Goal: Task Accomplishment & Management: Use online tool/utility

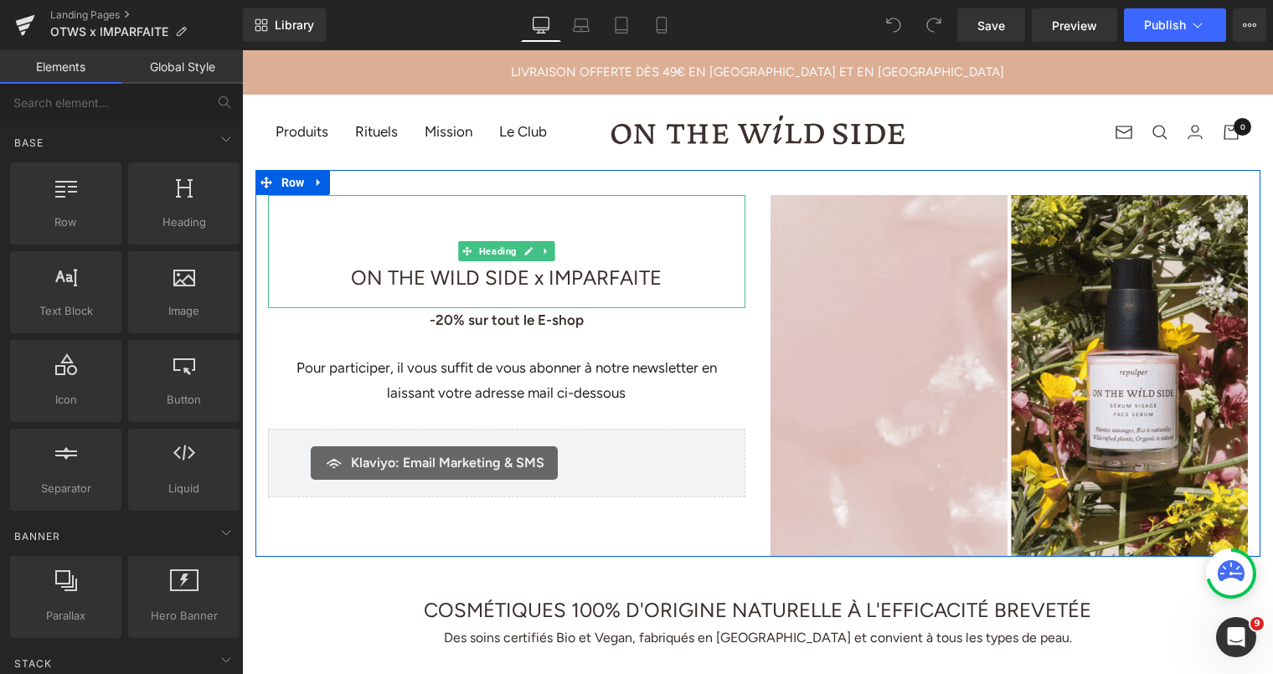
click at [342, 271] on h1 "ON THE WILD SIDE x IMPARFAITE" at bounding box center [506, 278] width 477 height 34
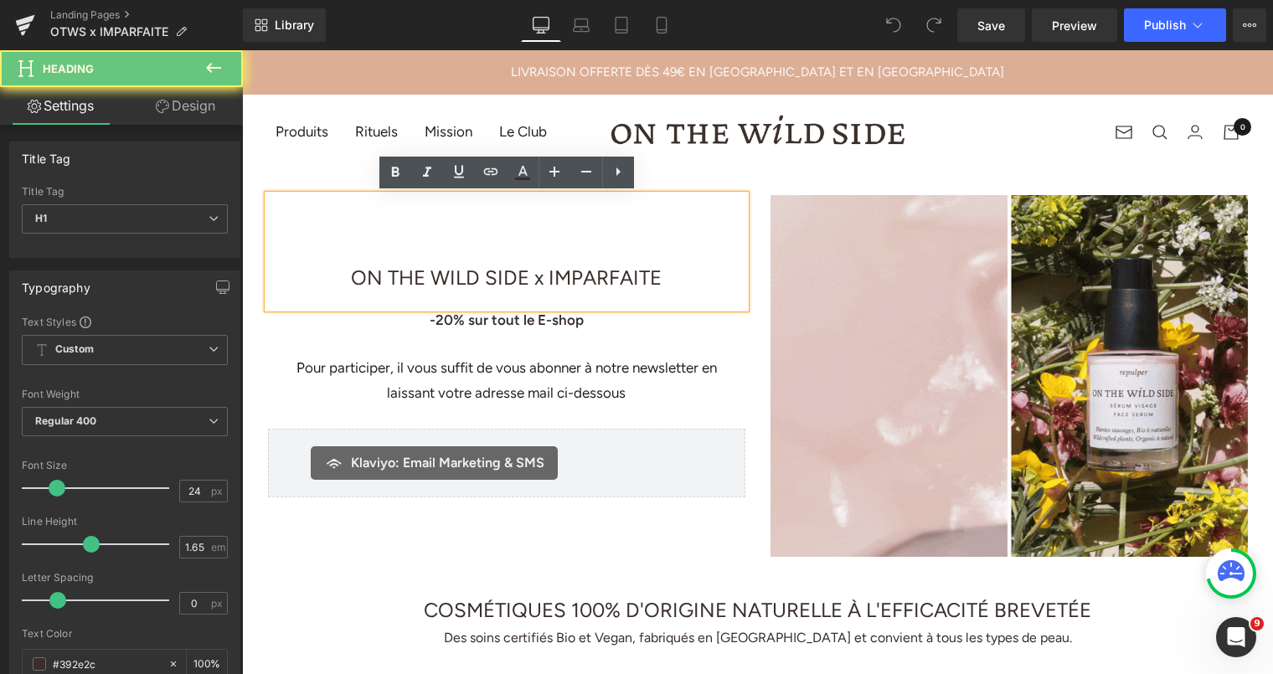
click at [351, 273] on span "ON THE WILD SIDE x IMPARFAITE" at bounding box center [506, 278] width 311 height 24
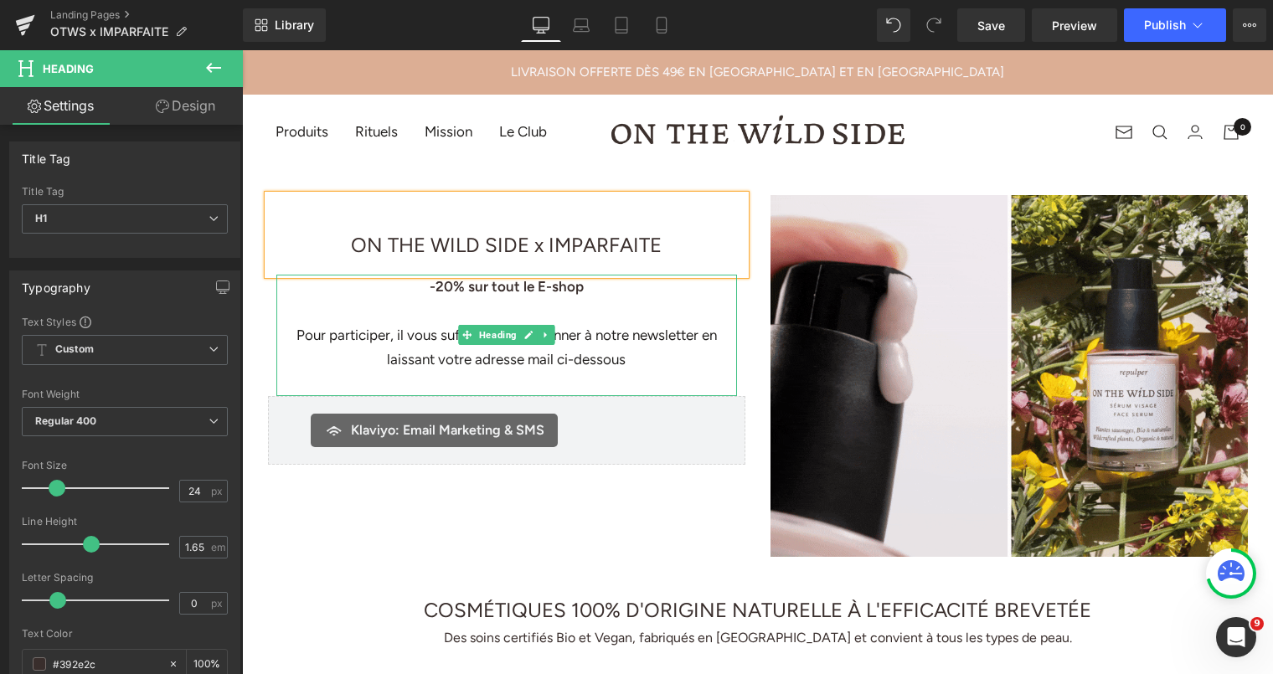
click at [384, 343] on div "Pour participer, il vous suffit de vous abonner à notre newsletter en laissant …" at bounding box center [506, 347] width 461 height 49
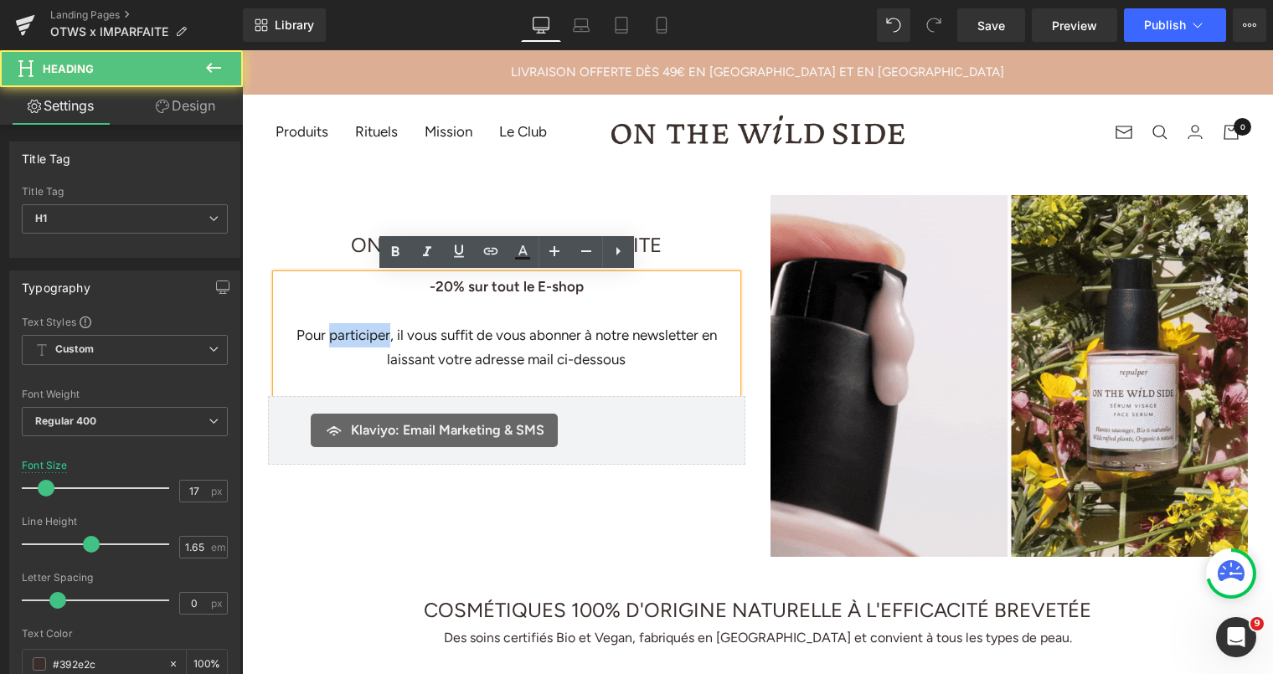
drag, startPoint x: 389, startPoint y: 332, endPoint x: 333, endPoint y: 332, distance: 56.1
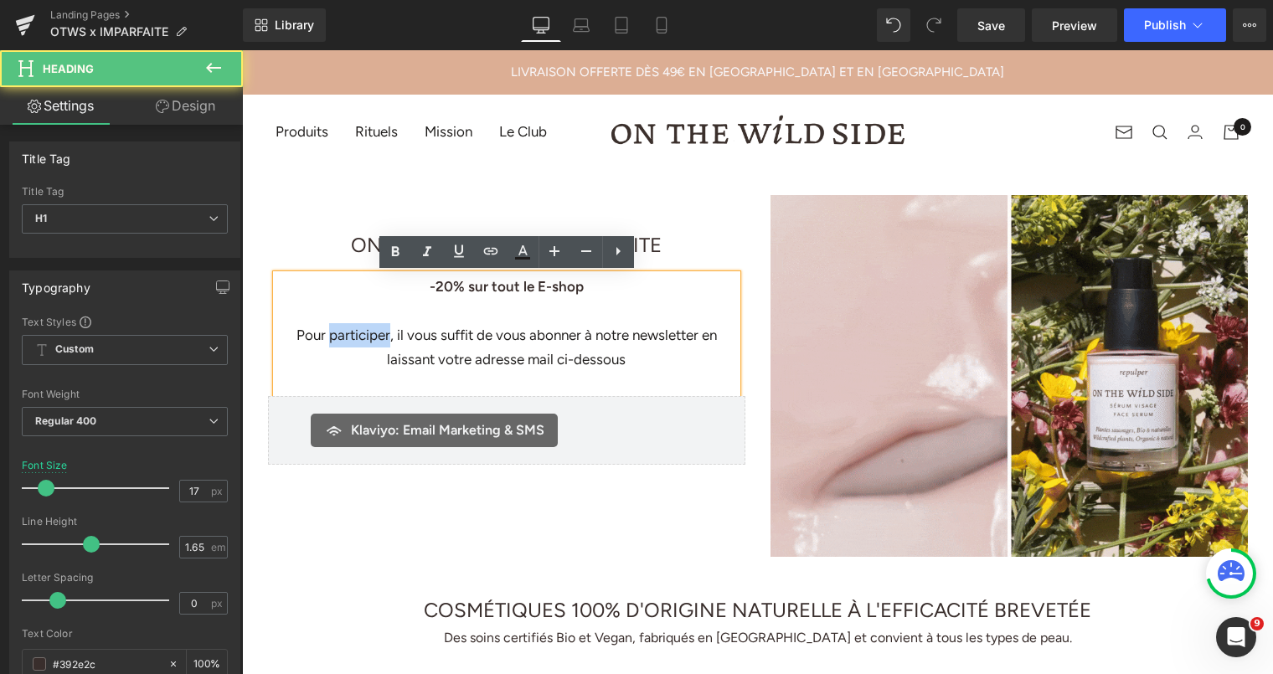
click at [333, 332] on div "Pour participer, il vous suffit de vous abonner à notre newsletter en laissant …" at bounding box center [506, 347] width 461 height 49
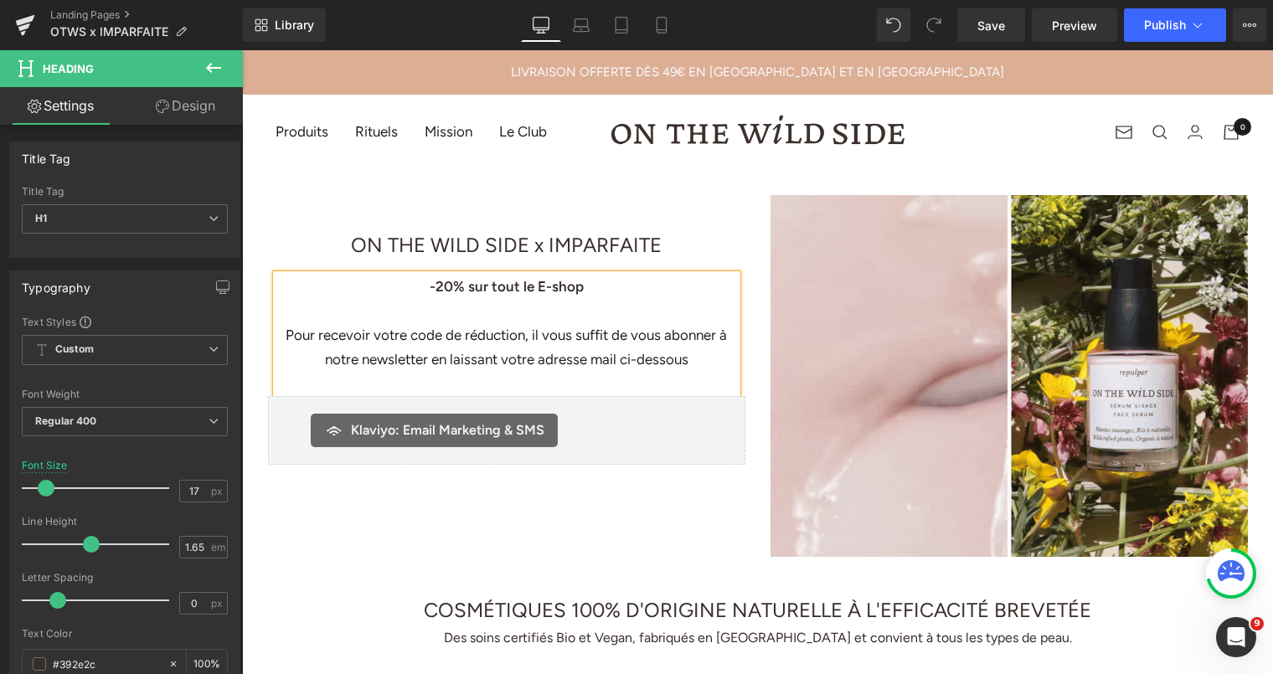
click at [747, 221] on div "Image ON THE WILD SIDE x IMPARFAITE Heading ON THE WILD SIDE x IMPARFAITE Text …" at bounding box center [506, 330] width 503 height 270
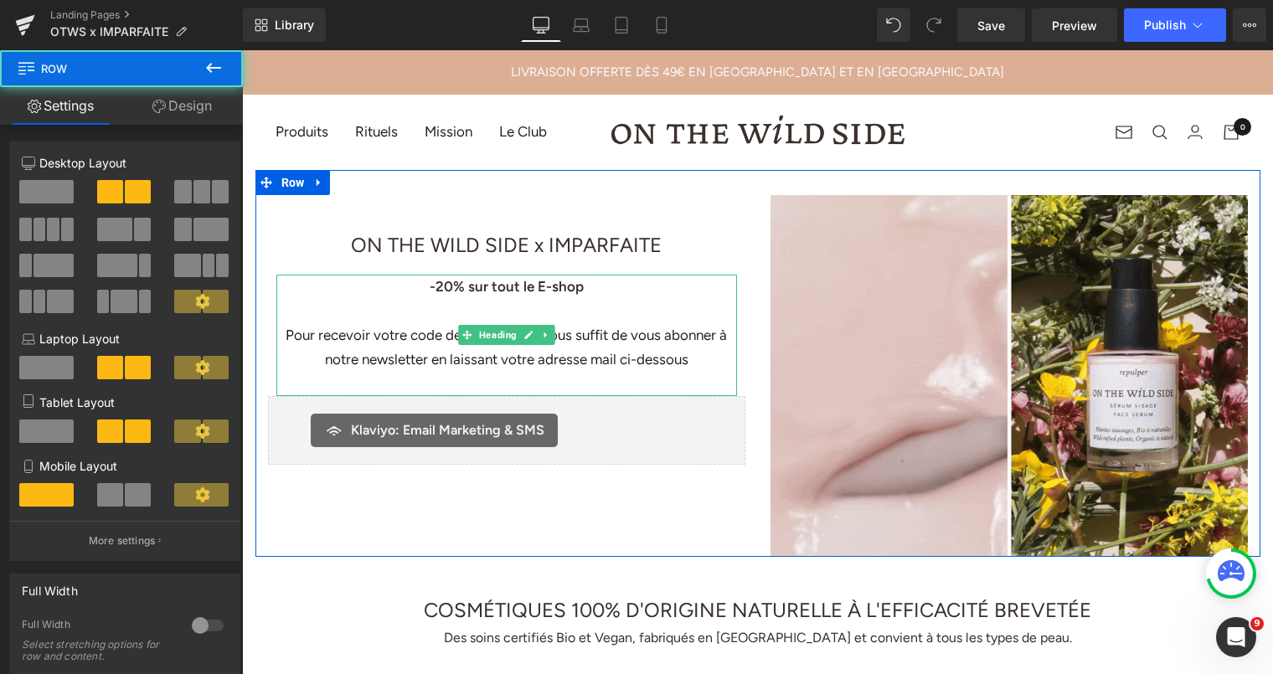
click at [622, 325] on div "Pour recevoir votre code de réduction, il vous suffit de vous abonner à notre n…" at bounding box center [506, 347] width 461 height 49
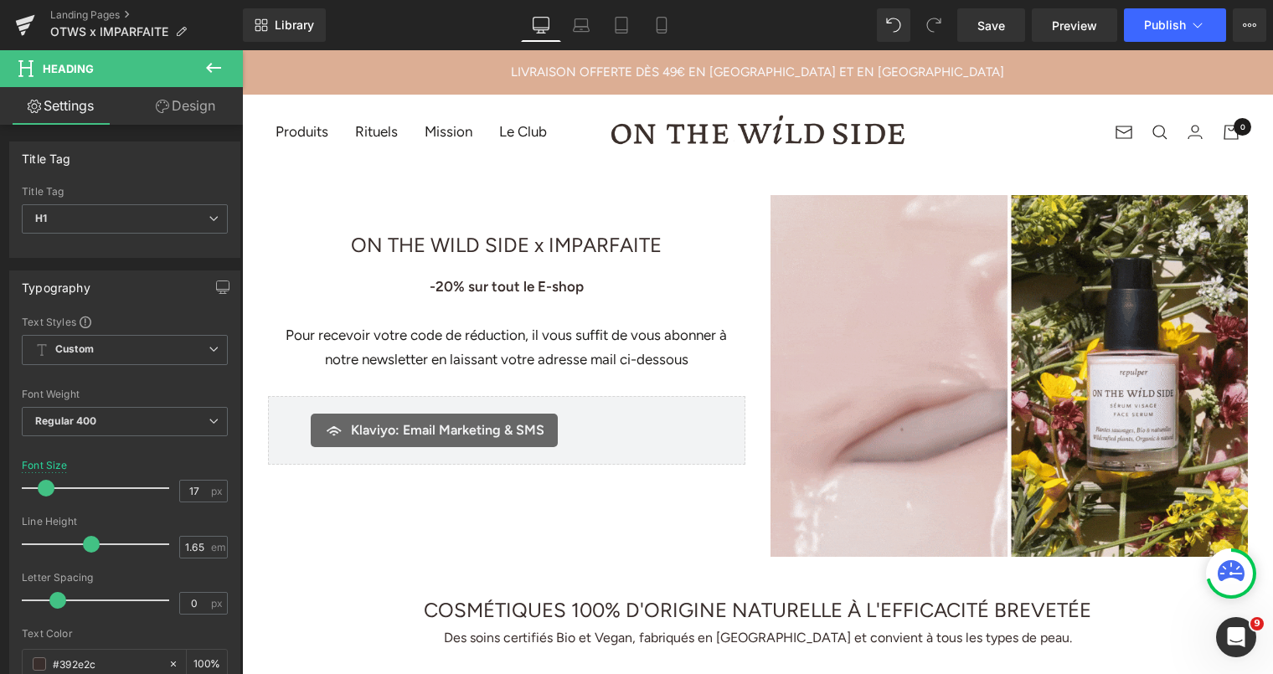
click at [188, 111] on link "Design" at bounding box center [185, 106] width 121 height 38
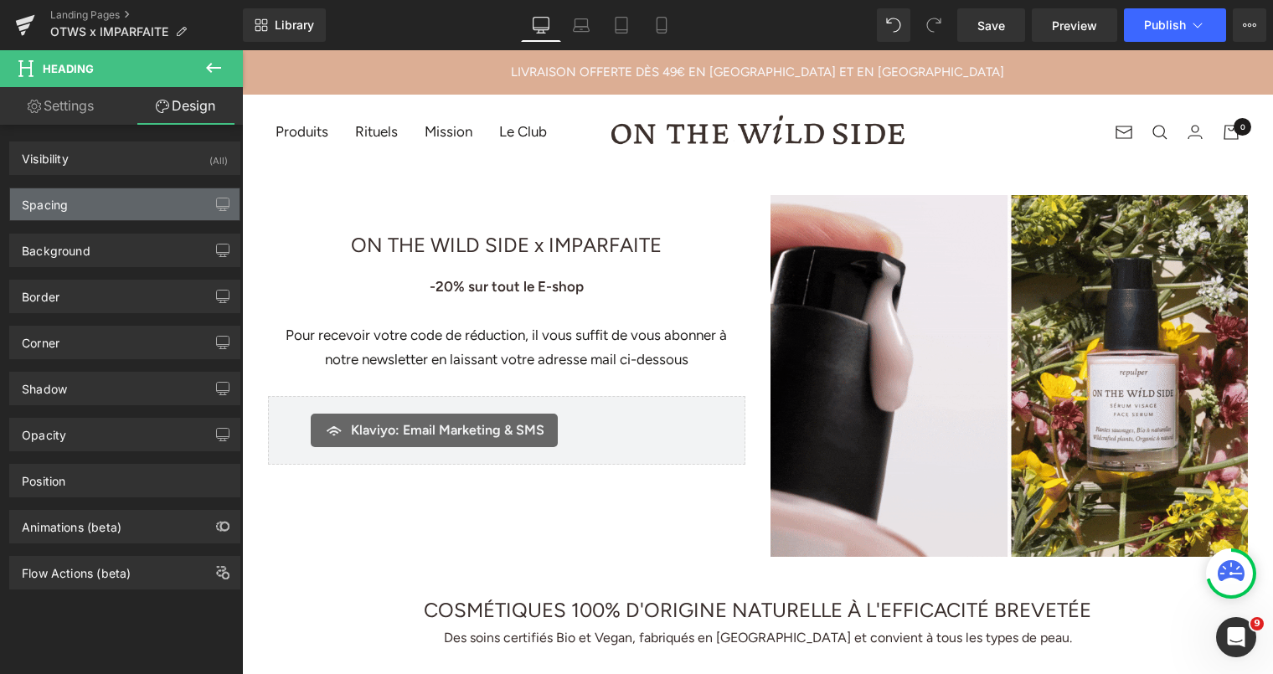
click at [117, 191] on div "Spacing" at bounding box center [125, 204] width 230 height 32
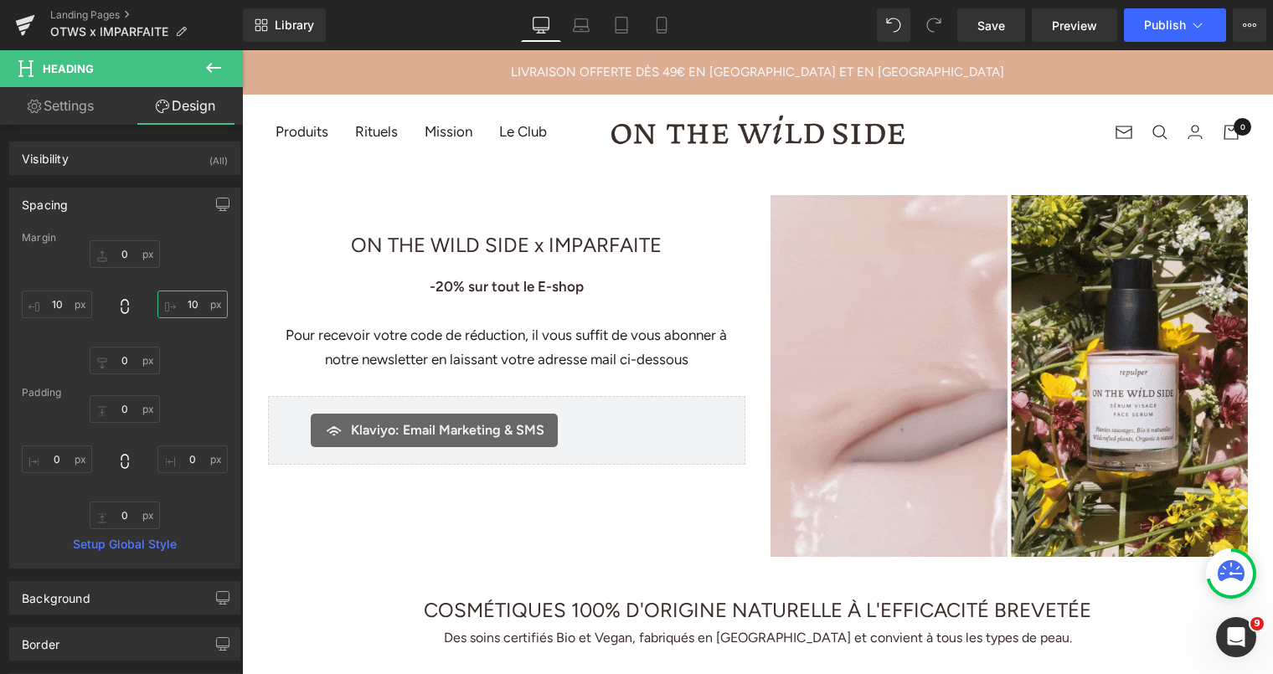
click at [193, 300] on input "10" at bounding box center [192, 305] width 70 height 28
type input "20"
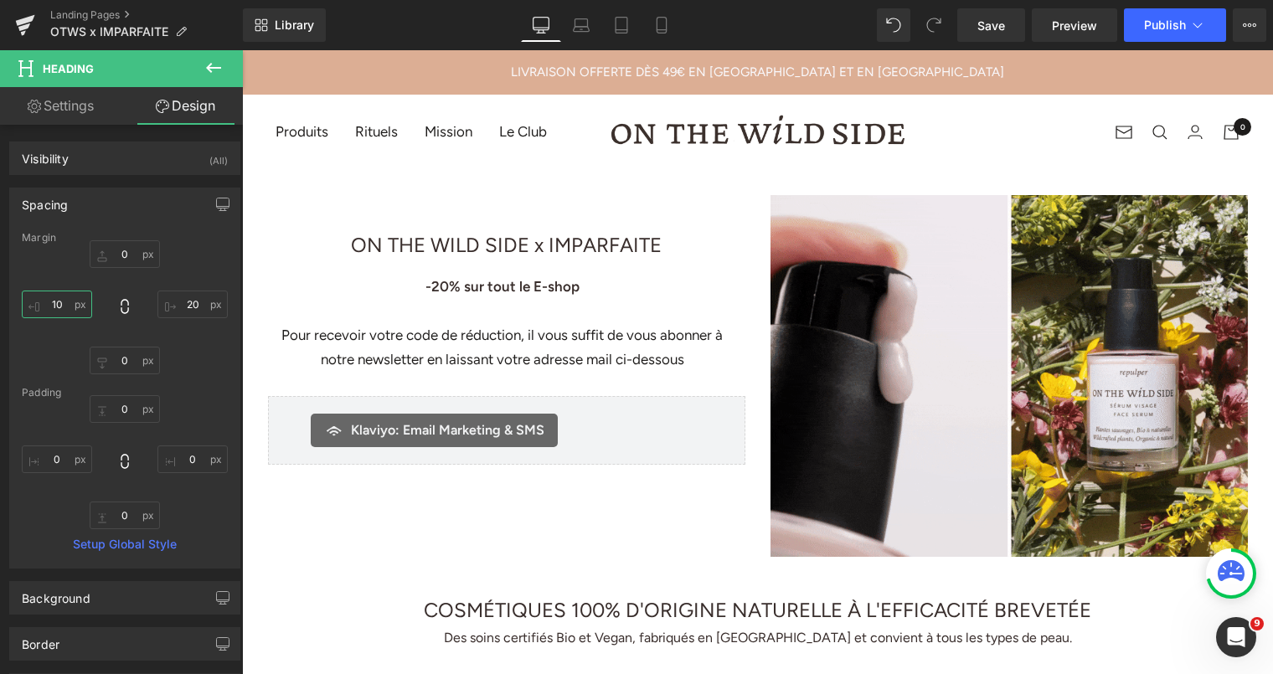
click at [64, 304] on input "10" at bounding box center [57, 305] width 70 height 28
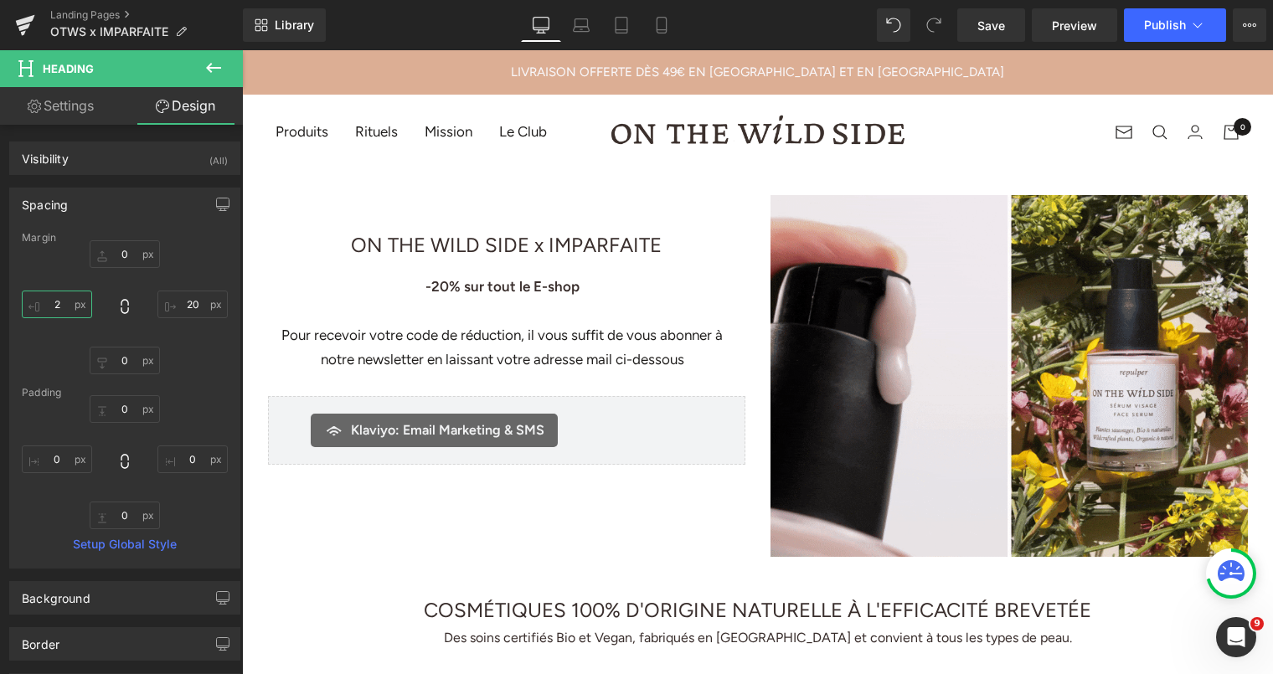
type input "20"
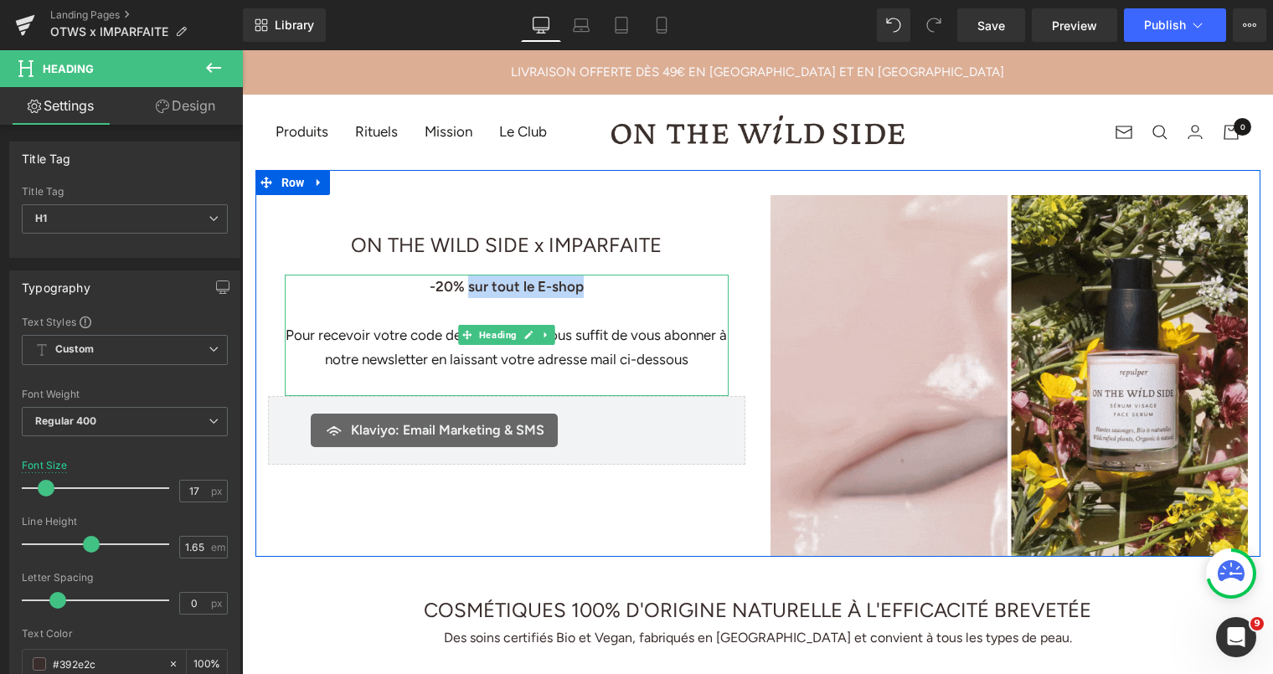
drag, startPoint x: 485, startPoint y: 288, endPoint x: 468, endPoint y: 290, distance: 16.8
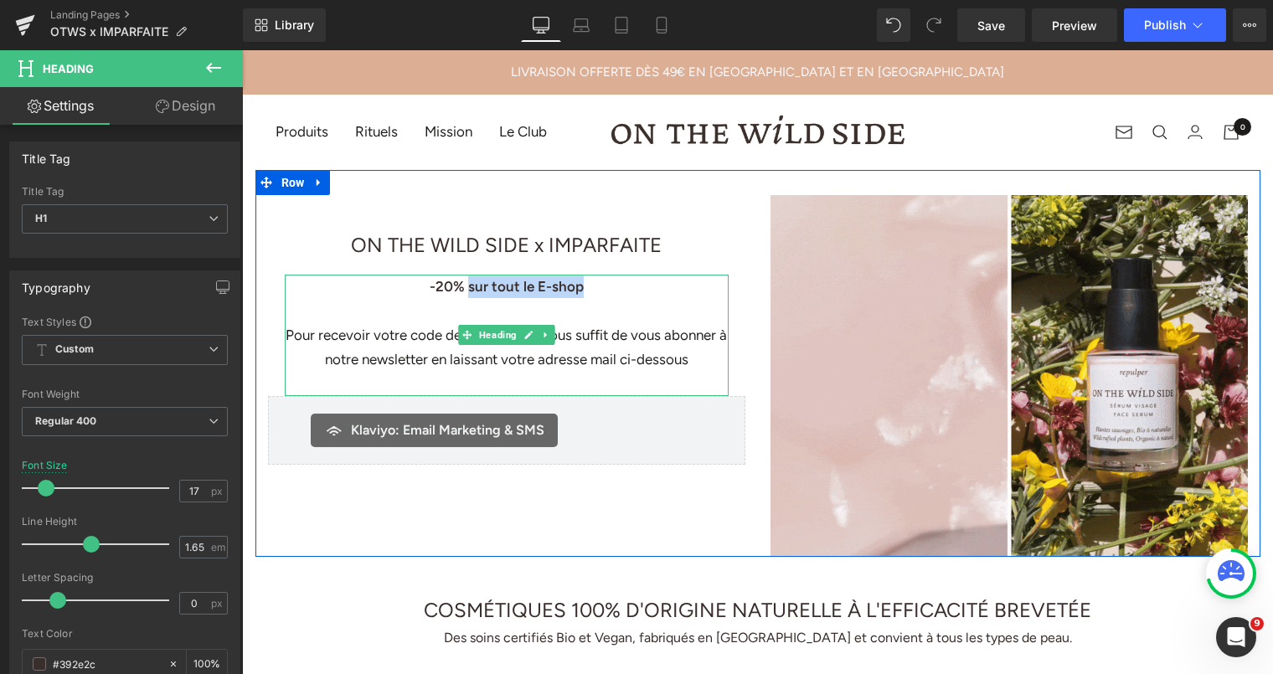
click at [467, 290] on h1 "-20% sur tout le E-shop" at bounding box center [507, 286] width 444 height 23
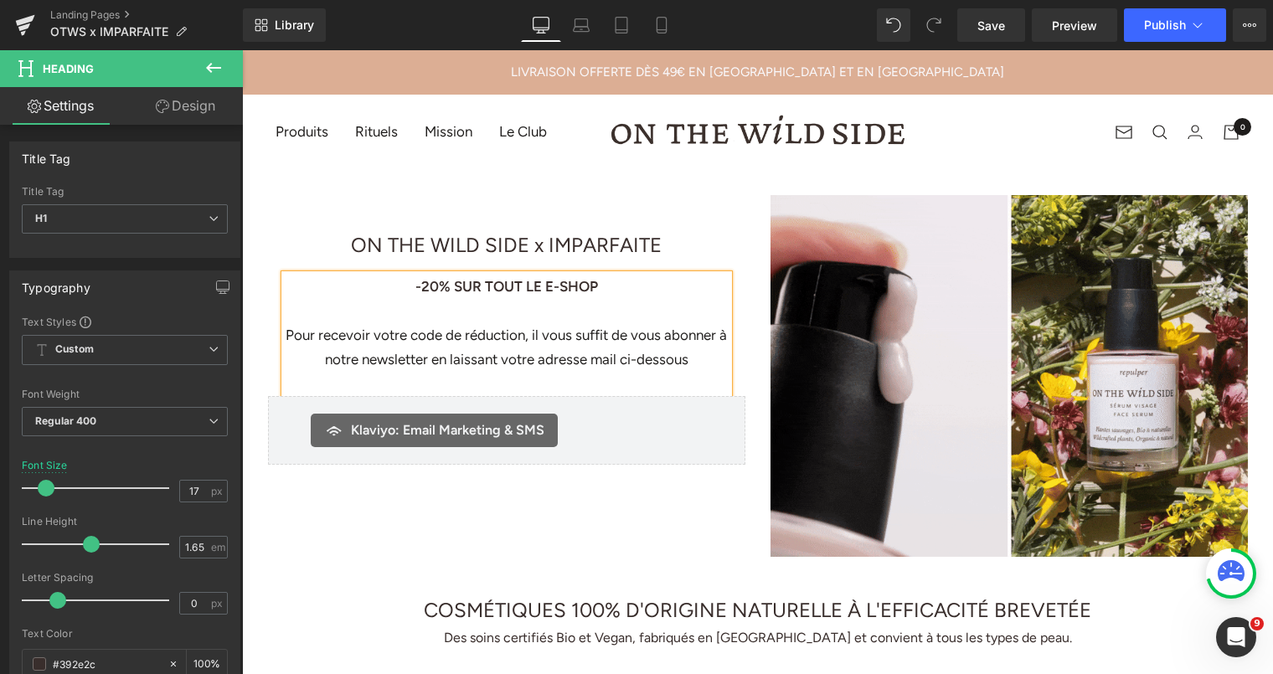
click at [402, 288] on h1 "-20% SUR TOUT LE E-SHOP" at bounding box center [507, 286] width 444 height 23
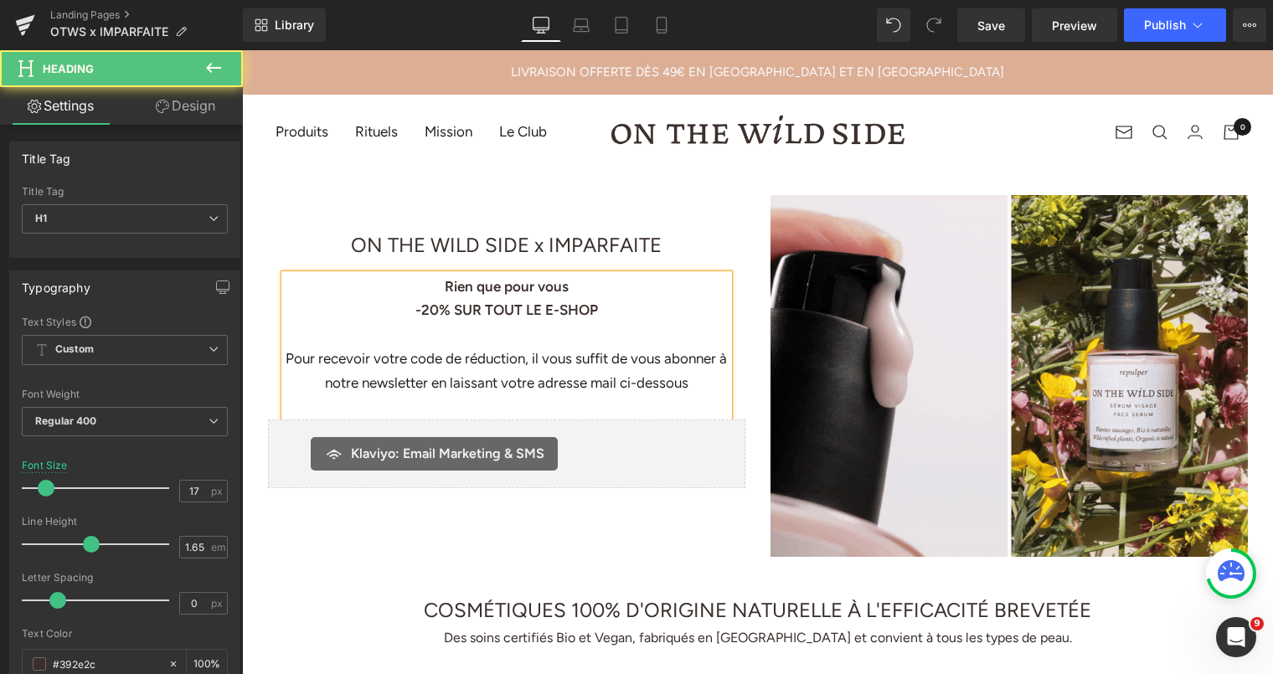
click at [446, 286] on strong "Rien que pour vous" at bounding box center [507, 286] width 124 height 17
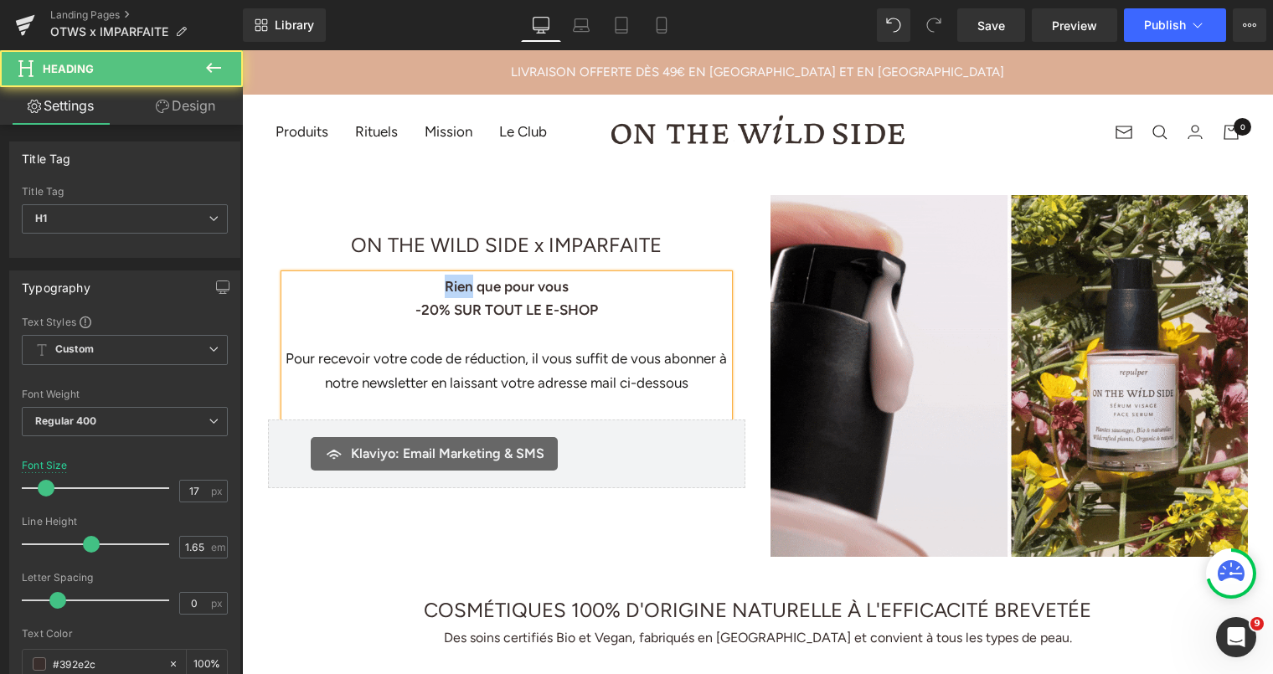
click at [446, 286] on strong "Rien que pour vous" at bounding box center [507, 286] width 124 height 17
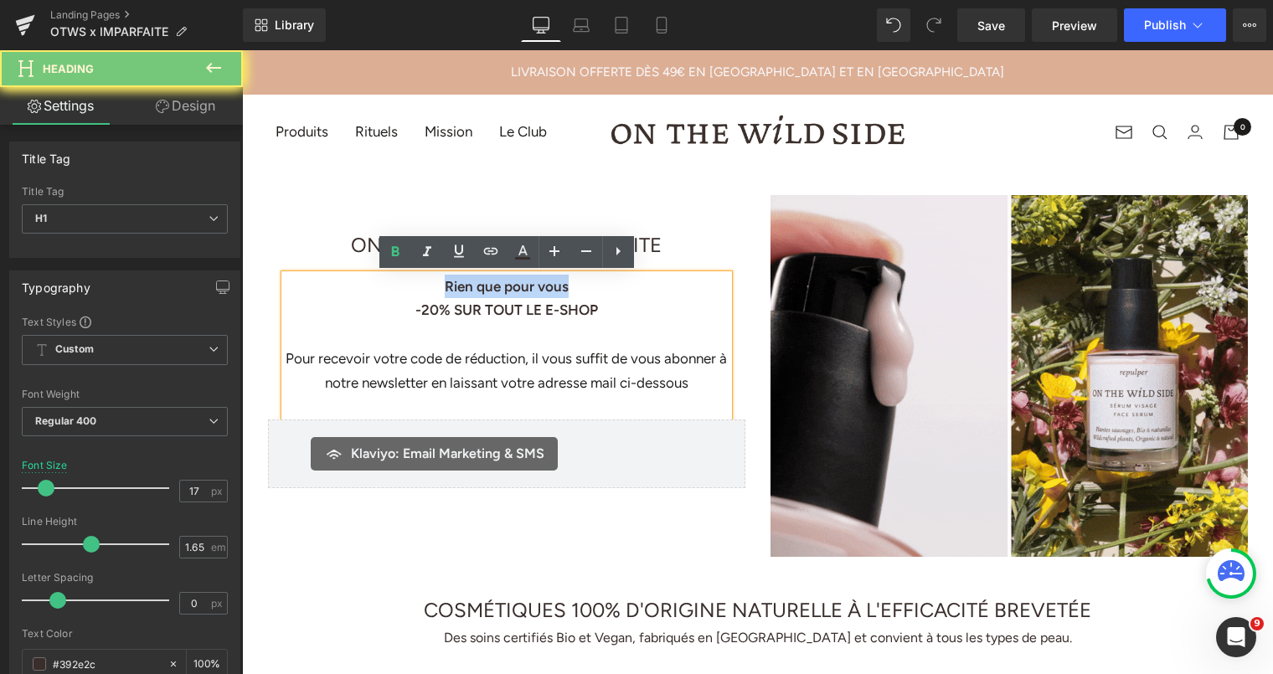
click at [446, 286] on strong "Rien que pour vous" at bounding box center [507, 286] width 124 height 17
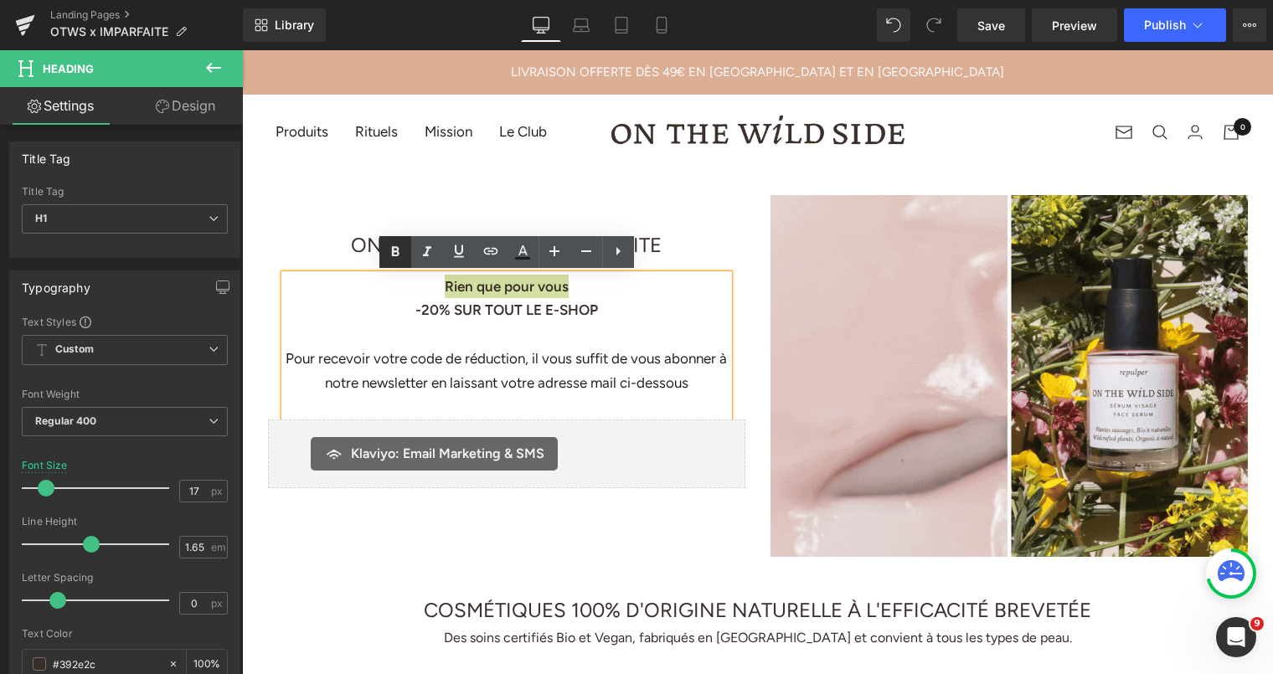
click at [402, 249] on icon at bounding box center [395, 252] width 20 height 20
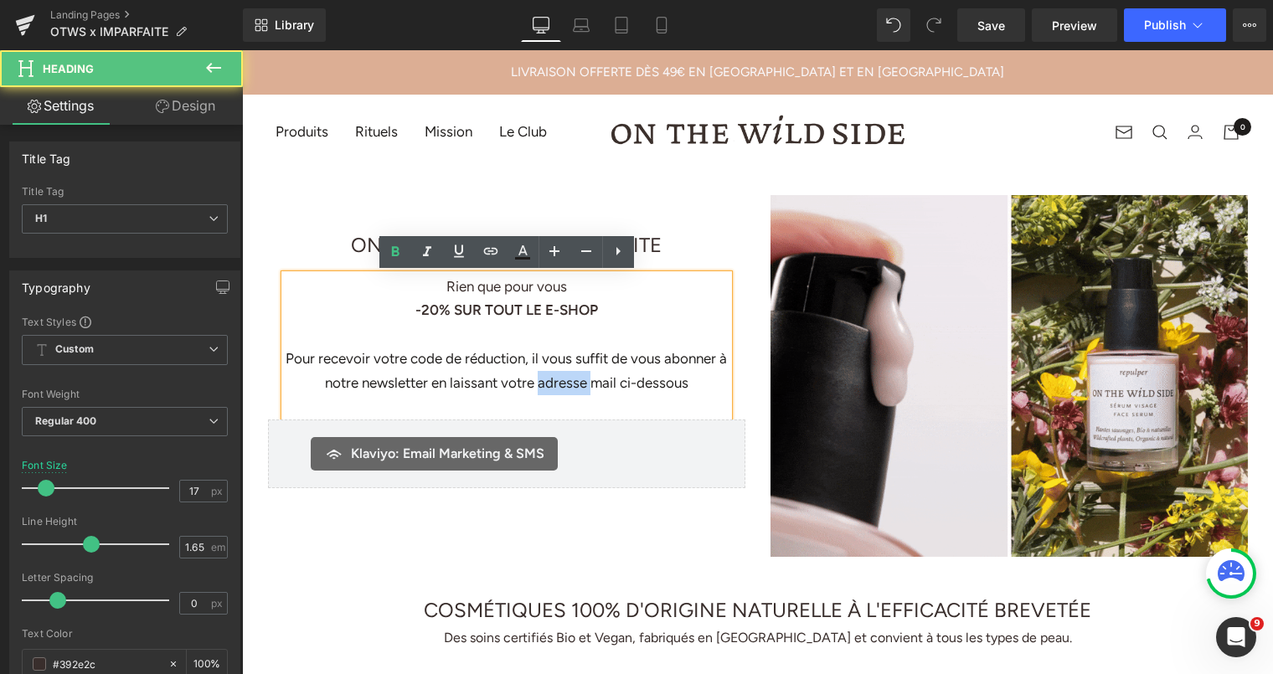
drag, startPoint x: 590, startPoint y: 380, endPoint x: 537, endPoint y: 383, distance: 52.8
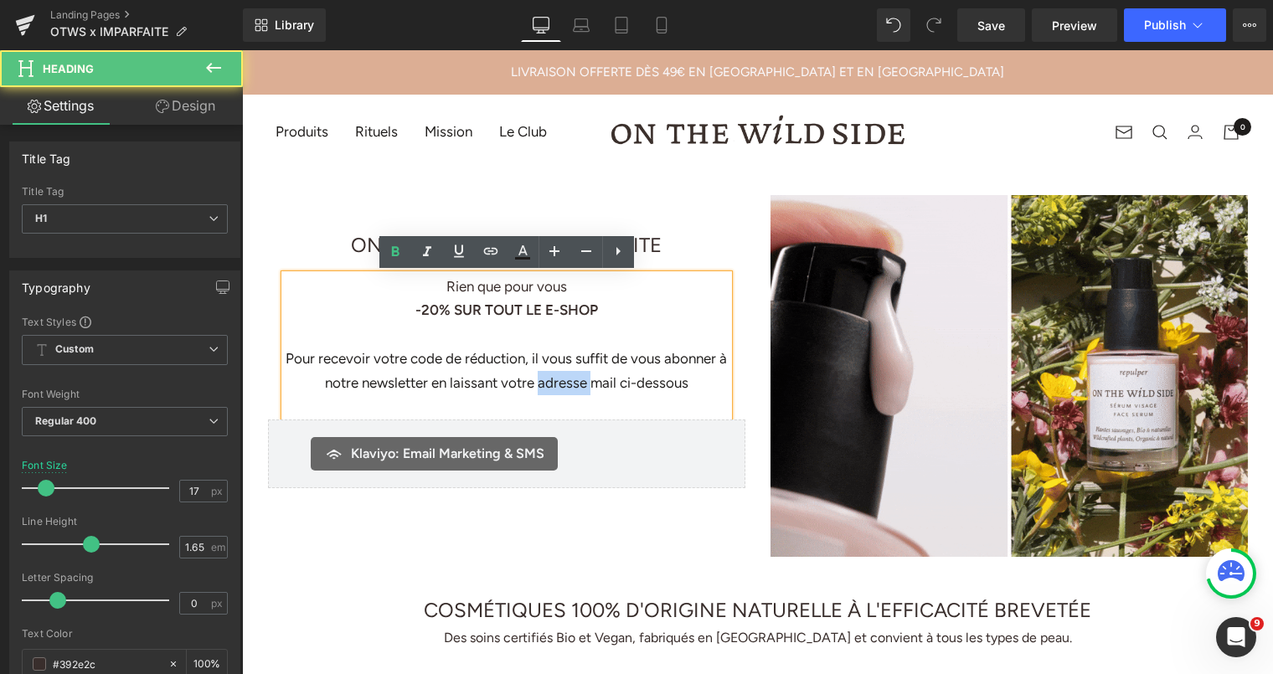
click at [537, 383] on div "Pour recevoir votre code de réduction, il vous suffit de vous abonner à notre n…" at bounding box center [507, 371] width 444 height 49
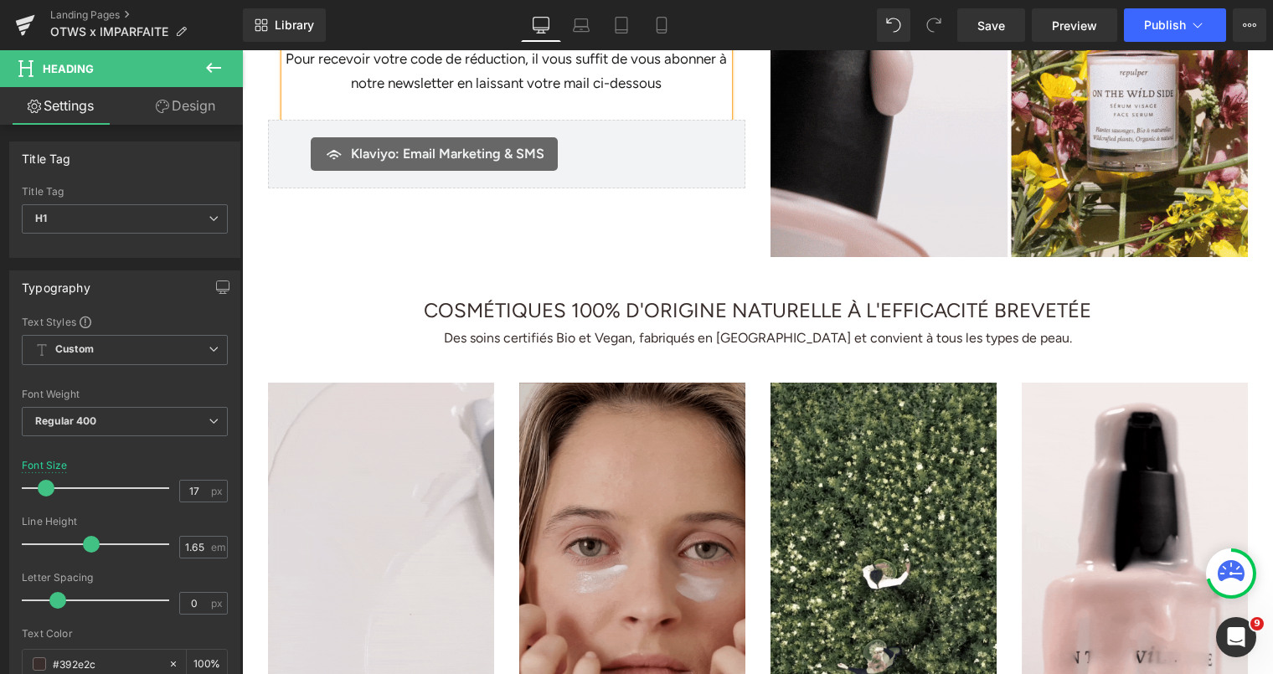
scroll to position [312, 0]
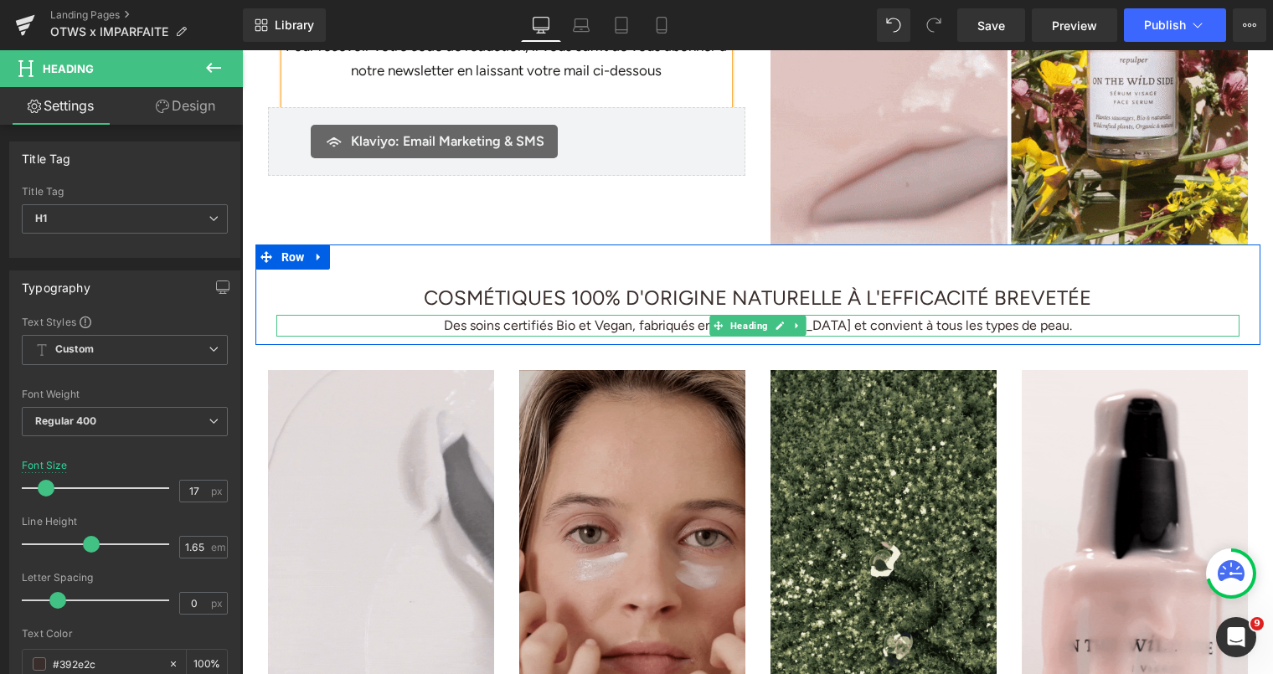
click at [863, 325] on h1 "Des soins certifiés Bio et Vegan, fabriqués en [GEOGRAPHIC_DATA] et convient à …" at bounding box center [757, 326] width 963 height 22
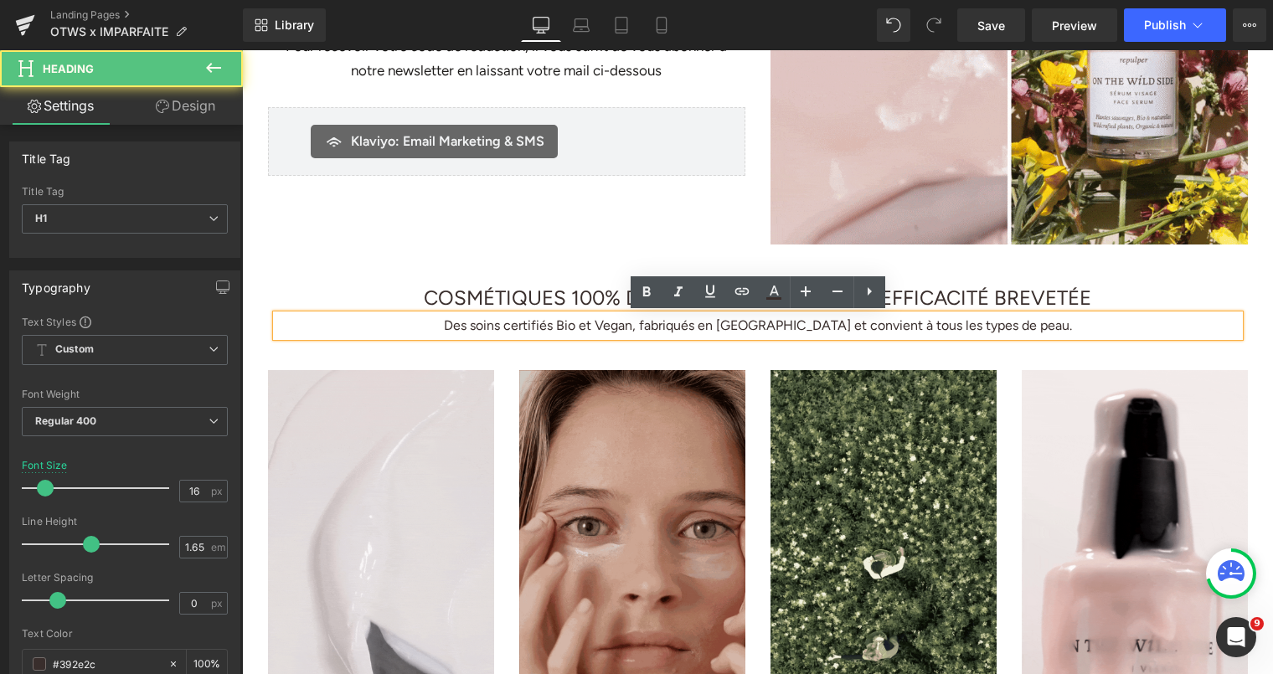
click at [683, 326] on h1 "Des soins certifiés Bio et Vegan, fabriqués en [GEOGRAPHIC_DATA] et convient à …" at bounding box center [757, 326] width 963 height 22
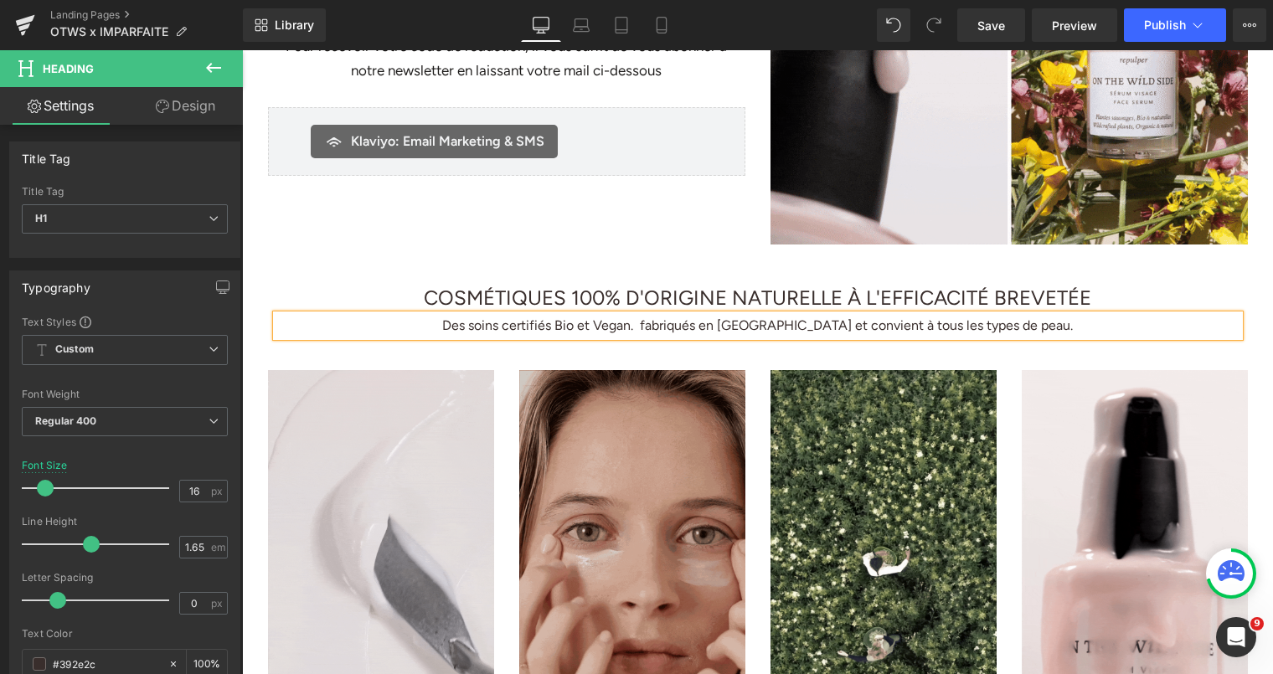
click at [518, 323] on h1 "Des soins certifiés Bio et Vegan. fabriqués en France et convient à tous les ty…" at bounding box center [757, 326] width 963 height 22
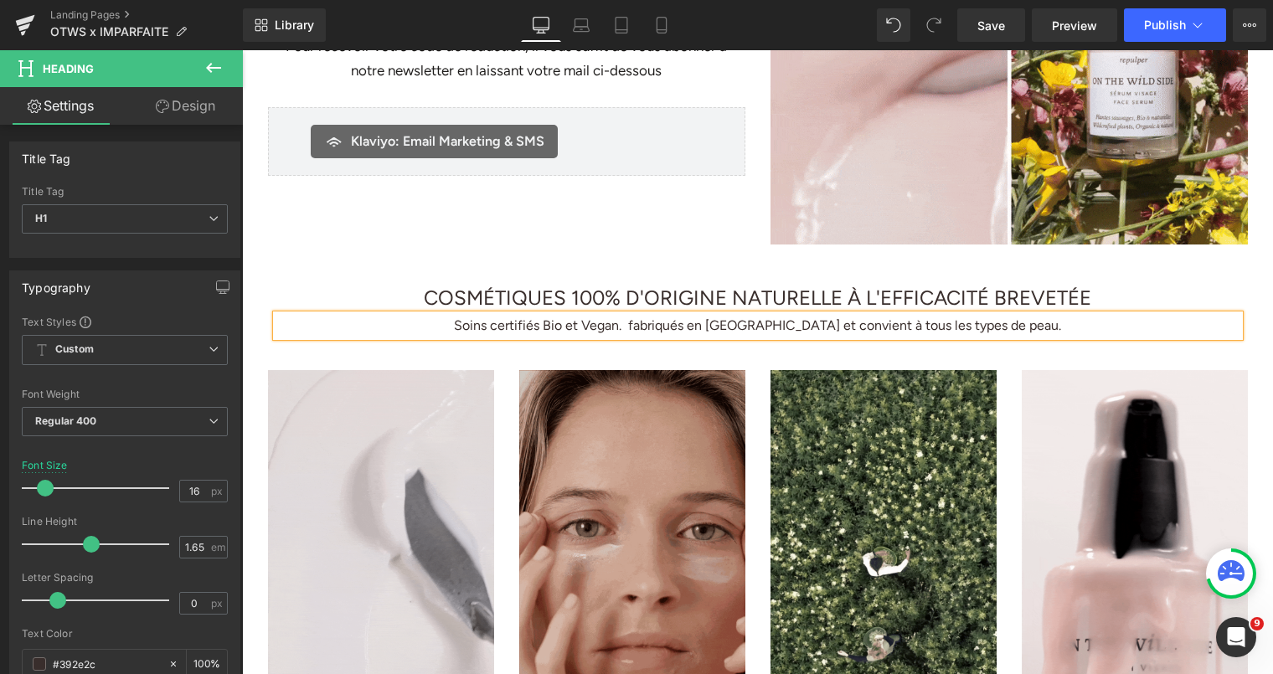
click at [668, 324] on h1 "Soins certifiés Bio et Vegan. fabriqués en France et convient à tous les types …" at bounding box center [757, 326] width 963 height 22
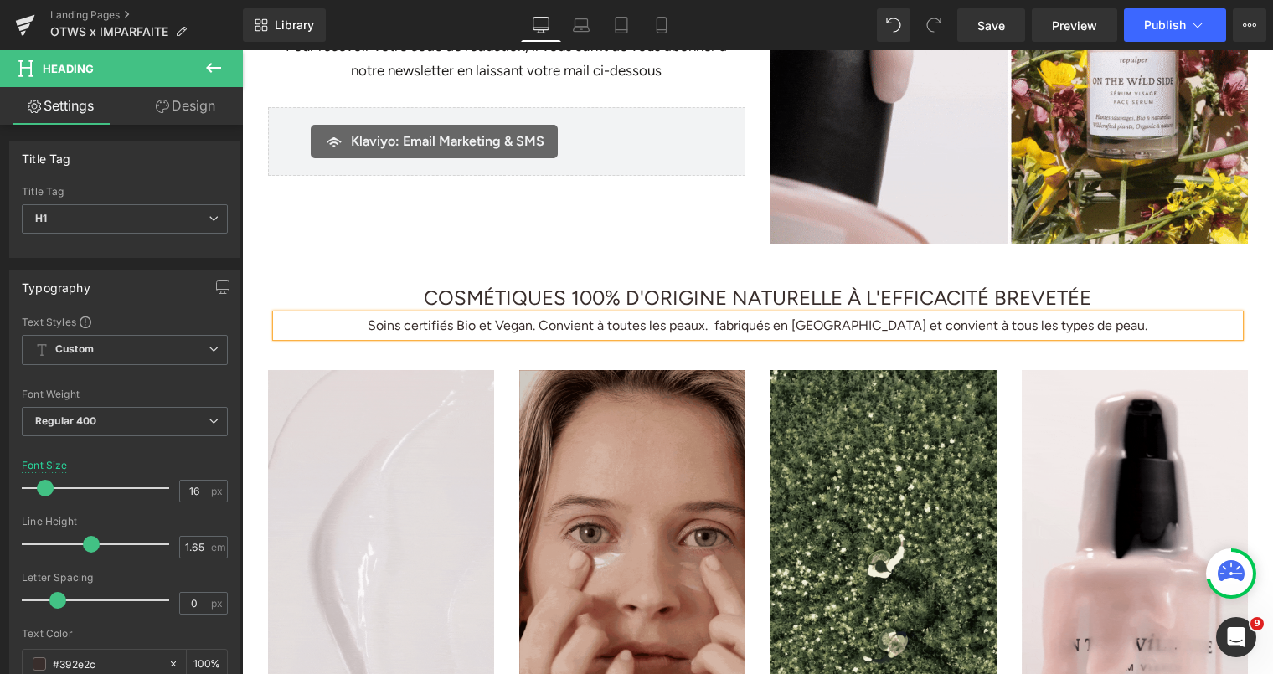
click at [584, 325] on h1 "Soins certifiés Bio et Vegan. Convient à toutes les peaux. fabriqués en France …" at bounding box center [757, 326] width 963 height 22
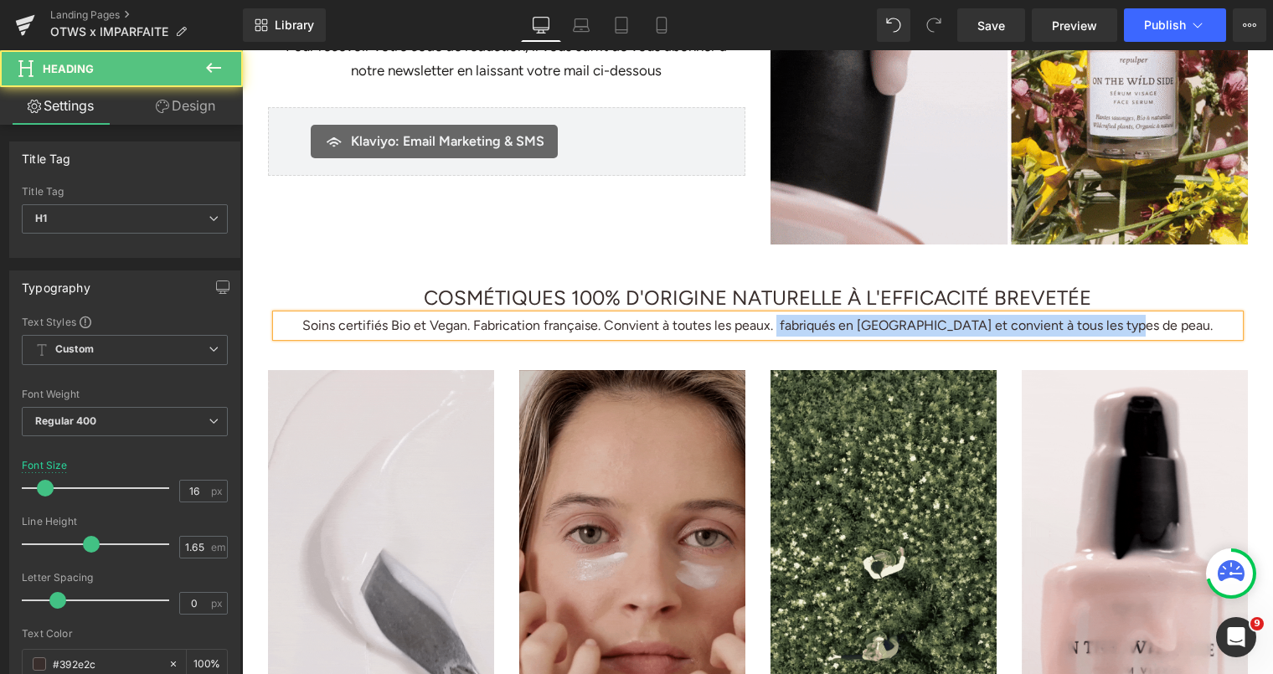
drag, startPoint x: 824, startPoint y: 324, endPoint x: 1184, endPoint y: 324, distance: 360.2
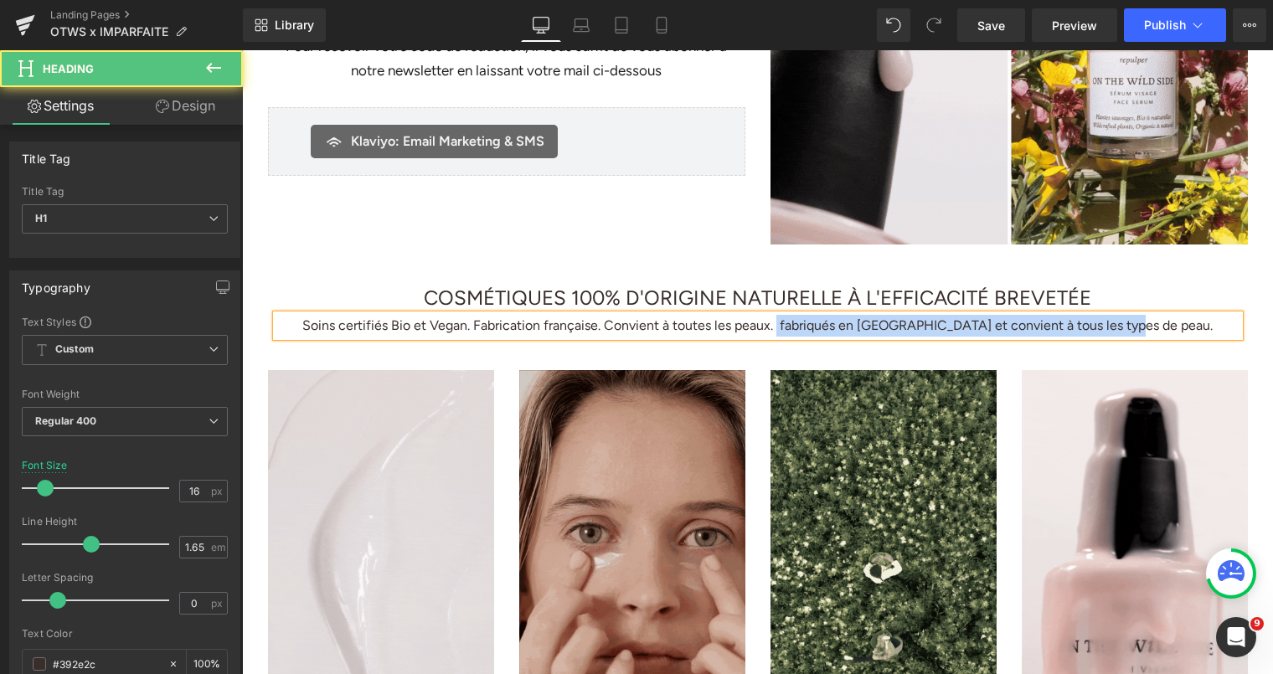
click at [1184, 324] on h1 "Soins certifiés Bio et Vegan. Fabrication française. Convient à toutes les peau…" at bounding box center [757, 326] width 963 height 22
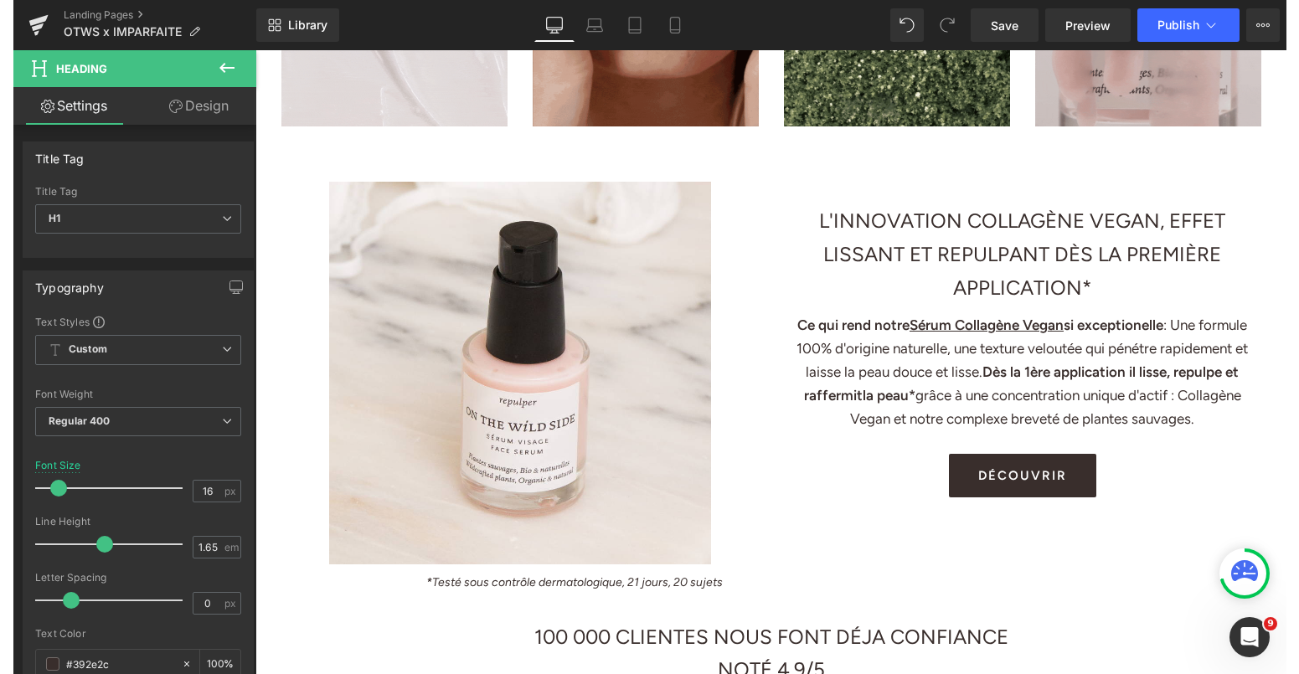
scroll to position [970, 0]
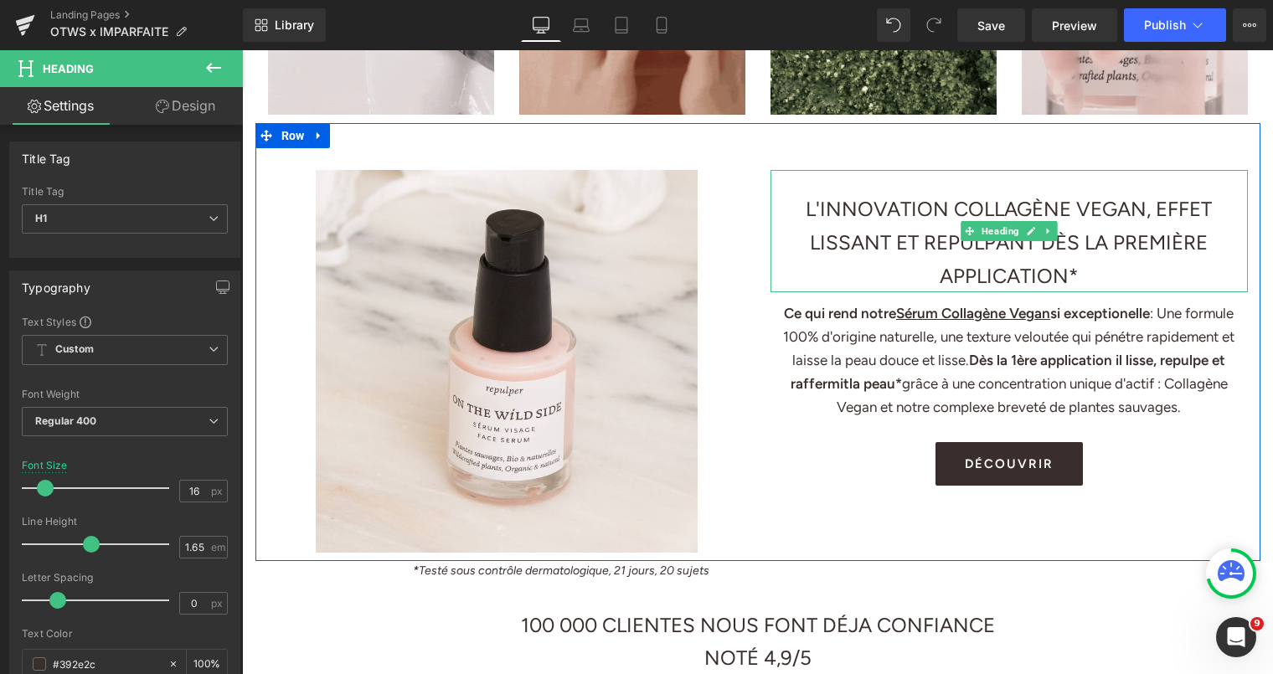
click at [1085, 268] on h1 "L'INNOVATION COLLAGÈNE VEGAN, EFFET LISSANT ET REPULPANT DÈS LA PREMIÈRE APPLIC…" at bounding box center [1009, 243] width 477 height 100
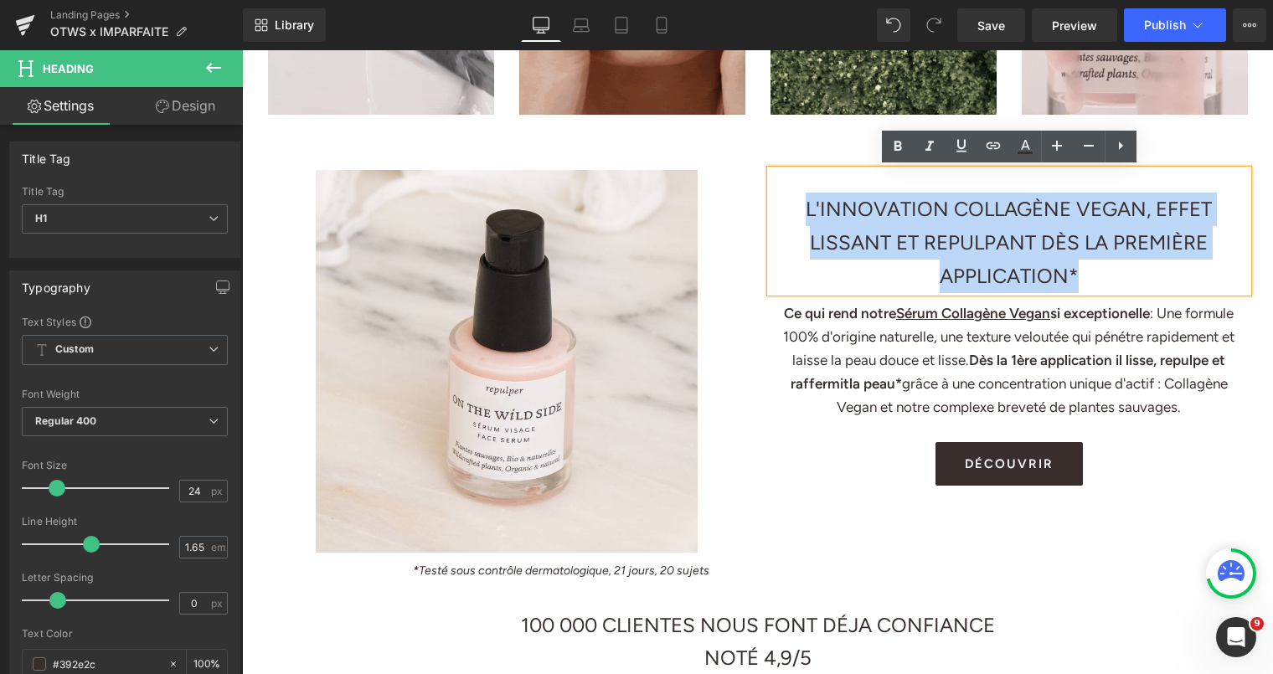
drag, startPoint x: 1080, startPoint y: 271, endPoint x: 797, endPoint y: 213, distance: 289.0
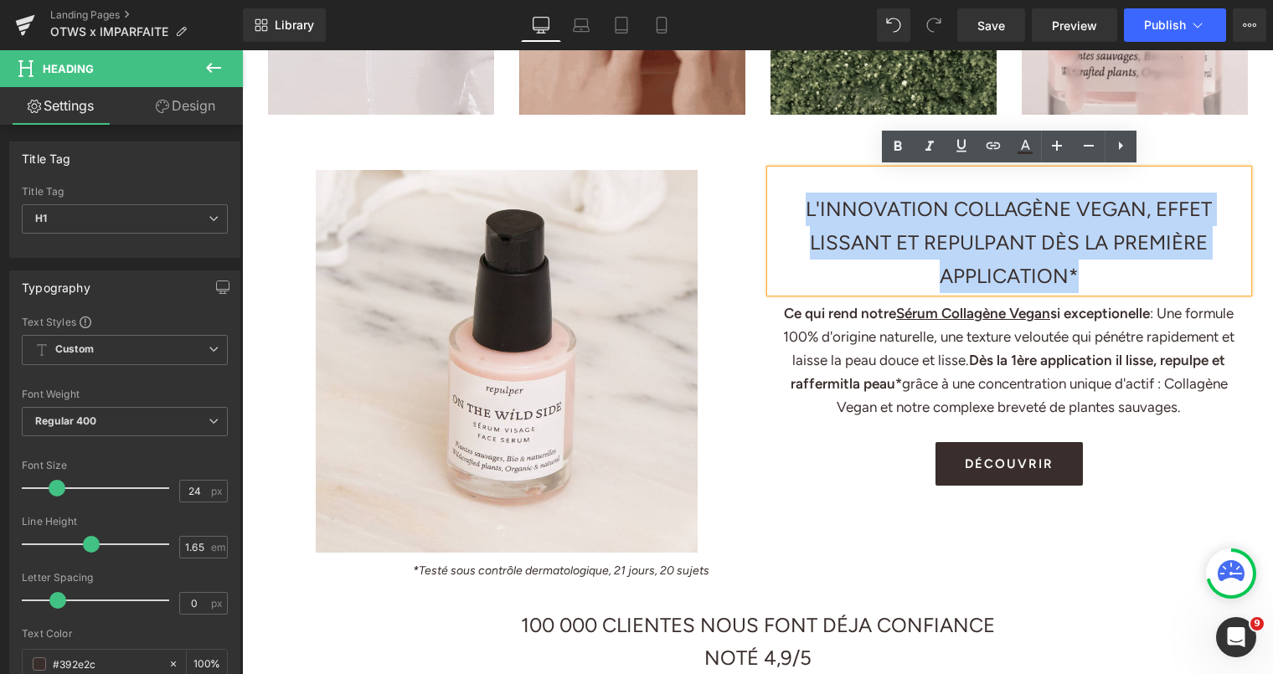
click at [797, 214] on h1 "L'INNOVATION COLLAGÈNE VEGAN, EFFET LISSANT ET REPULPANT DÈS LA PREMIÈRE APPLIC…" at bounding box center [1009, 243] width 477 height 100
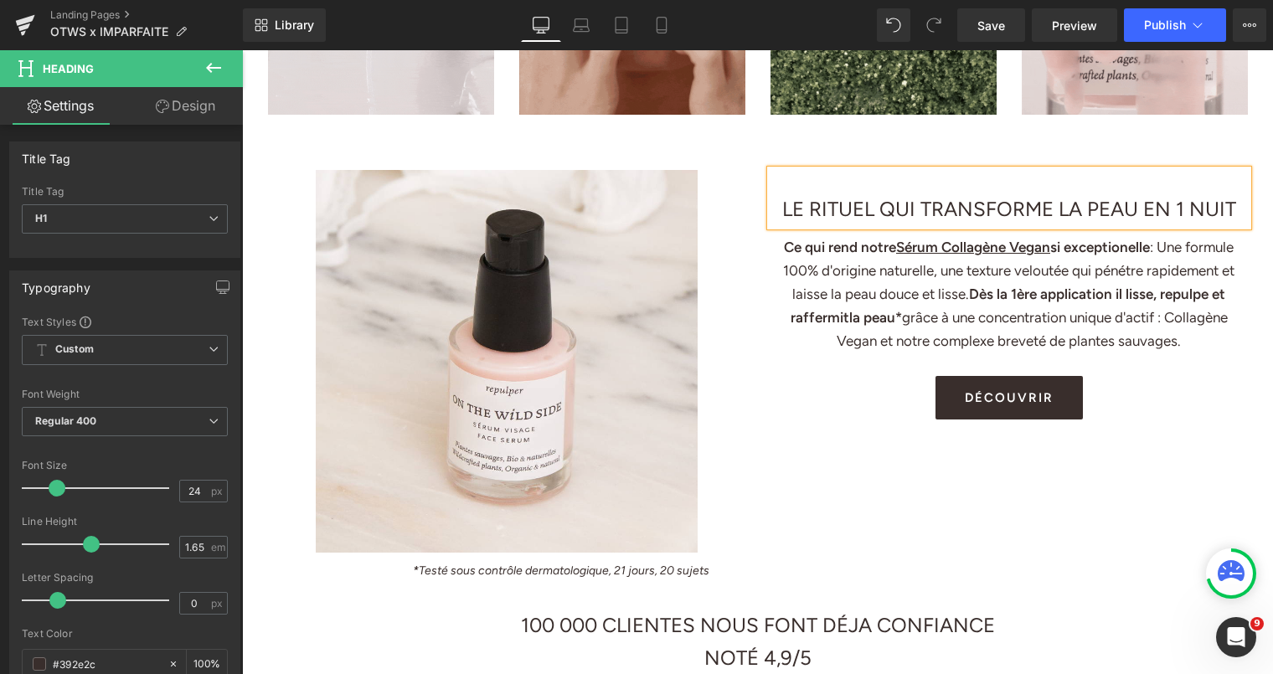
click at [1087, 209] on span "LE RITUEL QUI TRANSFORME LA PEAU EN 1 NUIT" at bounding box center [1009, 209] width 454 height 24
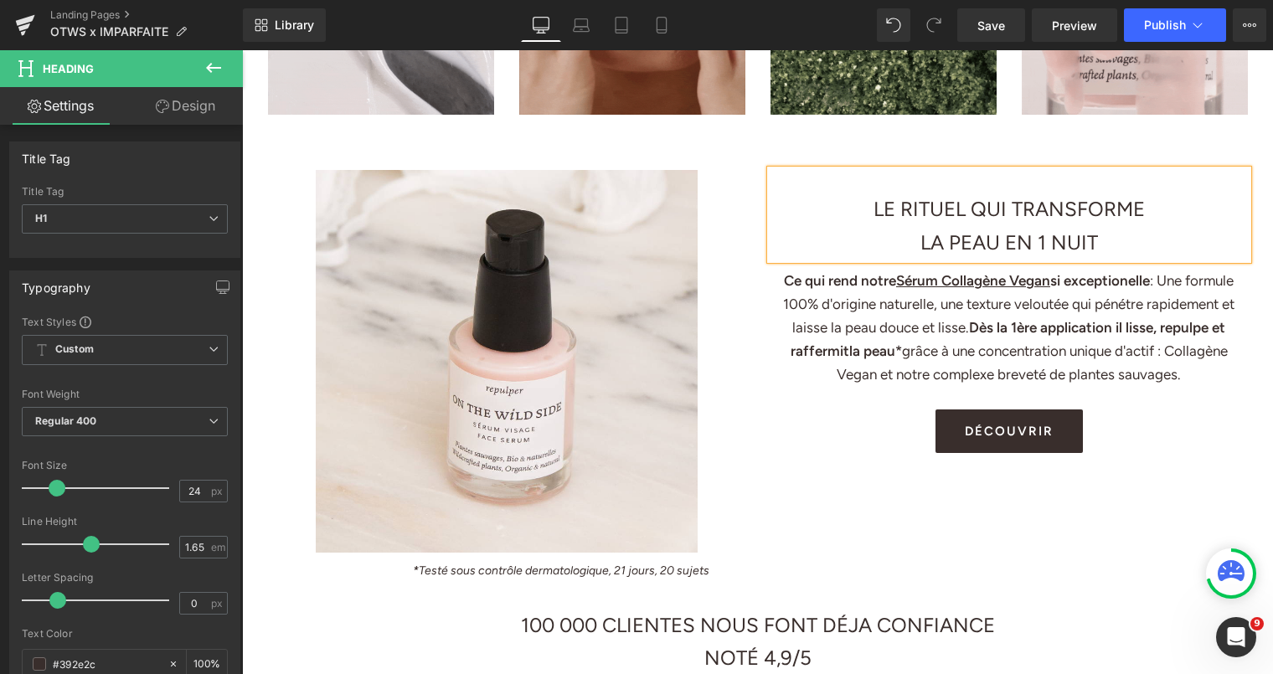
click at [1143, 226] on h1 "LA PEAU EN 1 NUIT" at bounding box center [1009, 243] width 477 height 34
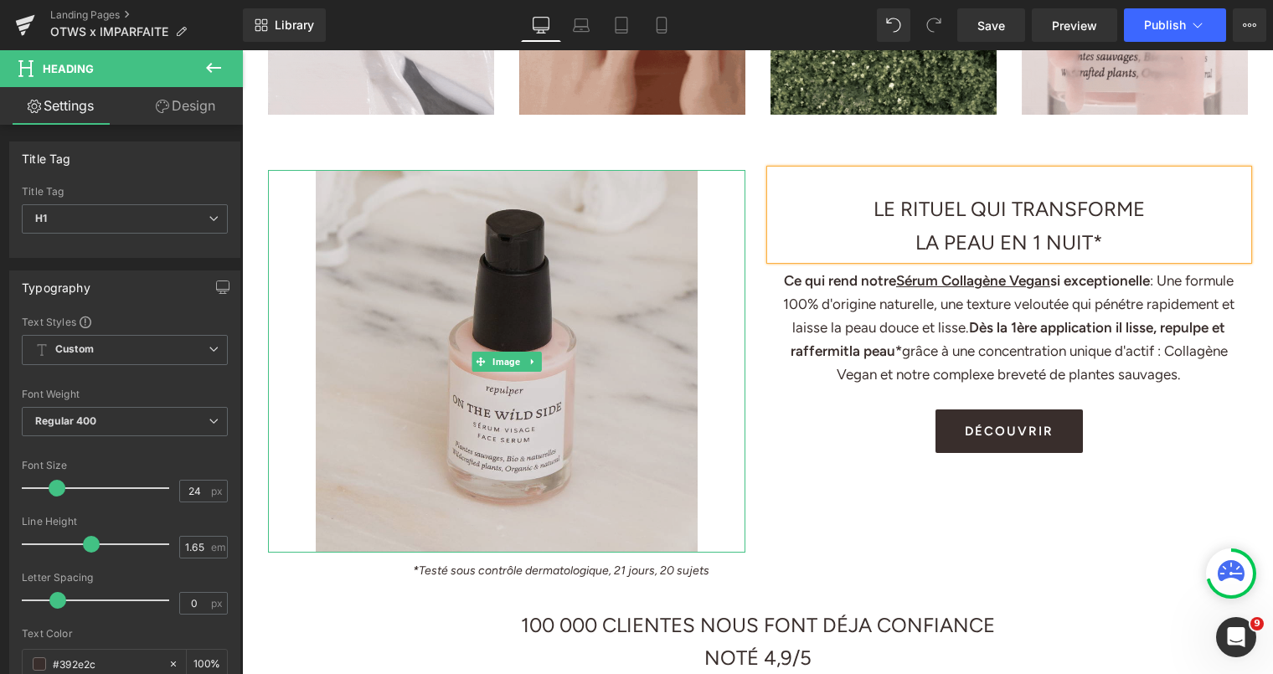
click at [516, 307] on img at bounding box center [507, 361] width 382 height 383
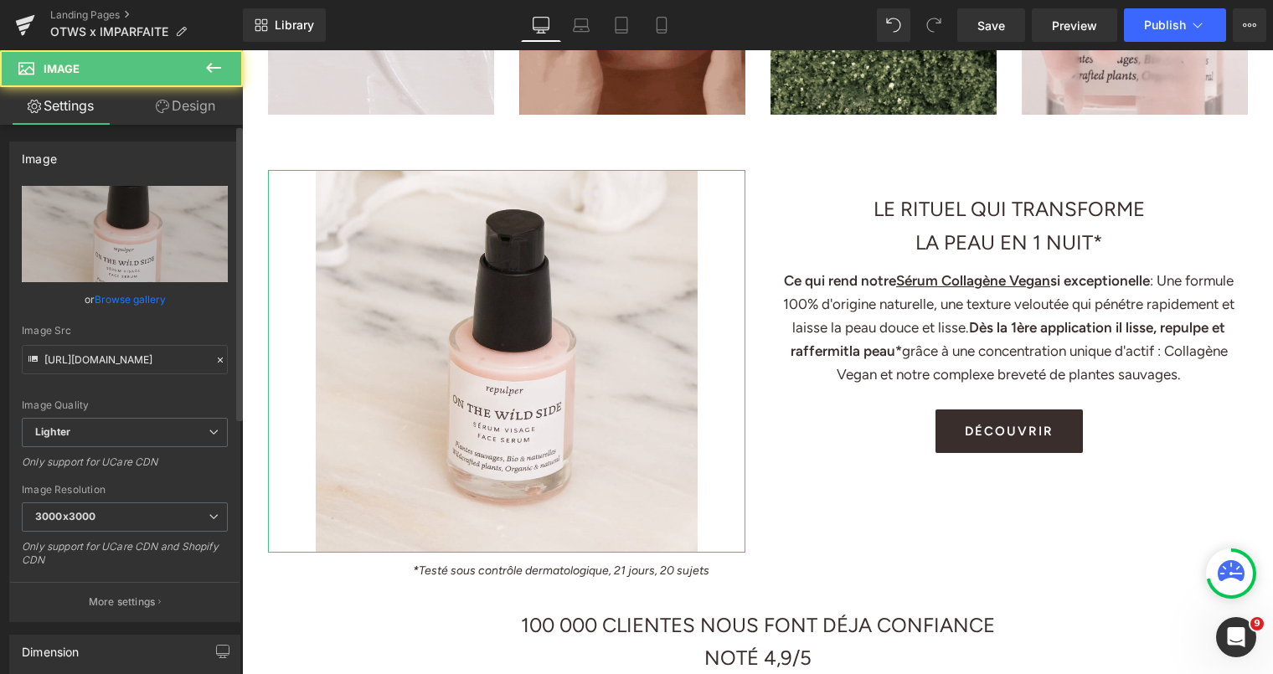
click at [150, 297] on link "Browse gallery" at bounding box center [130, 299] width 71 height 29
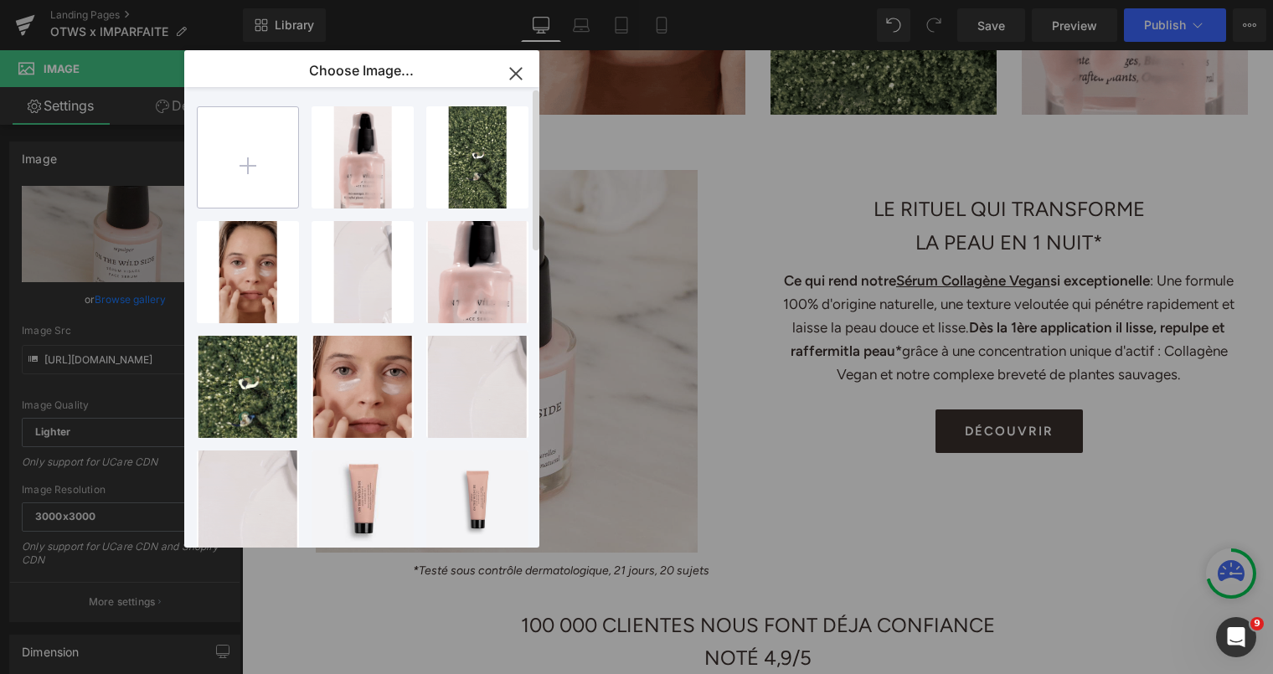
type input "C:\fakepath\PUB CARRE SERUM 360.gif"
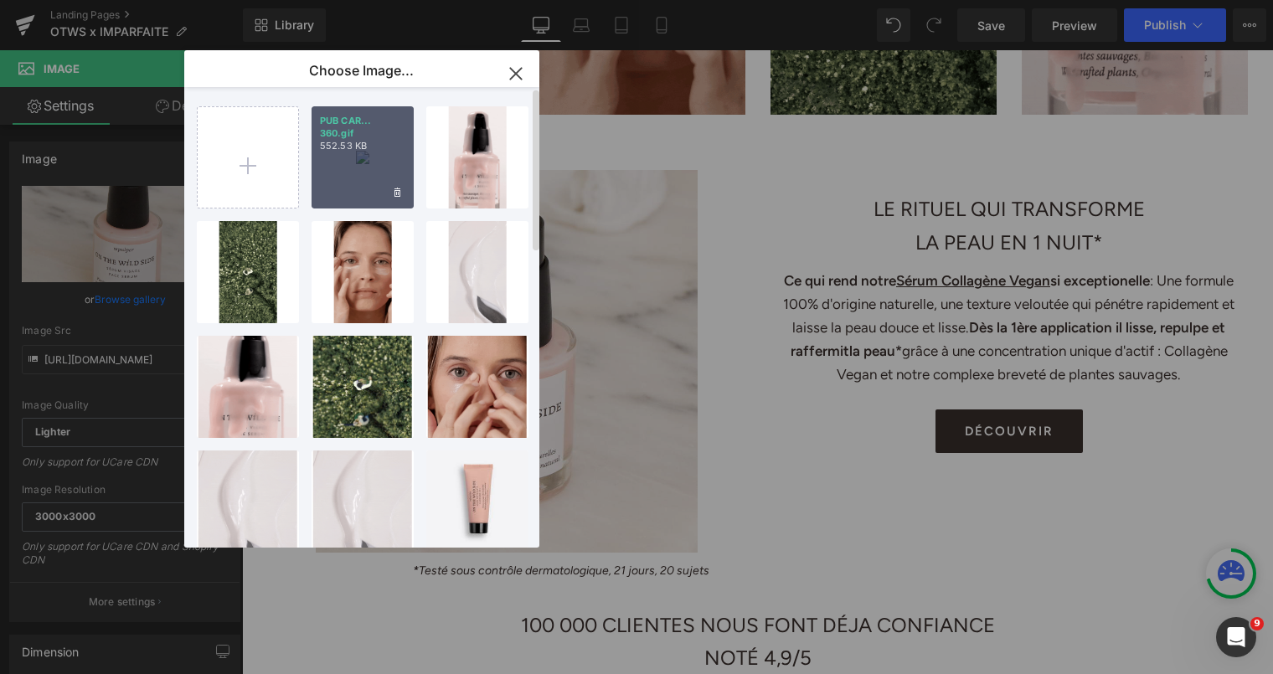
click at [344, 160] on div "PUB CAR... 360.gif 552.53 KB" at bounding box center [363, 157] width 102 height 102
type input "[URL][DOMAIN_NAME]"
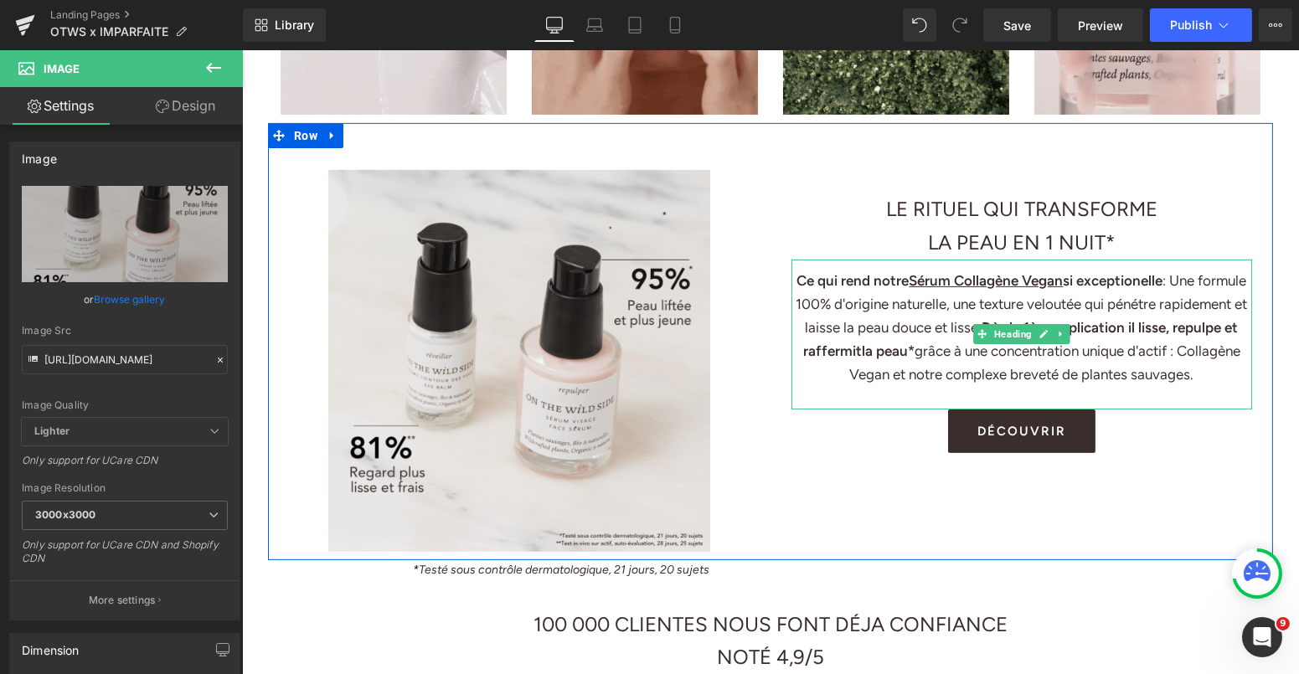
click at [943, 343] on strong "Dès la 1ère application il lisse, repulpe et raffermit" at bounding box center [1020, 339] width 436 height 40
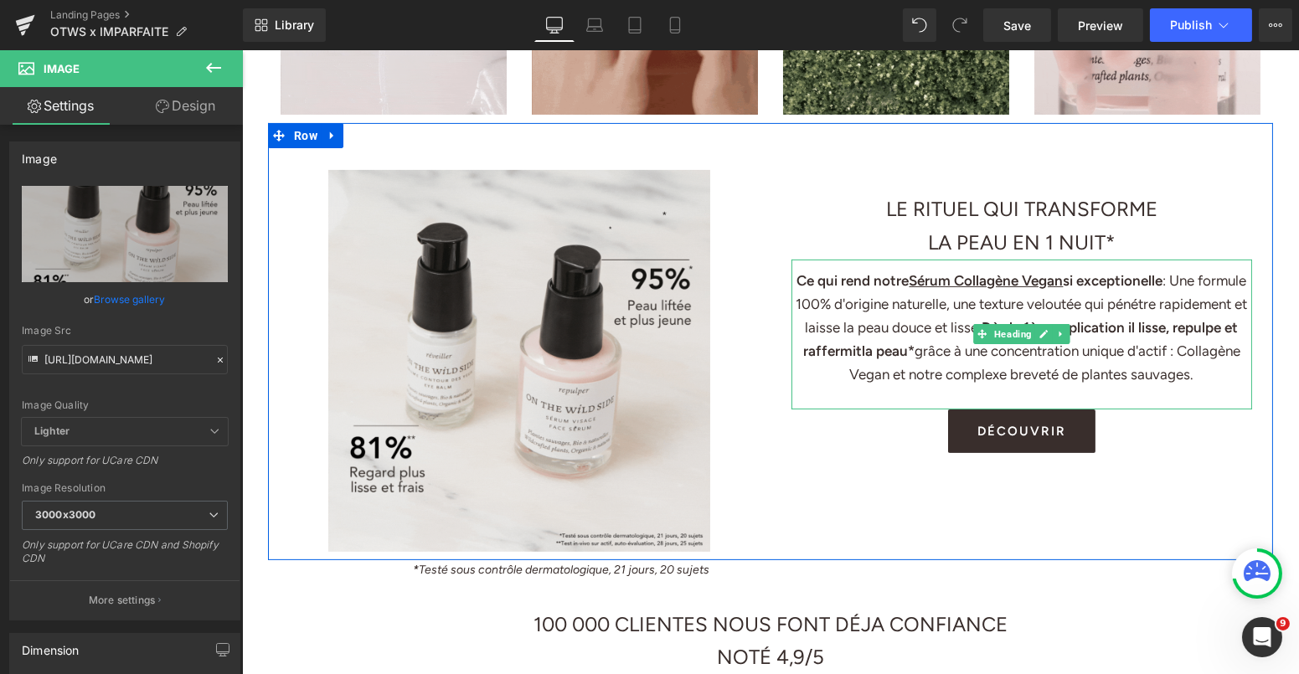
click at [943, 343] on strong "Dès la 1ère application il lisse, repulpe et raffermit" at bounding box center [1020, 339] width 436 height 40
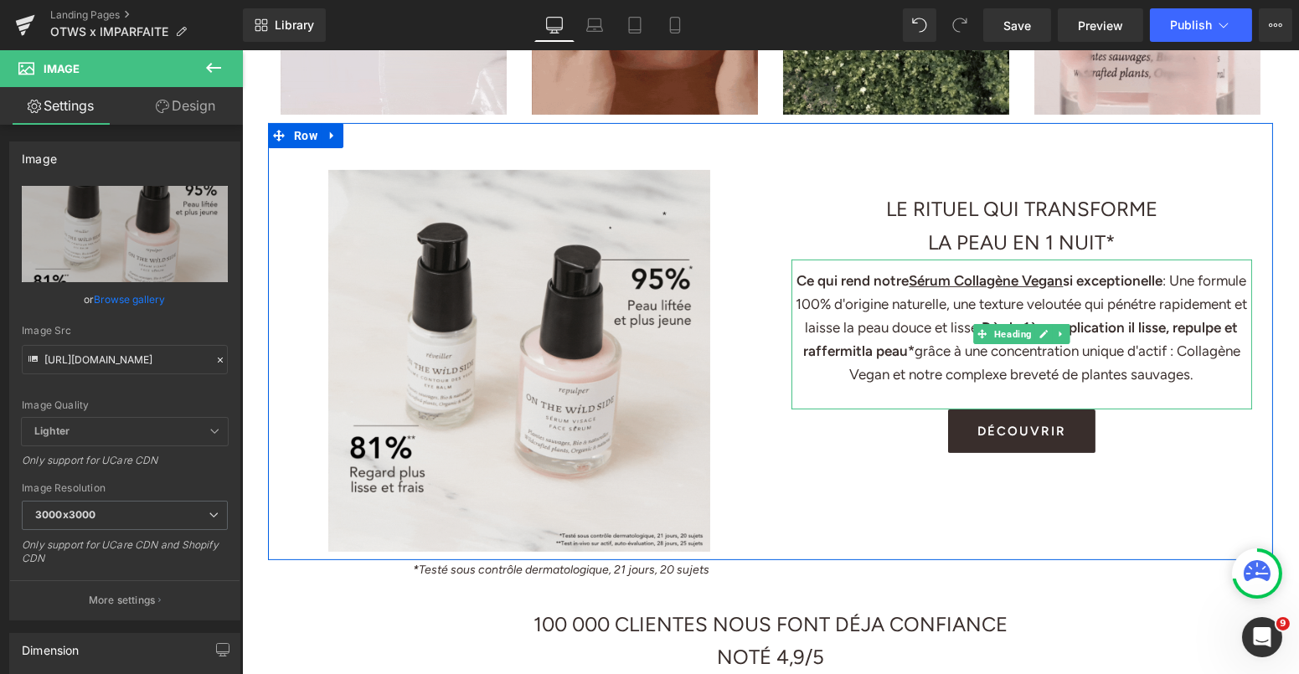
click at [943, 343] on strong "Dès la 1ère application il lisse, repulpe et raffermit" at bounding box center [1020, 339] width 436 height 40
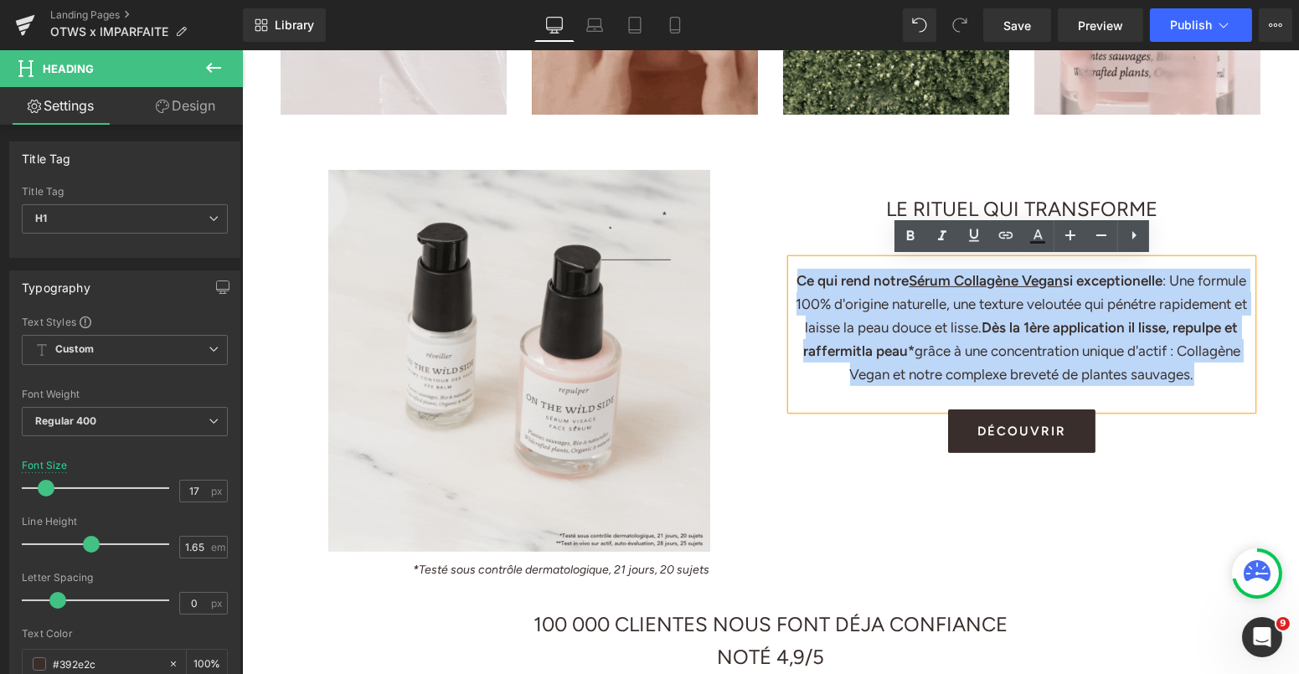
paste div
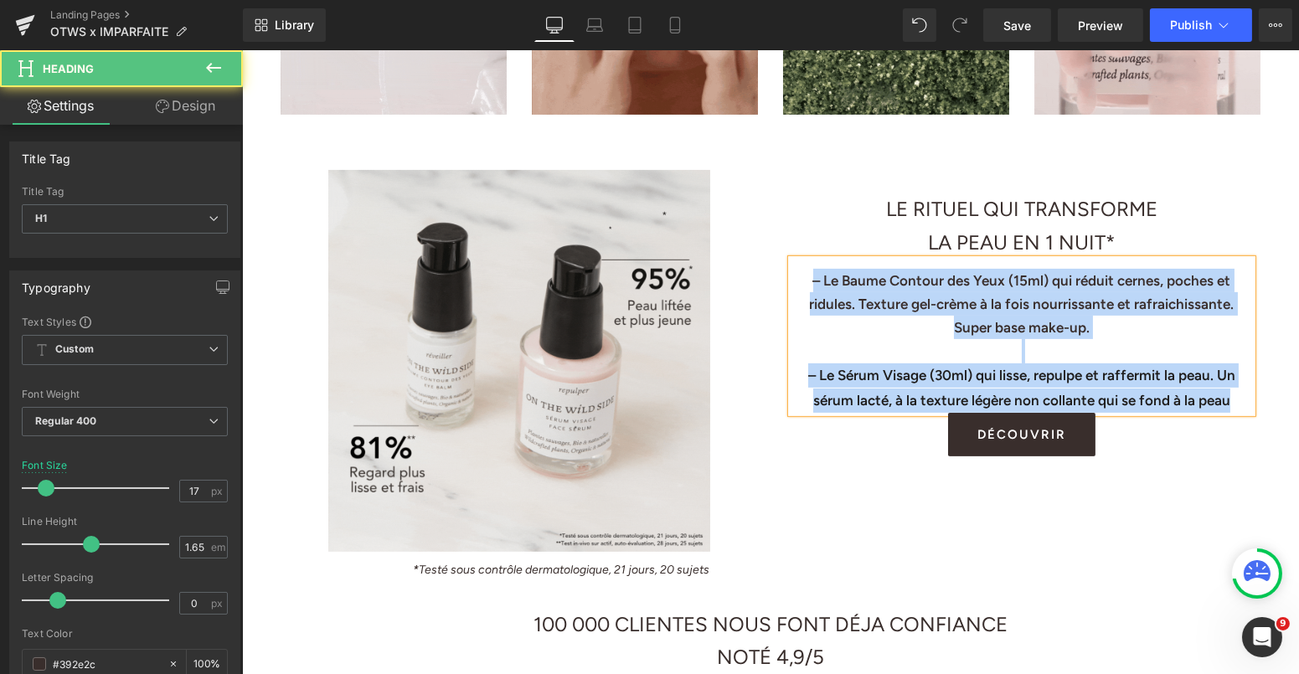
drag, startPoint x: 1243, startPoint y: 394, endPoint x: 767, endPoint y: 280, distance: 489.2
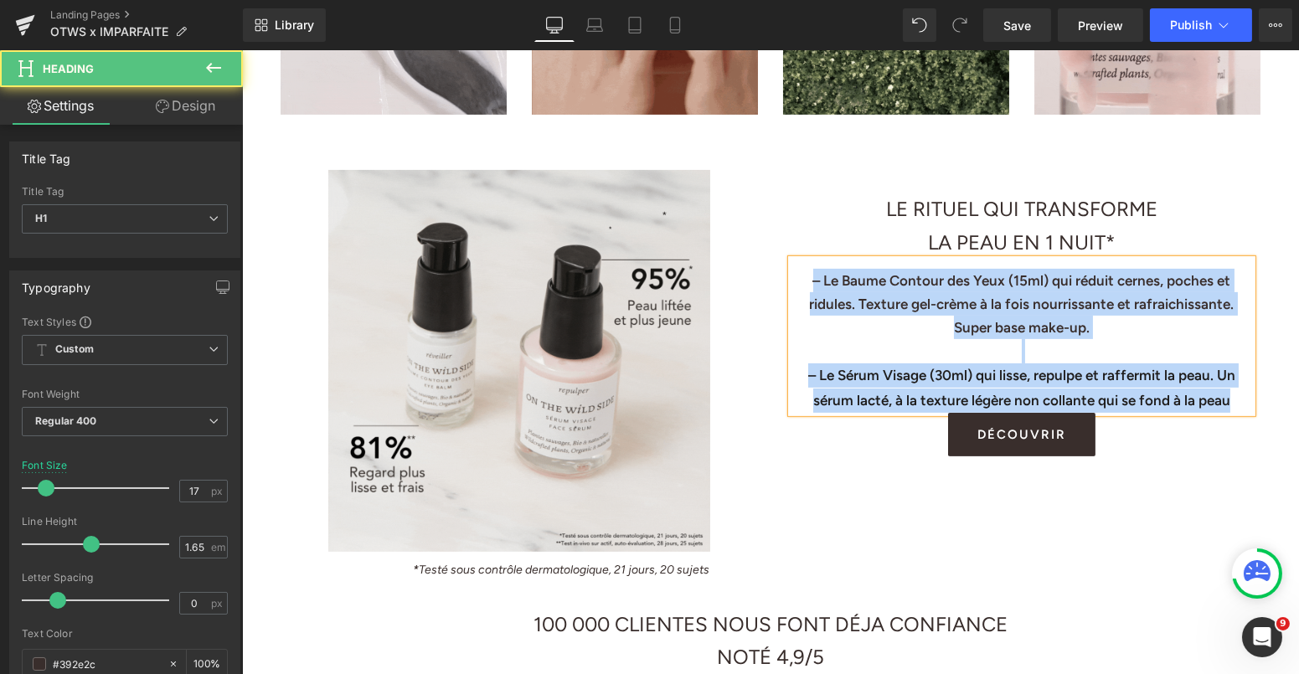
click at [767, 280] on div "L'INNOVATION COLLAGÈNE VEGAN, EFFET LISSANT ET REPULPANT DÈS LA PREMIÈRE APPLIC…" at bounding box center [769, 341] width 1005 height 437
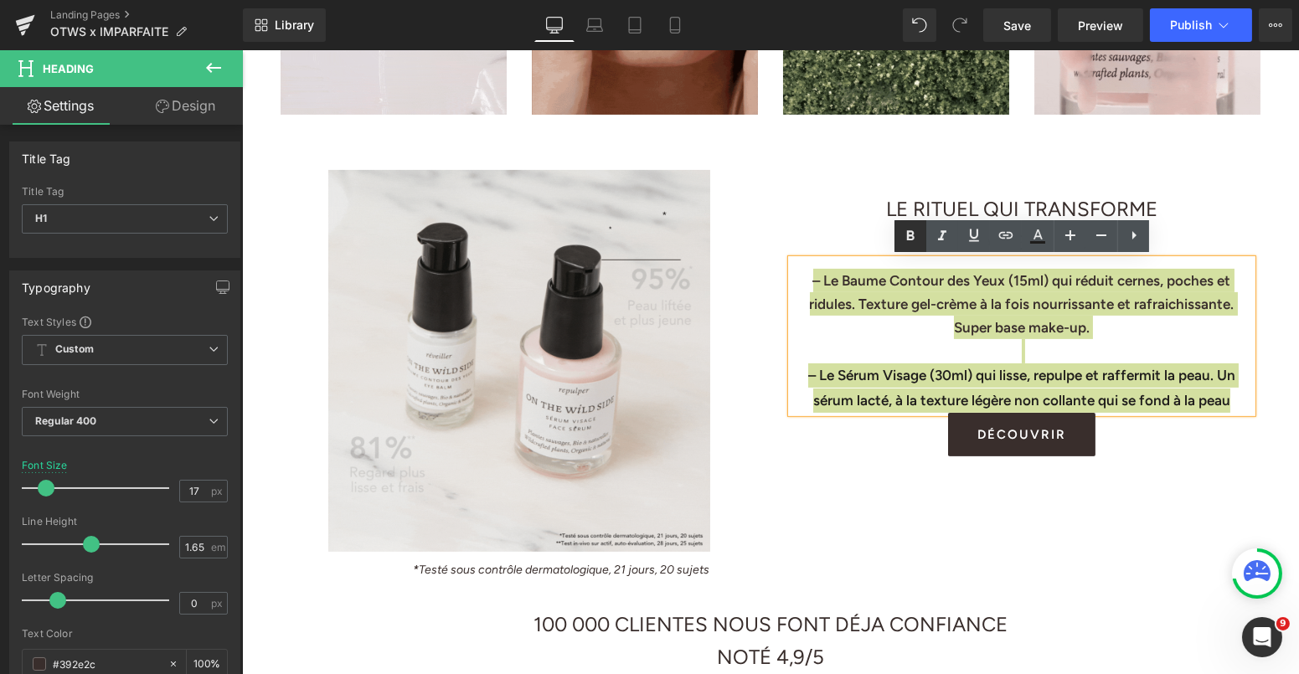
click at [904, 230] on icon at bounding box center [910, 236] width 20 height 20
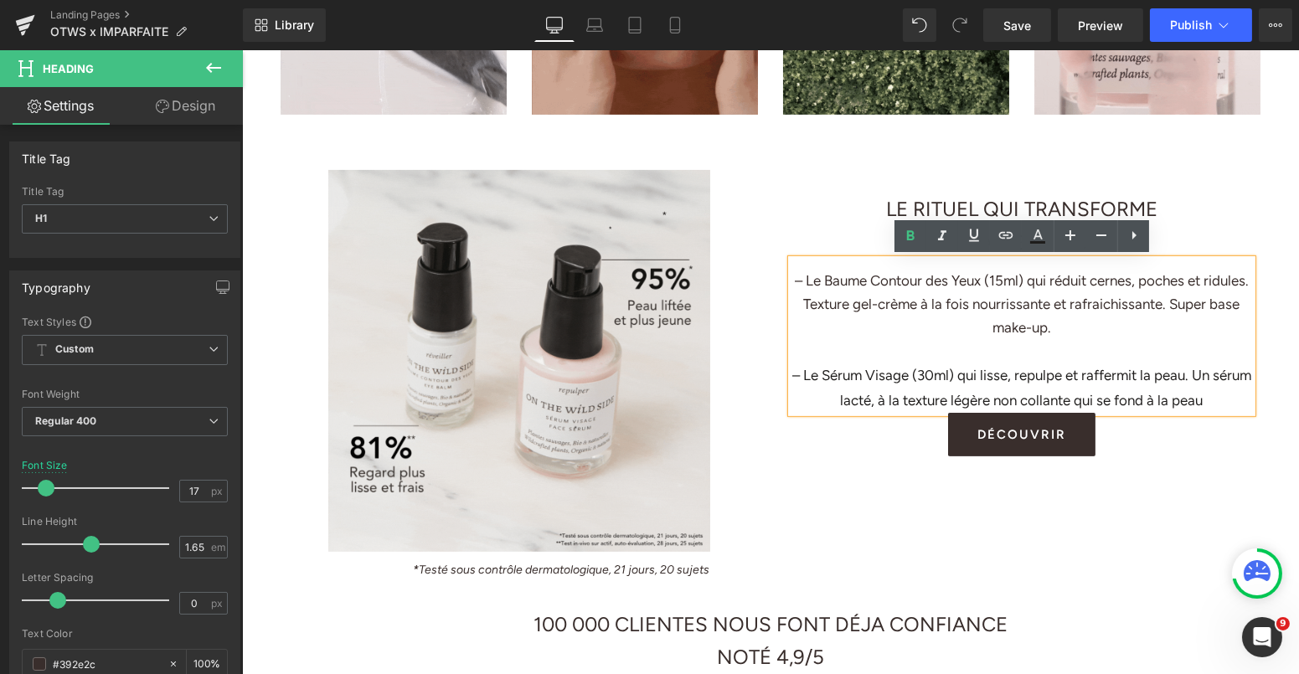
click at [827, 282] on h1 "– Le Baume Contour des Yeux (15ml) qui réduit cernes, poches et ridules. Textur…" at bounding box center [1021, 304] width 461 height 70
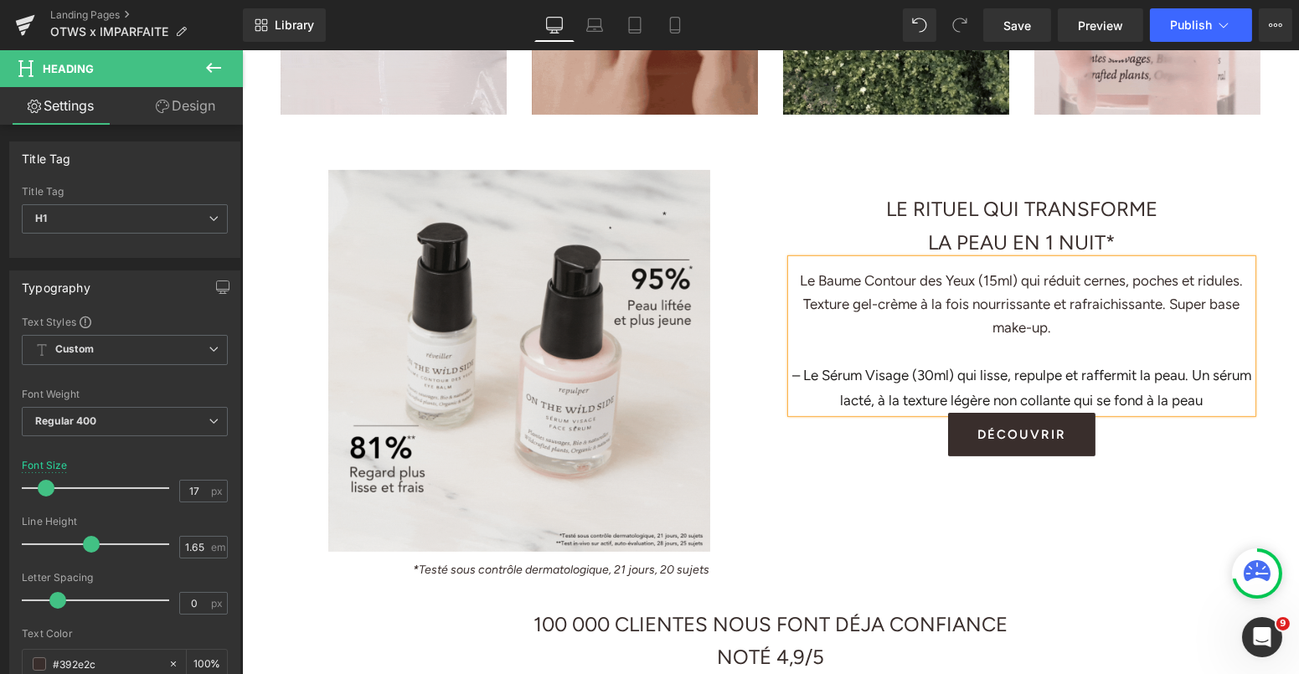
click at [821, 376] on div "– Le Sérum Visage (30ml) qui lisse, repulpe et raffermit la peau. Un sérum lact…" at bounding box center [1021, 388] width 461 height 49
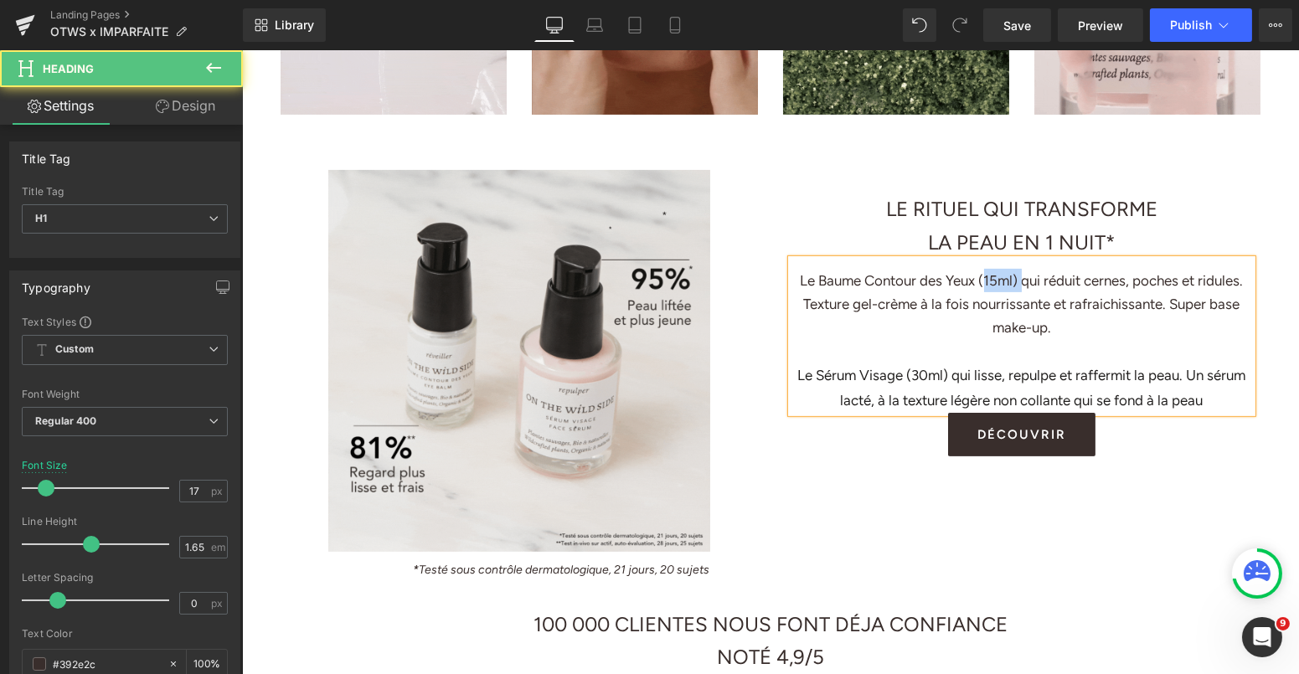
drag, startPoint x: 1024, startPoint y: 282, endPoint x: 982, endPoint y: 282, distance: 41.9
click at [982, 282] on h1 "Le Baume Contour des Yeux (15ml) qui réduit cernes, poches et ridules. Texture …" at bounding box center [1021, 304] width 461 height 70
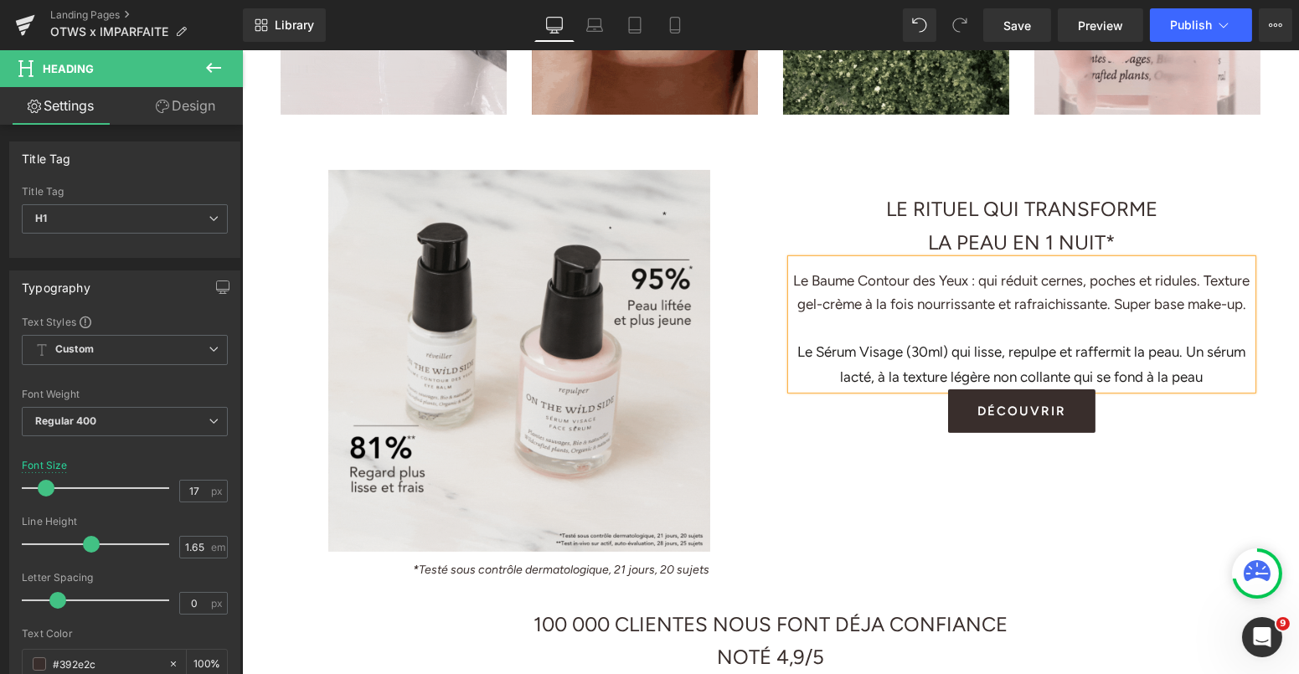
click at [1225, 275] on h1 "Le Baume Contour des Yeux : qui réduit cernes, poches et ridules. Texture gel-c…" at bounding box center [1021, 292] width 461 height 47
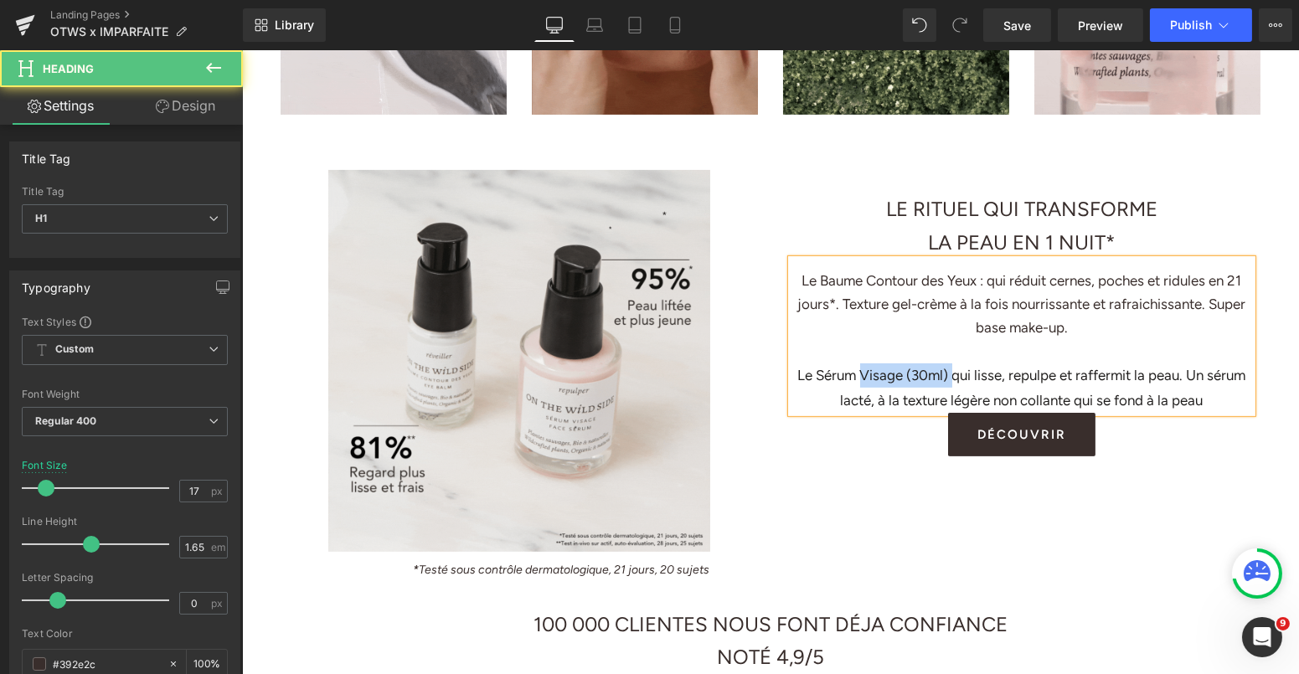
drag, startPoint x: 948, startPoint y: 372, endPoint x: 862, endPoint y: 371, distance: 86.3
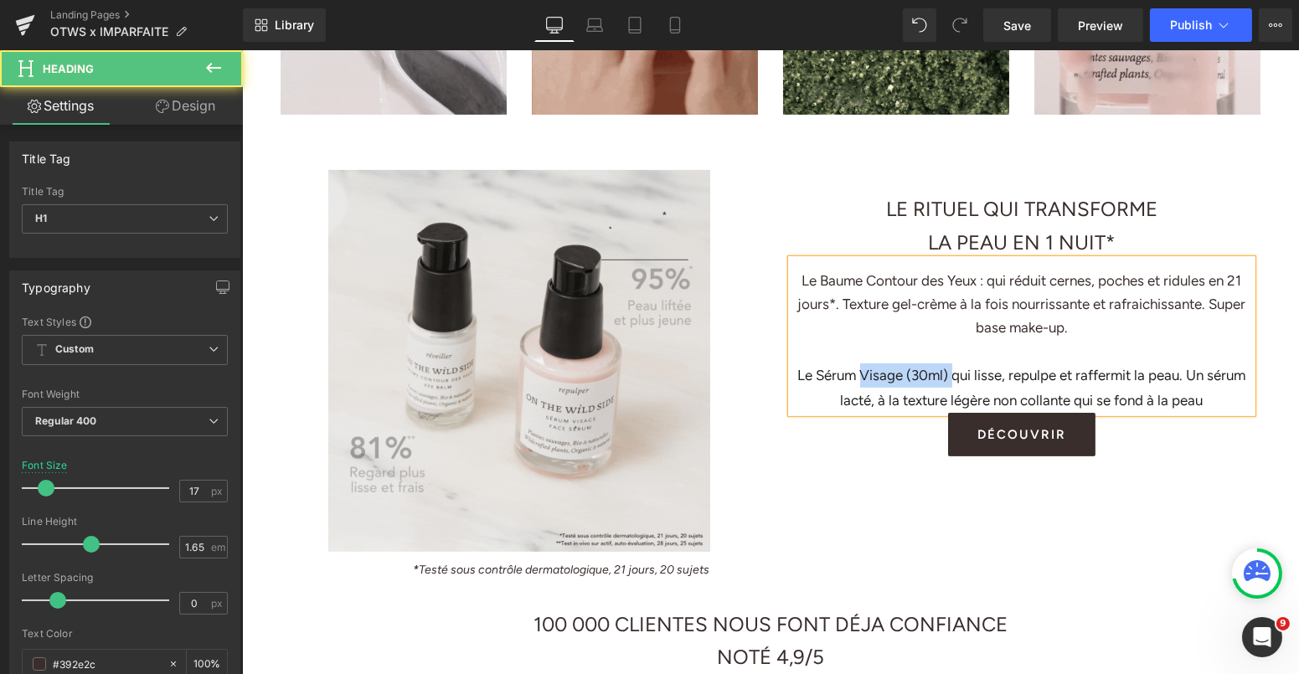
click at [862, 371] on div "Le Sérum Visage (30ml) qui lisse, repulpe et raffermit la peau. Un sérum lacté,…" at bounding box center [1021, 388] width 461 height 49
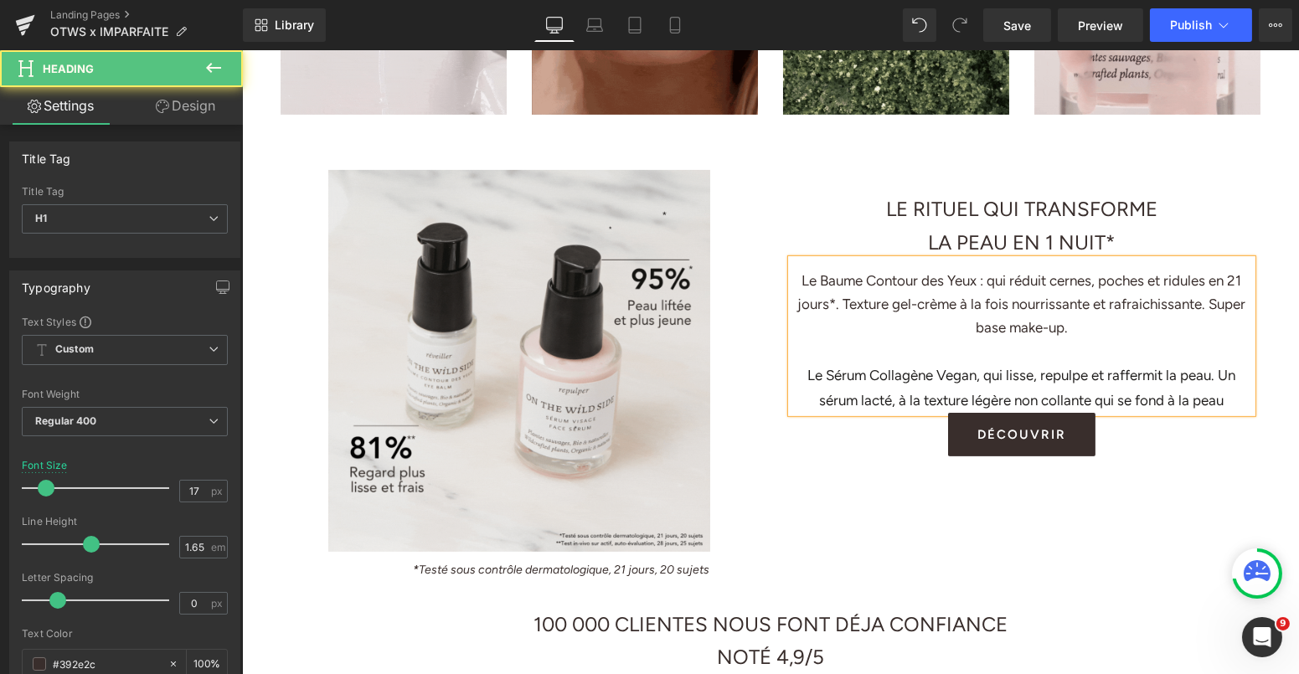
click at [1212, 373] on div "Le Sérum Collagène Vegan, qui lisse, repulpe et raffermit la peau. Un sérum lac…" at bounding box center [1021, 388] width 461 height 49
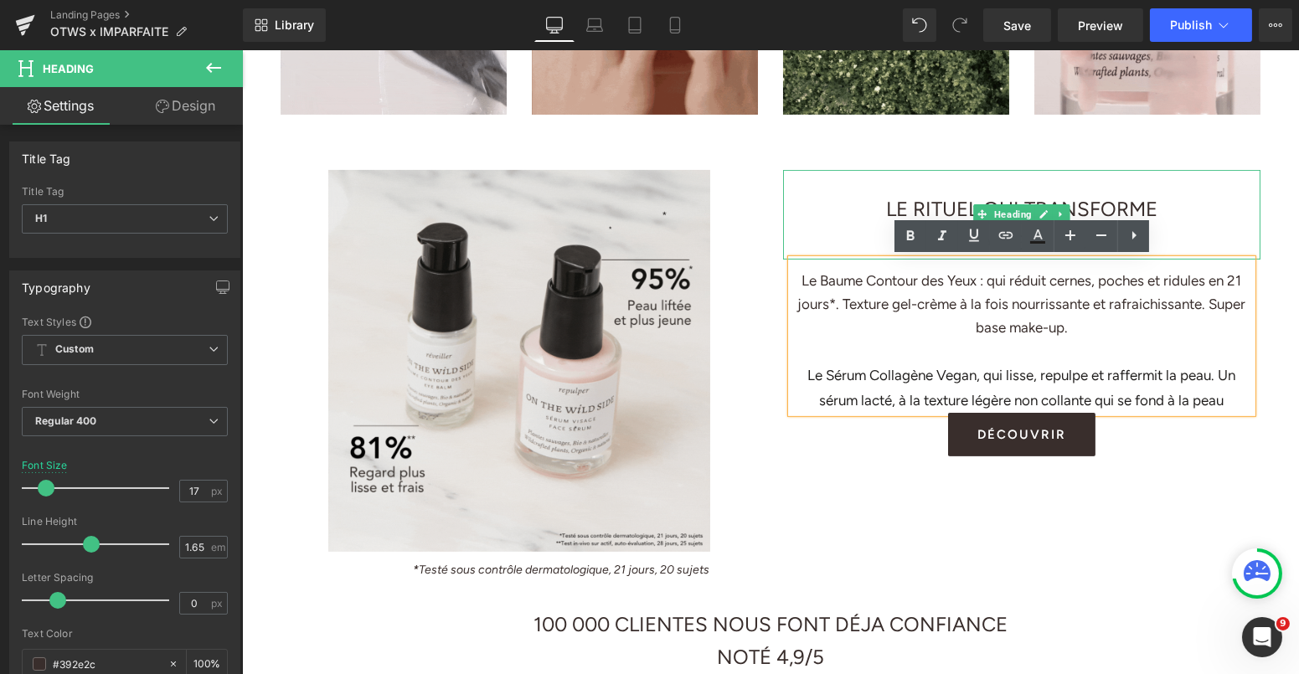
click at [1205, 233] on h1 "LA PEAU EN 1 NUIT*" at bounding box center [1020, 243] width 477 height 34
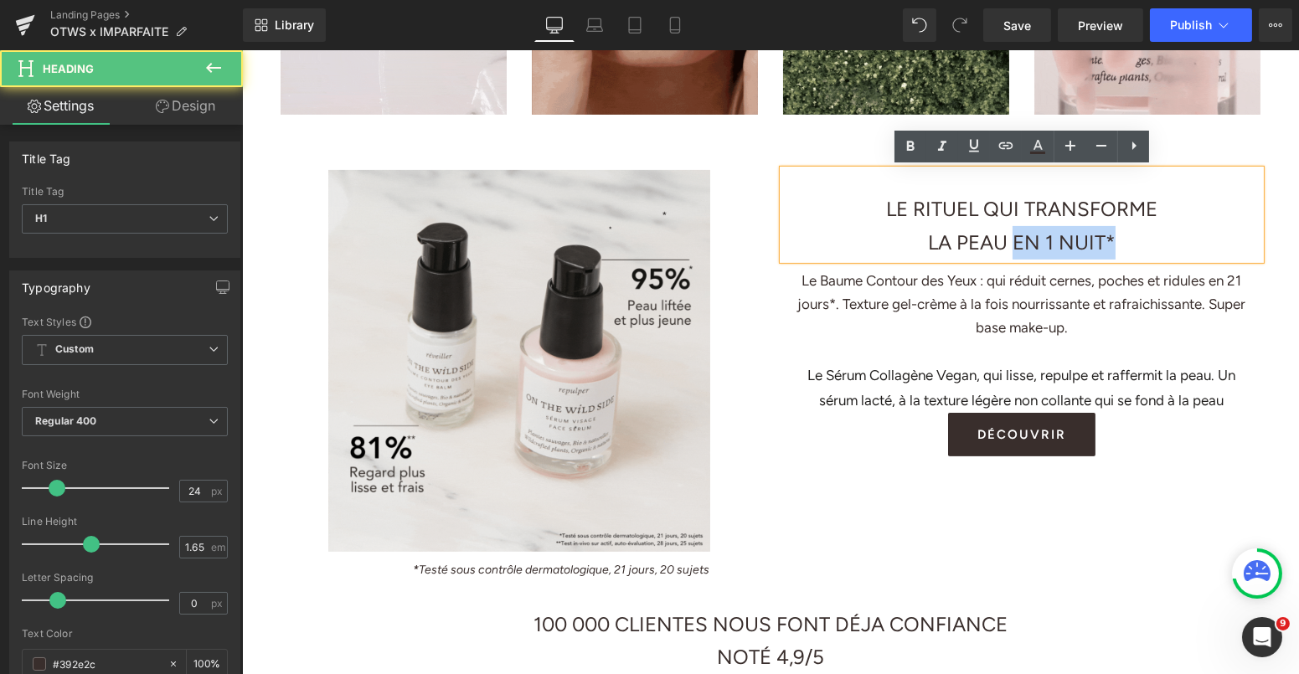
drag, startPoint x: 1122, startPoint y: 239, endPoint x: 1019, endPoint y: 240, distance: 103.0
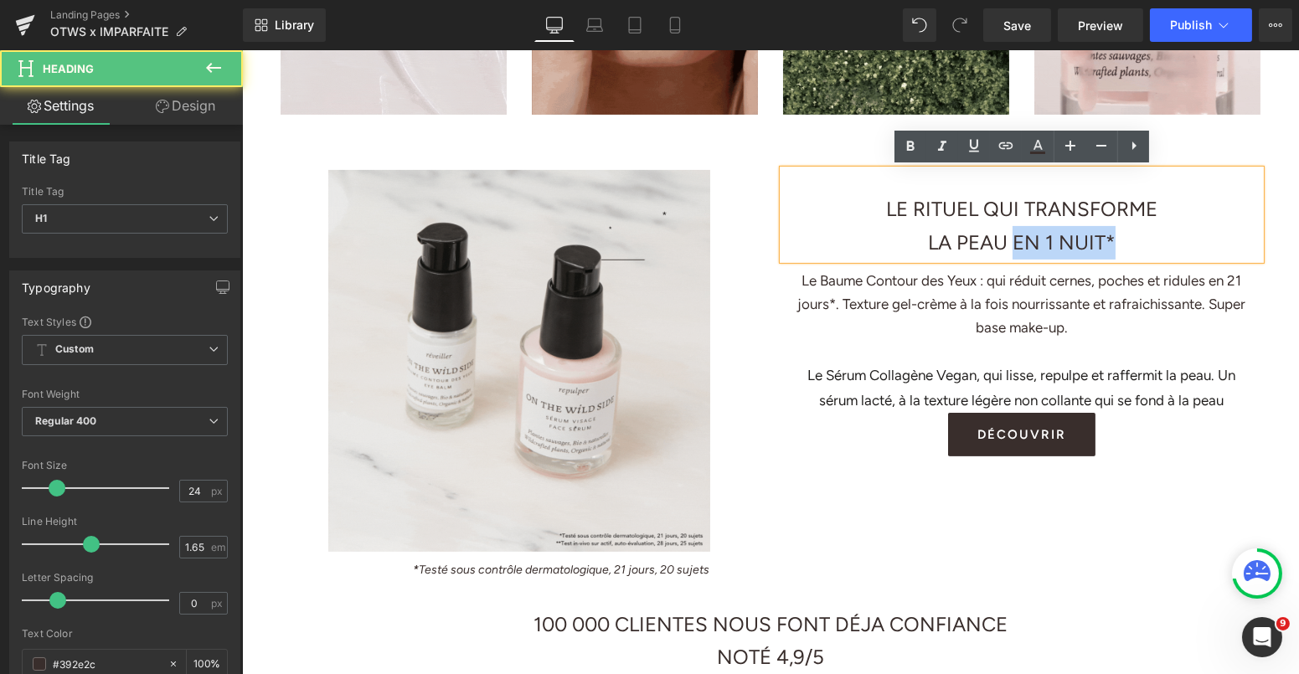
click at [1018, 240] on h1 "LA PEAU EN 1 NUIT*" at bounding box center [1020, 243] width 477 height 34
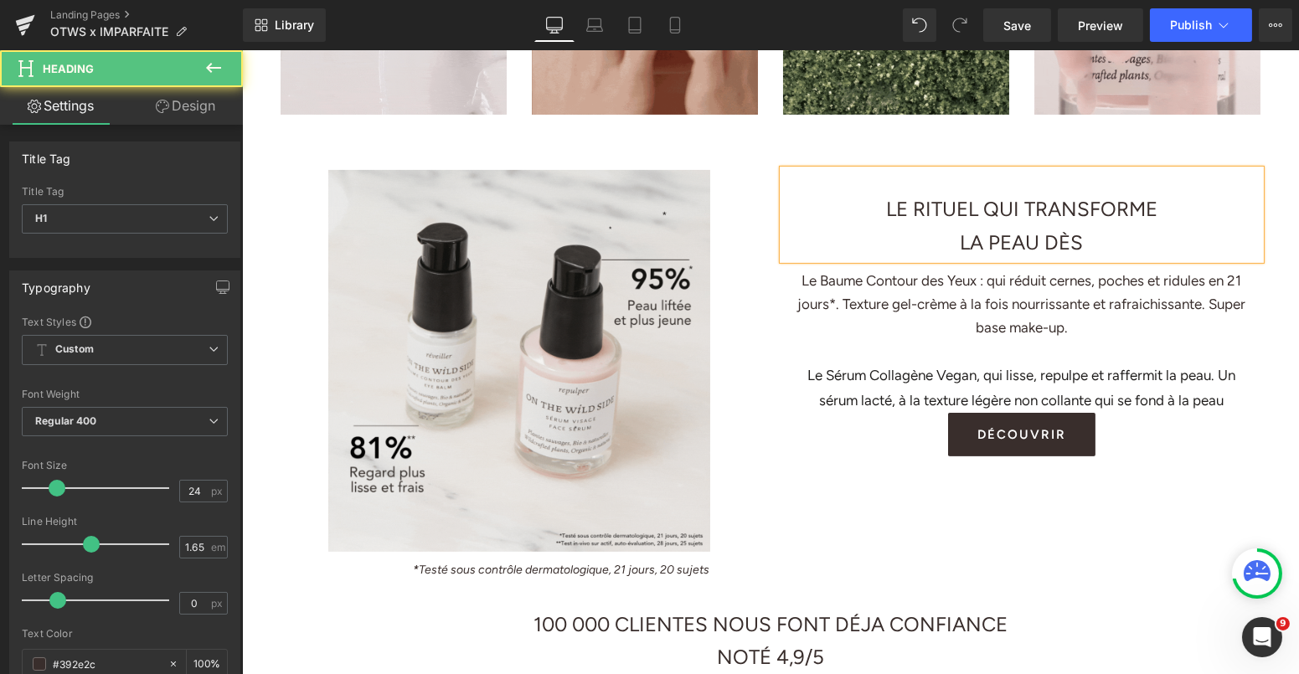
drag, startPoint x: 1088, startPoint y: 240, endPoint x: 1047, endPoint y: 239, distance: 41.1
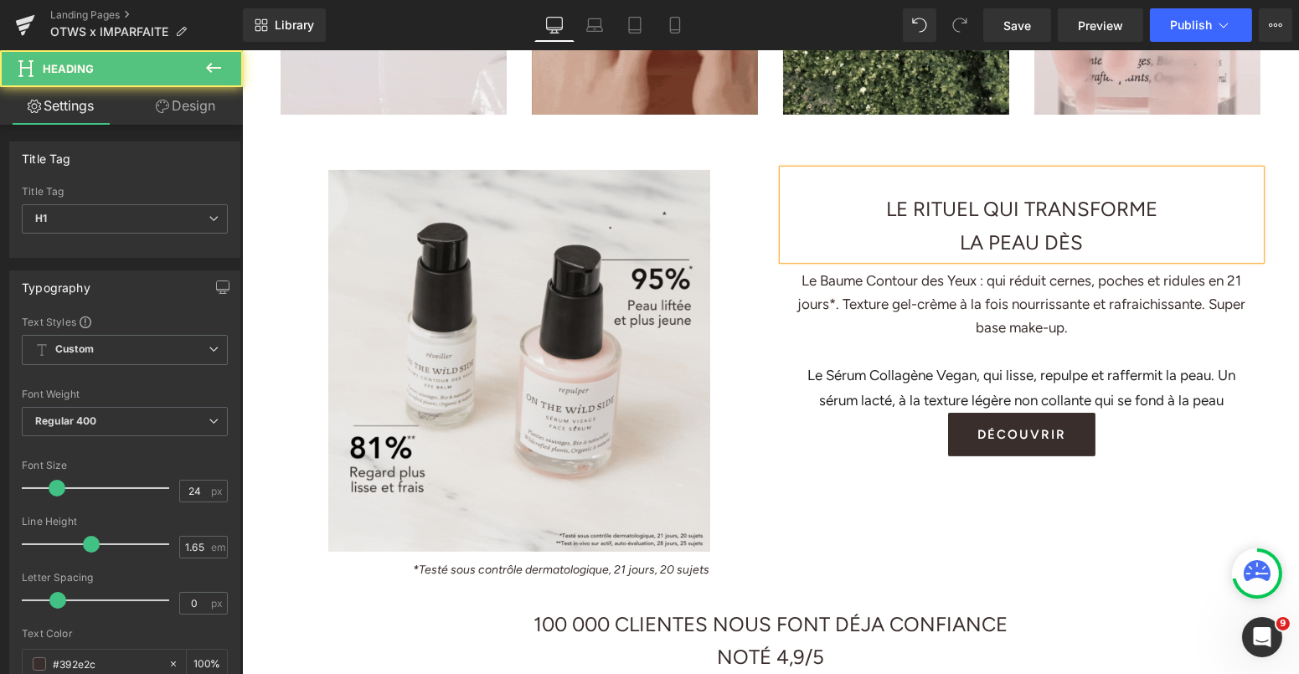
click at [1047, 240] on span "LA PEAU DÈS" at bounding box center [1021, 242] width 123 height 24
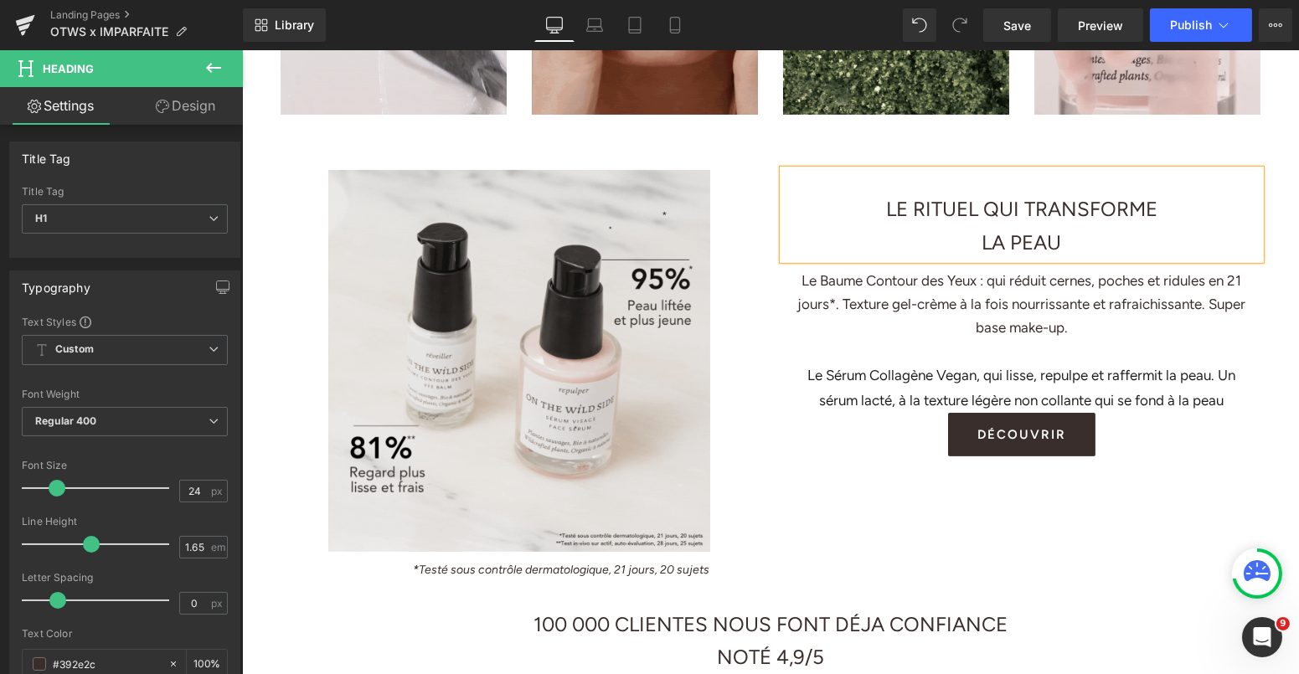
click at [1025, 207] on span "LE RITUEL QUI TRANSFORME" at bounding box center [1020, 209] width 271 height 24
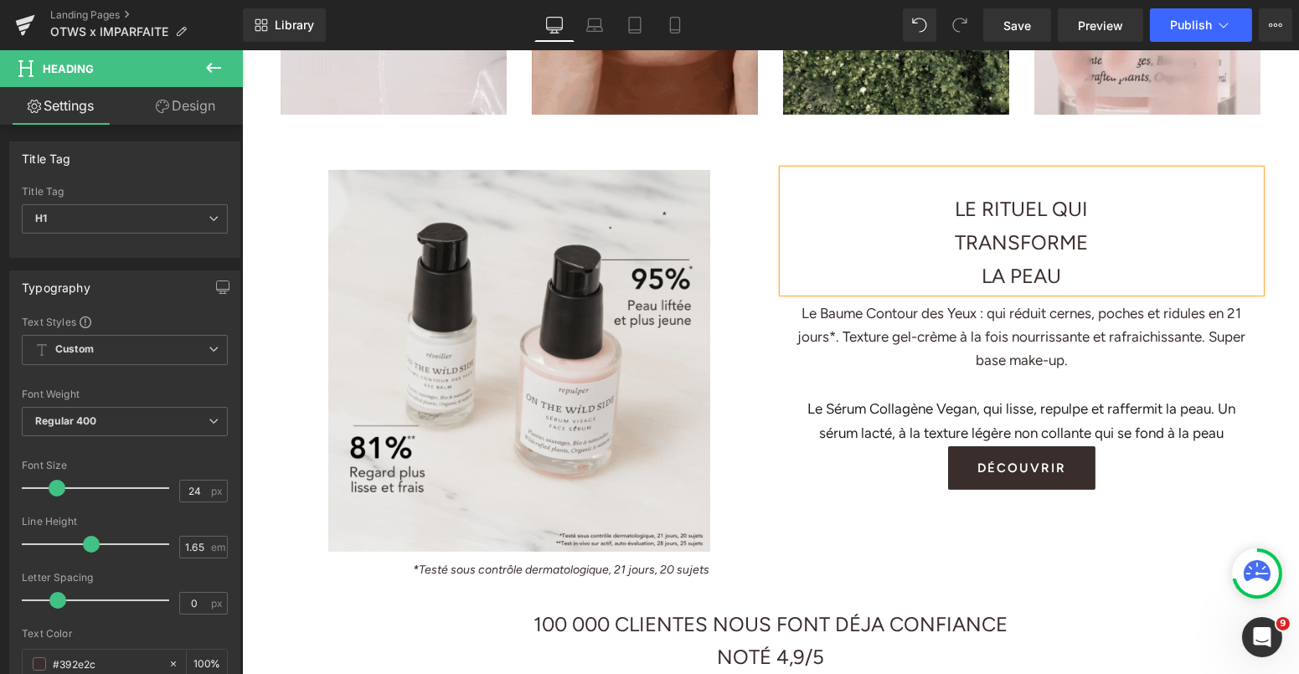
click at [968, 264] on h1 "LA PEAU" at bounding box center [1020, 277] width 477 height 34
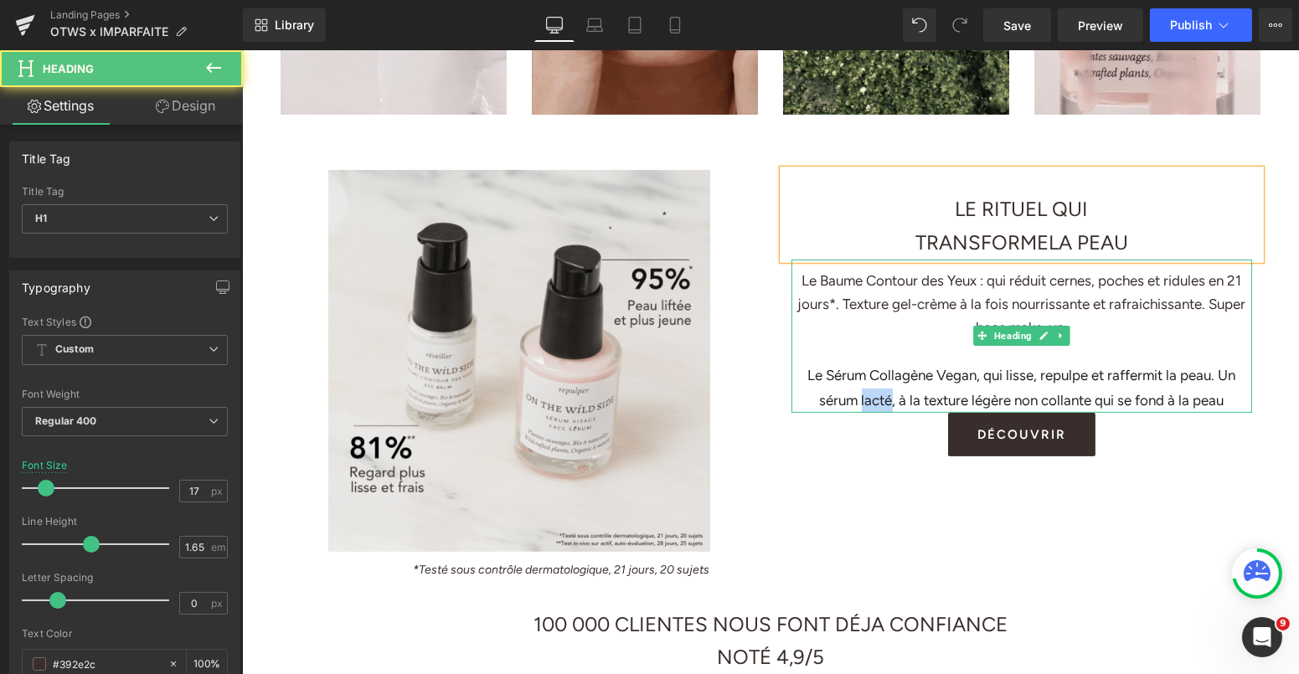
drag, startPoint x: 885, startPoint y: 396, endPoint x: 859, endPoint y: 397, distance: 25.1
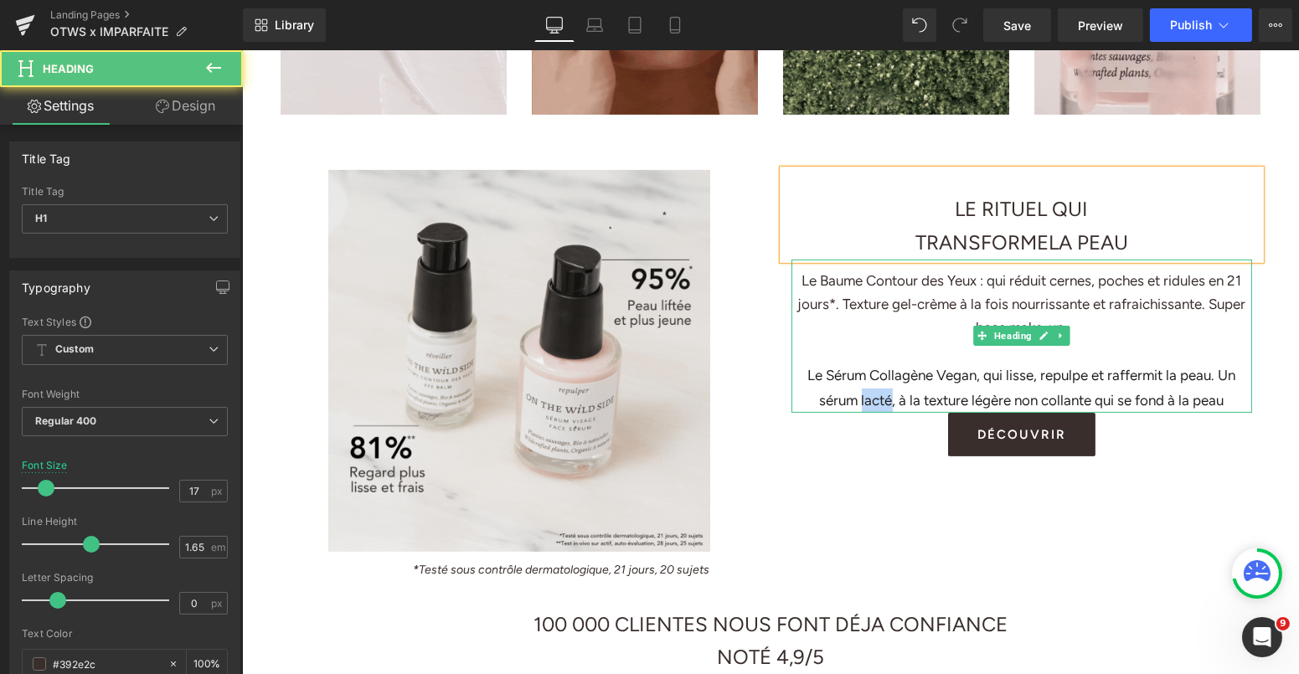
click at [859, 397] on div "Le Sérum Collagène Vegan, qui lisse, repulpe et raffermit la peau. Un sérum lac…" at bounding box center [1021, 388] width 461 height 49
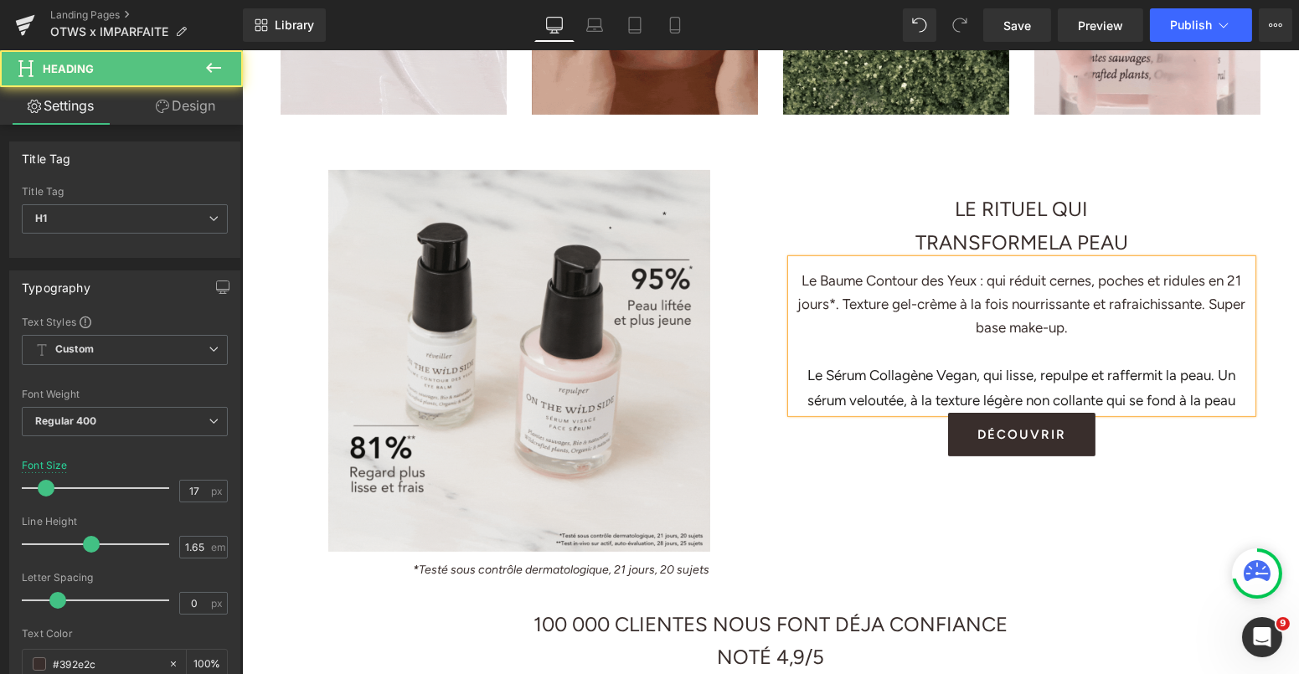
click at [1213, 373] on div "Le Sérum Collagène Vegan, qui lisse, repulpe et raffermit la peau. Un sérum vel…" at bounding box center [1021, 388] width 461 height 49
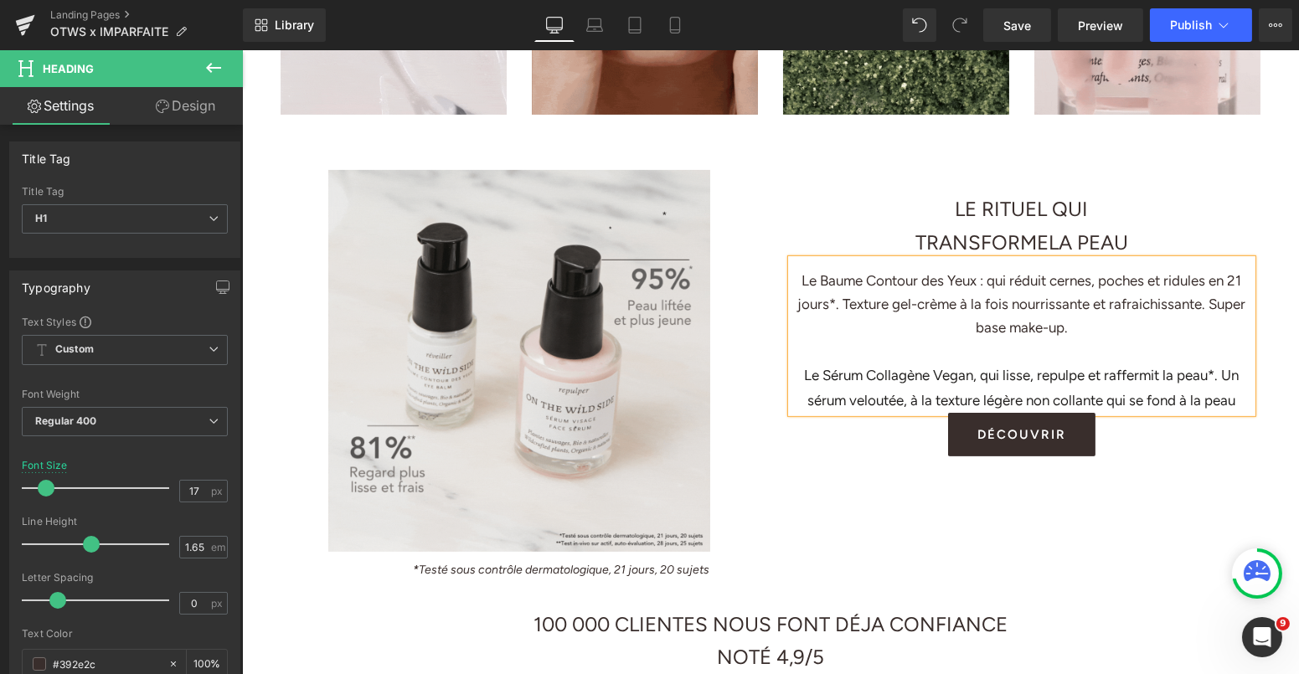
click at [1247, 396] on div "Le Sérum Collagène Vegan, qui lisse, repulpe et raffermit la peau*. Un sérum ve…" at bounding box center [1021, 388] width 461 height 49
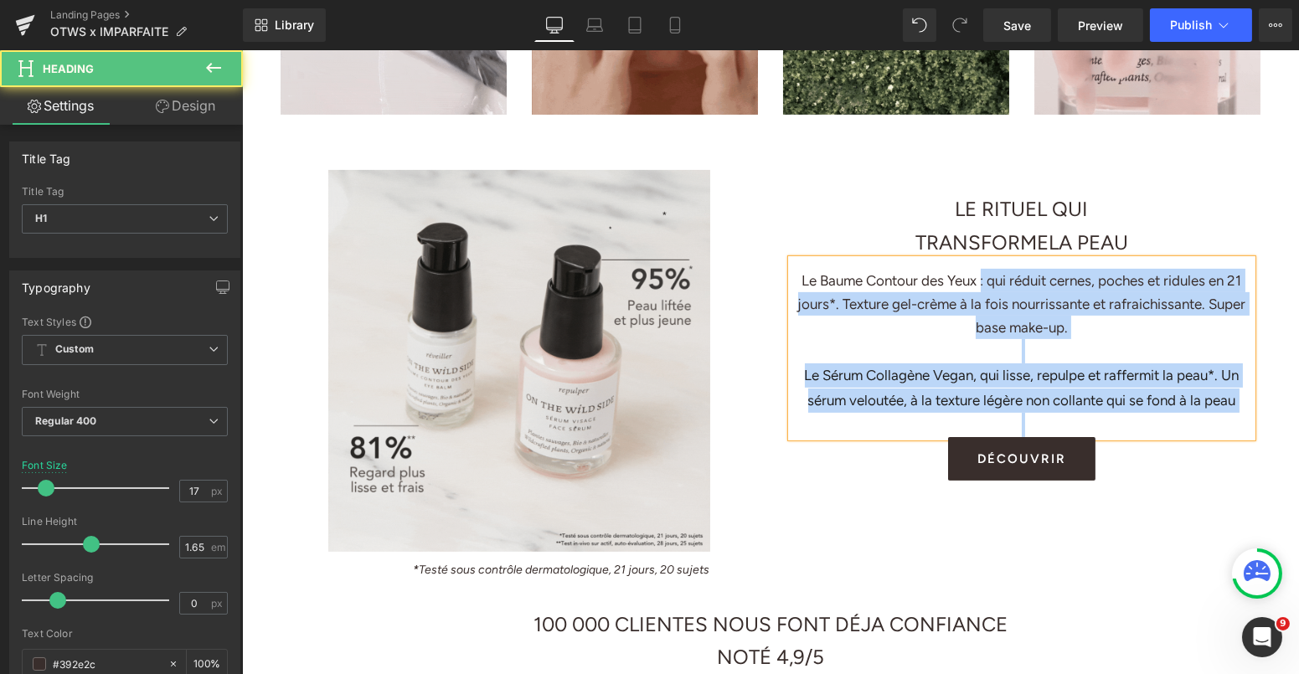
drag, startPoint x: 978, startPoint y: 278, endPoint x: 787, endPoint y: 278, distance: 191.8
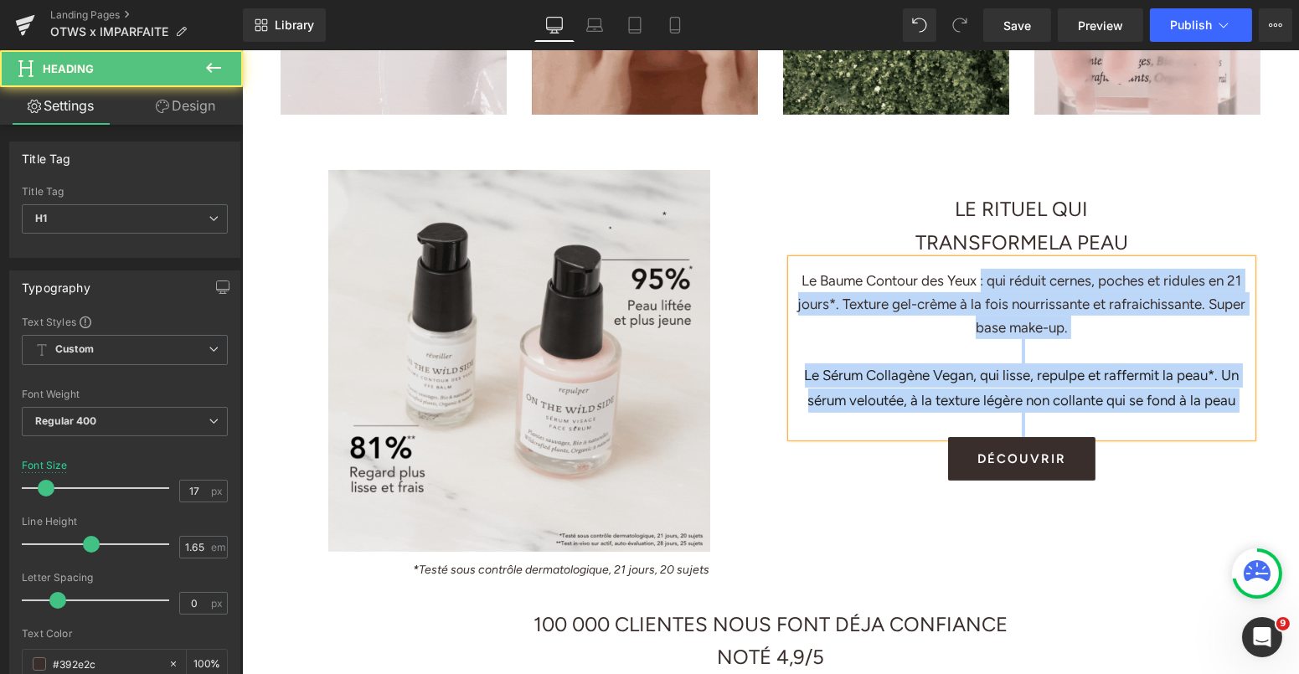
click at [791, 278] on div "Le Baume Contour des Yeux : qui réduit cernes, poches et ridules en 21 jours*. …" at bounding box center [1021, 349] width 461 height 178
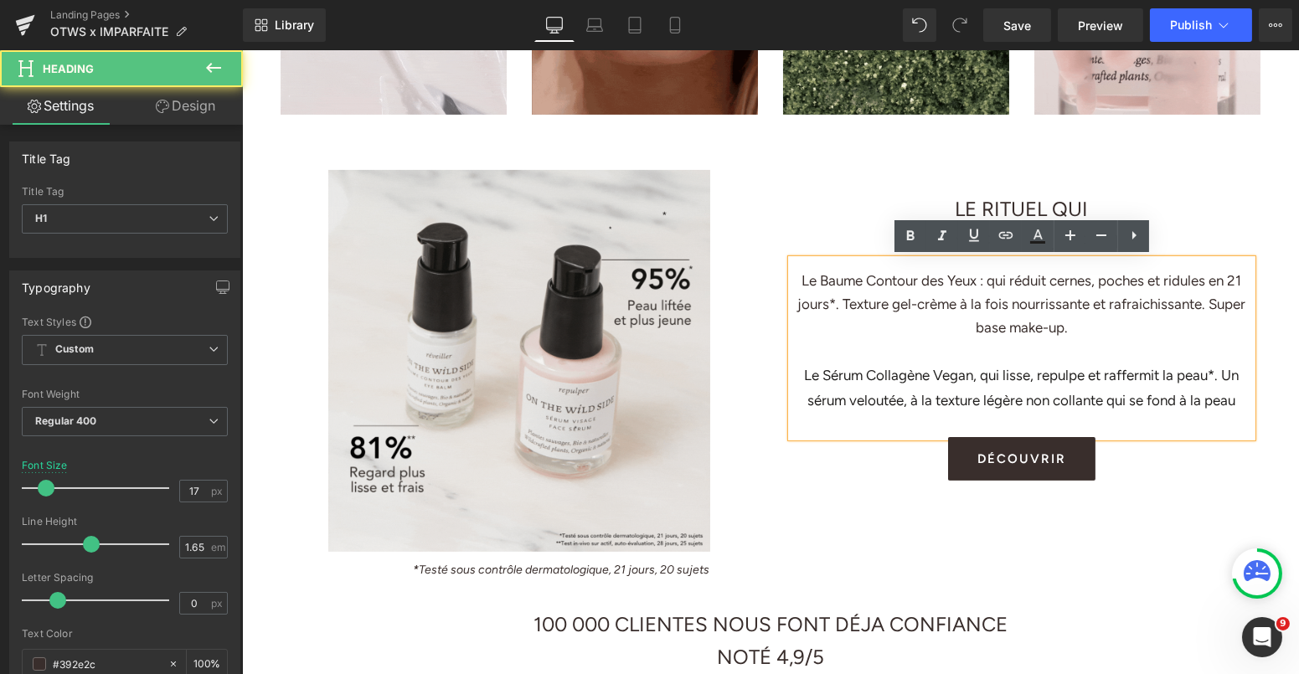
click at [895, 278] on h1 "Le Baume Contour des Yeux : qui réduit cernes, poches et ridules en 21 jours*. …" at bounding box center [1021, 304] width 461 height 70
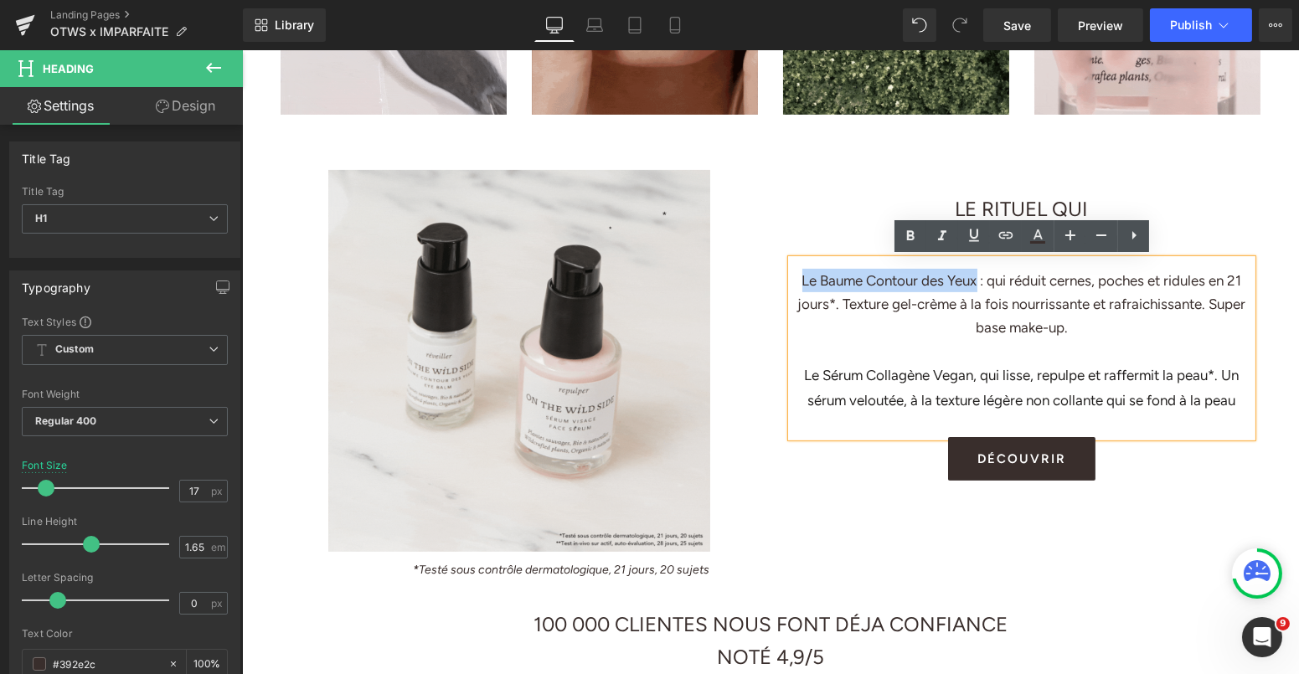
drag, startPoint x: 974, startPoint y: 277, endPoint x: 796, endPoint y: 277, distance: 178.4
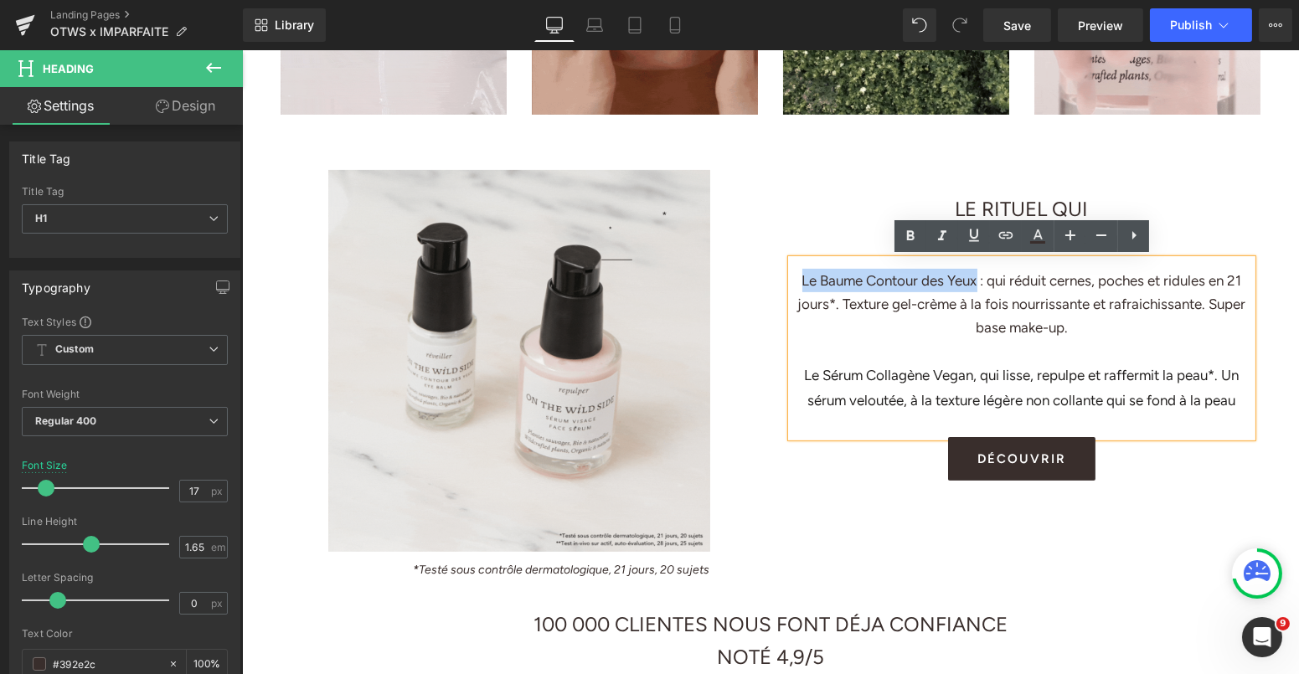
click at [796, 277] on h1 "Le Baume Contour des Yeux : qui réduit cernes, poches et ridules en 21 jours*. …" at bounding box center [1021, 304] width 461 height 70
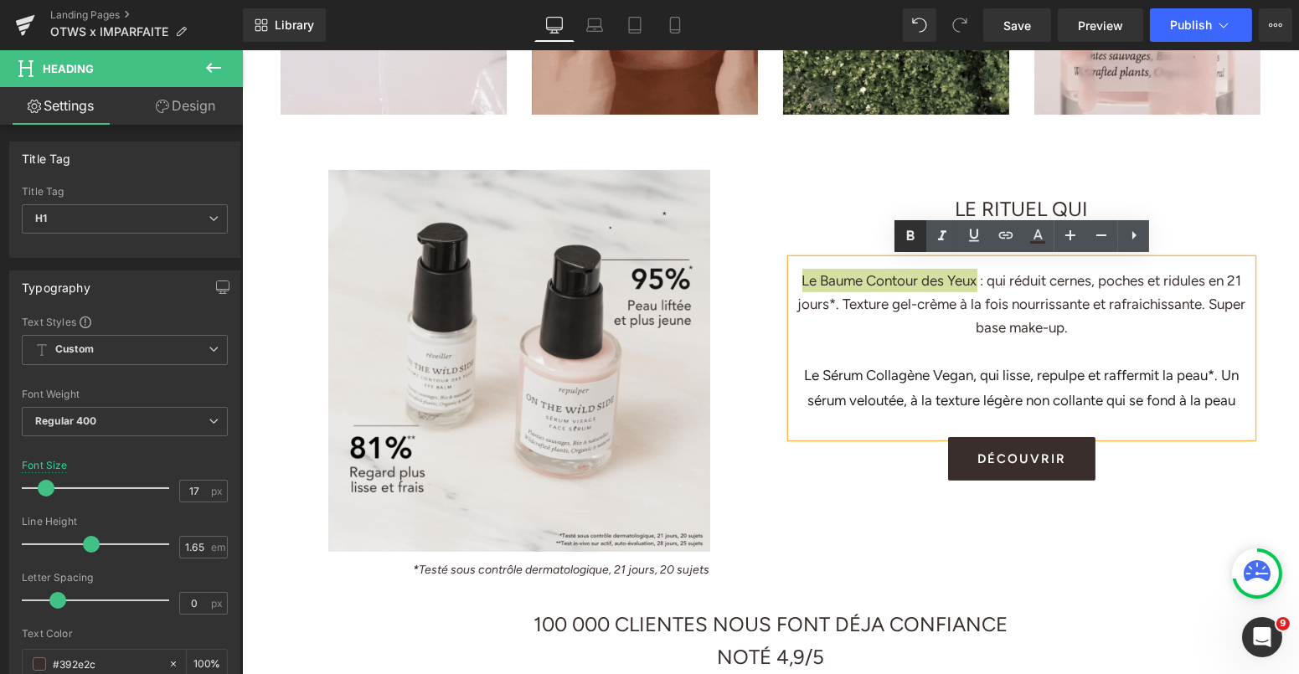
click at [912, 244] on icon at bounding box center [910, 236] width 20 height 20
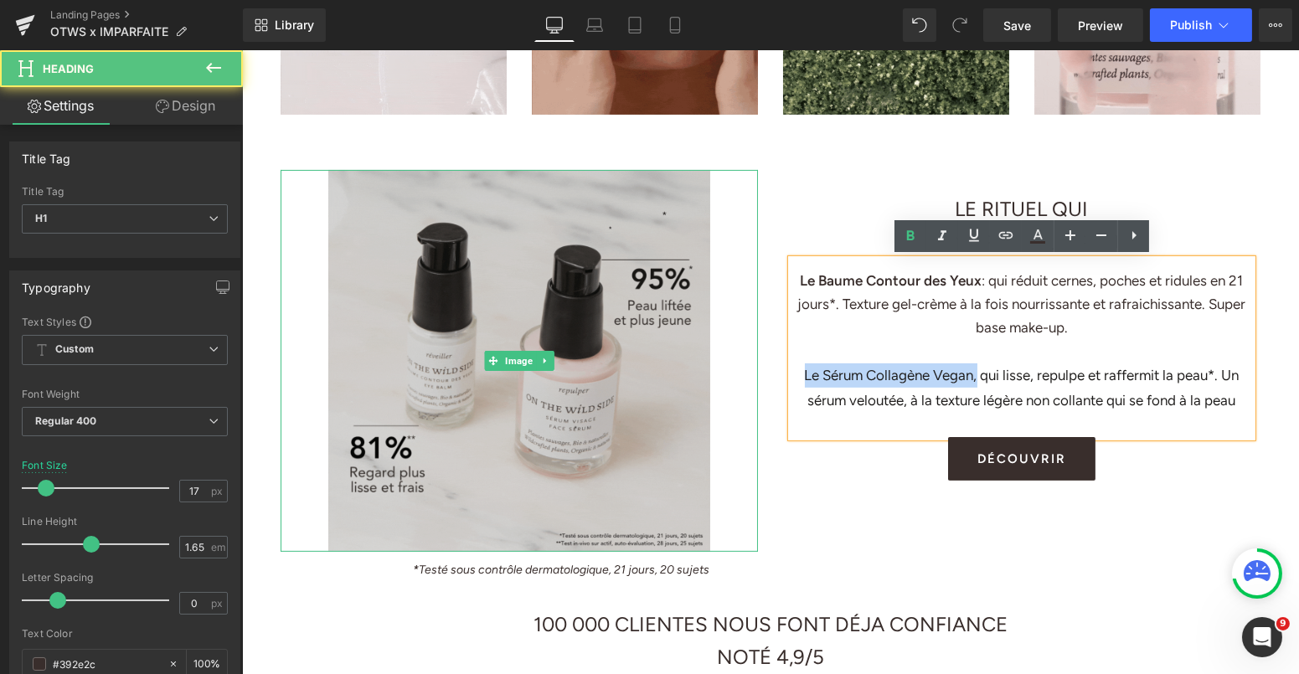
drag, startPoint x: 976, startPoint y: 373, endPoint x: 698, endPoint y: 372, distance: 278.1
click at [698, 372] on div "L'INNOVATION COLLAGÈNE VEGAN, EFFET LISSANT ET REPULPANT DÈS LA PREMIÈRE APPLIC…" at bounding box center [769, 341] width 1005 height 437
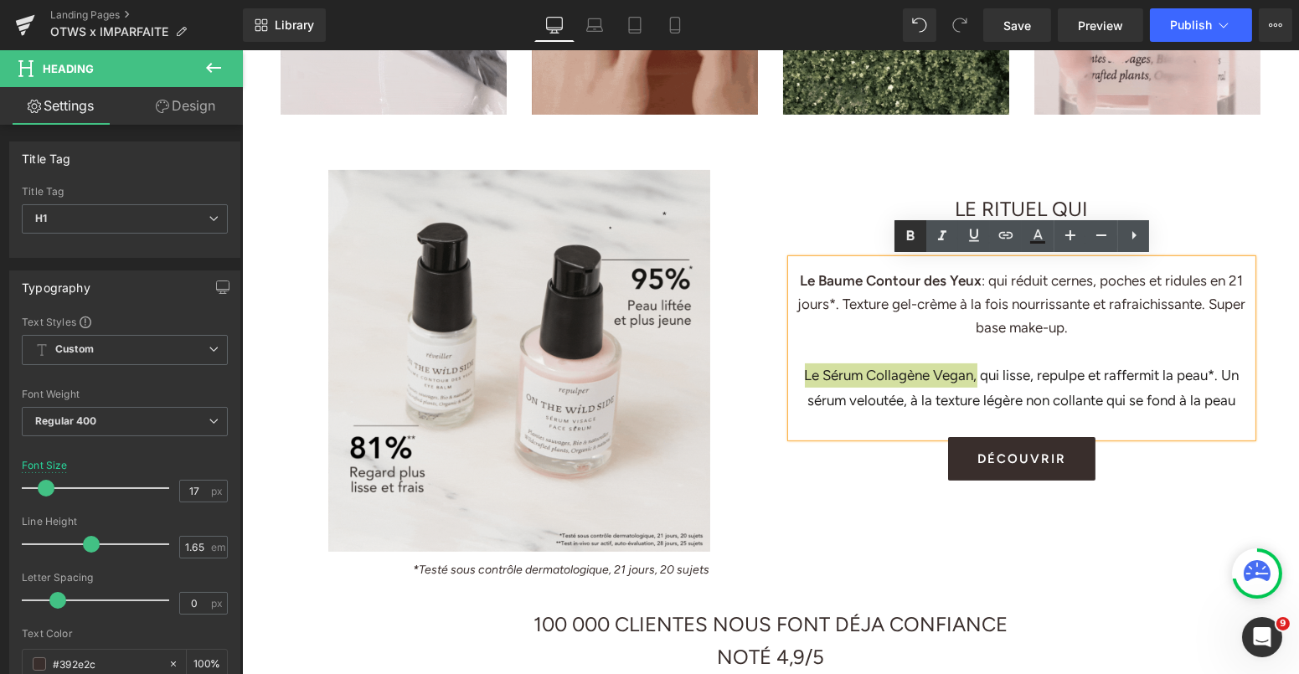
click at [913, 239] on icon at bounding box center [911, 235] width 8 height 10
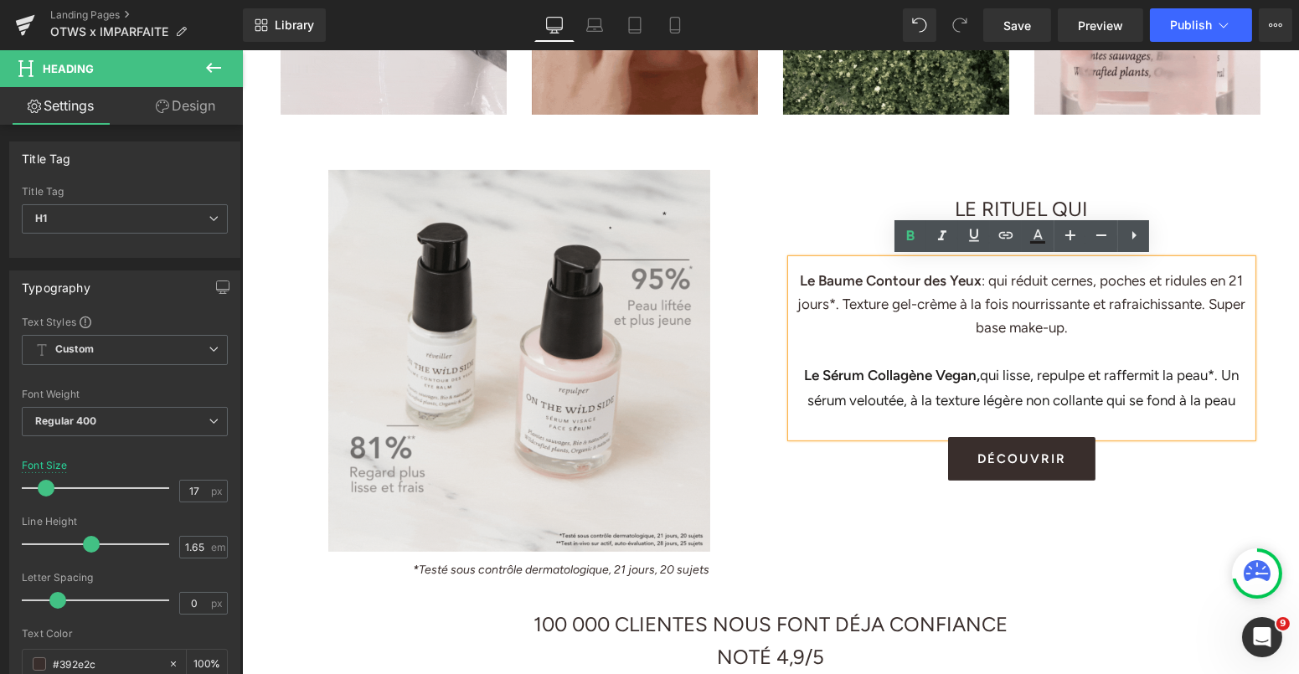
click at [984, 377] on div "Le Sérum Collagène Vegan, qui lisse, repulpe et raffermit la peau*. Un sérum ve…" at bounding box center [1021, 388] width 461 height 49
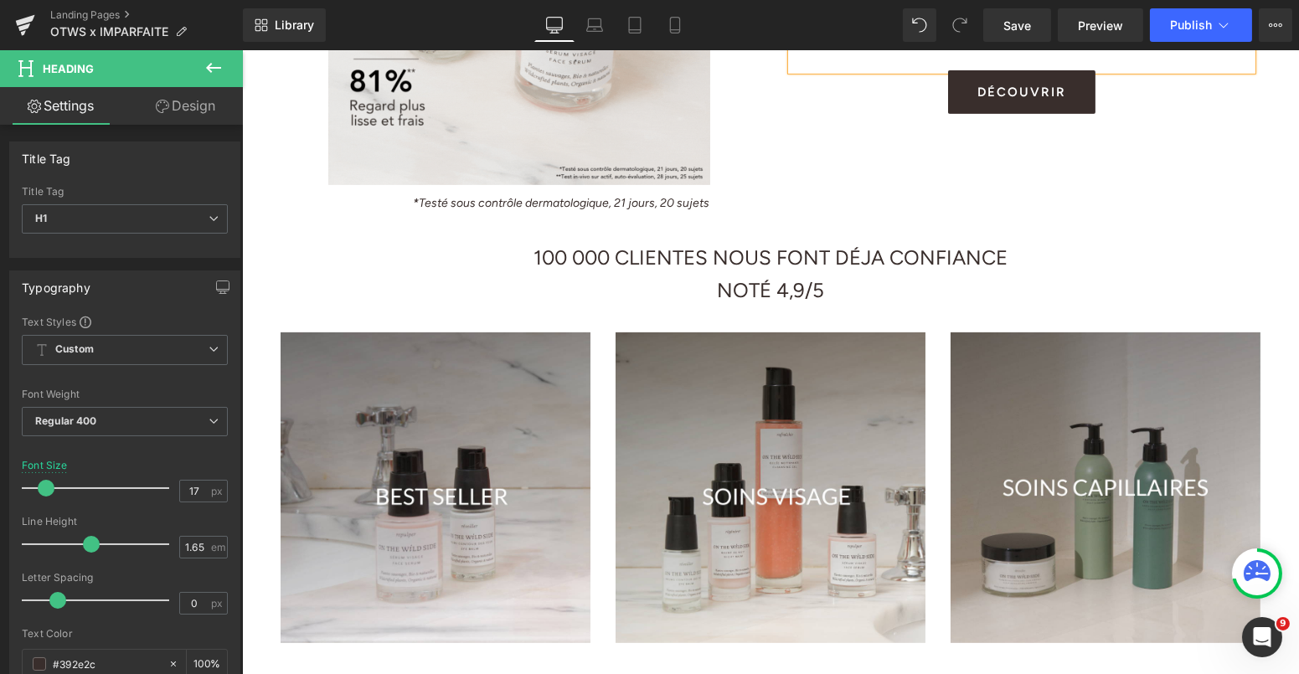
scroll to position [1352, 0]
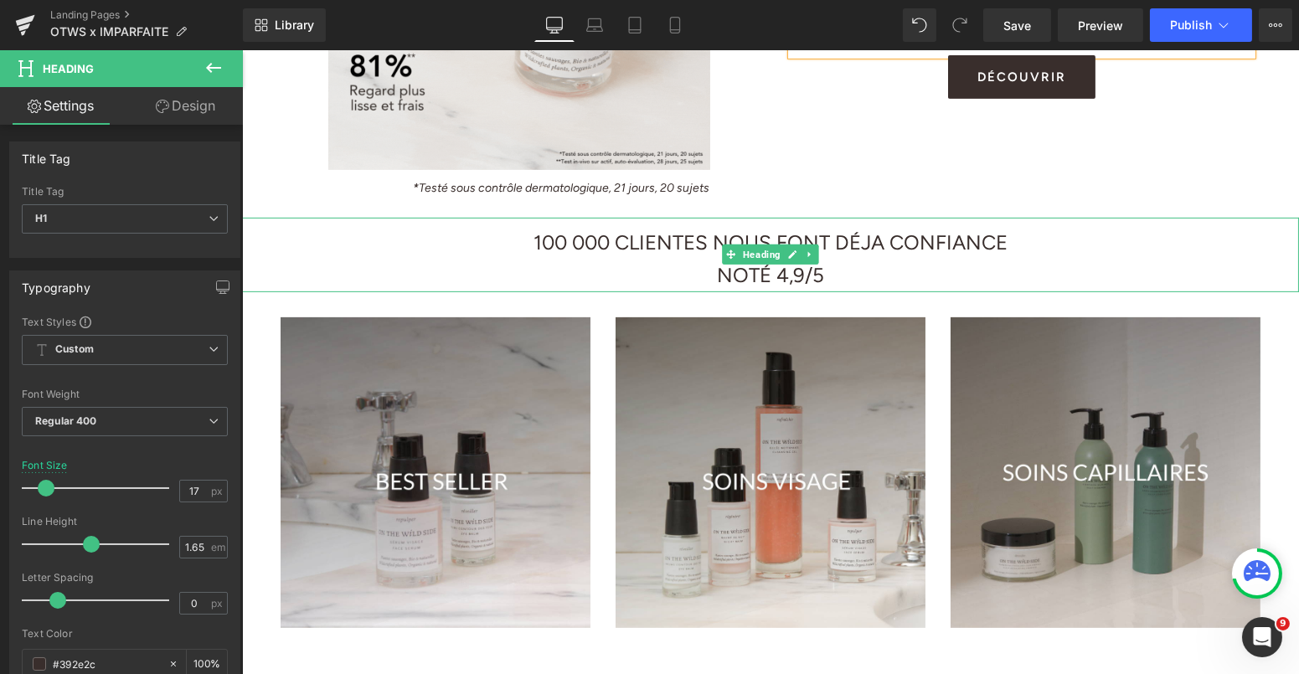
click at [720, 276] on h1 "NOTÉ 4,9/5" at bounding box center [769, 276] width 1057 height 34
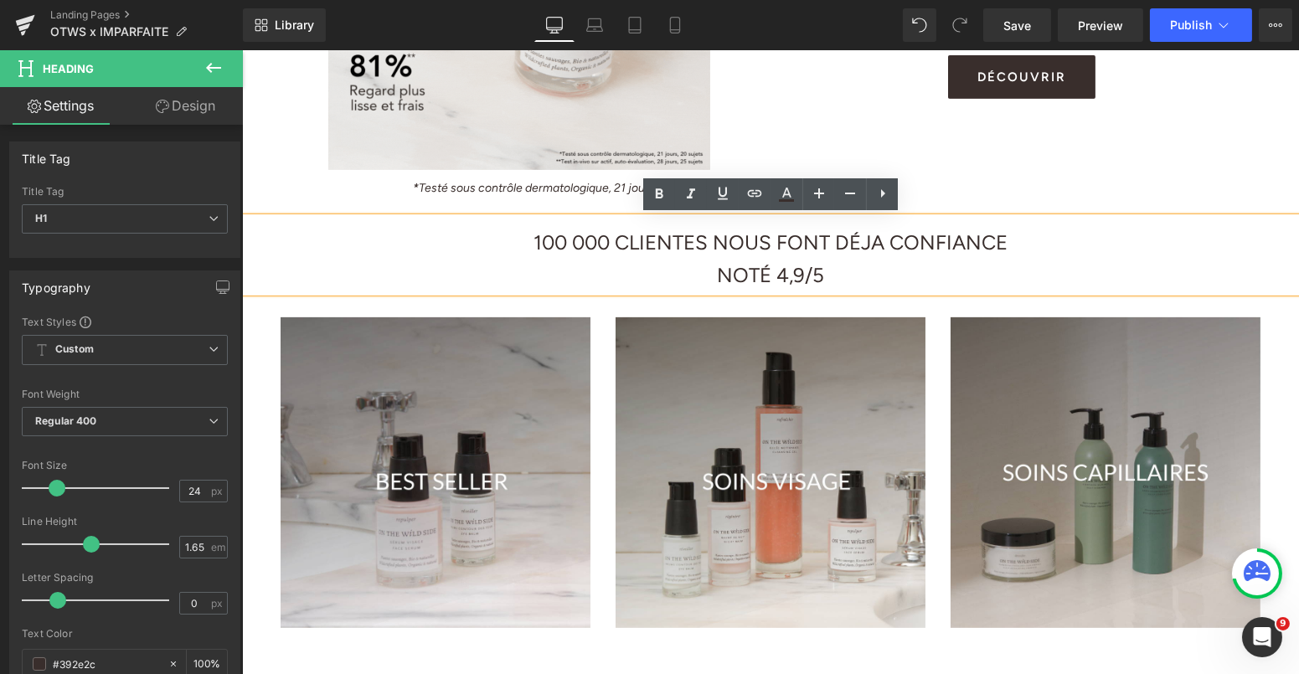
click at [720, 276] on h1 "NOTÉ 4,9/5" at bounding box center [769, 276] width 1057 height 34
click at [828, 273] on h1 "NOTÉ 4,9/5" at bounding box center [769, 276] width 1057 height 34
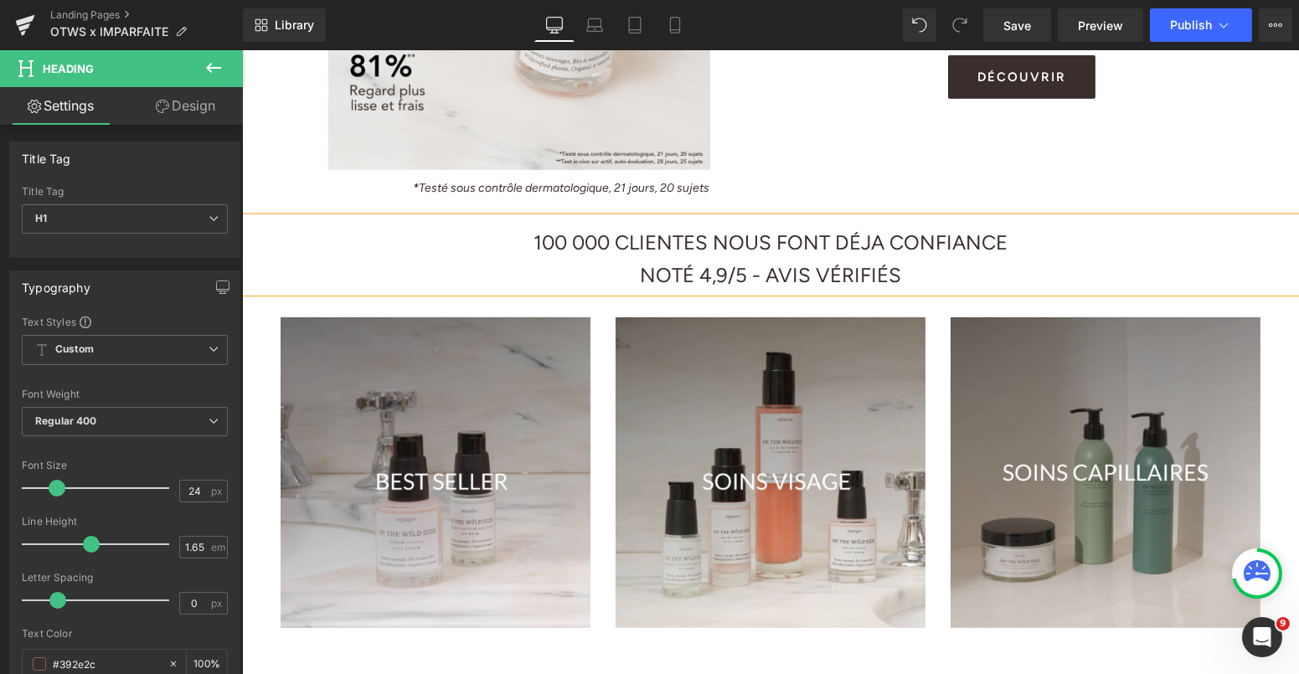
click at [688, 274] on h1 "NOTÉ 4,9/5 - AVIS VÉRIFIÉS" at bounding box center [769, 276] width 1057 height 34
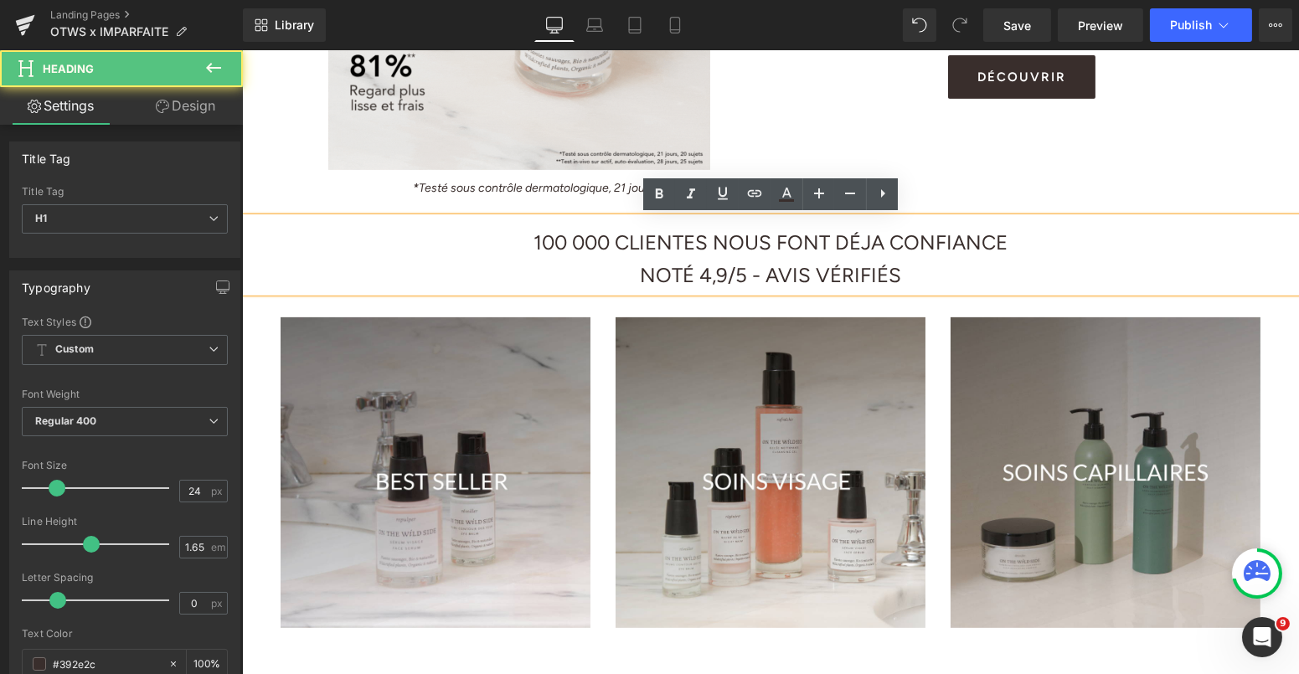
click at [631, 271] on h1 "NOTÉ 4,9/5 - AVIS VÉRIFIÉS" at bounding box center [769, 276] width 1057 height 34
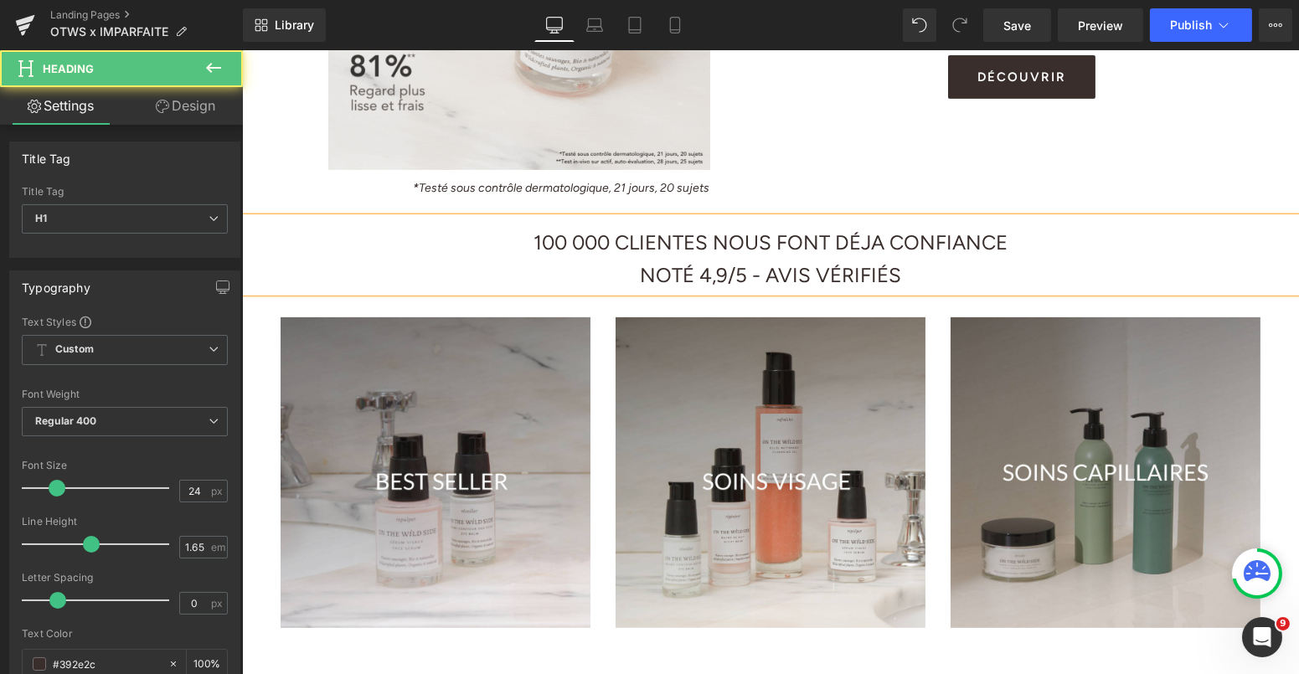
click at [764, 273] on h1 "NOTÉ 4,9/5 - AVIS VÉRIFIÉS" at bounding box center [769, 276] width 1057 height 34
click at [748, 271] on h1 "NOTÉ 4,9/5 - 5000 AVIS VÉRIFIÉS" at bounding box center [769, 276] width 1057 height 34
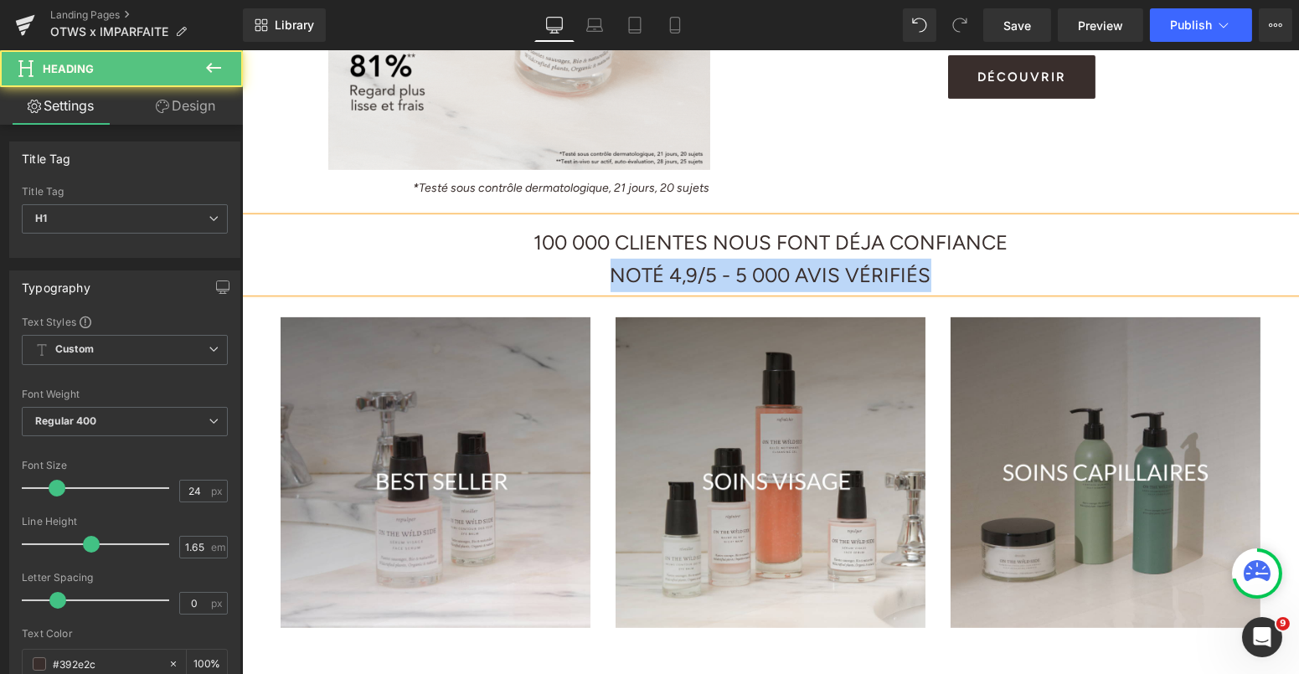
drag, startPoint x: 937, startPoint y: 275, endPoint x: 540, endPoint y: 275, distance: 397.0
click at [539, 275] on h1 "NOTÉ 4,9/5 - 5 000 AVIS VÉRIFIÉS" at bounding box center [769, 276] width 1057 height 34
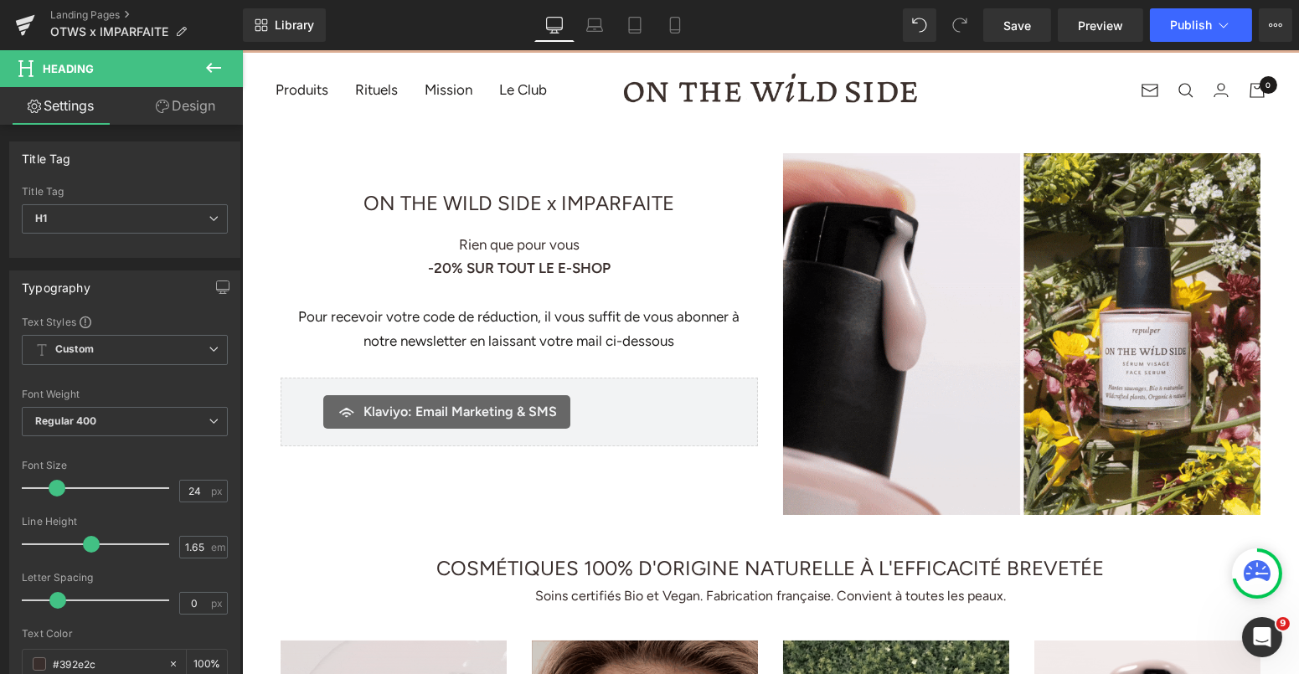
scroll to position [0, 0]
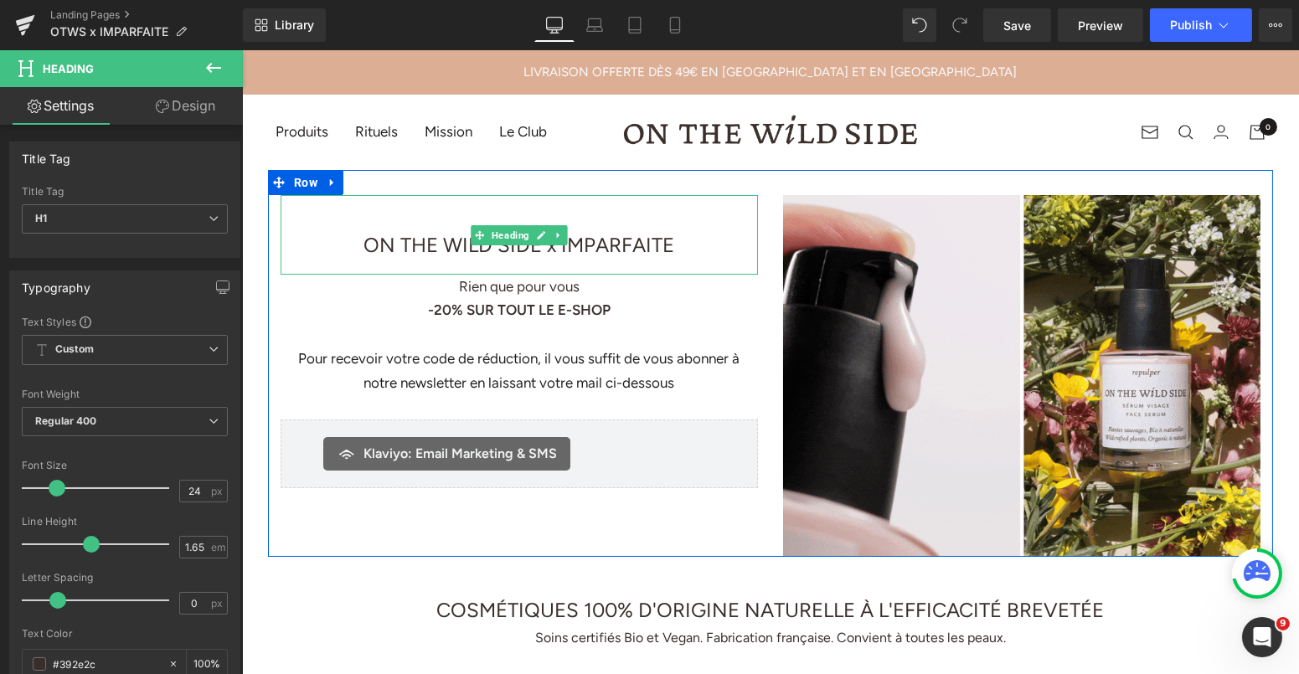
click at [444, 240] on span "ON THE WILD SIDE x IMPARFAITE" at bounding box center [519, 245] width 311 height 24
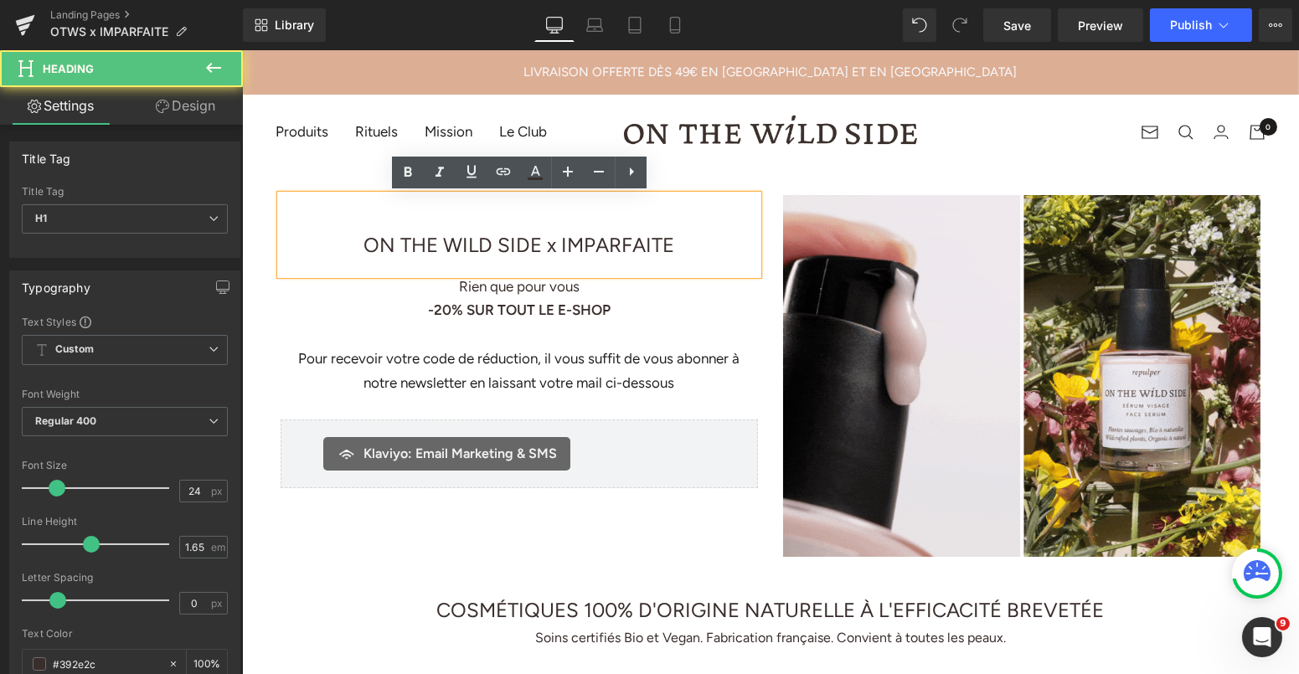
click at [444, 240] on span "ON THE WILD SIDE x IMPARFAITE" at bounding box center [519, 245] width 311 height 24
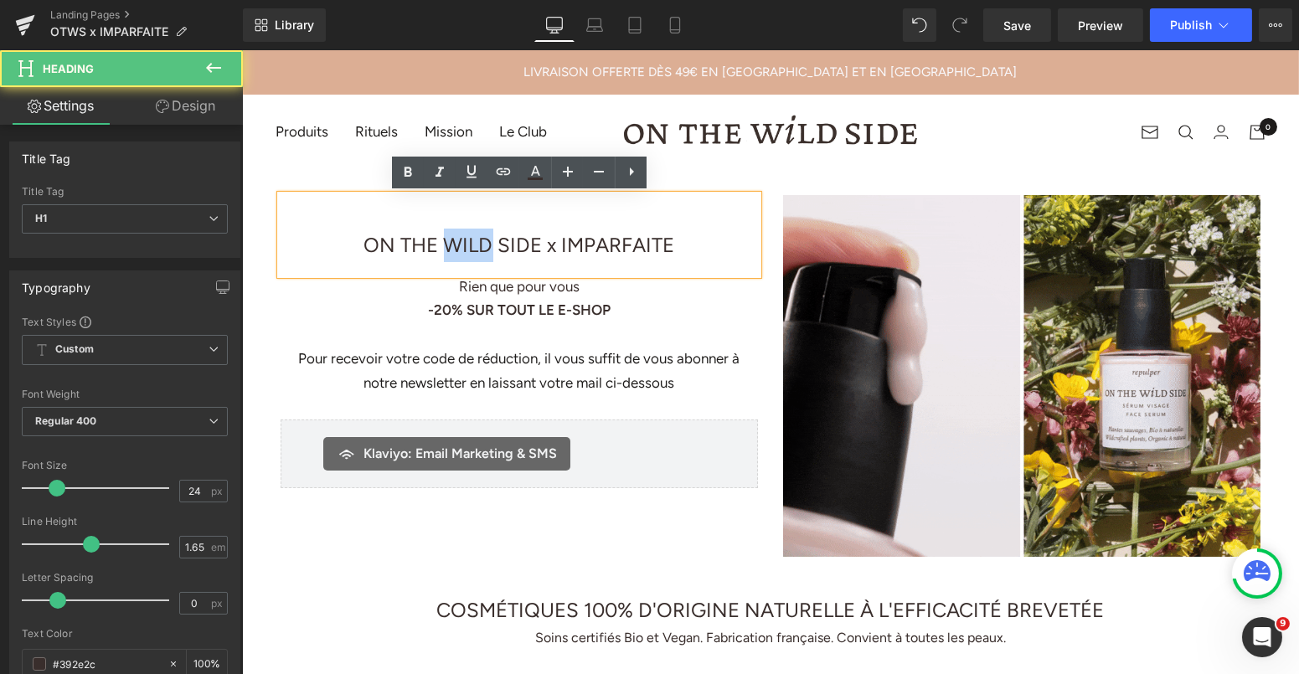
click at [444, 240] on span "ON THE WILD SIDE x IMPARFAITE" at bounding box center [519, 245] width 311 height 24
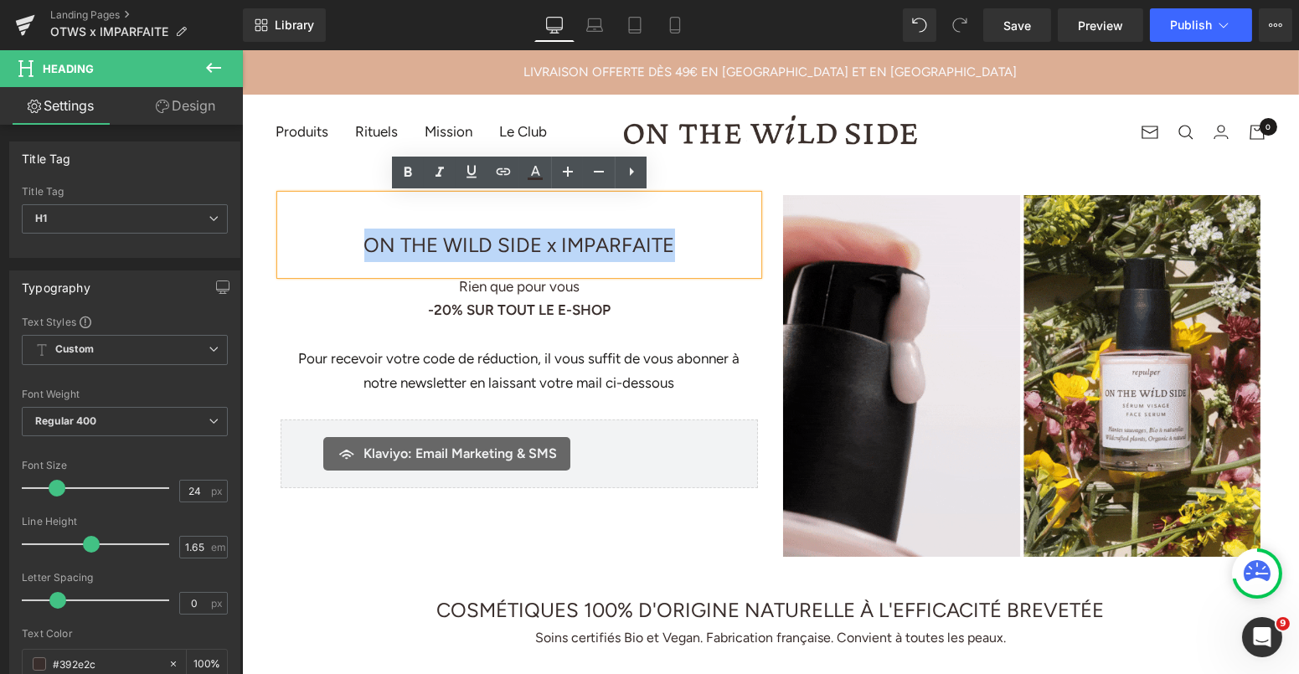
click at [444, 240] on span "ON THE WILD SIDE x IMPARFAITE" at bounding box center [519, 245] width 311 height 24
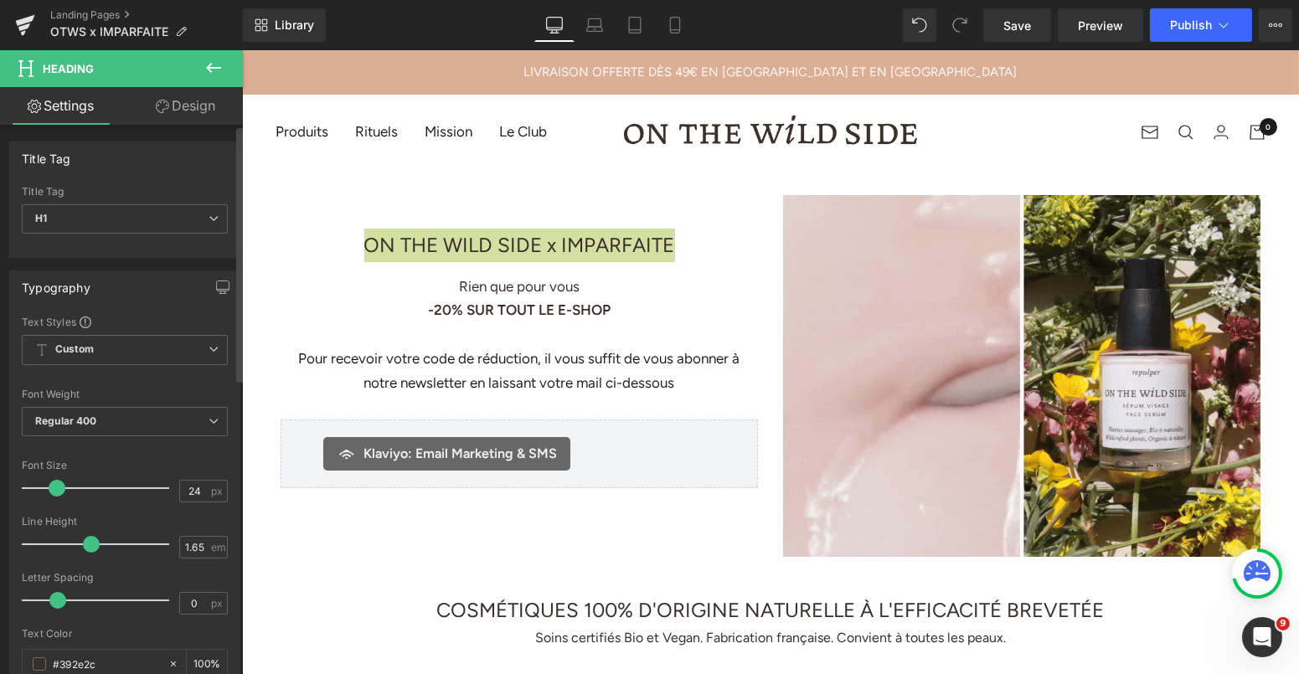
type input "25"
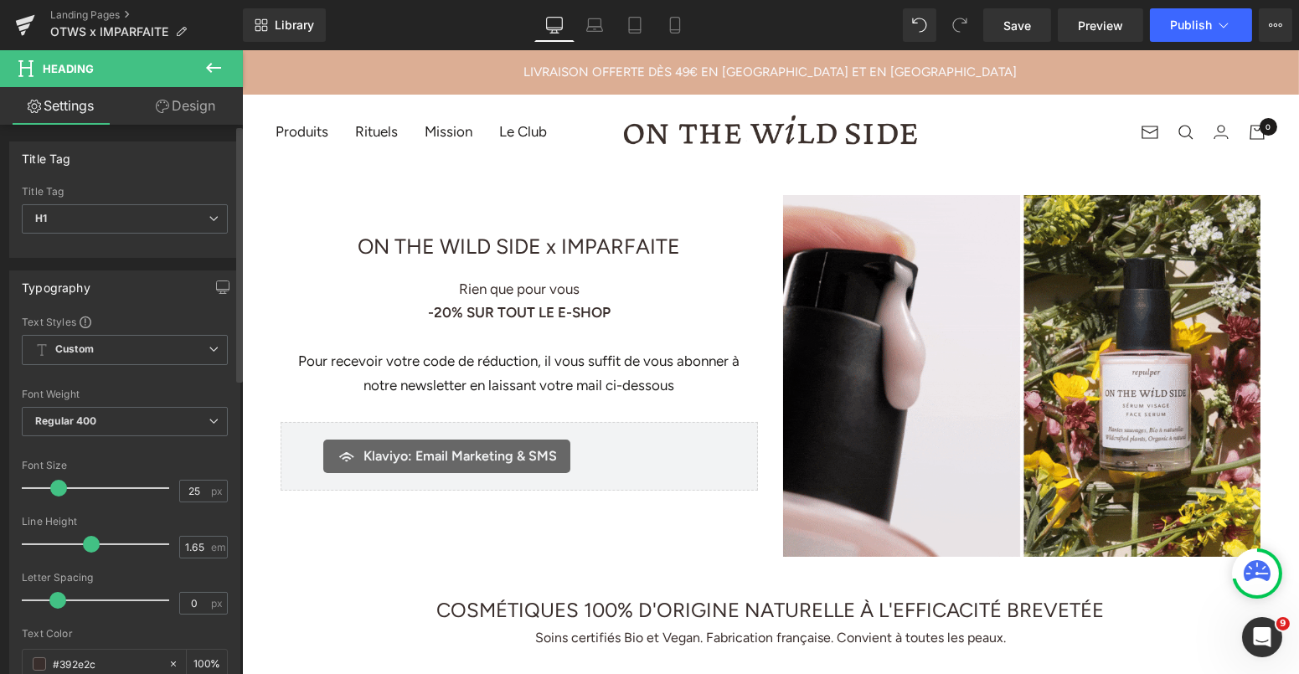
click at [60, 484] on span at bounding box center [58, 488] width 17 height 17
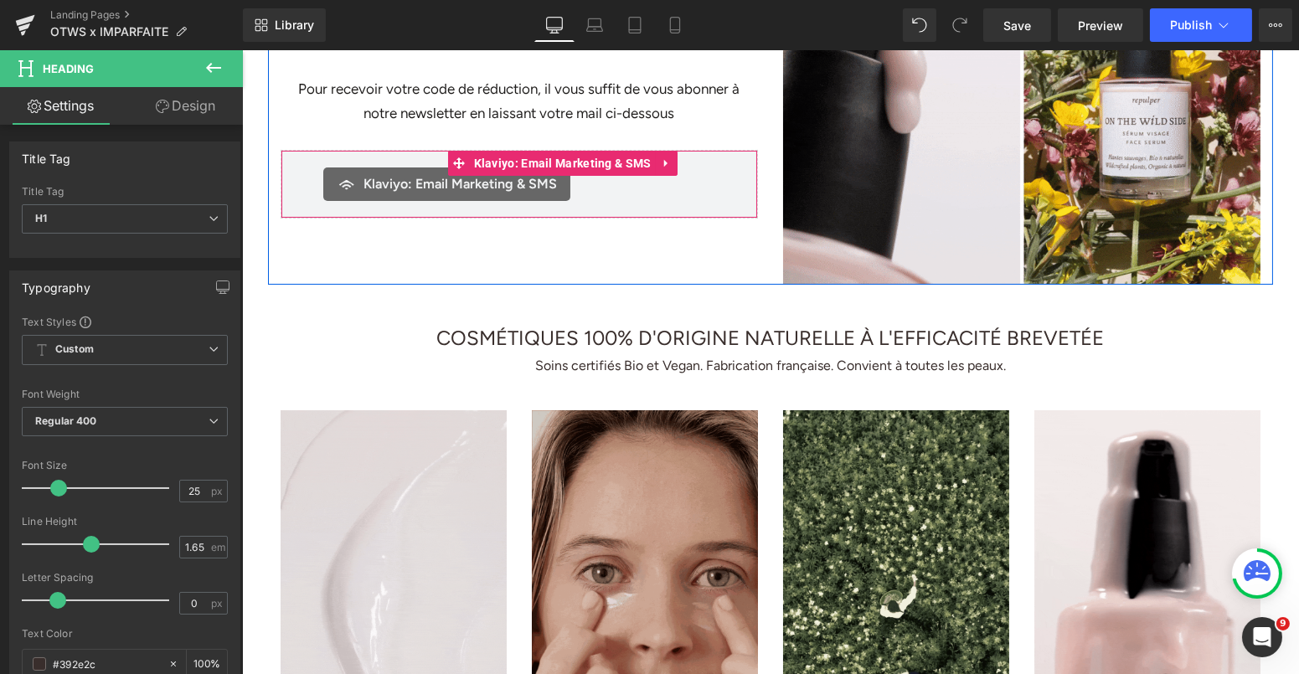
scroll to position [278, 0]
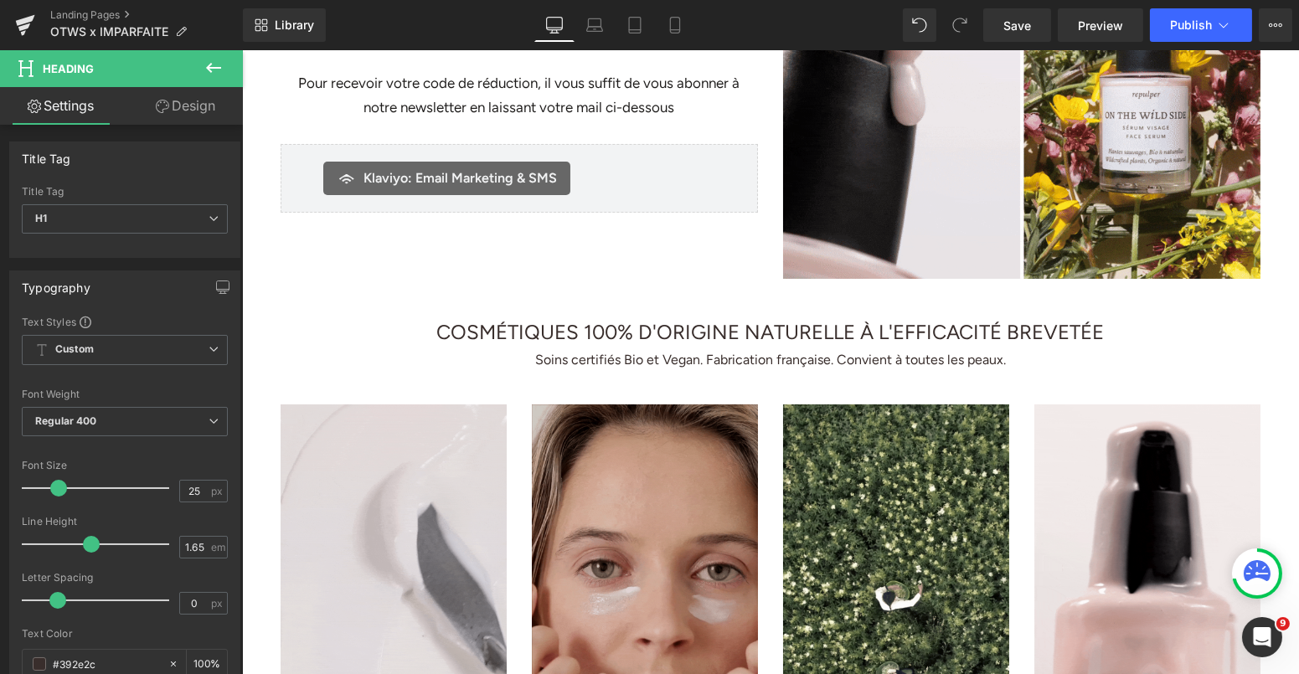
click at [493, 333] on h1 "COSMÉTIQUES 100% D'ORIGINE NATURELLE À L'EFFICACITÉ BREVETÉE" at bounding box center [770, 333] width 980 height 34
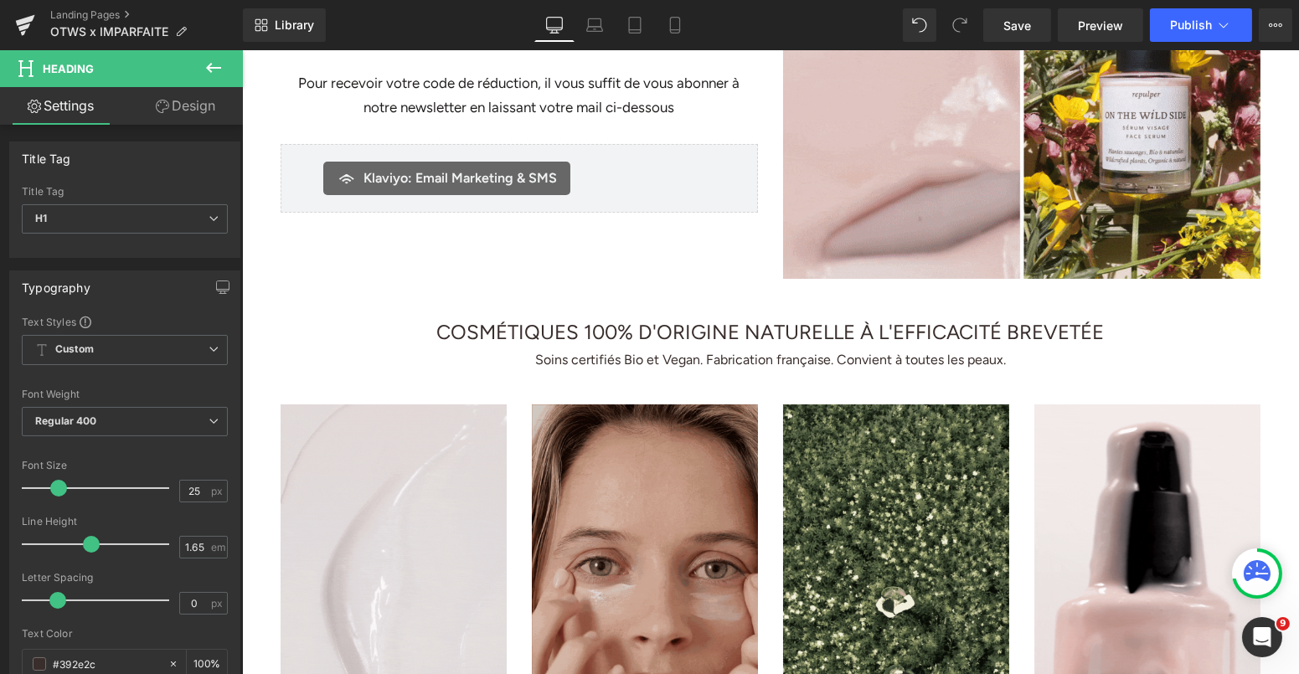
click at [493, 333] on h1 "COSMÉTIQUES 100% D'ORIGINE NATURELLE À L'EFFICACITÉ BREVETÉE" at bounding box center [770, 333] width 980 height 34
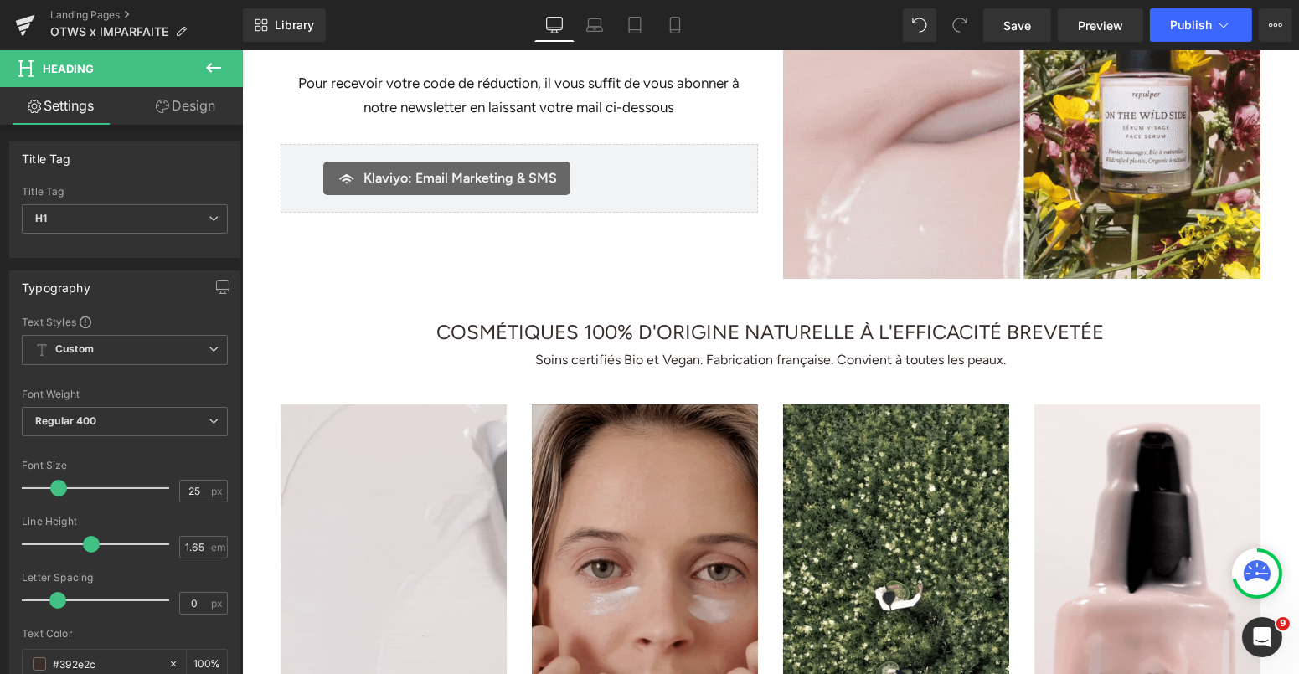
click at [493, 333] on h1 "COSMÉTIQUES 100% D'ORIGINE NATURELLE À L'EFFICACITÉ BREVETÉE" at bounding box center [770, 333] width 980 height 34
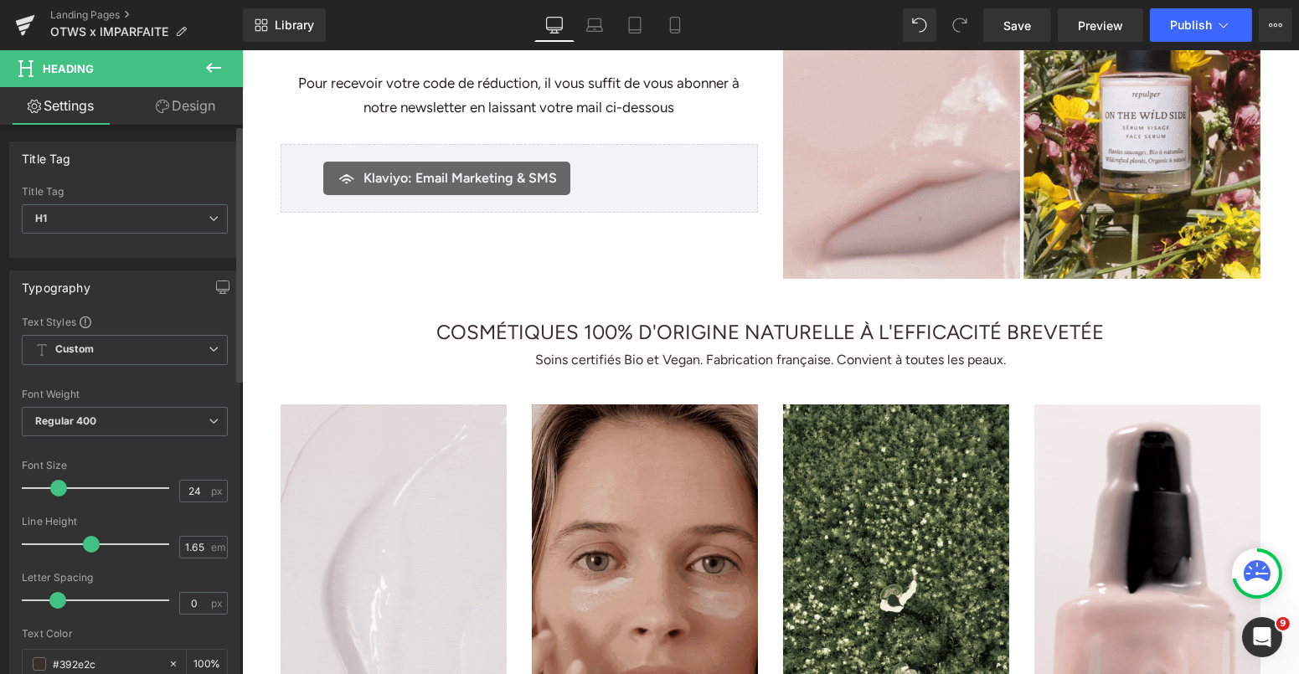
type input "25"
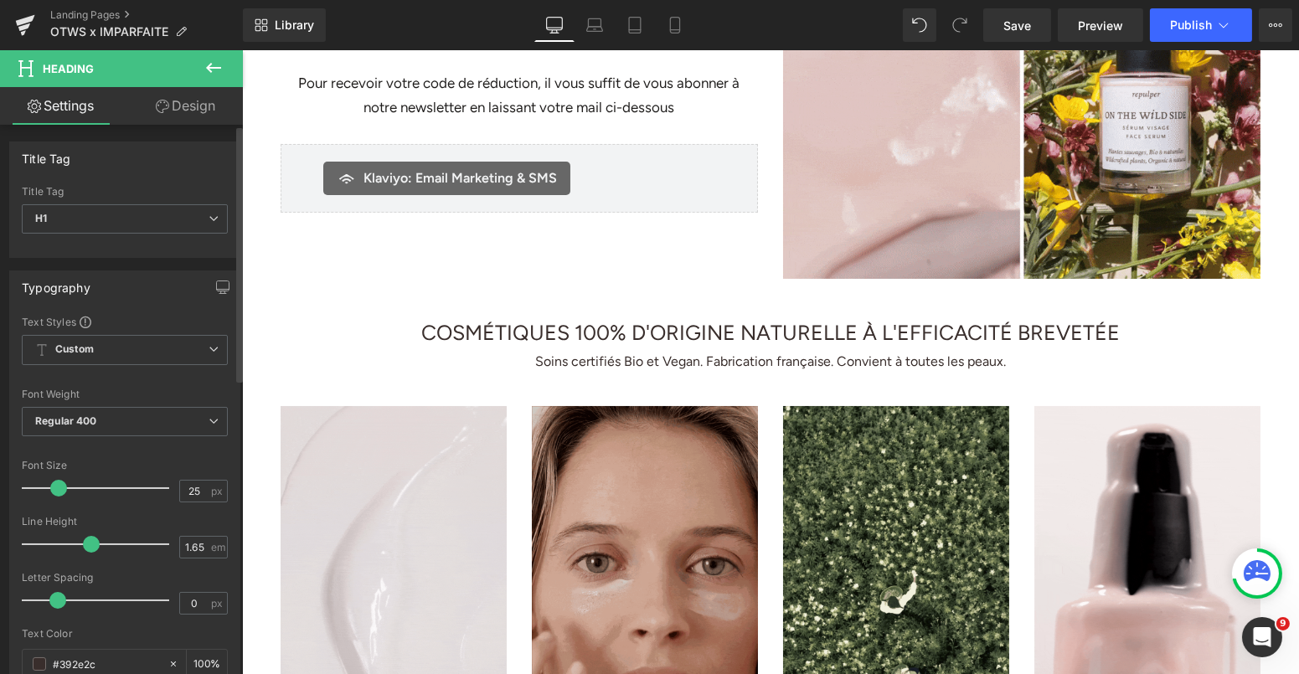
click at [63, 483] on span at bounding box center [58, 488] width 17 height 17
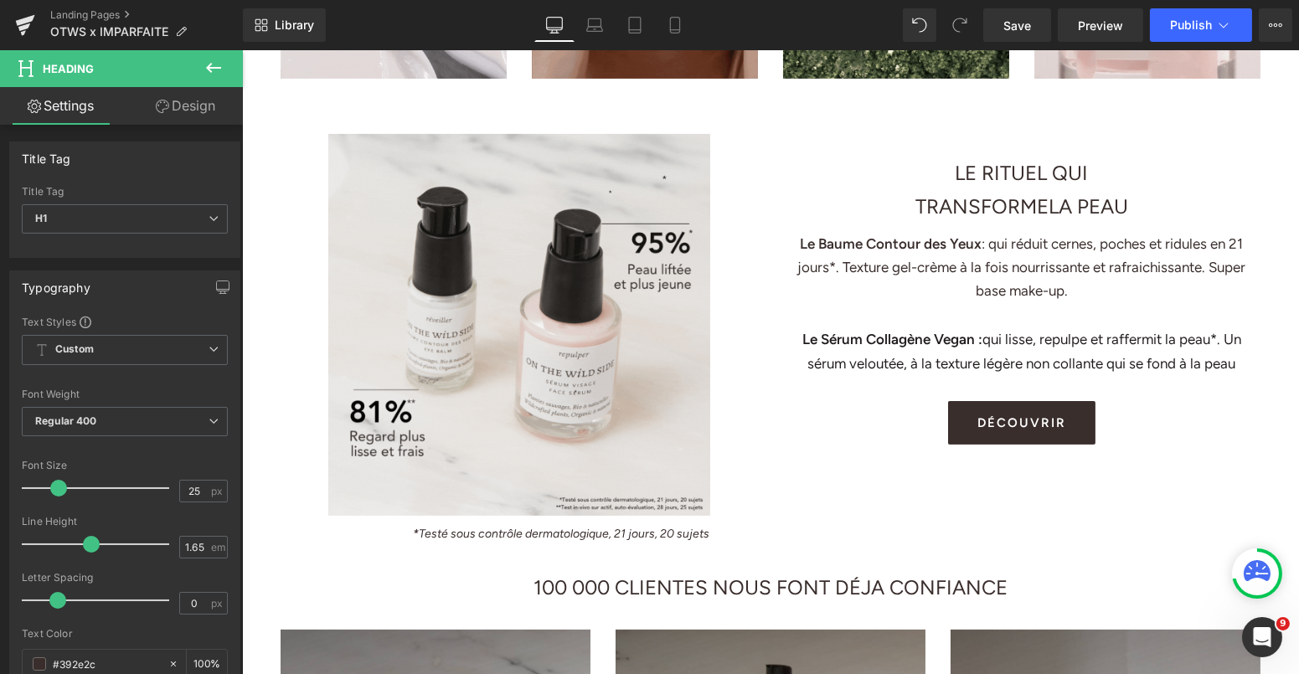
scroll to position [1024, 0]
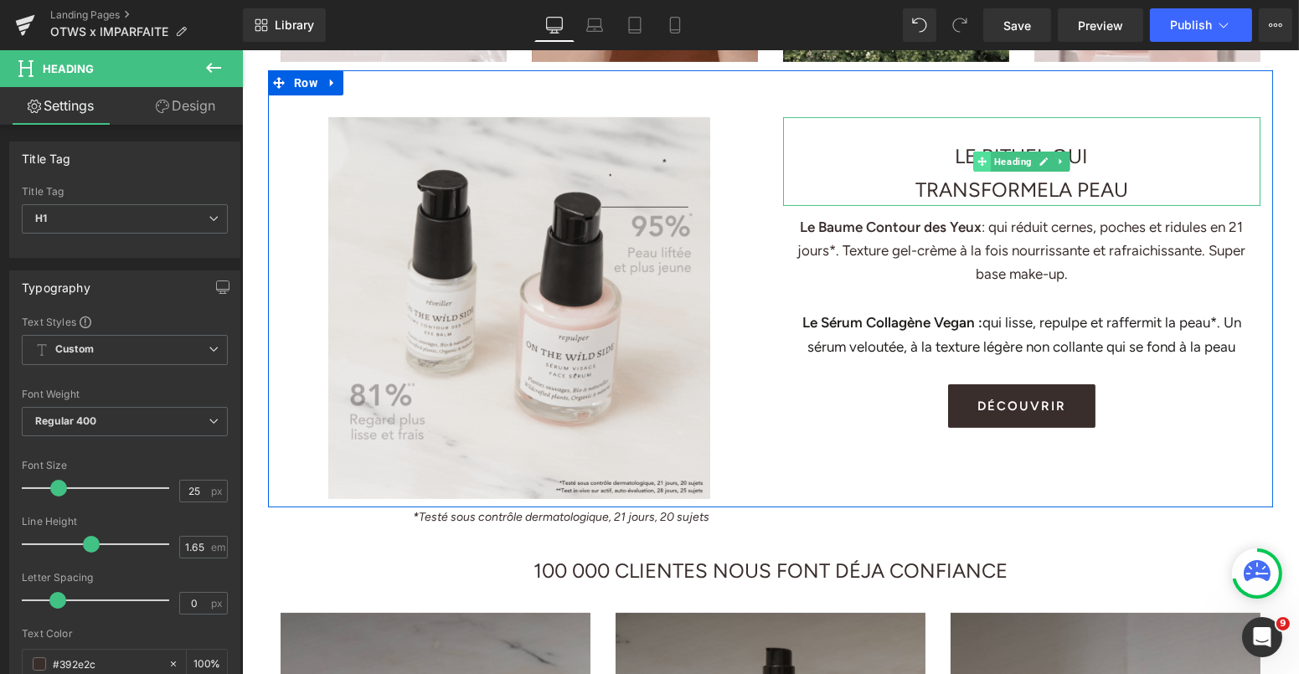
click at [978, 158] on icon at bounding box center [981, 162] width 9 height 10
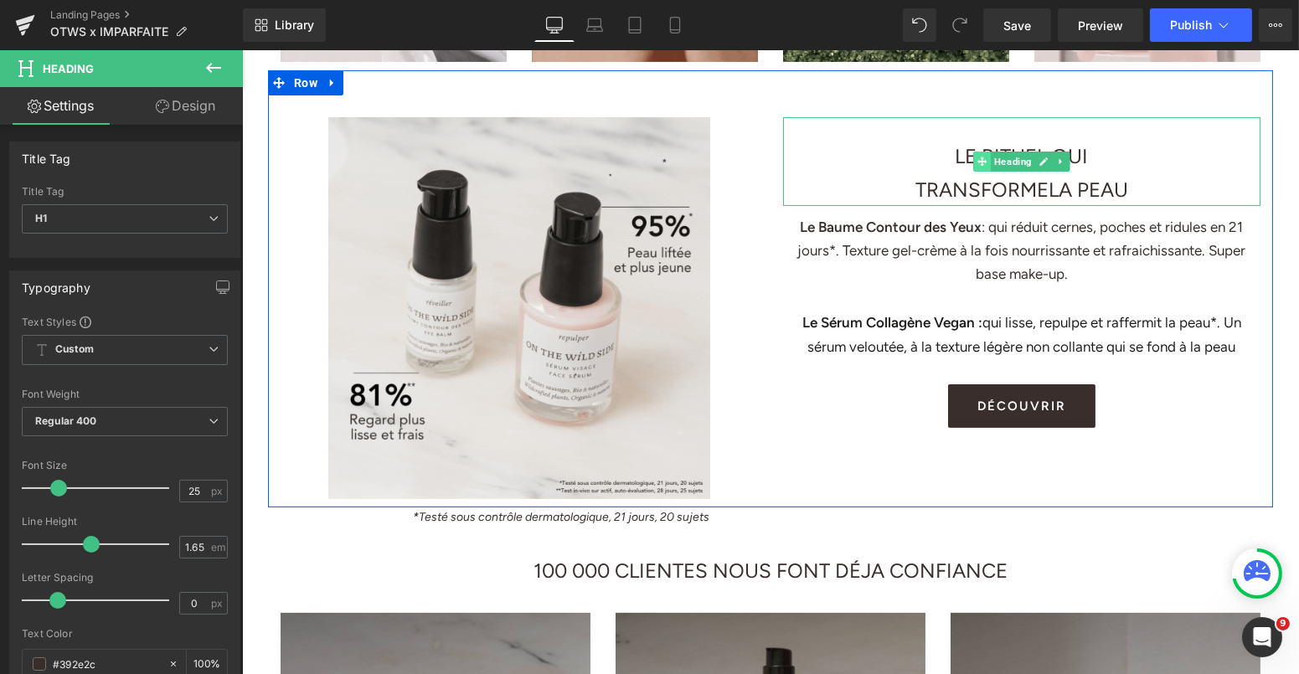
click at [978, 158] on icon at bounding box center [981, 162] width 9 height 10
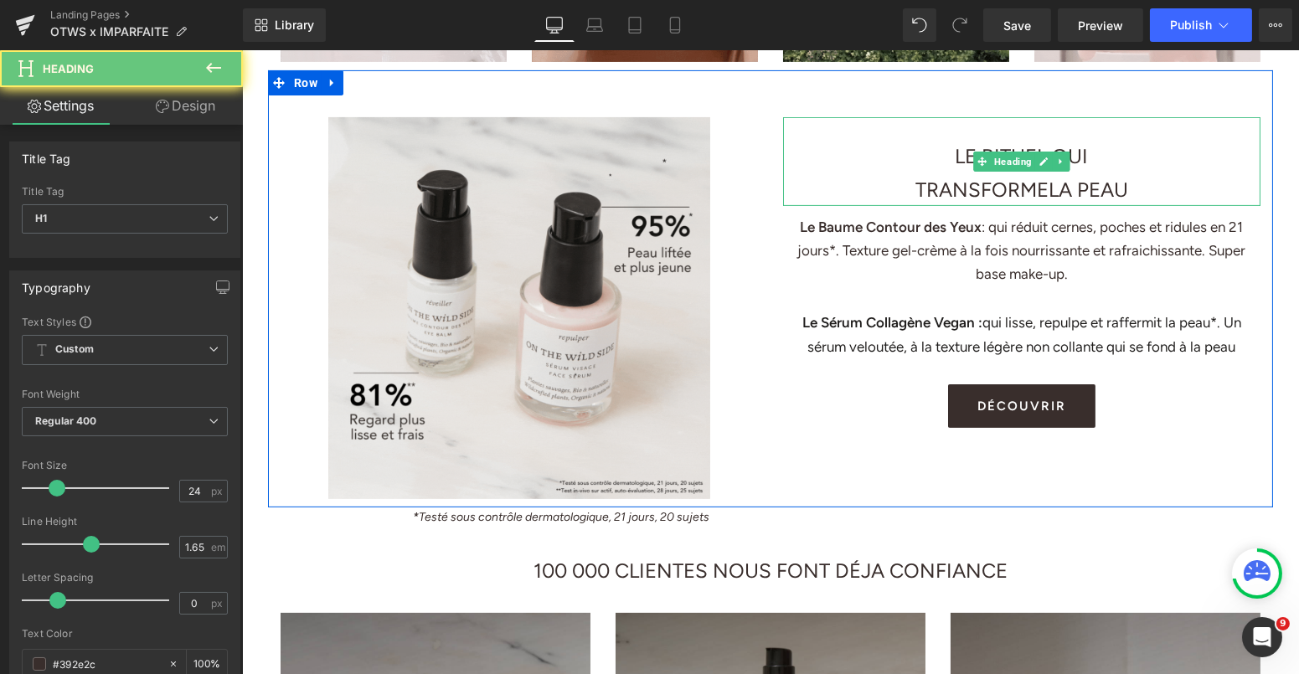
click at [955, 162] on span "LE RITUEL QUI" at bounding box center [1021, 156] width 133 height 24
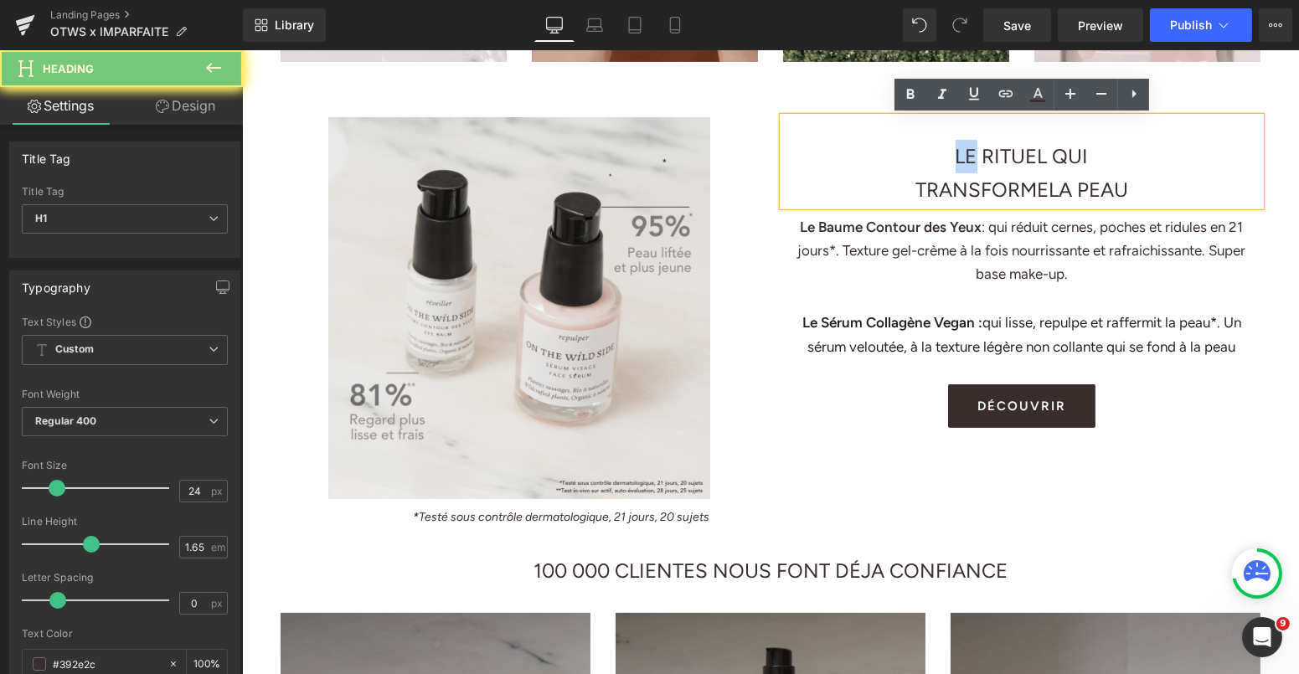
click at [955, 162] on span "LE RITUEL QUI" at bounding box center [1021, 156] width 133 height 24
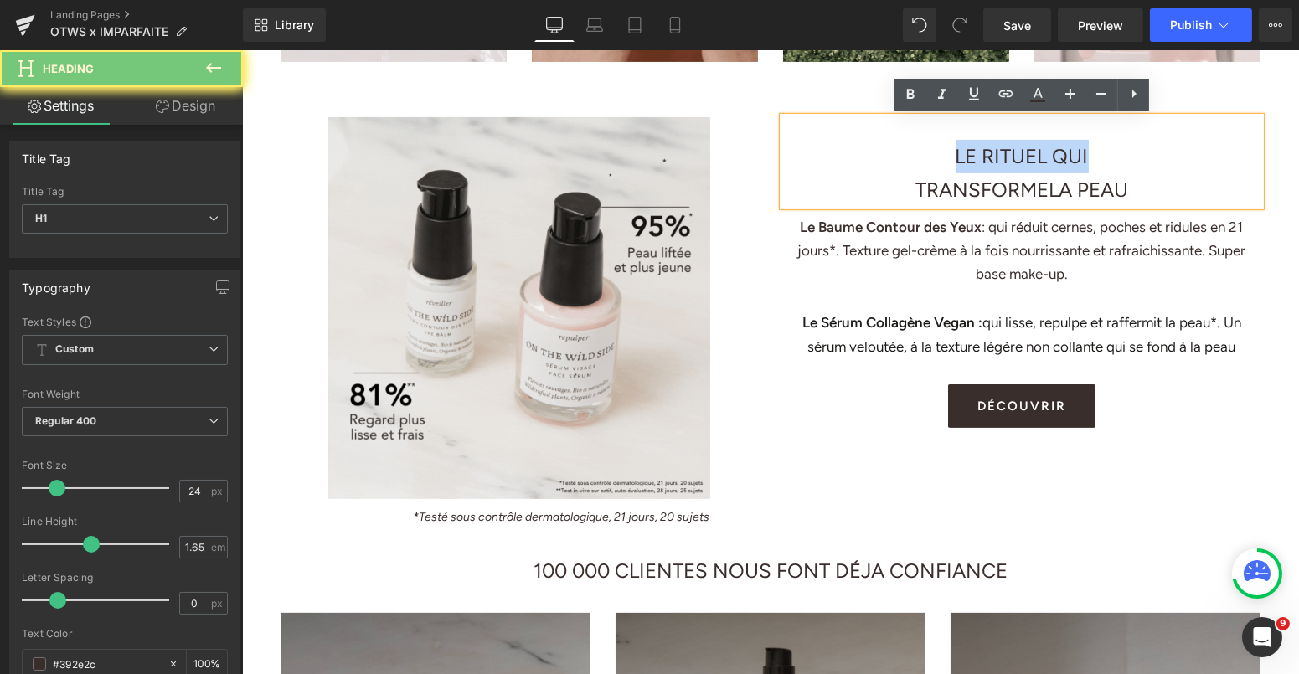
click at [955, 162] on span "LE RITUEL QUI" at bounding box center [1021, 156] width 133 height 24
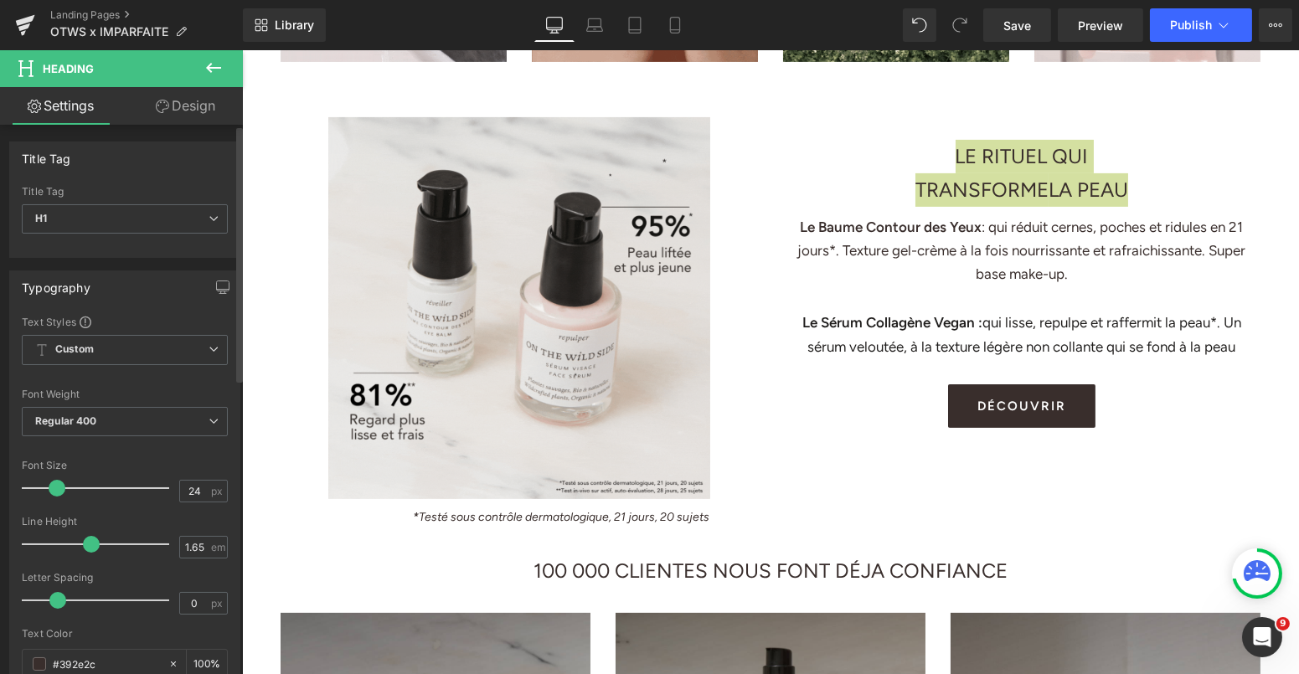
type input "25"
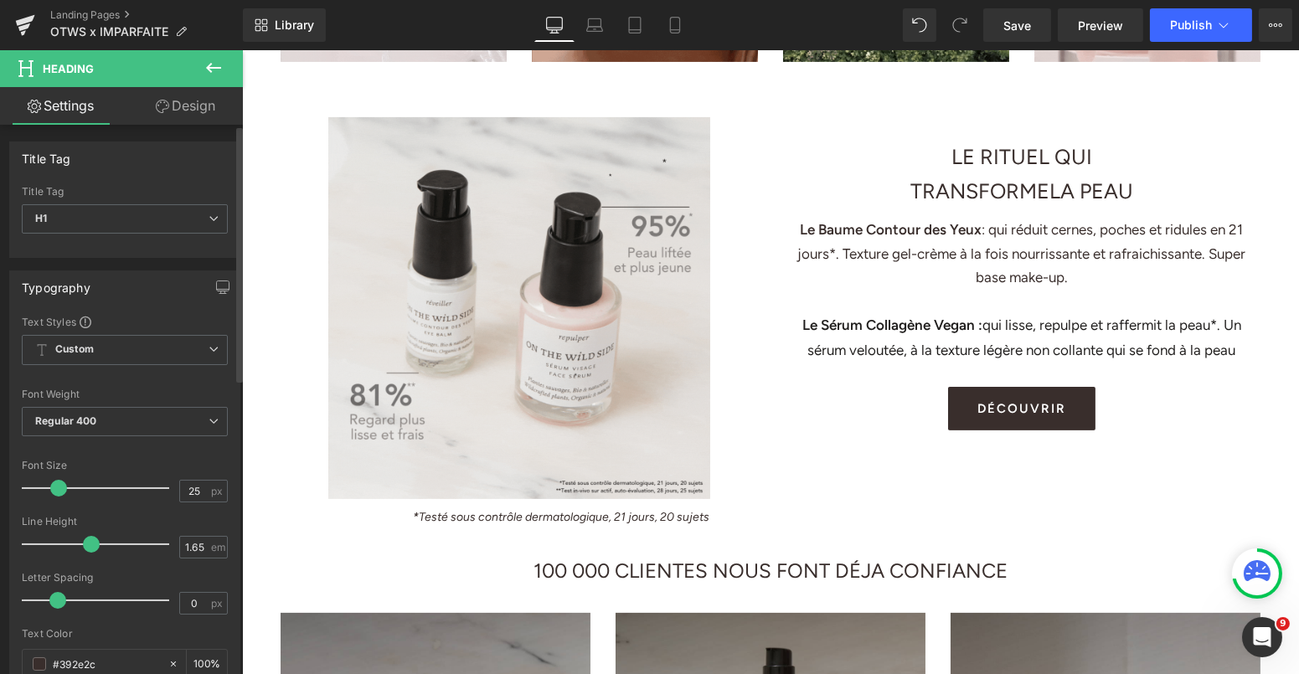
click at [56, 486] on span at bounding box center [58, 488] width 17 height 17
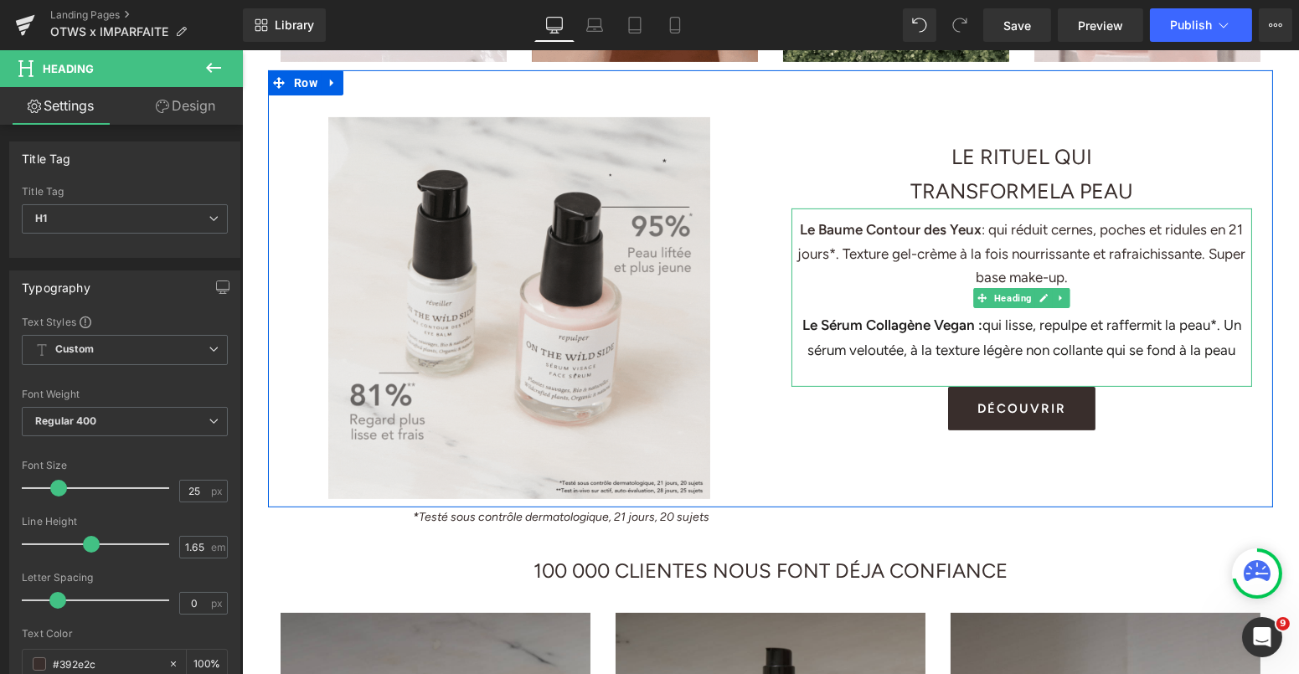
click at [929, 304] on div at bounding box center [1021, 301] width 461 height 24
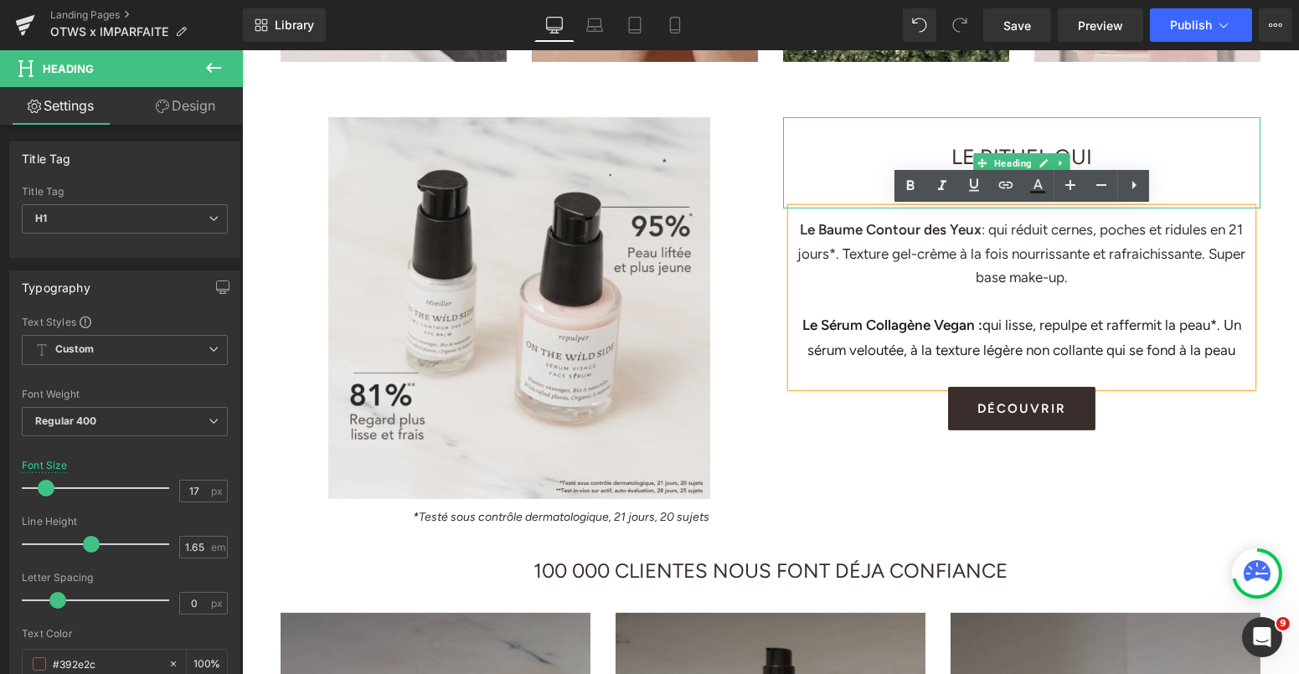
click at [951, 162] on span "LE RITUEL QUI" at bounding box center [1021, 156] width 141 height 25
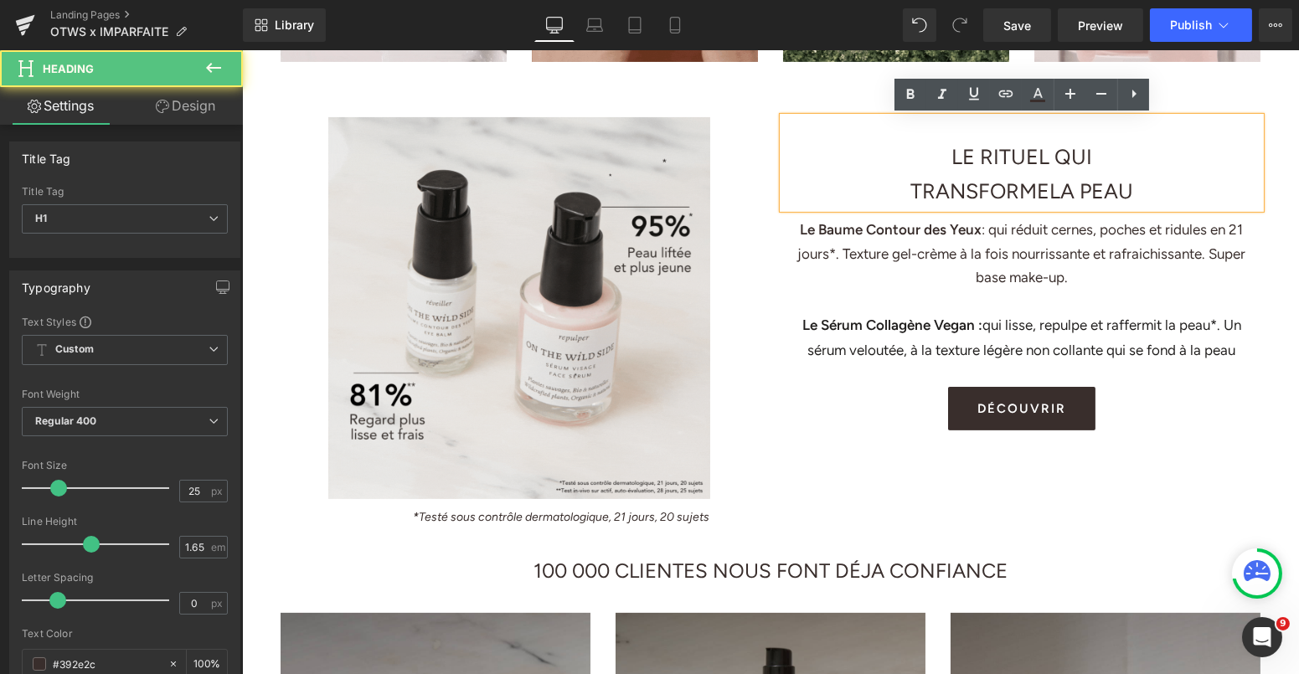
click at [951, 162] on span "LE RITUEL QUI" at bounding box center [1021, 156] width 141 height 25
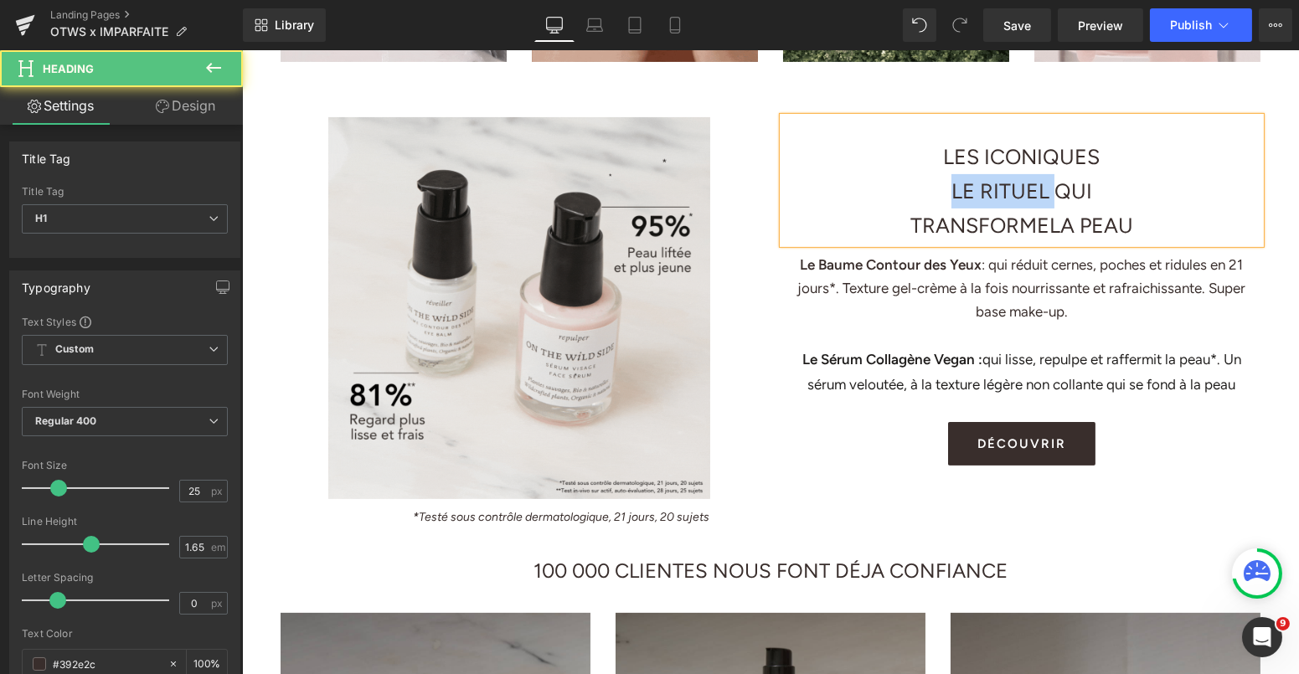
drag, startPoint x: 1055, startPoint y: 191, endPoint x: 943, endPoint y: 193, distance: 112.3
click at [943, 193] on h1 "LE RITUEL QUI" at bounding box center [1020, 191] width 477 height 34
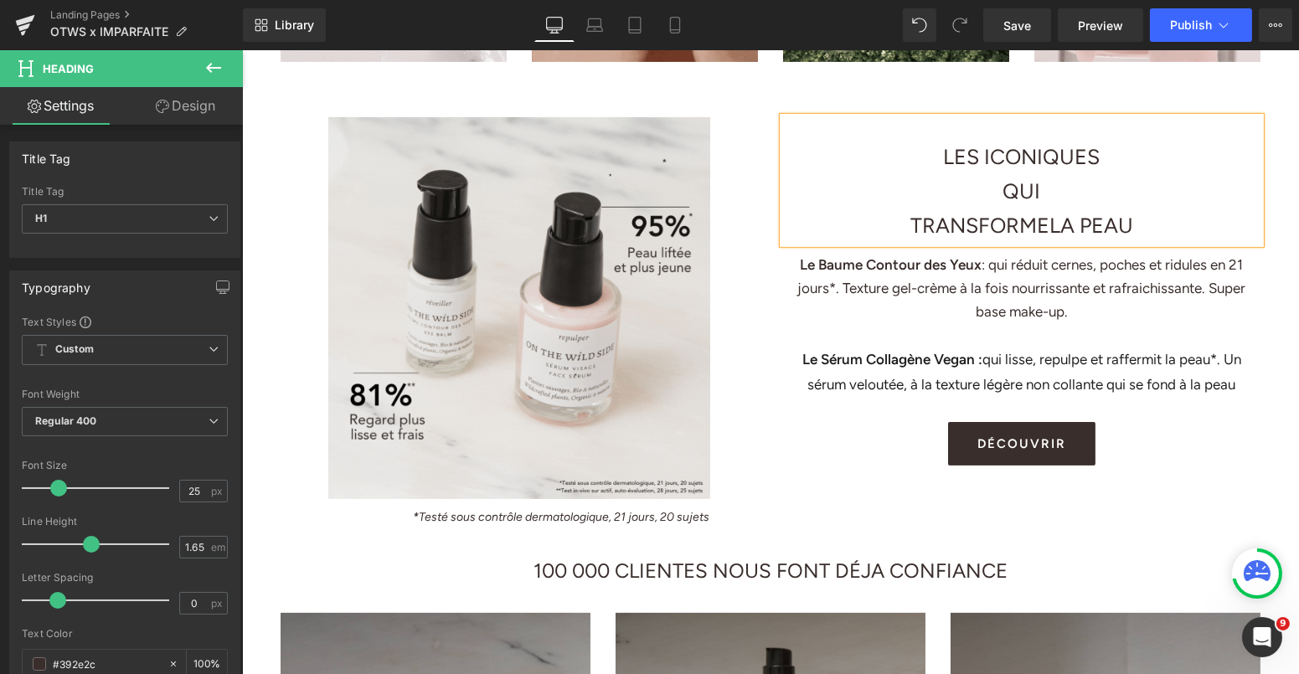
click at [900, 220] on h1 "TRANSFORME LA PEAU" at bounding box center [1020, 226] width 477 height 34
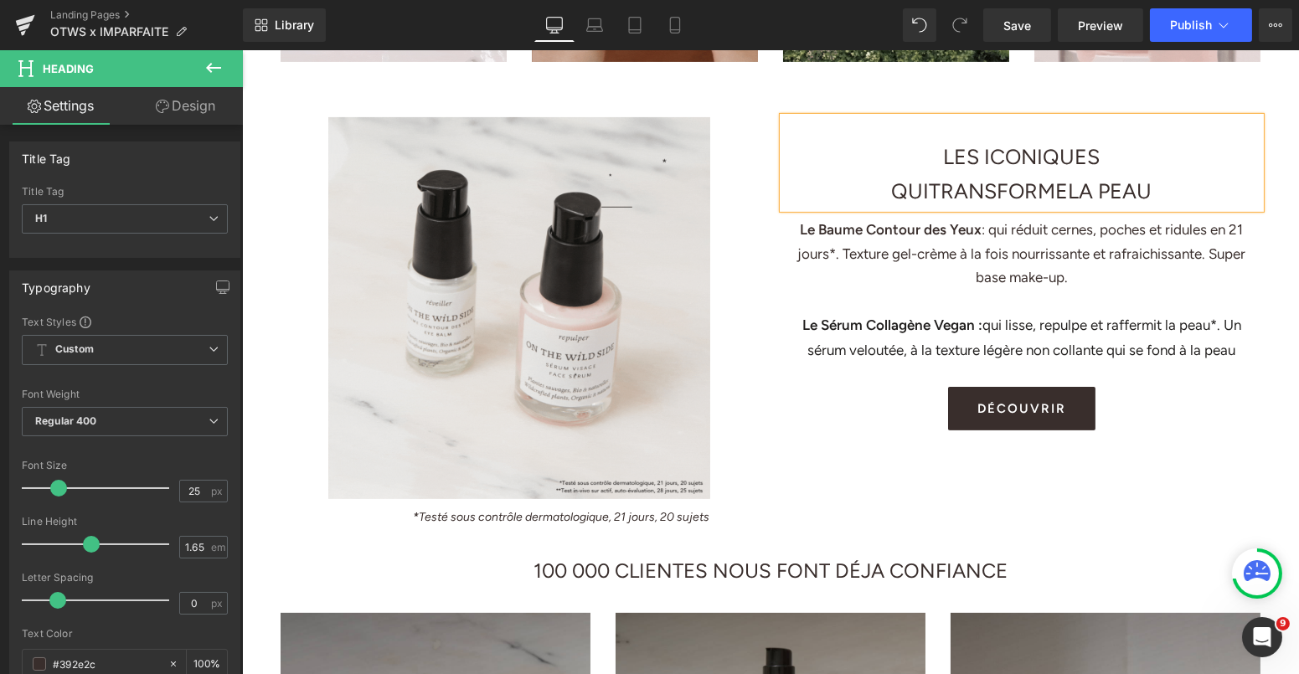
click at [1067, 197] on span "TRANSFORME" at bounding box center [998, 190] width 139 height 25
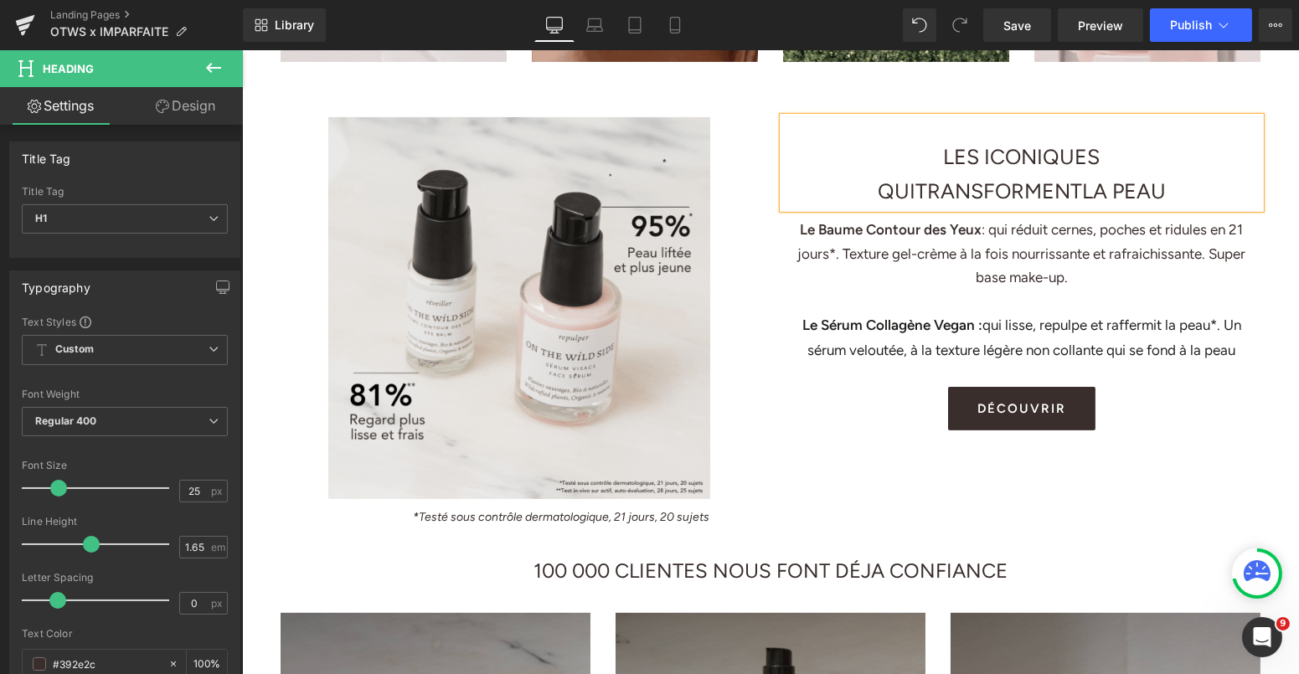
click at [1136, 154] on h1 "LES ICONIQUES" at bounding box center [1020, 157] width 477 height 34
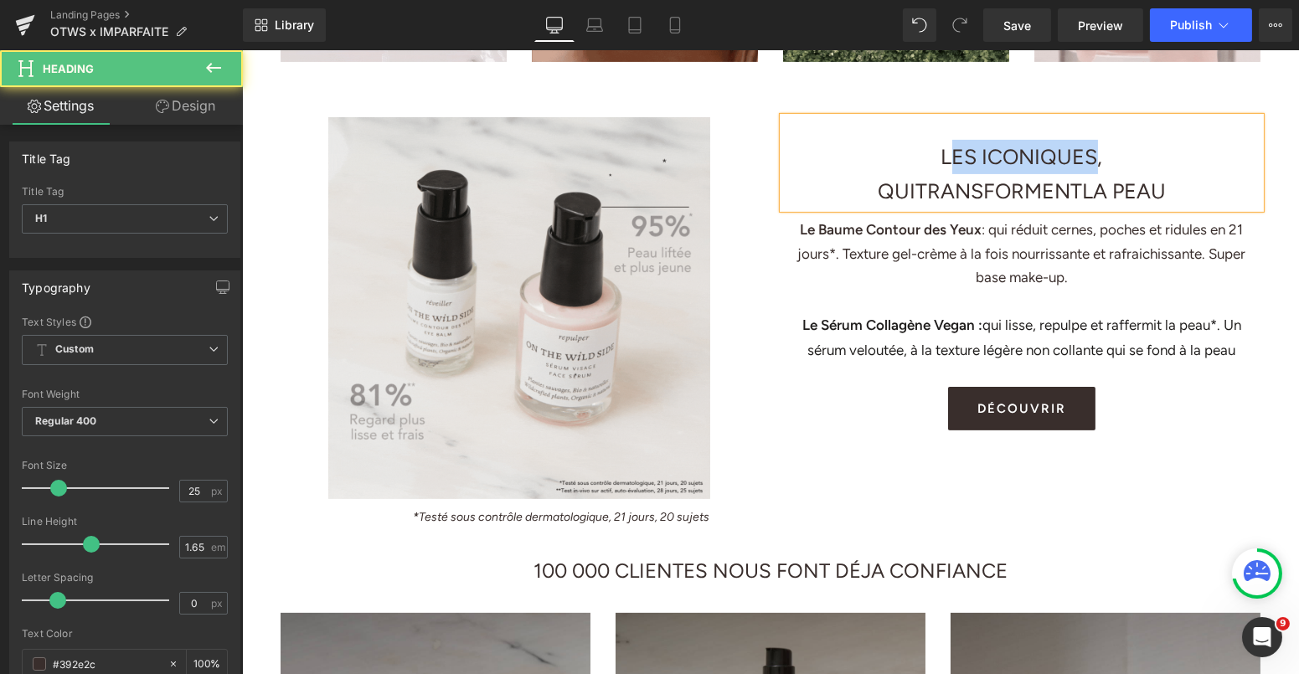
drag, startPoint x: 1099, startPoint y: 158, endPoint x: 947, endPoint y: 160, distance: 151.6
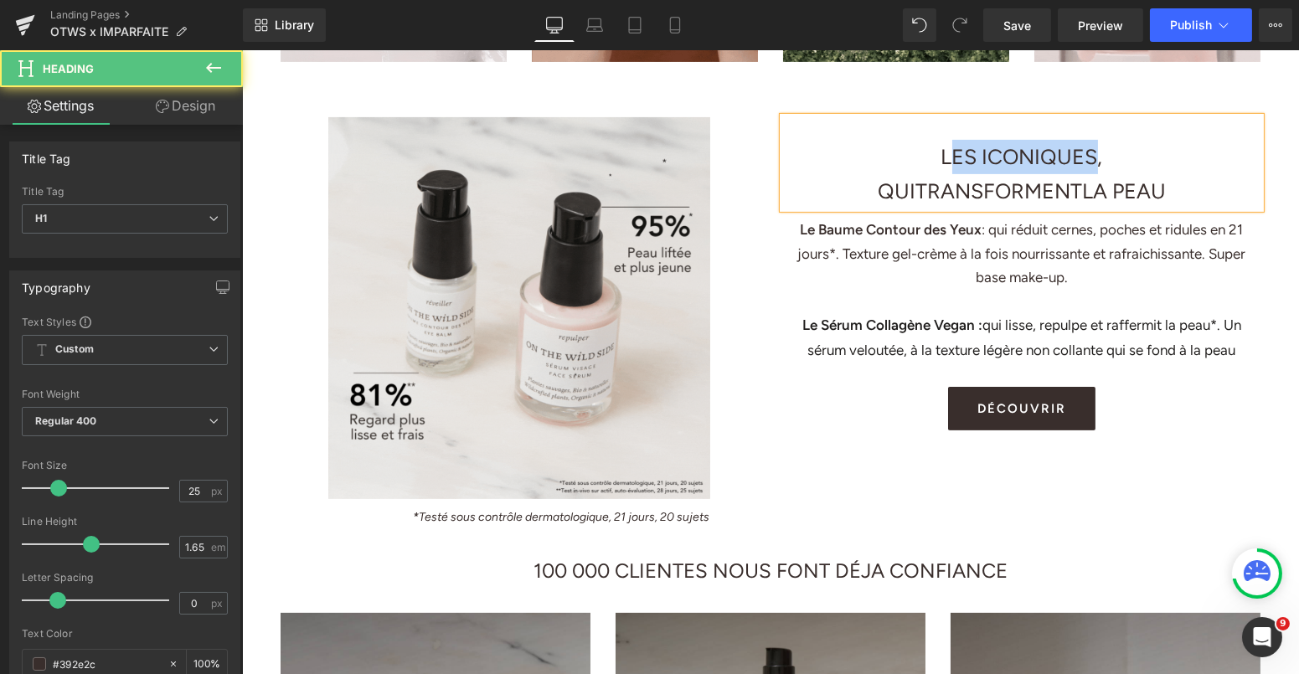
click at [947, 160] on span "LES ICONIQUES," at bounding box center [1022, 156] width 162 height 25
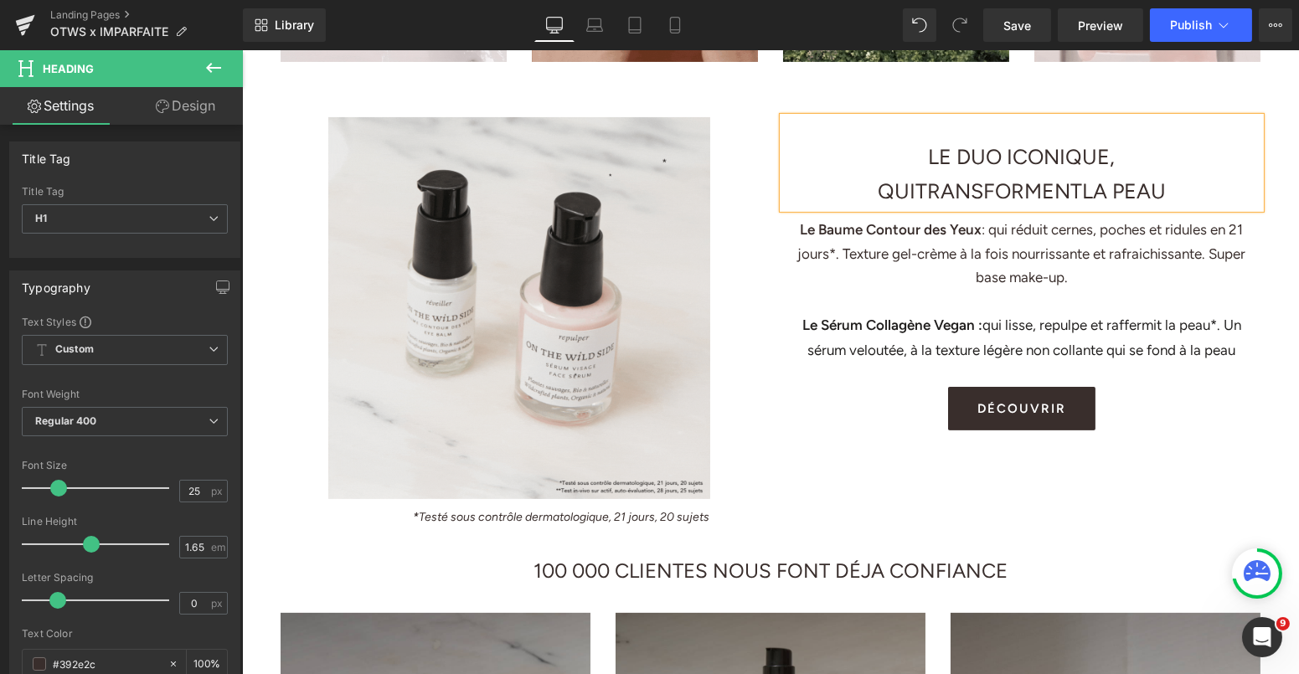
click at [1081, 194] on span "TRANSFORMENT" at bounding box center [998, 190] width 167 height 25
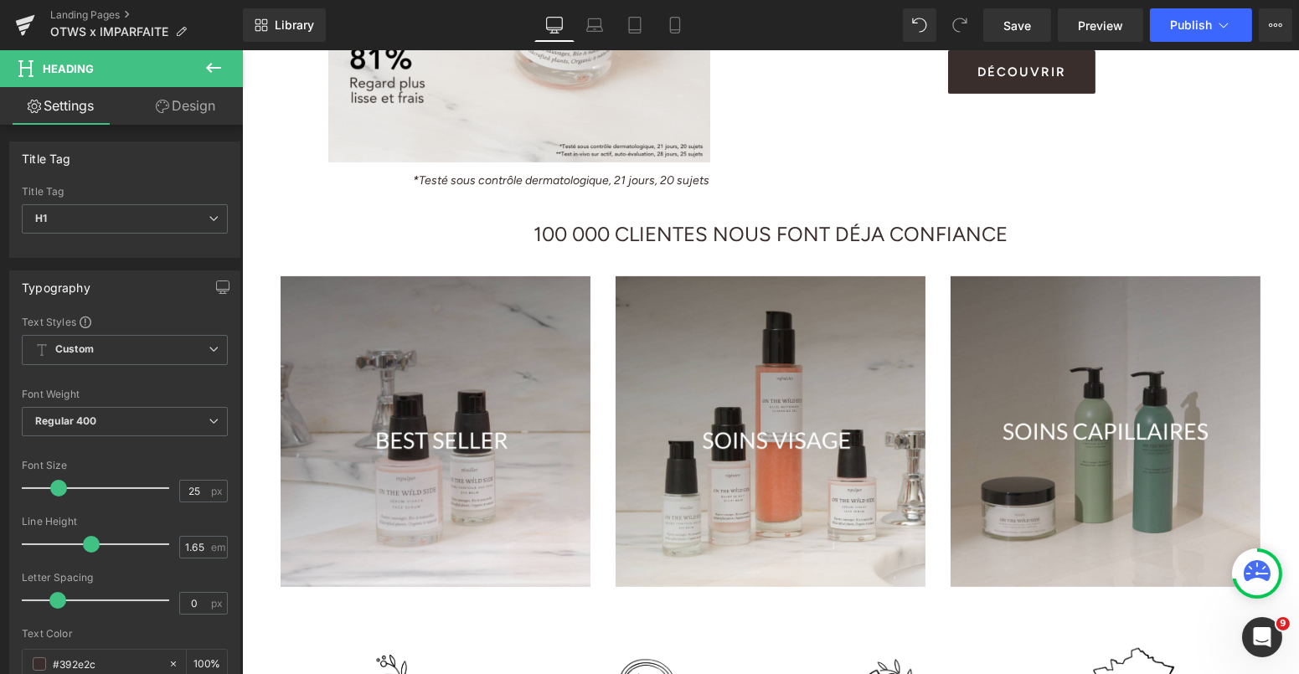
scroll to position [1360, 0]
click at [894, 231] on h1 "100 000 CLIENTES NOUS FONT DÉJA CONFIANCE" at bounding box center [769, 236] width 1057 height 34
type input "25"
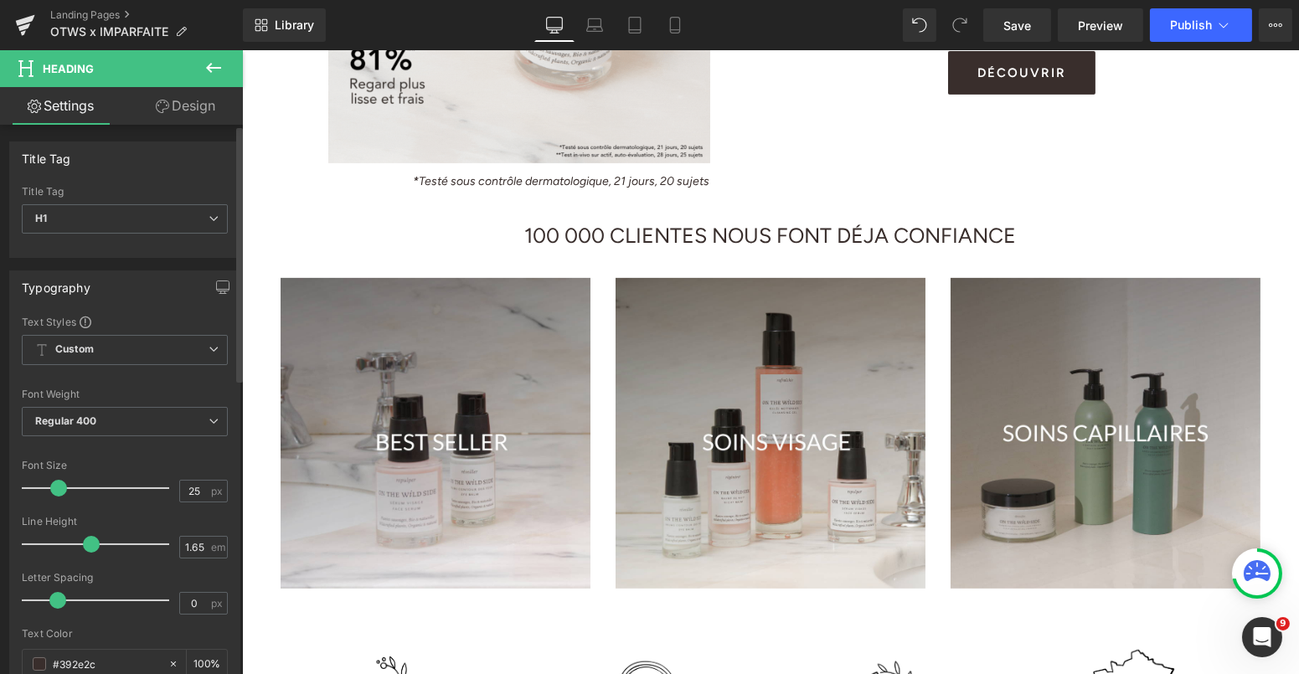
click at [56, 482] on span at bounding box center [58, 488] width 17 height 17
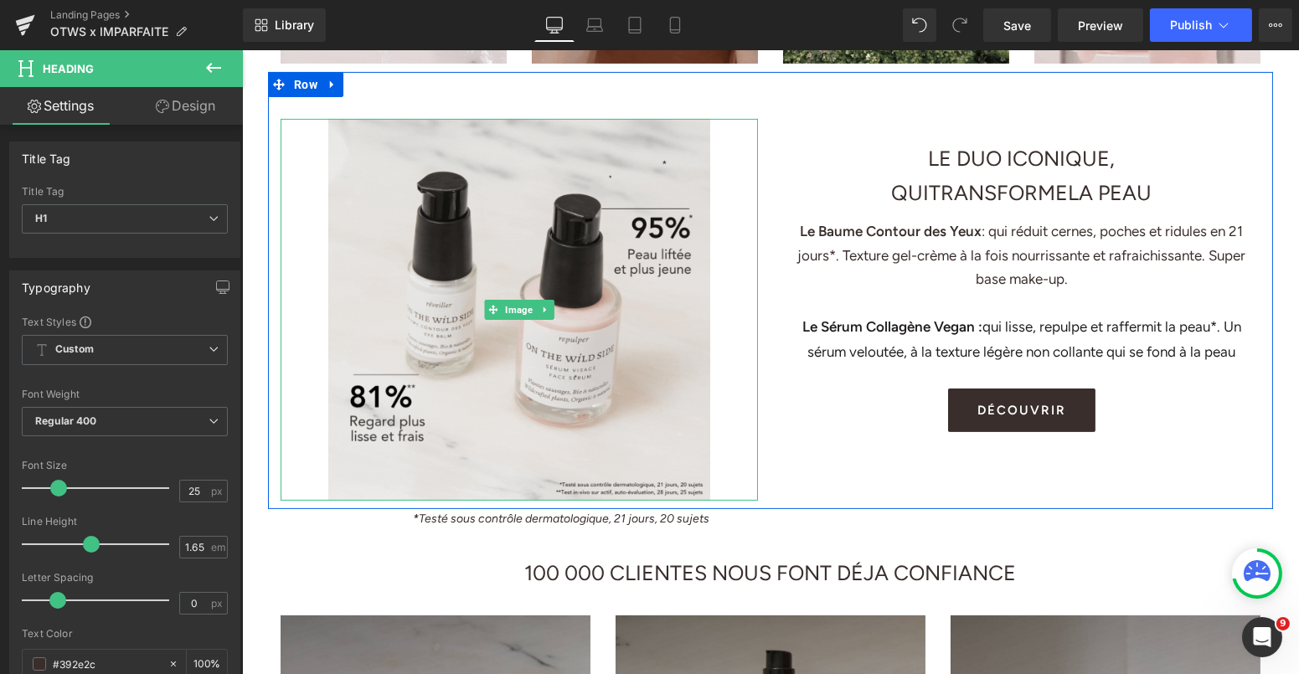
scroll to position [1266, 0]
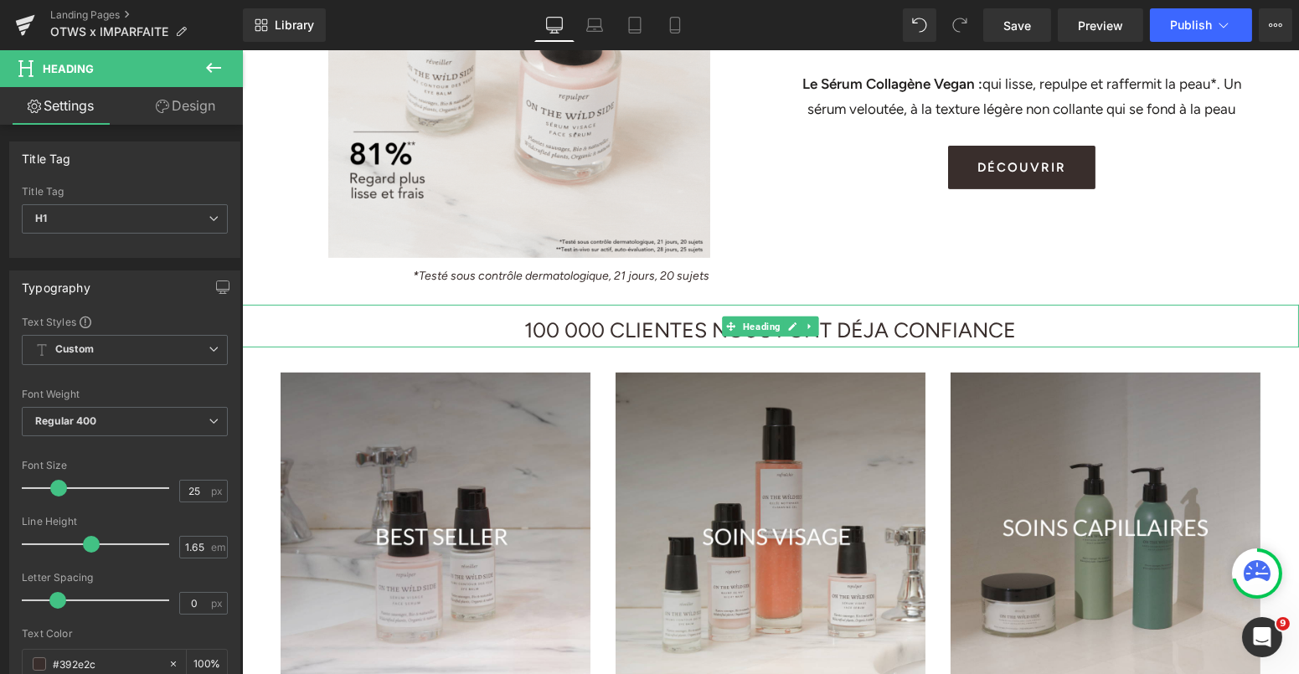
click at [517, 327] on h1 "100 000 CLIENTES NOUS FONT DÉJA CONFIANCE" at bounding box center [769, 330] width 1057 height 34
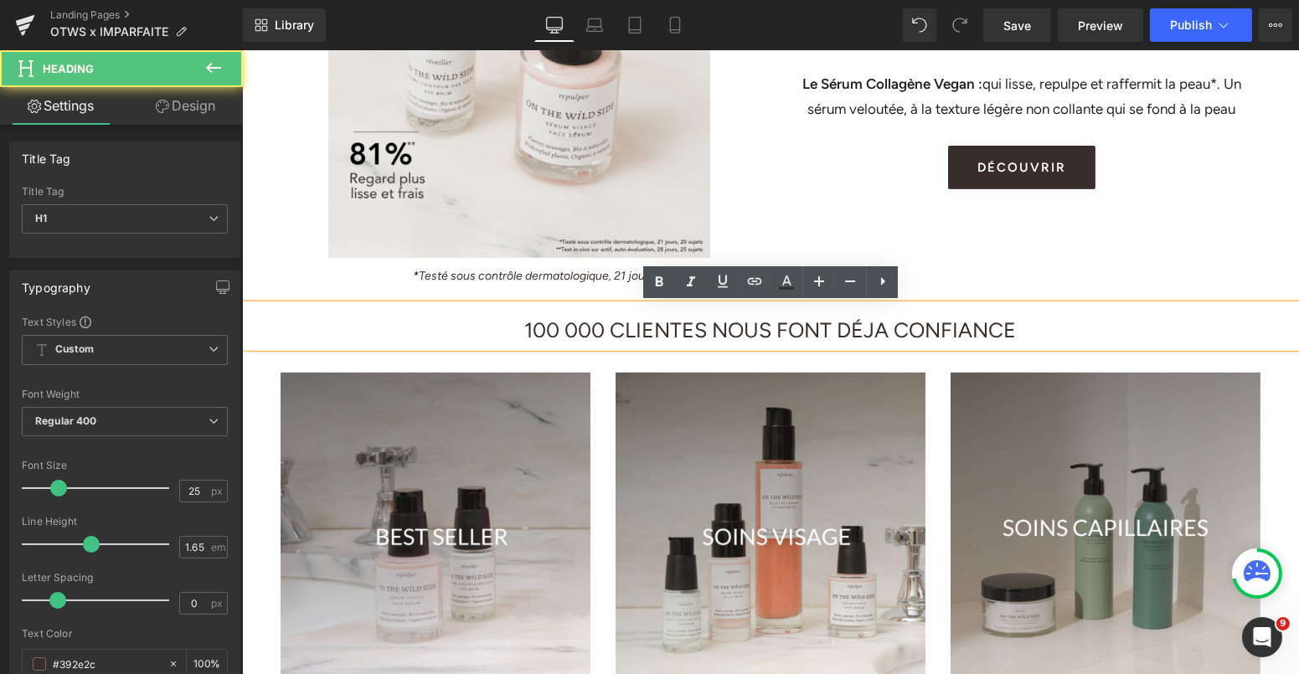
click at [517, 327] on h1 "100 000 CLIENTES NOUS FONT DÉJA CONFIANCE" at bounding box center [769, 330] width 1057 height 34
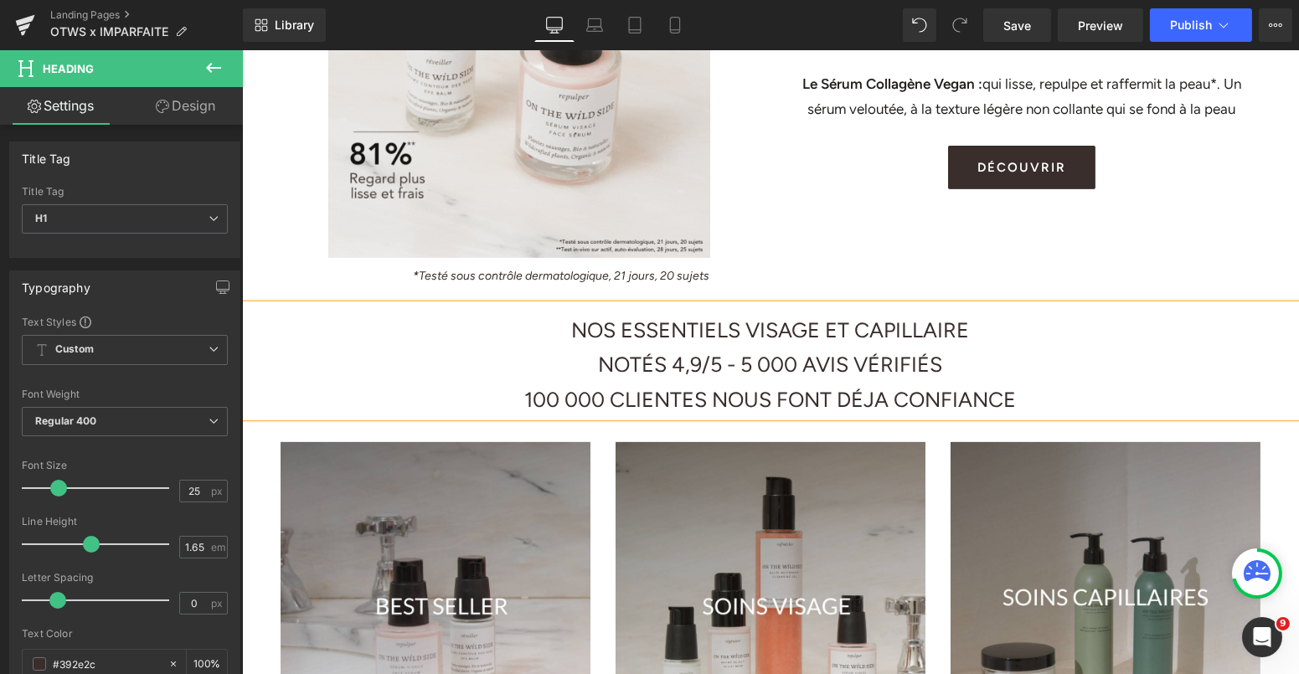
click at [716, 398] on h1 "100 000 CLIENTES NOUS FONT DÉJA CONFIANCE" at bounding box center [769, 400] width 1057 height 34
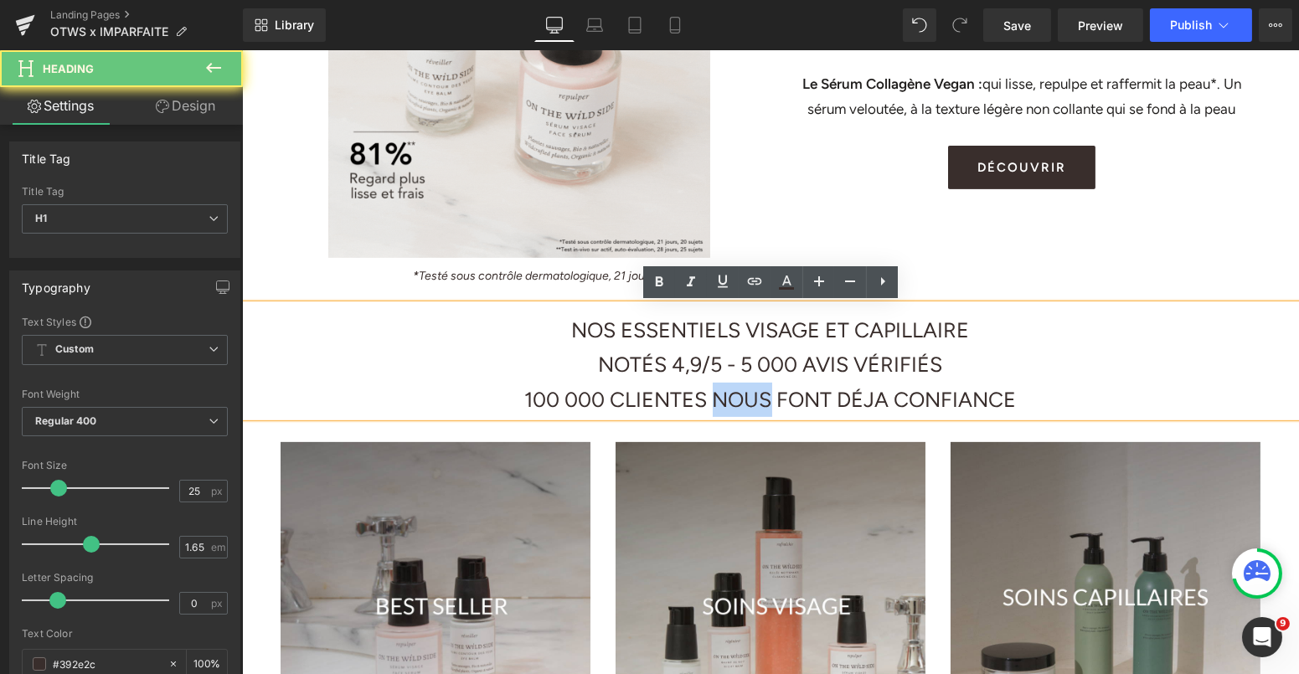
click at [716, 398] on h1 "100 000 CLIENTES NOUS FONT DÉJA CONFIANCE" at bounding box center [769, 400] width 1057 height 34
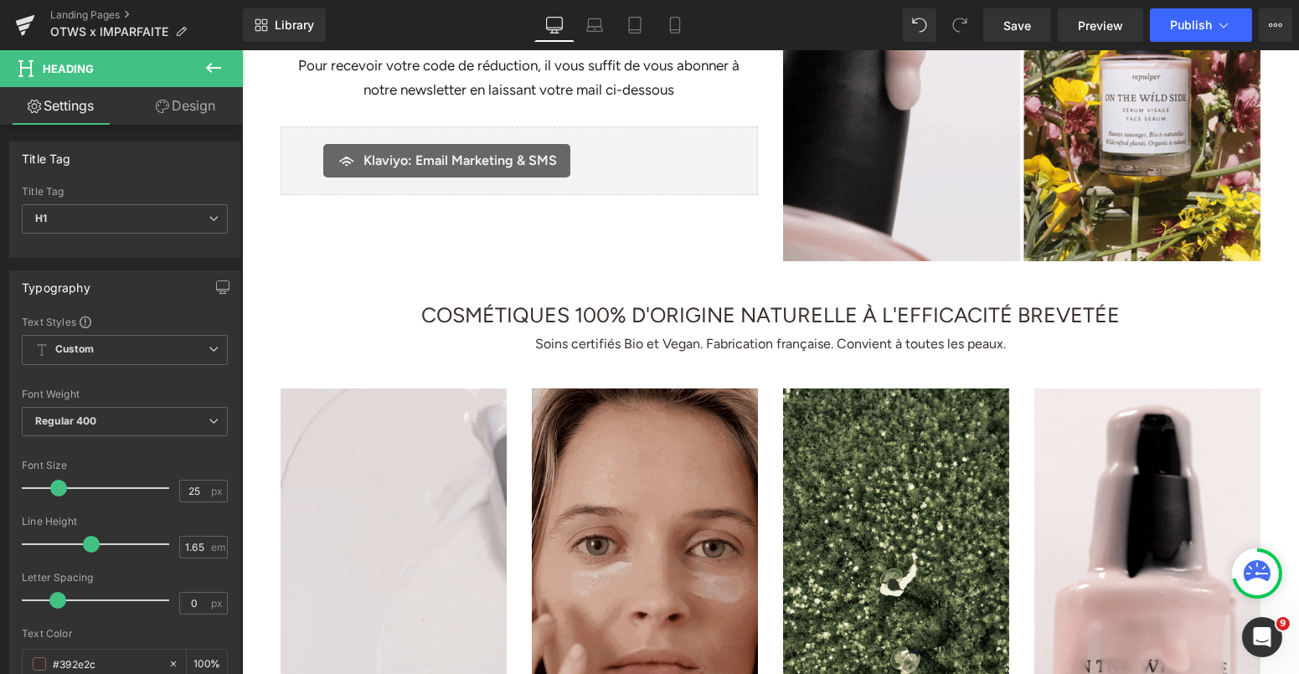
scroll to position [0, 0]
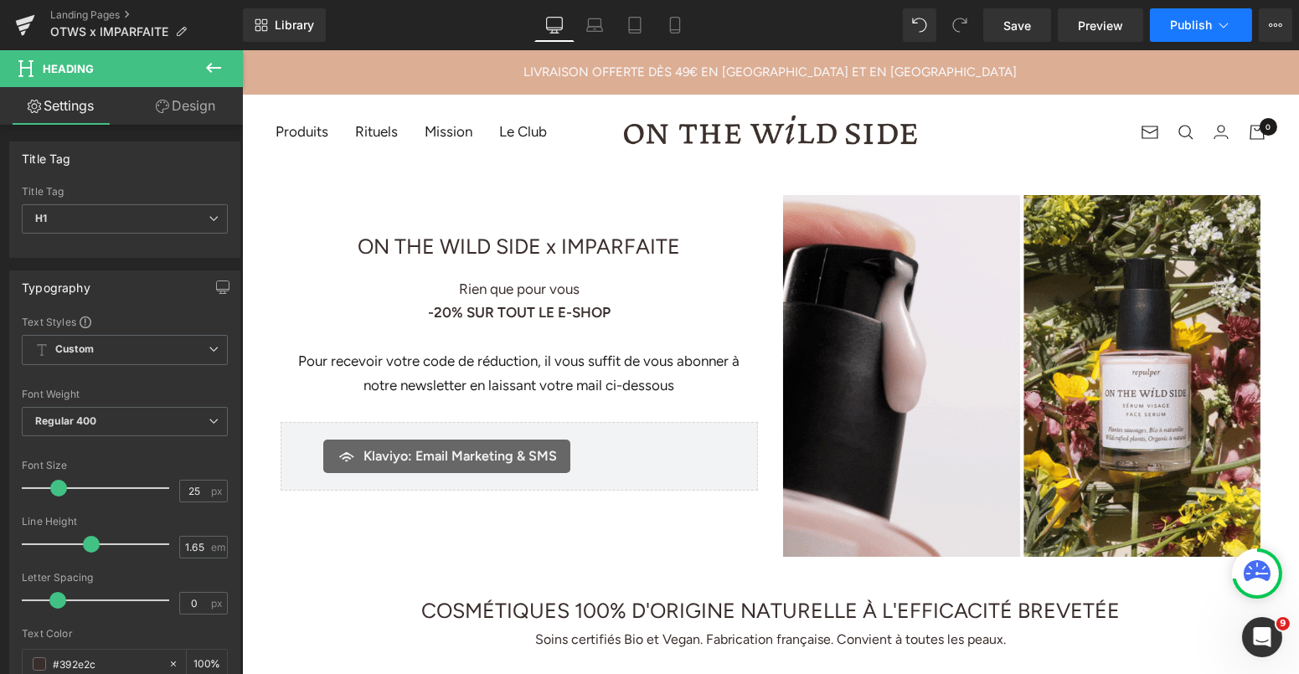
click at [1184, 32] on button "Publish" at bounding box center [1201, 25] width 102 height 34
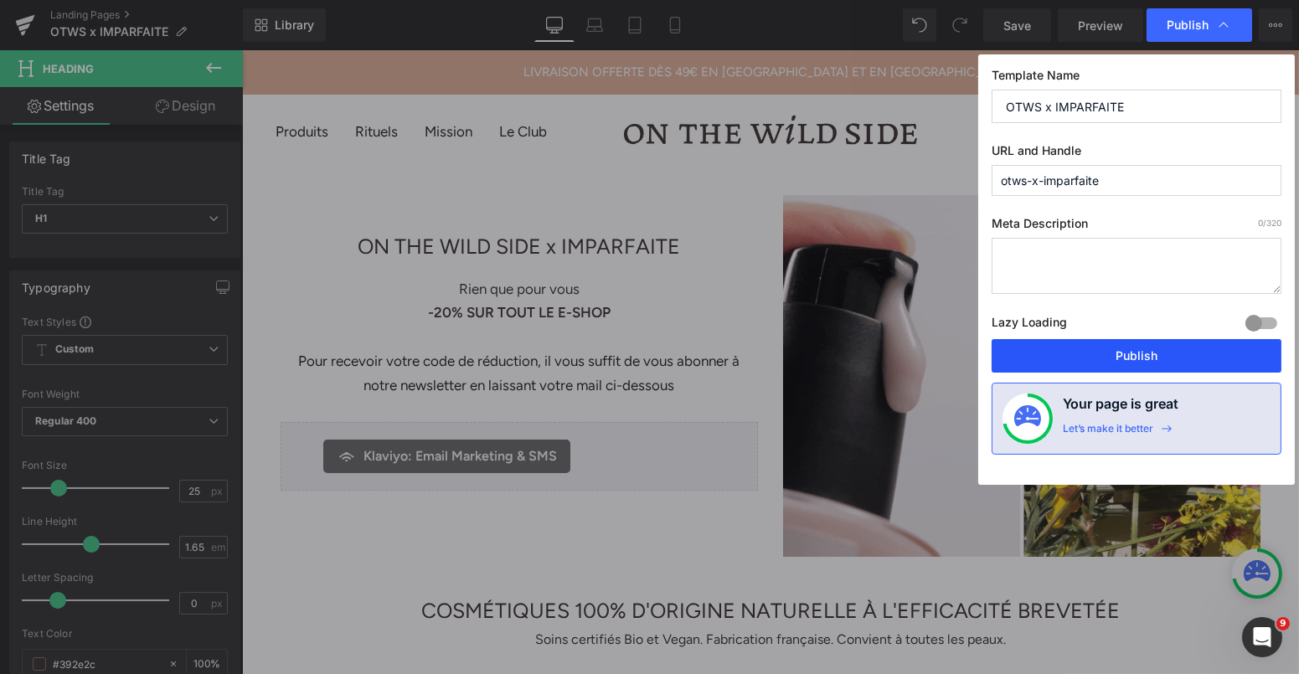
click at [1059, 358] on button "Publish" at bounding box center [1137, 356] width 290 height 34
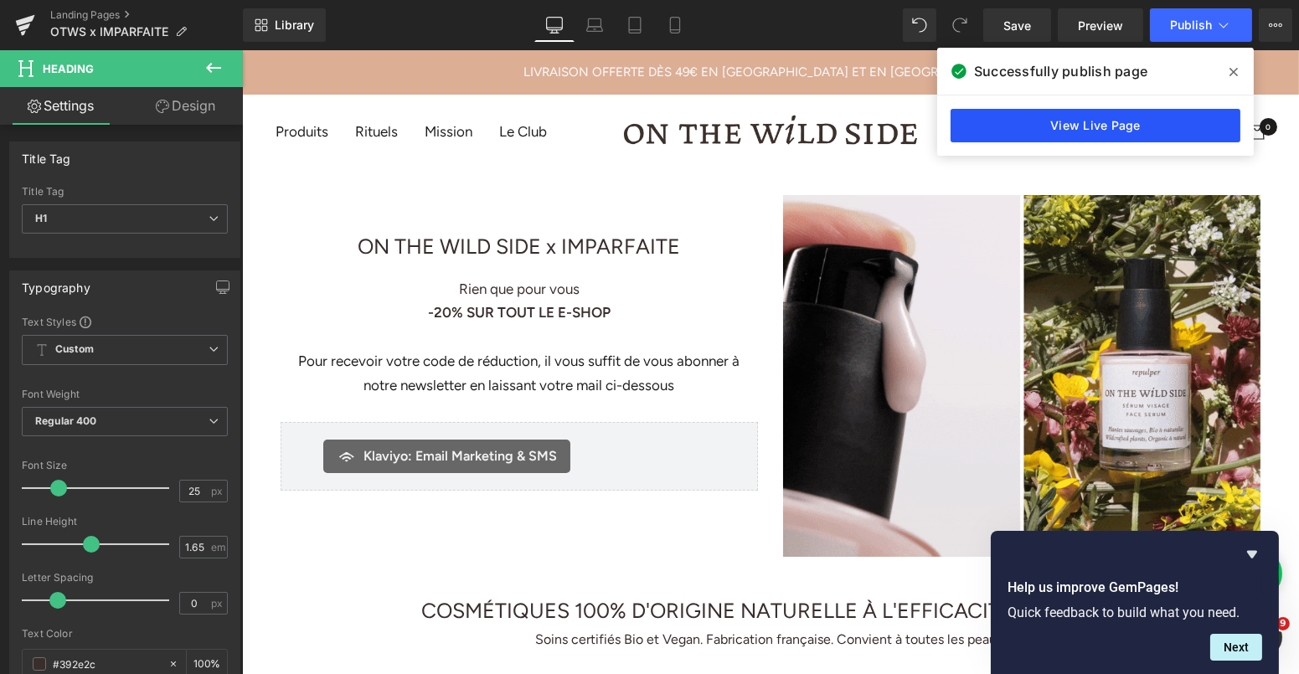
click at [1075, 113] on link "View Live Page" at bounding box center [1096, 126] width 290 height 34
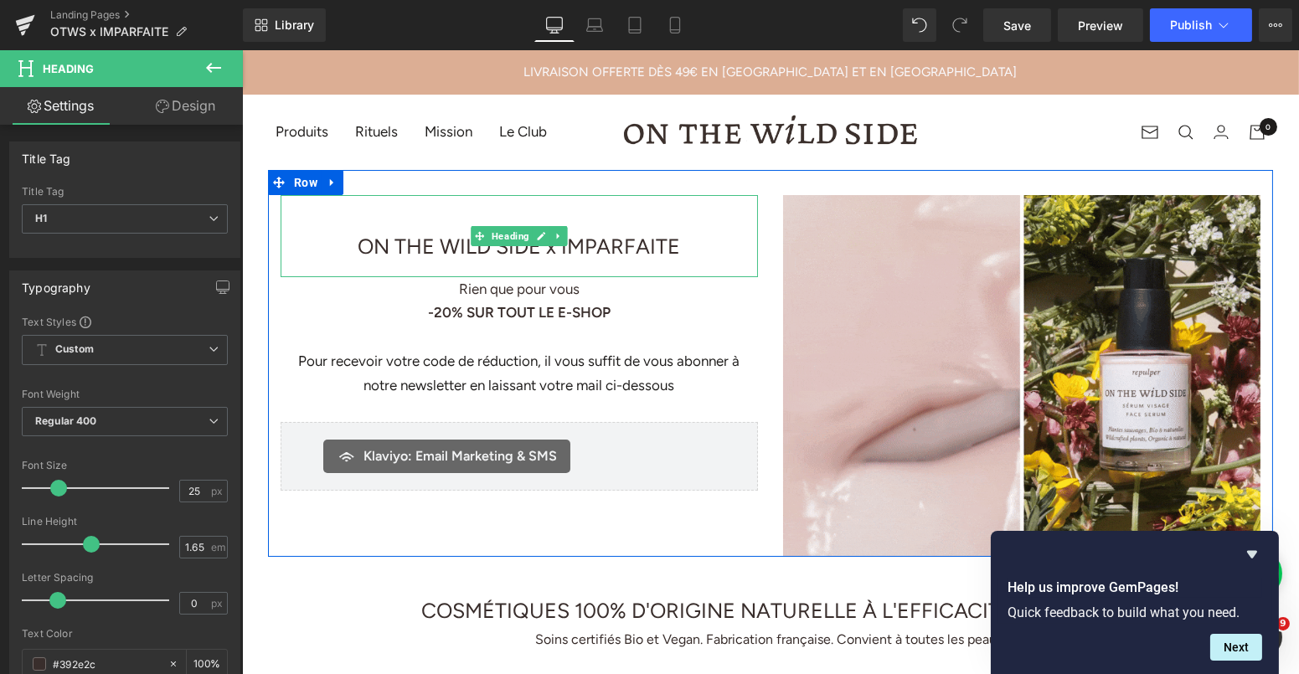
click at [358, 240] on span "ON THE WILD SIDE x IMPARFAITE" at bounding box center [519, 246] width 322 height 25
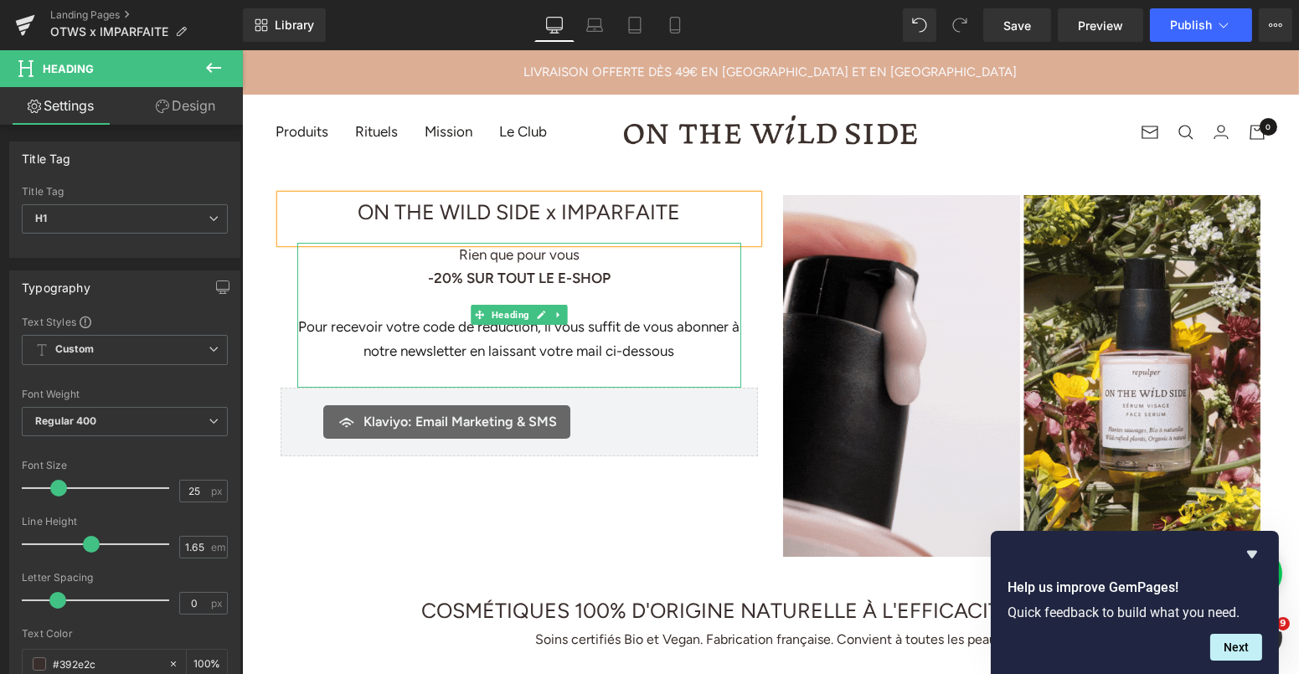
click at [482, 279] on strong "-20% SUR TOUT LE E-SHOP" at bounding box center [518, 278] width 183 height 17
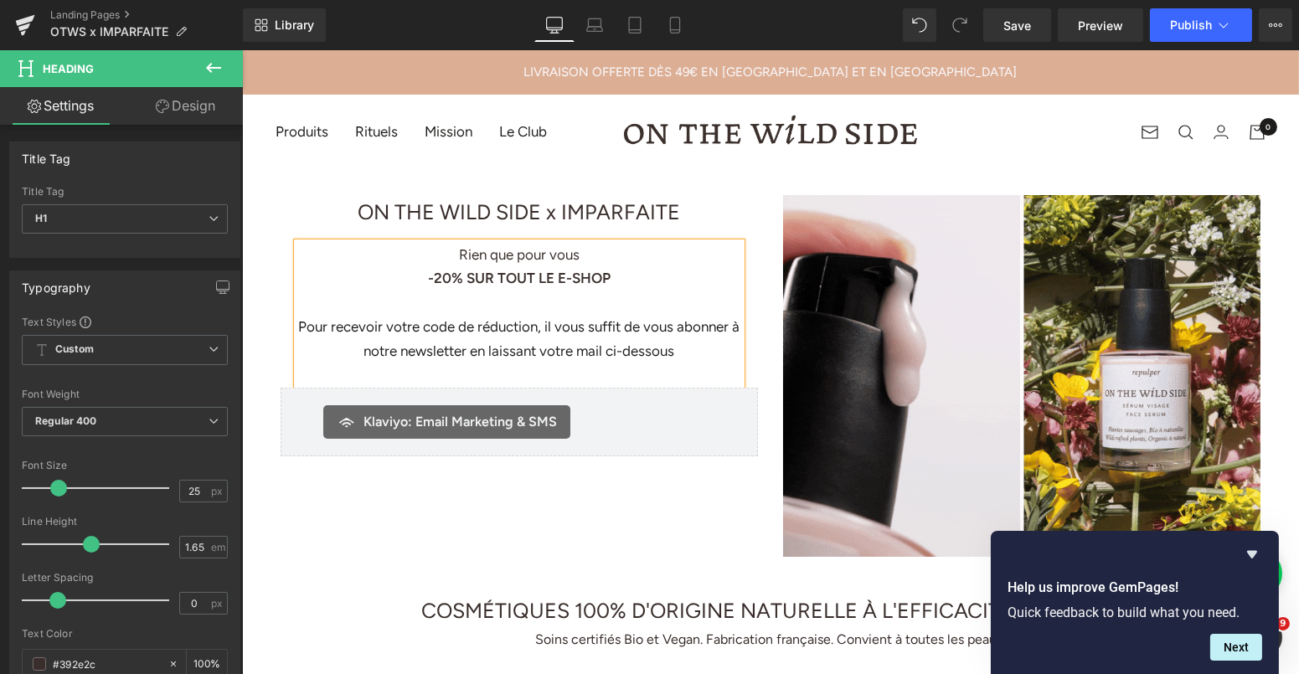
click at [482, 279] on strong "-20% SUR TOUT LE E-SHOP" at bounding box center [518, 278] width 183 height 17
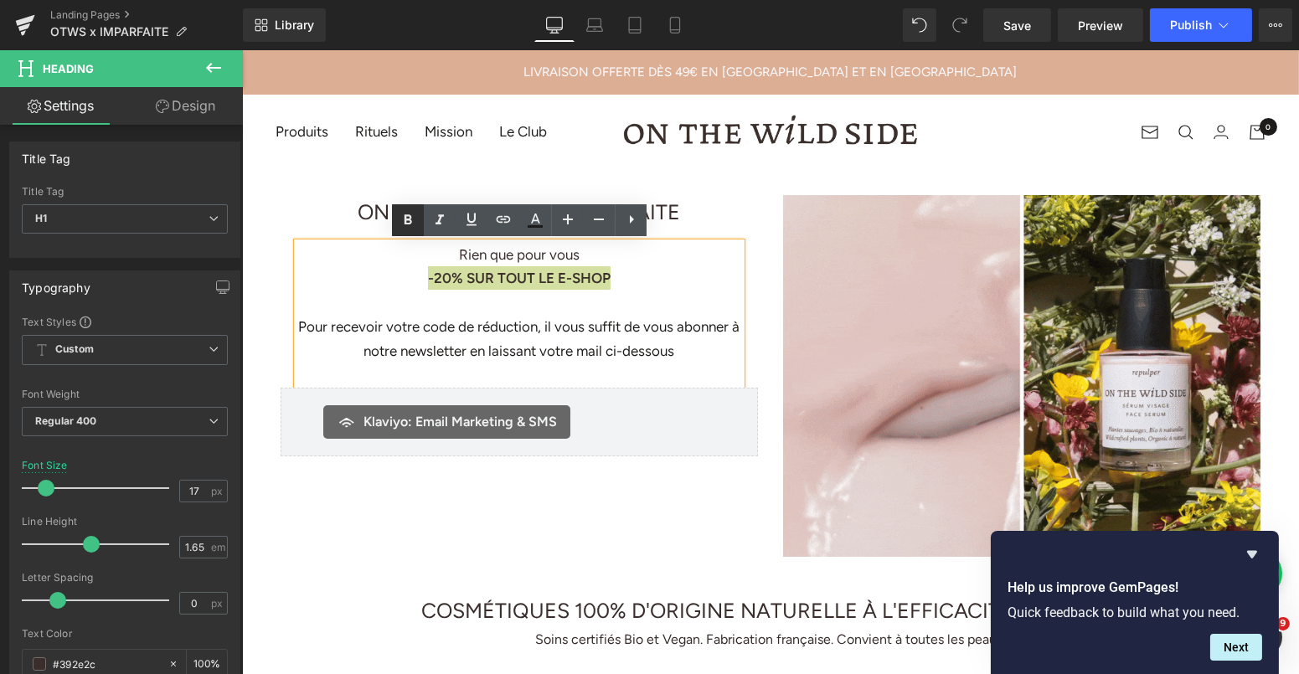
click at [405, 218] on icon at bounding box center [409, 220] width 8 height 10
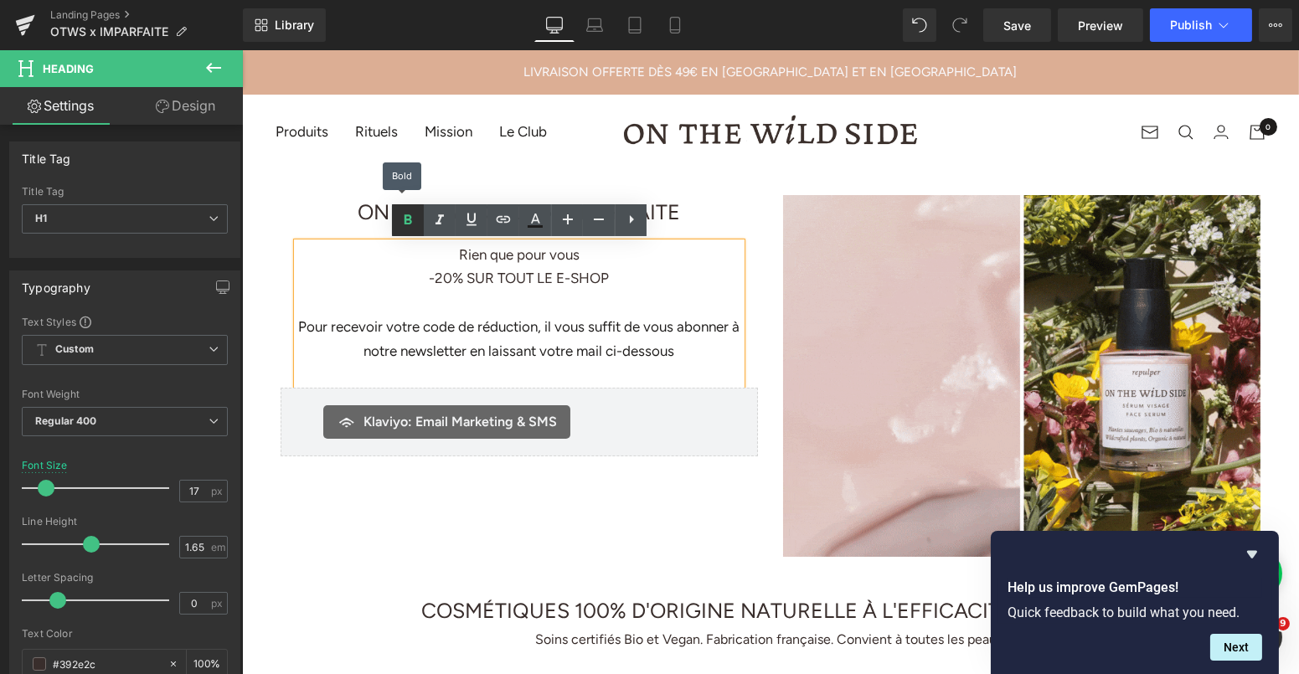
click at [405, 218] on icon at bounding box center [409, 220] width 8 height 10
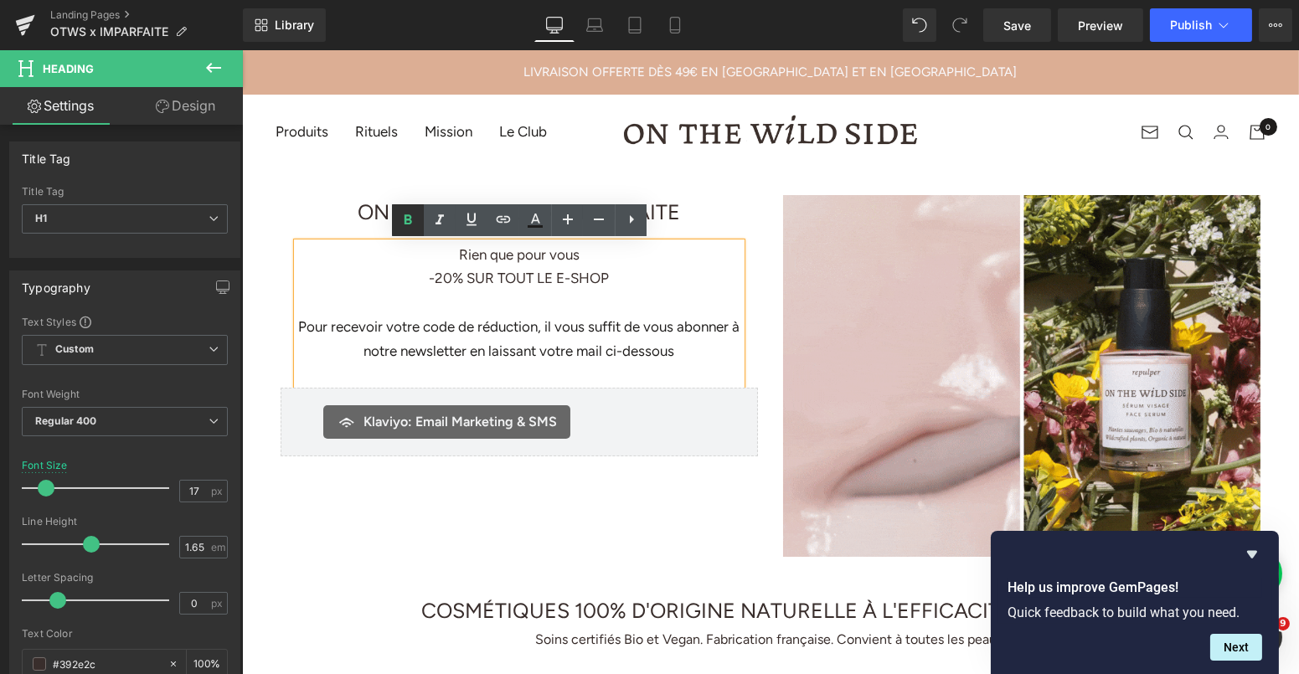
click at [416, 220] on icon at bounding box center [408, 220] width 20 height 20
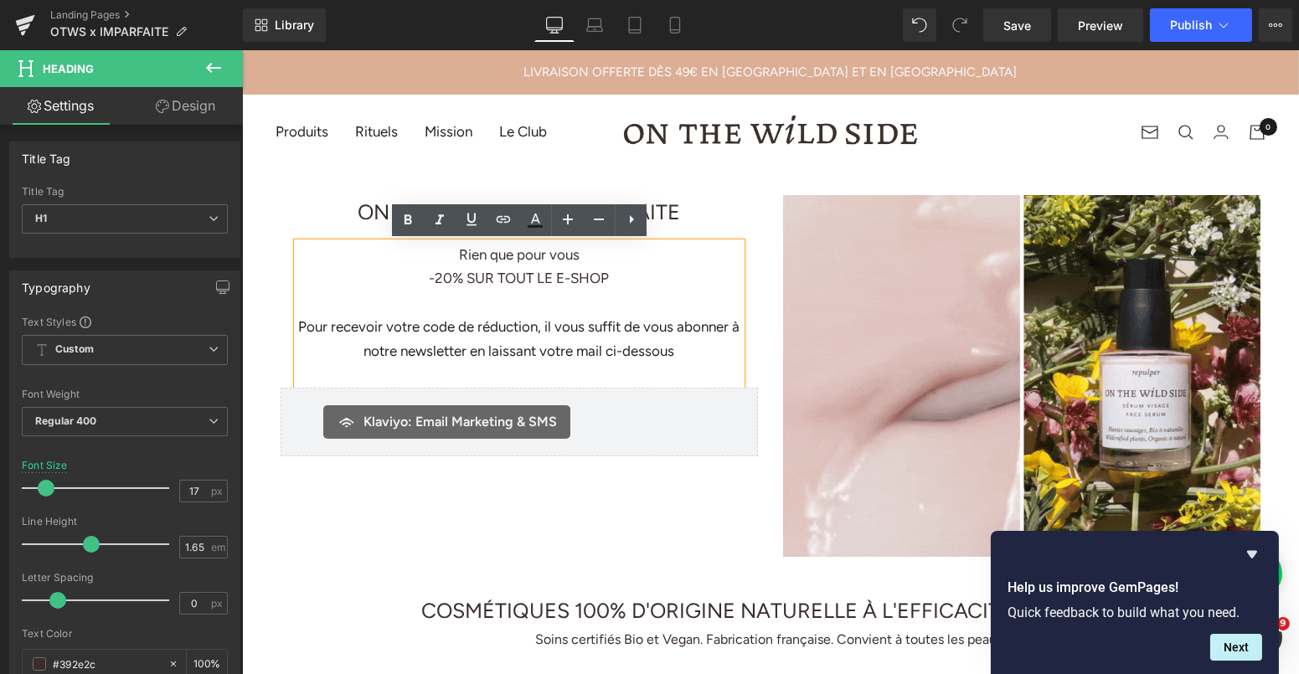
click at [519, 274] on h1 "-20% SUR TOUT LE E-SHOP" at bounding box center [519, 277] width 444 height 23
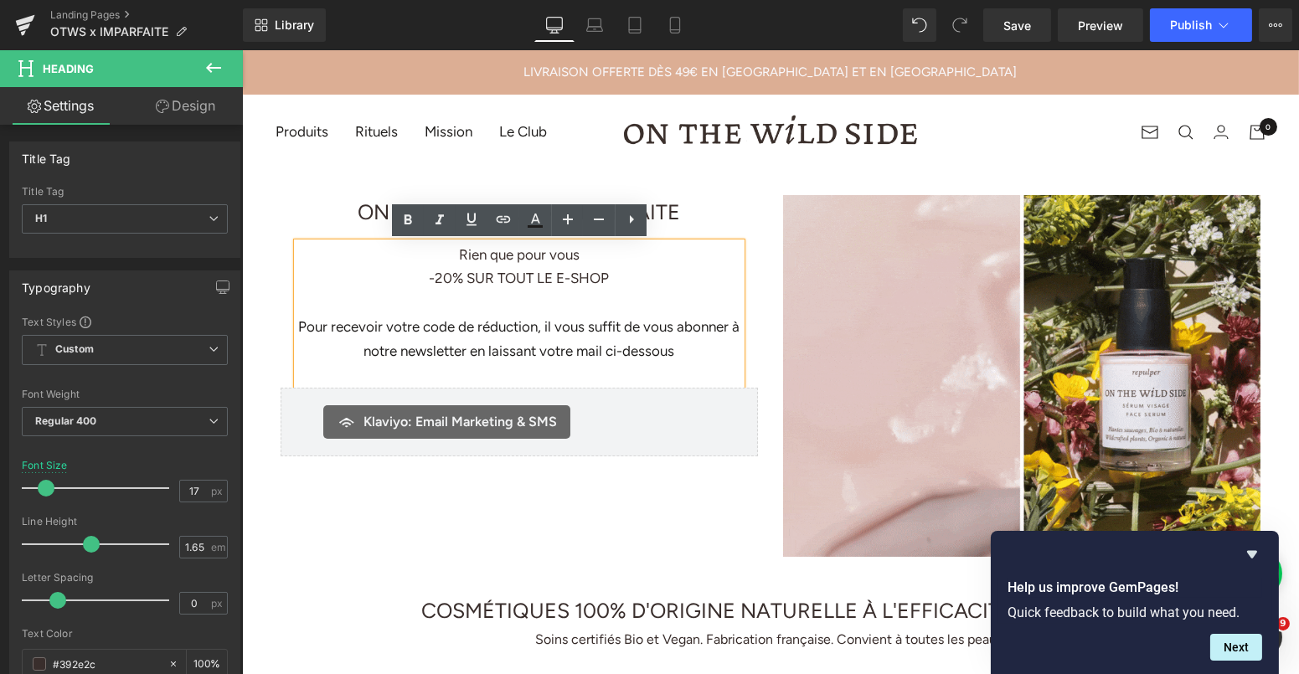
click at [519, 274] on h1 "-20% SUR TOUT LE E-SHOP" at bounding box center [519, 277] width 444 height 23
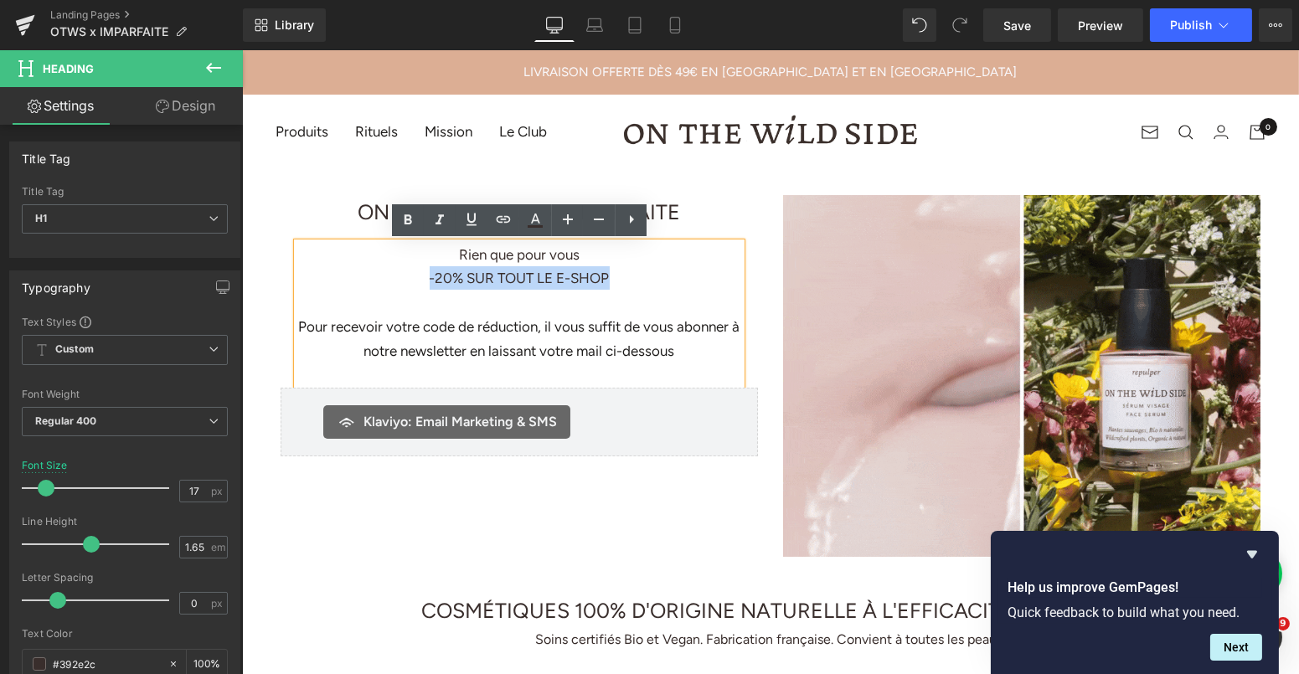
click at [519, 274] on h1 "-20% SUR TOUT LE E-SHOP" at bounding box center [519, 277] width 444 height 23
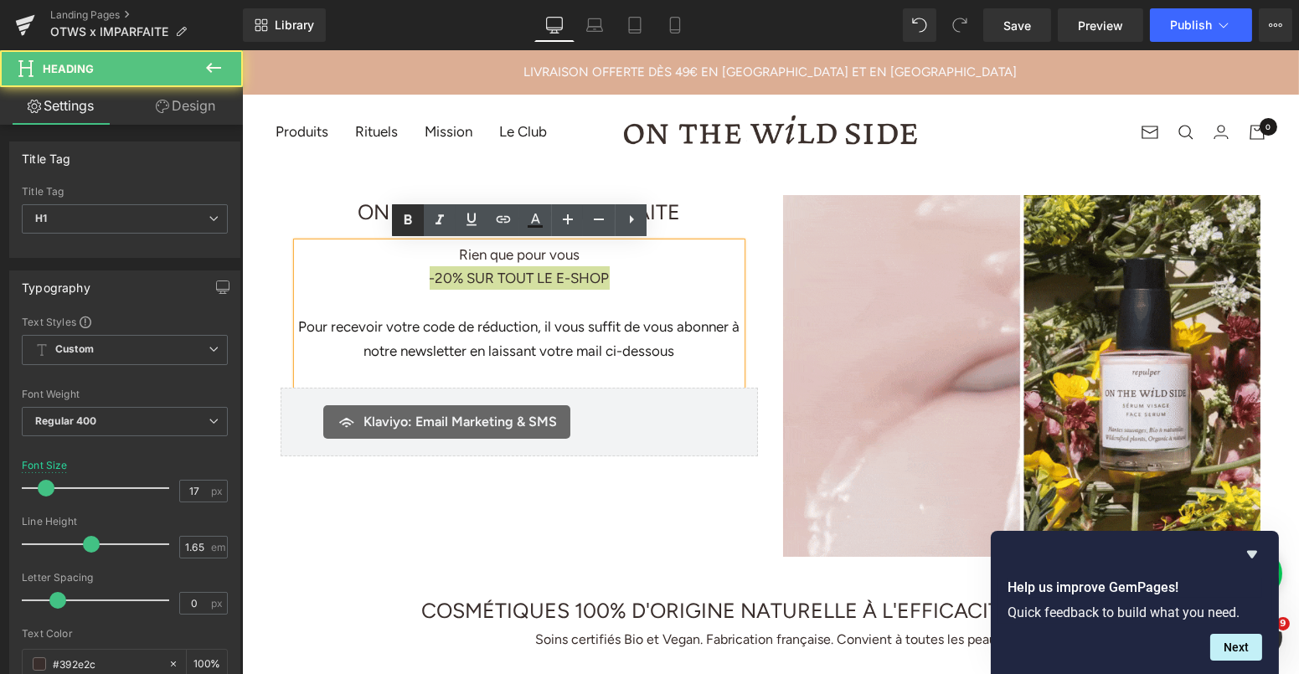
click at [409, 215] on icon at bounding box center [409, 220] width 8 height 10
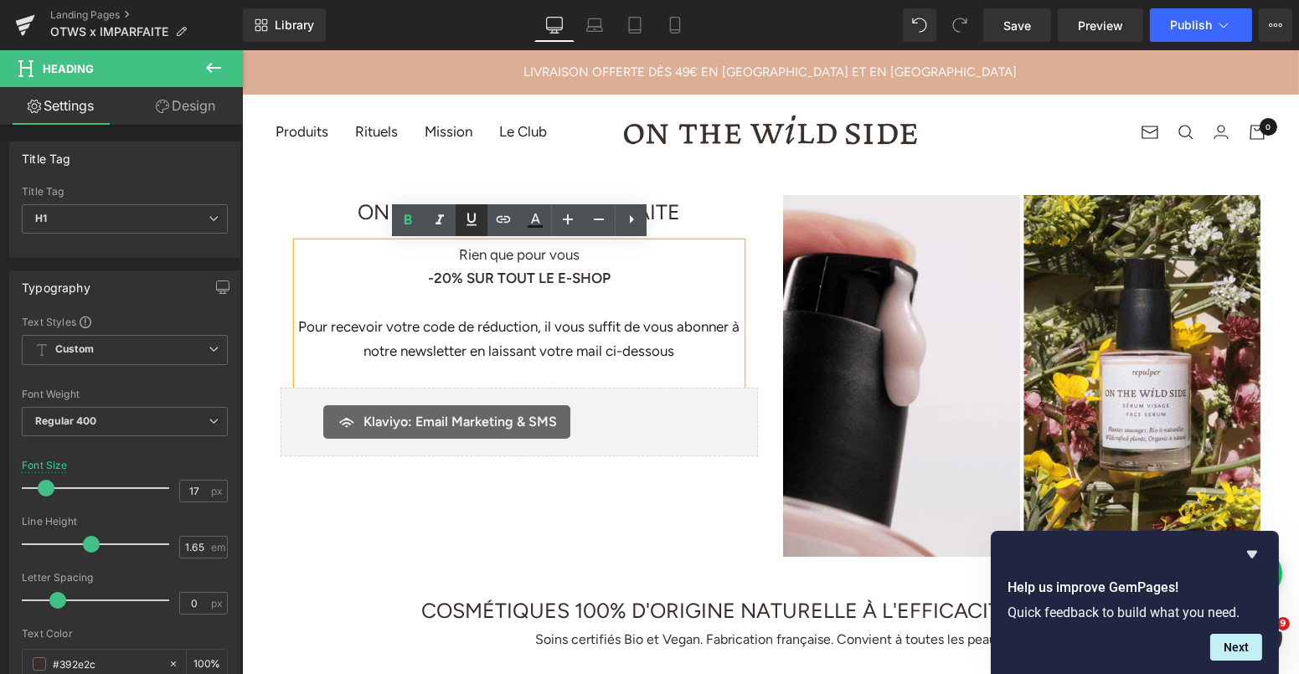
click at [472, 214] on icon at bounding box center [472, 219] width 20 height 20
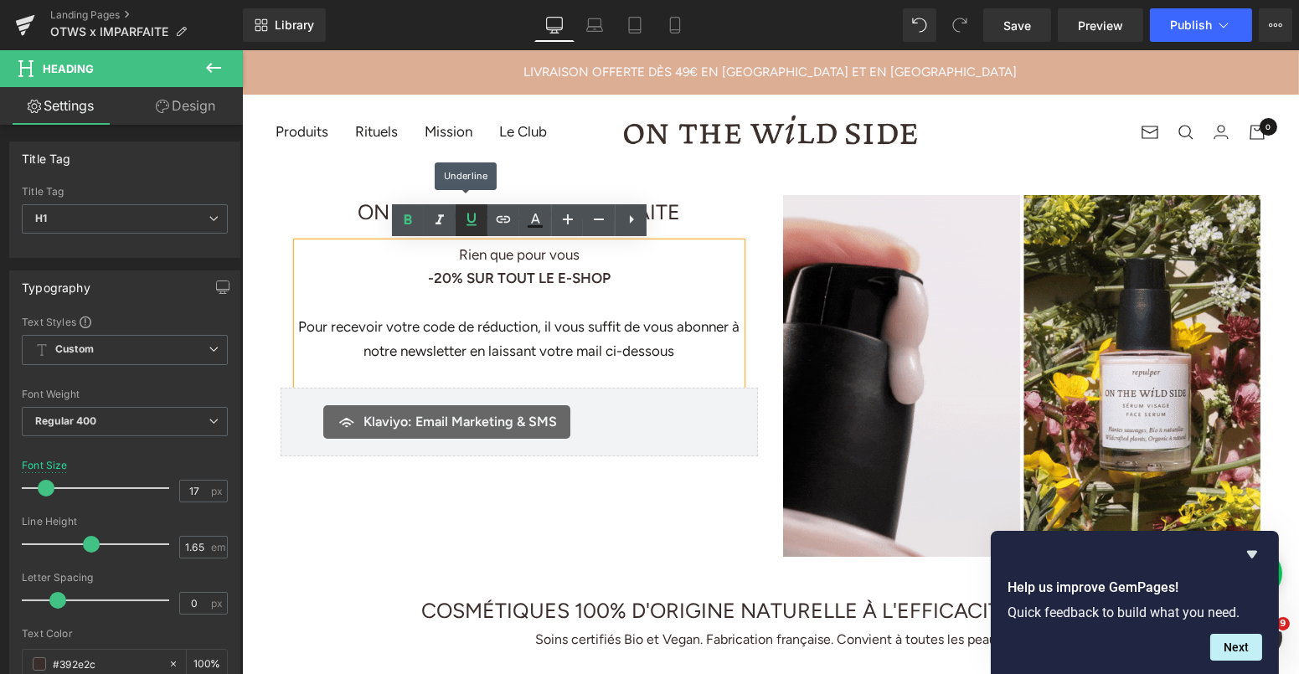
click at [472, 215] on icon at bounding box center [472, 219] width 20 height 20
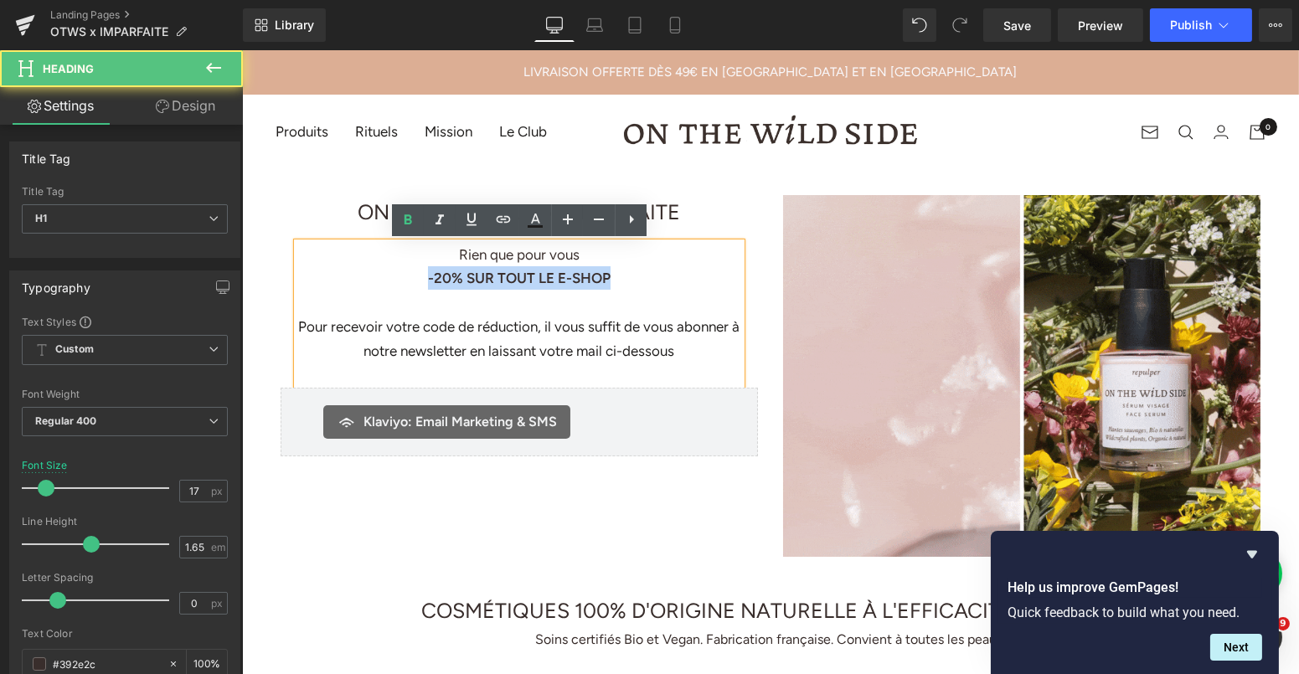
drag, startPoint x: 612, startPoint y: 276, endPoint x: 410, endPoint y: 276, distance: 202.7
click at [410, 276] on h1 "-20% SUR TOUT LE E-SHOP" at bounding box center [519, 277] width 444 height 23
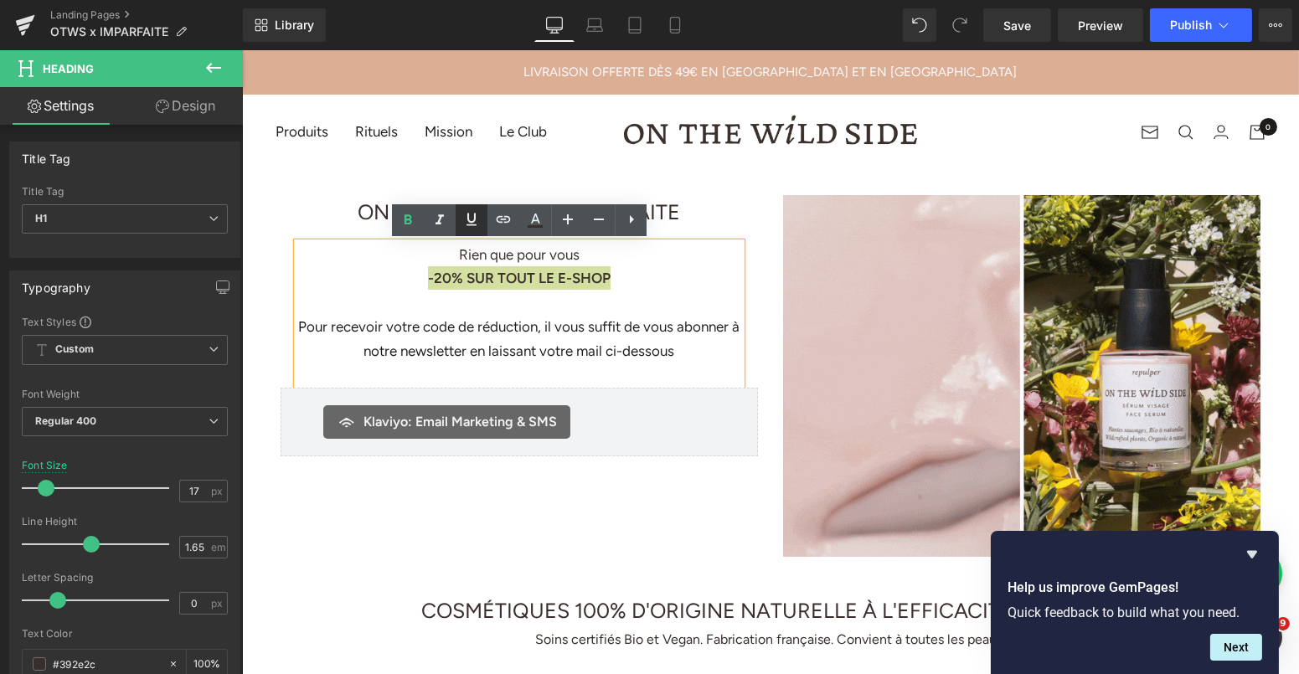
click at [477, 211] on icon at bounding box center [472, 219] width 20 height 20
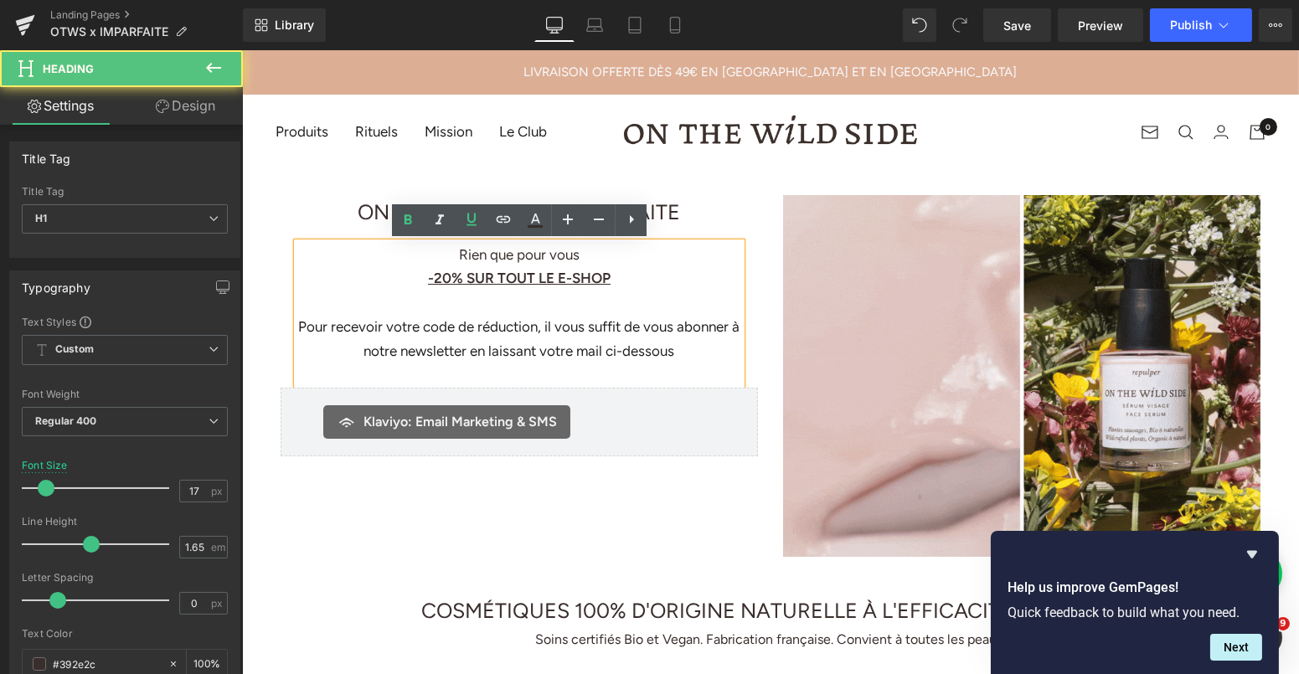
click at [408, 302] on div at bounding box center [519, 302] width 444 height 24
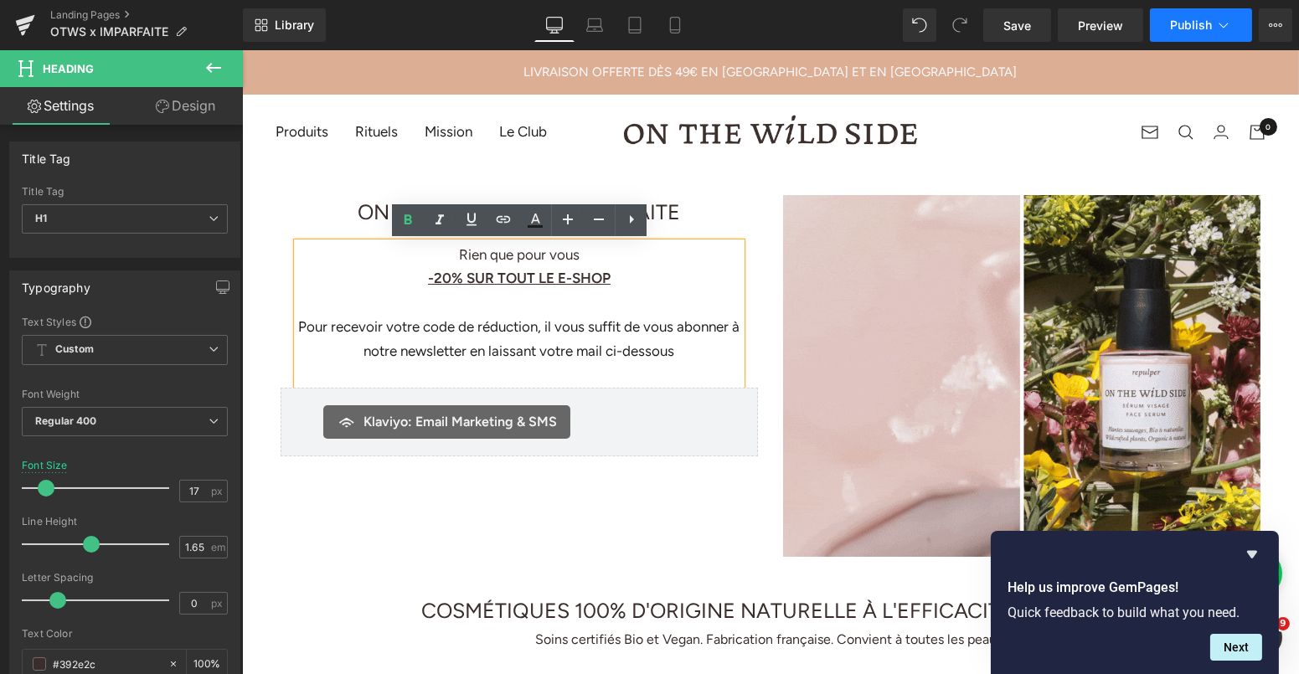
click at [1224, 23] on icon at bounding box center [1223, 25] width 17 height 17
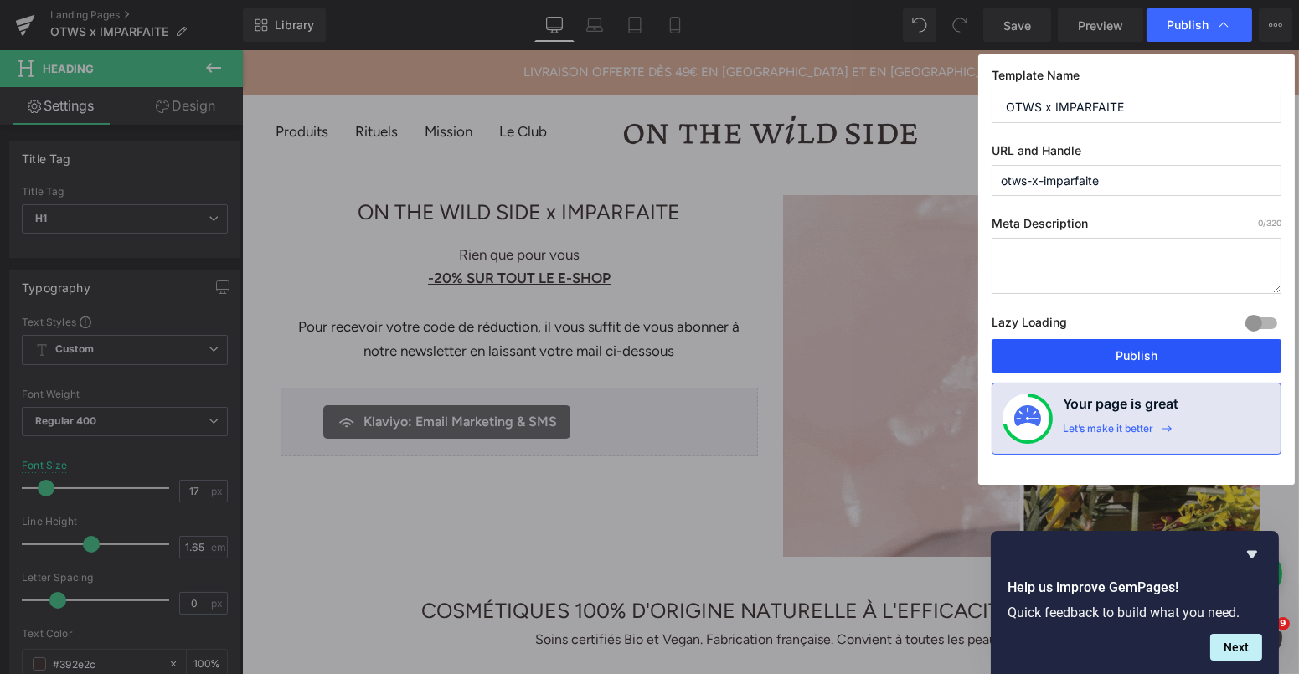
click at [1112, 363] on button "Publish" at bounding box center [1137, 356] width 290 height 34
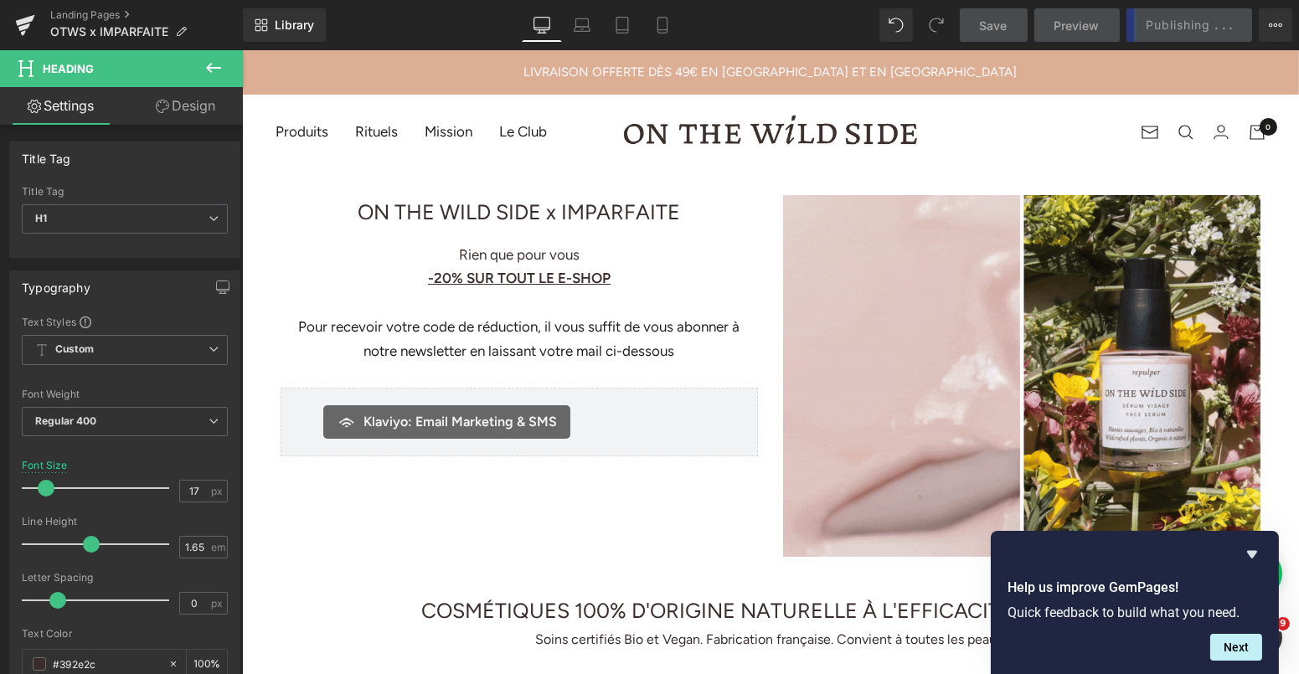
scroll to position [253, 0]
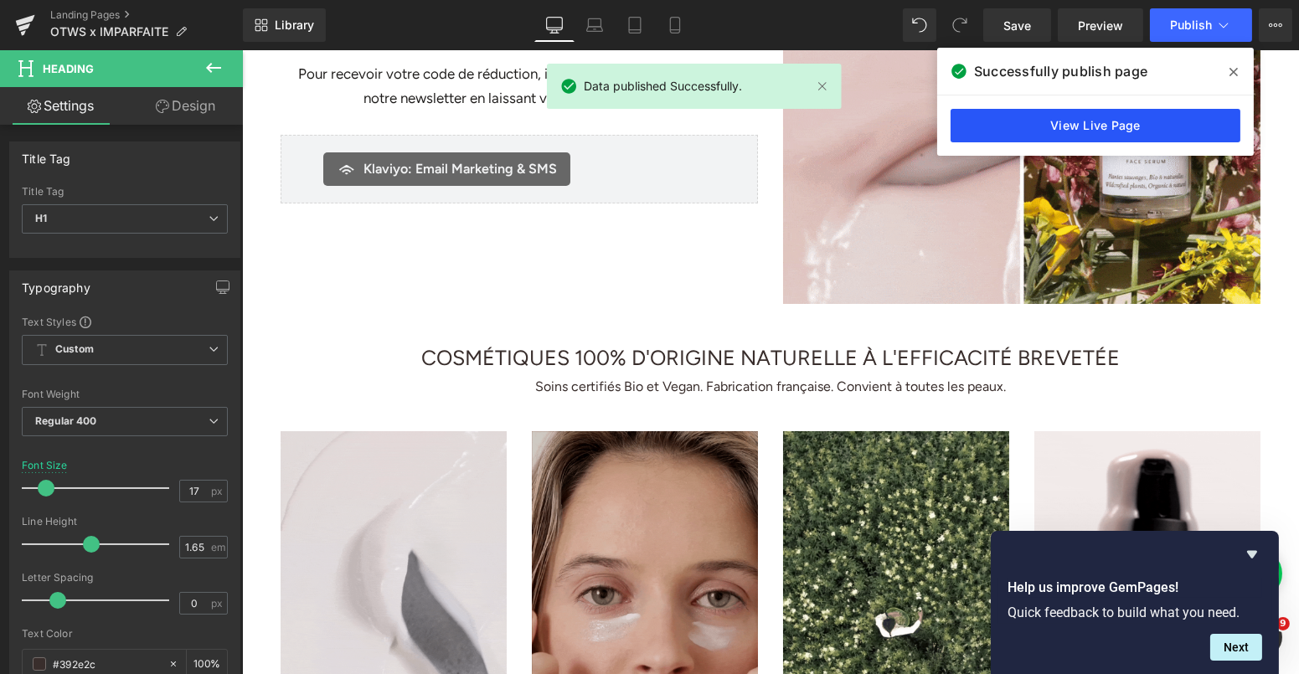
click at [1031, 120] on link "View Live Page" at bounding box center [1096, 126] width 290 height 34
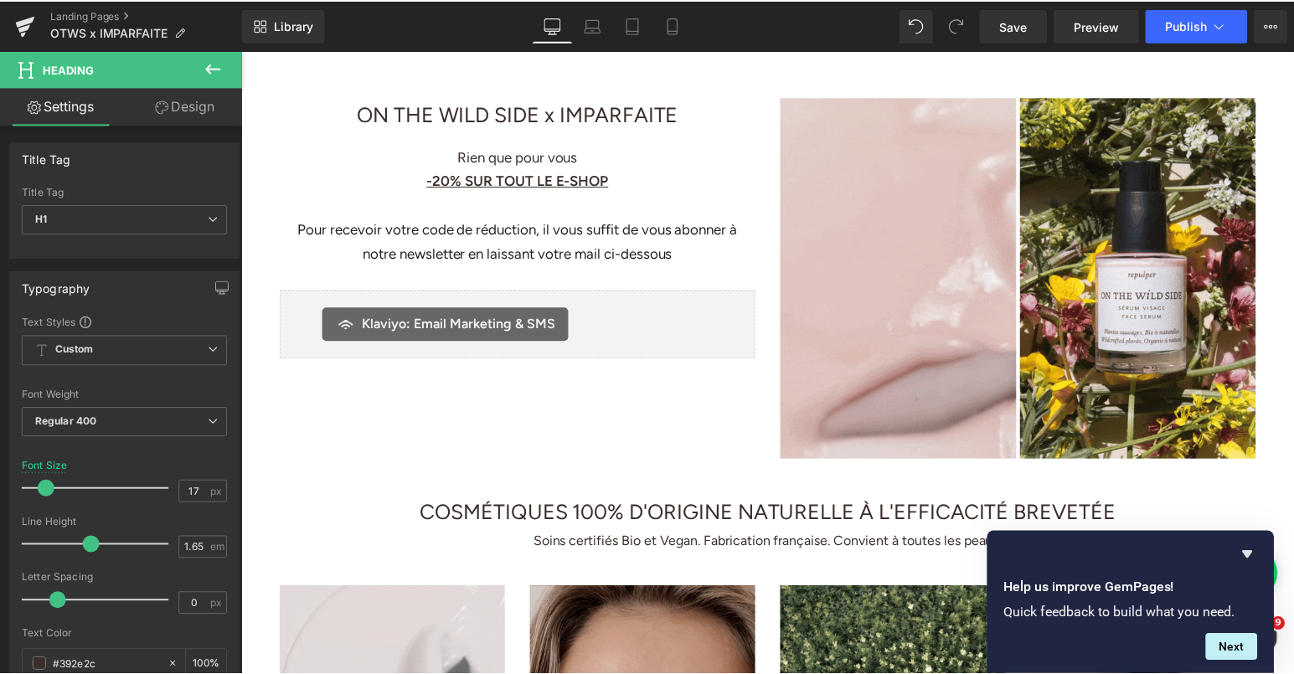
scroll to position [0, 0]
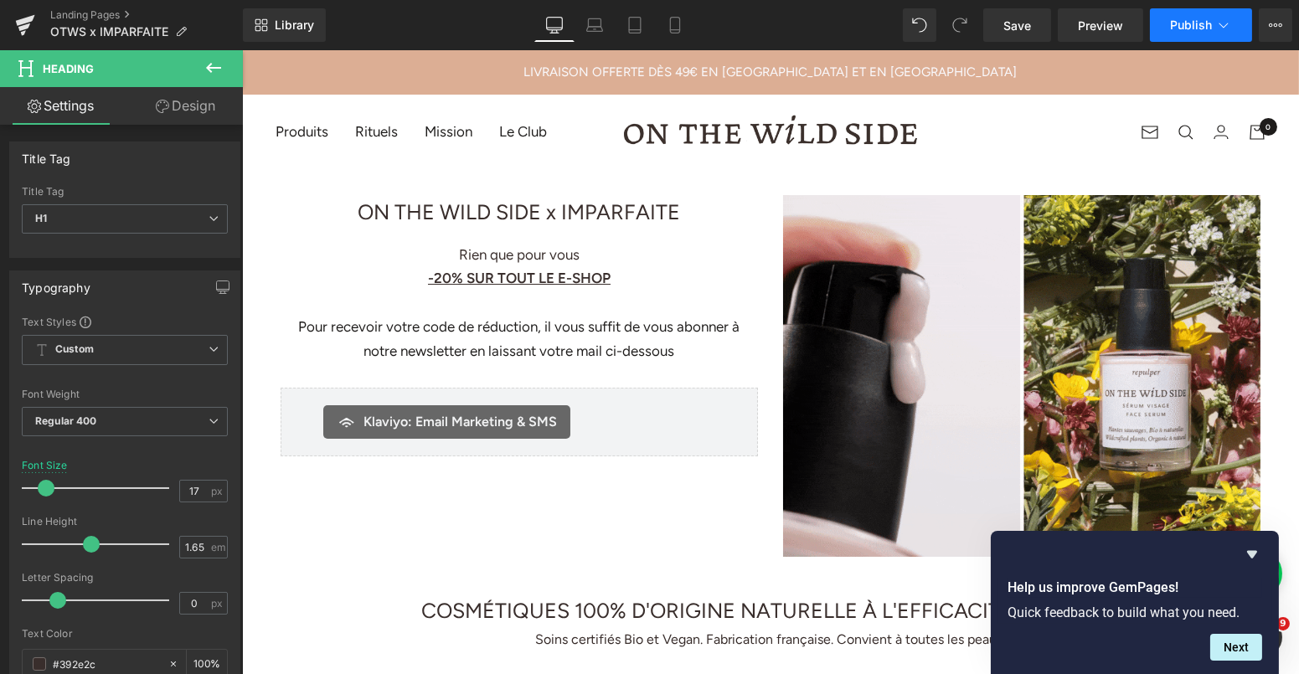
click at [1176, 35] on button "Publish" at bounding box center [1201, 25] width 102 height 34
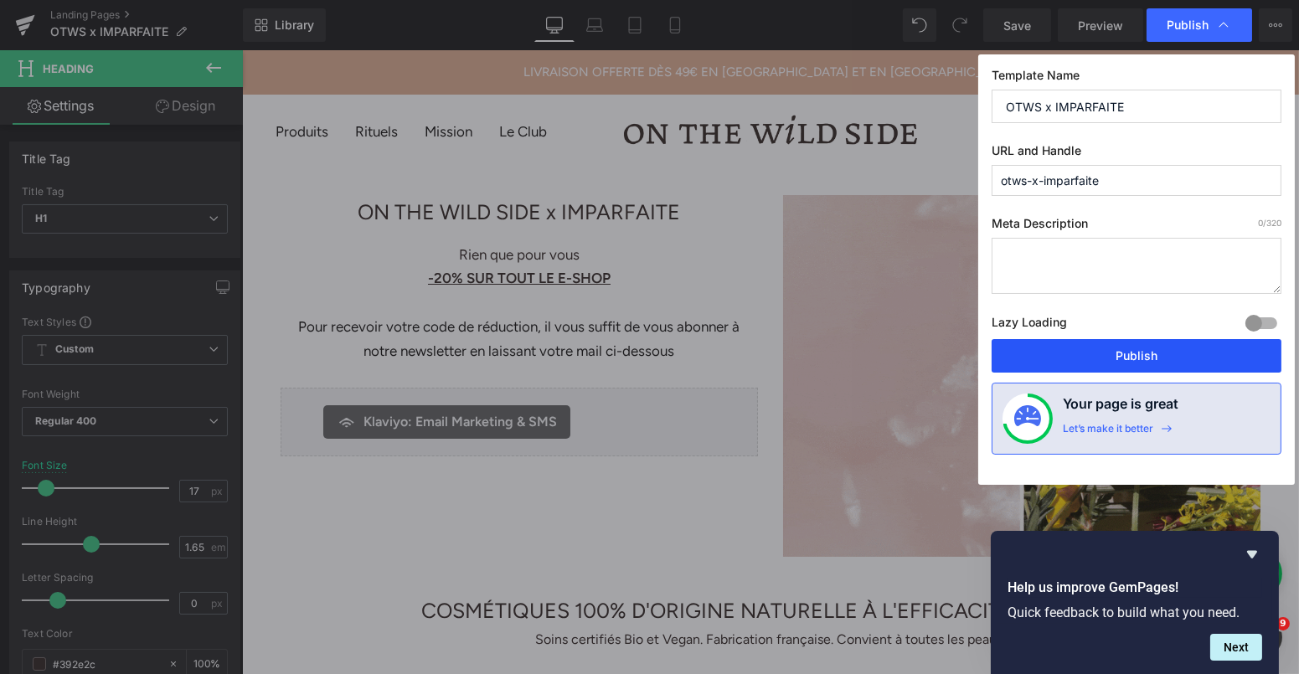
click at [1020, 359] on button "Publish" at bounding box center [1137, 356] width 290 height 34
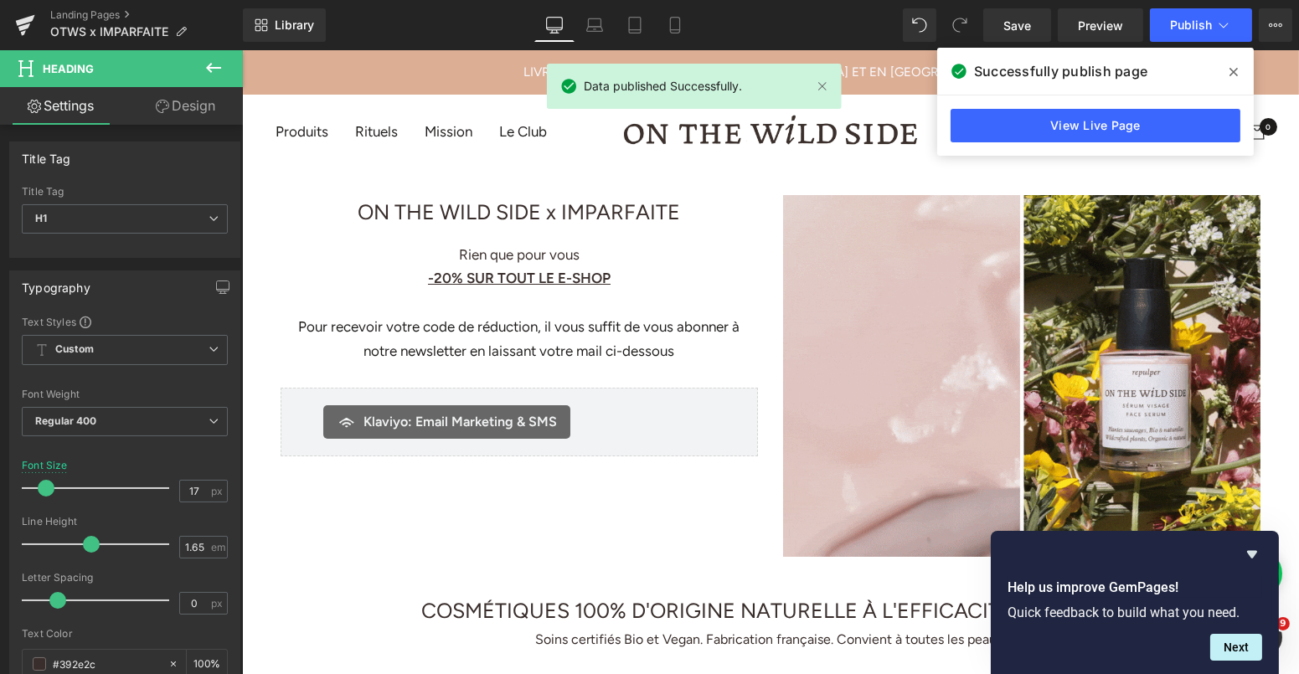
click at [1021, 144] on div "View Live Page" at bounding box center [1095, 125] width 317 height 60
click at [1021, 121] on link "View Live Page" at bounding box center [1096, 126] width 290 height 34
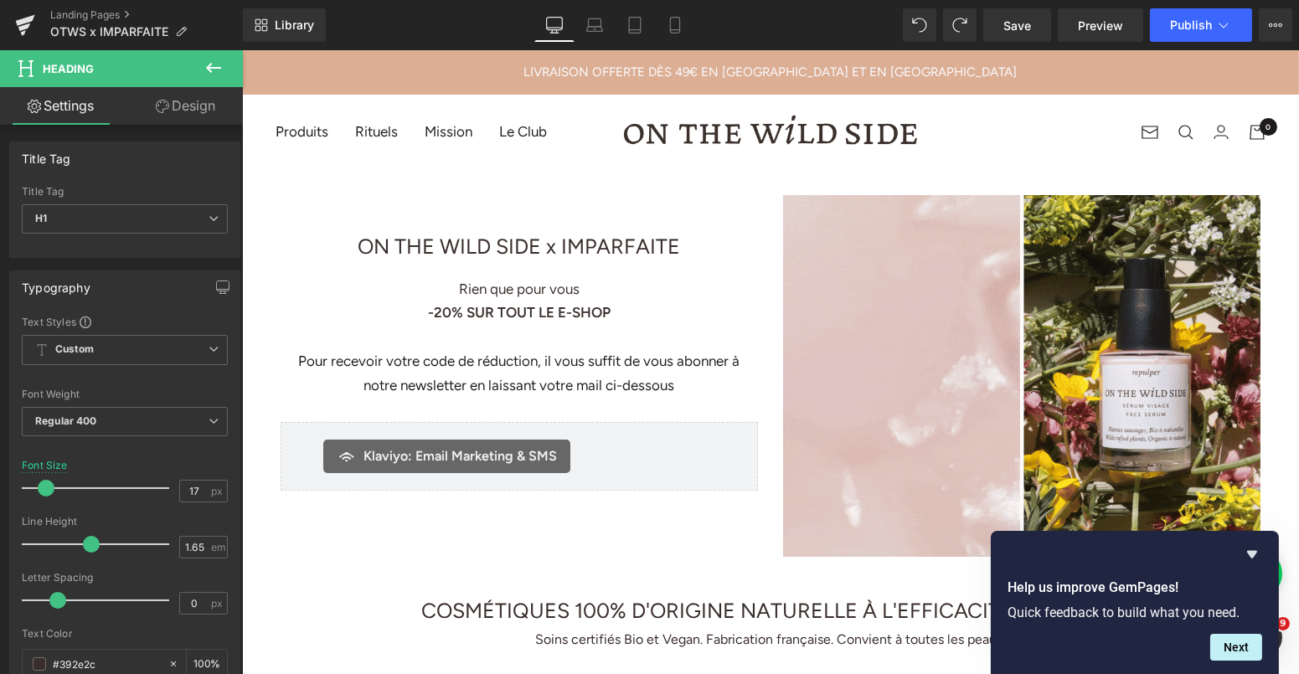
click at [468, 204] on h1 at bounding box center [518, 212] width 477 height 34
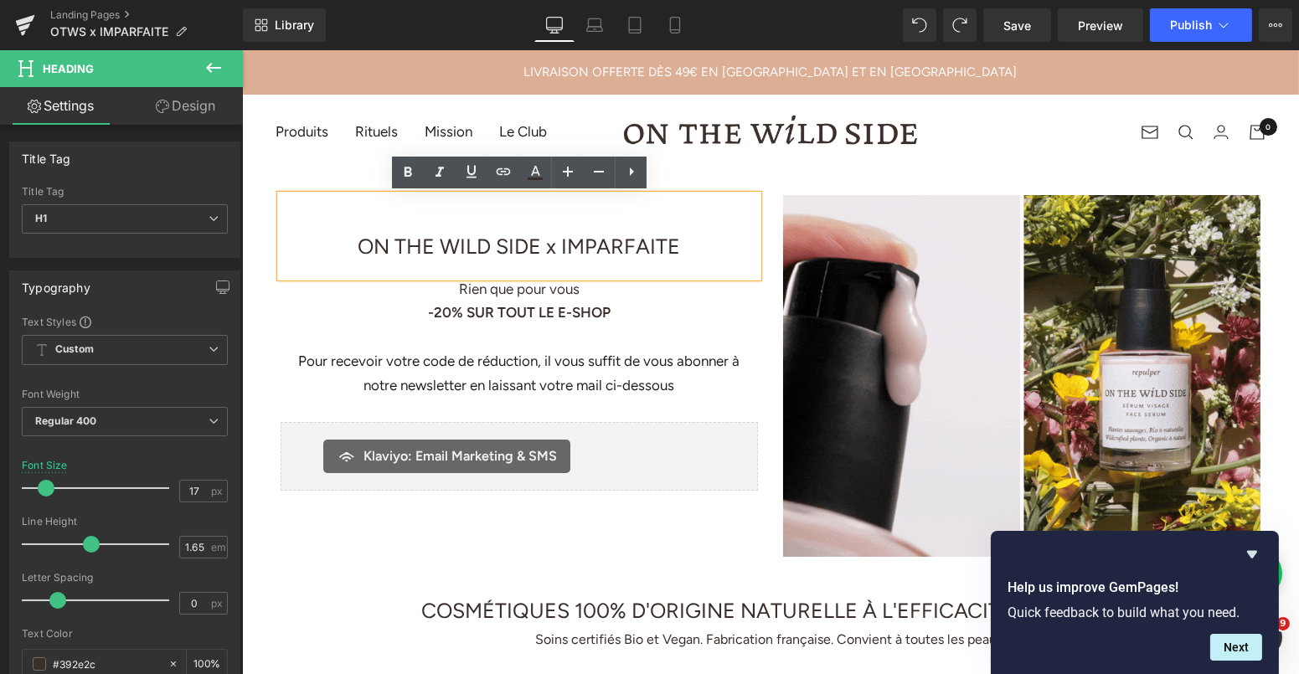
click at [292, 310] on div "Image ON THE WILD SIDE x IMPARFAITE Heading ON THE WILD SIDE x IMPARFAITE Text …" at bounding box center [518, 343] width 503 height 296
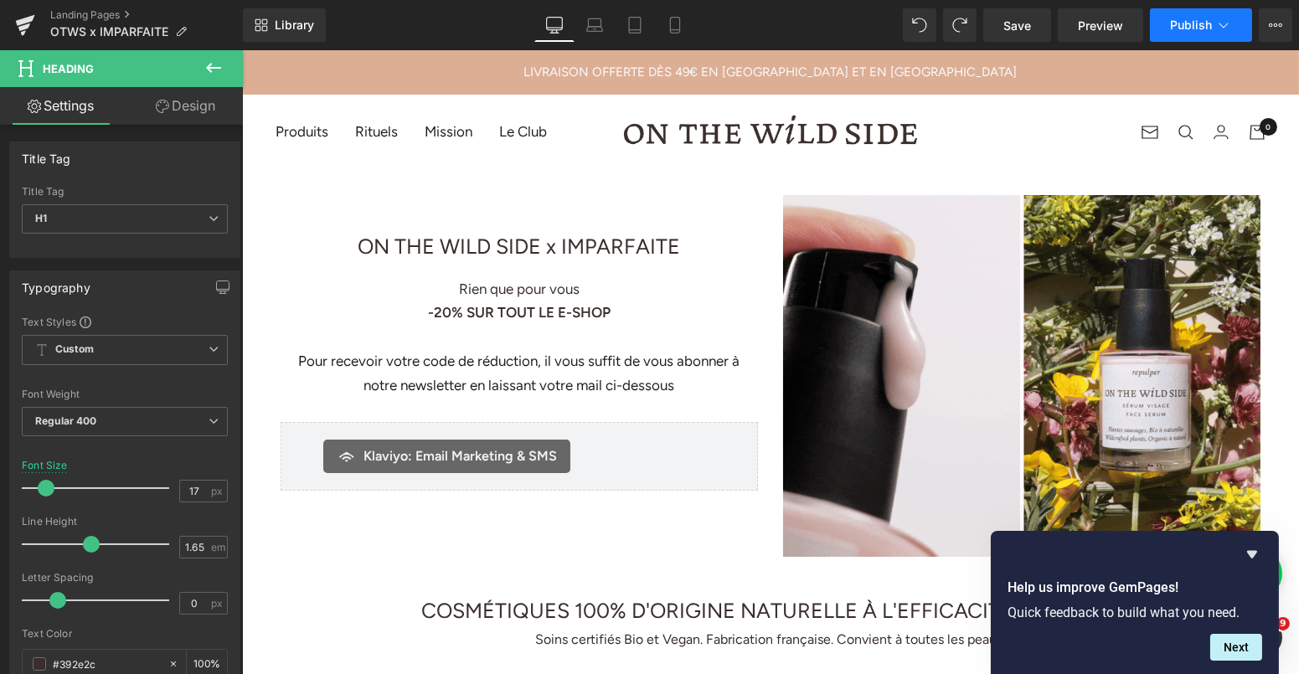
click at [1170, 35] on button "Publish" at bounding box center [1201, 25] width 102 height 34
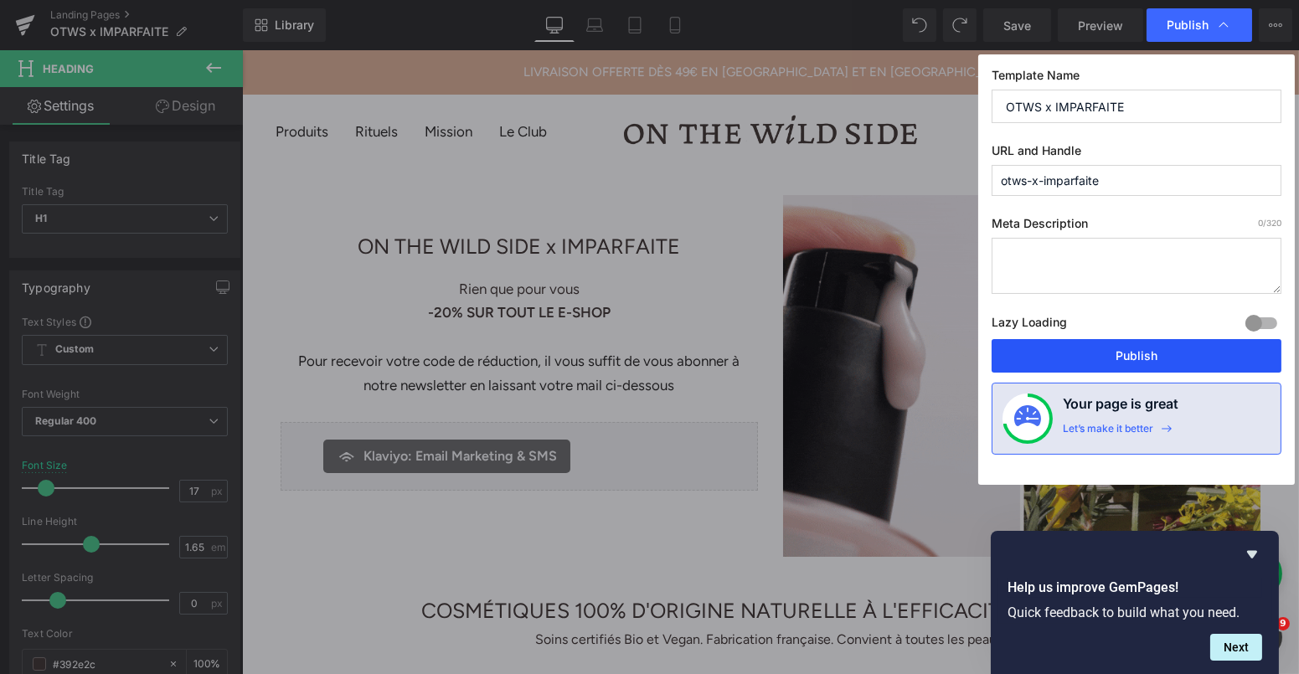
click at [1031, 351] on button "Publish" at bounding box center [1137, 356] width 290 height 34
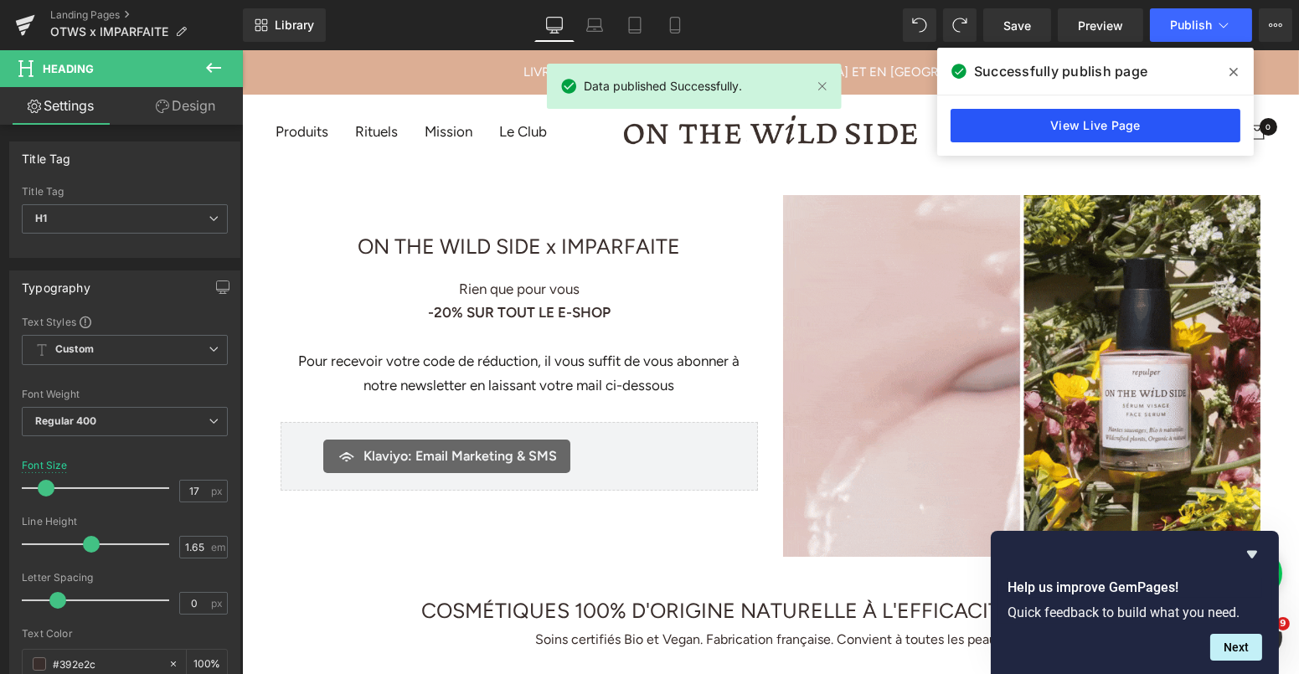
click at [1004, 120] on link "View Live Page" at bounding box center [1096, 126] width 290 height 34
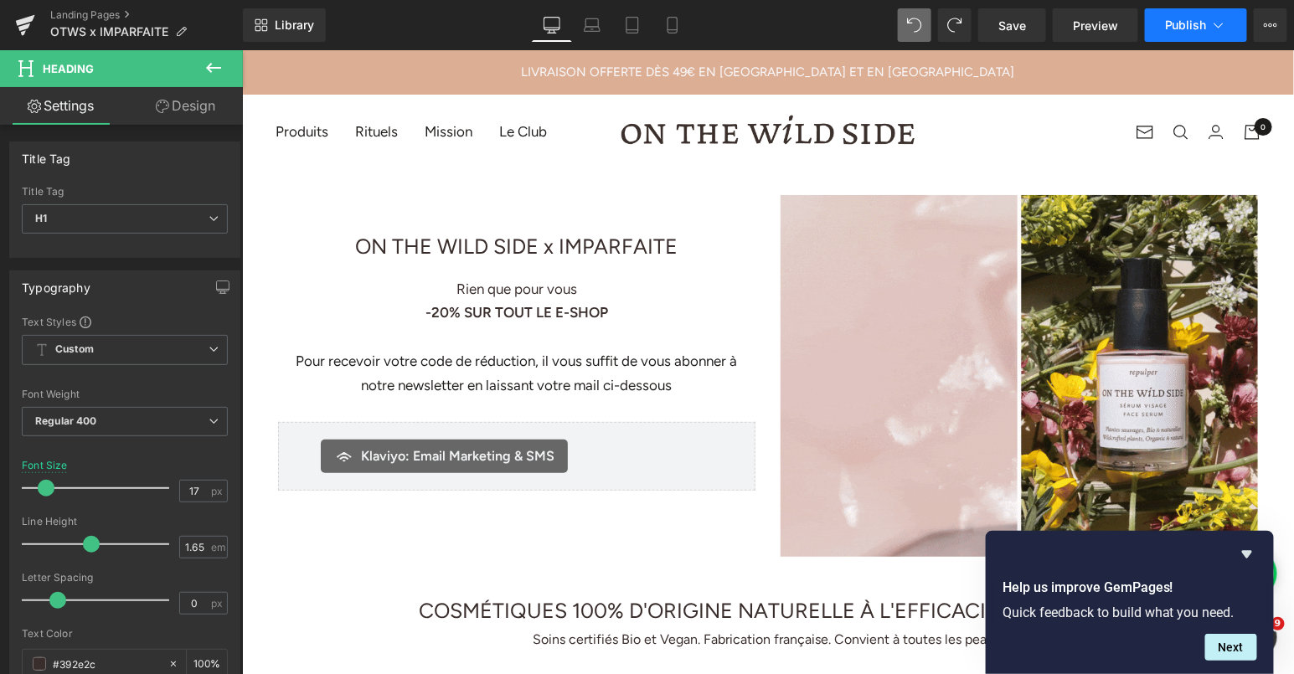
click at [1164, 26] on button "Publish" at bounding box center [1196, 25] width 102 height 34
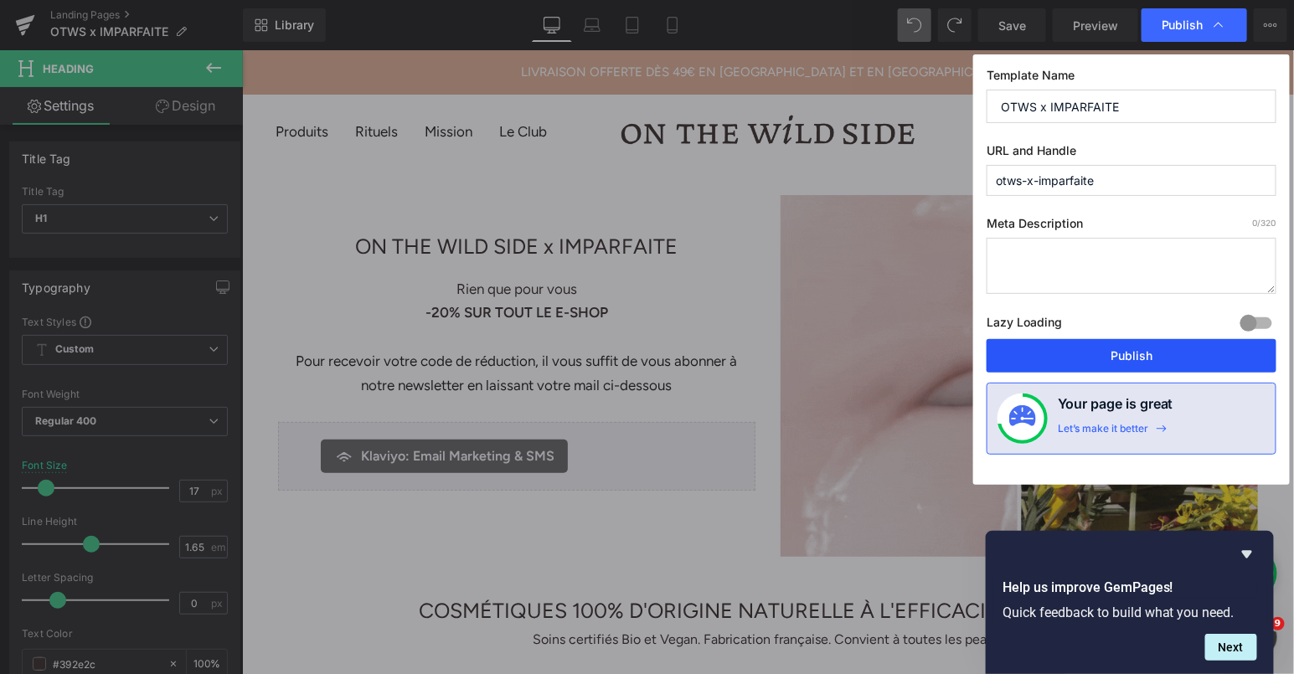
click at [1011, 362] on button "Publish" at bounding box center [1132, 356] width 290 height 34
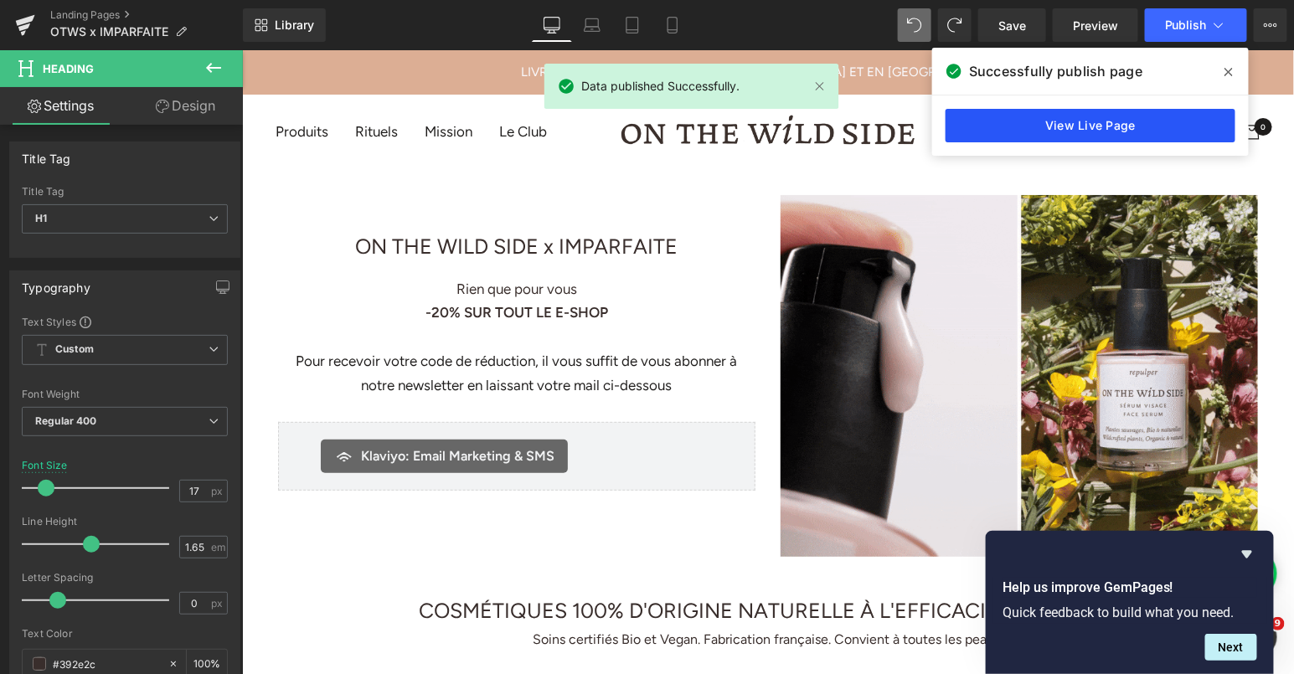
click at [1004, 127] on link "View Live Page" at bounding box center [1091, 126] width 290 height 34
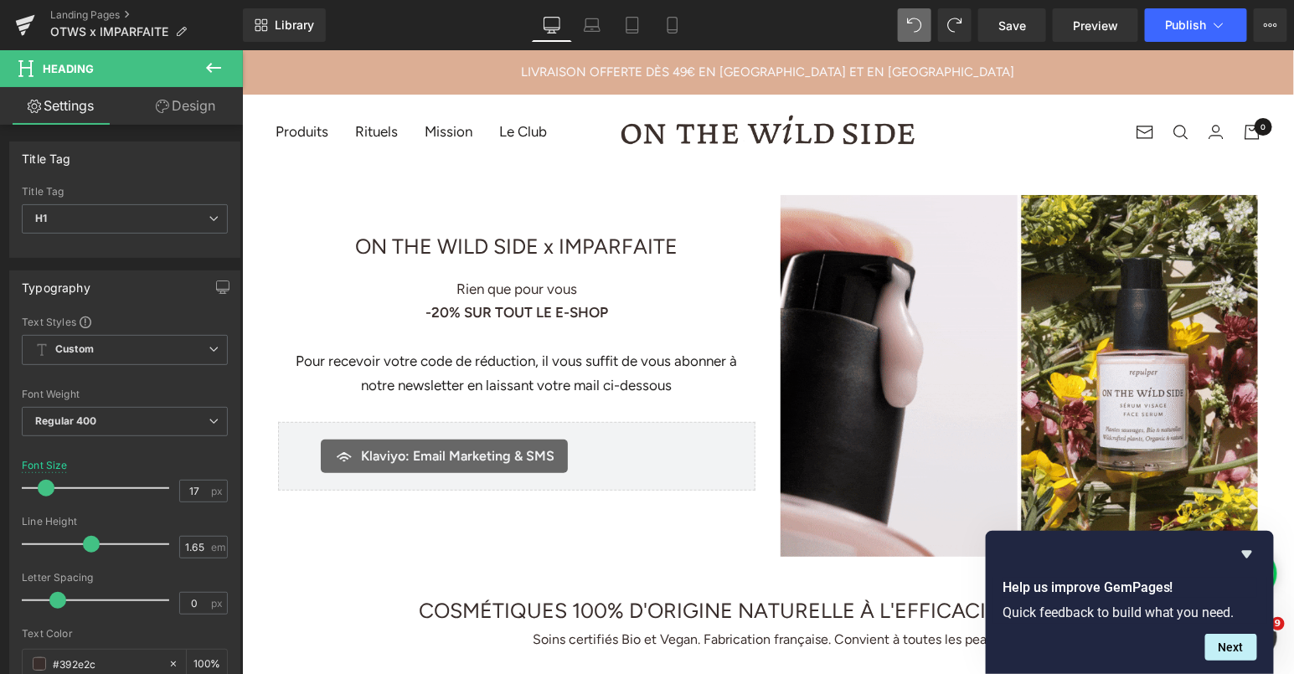
click at [214, 69] on icon at bounding box center [214, 68] width 20 height 20
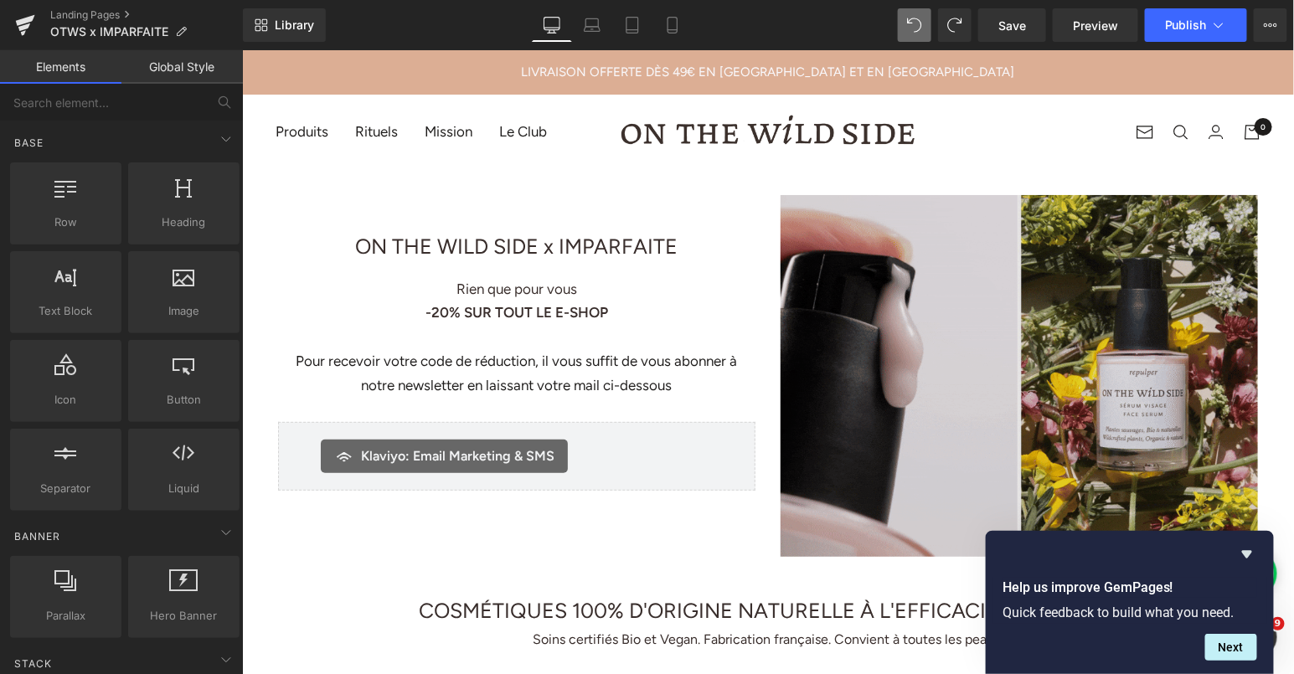
click at [1051, 240] on img at bounding box center [1018, 375] width 477 height 362
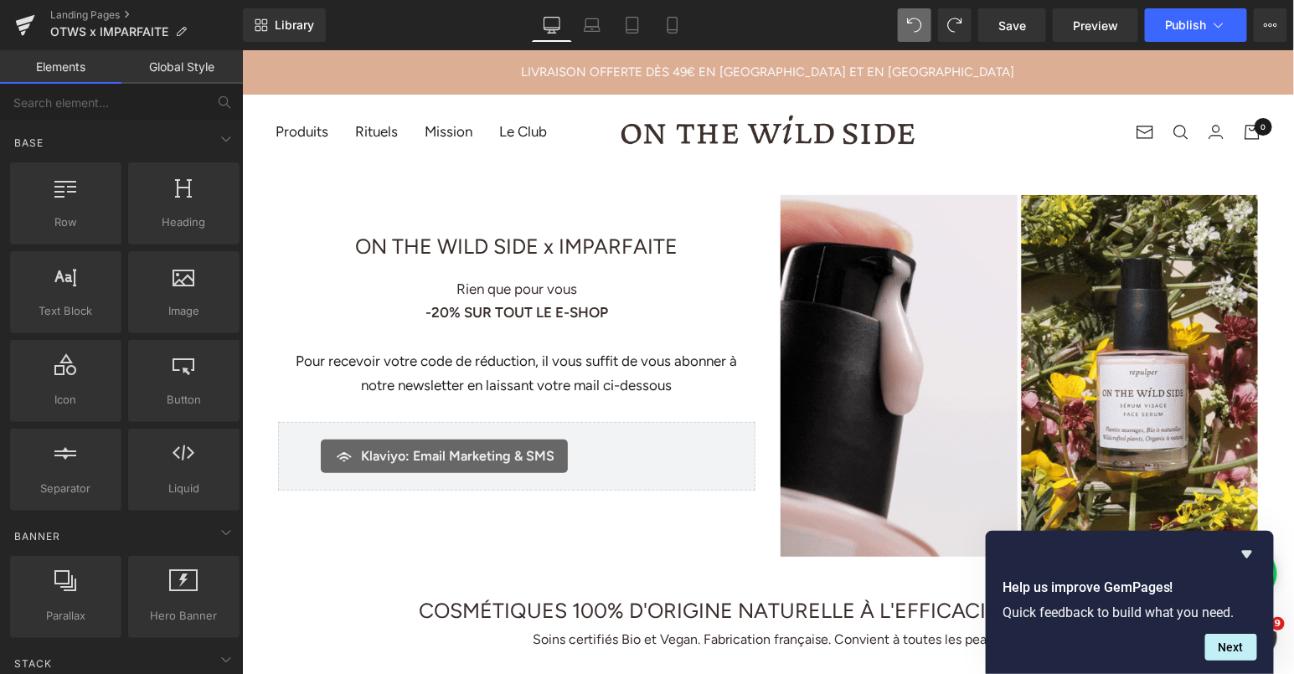
click at [762, 207] on div "Image ON THE WILD SIDE x IMPARFAITE Heading ON THE WILD SIDE x IMPARFAITE Text …" at bounding box center [516, 342] width 503 height 296
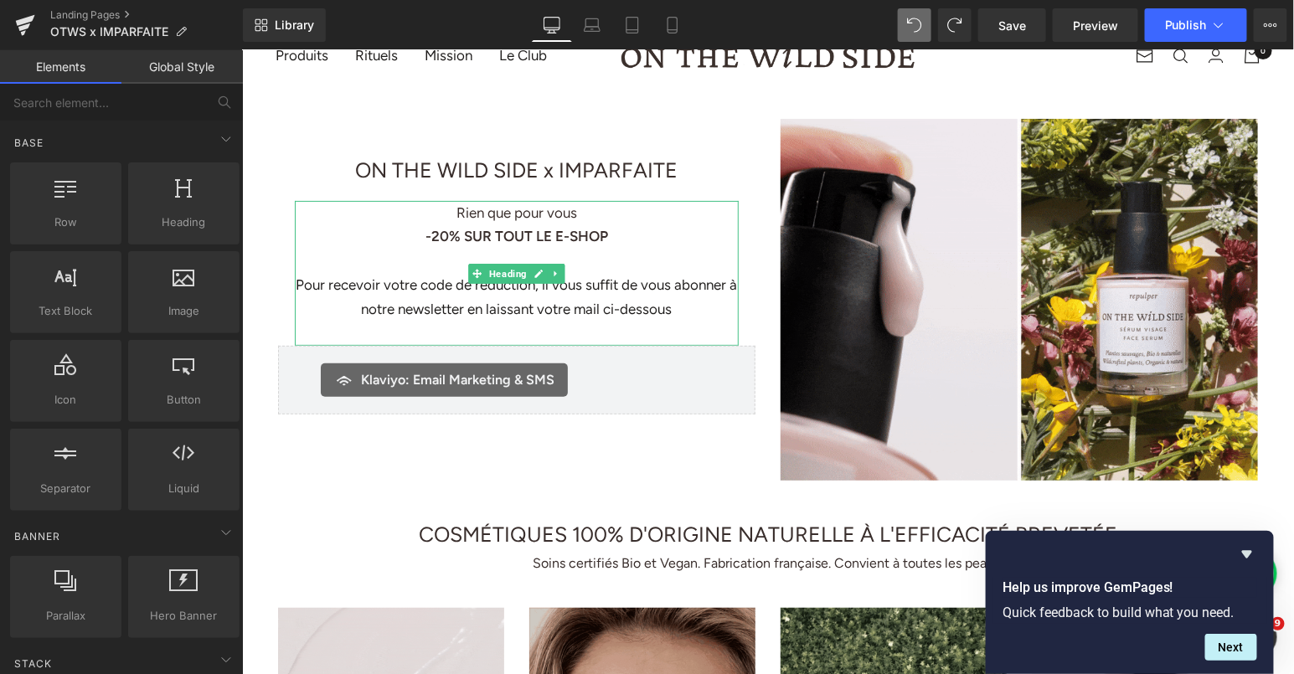
scroll to position [77, 0]
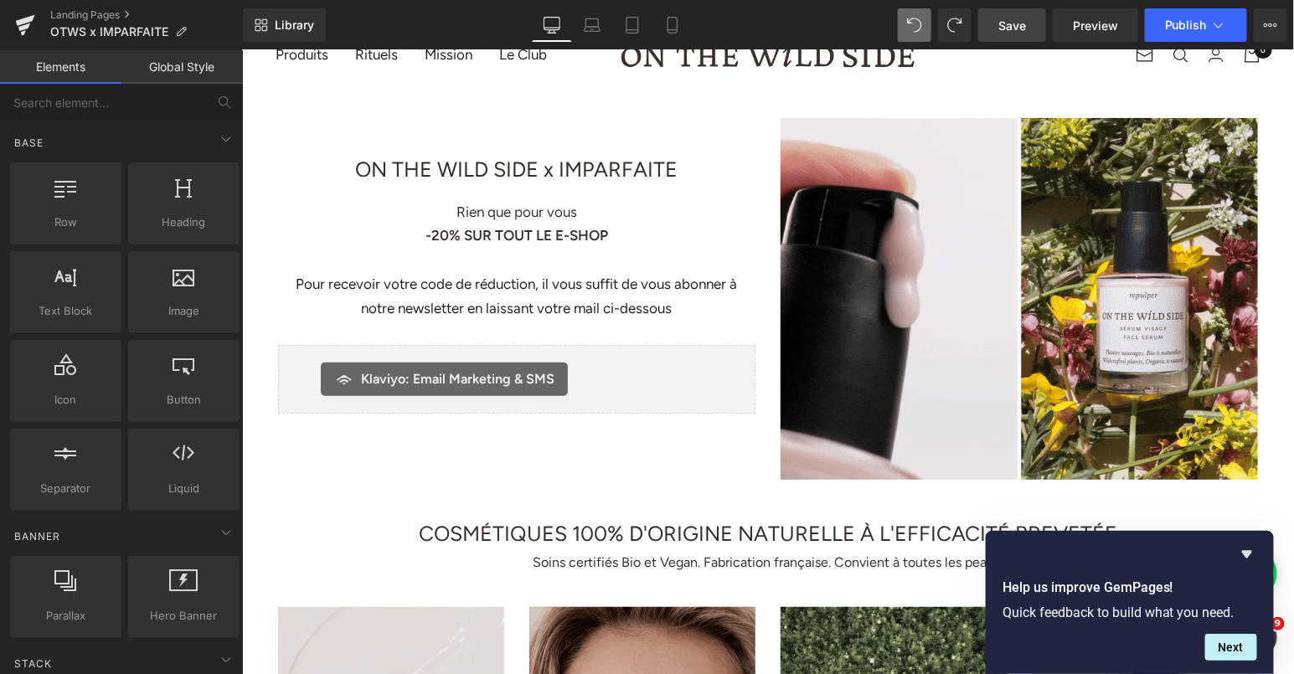
click at [1017, 24] on span "Save" at bounding box center [1012, 26] width 28 height 18
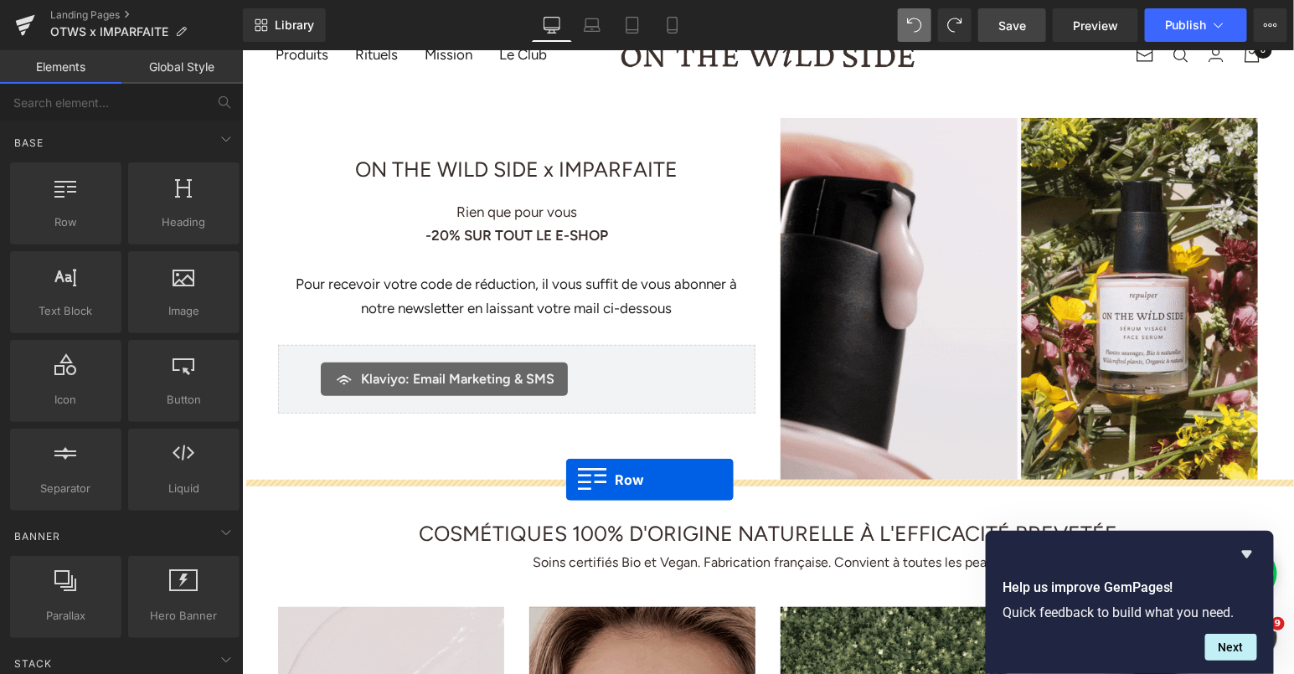
drag, startPoint x: 326, startPoint y: 271, endPoint x: 565, endPoint y: 479, distance: 316.5
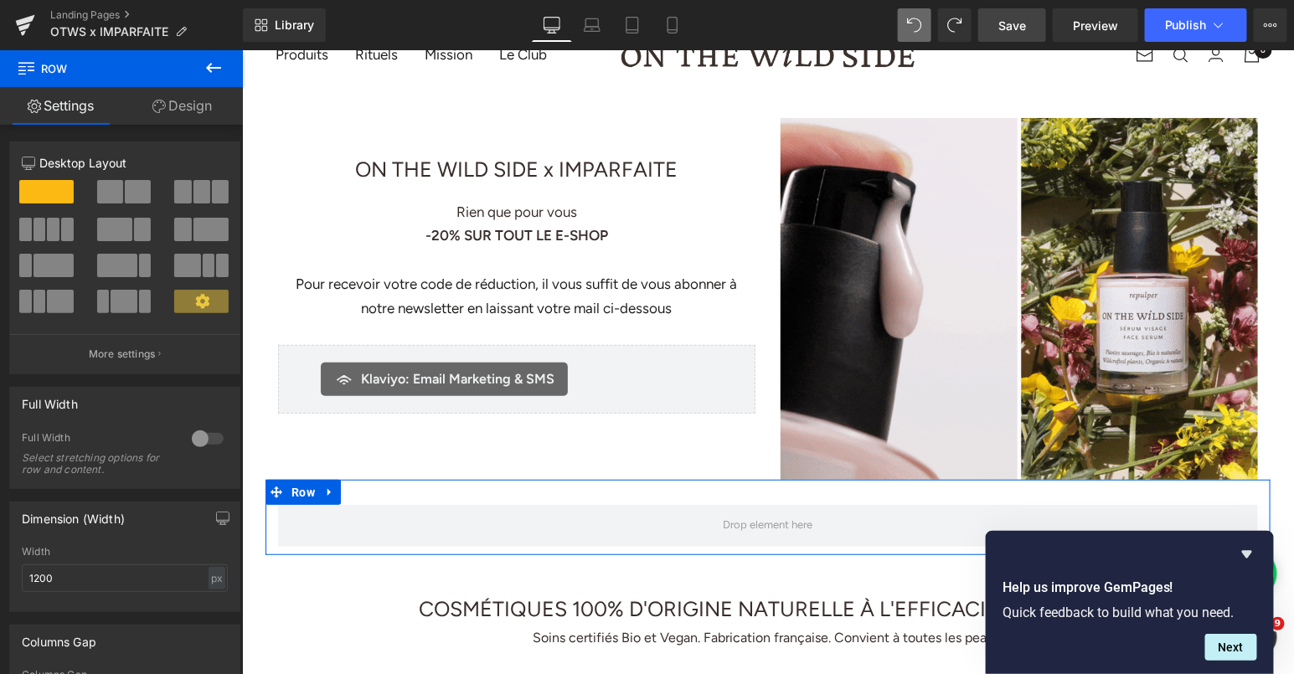
click at [125, 188] on span at bounding box center [138, 191] width 26 height 23
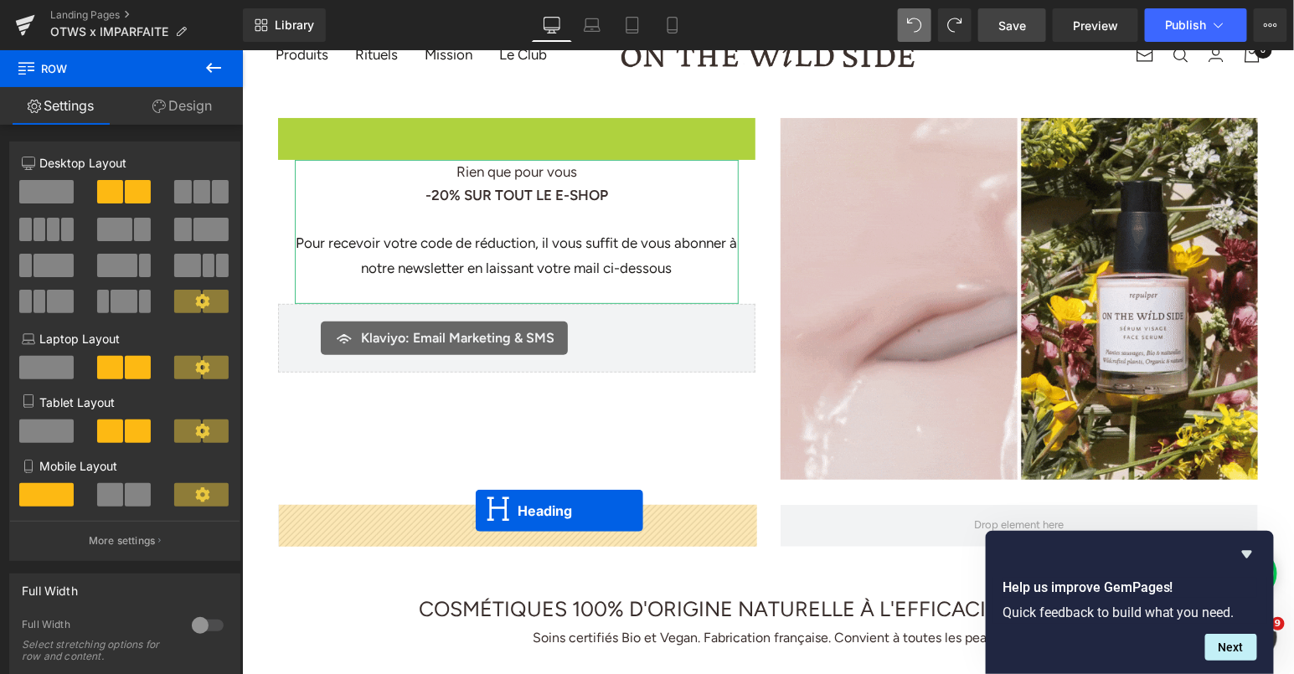
drag, startPoint x: 478, startPoint y: 157, endPoint x: 473, endPoint y: 502, distance: 345.1
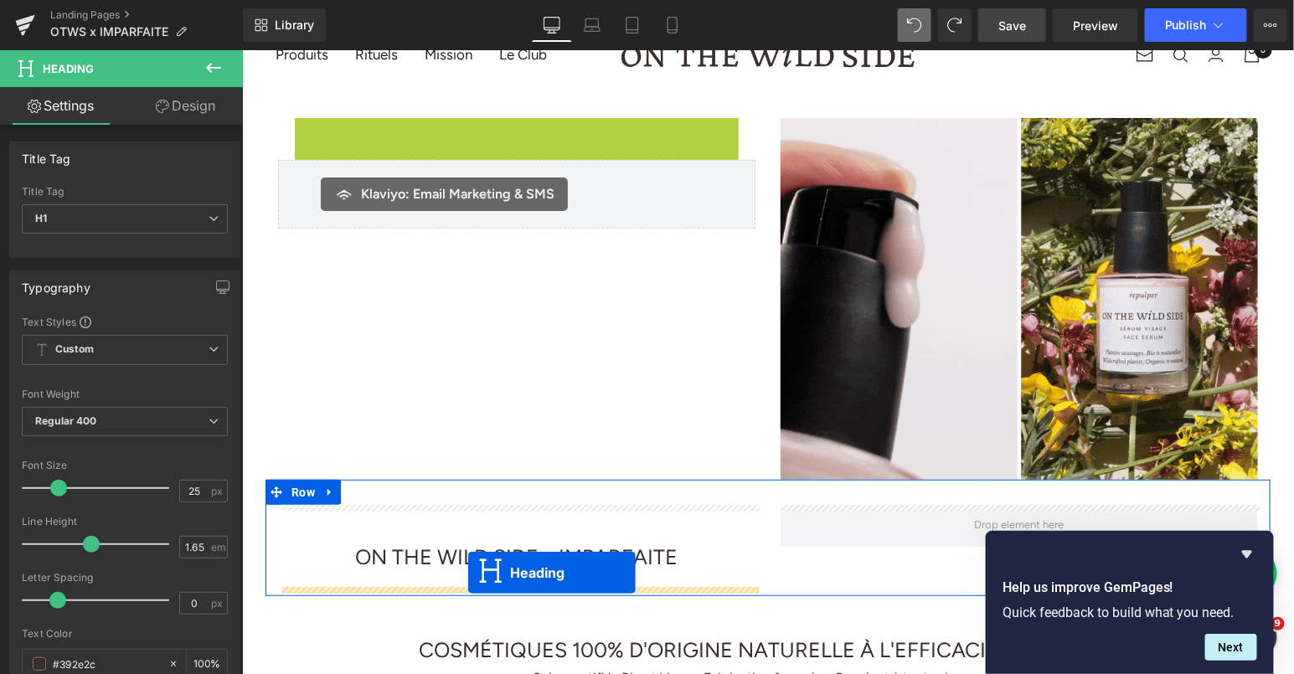
drag, startPoint x: 474, startPoint y: 188, endPoint x: 467, endPoint y: 572, distance: 384.6
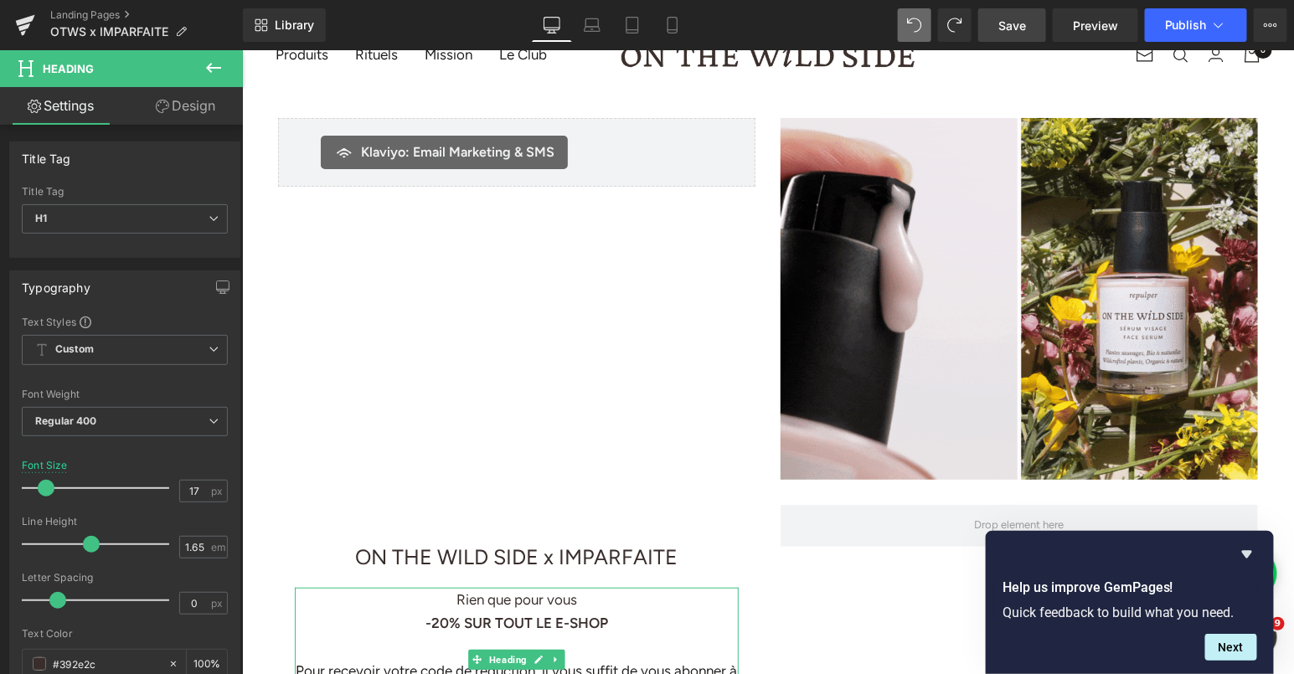
click at [437, 295] on div "Image ON THE WILD SIDE x IMPARFAITE Text Block Klaviyo: Email Marketing & SMS K…" at bounding box center [767, 285] width 1005 height 387
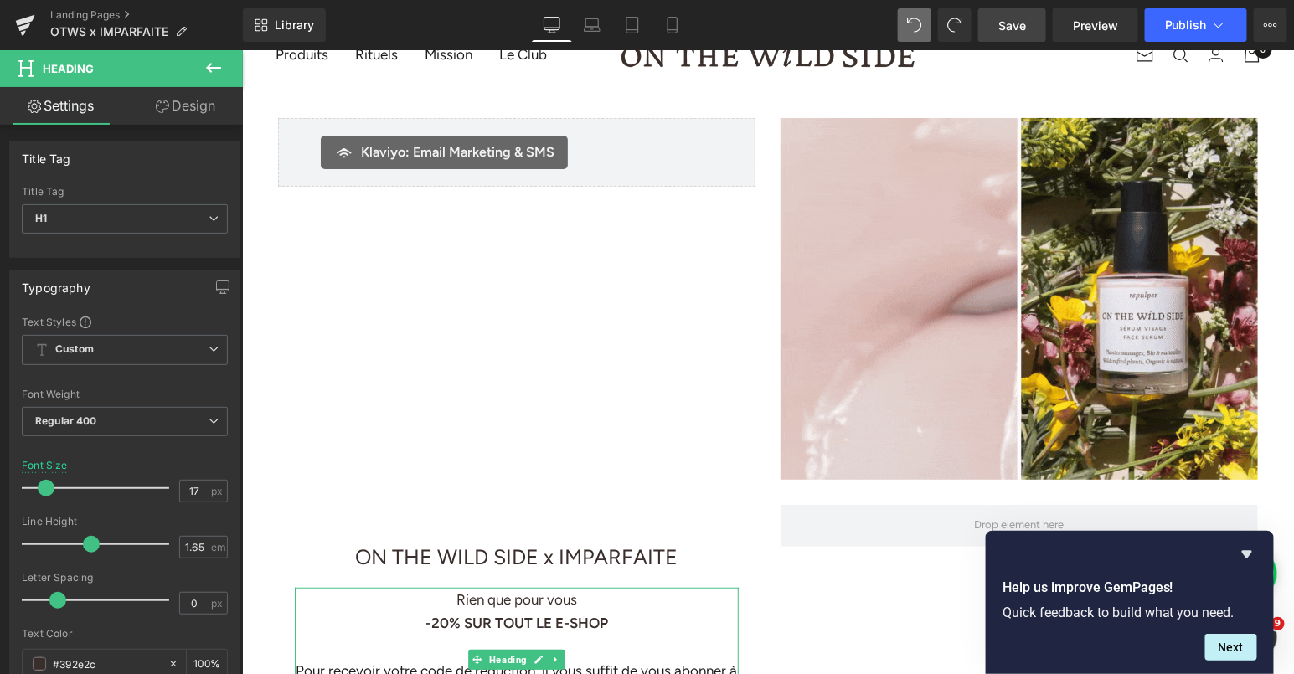
click at [451, 303] on div "Image ON THE WILD SIDE x IMPARFAITE Text Block Klaviyo: Email Marketing & SMS K…" at bounding box center [767, 285] width 1005 height 387
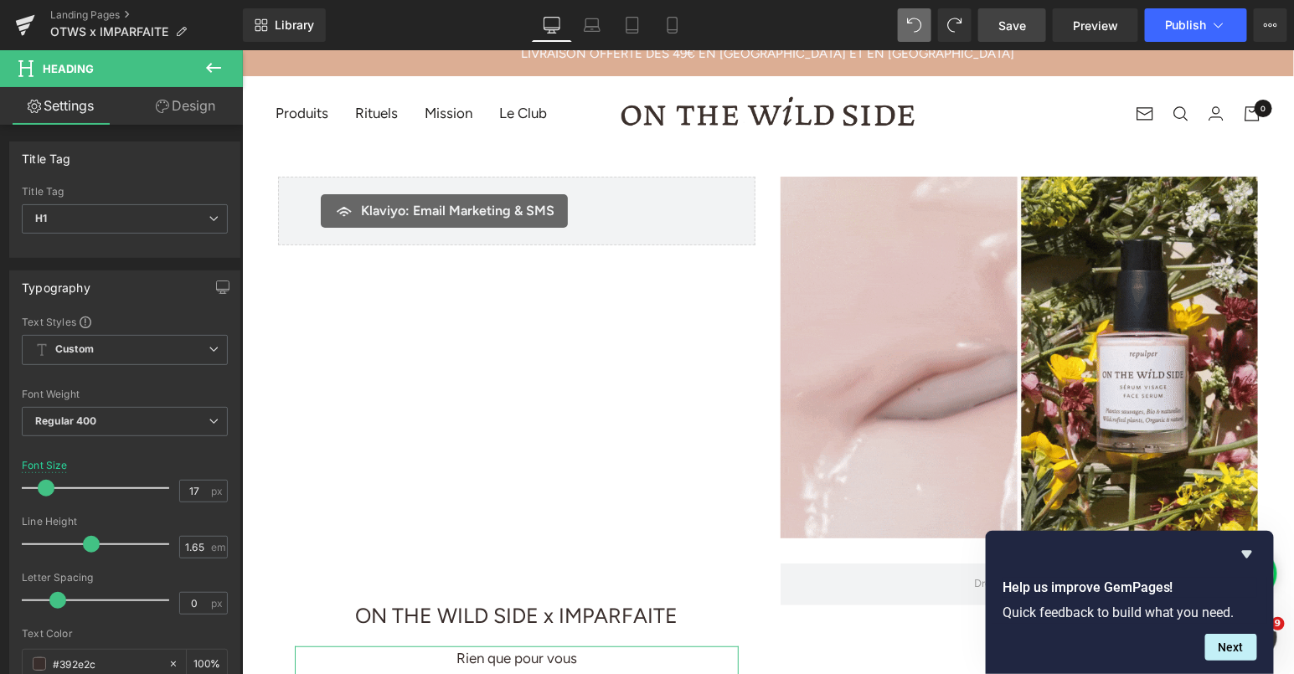
scroll to position [0, 0]
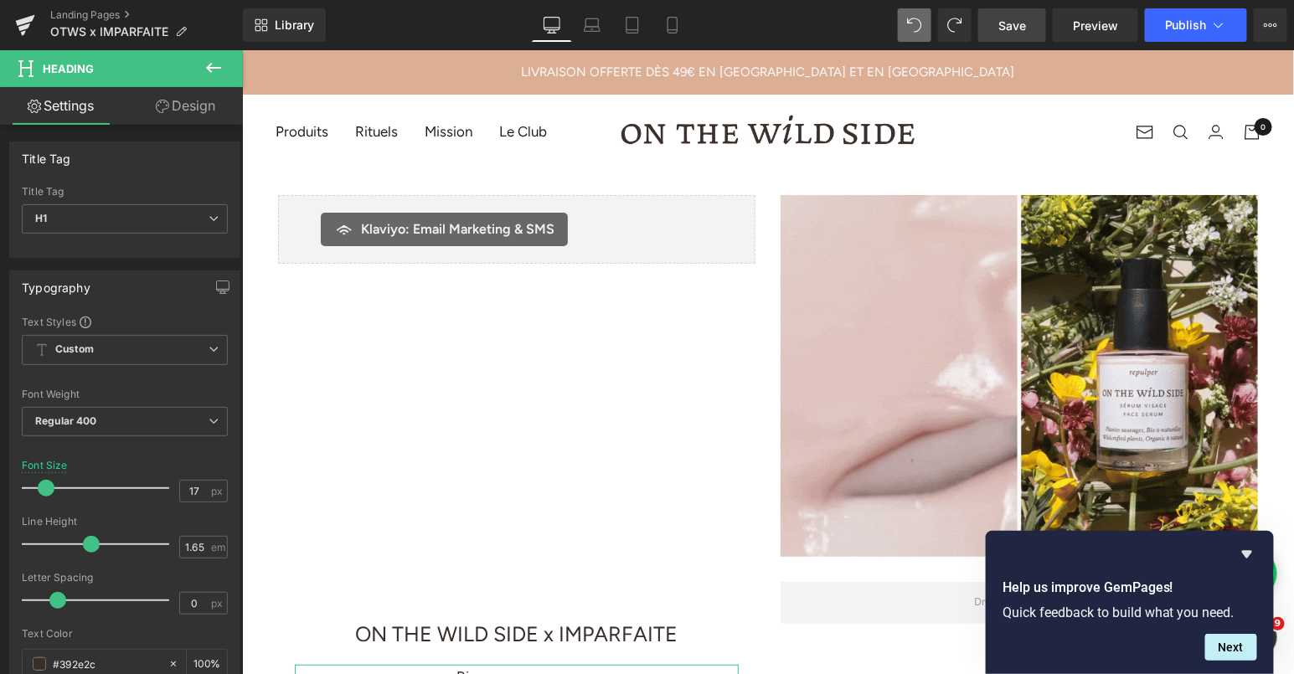
click at [422, 182] on div "Image ON THE WILD SIDE x IMPARFAITE Text Block Klaviyo: Email Marketing & SMS K…" at bounding box center [767, 362] width 1005 height 387
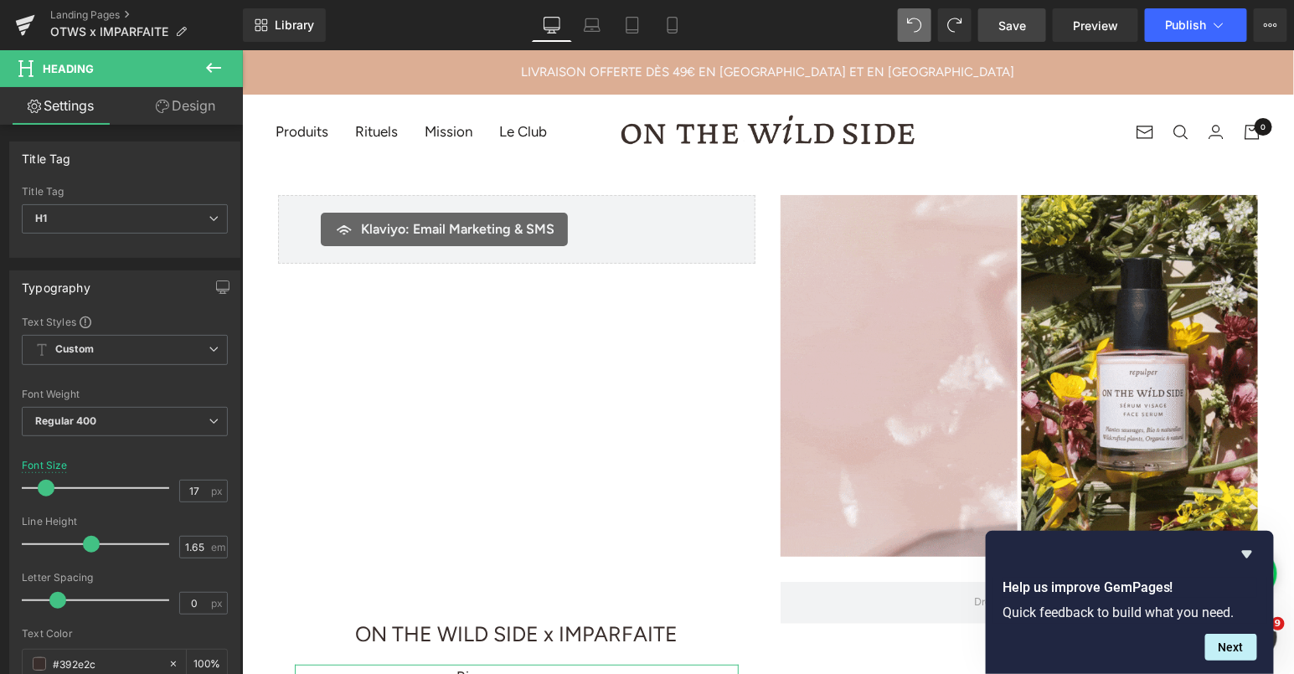
click at [304, 243] on div "Klaviyo: Email Marketing & SMS Klaviyo: Email Marketing & SMS" at bounding box center [515, 228] width 477 height 69
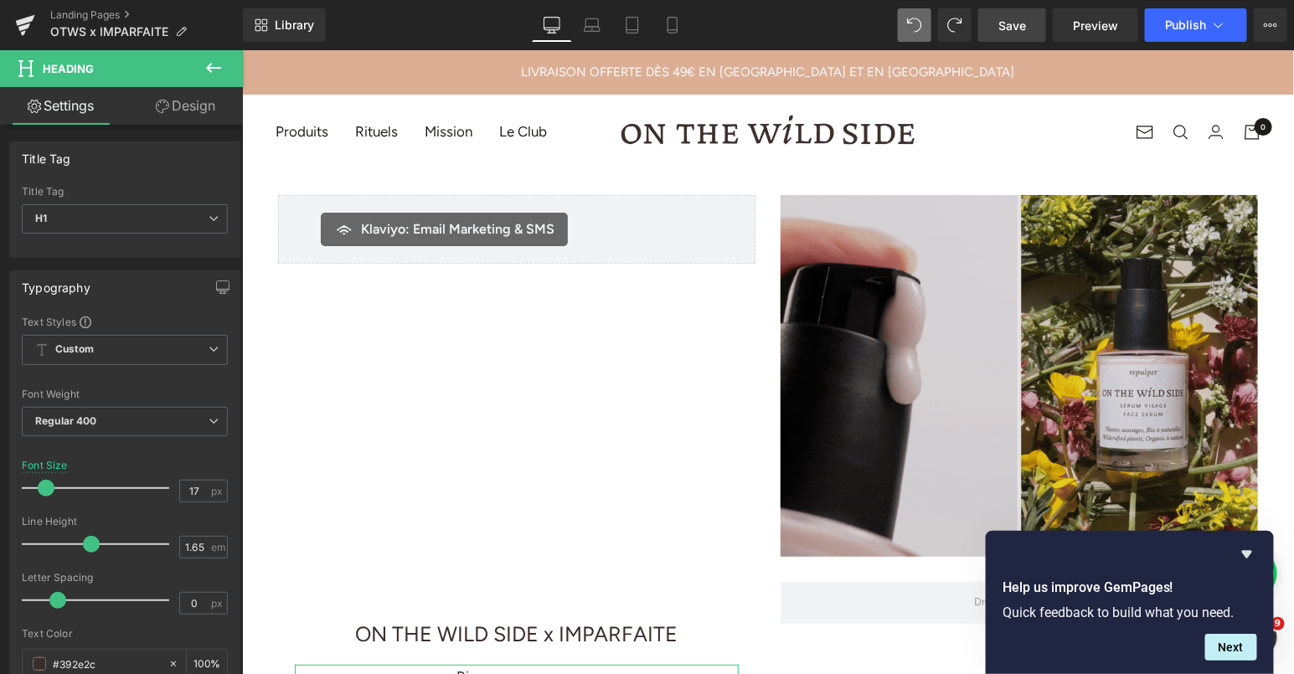
click at [869, 262] on img at bounding box center [1018, 375] width 477 height 362
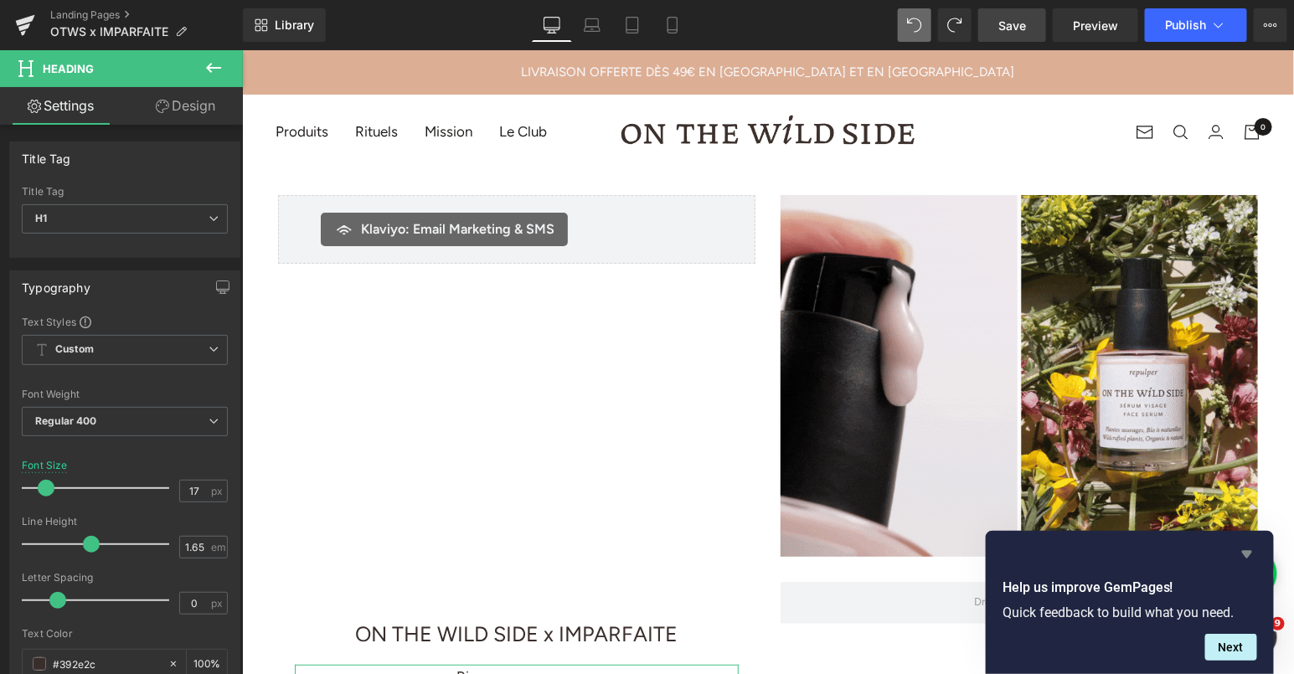
click at [1245, 551] on icon "Hide survey" at bounding box center [1247, 554] width 20 height 20
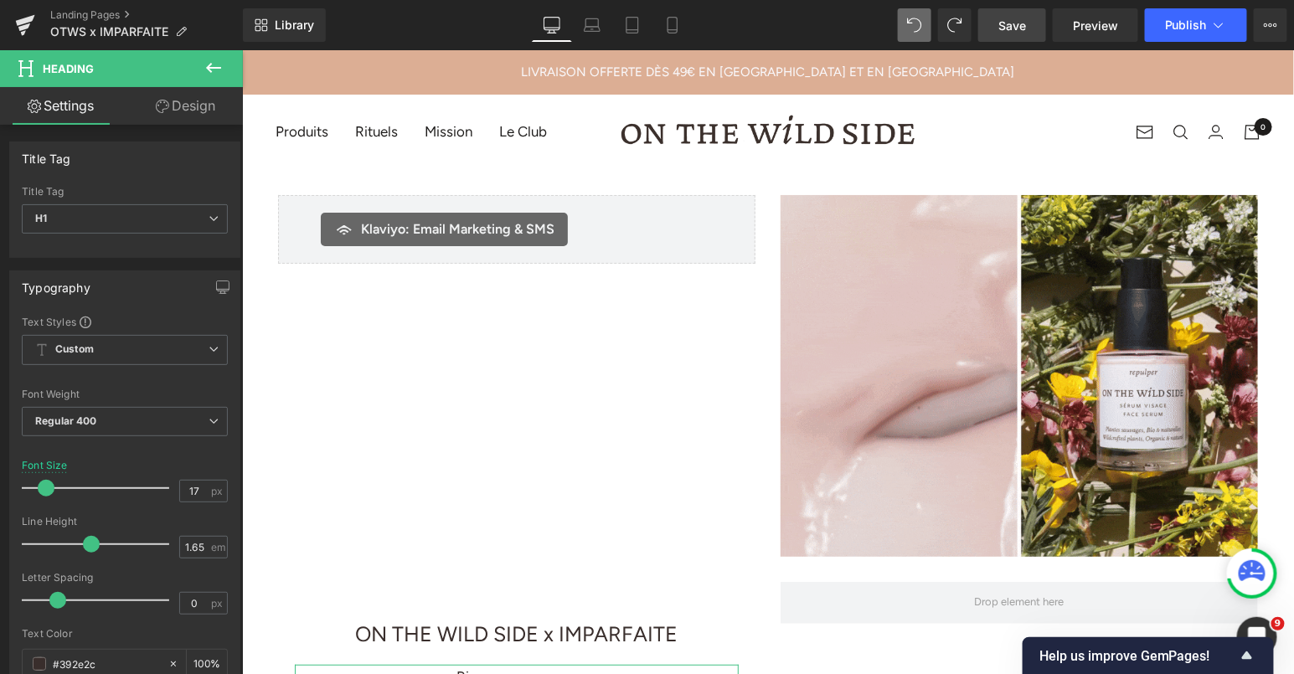
click at [642, 206] on div "Klaviyo: Email Marketing & SMS Klaviyo: Email Marketing & SMS" at bounding box center [515, 228] width 477 height 69
click at [483, 223] on span "Klaviyo: Email Marketing & SMS" at bounding box center [456, 229] width 193 height 20
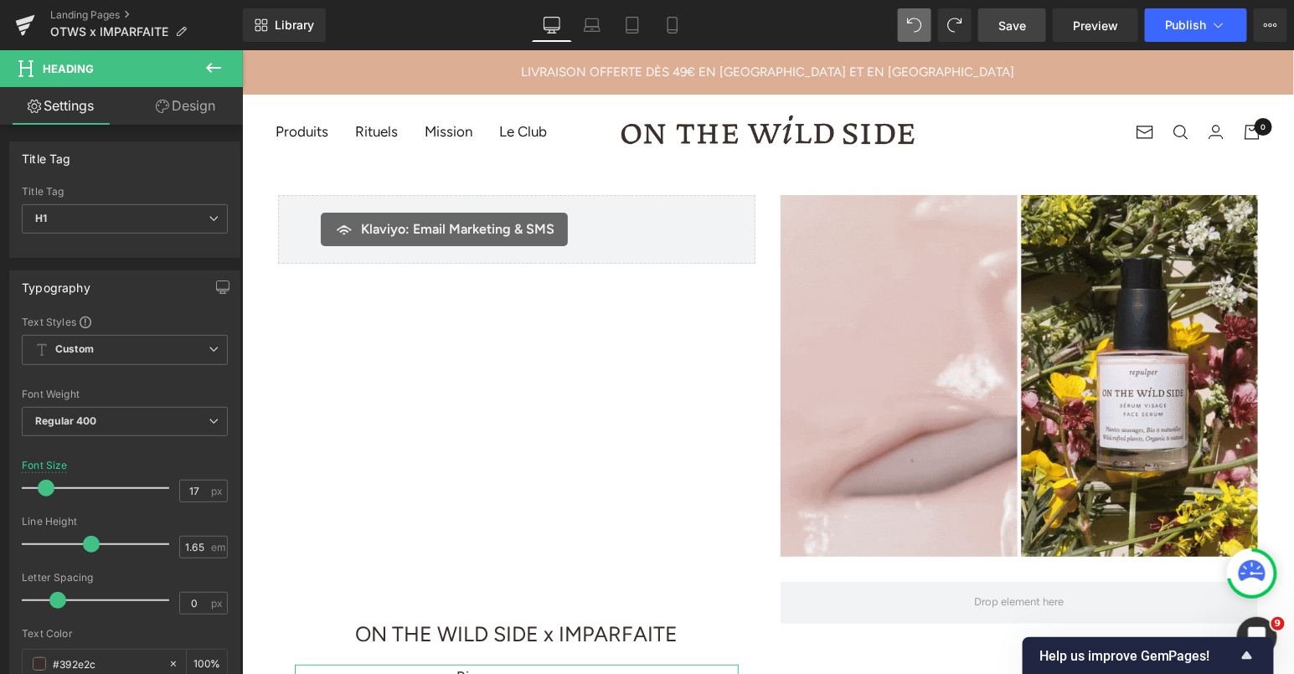
click at [329, 216] on div "Klaviyo: Email Marketing & SMS" at bounding box center [443, 229] width 247 height 34
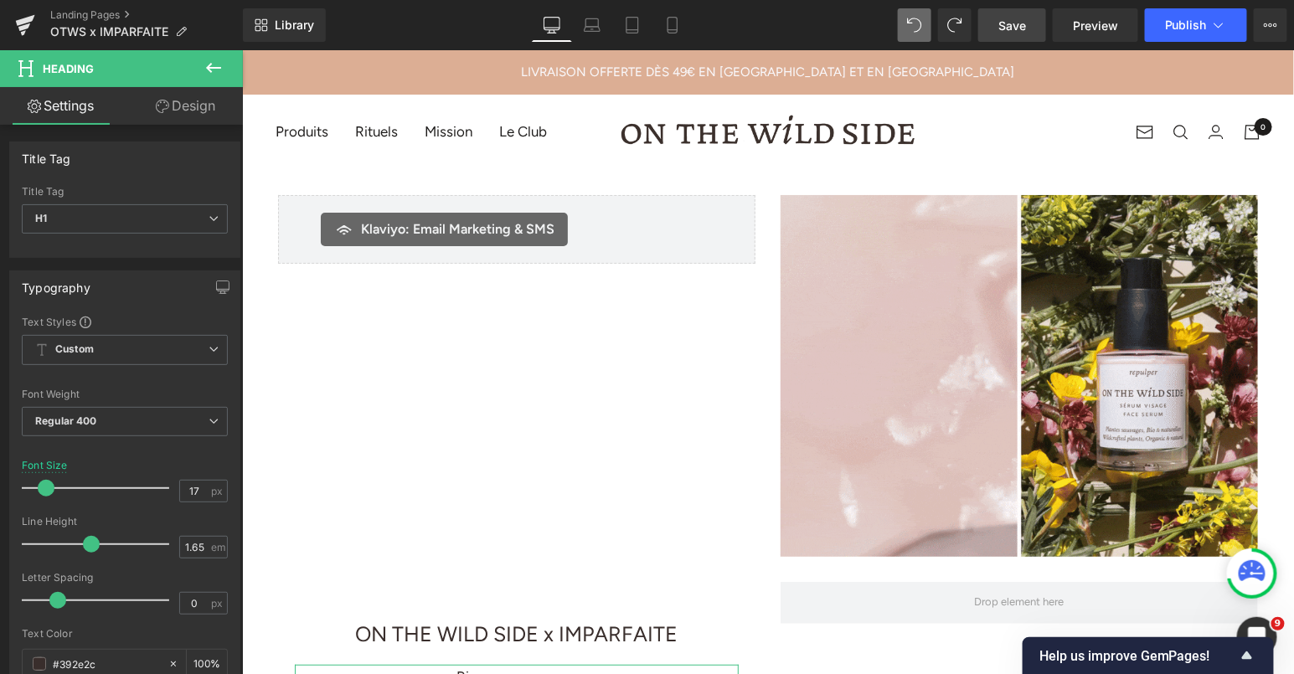
click at [329, 216] on div "Klaviyo: Email Marketing & SMS" at bounding box center [443, 229] width 247 height 34
drag, startPoint x: 302, startPoint y: 225, endPoint x: 515, endPoint y: 228, distance: 212.8
click at [515, 228] on div "Klaviyo: Email Marketing & SMS Klaviyo: Email Marketing & SMS" at bounding box center [515, 228] width 477 height 69
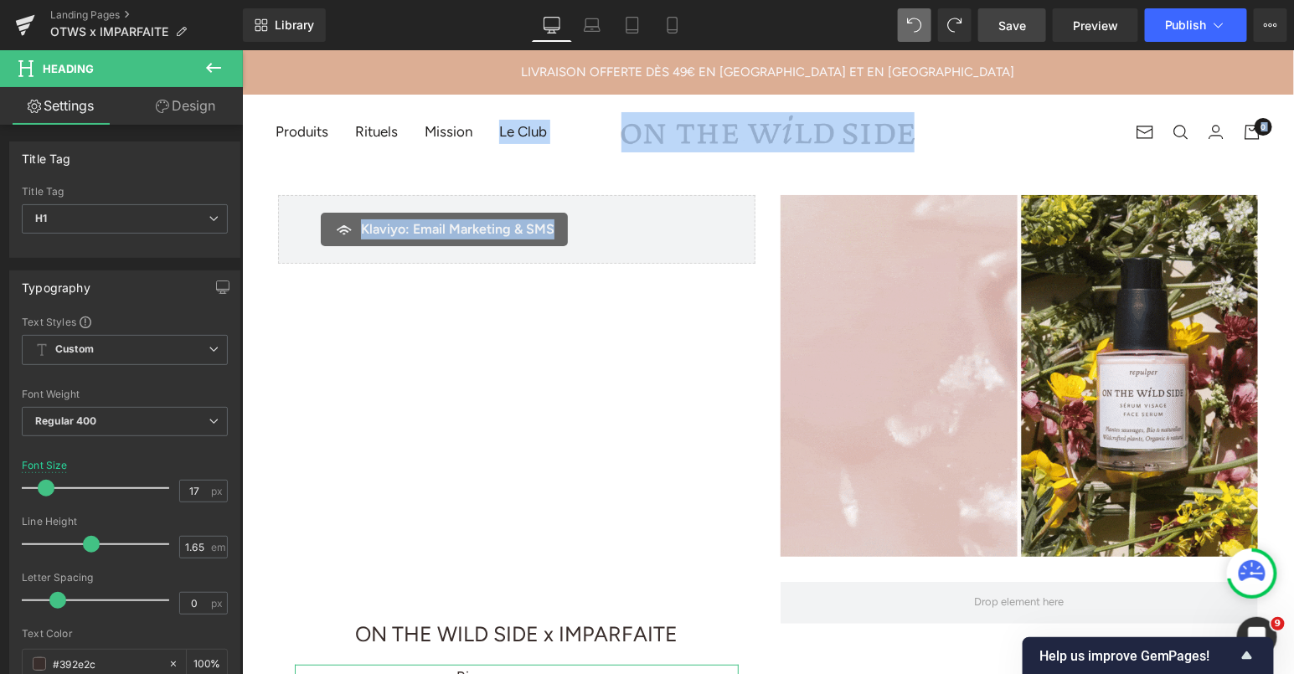
drag, startPoint x: 558, startPoint y: 295, endPoint x: 438, endPoint y: 150, distance: 188.0
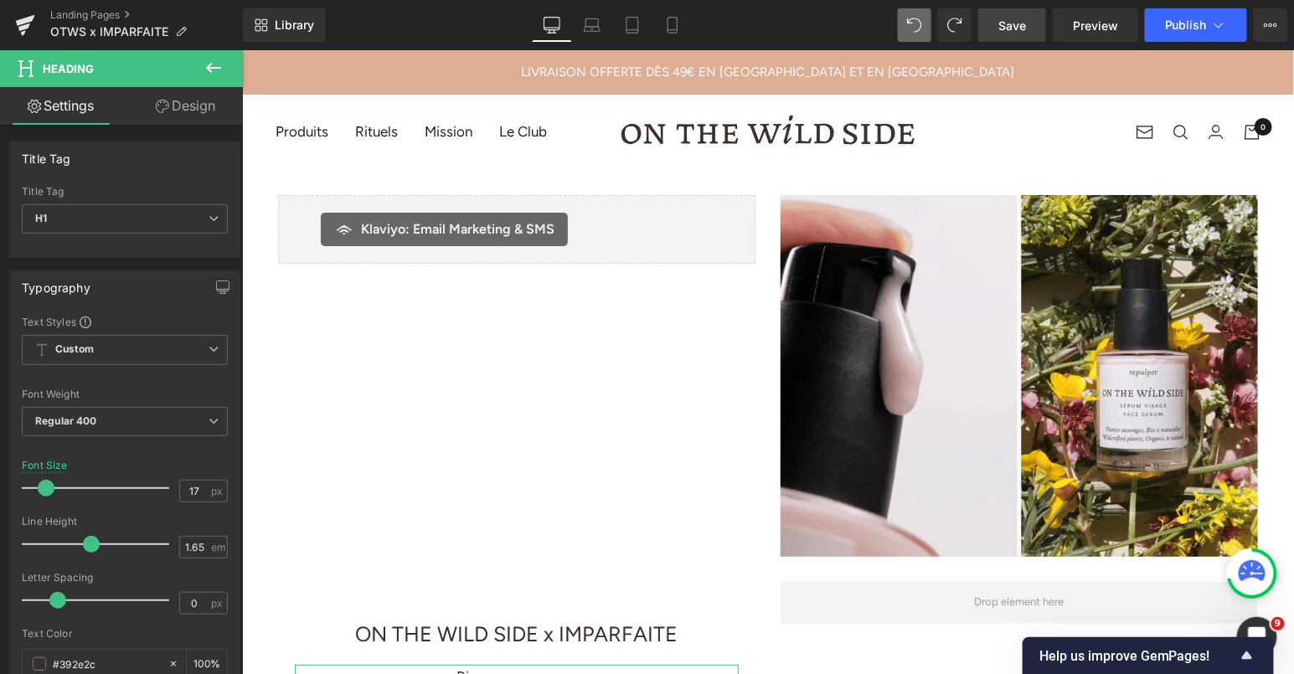
click at [500, 291] on div "Image ON THE WILD SIDE x IMPARFAITE Text Block Klaviyo: Email Marketing & SMS K…" at bounding box center [767, 362] width 1005 height 387
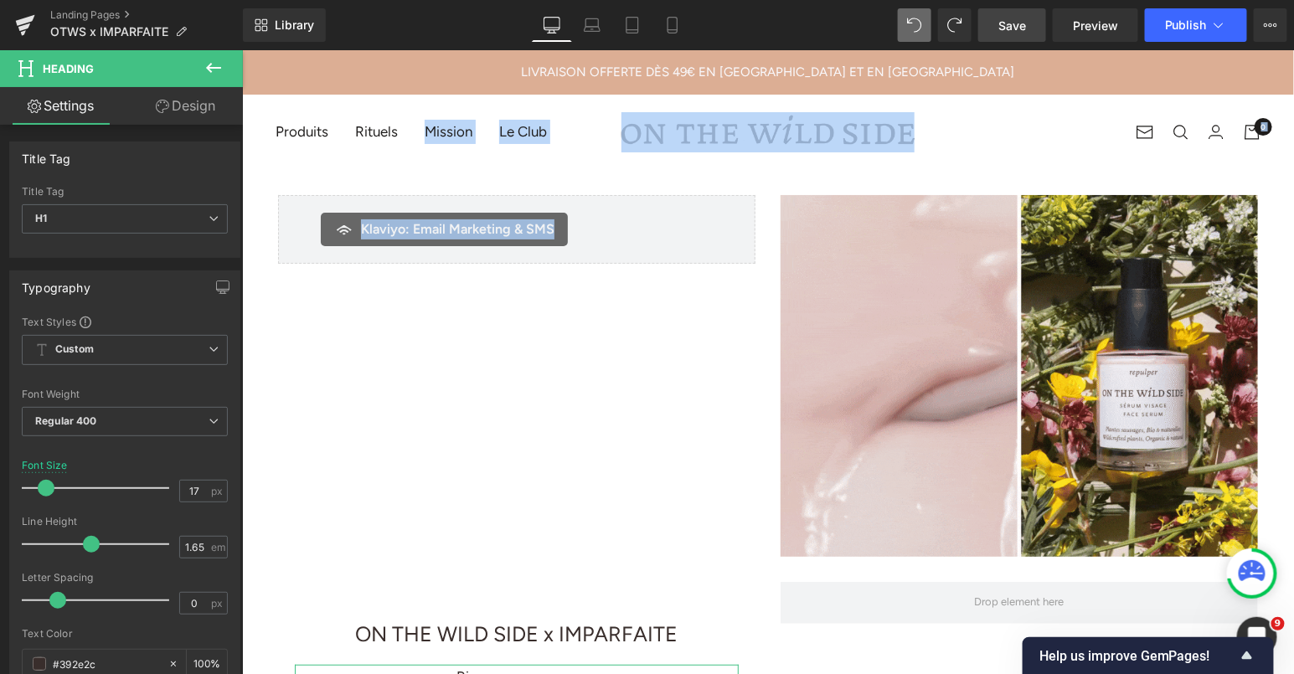
drag, startPoint x: 531, startPoint y: 287, endPoint x: 391, endPoint y: 157, distance: 190.9
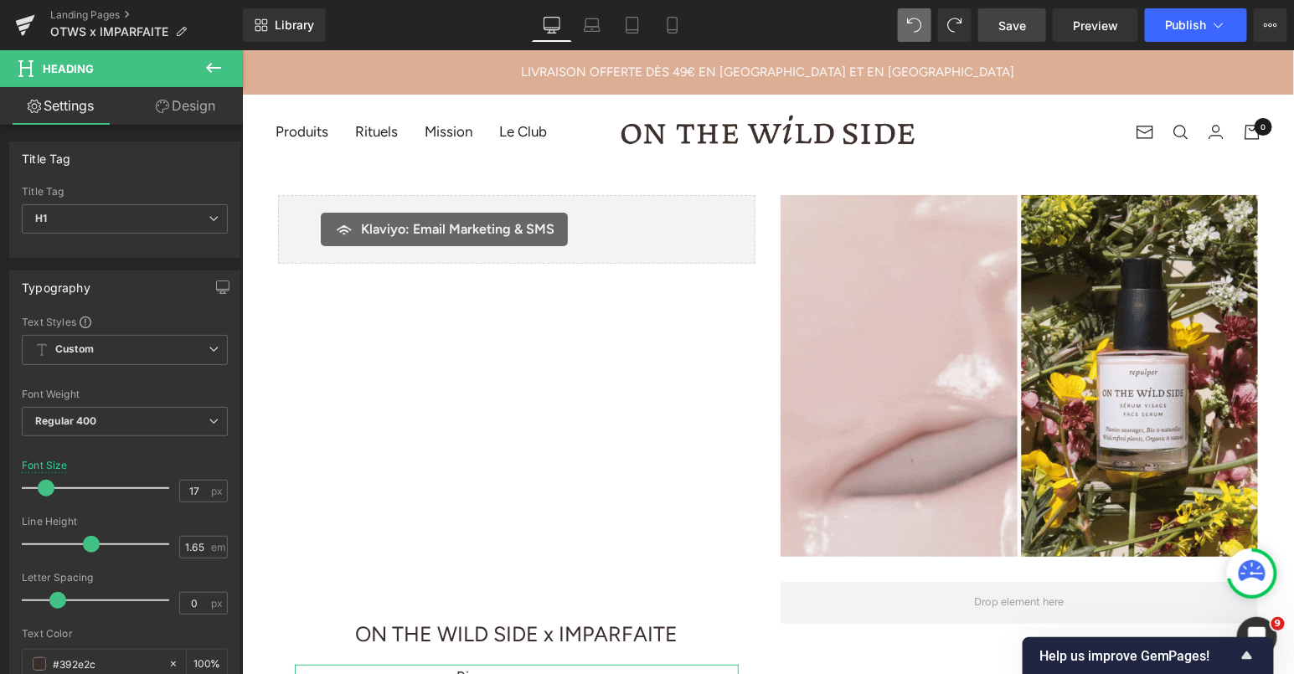
click at [454, 357] on div "Image ON THE WILD SIDE x IMPARFAITE Text Block Klaviyo: Email Marketing & SMS K…" at bounding box center [767, 362] width 1005 height 387
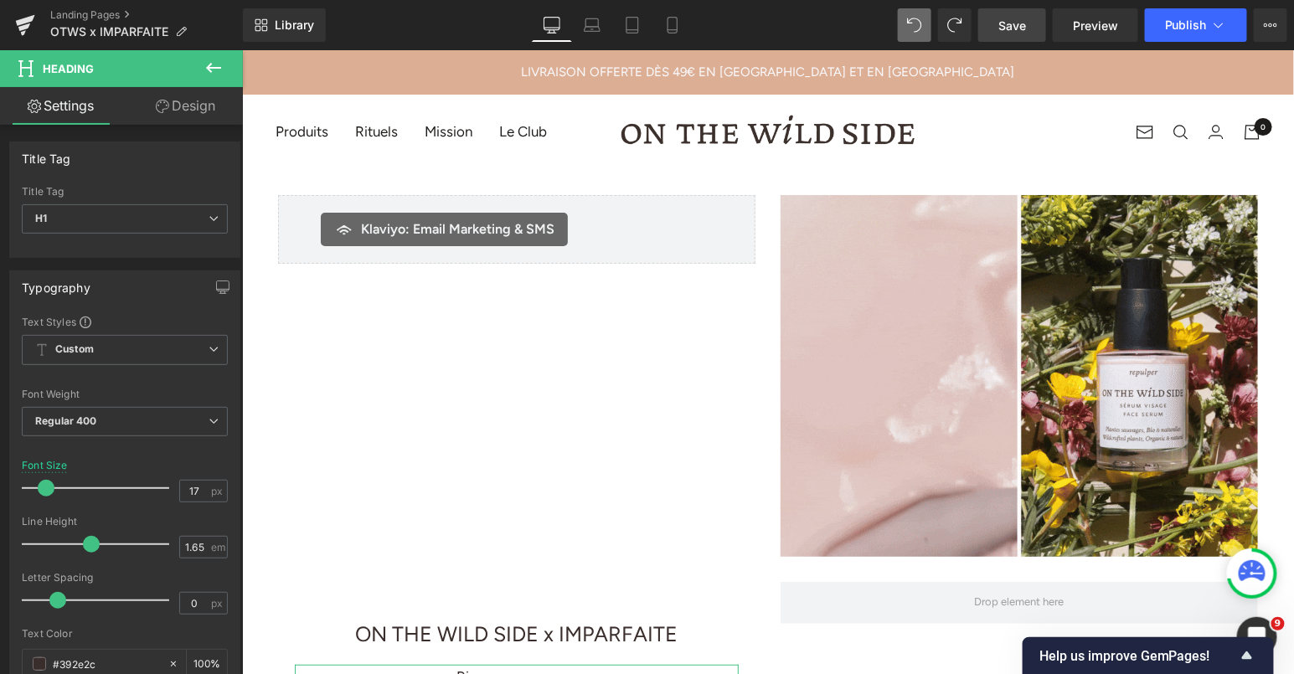
scroll to position [243, 0]
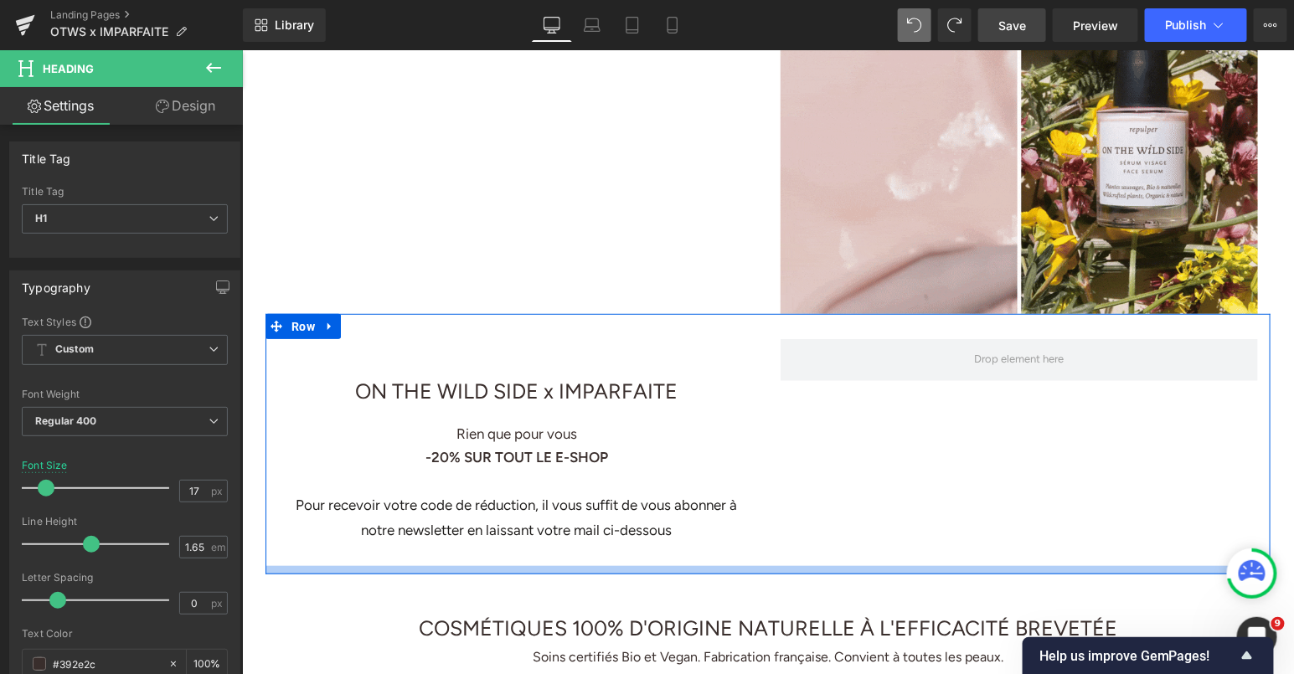
click at [444, 572] on div at bounding box center [767, 569] width 1005 height 8
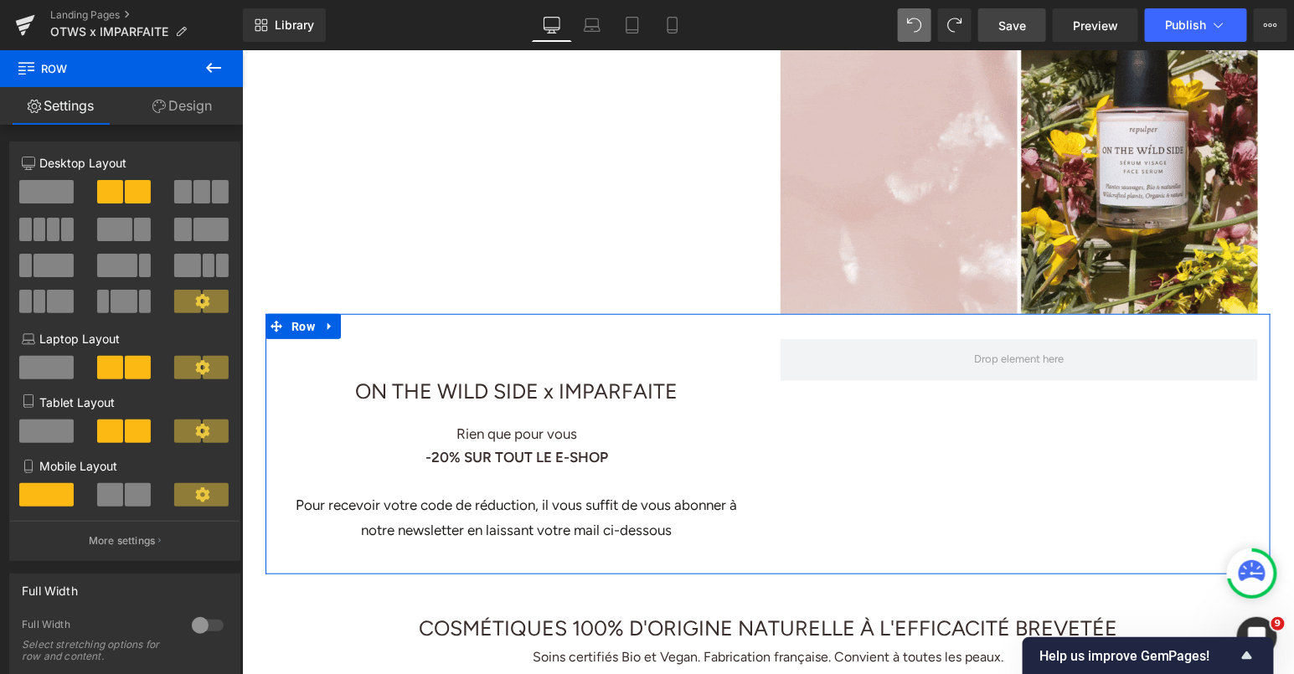
scroll to position [0, 0]
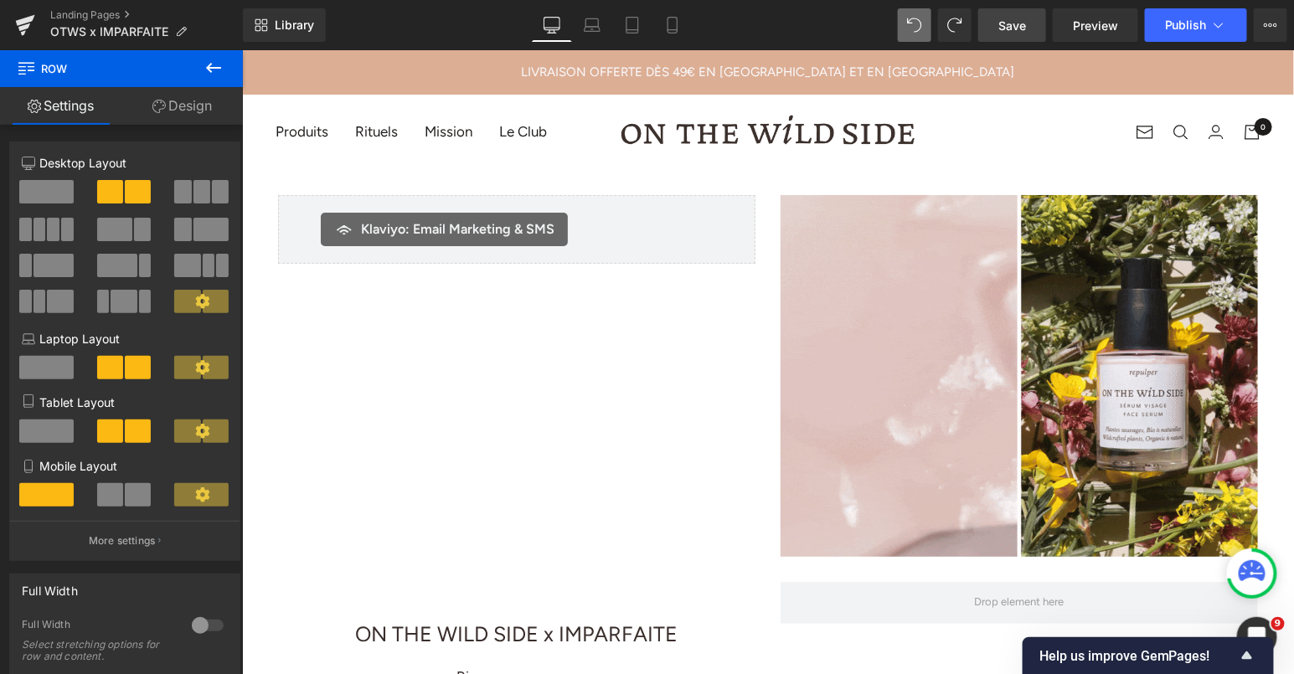
click at [458, 235] on span "Klaviyo: Email Marketing & SMS" at bounding box center [456, 229] width 193 height 20
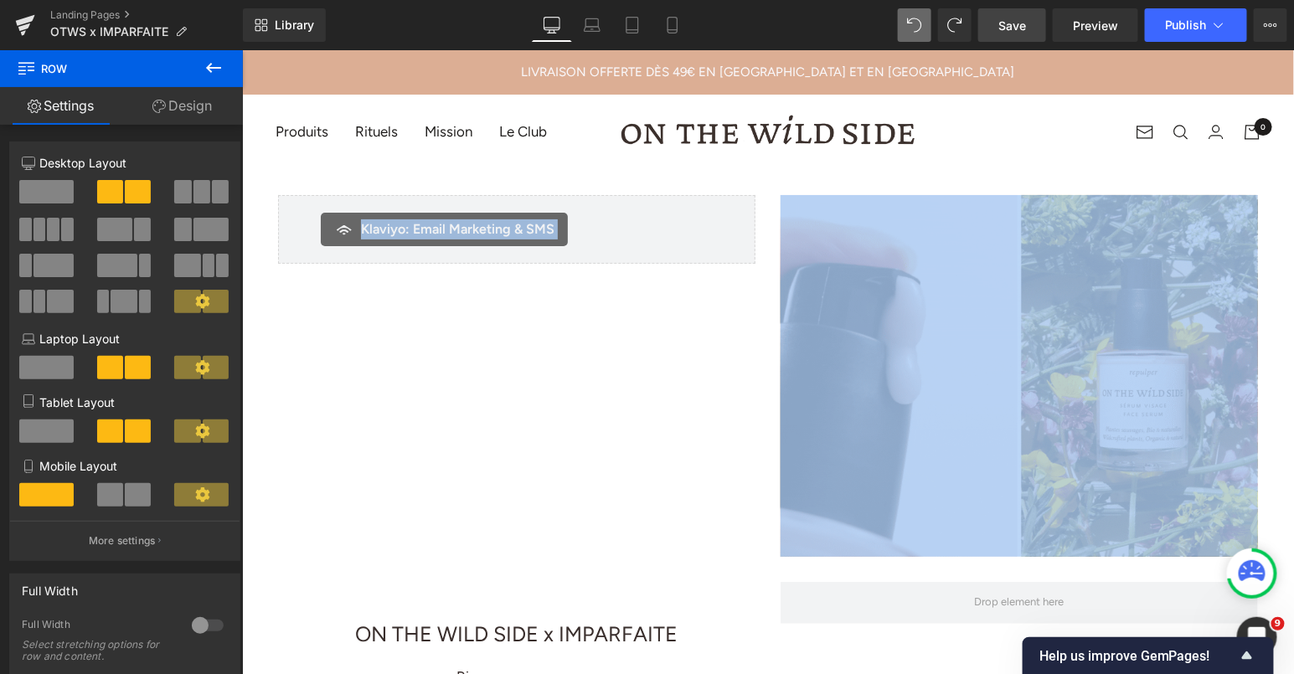
click at [458, 235] on span "Klaviyo: Email Marketing & SMS" at bounding box center [456, 229] width 193 height 20
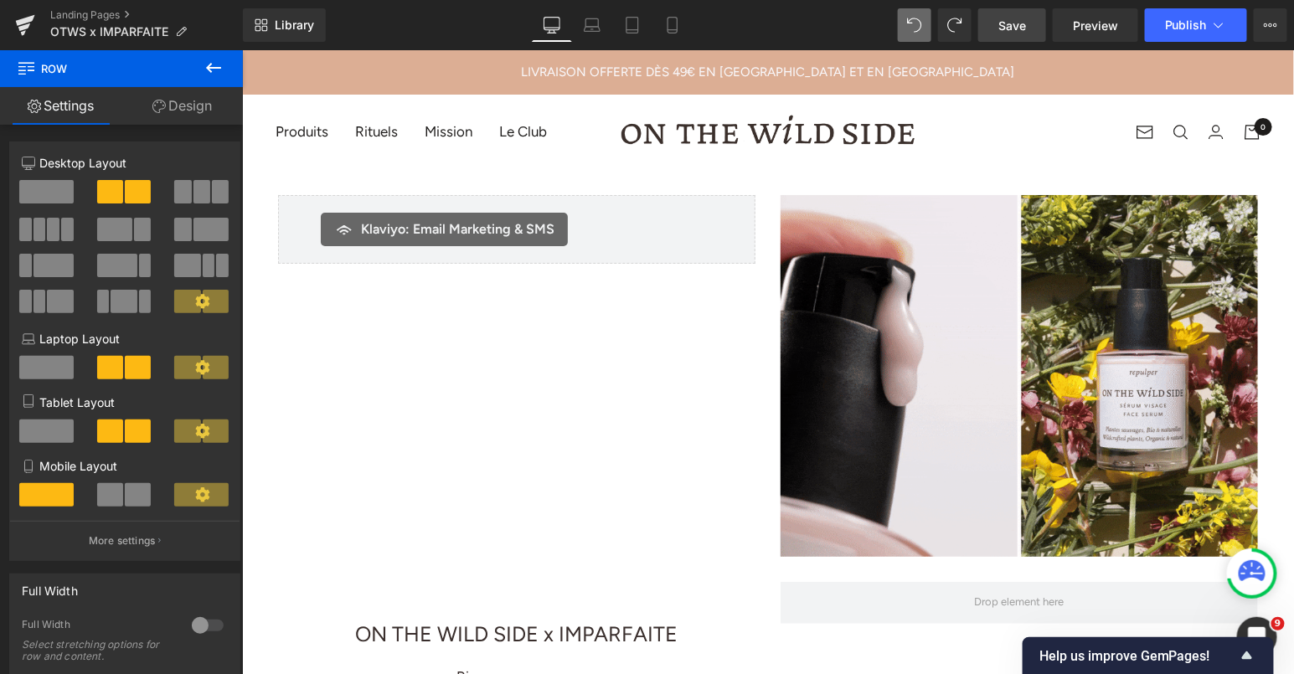
click at [477, 342] on div "Image ON THE WILD SIDE x IMPARFAITE Text Block Klaviyo: Email Marketing & SMS K…" at bounding box center [767, 362] width 1005 height 387
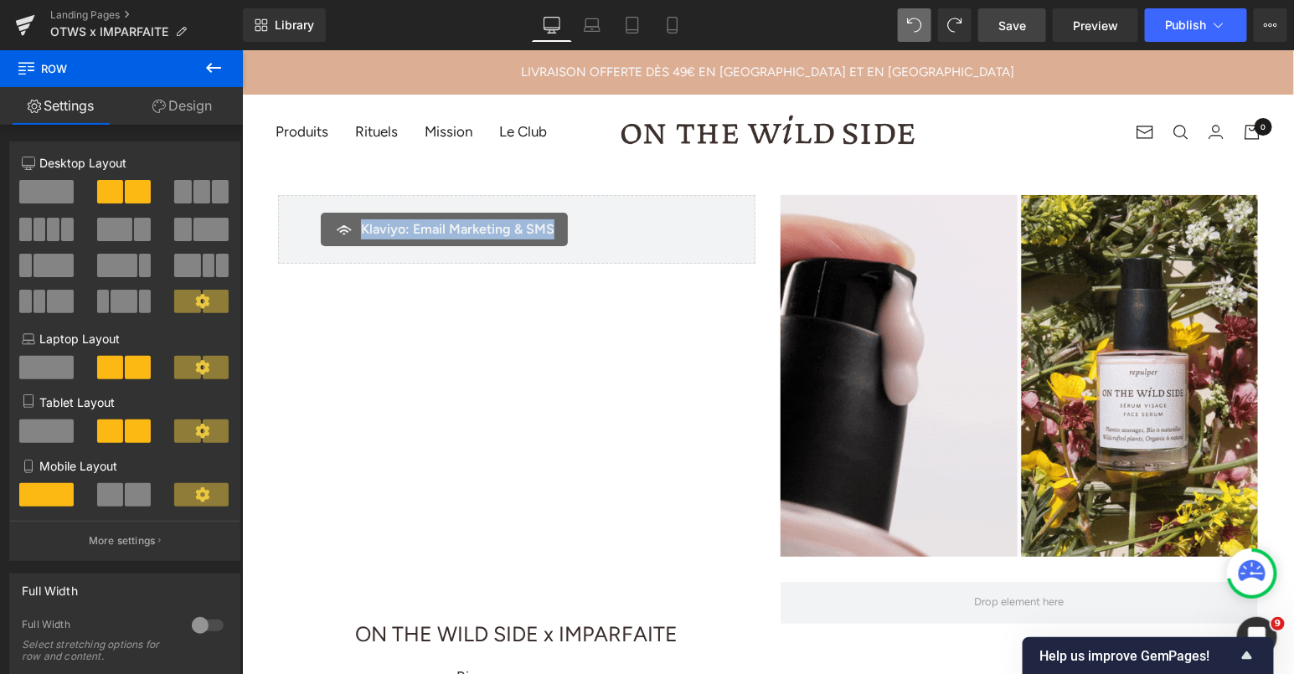
drag, startPoint x: 305, startPoint y: 194, endPoint x: 338, endPoint y: 266, distance: 78.3
click at [338, 266] on div "Image ON THE WILD SIDE x IMPARFAITE Text Block Klaviyo: Email Marketing & SMS K…" at bounding box center [767, 362] width 1005 height 387
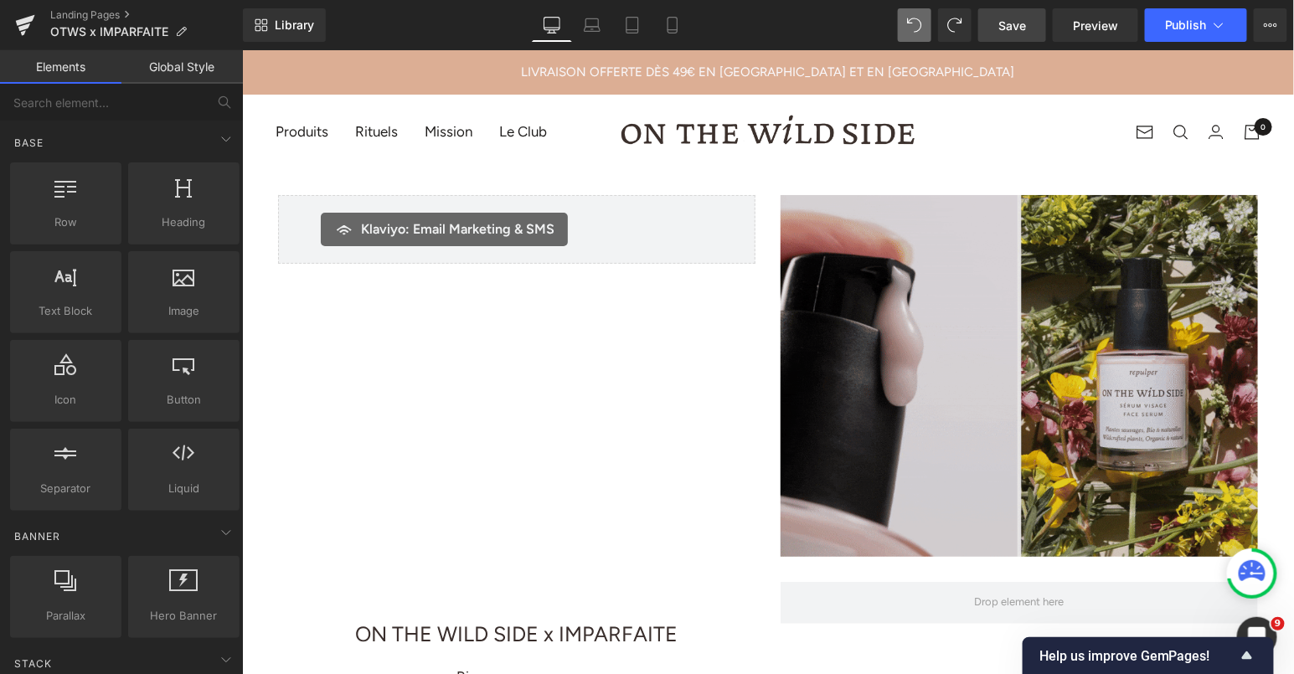
scroll to position [73, 0]
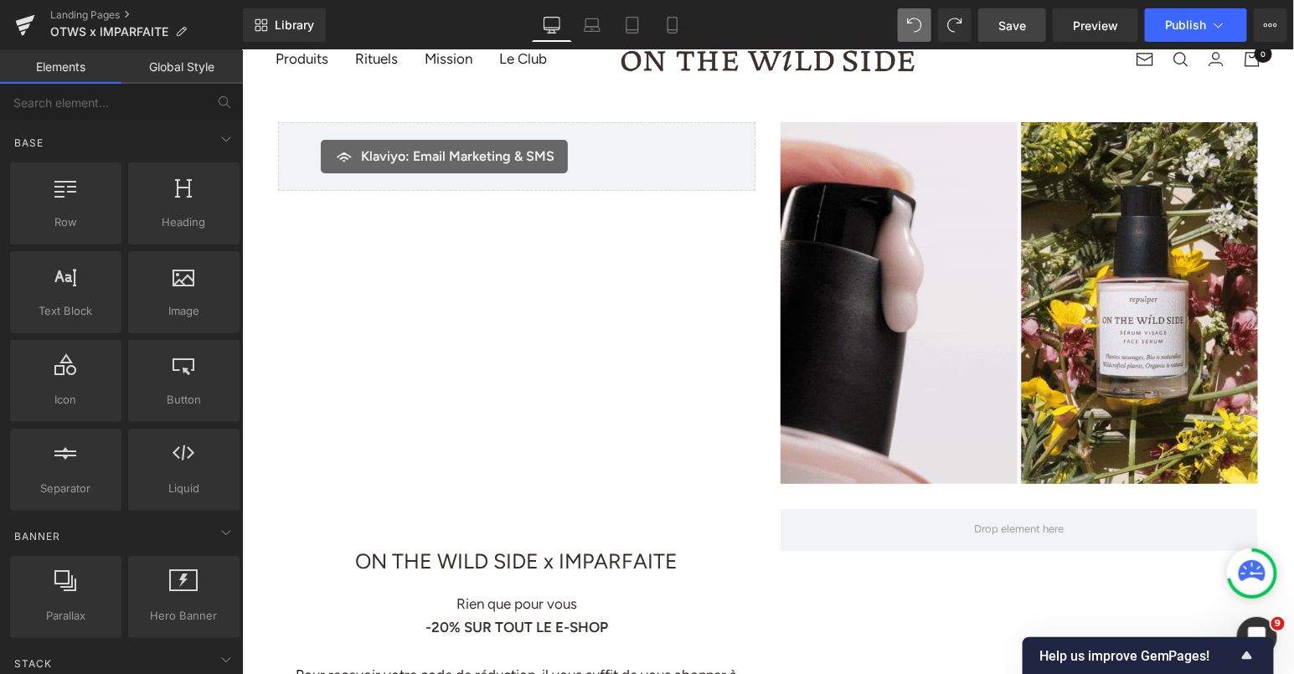
click at [787, 119] on div "Image ON THE WILD SIDE x IMPARFAITE Text Block Klaviyo: Email Marketing & SMS K…" at bounding box center [767, 289] width 1005 height 387
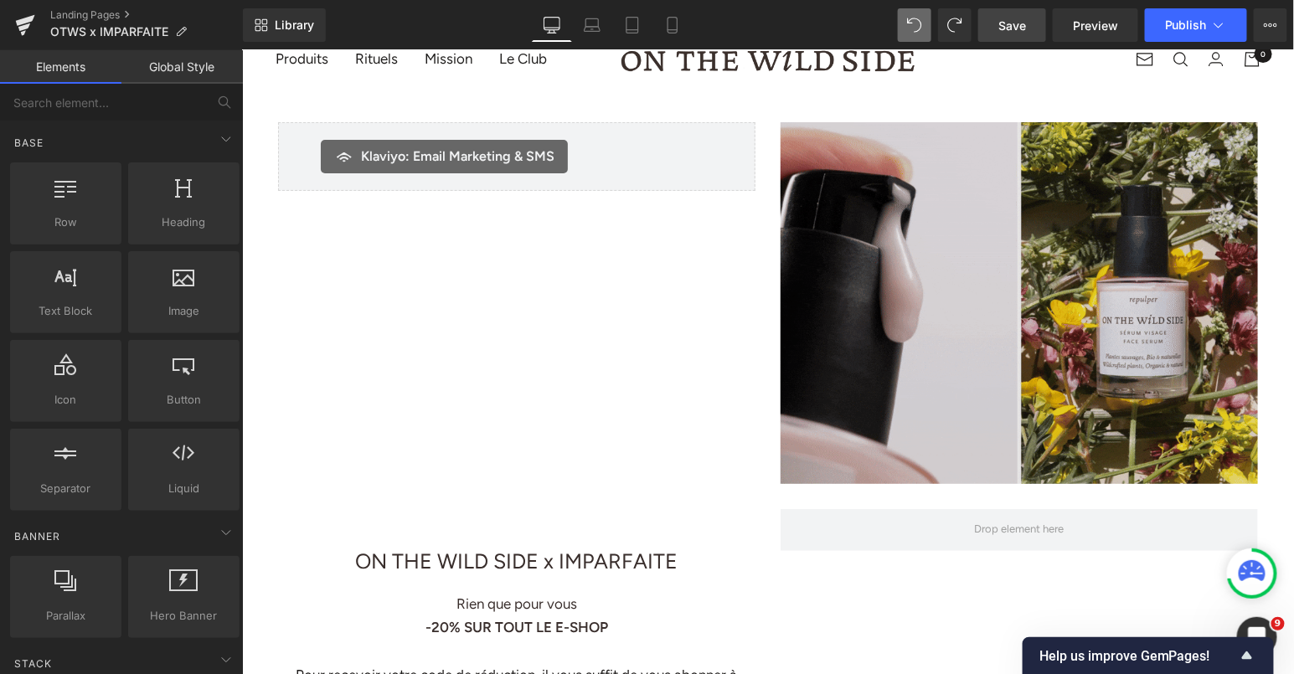
click at [806, 157] on img at bounding box center [1018, 302] width 477 height 362
drag, startPoint x: 787, startPoint y: 115, endPoint x: 786, endPoint y: 423, distance: 308.3
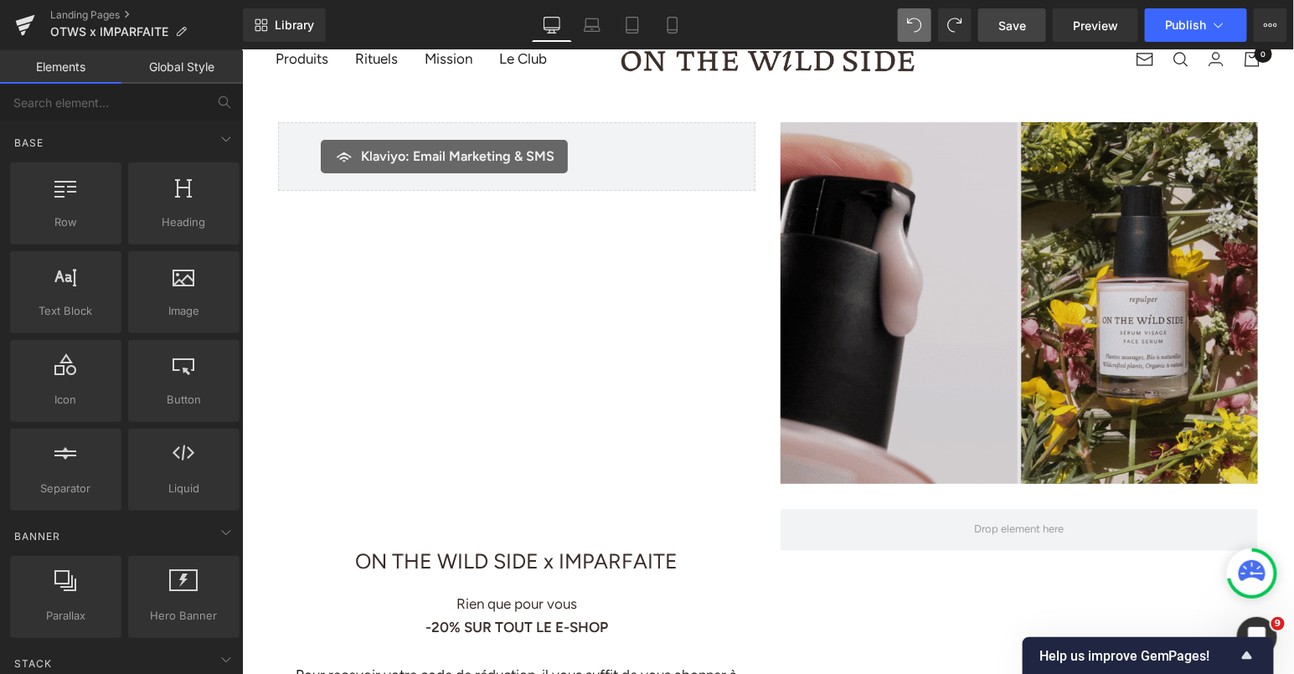
click at [787, 423] on div "Image ON THE WILD SIDE x IMPARFAITE Text Block Klaviyo: Email Marketing & SMS K…" at bounding box center [767, 289] width 1005 height 387
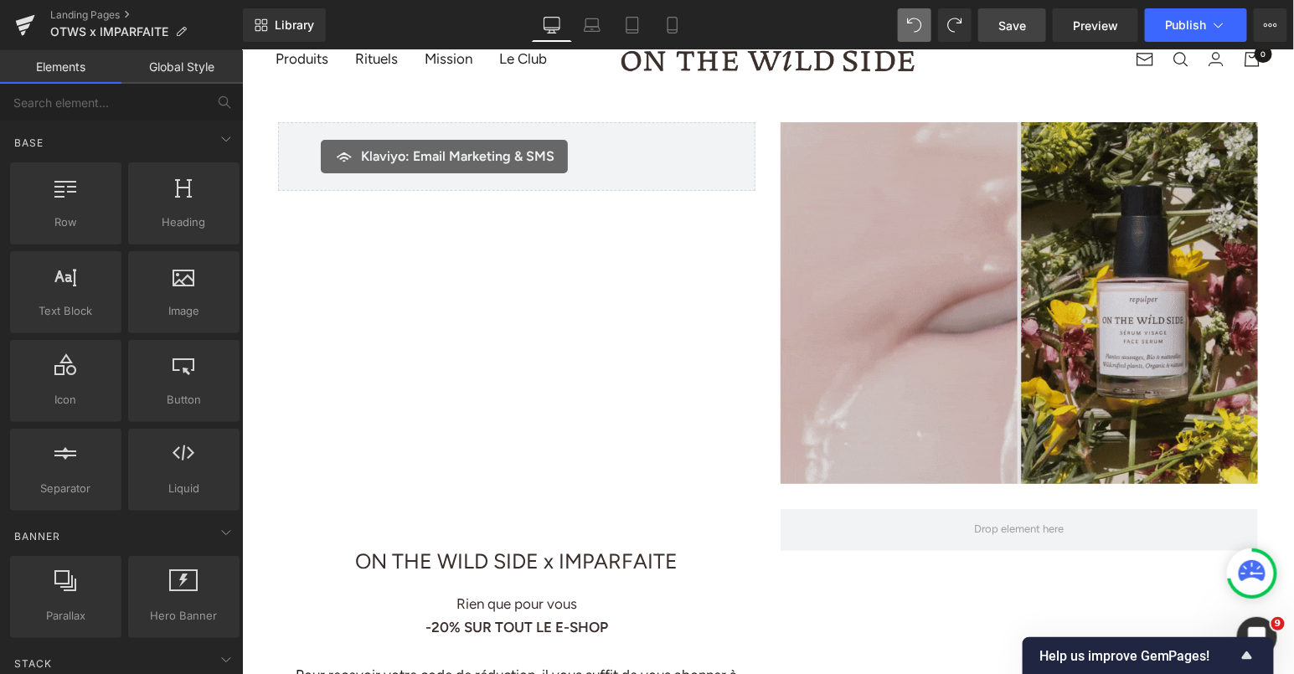
scroll to position [204, 0]
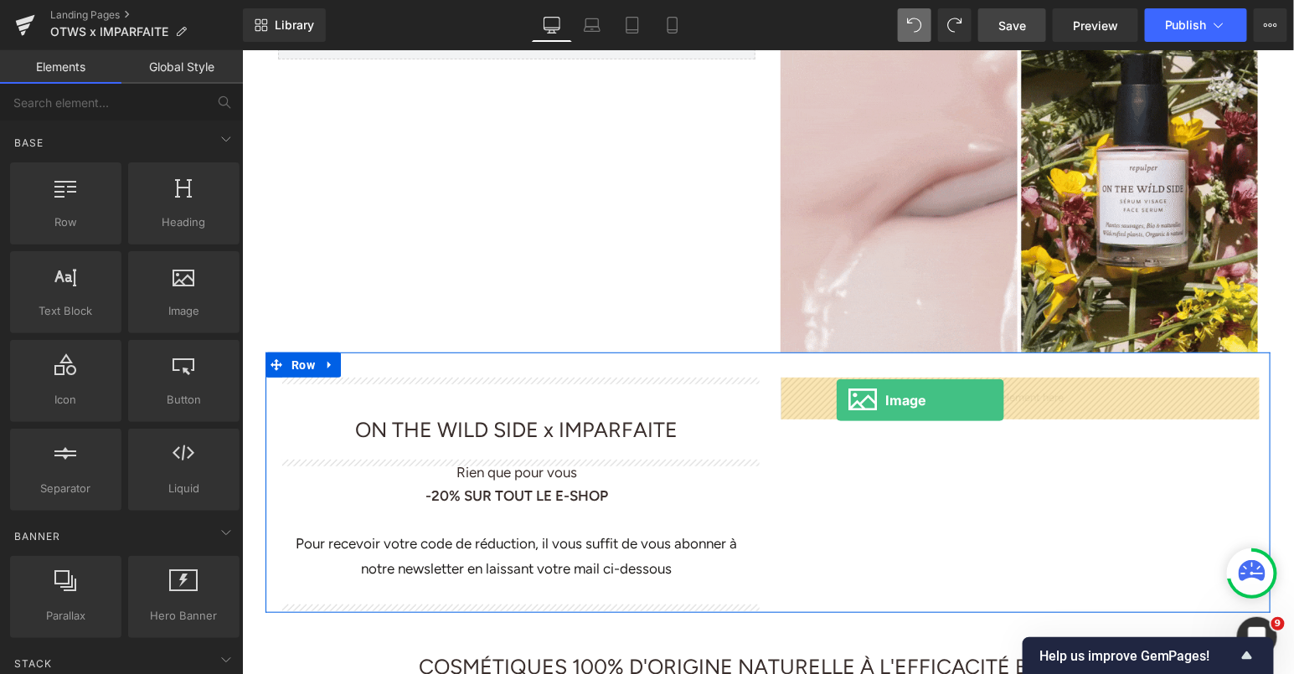
drag, startPoint x: 441, startPoint y: 348, endPoint x: 835, endPoint y: 399, distance: 397.7
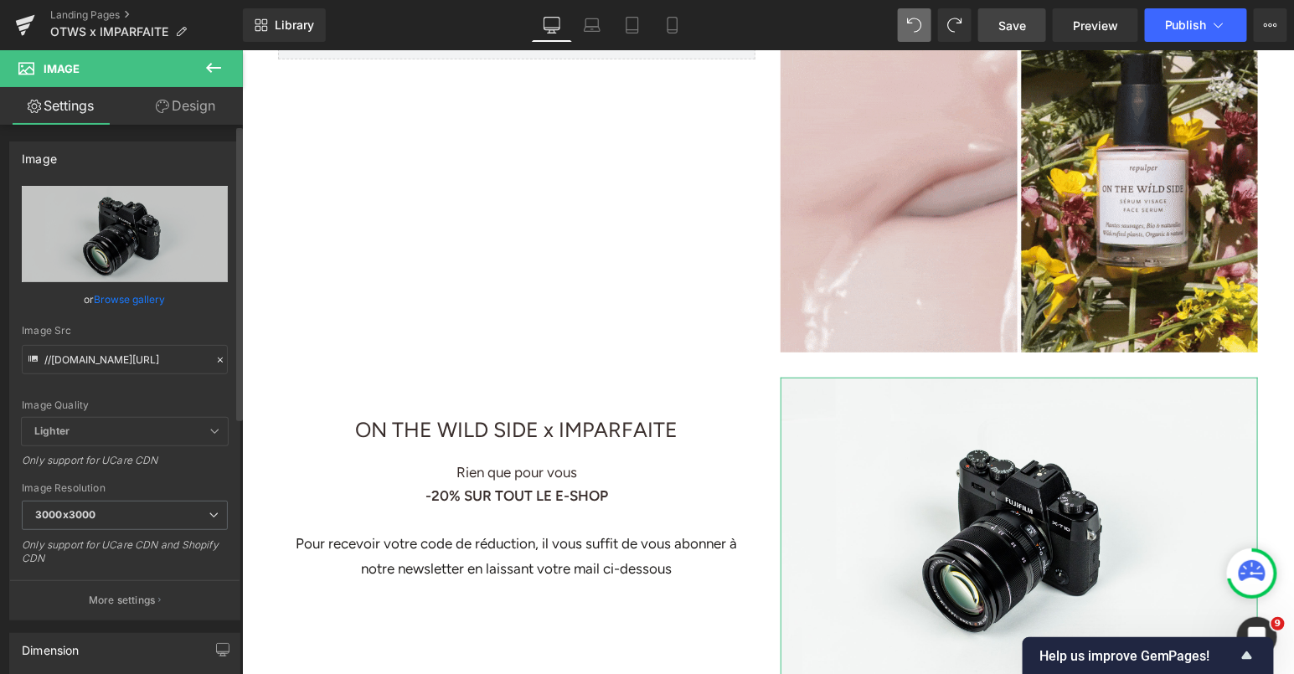
click at [120, 303] on link "Browse gallery" at bounding box center [130, 299] width 71 height 29
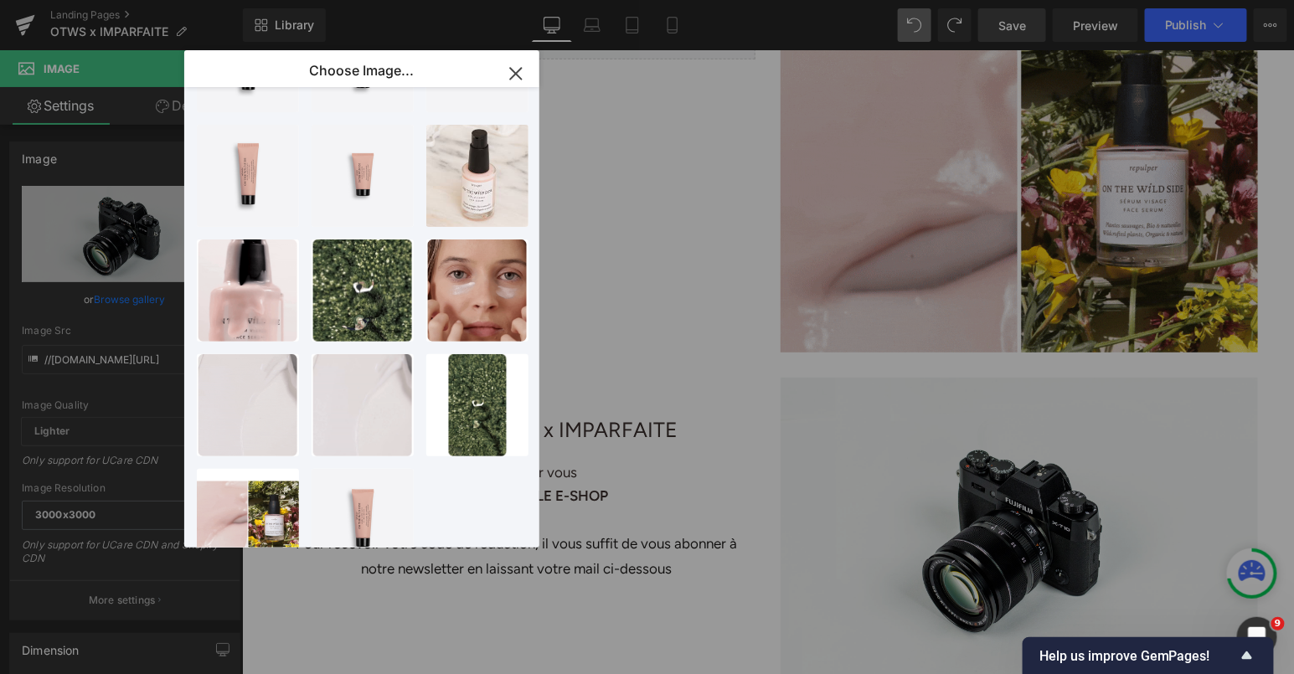
scroll to position [828, 0]
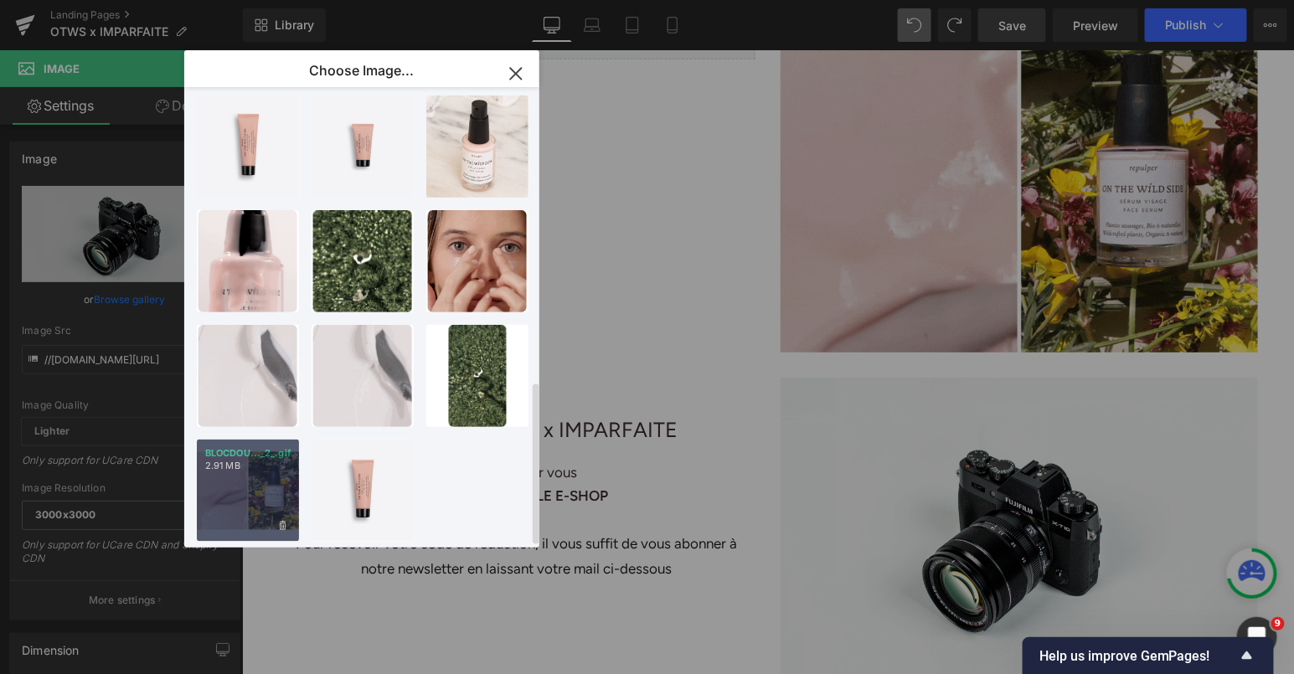
click at [261, 468] on div "BLOCDOU..._2_.gif 2.91 MB" at bounding box center [248, 491] width 102 height 102
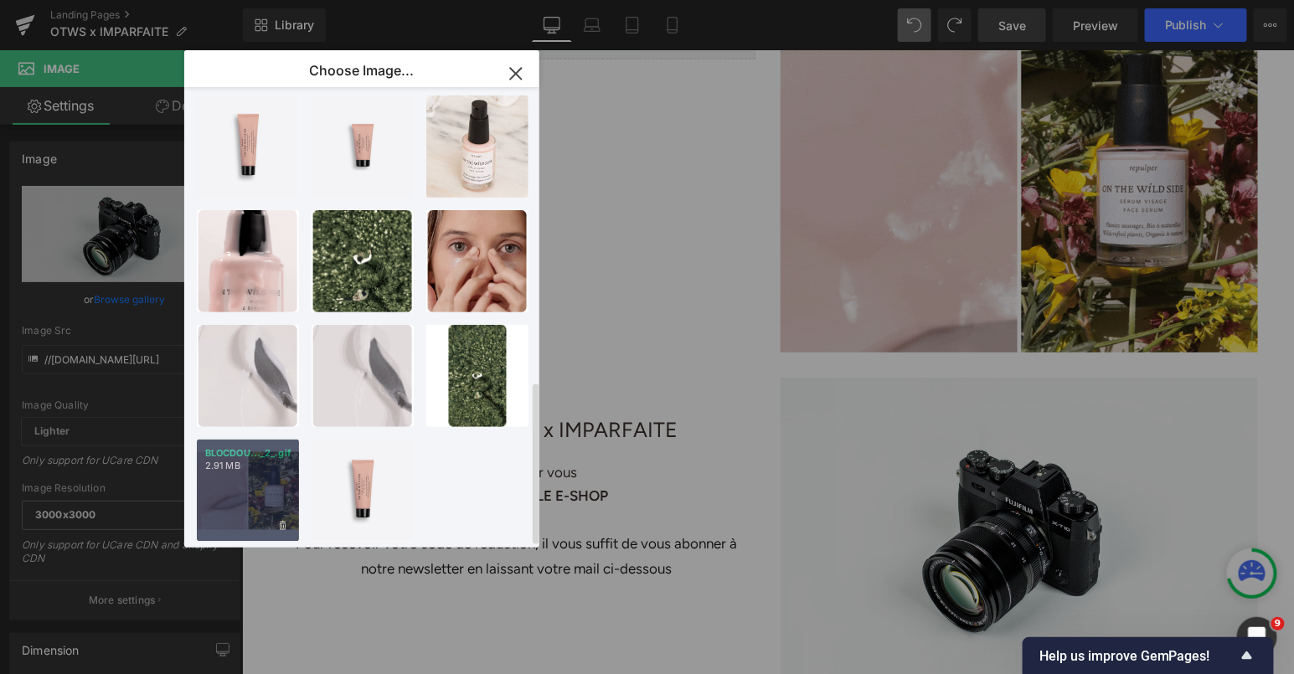
type input "[URL][DOMAIN_NAME]"
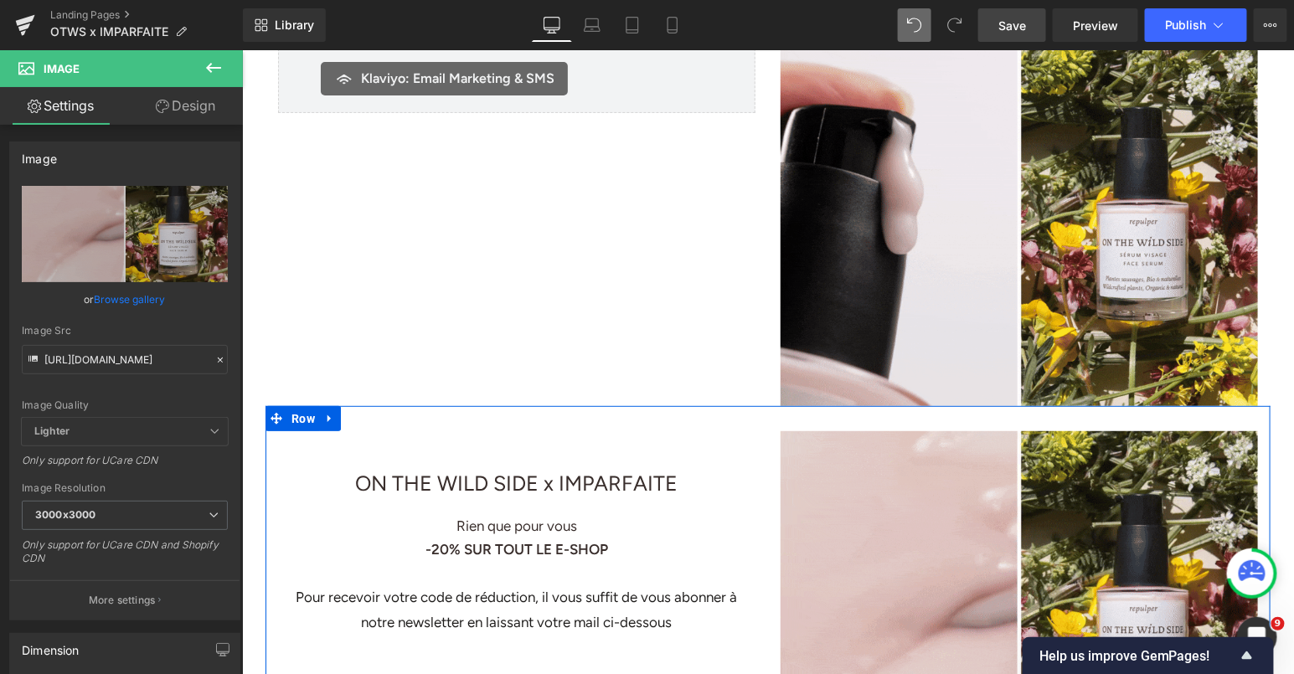
scroll to position [0, 0]
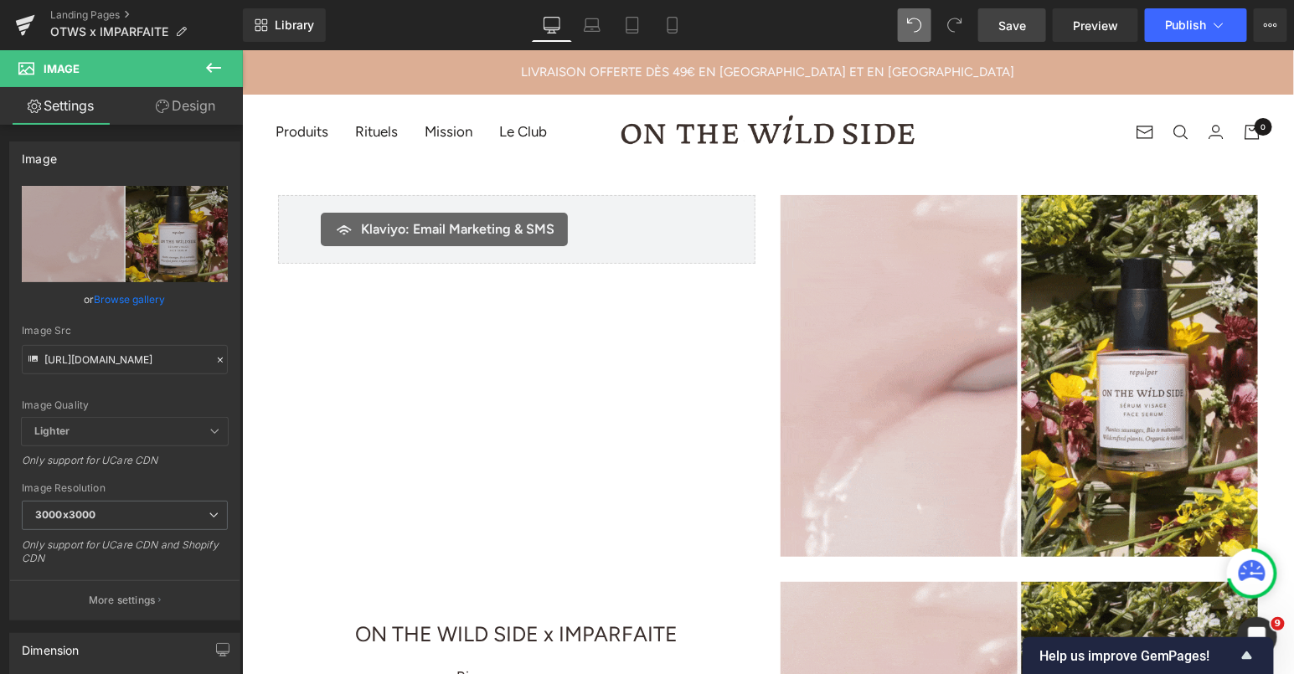
click at [765, 203] on div "Image ON THE WILD SIDE x IMPARFAITE Text Block Klaviyo: Email Marketing & SMS K…" at bounding box center [516, 228] width 503 height 69
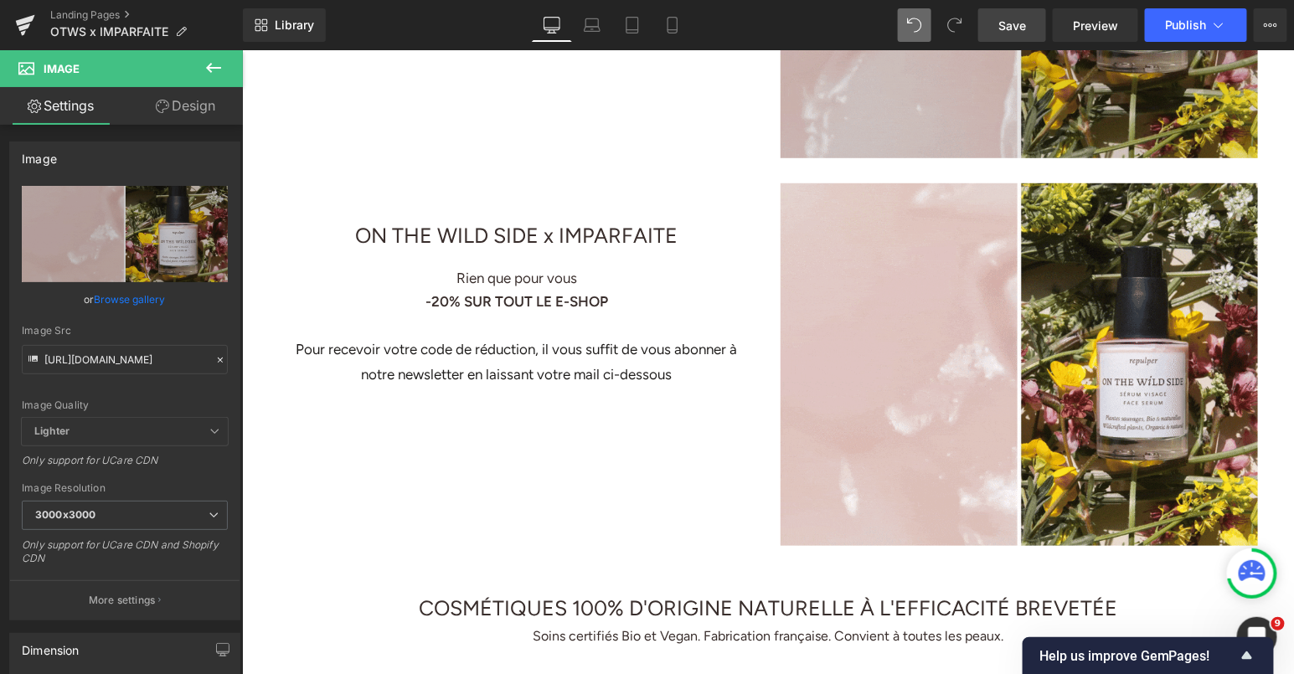
scroll to position [457, 0]
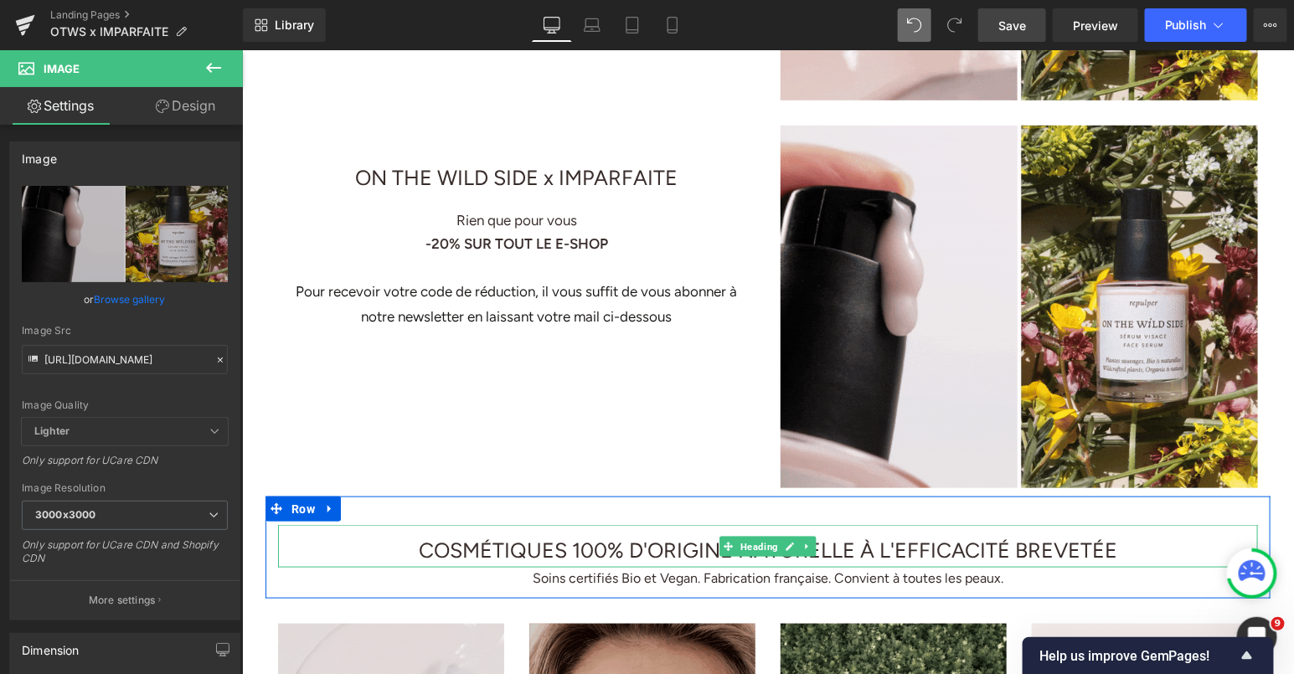
click at [859, 553] on h1 "COSMÉTIQUES 100% D'ORIGINE NATURELLE À L'EFFICACITÉ BREVETÉE" at bounding box center [767, 550] width 980 height 34
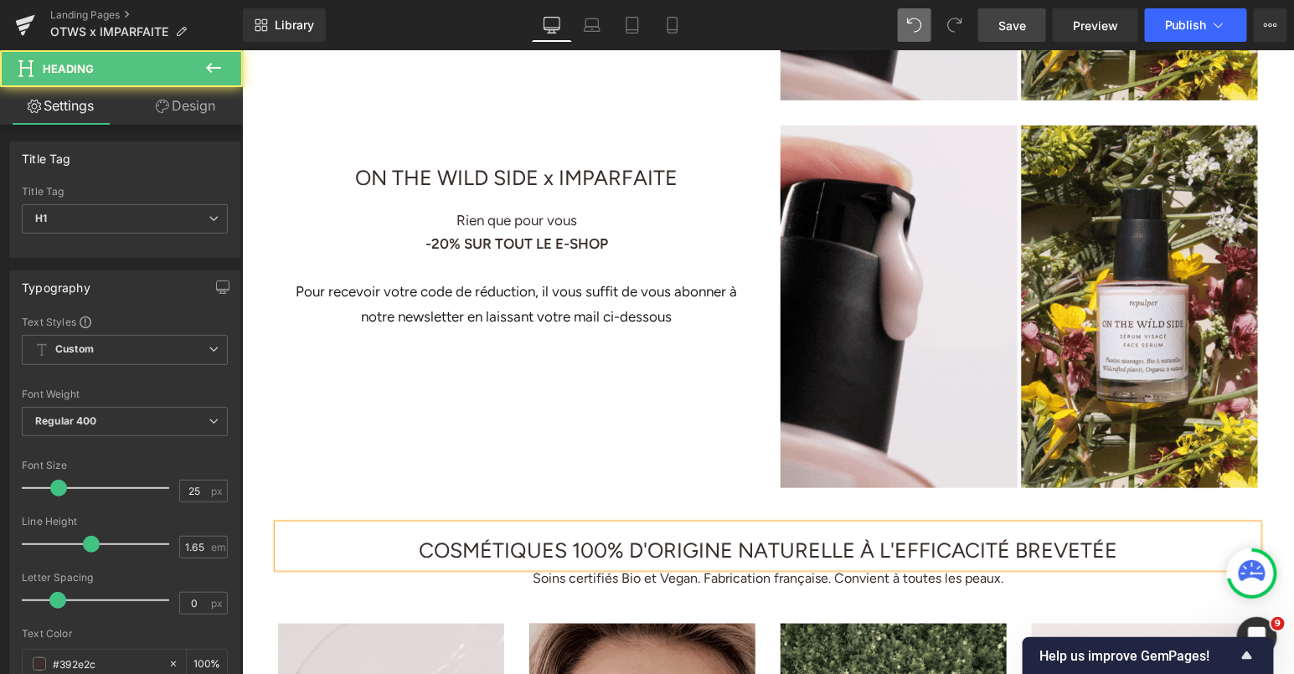
scroll to position [0, 0]
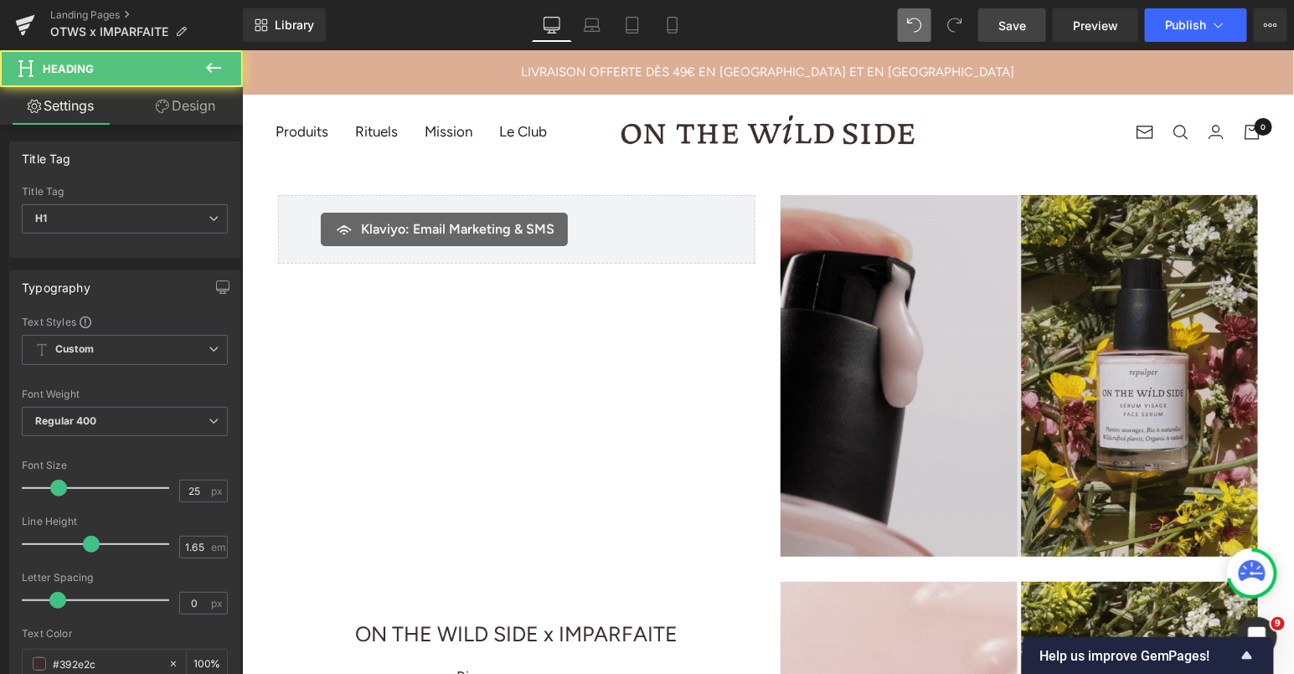
click at [949, 314] on img at bounding box center [1018, 375] width 477 height 362
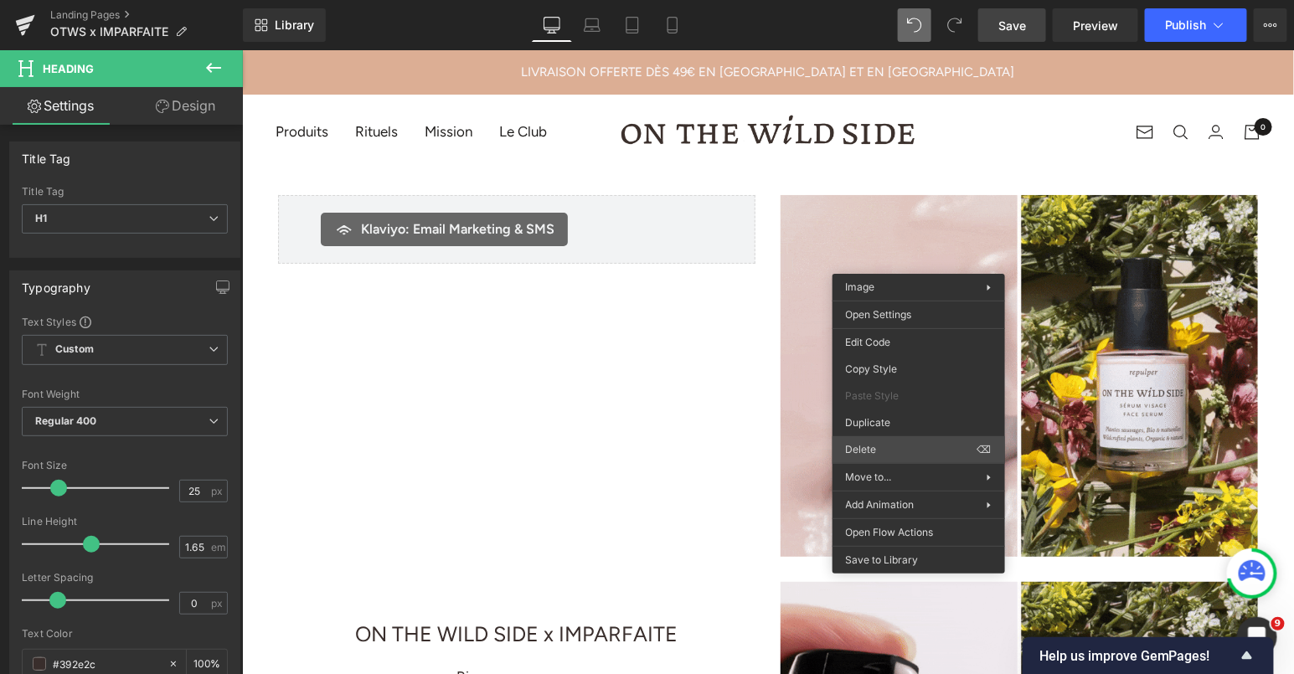
click at [892, 453] on span "Delete" at bounding box center [912, 449] width 132 height 15
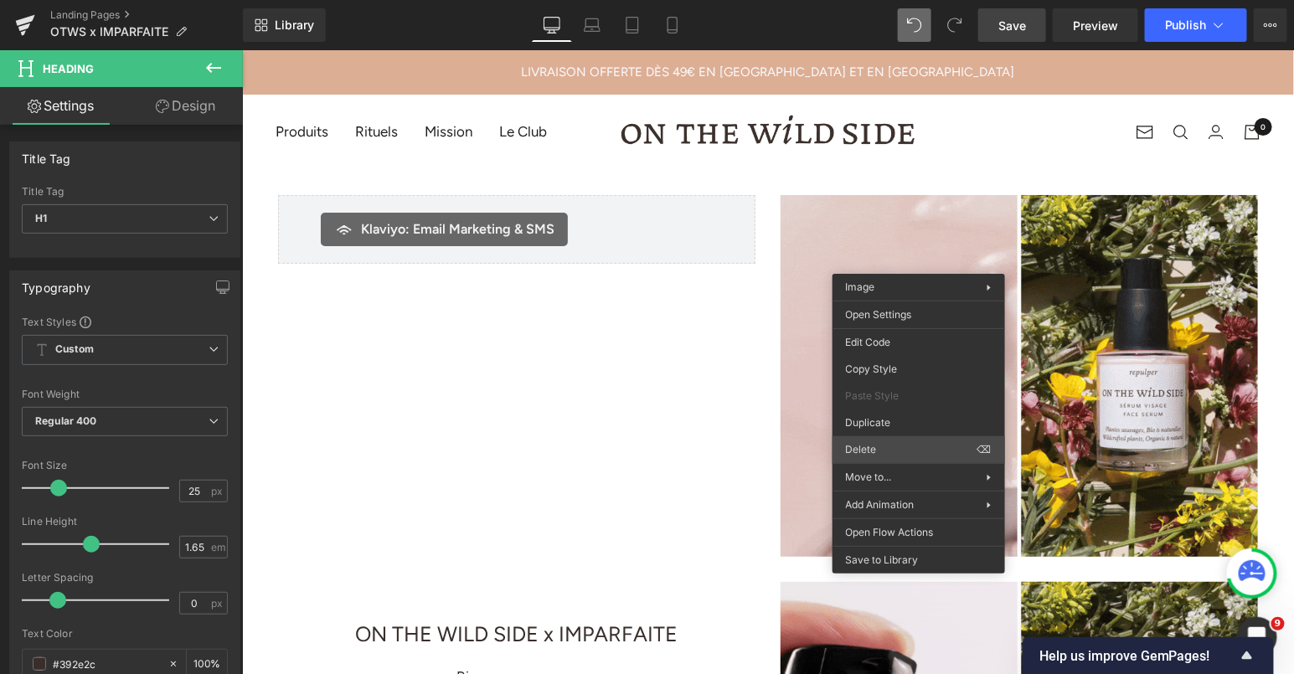
click at [892, 442] on span "Delete" at bounding box center [912, 449] width 132 height 15
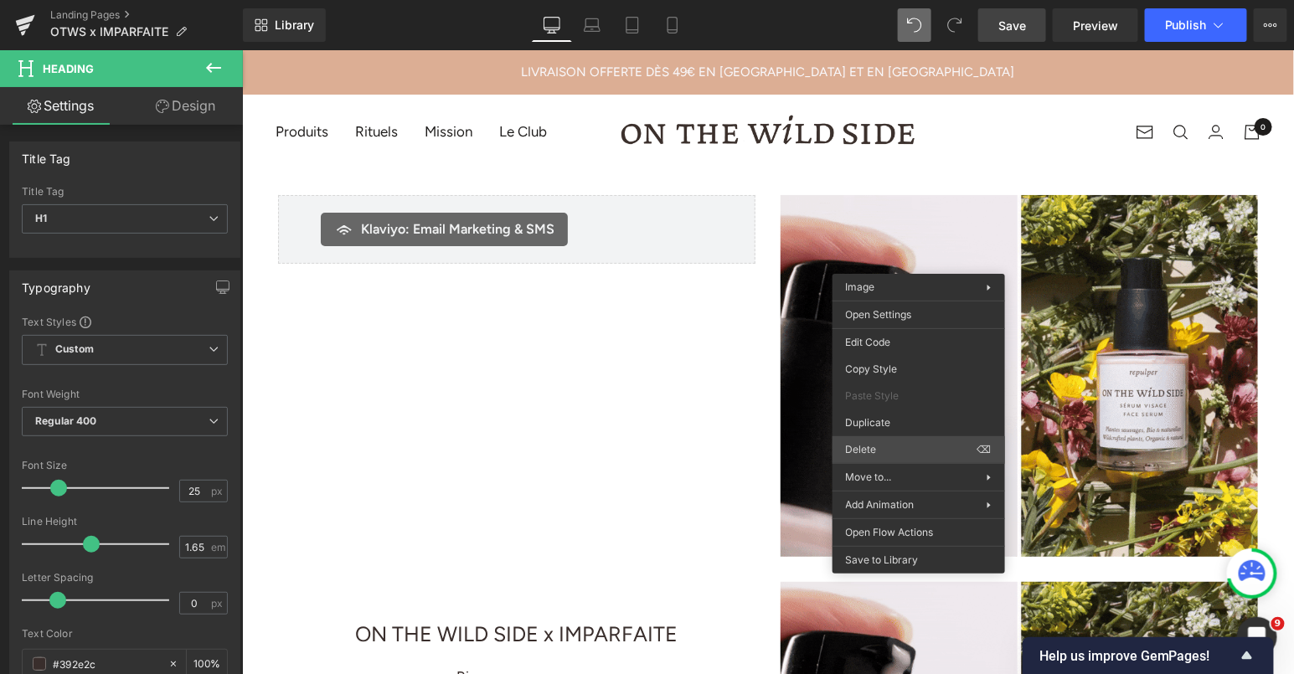
click at [877, 449] on span "Delete" at bounding box center [912, 449] width 132 height 15
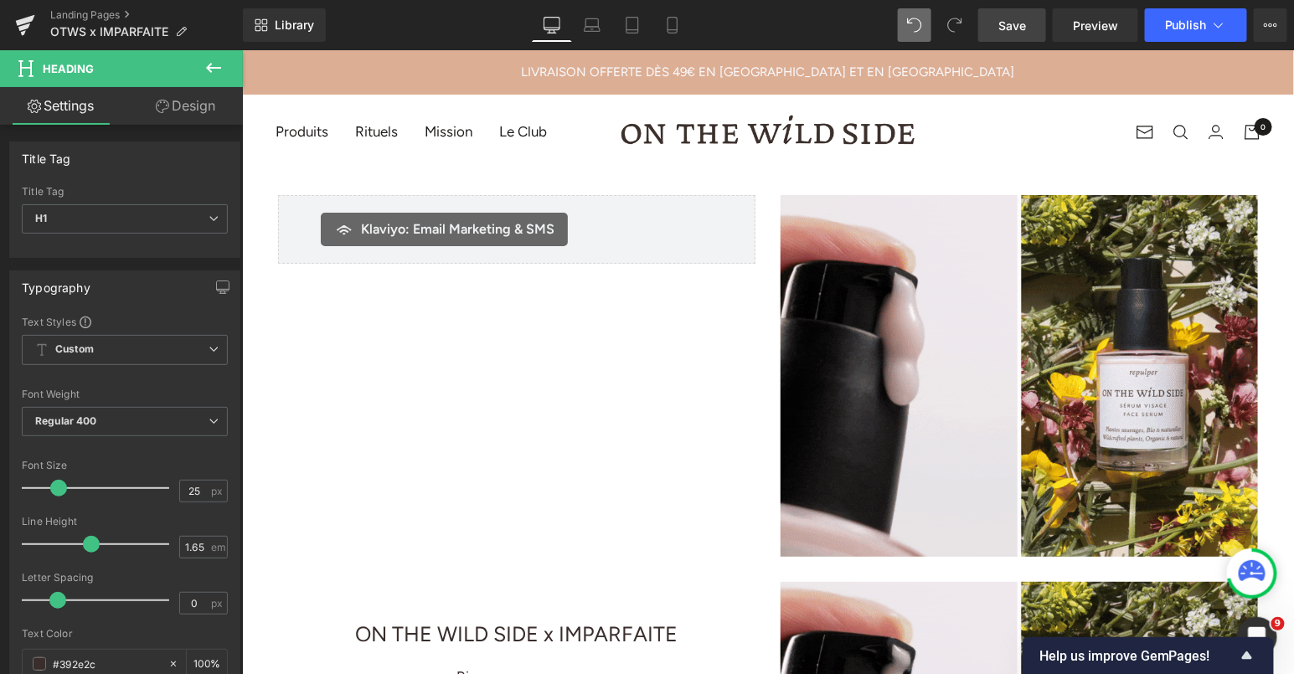
click at [658, 209] on div "Klaviyo: Email Marketing & SMS Klaviyo: Email Marketing & SMS" at bounding box center [515, 228] width 477 height 69
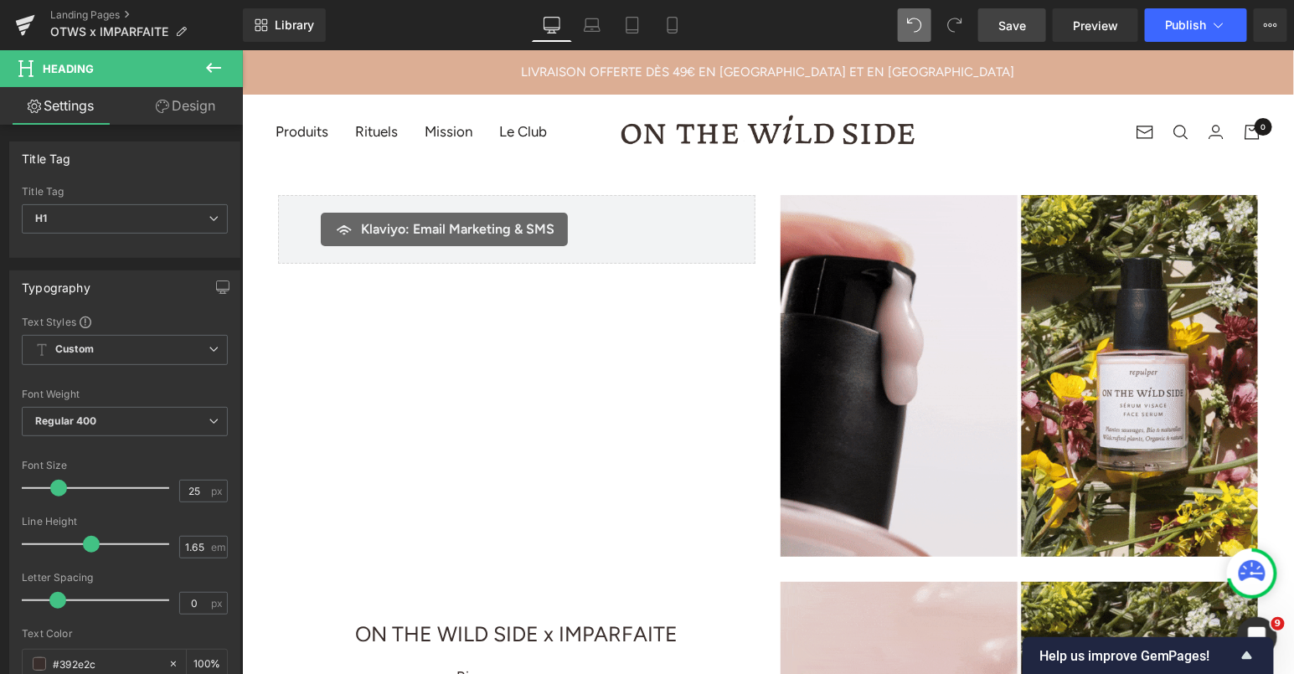
click at [1018, 13] on link "Save" at bounding box center [1012, 25] width 68 height 34
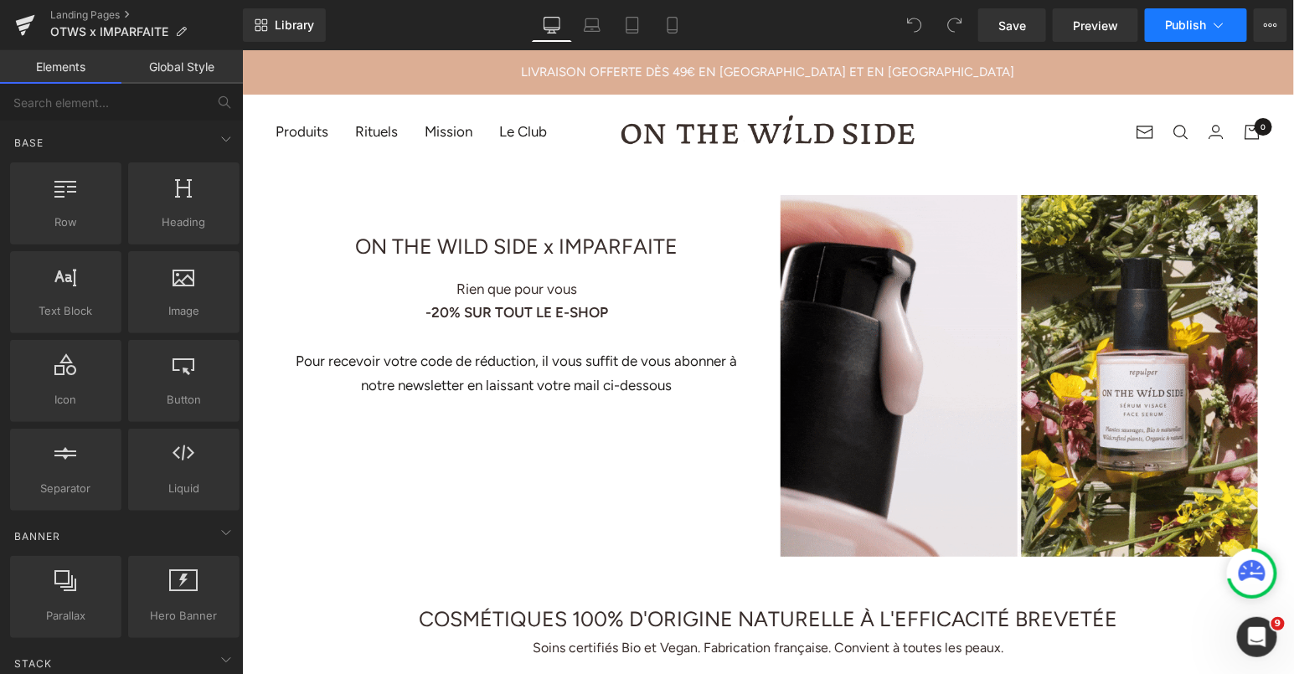
click at [1180, 29] on span "Publish" at bounding box center [1186, 24] width 42 height 13
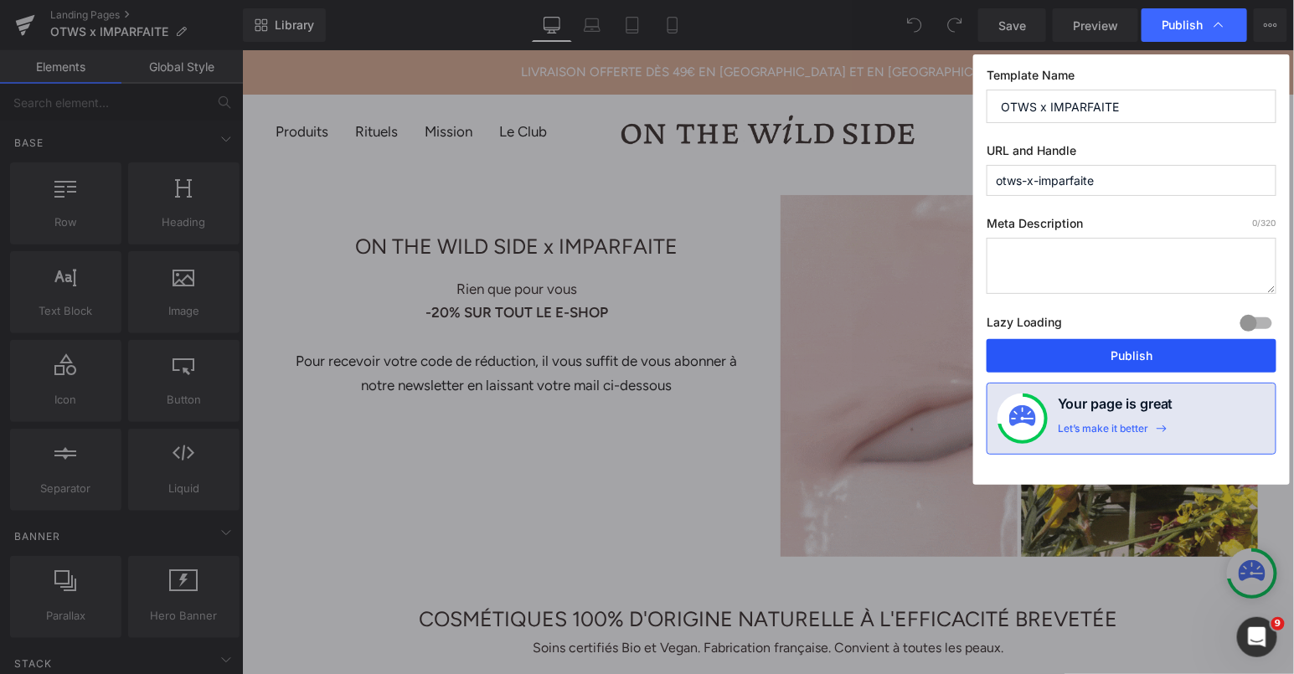
click at [1054, 348] on button "Publish" at bounding box center [1132, 356] width 290 height 34
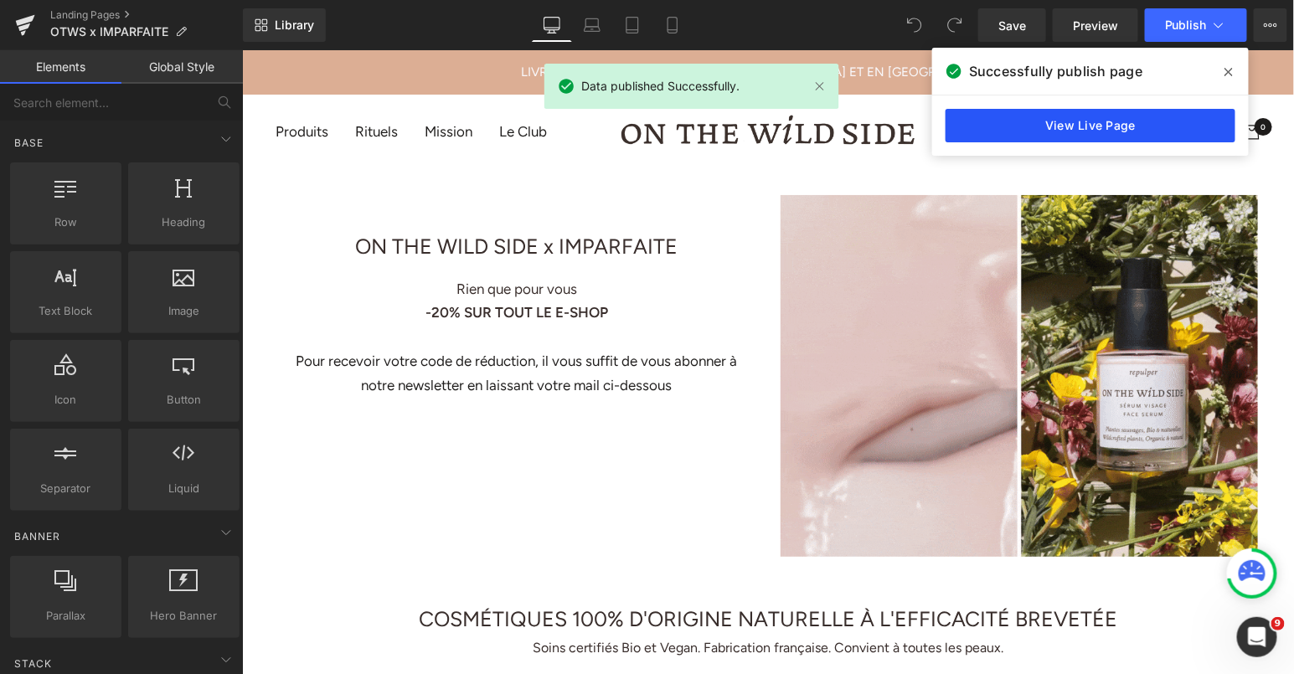
click at [1016, 130] on link "View Live Page" at bounding box center [1091, 126] width 290 height 34
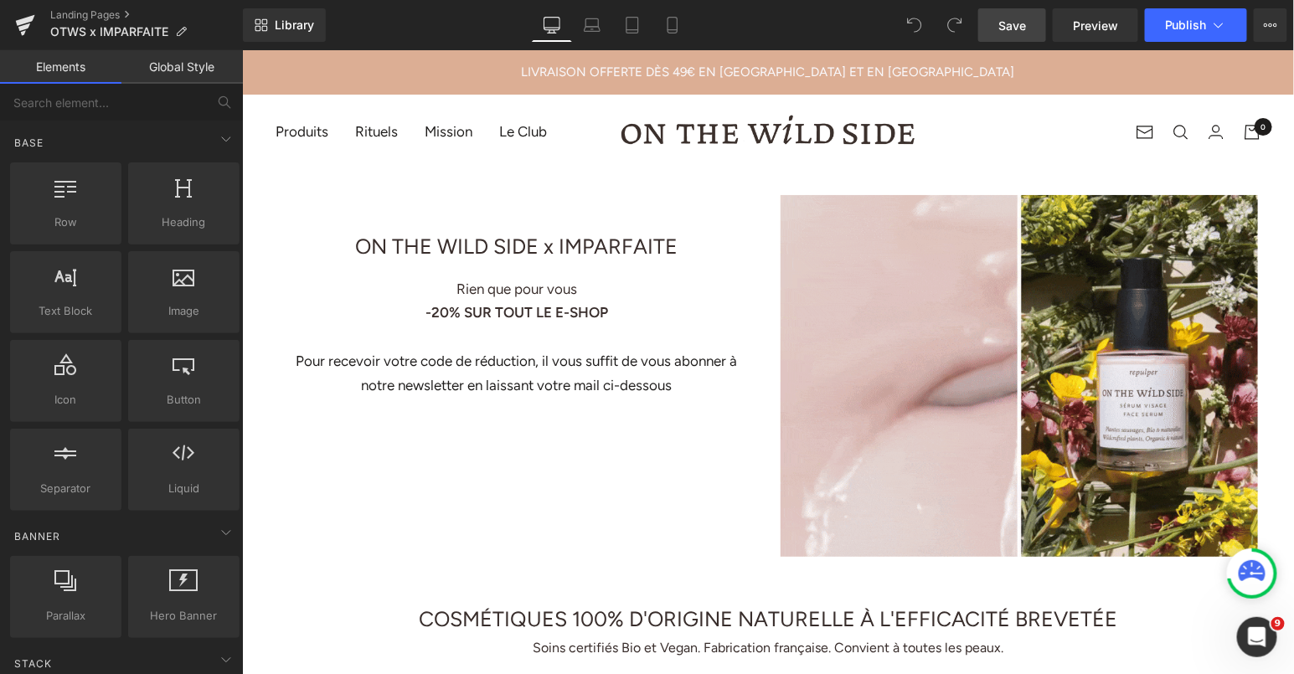
click at [1030, 18] on link "Save" at bounding box center [1012, 25] width 68 height 34
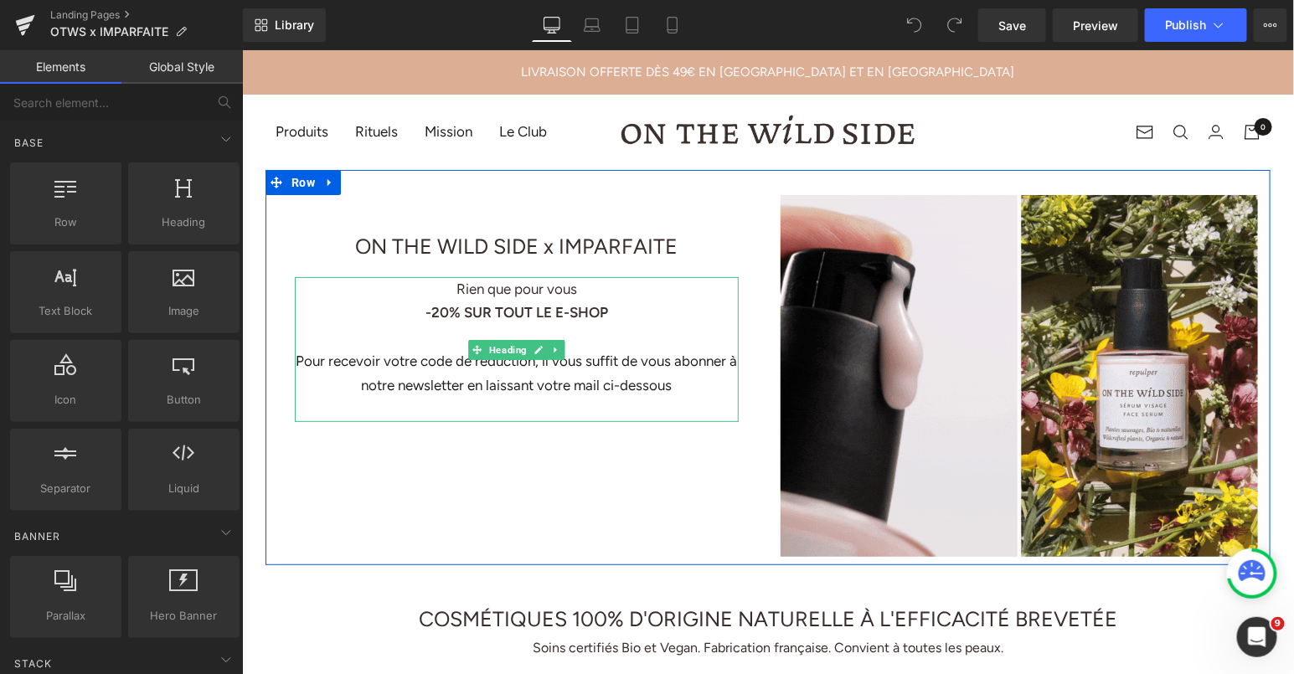
click at [547, 315] on strong "-20% SUR TOUT LE E-SHOP" at bounding box center [516, 311] width 183 height 17
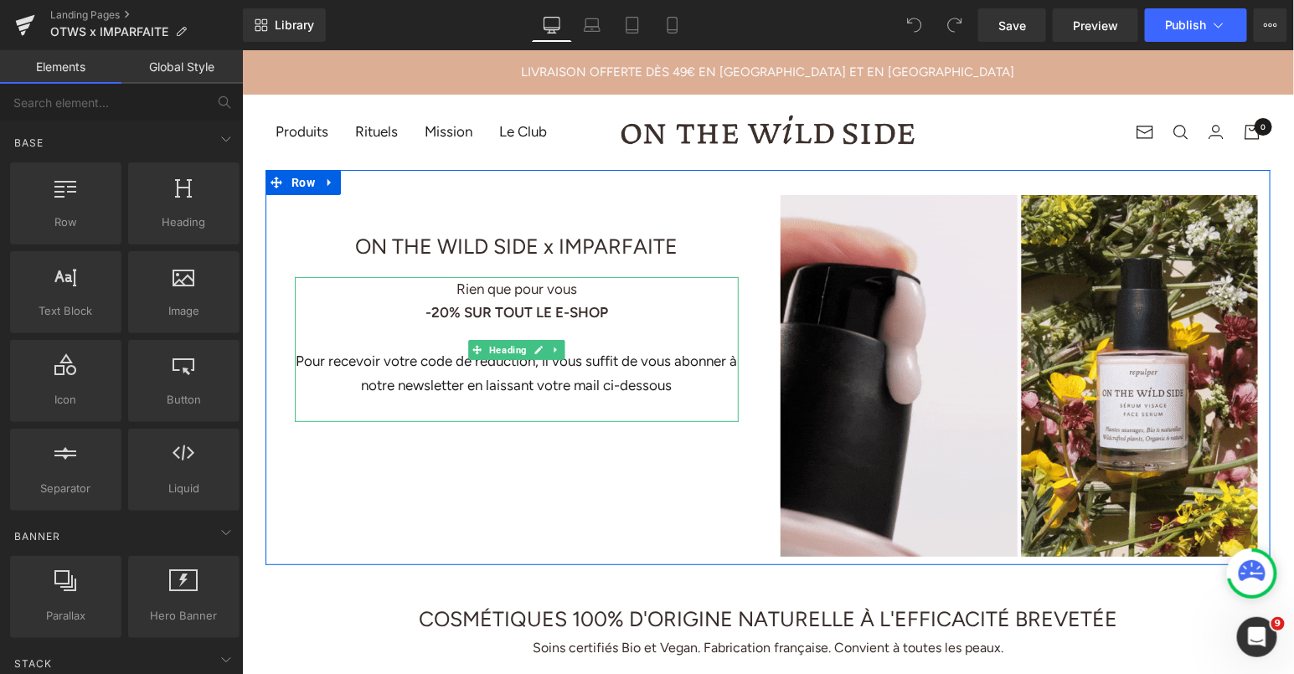
click at [547, 315] on strong "-20% SUR TOUT LE E-SHOP" at bounding box center [516, 311] width 183 height 17
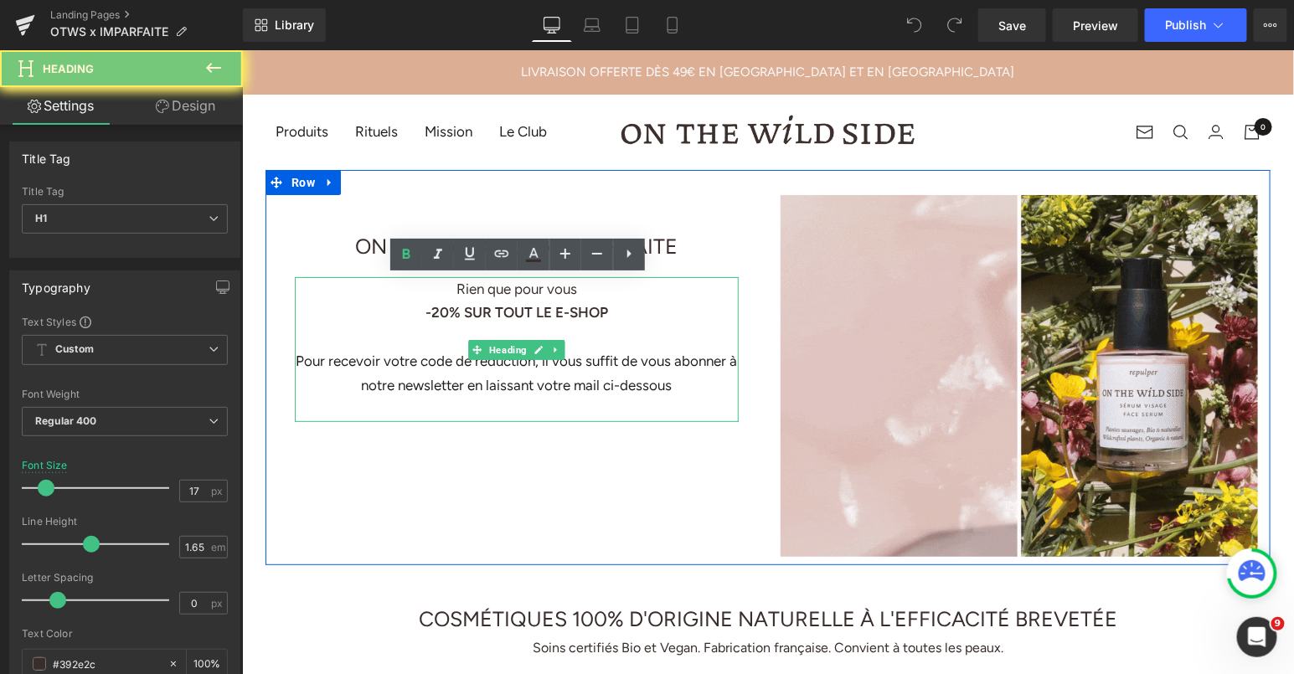
click at [547, 315] on strong "-20% SUR TOUT LE E-SHOP" at bounding box center [516, 311] width 183 height 17
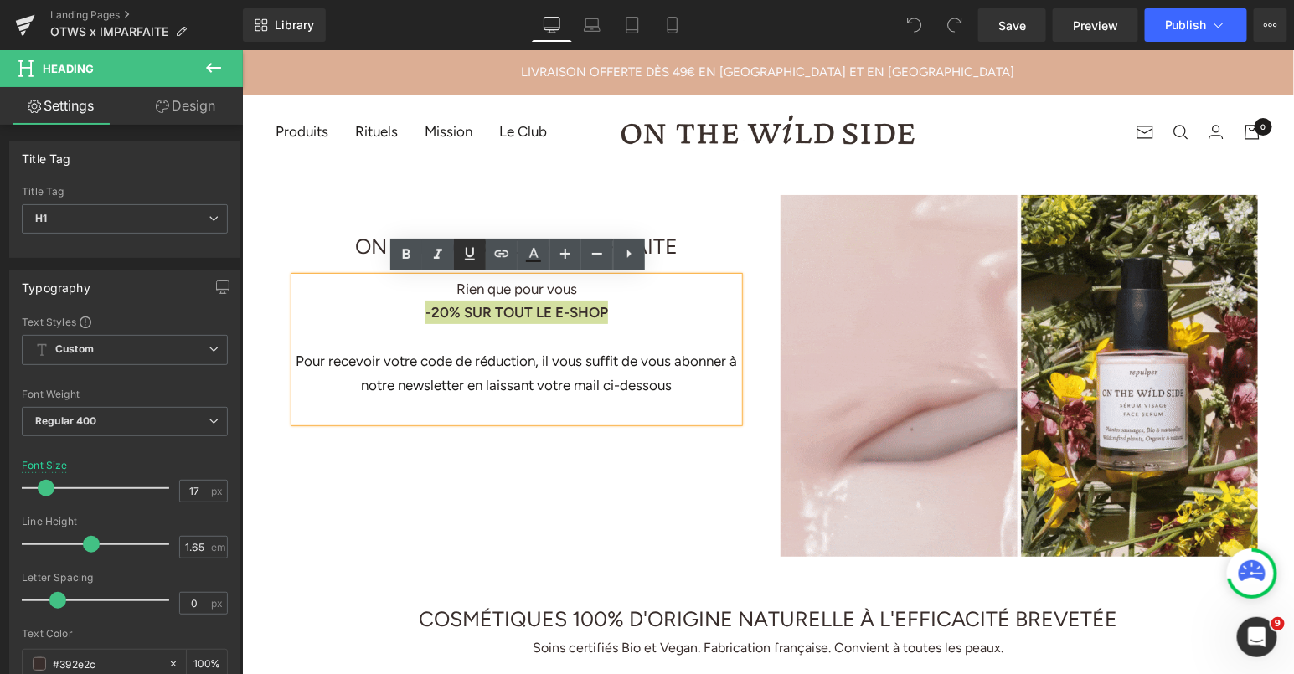
click at [473, 252] on icon at bounding box center [470, 254] width 10 height 13
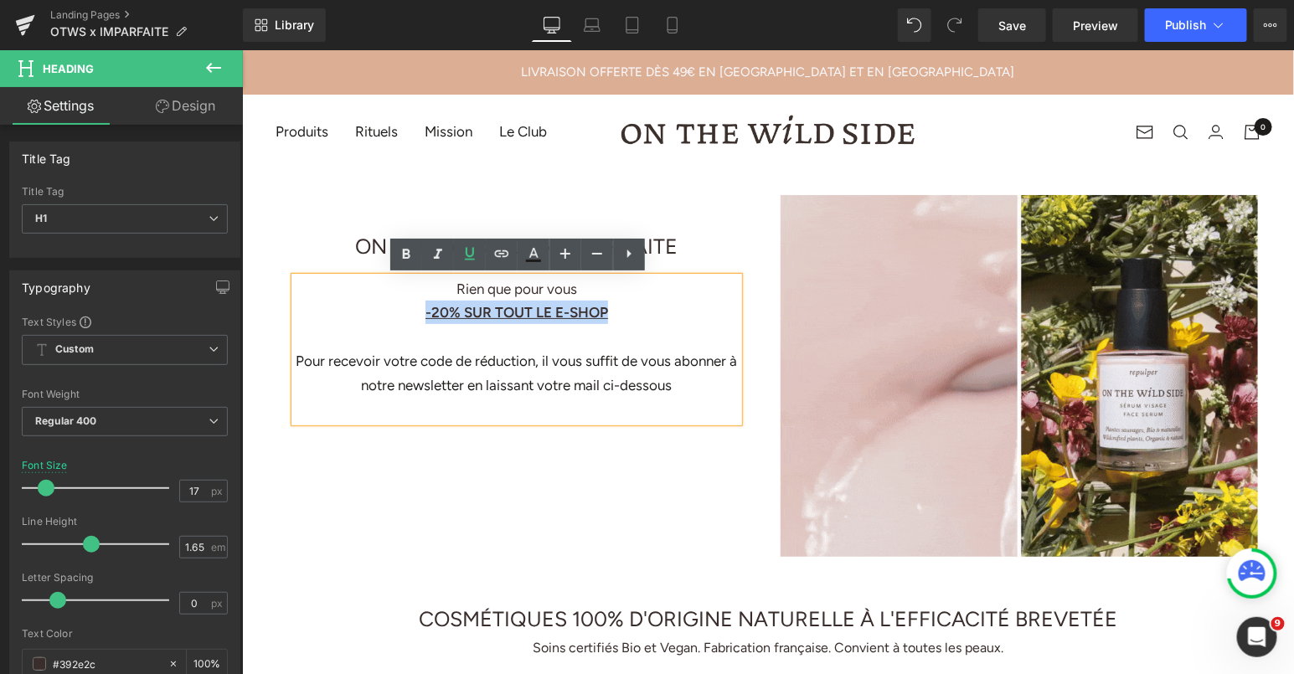
click at [417, 471] on div "ON THE WILD SIDE x IMPARFAITE Heading Rien que pour vous -20% SUR TOUT LE E-SHO…" at bounding box center [767, 366] width 1005 height 395
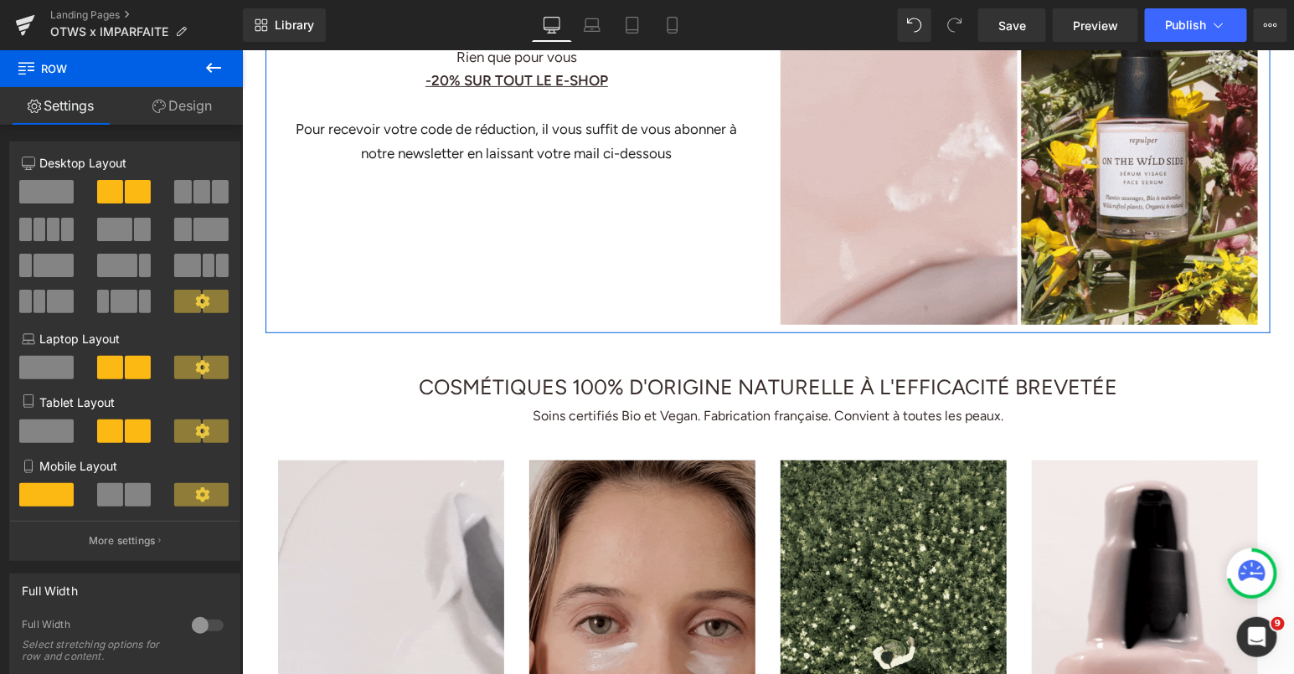
scroll to position [257, 0]
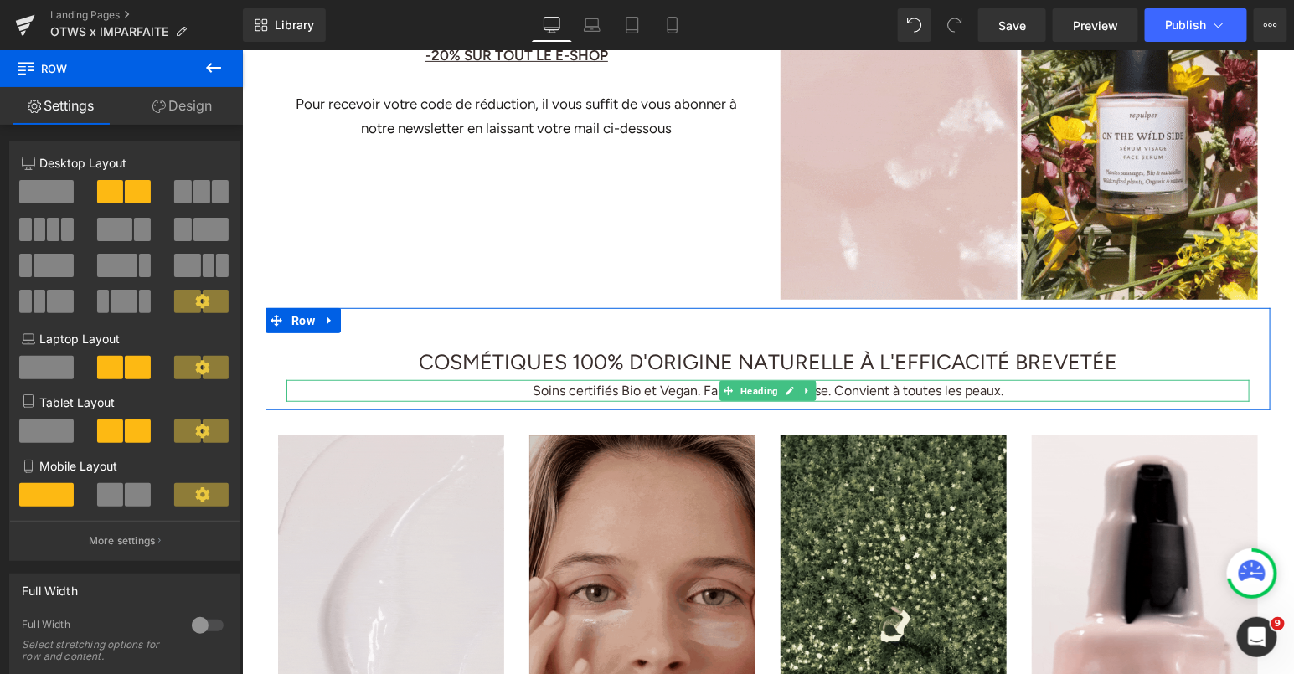
click at [561, 388] on h1 "Soins certifiés Bio et Vegan. Fabrication française. Convient à toutes les peau…" at bounding box center [767, 390] width 963 height 22
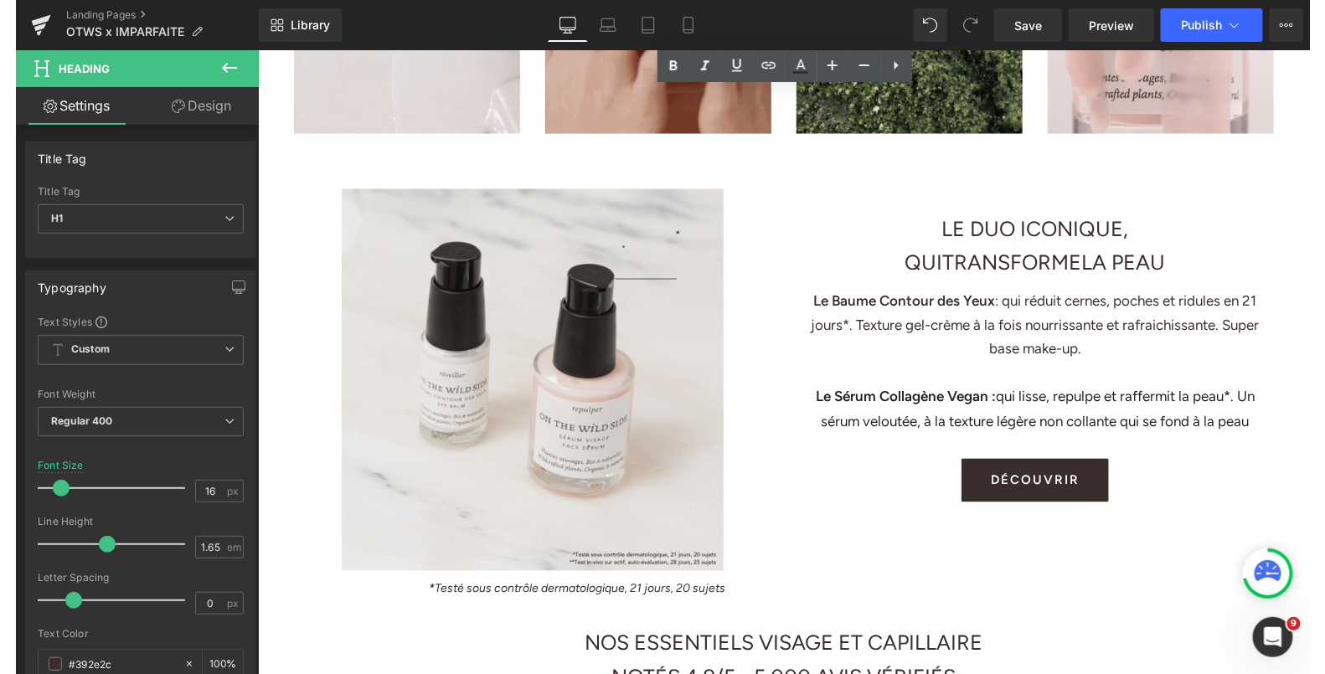
scroll to position [986, 0]
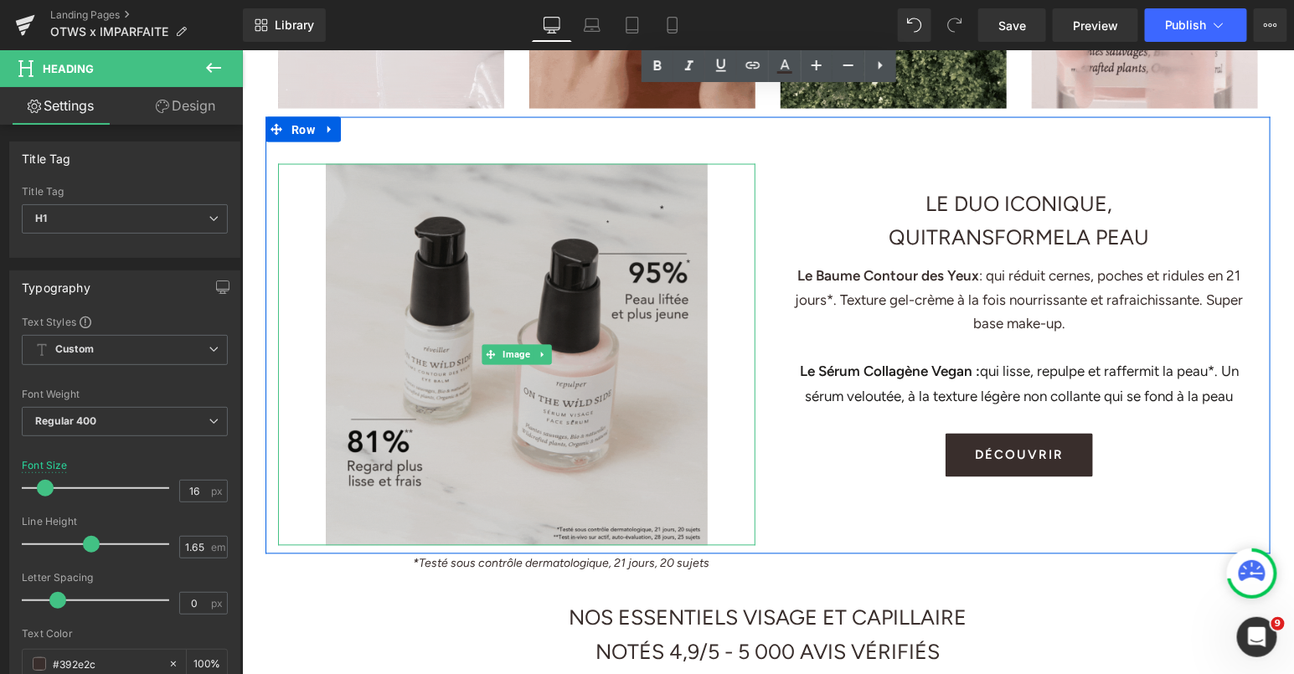
click at [600, 423] on img at bounding box center [516, 354] width 382 height 382
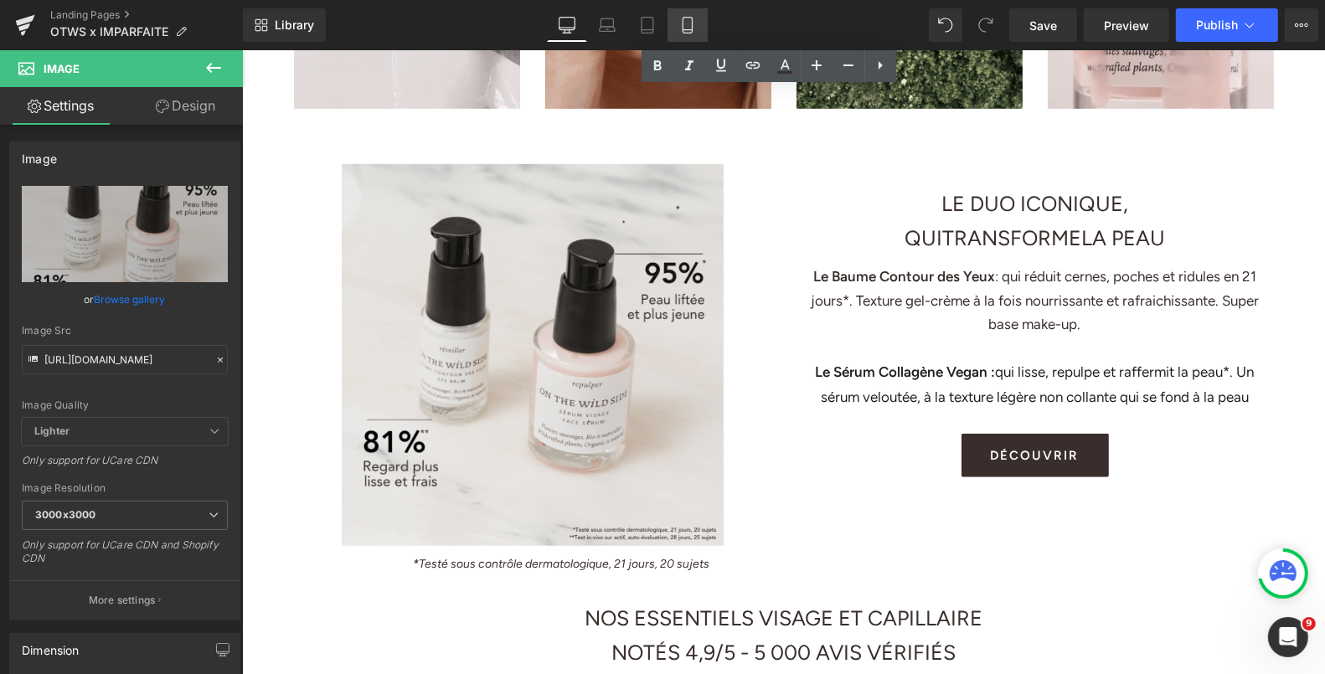
click at [684, 34] on link "Mobile" at bounding box center [688, 25] width 40 height 34
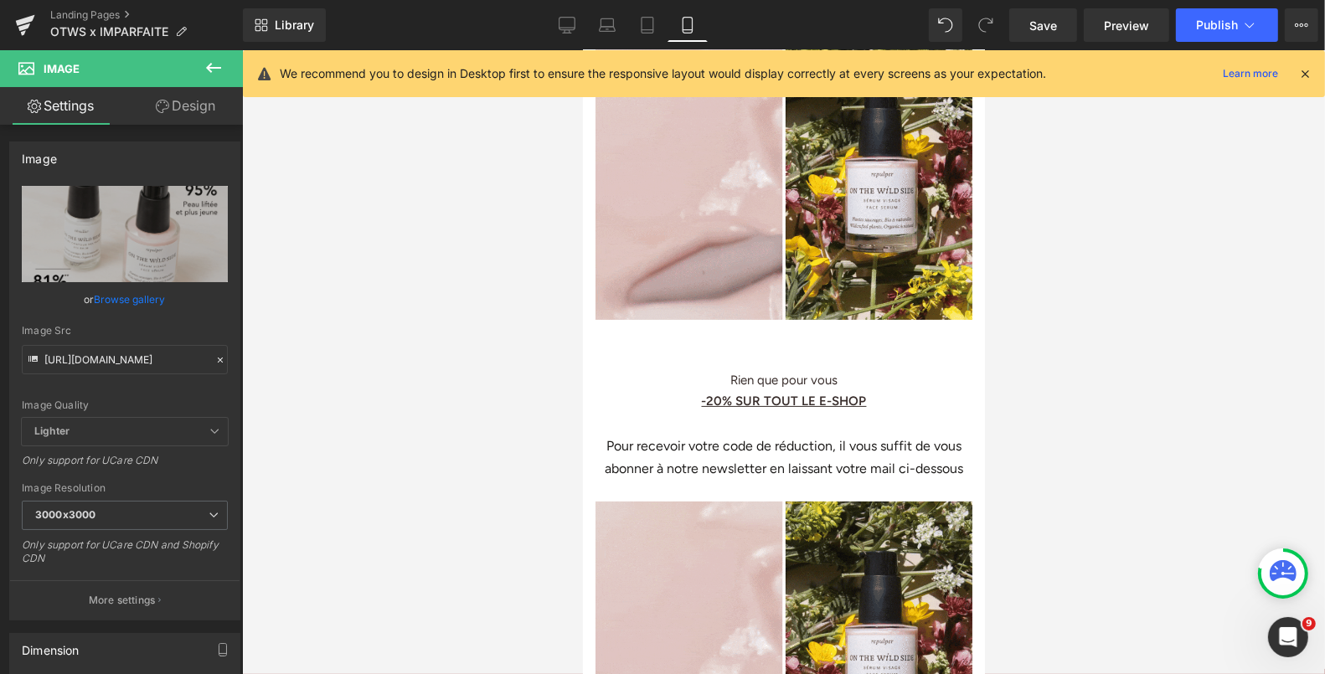
scroll to position [0, 0]
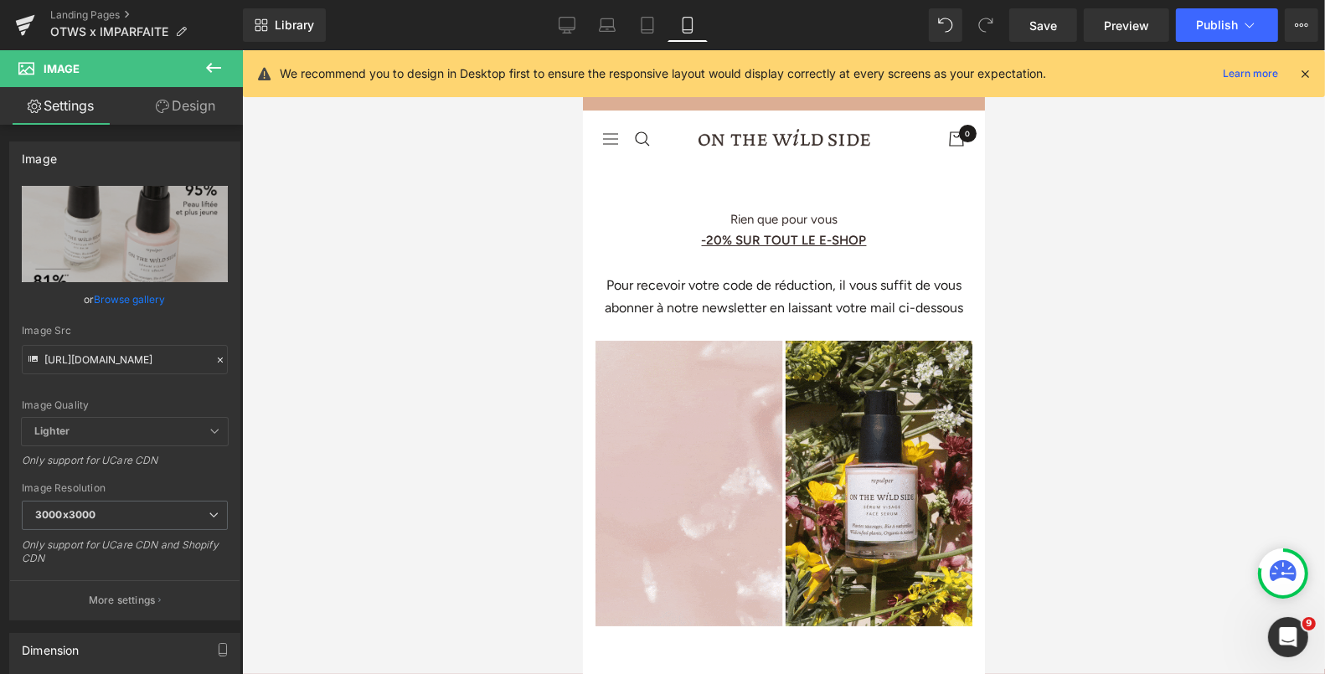
click at [641, 209] on h1 "Rien que pour vous" at bounding box center [783, 219] width 360 height 21
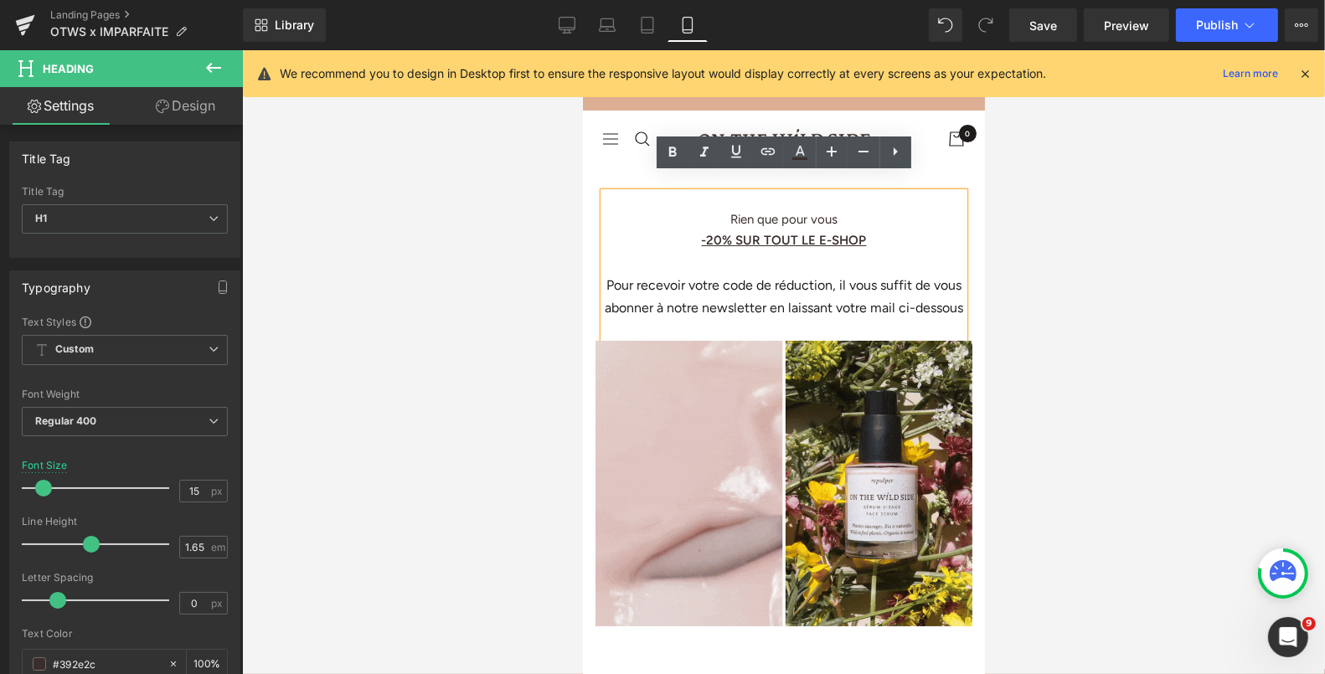
click at [653, 192] on div "Rien que pour vous -20% SUR TOUT LE E-SHOP Pour recevoir votre code de réductio…" at bounding box center [783, 266] width 360 height 148
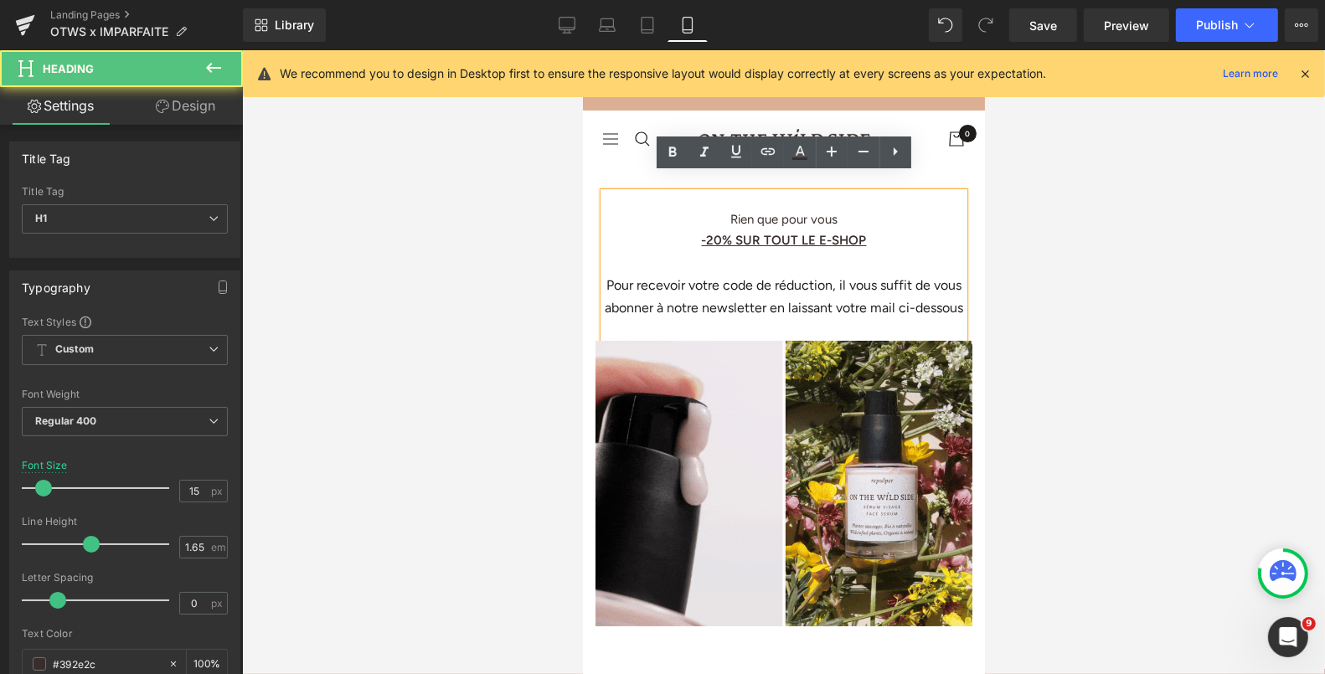
click at [590, 215] on div "ON THE WILD SIDE x IMPARFAITE Heading Rien que pour vous -20% SUR TOUT LE E-SHO…" at bounding box center [783, 266] width 402 height 148
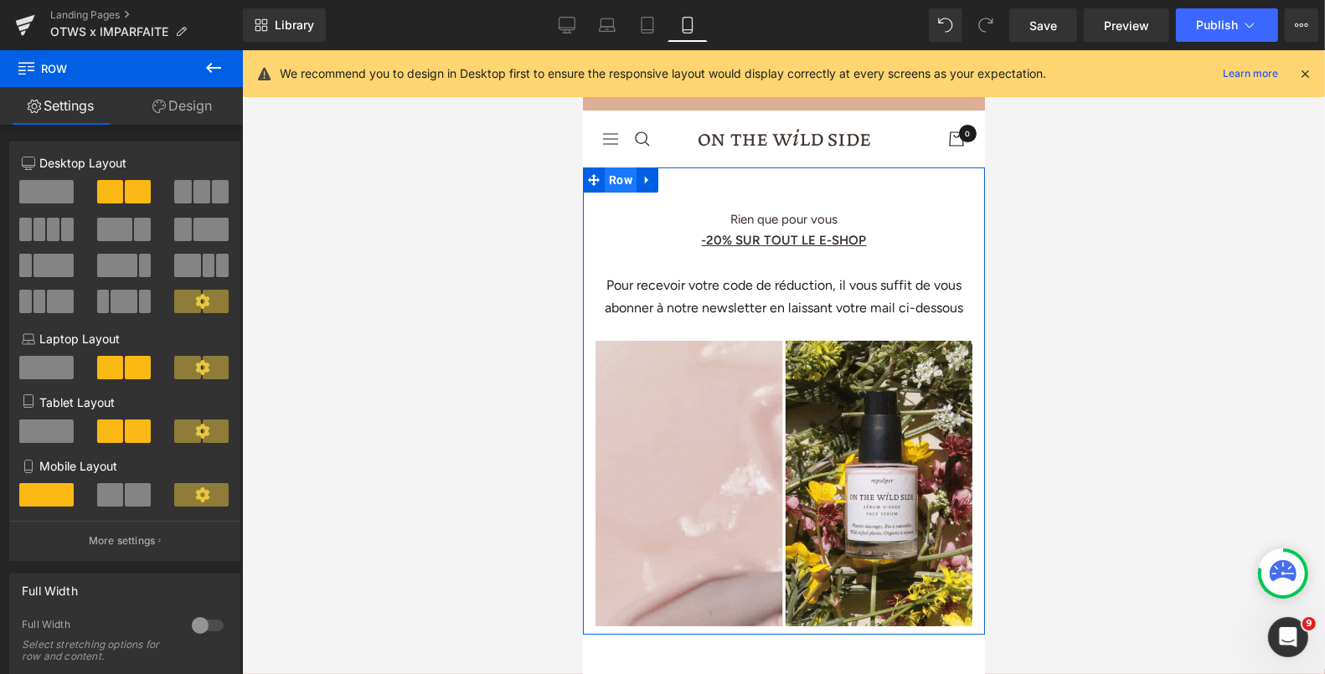
click at [625, 168] on span "Row" at bounding box center [620, 179] width 32 height 25
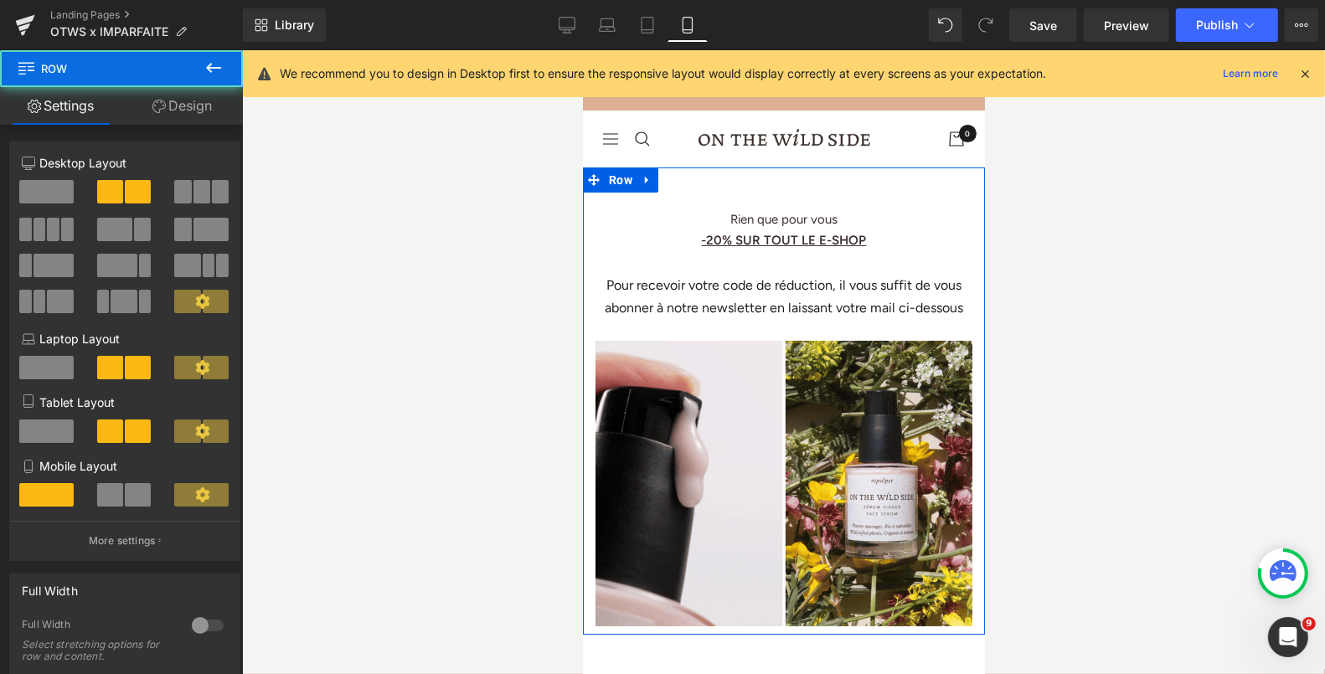
click at [210, 112] on link "Design" at bounding box center [181, 106] width 121 height 38
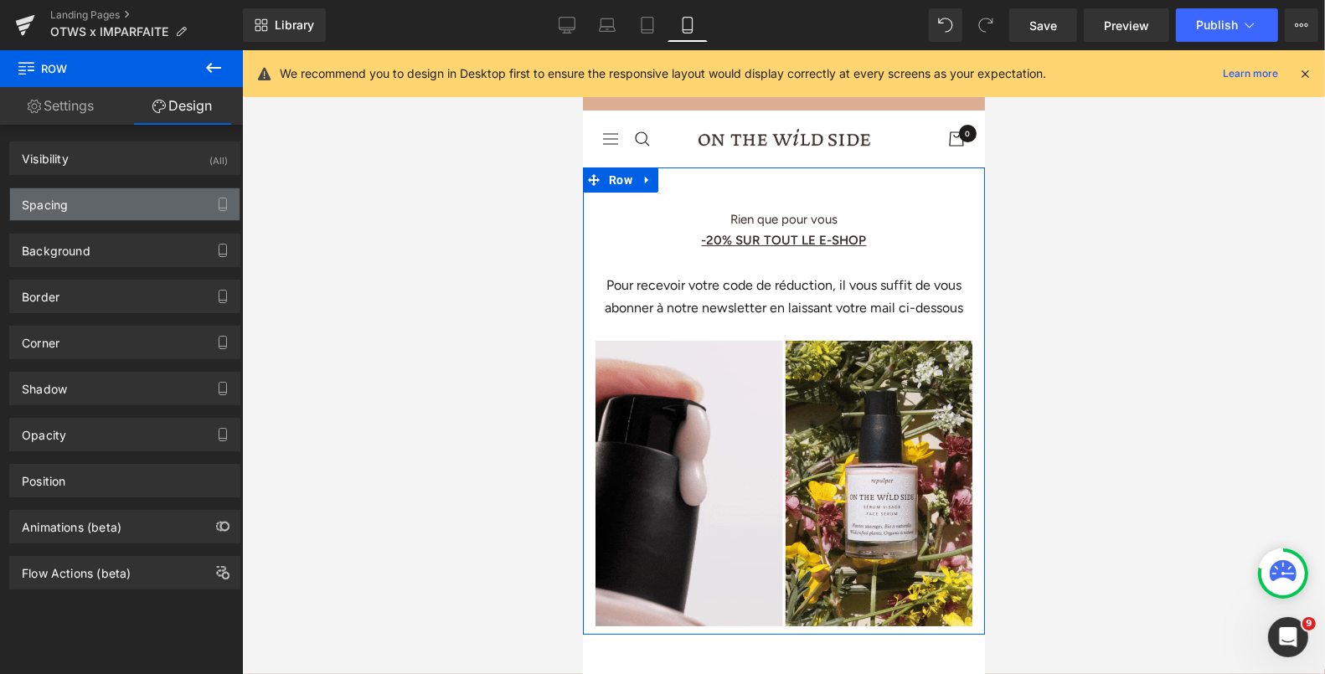
click at [107, 192] on div "Spacing" at bounding box center [125, 204] width 230 height 32
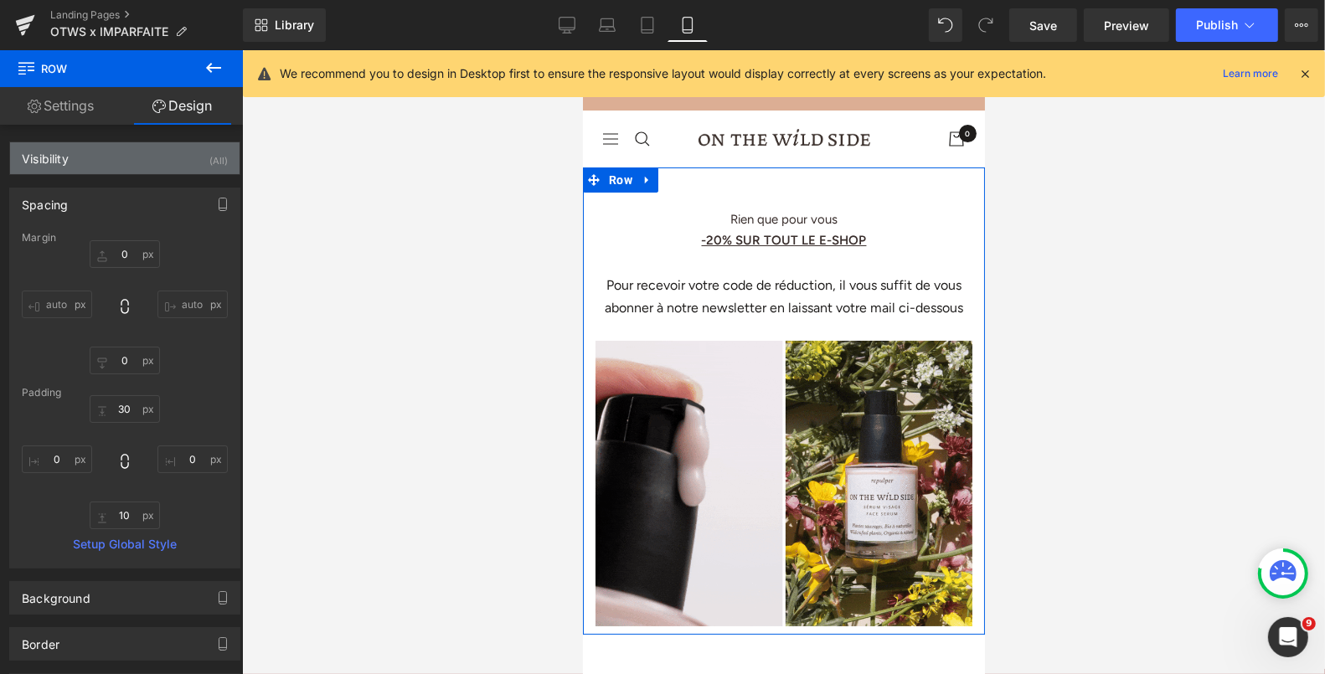
click at [94, 163] on div "Visibility (All)" at bounding box center [125, 158] width 230 height 32
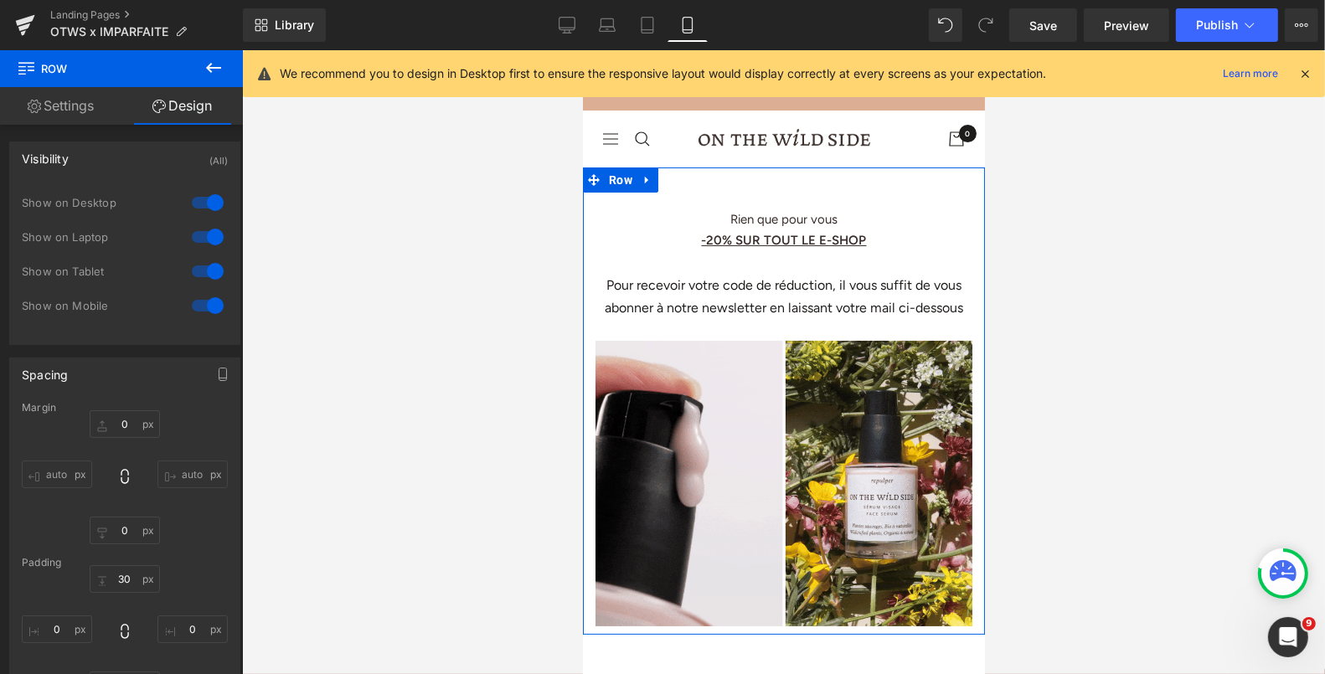
click at [205, 235] on div at bounding box center [208, 237] width 40 height 27
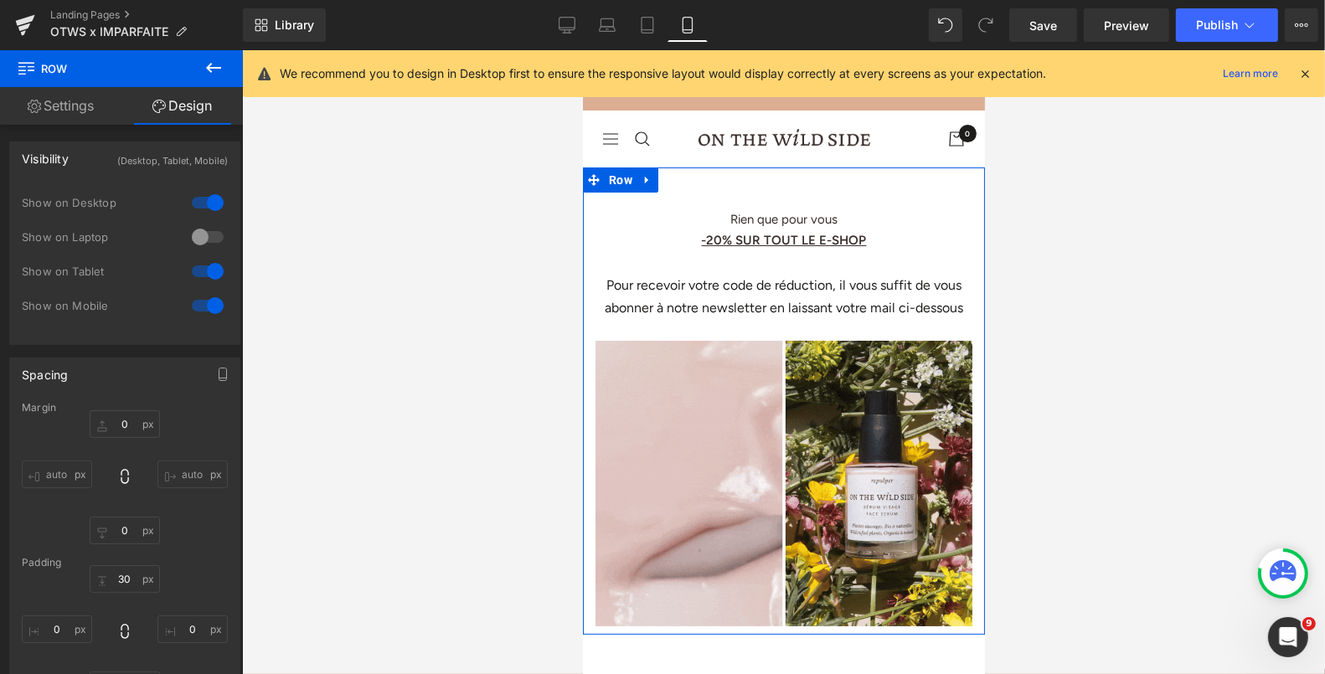
click at [208, 261] on div at bounding box center [208, 271] width 40 height 27
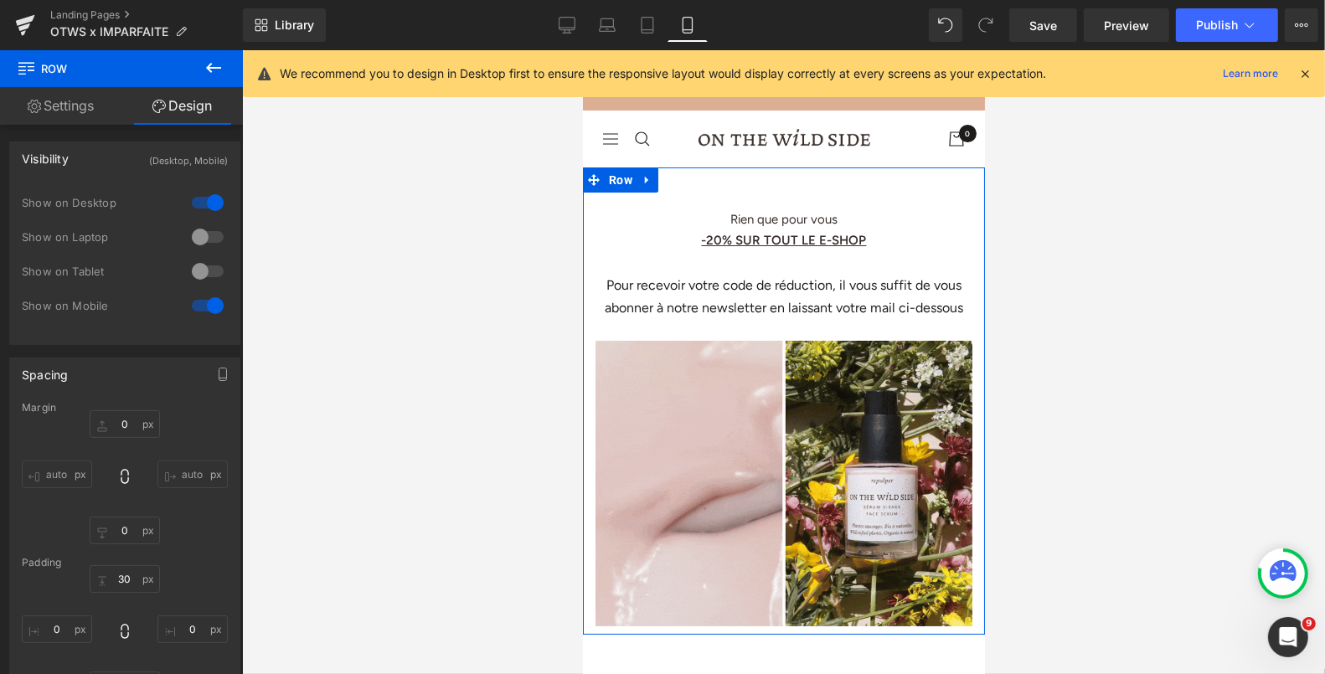
click at [202, 304] on div at bounding box center [208, 305] width 40 height 27
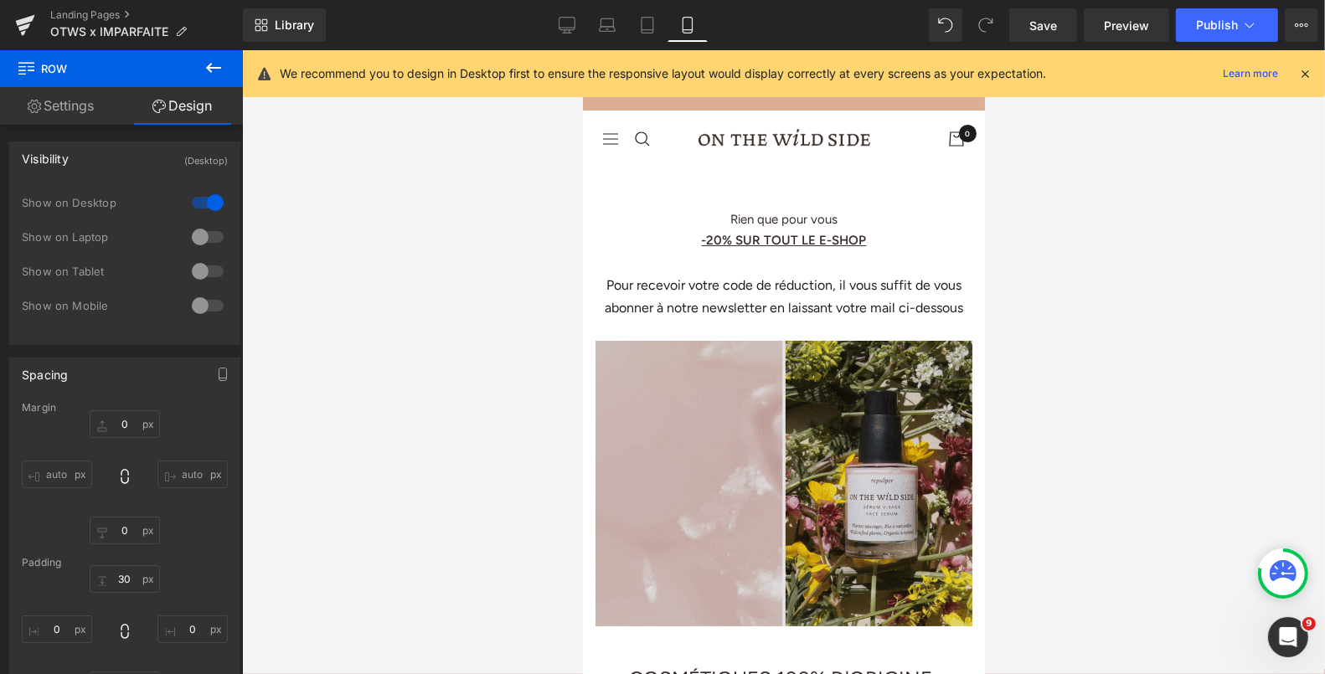
click at [629, 634] on div "COSMÉTIQUES 100% D'ORIGINE NATURELLE À L'EFFICACITÉ BREVETÉE" at bounding box center [783, 680] width 402 height 93
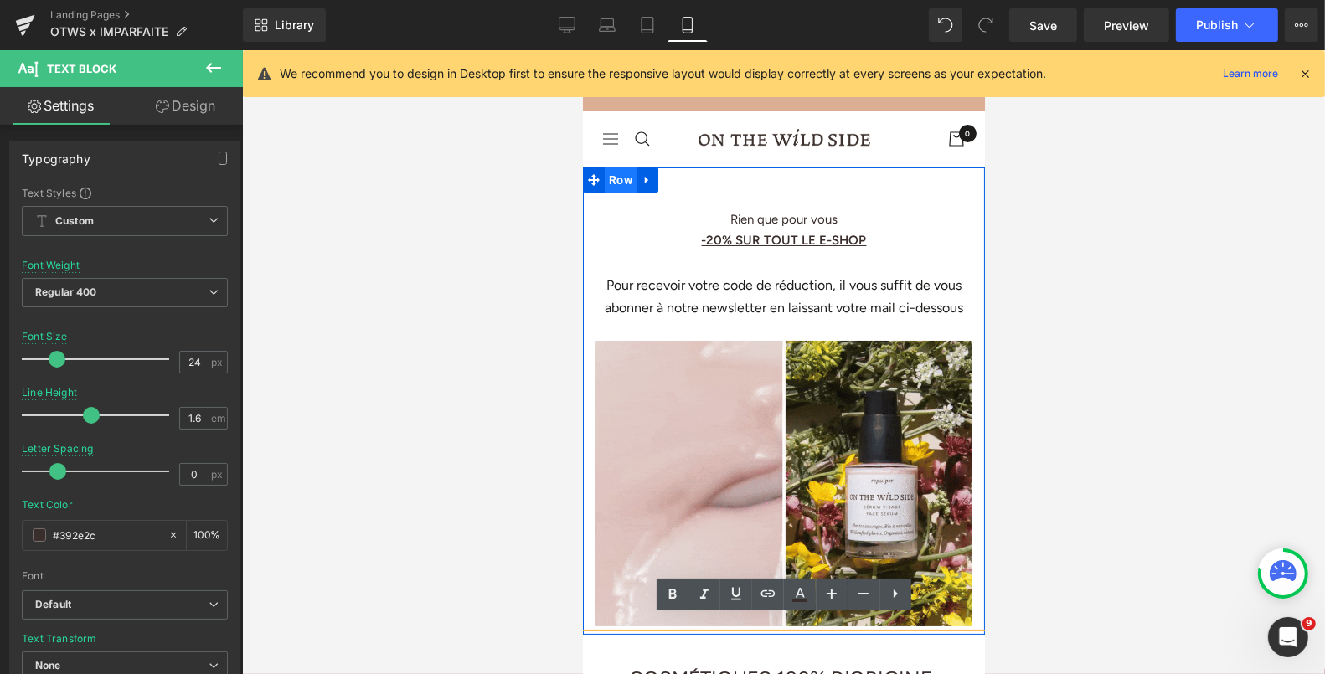
click at [618, 167] on span "Row" at bounding box center [620, 179] width 32 height 25
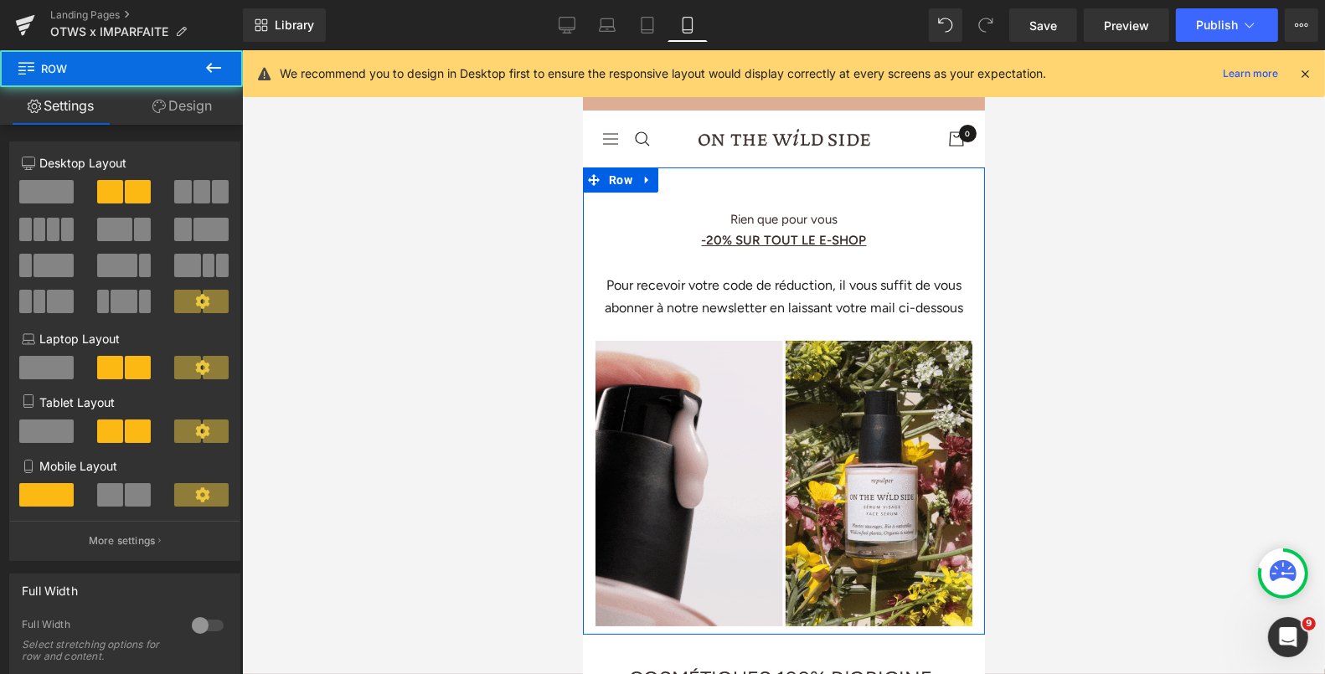
click at [176, 102] on link "Design" at bounding box center [181, 106] width 121 height 38
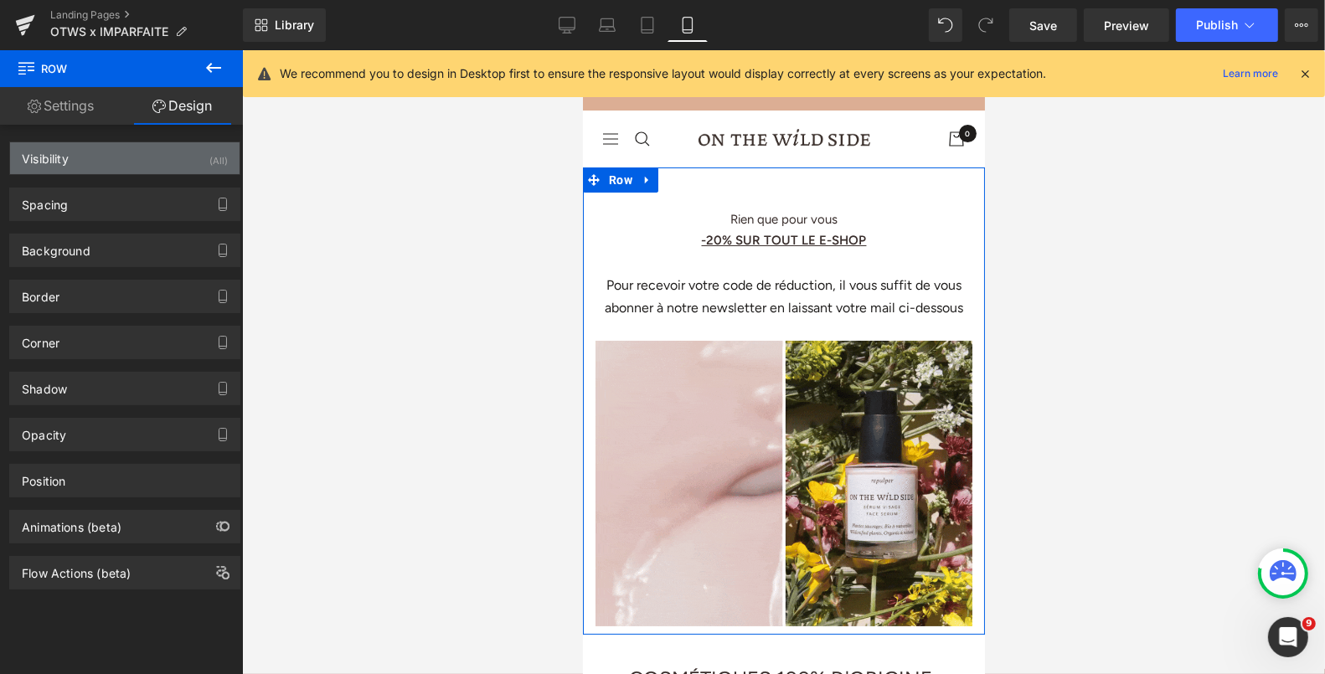
click at [81, 160] on div "Visibility (All)" at bounding box center [125, 158] width 230 height 32
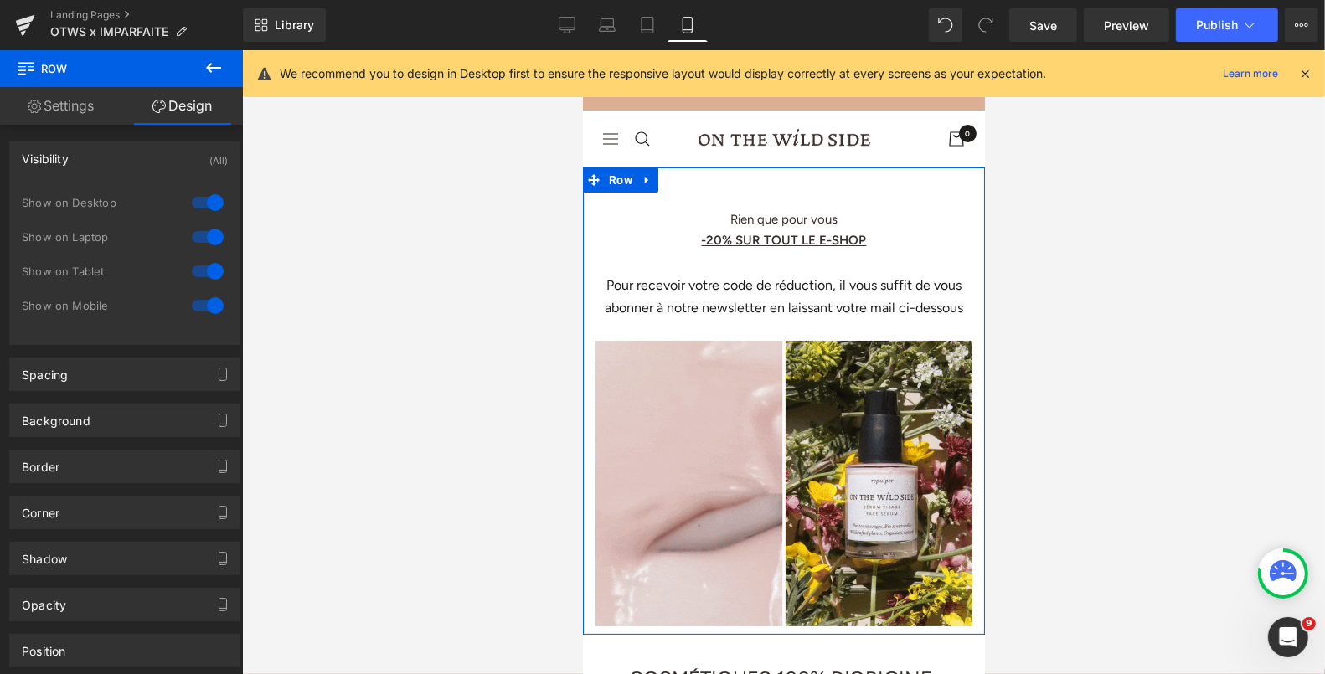
click at [203, 267] on div at bounding box center [208, 271] width 40 height 27
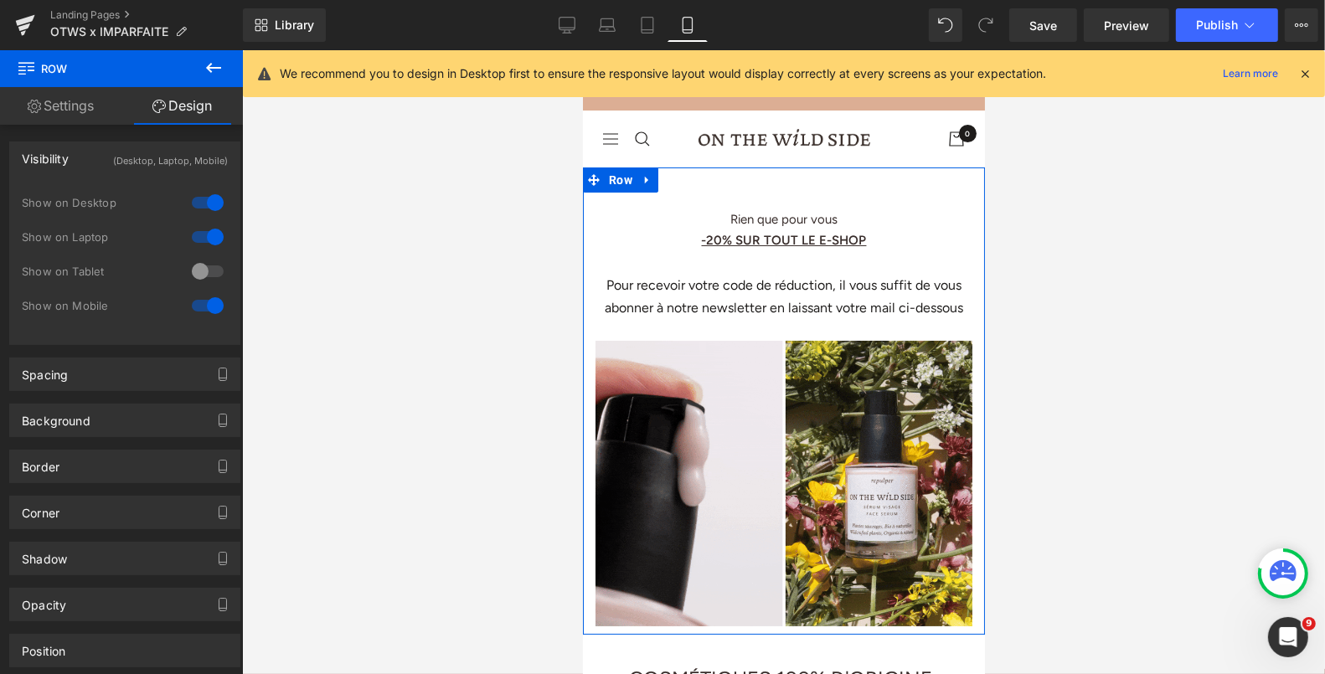
click at [203, 239] on div at bounding box center [208, 237] width 40 height 27
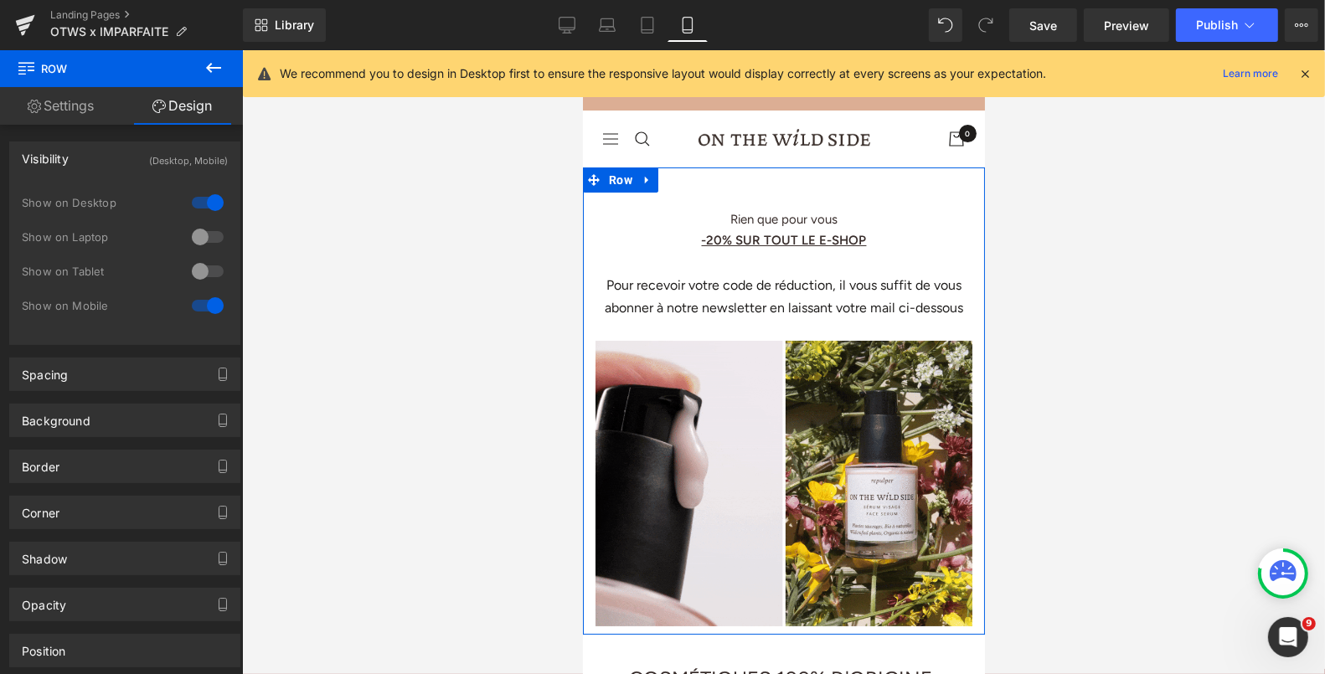
click at [205, 208] on div at bounding box center [208, 202] width 40 height 27
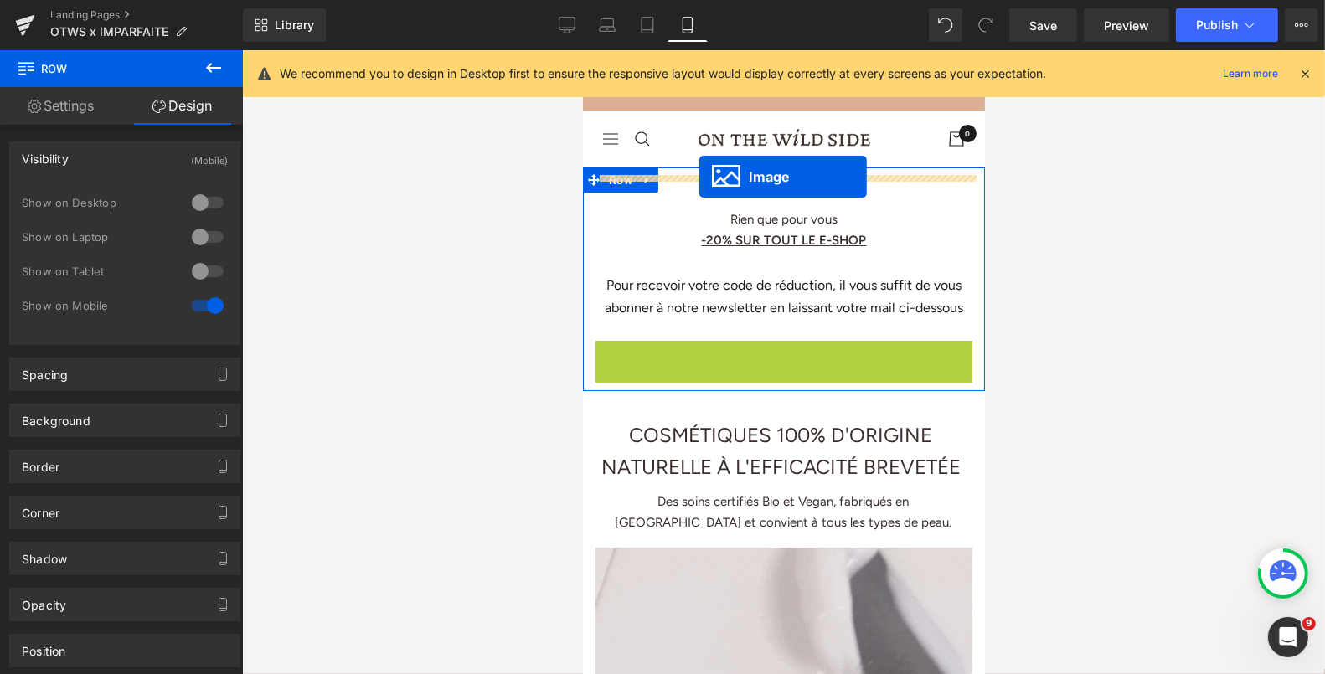
drag, startPoint x: 756, startPoint y: 462, endPoint x: 699, endPoint y: 176, distance: 291.4
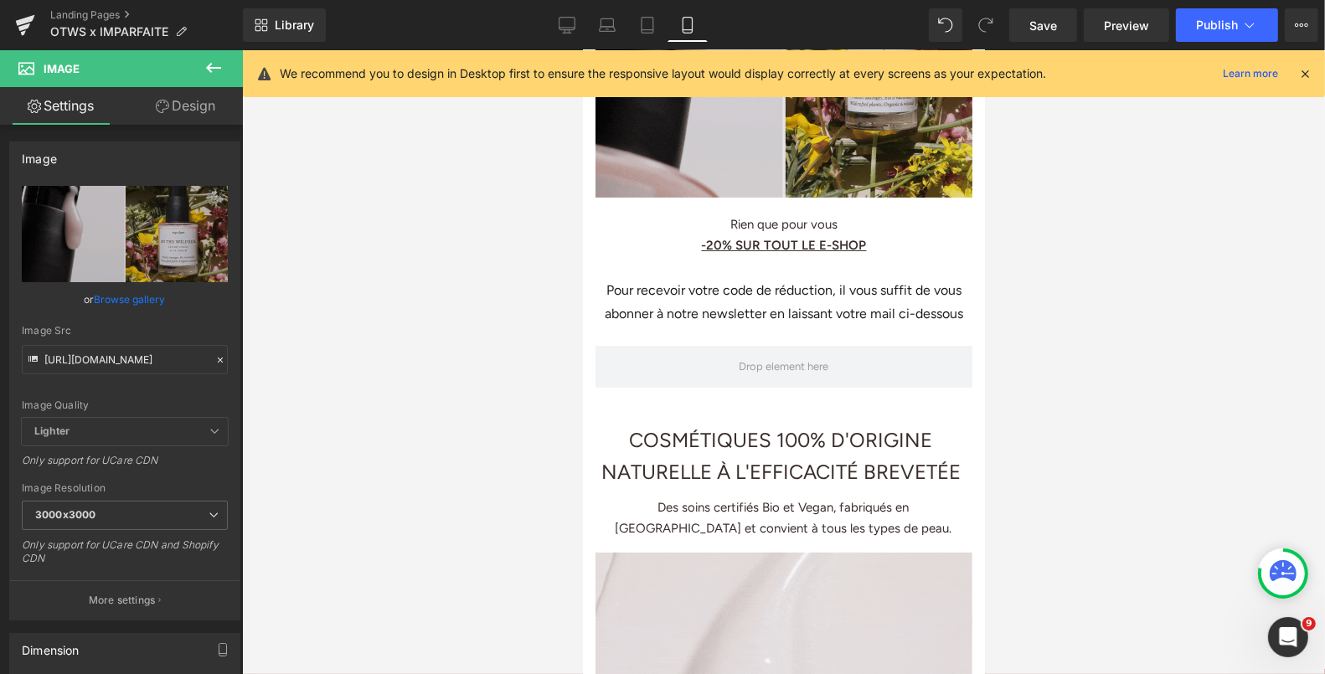
scroll to position [357, 0]
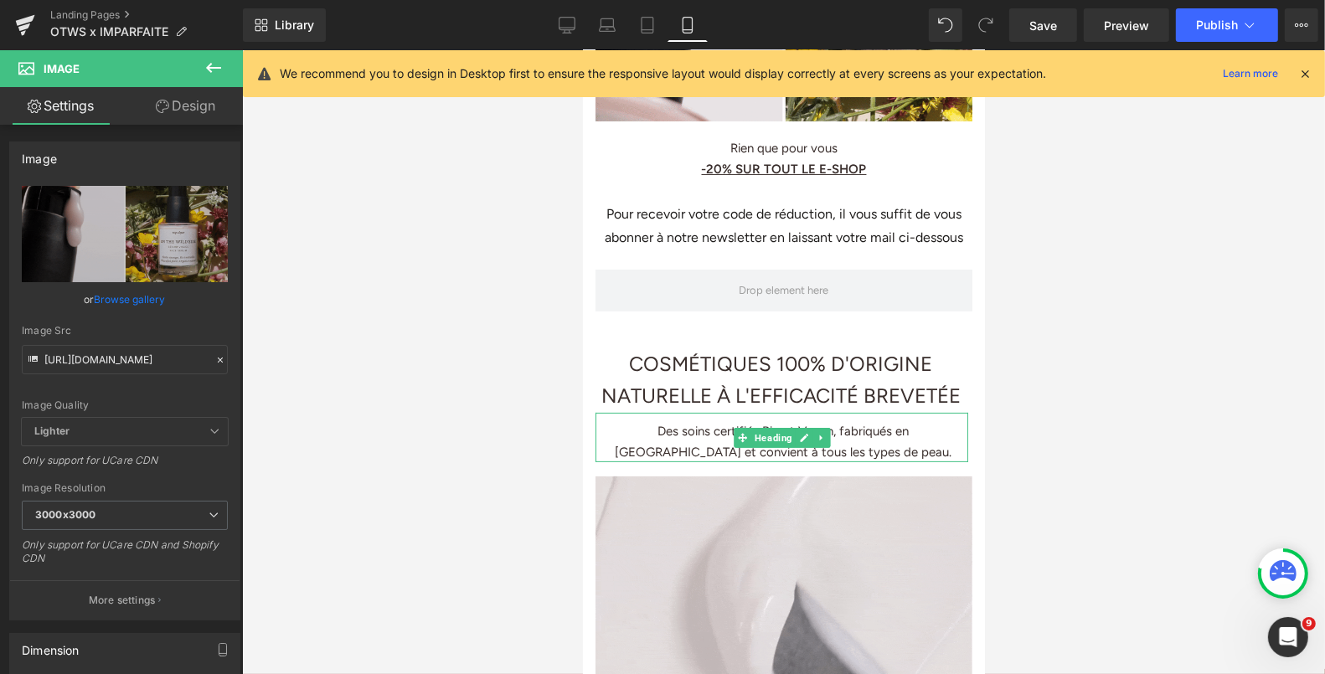
click at [691, 438] on h1 "Des soins certifiés Bio et Vegan, fabriqués en [GEOGRAPHIC_DATA] et convient à …" at bounding box center [783, 442] width 364 height 42
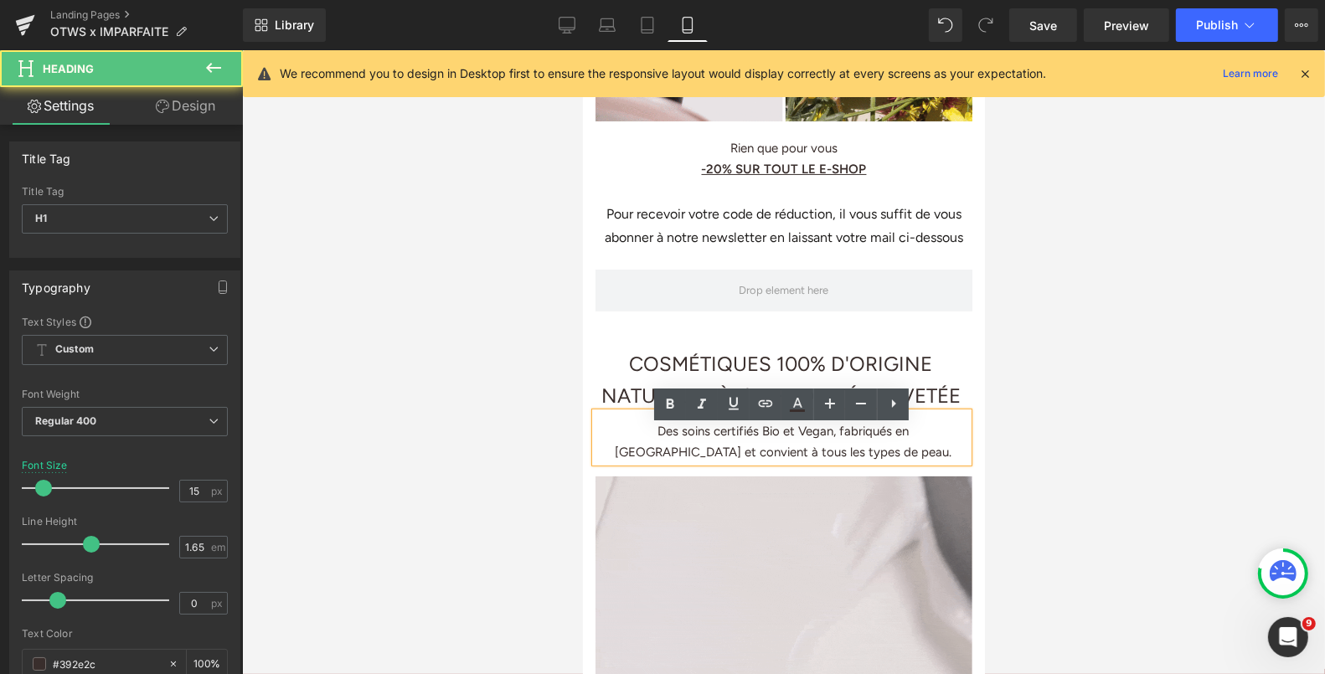
click at [691, 438] on h1 "Des soins certifiés Bio et Vegan, fabriqués en [GEOGRAPHIC_DATA] et convient à …" at bounding box center [783, 442] width 364 height 42
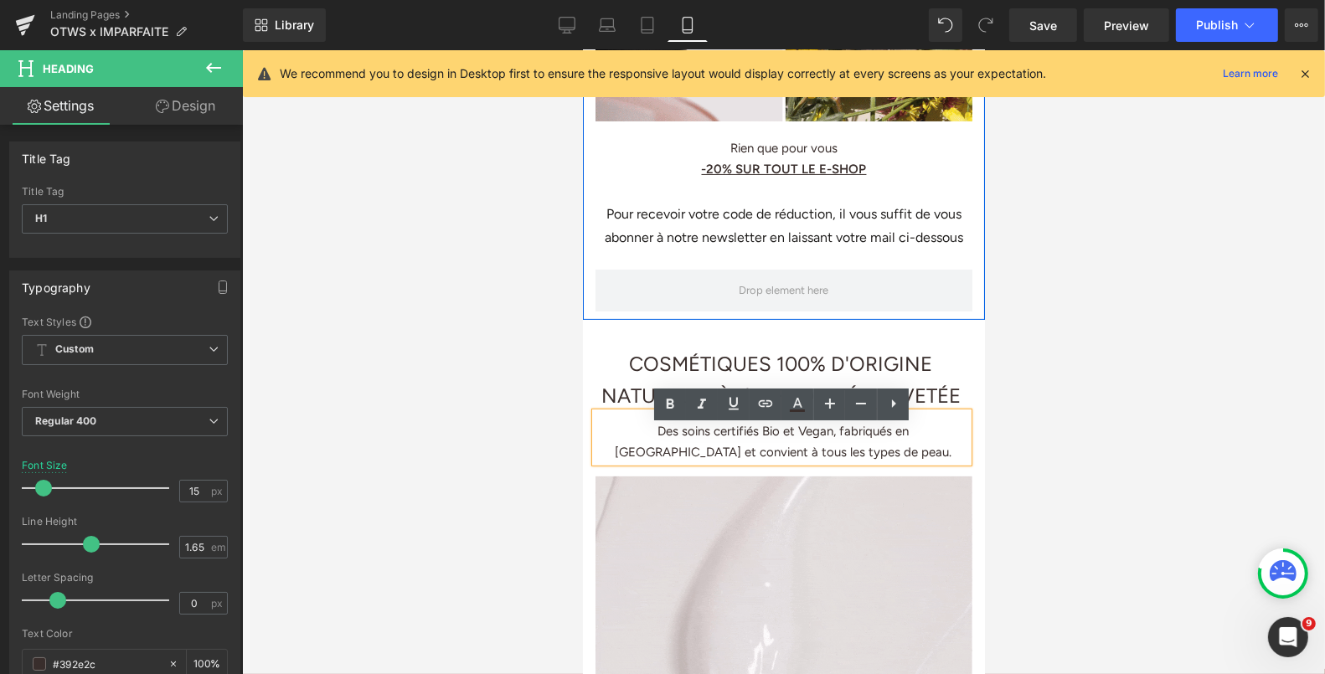
click at [687, 219] on div "Pour recevoir votre code de réduction, il vous suffit de vous abonner à notre n…" at bounding box center [783, 225] width 360 height 46
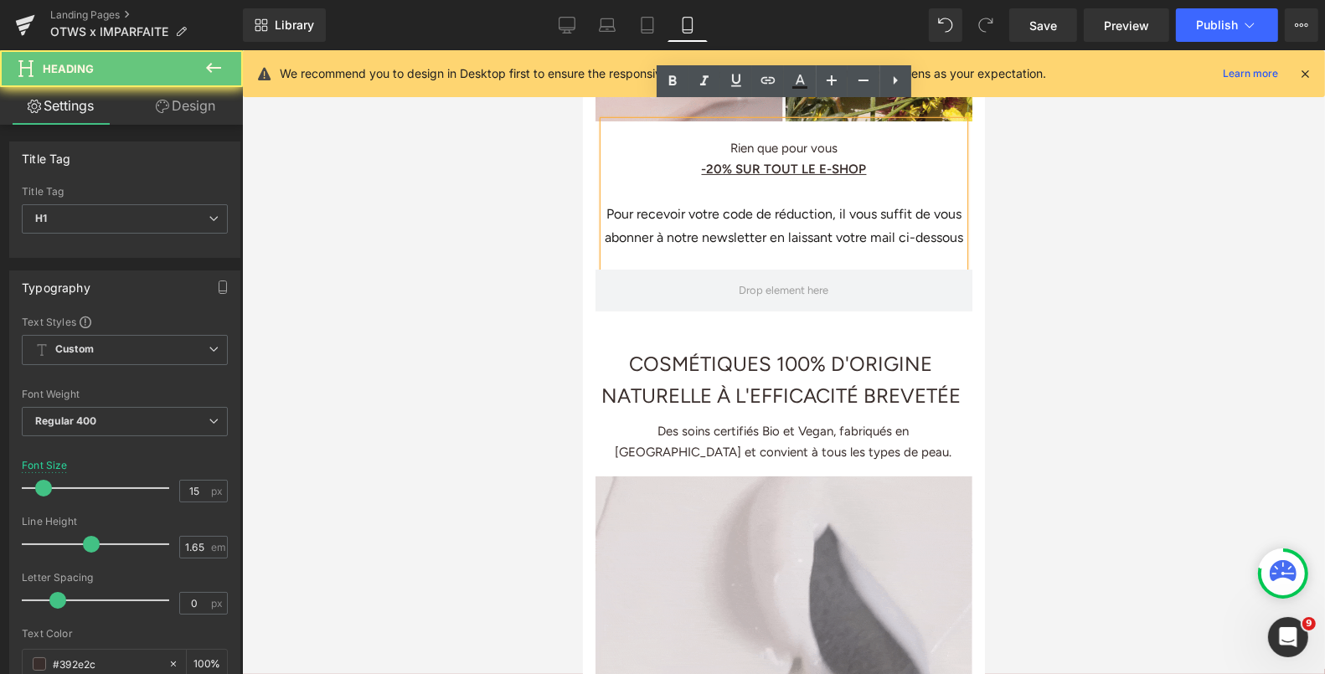
click at [687, 219] on div "Pour recevoir votre code de réduction, il vous suffit de vous abonner à notre n…" at bounding box center [783, 225] width 360 height 46
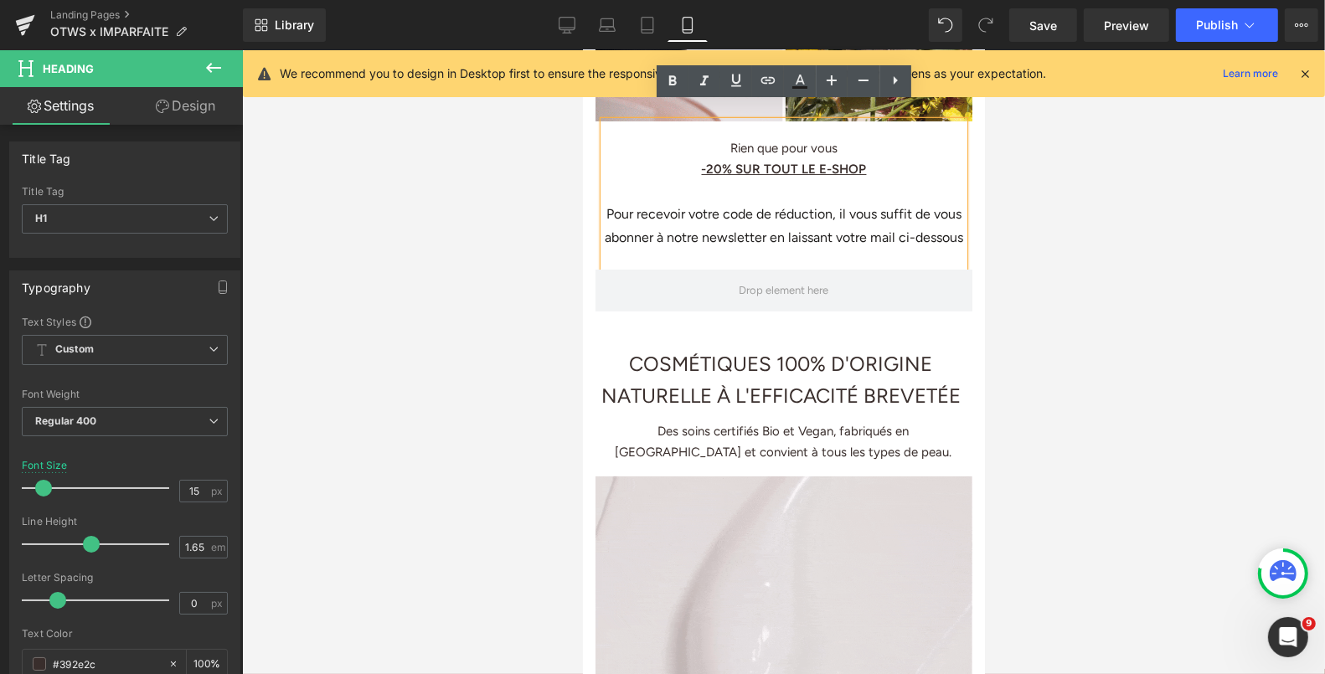
click at [678, 455] on h1 "Des soins certifiés Bio et Vegan, fabriqués en [GEOGRAPHIC_DATA] et convient à …" at bounding box center [783, 442] width 364 height 42
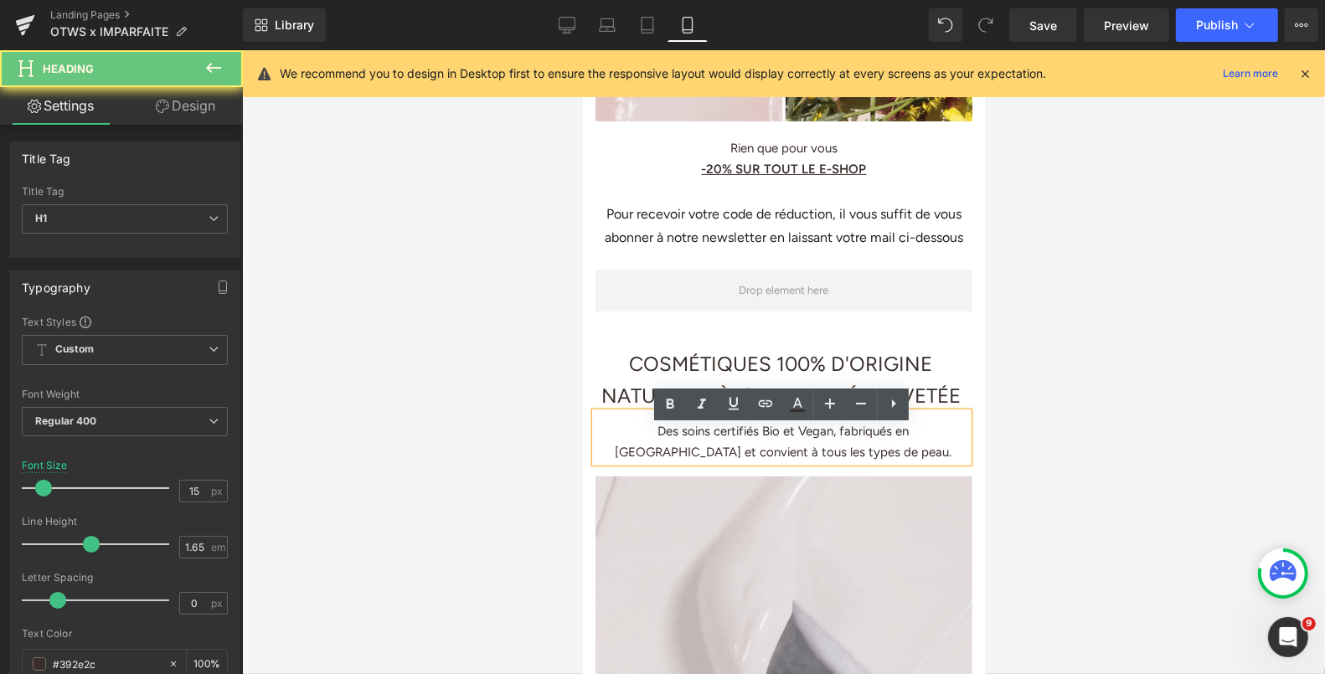
click at [679, 448] on h1 "Des soins certifiés Bio et Vegan, fabriqués en [GEOGRAPHIC_DATA] et convient à …" at bounding box center [783, 442] width 364 height 42
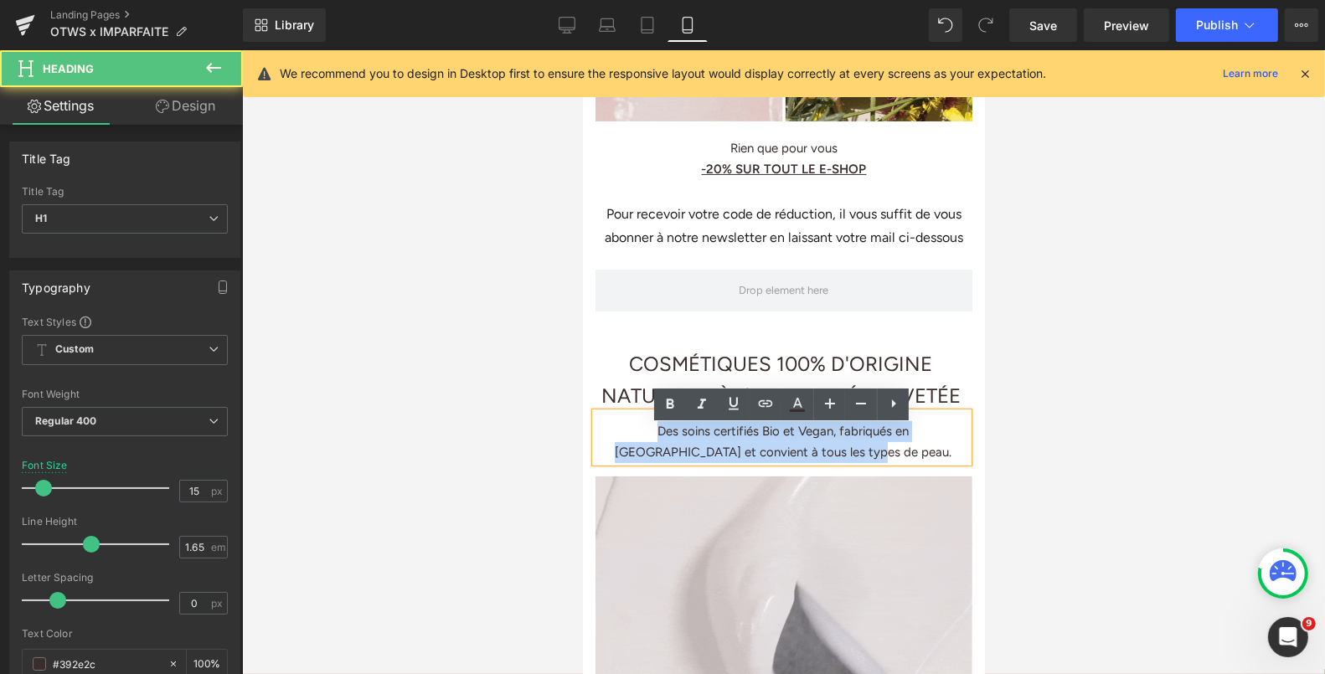
click at [679, 448] on h1 "Des soins certifiés Bio et Vegan, fabriqués en [GEOGRAPHIC_DATA] et convient à …" at bounding box center [783, 442] width 364 height 42
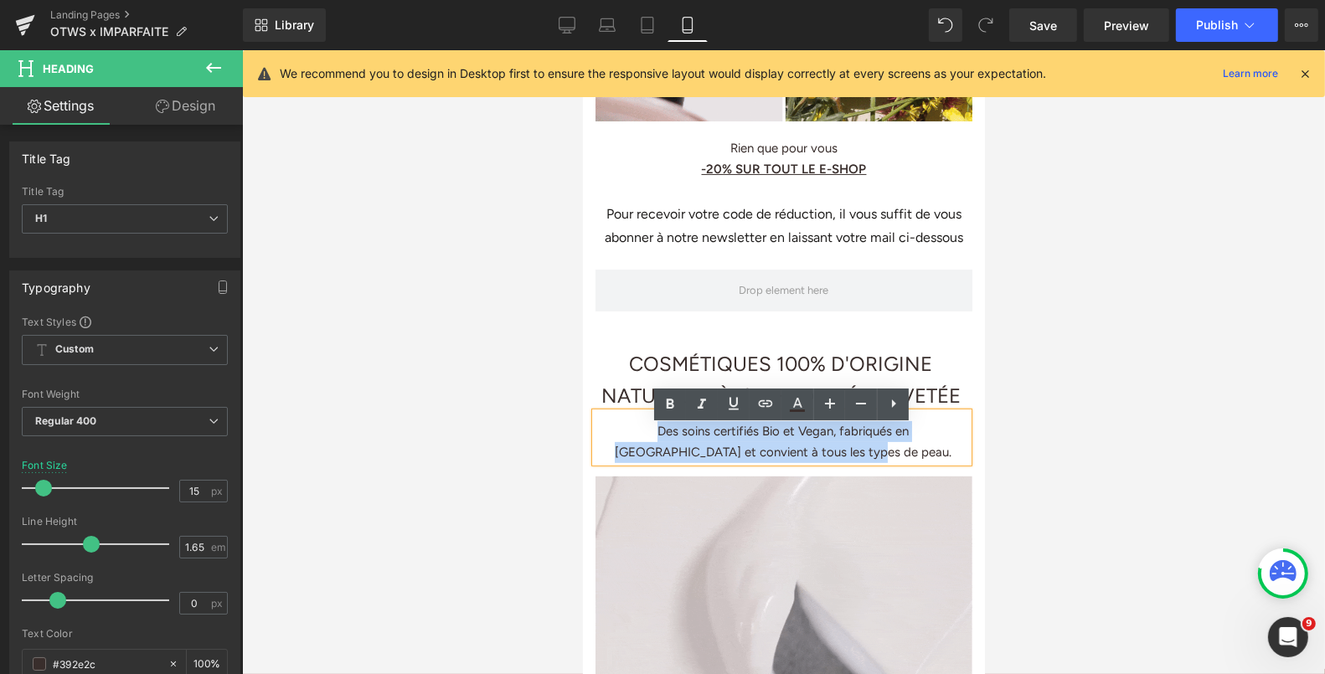
click at [697, 211] on div "Pour recevoir votre code de réduction, il vous suffit de vous abonner à notre n…" at bounding box center [783, 225] width 360 height 46
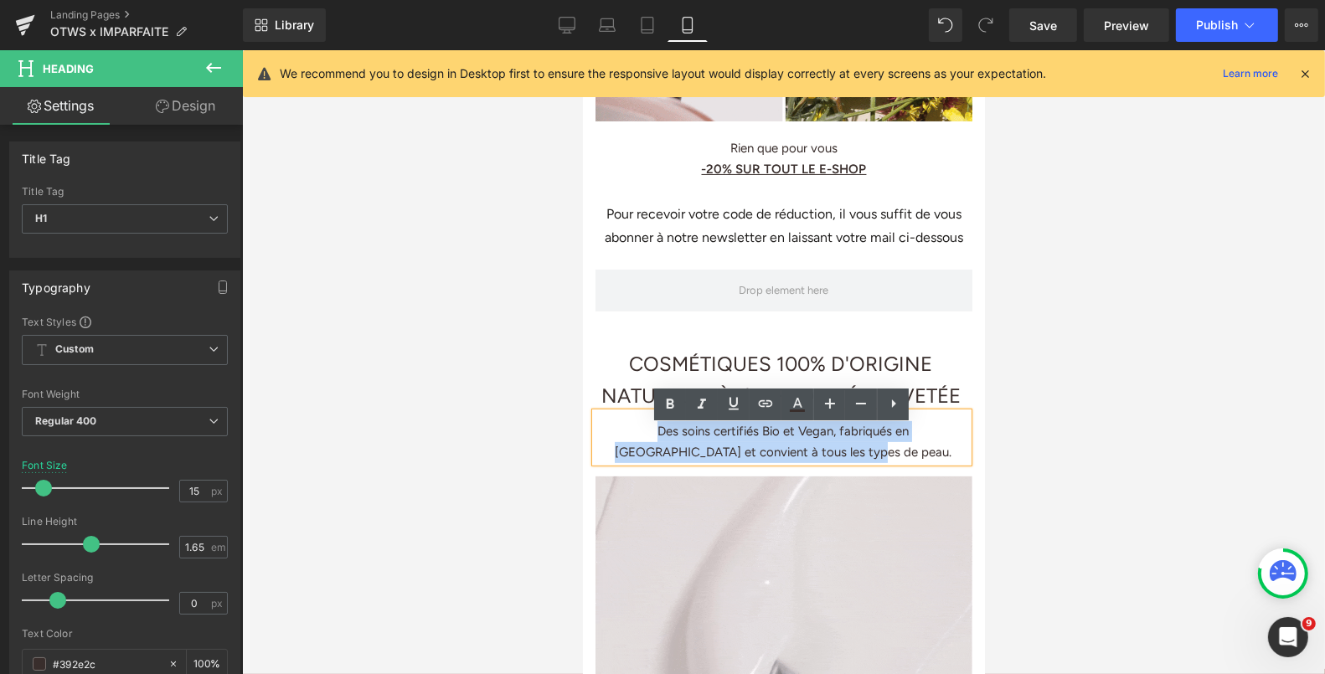
click at [697, 211] on div "Pour recevoir votre code de réduction, il vous suffit de vous abonner à notre n…" at bounding box center [783, 225] width 360 height 46
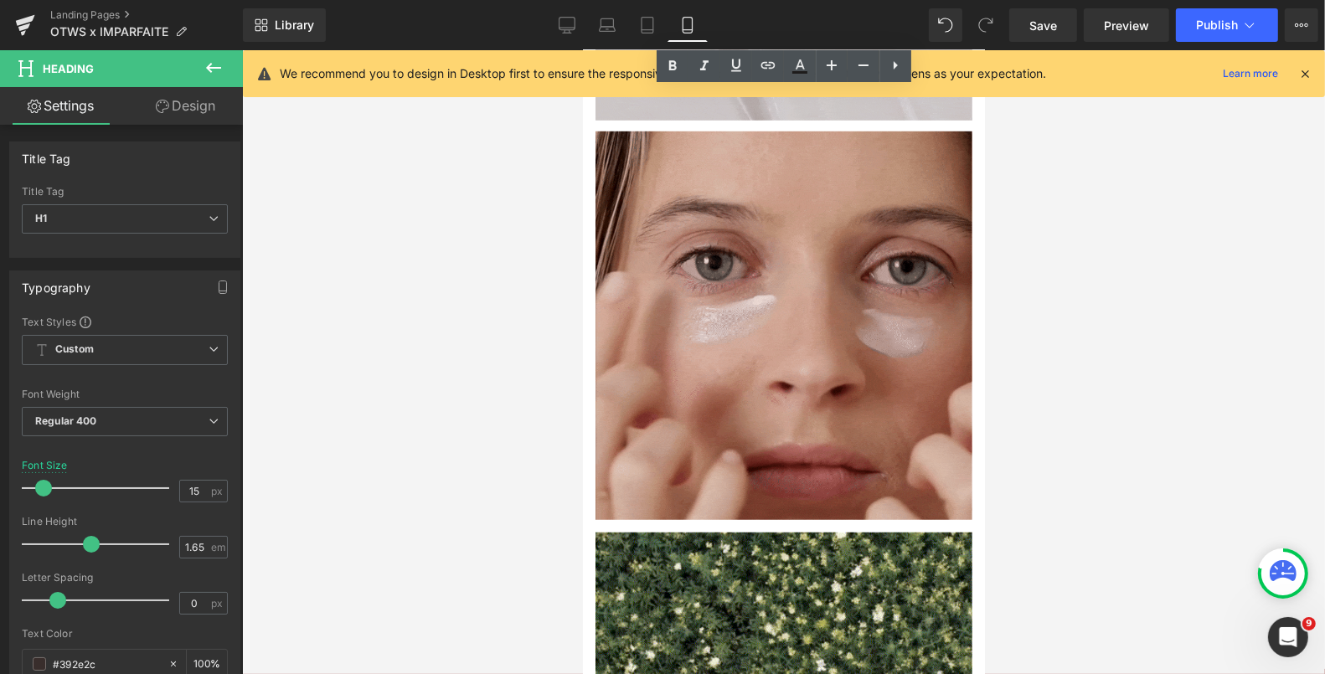
scroll to position [403, 0]
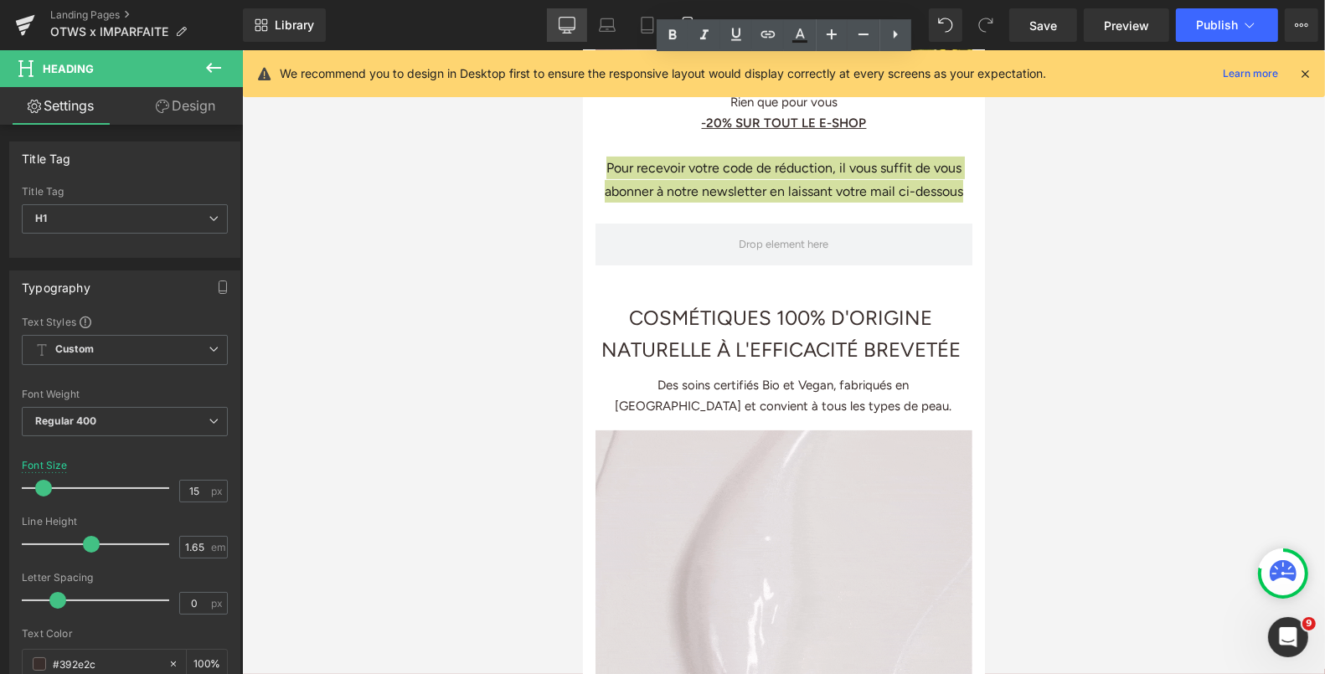
click at [560, 23] on icon at bounding box center [567, 25] width 17 height 17
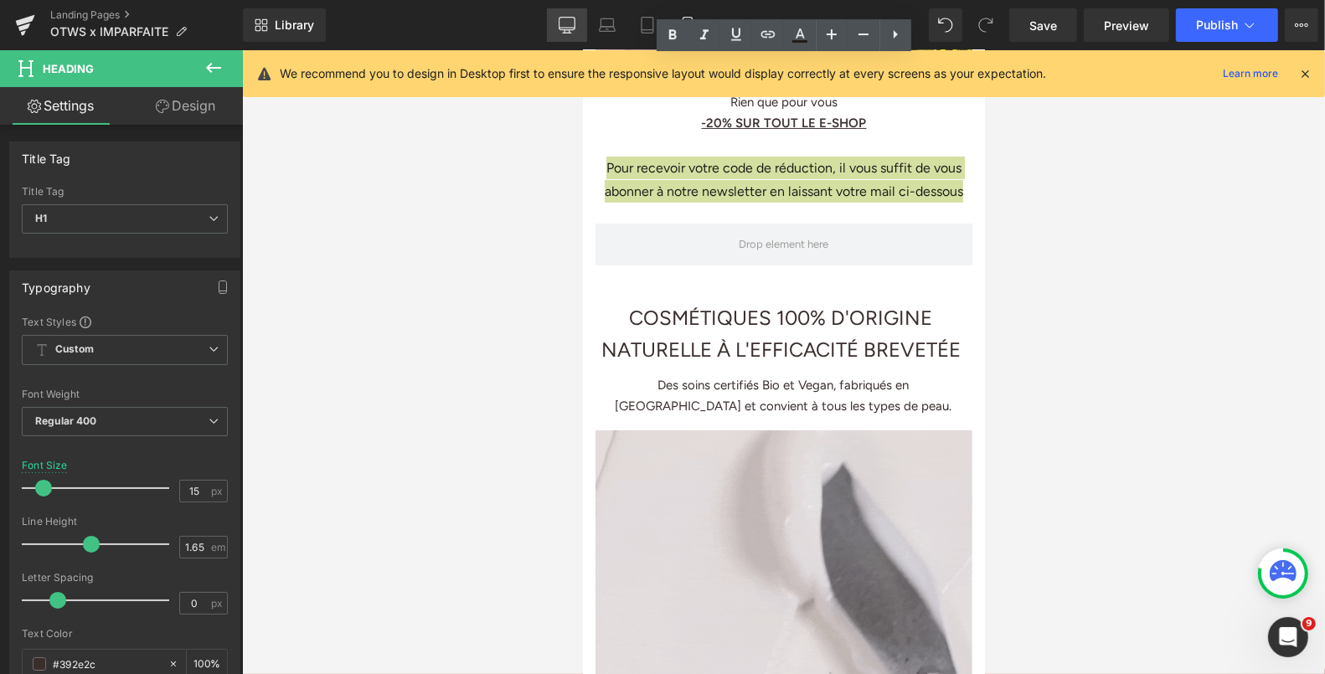
type input "17"
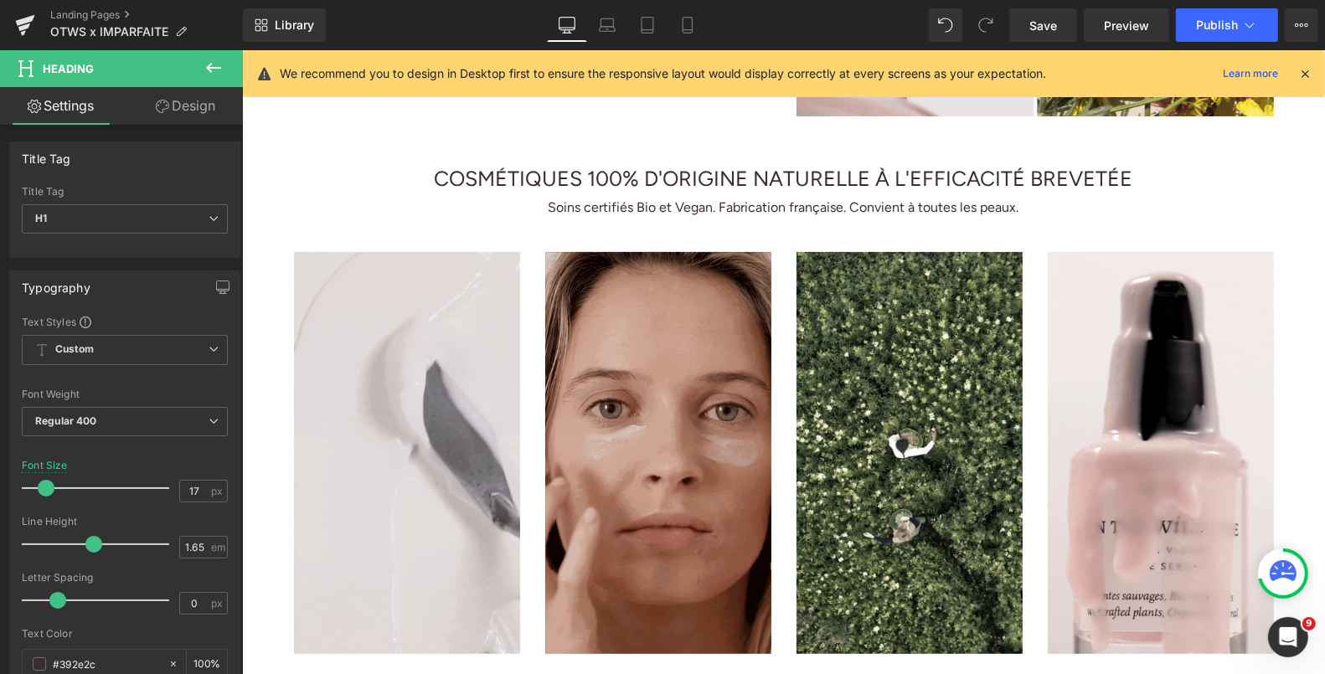
scroll to position [496, 0]
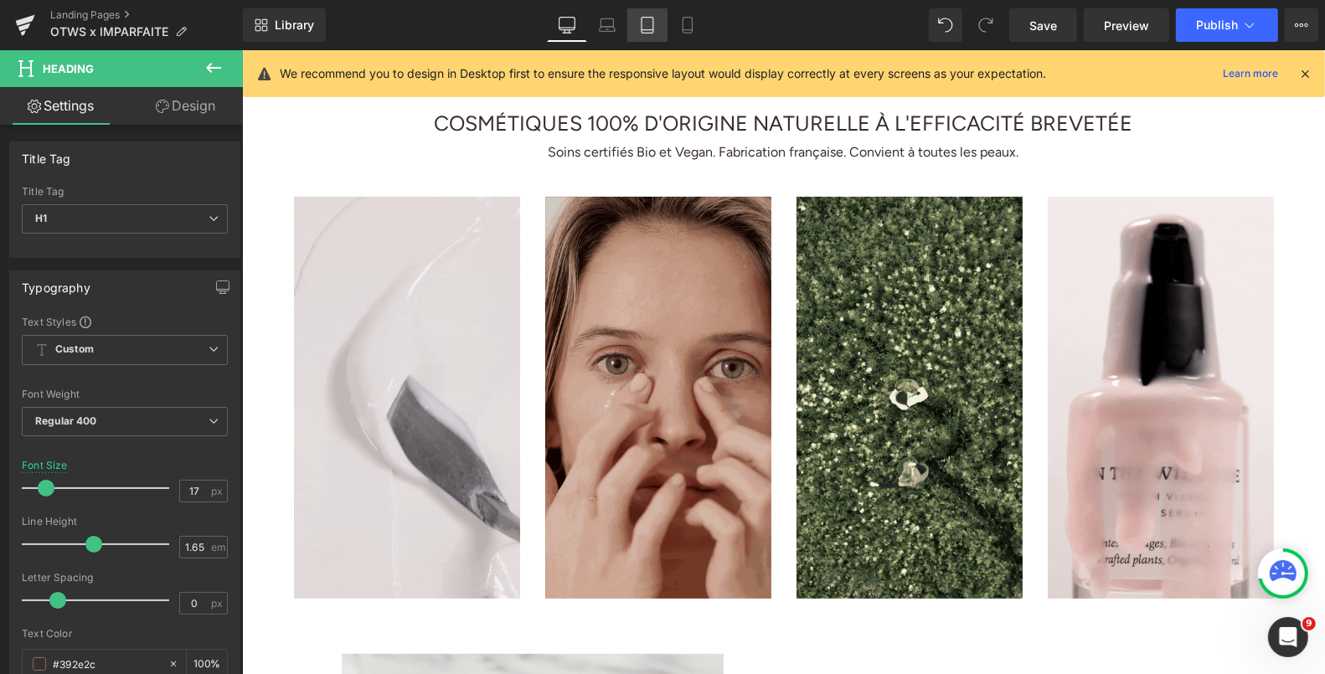
click at [639, 25] on icon at bounding box center [647, 25] width 17 height 17
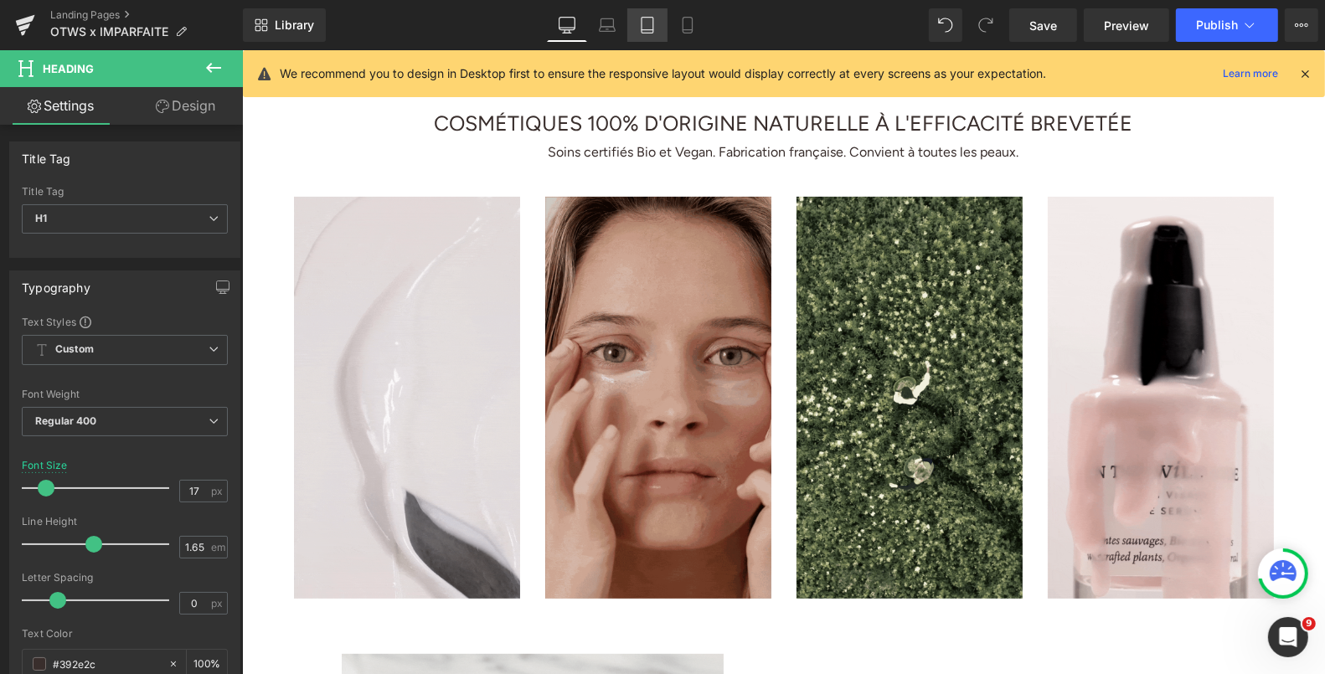
type input "100"
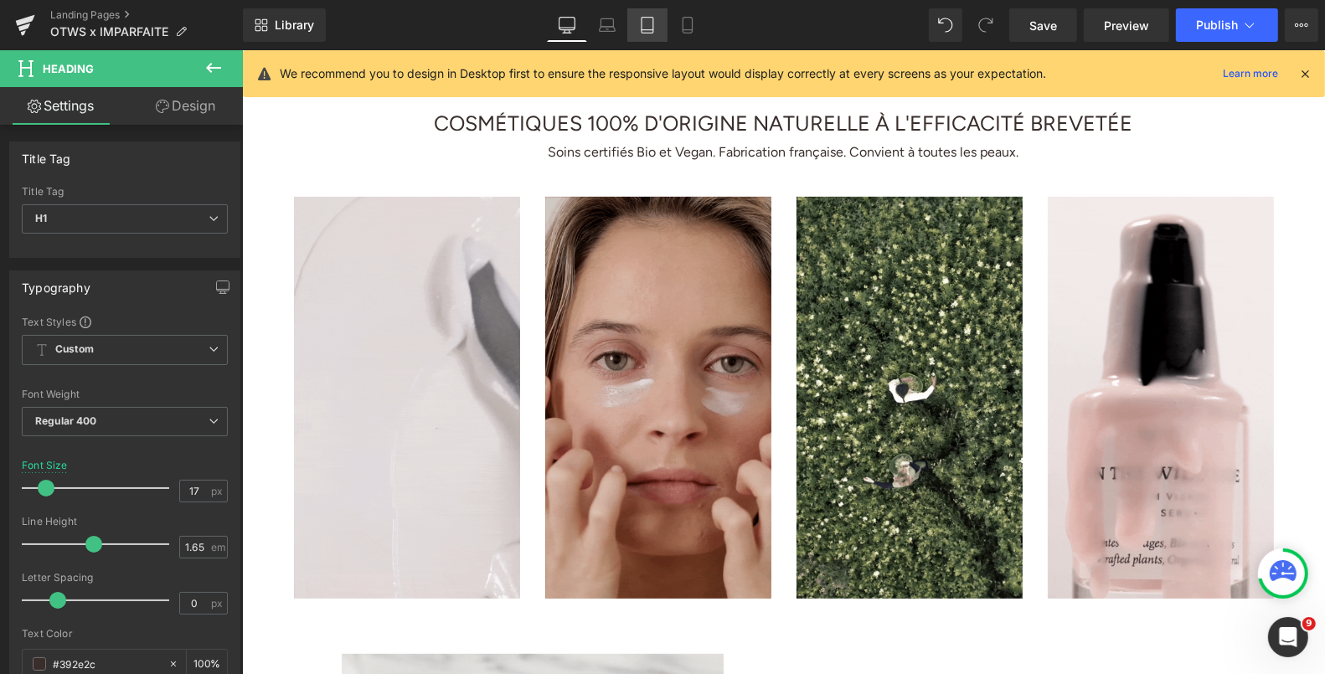
scroll to position [0, 0]
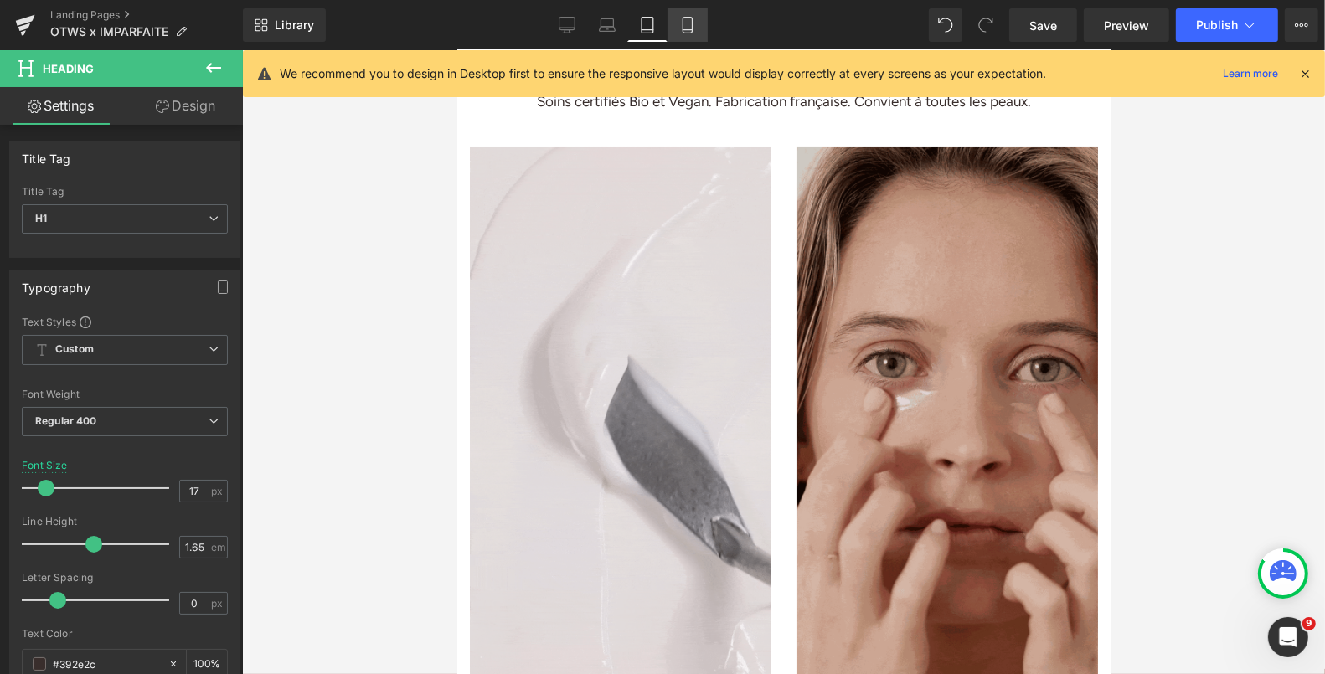
click at [688, 34] on link "Mobile" at bounding box center [688, 25] width 40 height 34
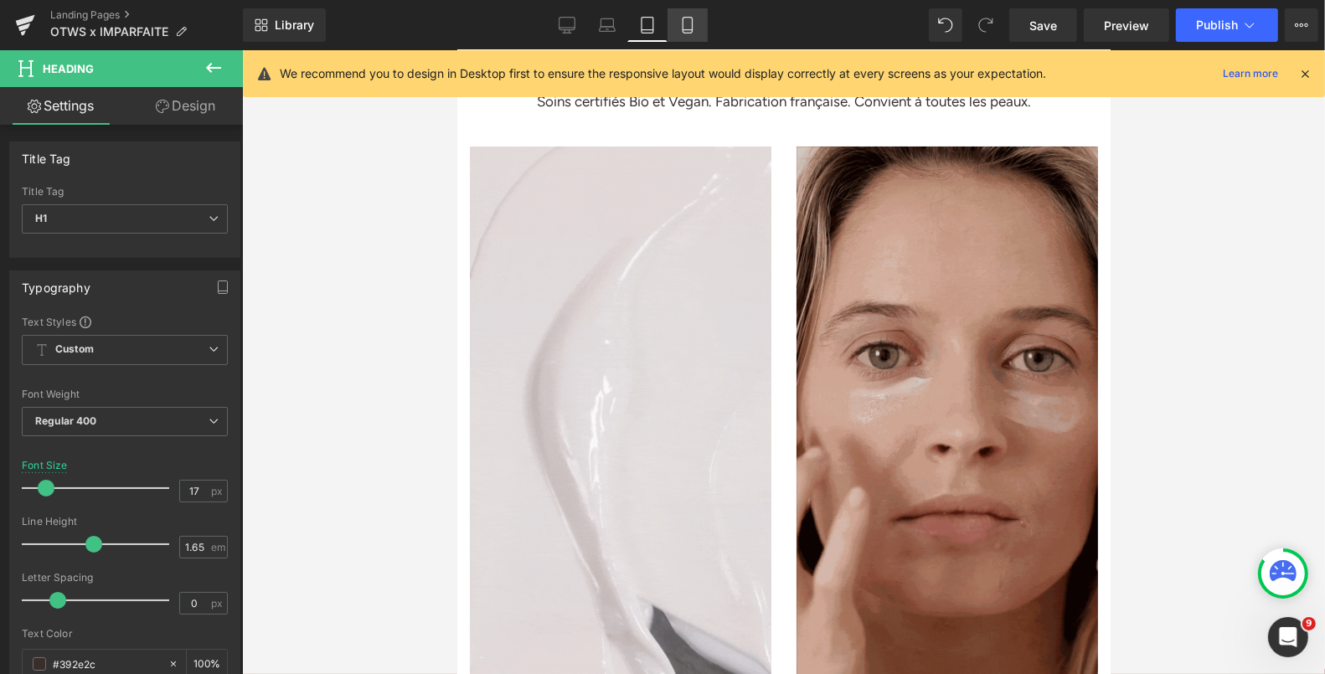
type input "15"
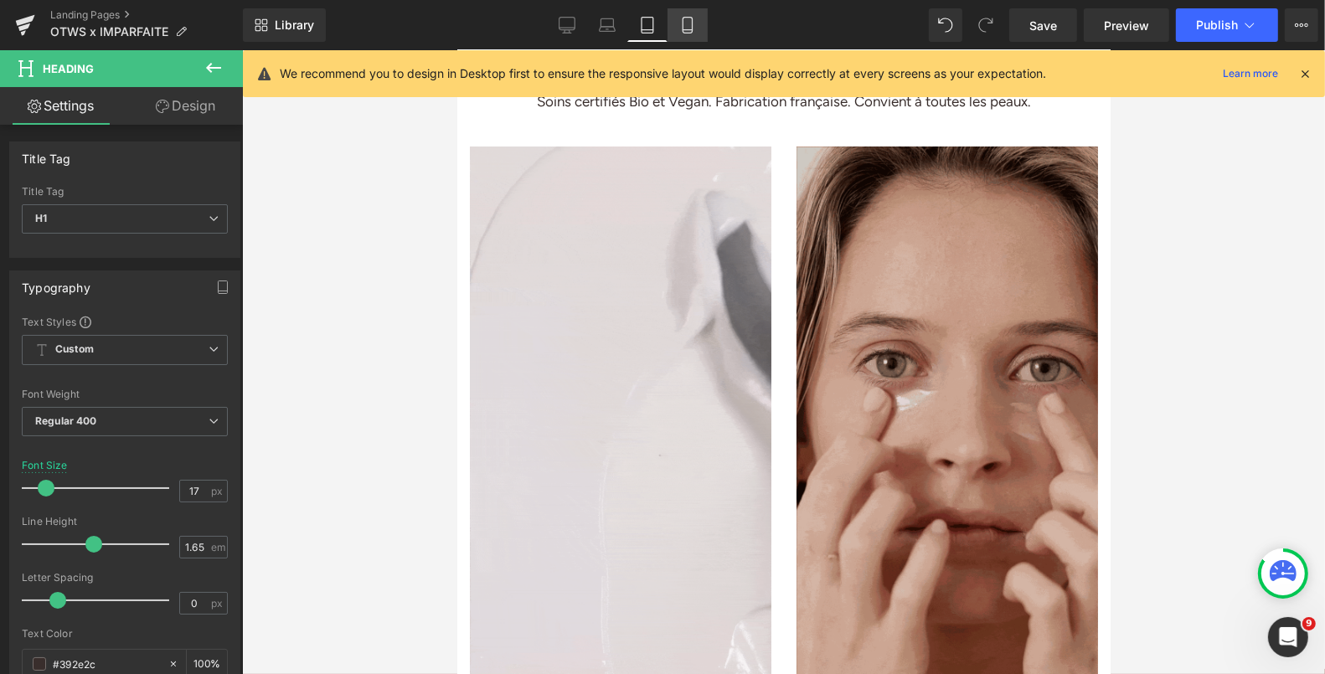
type input "100"
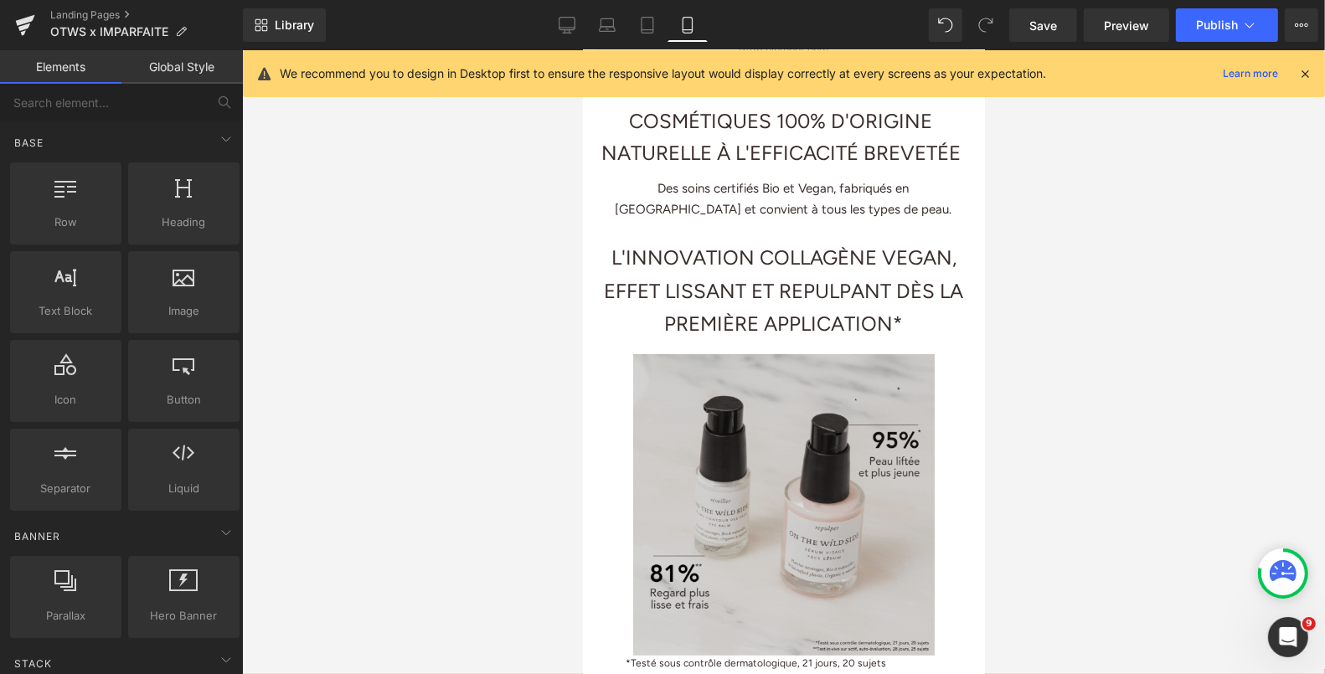
scroll to position [344, 0]
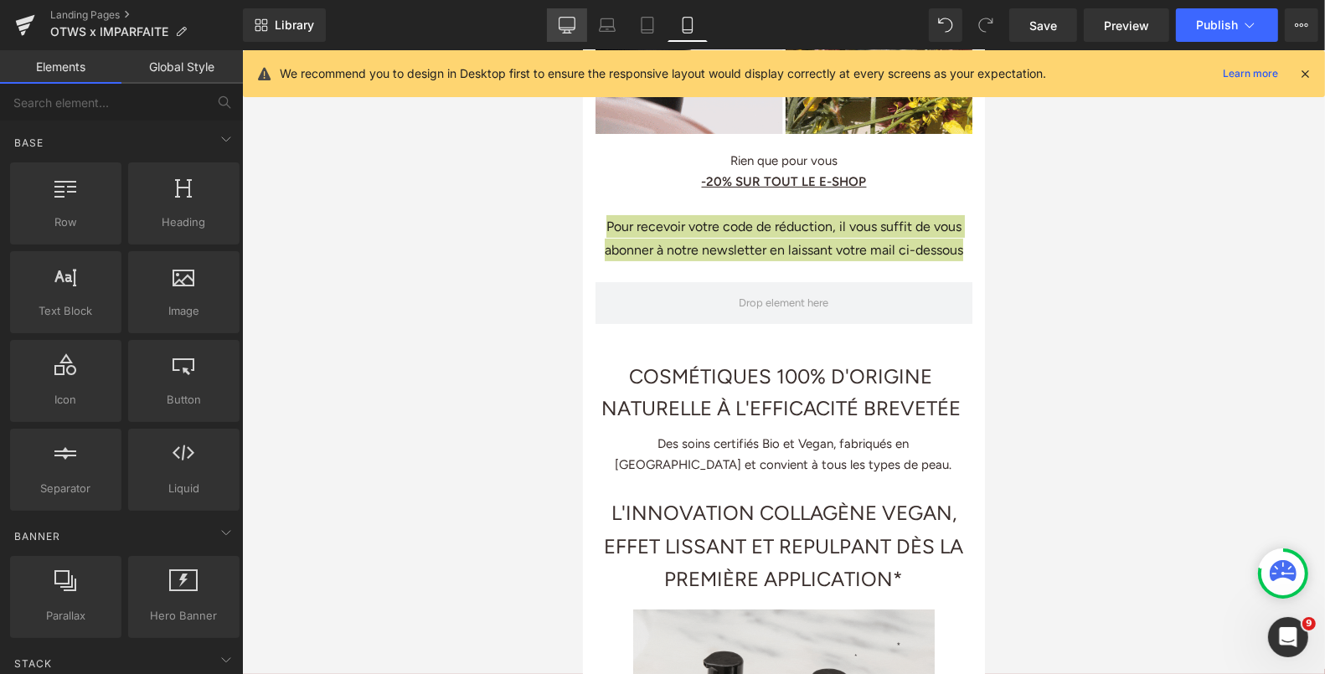
click at [574, 34] on link "Desktop" at bounding box center [567, 25] width 40 height 34
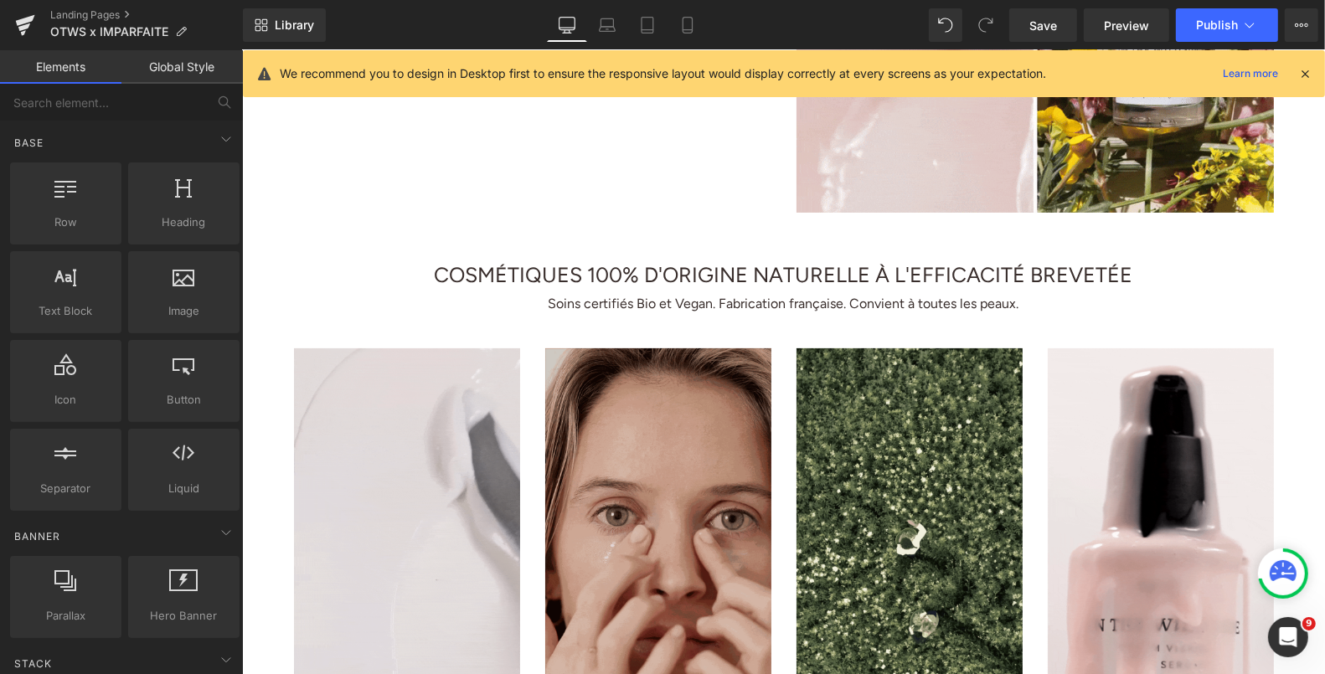
scroll to position [515, 0]
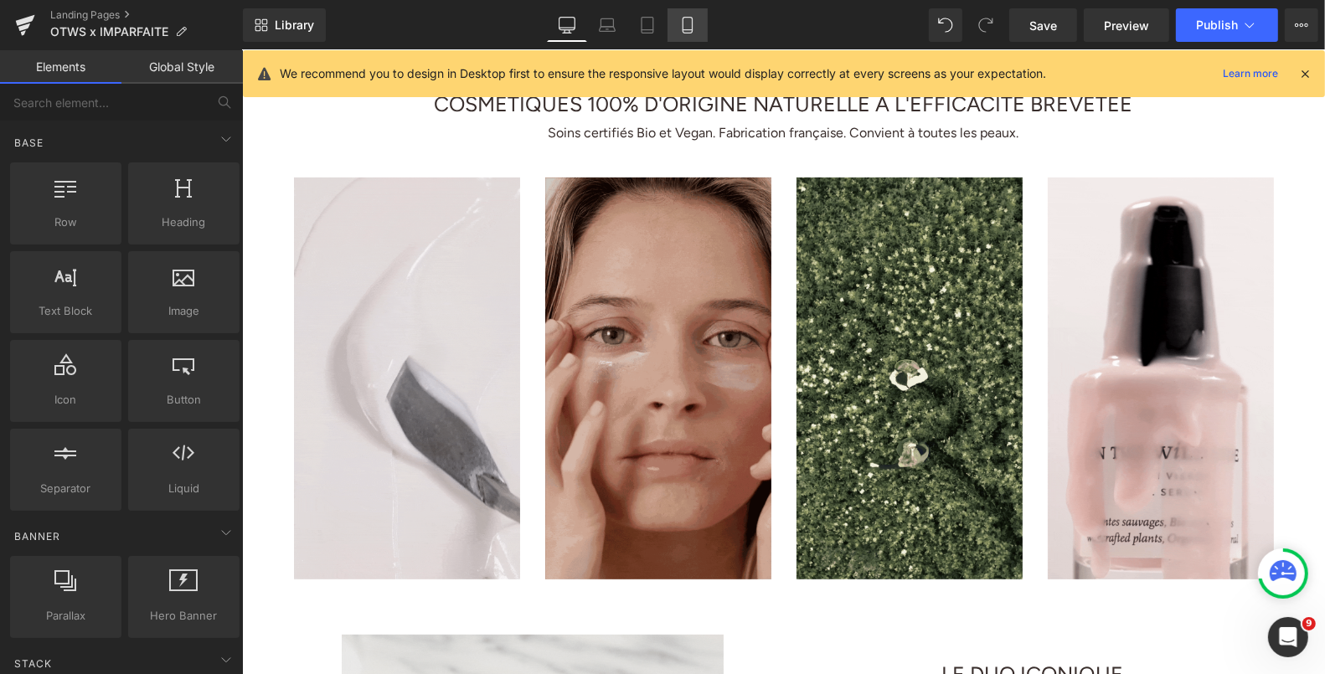
click at [684, 23] on icon at bounding box center [687, 25] width 17 height 17
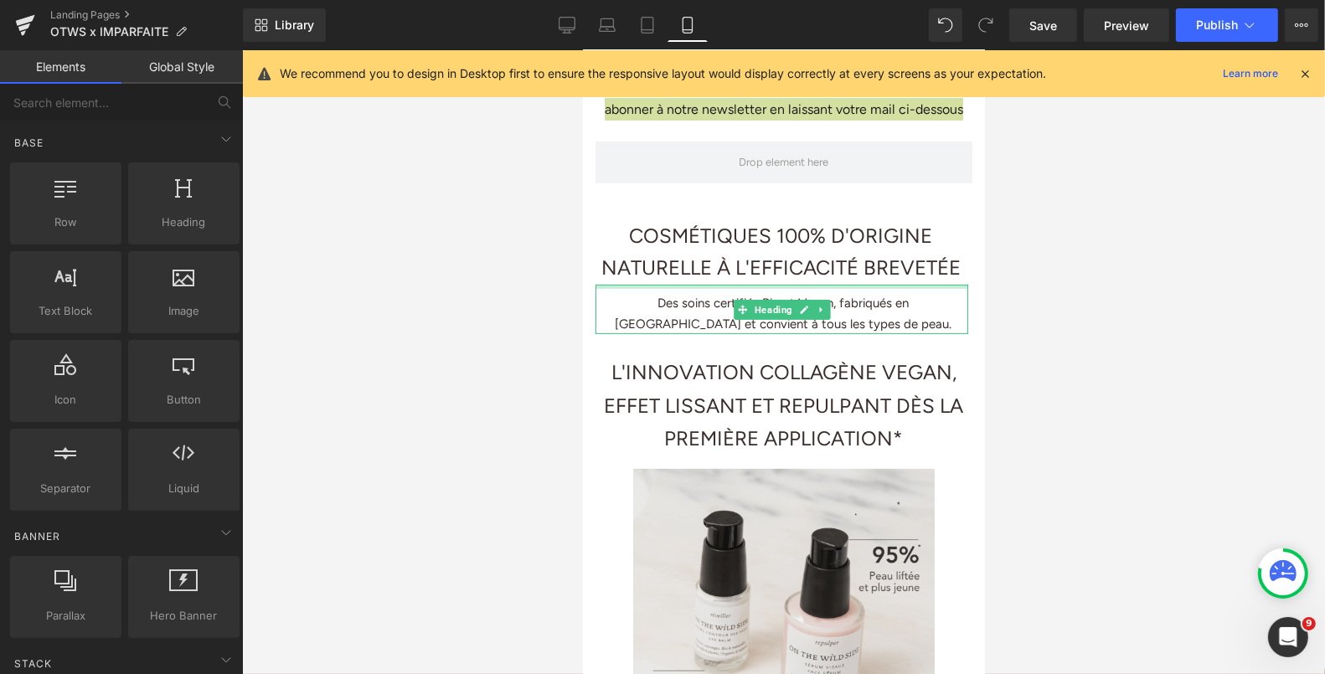
scroll to position [462, 0]
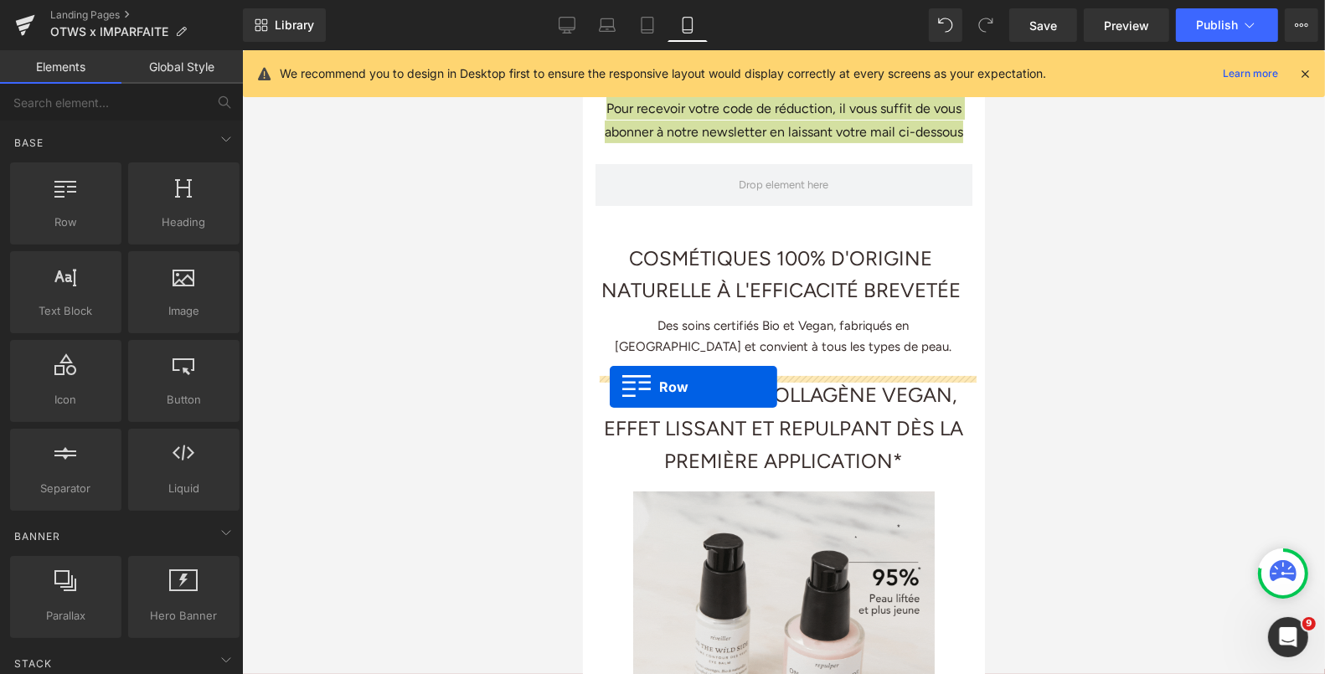
drag, startPoint x: 684, startPoint y: 264, endPoint x: 609, endPoint y: 386, distance: 143.2
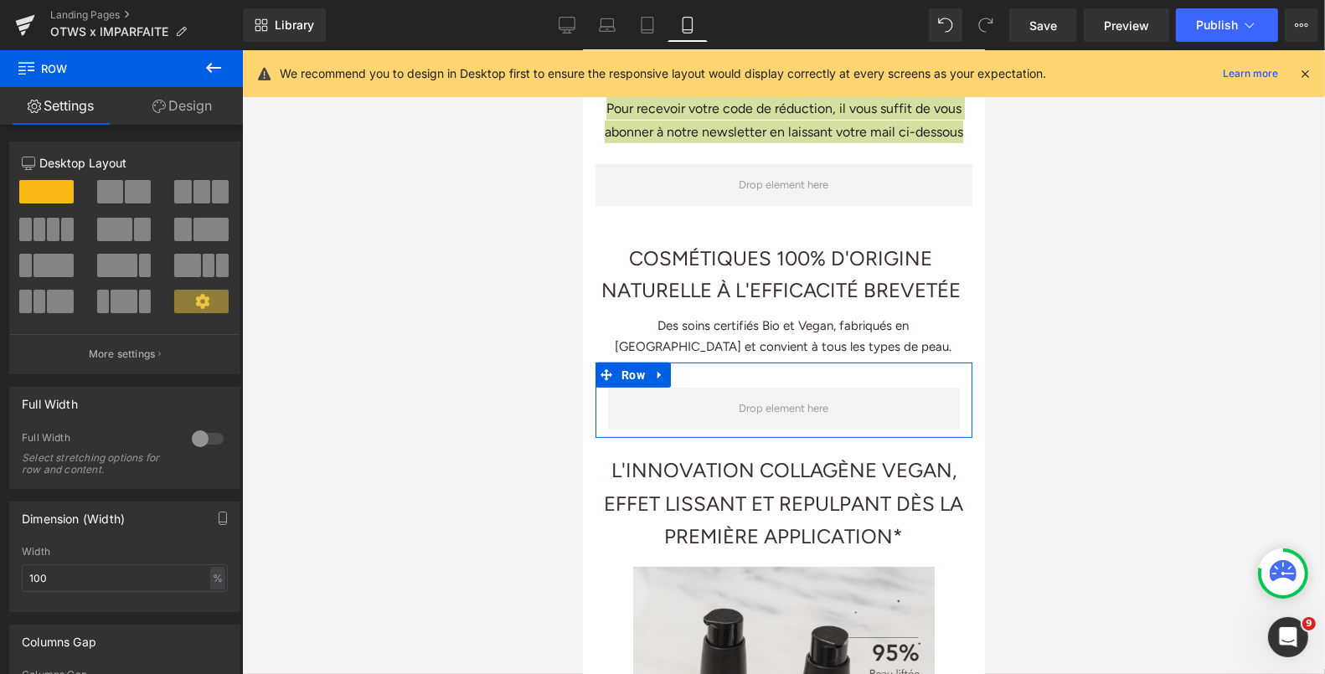
drag, startPoint x: 203, startPoint y: 199, endPoint x: 33, endPoint y: 181, distance: 171.0
click at [203, 199] on span at bounding box center [201, 191] width 17 height 23
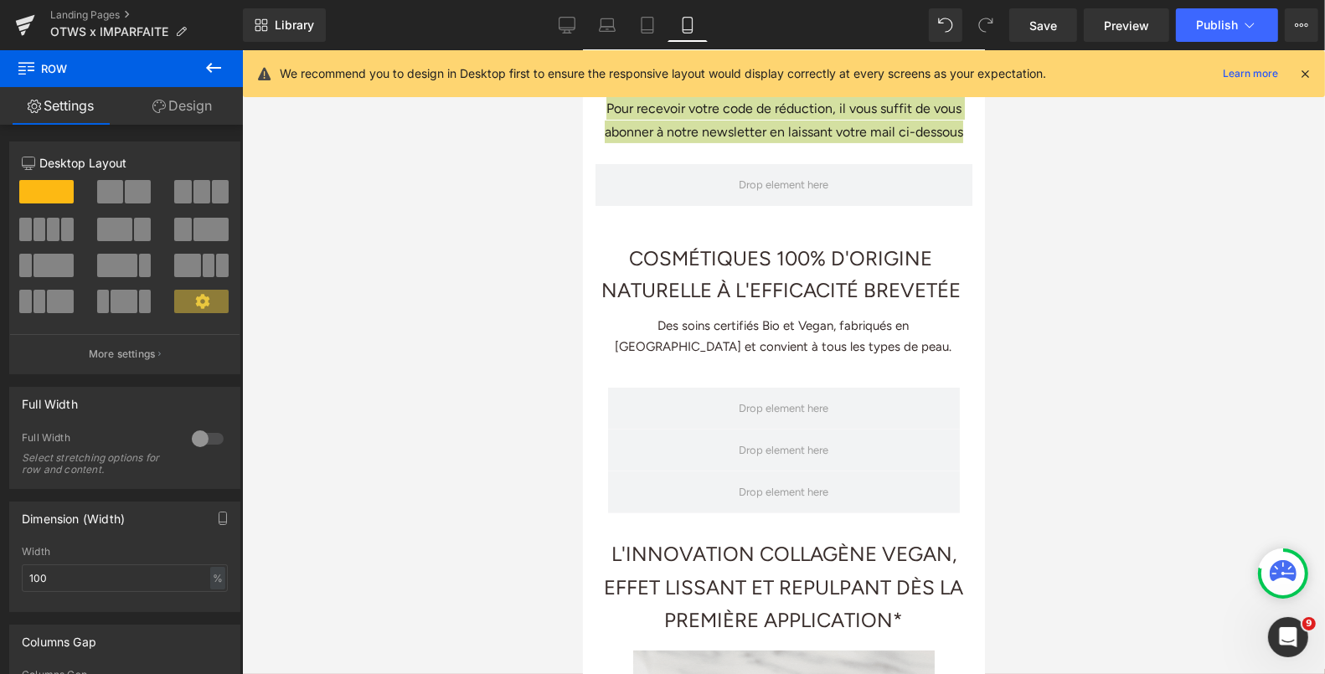
type input "1200"
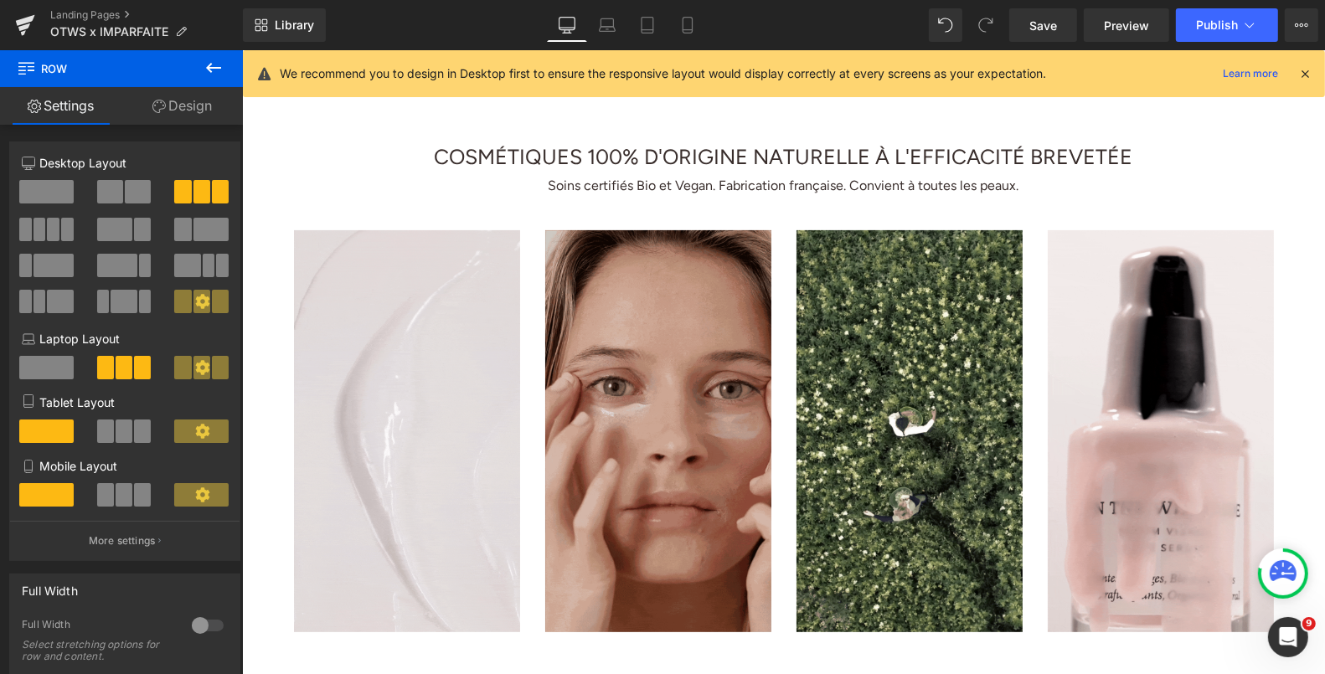
scroll to position [773, 0]
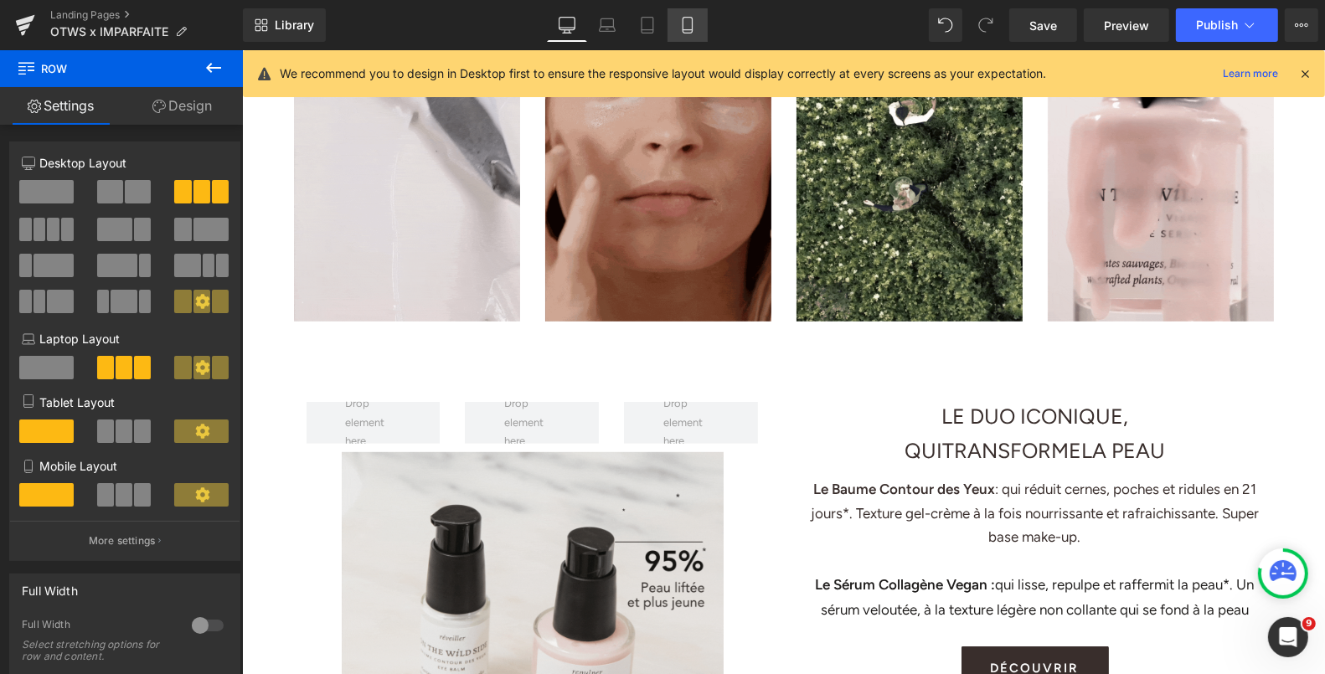
click at [685, 27] on icon at bounding box center [687, 25] width 17 height 17
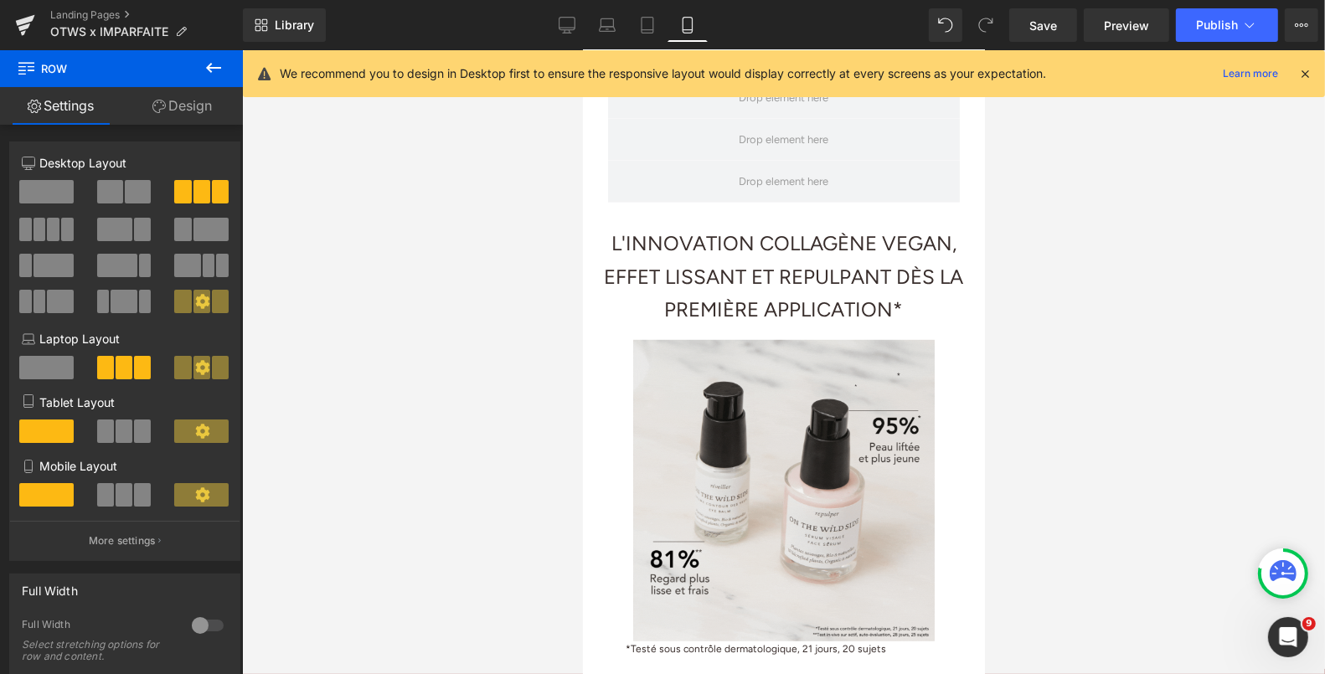
scroll to position [462, 0]
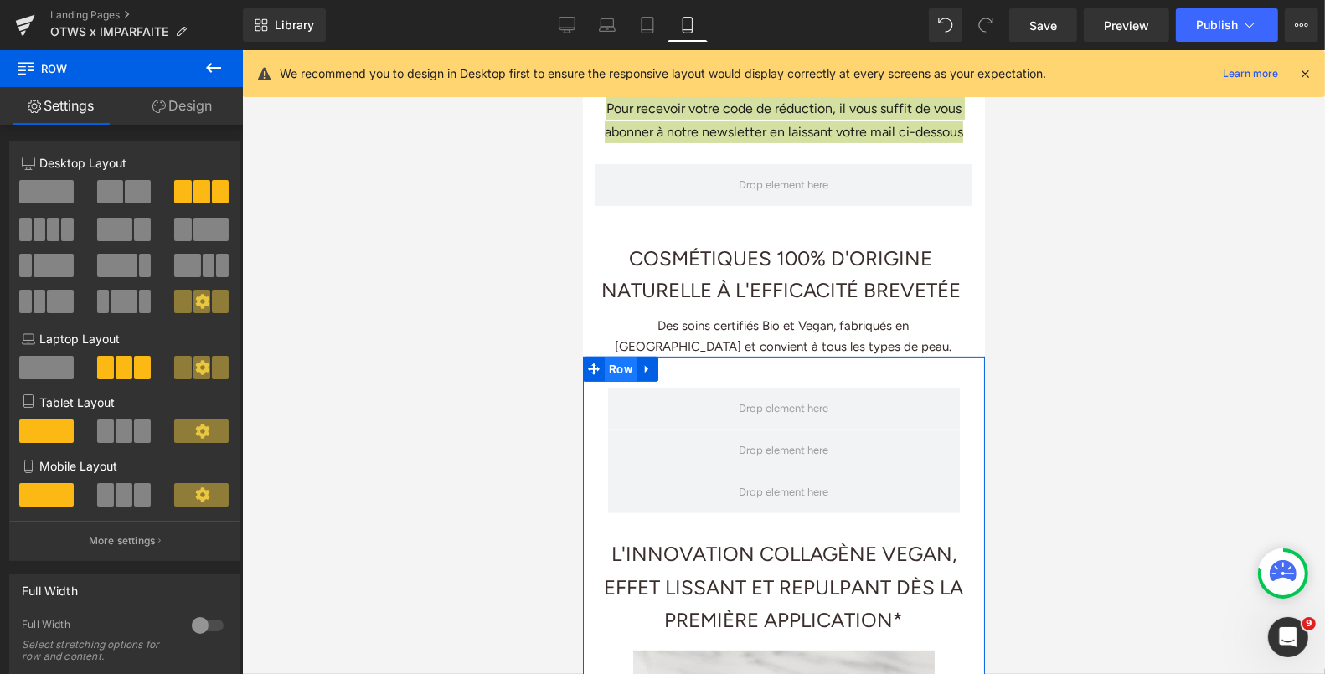
click at [626, 381] on span "Row" at bounding box center [620, 368] width 32 height 25
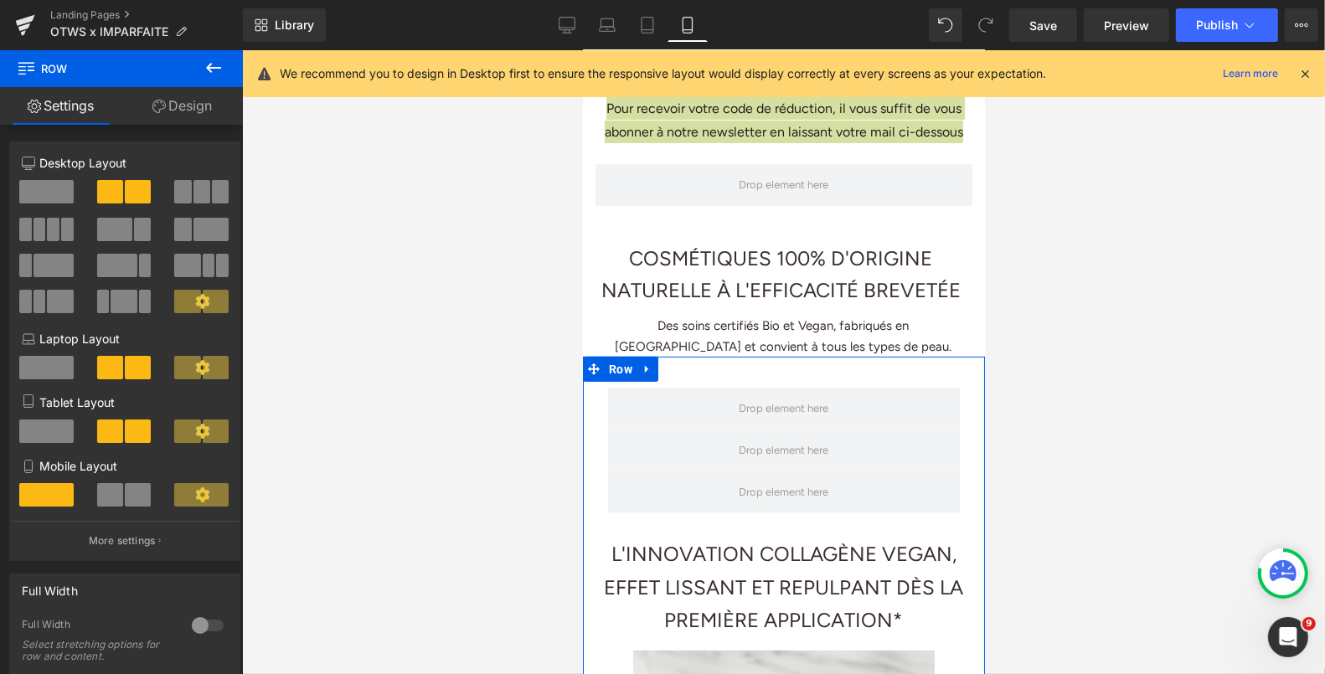
click at [185, 103] on link "Design" at bounding box center [181, 106] width 121 height 38
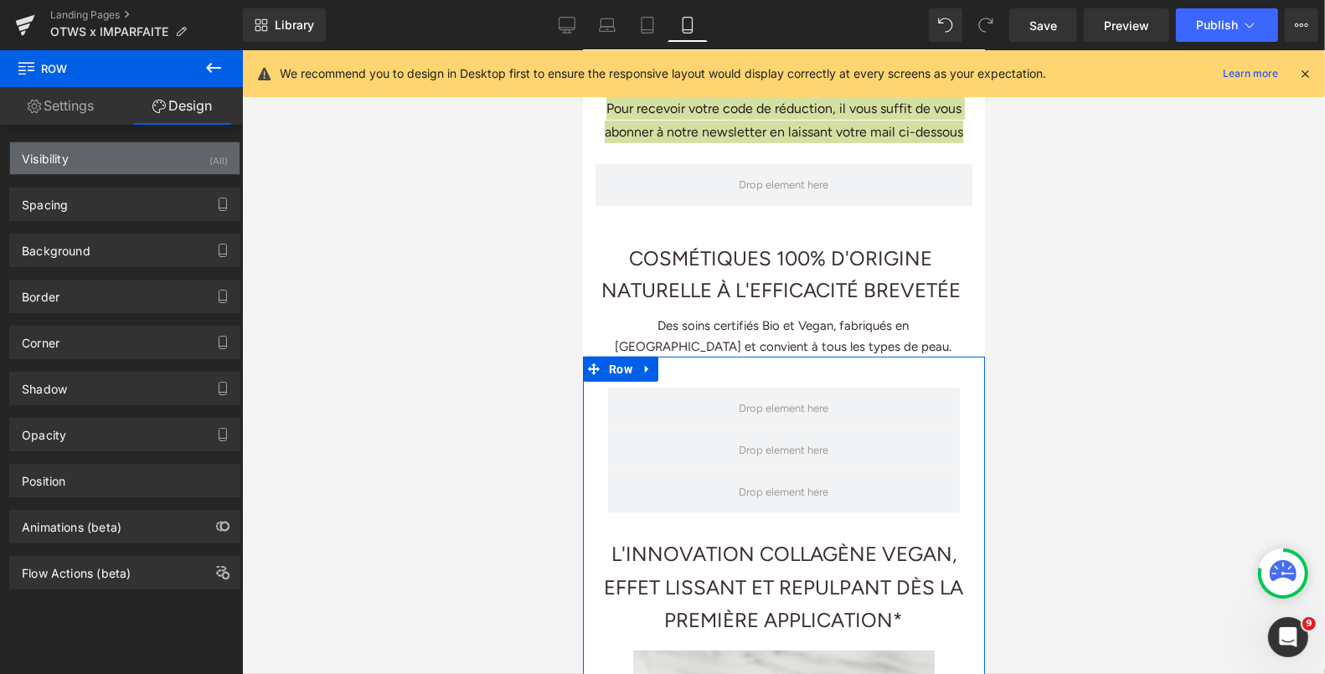
type input "0"
type input "7"
type input "0"
type input "10"
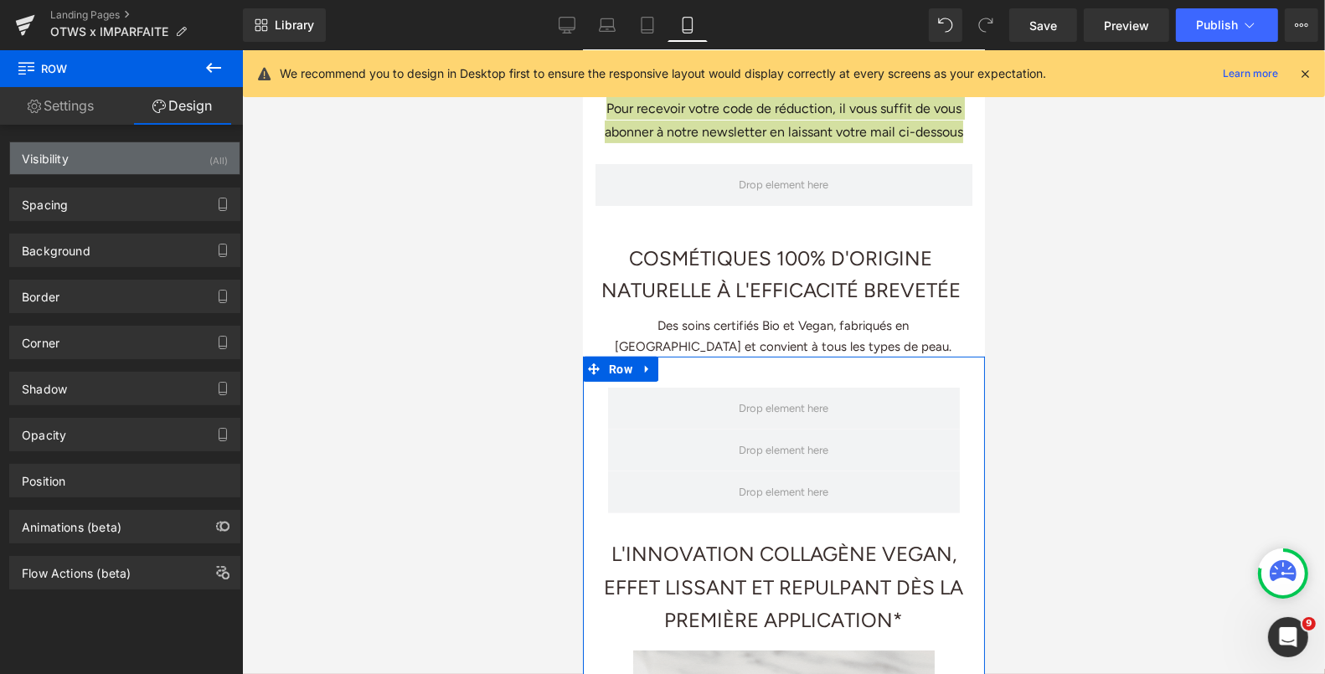
type input "0"
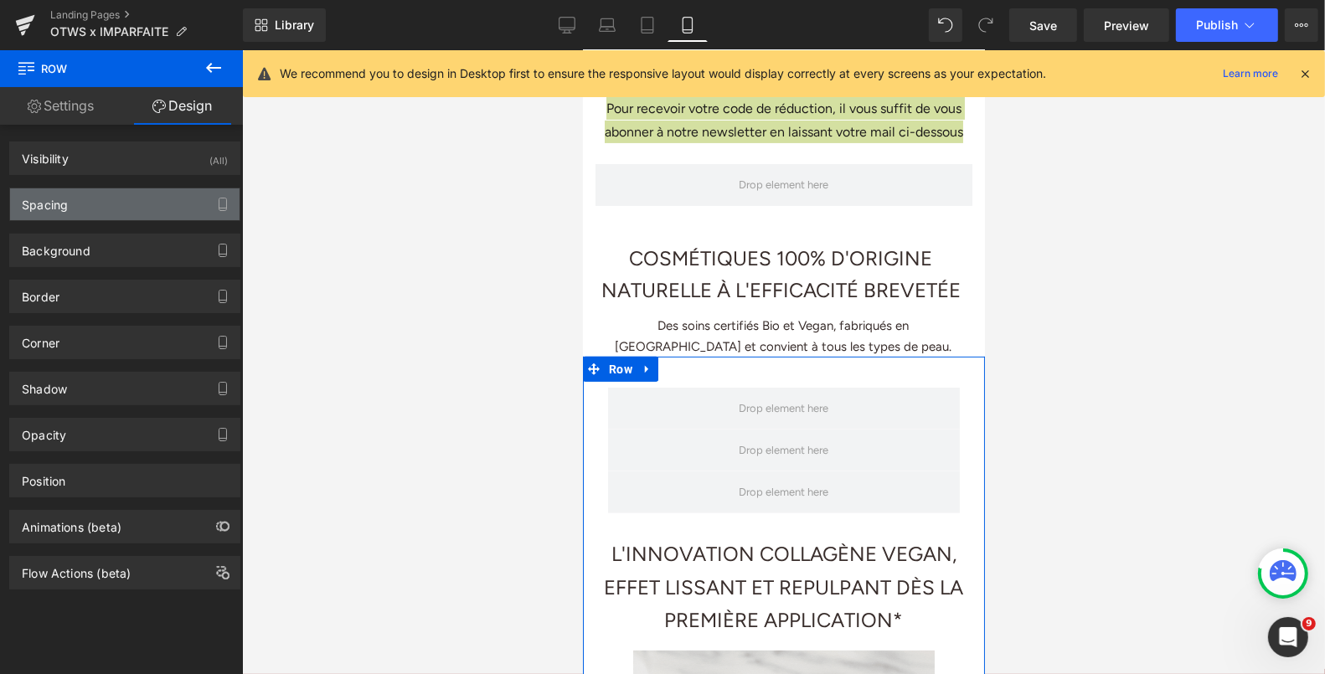
click at [90, 199] on div "Spacing" at bounding box center [125, 204] width 230 height 32
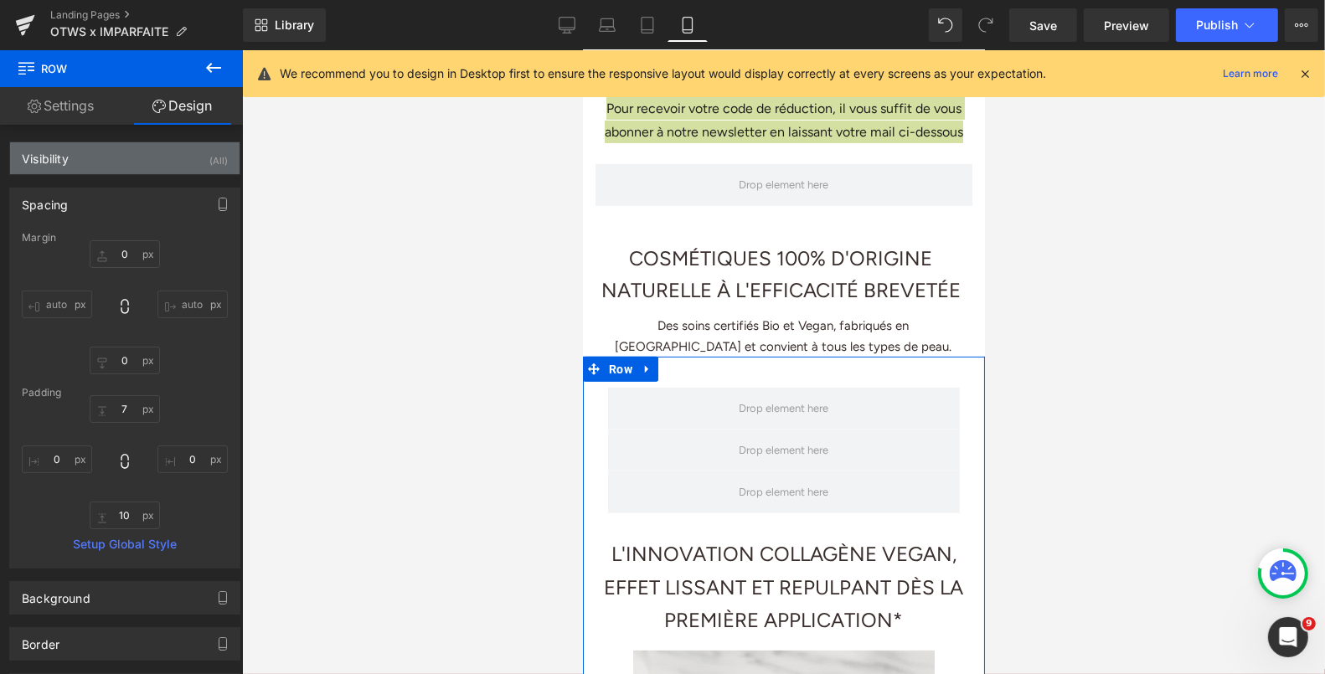
click at [59, 152] on div "Visibility" at bounding box center [45, 153] width 47 height 23
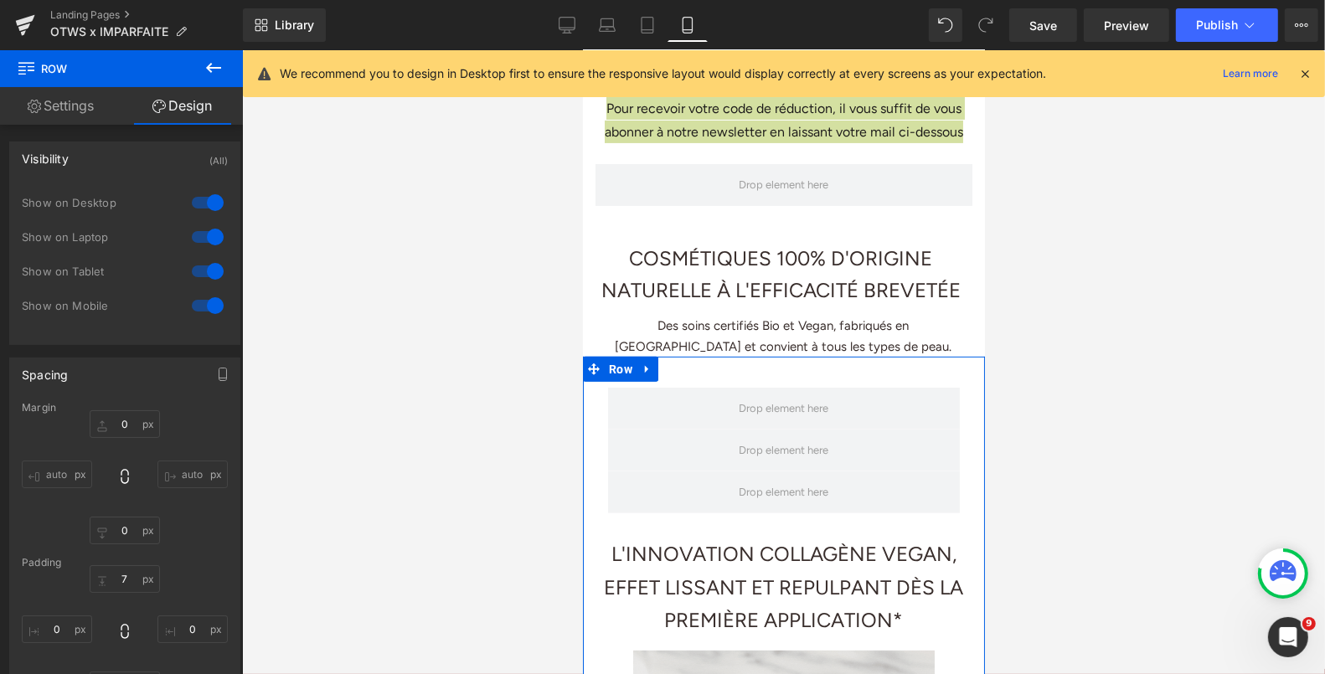
click at [204, 272] on div at bounding box center [208, 271] width 40 height 27
click at [209, 235] on div at bounding box center [208, 237] width 40 height 27
click at [209, 203] on div at bounding box center [208, 202] width 40 height 27
click at [620, 381] on span "Row" at bounding box center [620, 368] width 32 height 25
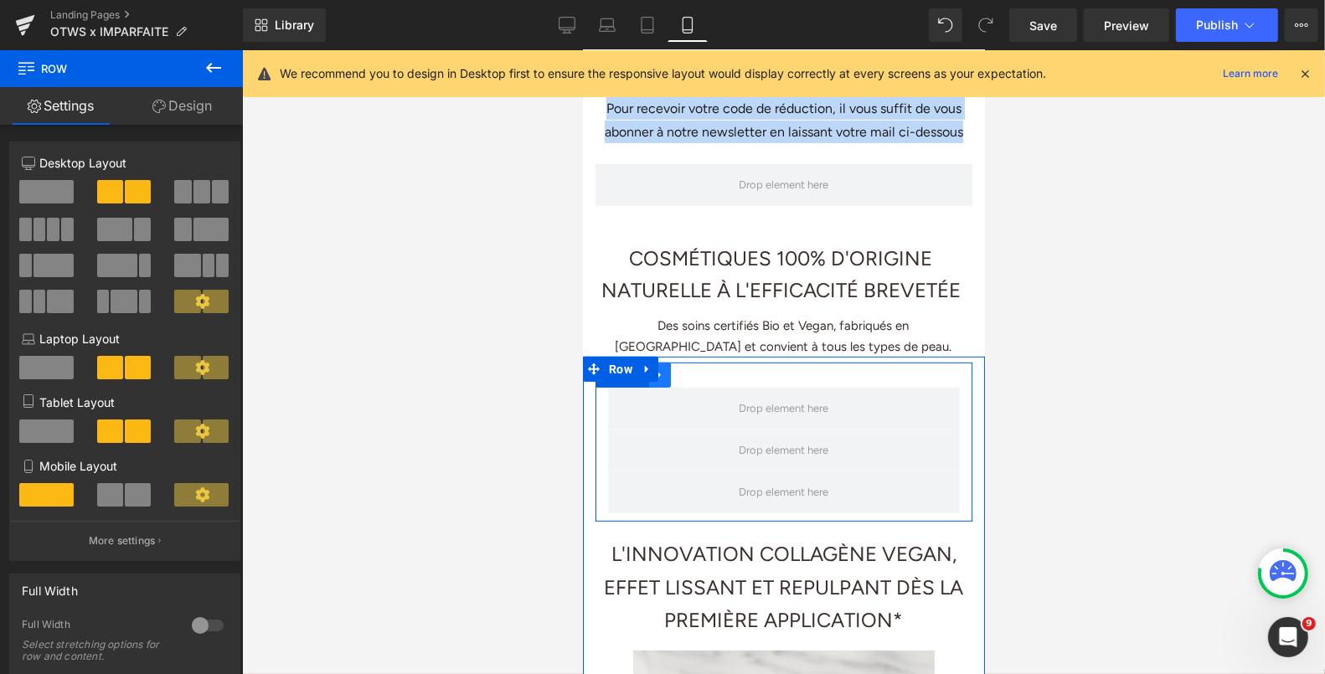
click at [668, 387] on link at bounding box center [659, 374] width 22 height 25
click at [628, 387] on span "Row" at bounding box center [633, 374] width 32 height 25
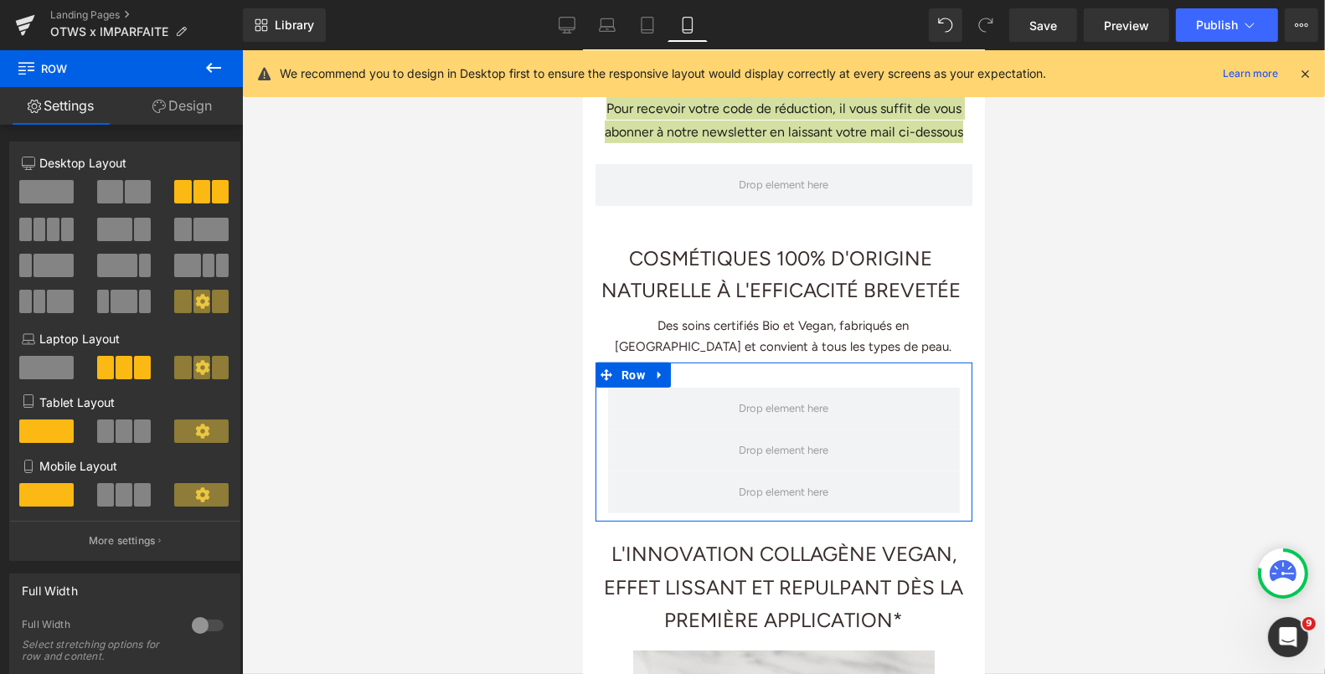
click at [136, 505] on span at bounding box center [142, 494] width 17 height 23
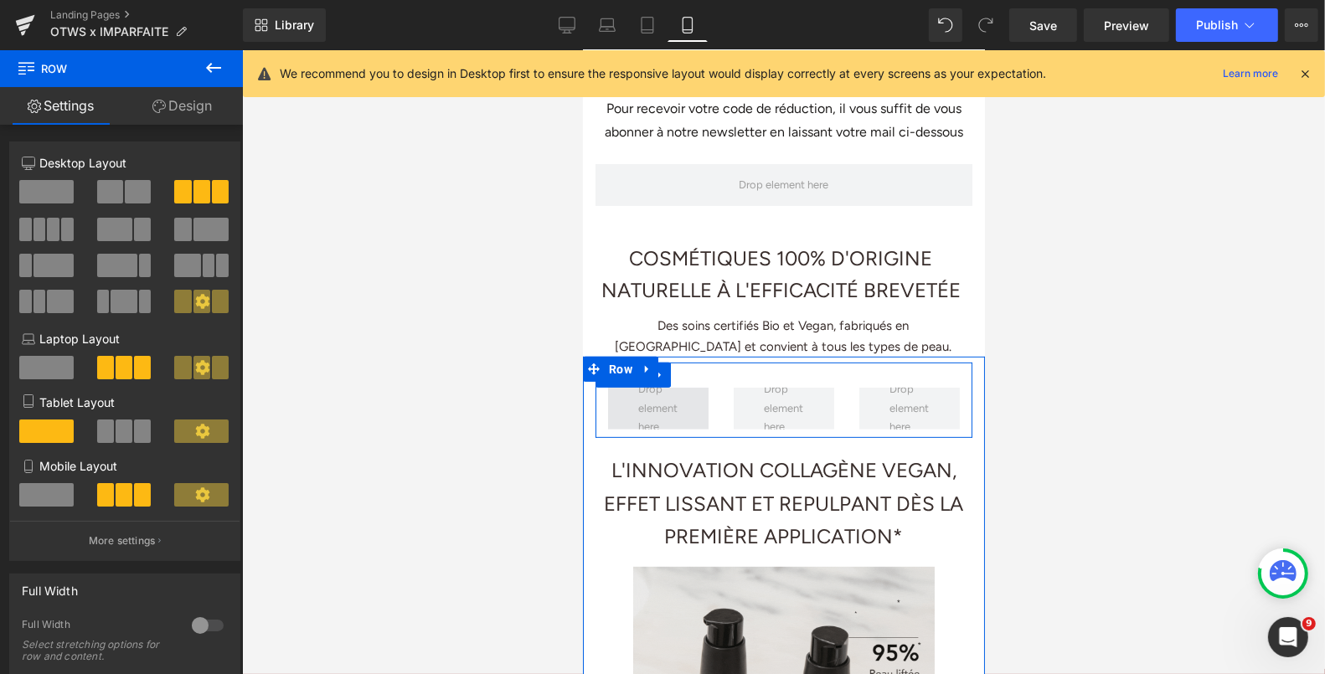
click at [637, 426] on span at bounding box center [657, 408] width 51 height 64
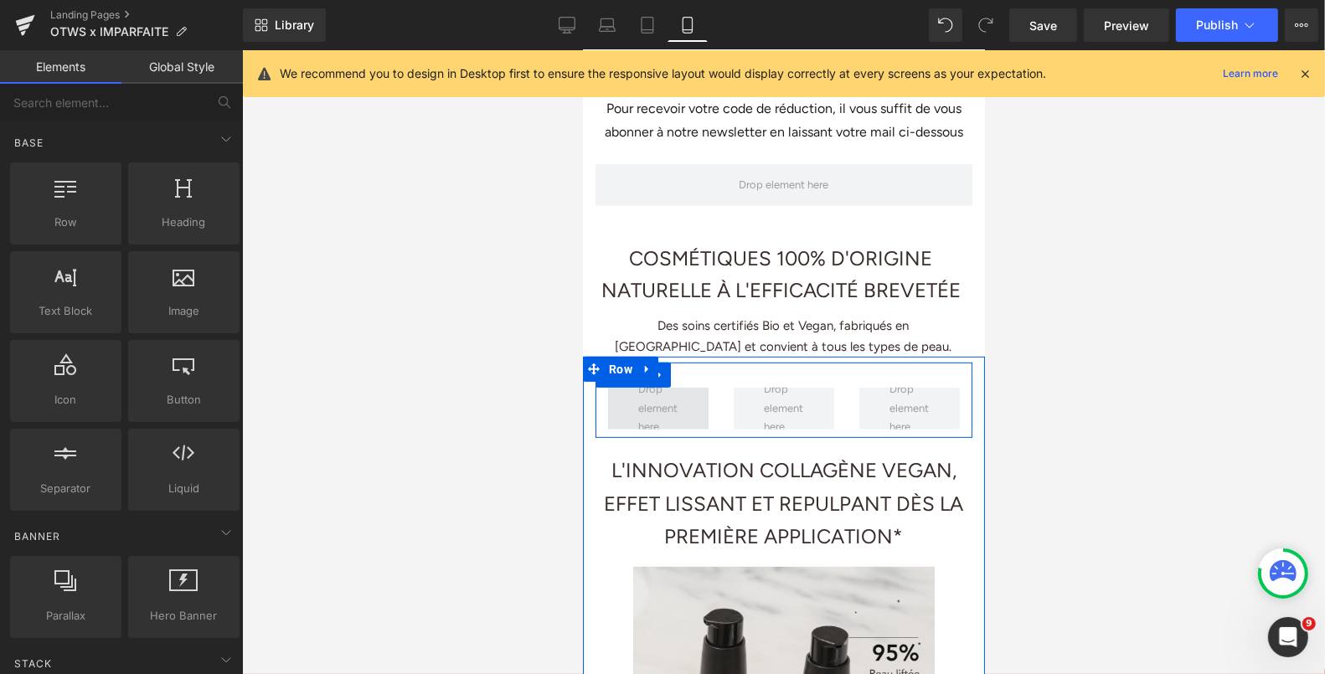
click at [667, 417] on span at bounding box center [657, 408] width 51 height 64
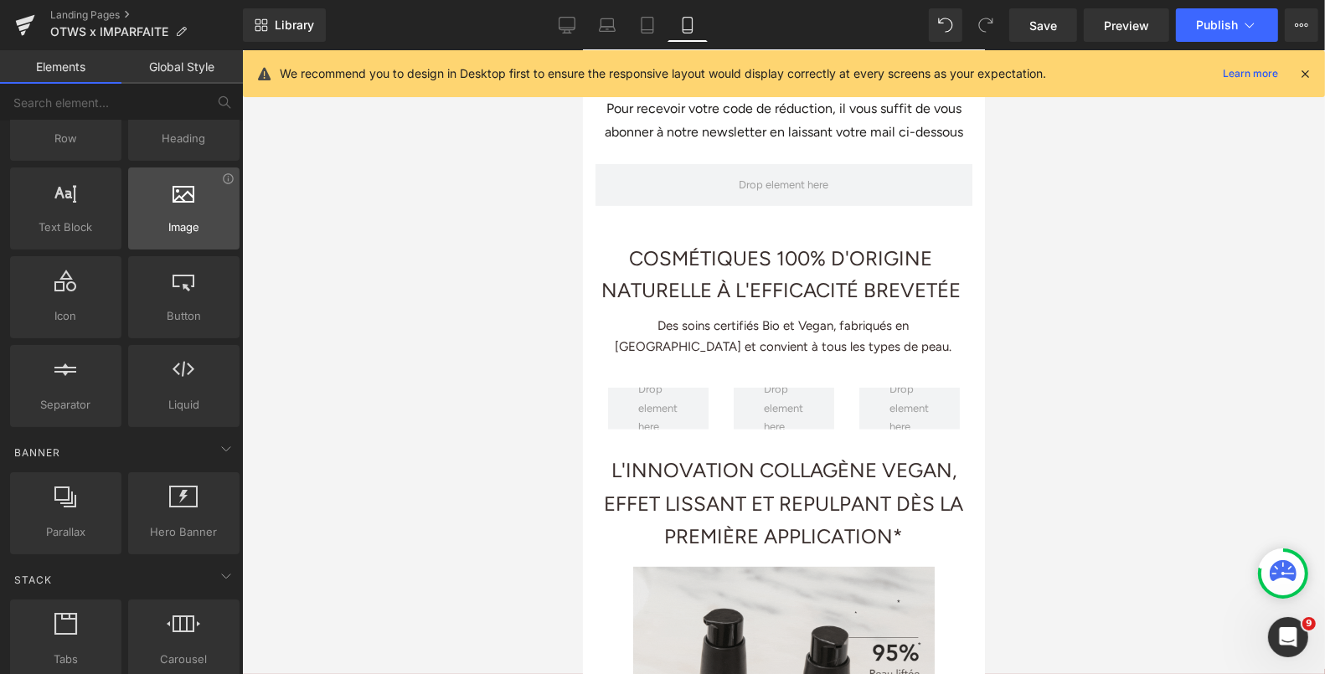
scroll to position [0, 0]
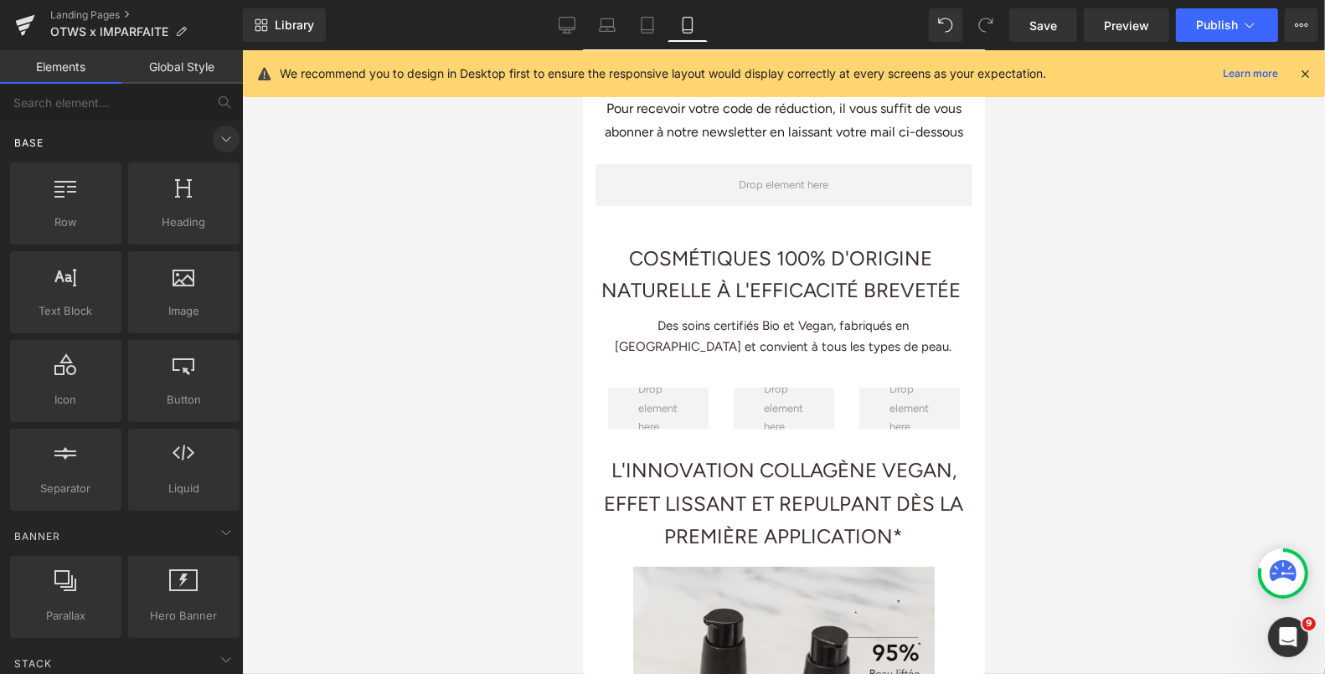
click at [216, 131] on icon at bounding box center [226, 139] width 20 height 20
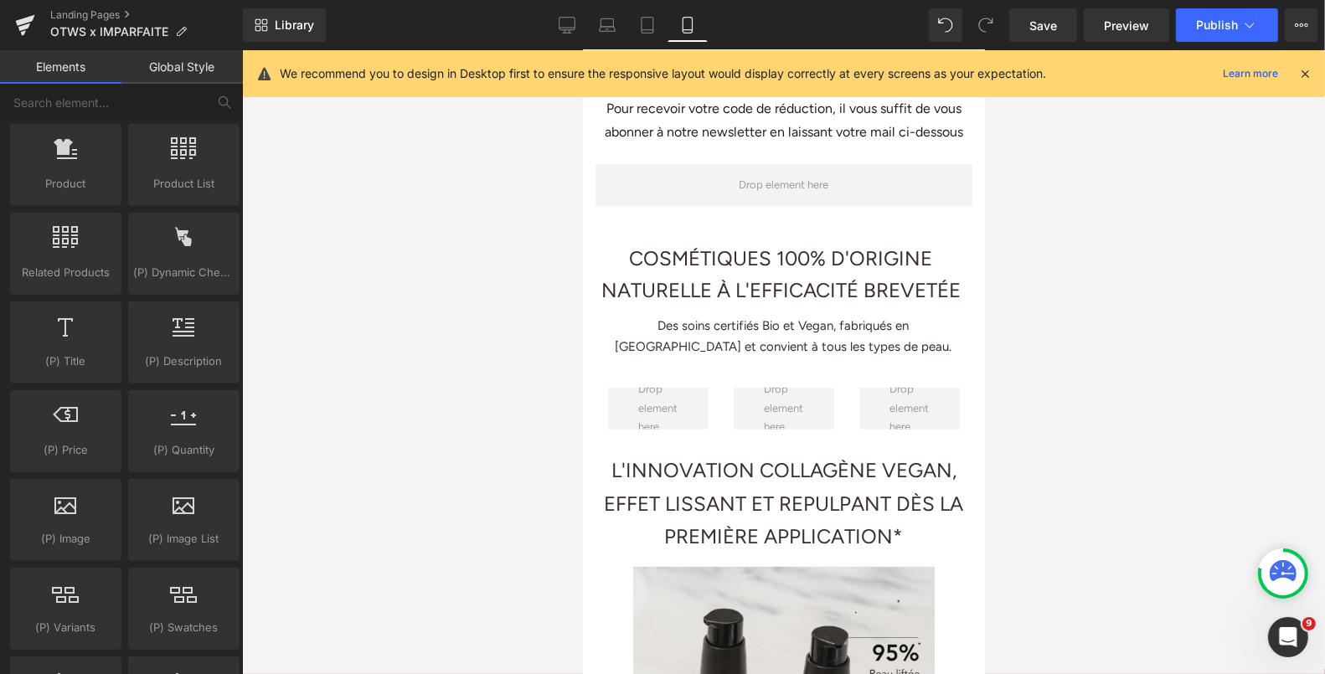
scroll to position [1023, 0]
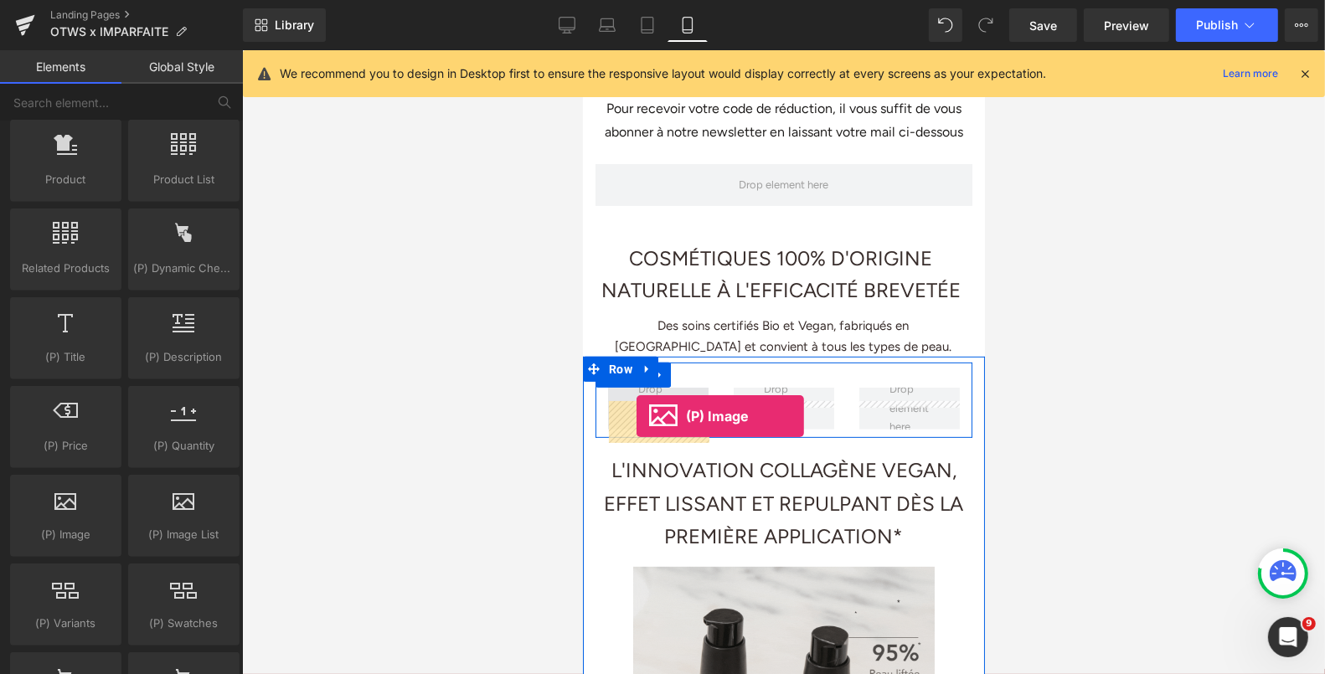
drag, startPoint x: 664, startPoint y: 548, endPoint x: 636, endPoint y: 415, distance: 135.4
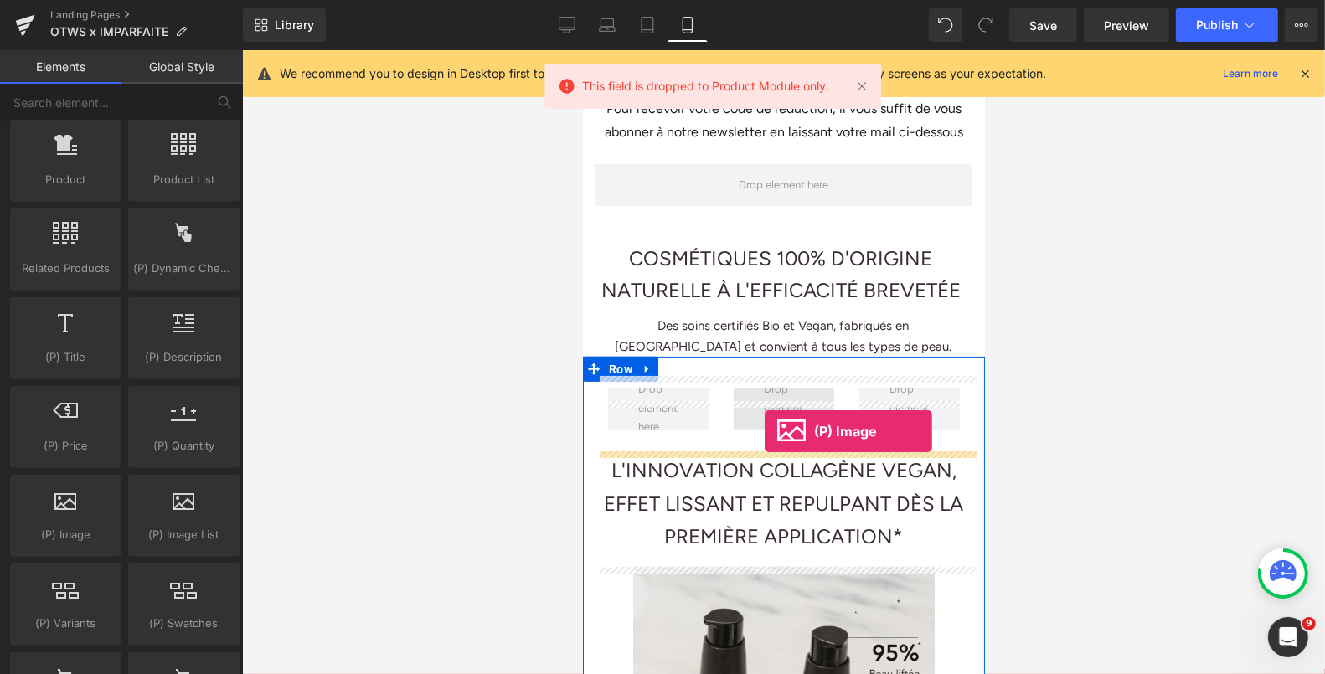
drag, startPoint x: 654, startPoint y: 565, endPoint x: 764, endPoint y: 431, distance: 173.2
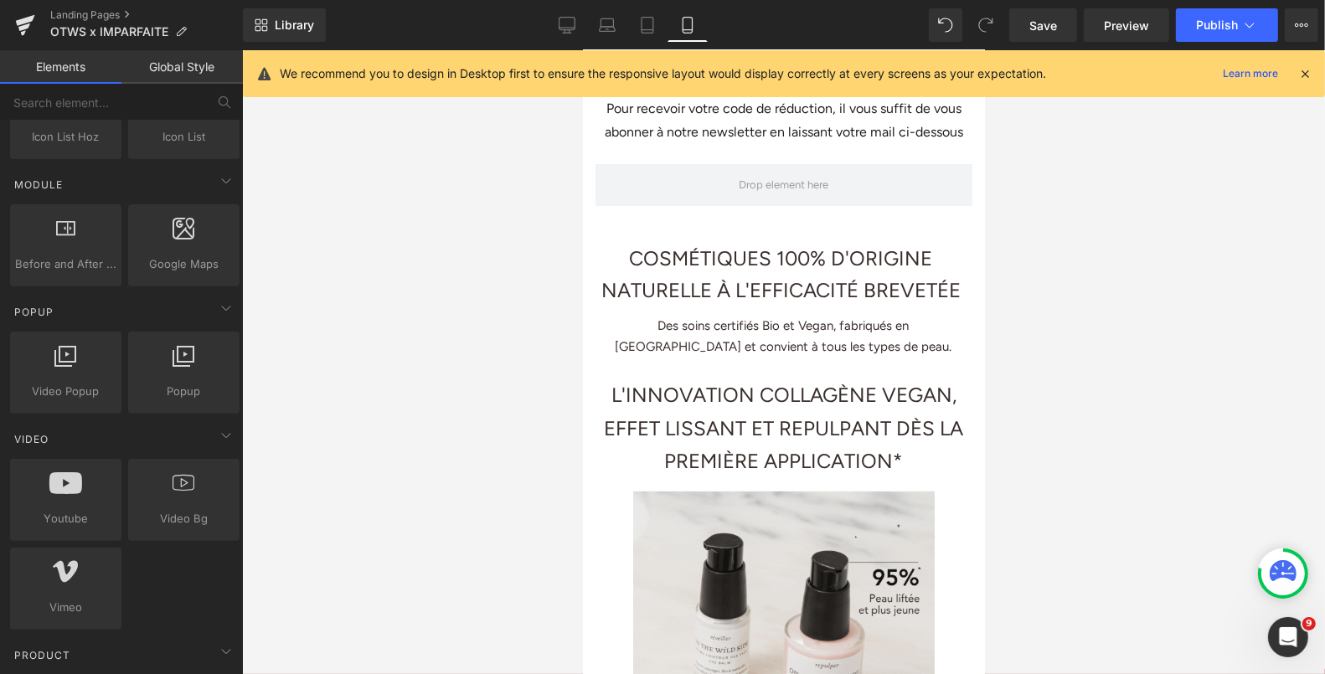
scroll to position [0, 0]
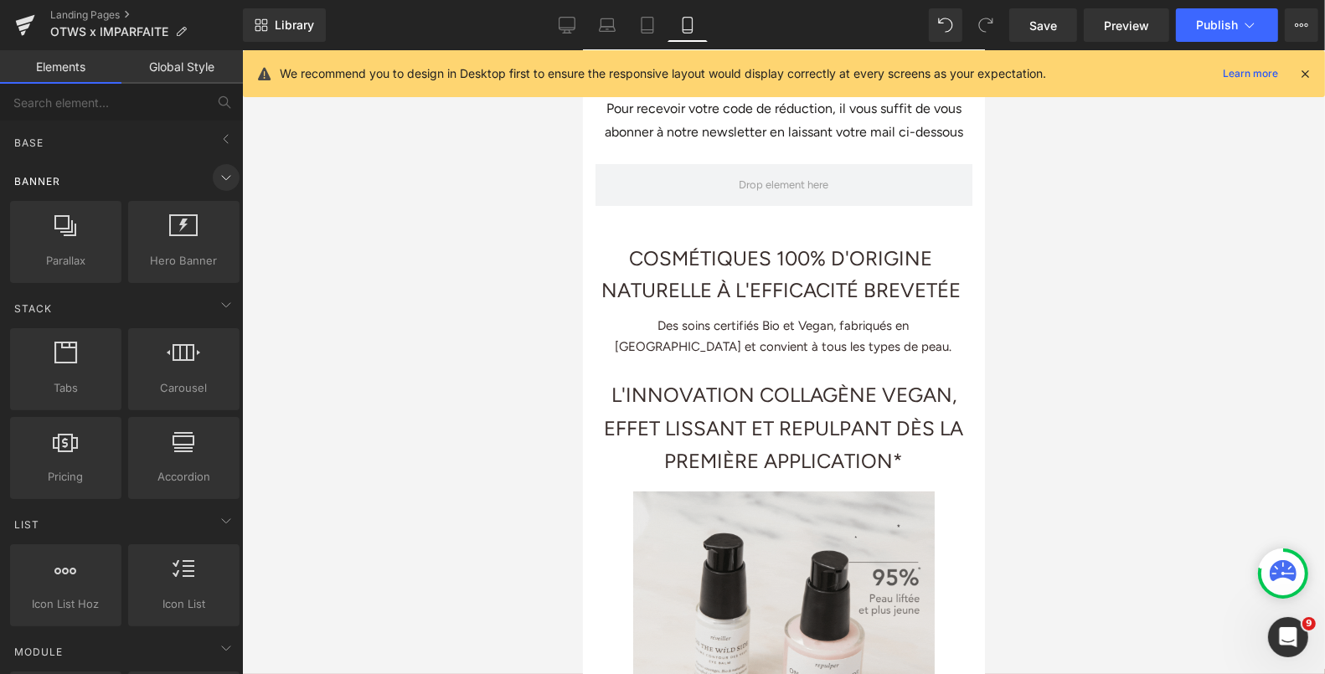
click at [219, 164] on span at bounding box center [226, 177] width 27 height 27
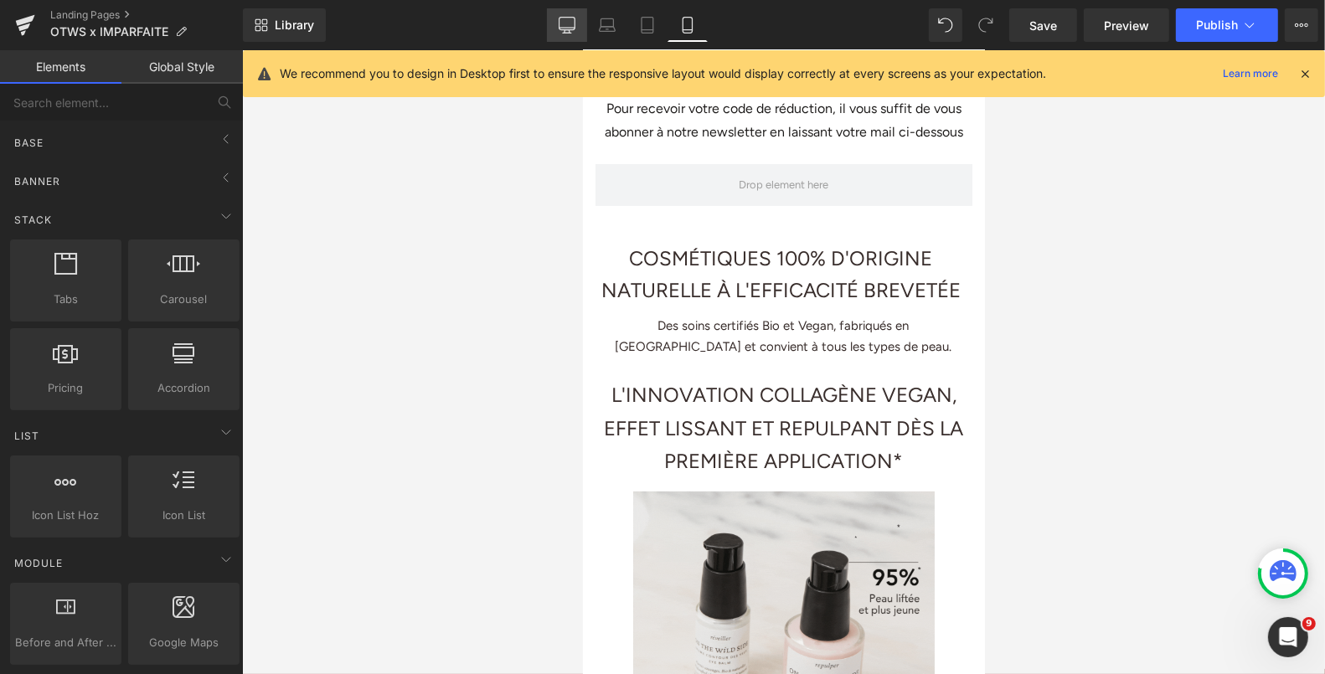
click at [572, 24] on icon at bounding box center [567, 25] width 17 height 17
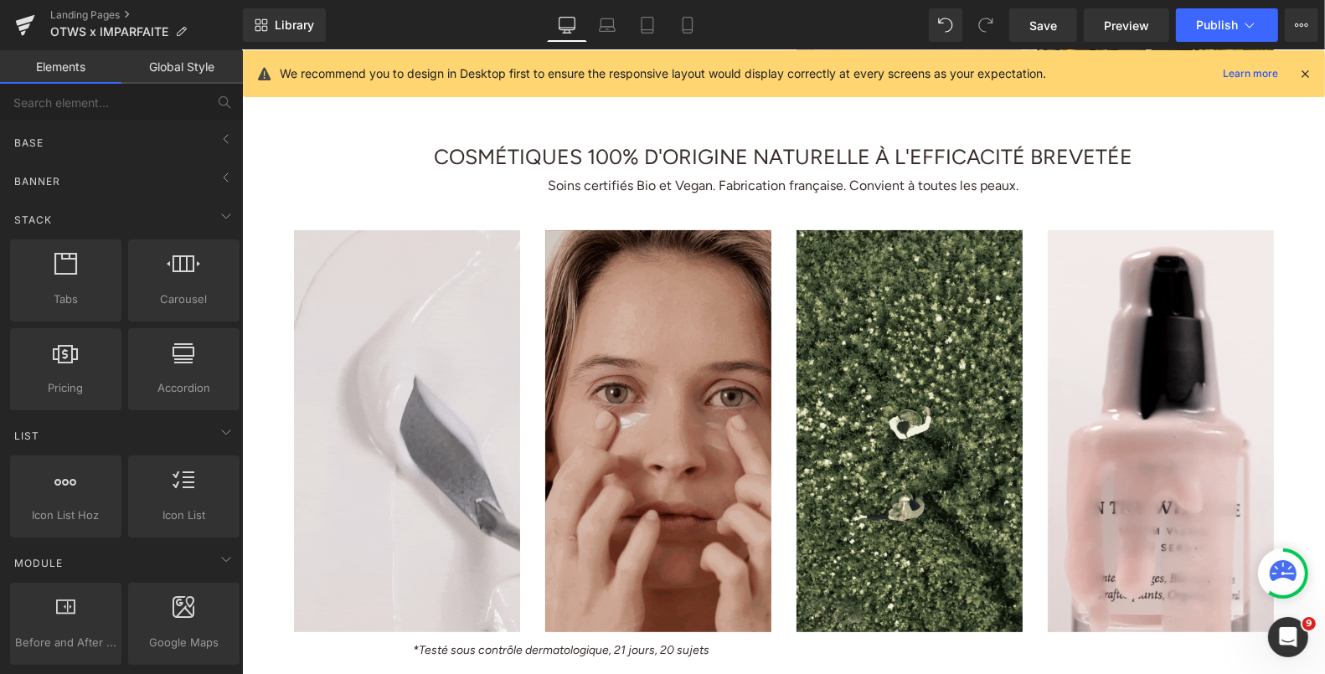
scroll to position [515, 0]
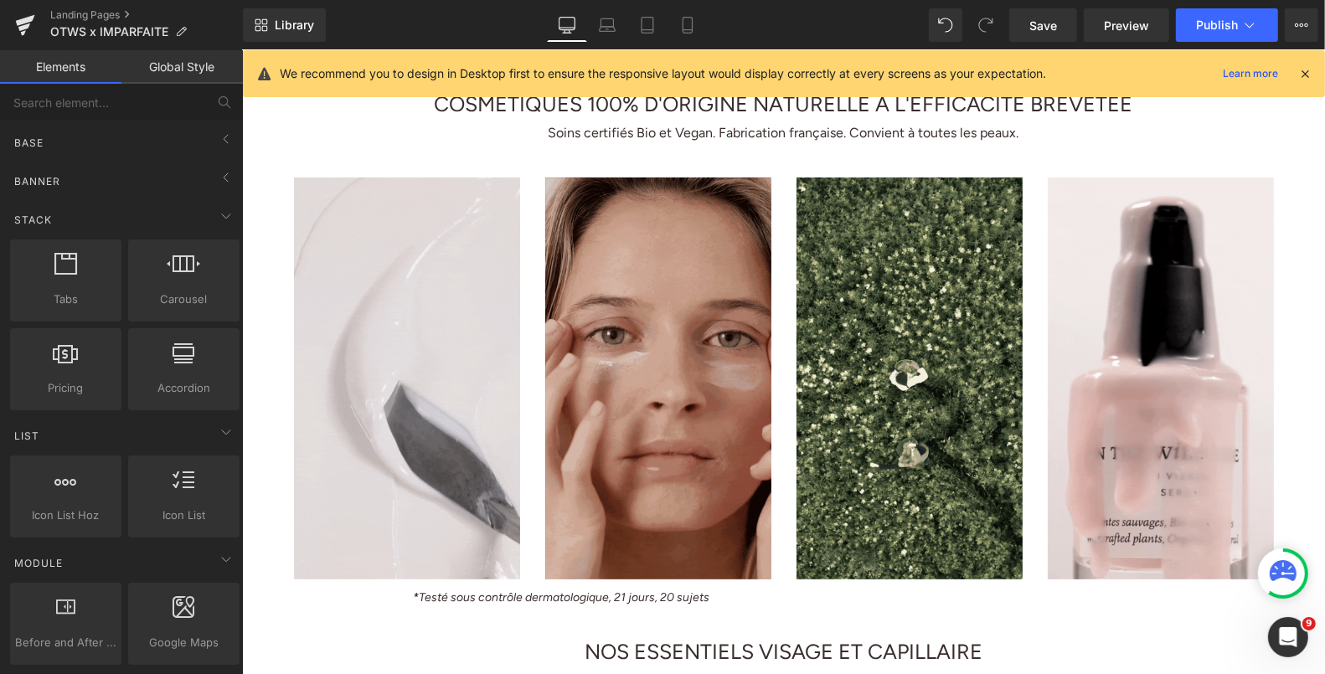
click at [534, 276] on div "Image" at bounding box center [657, 378] width 251 height 402
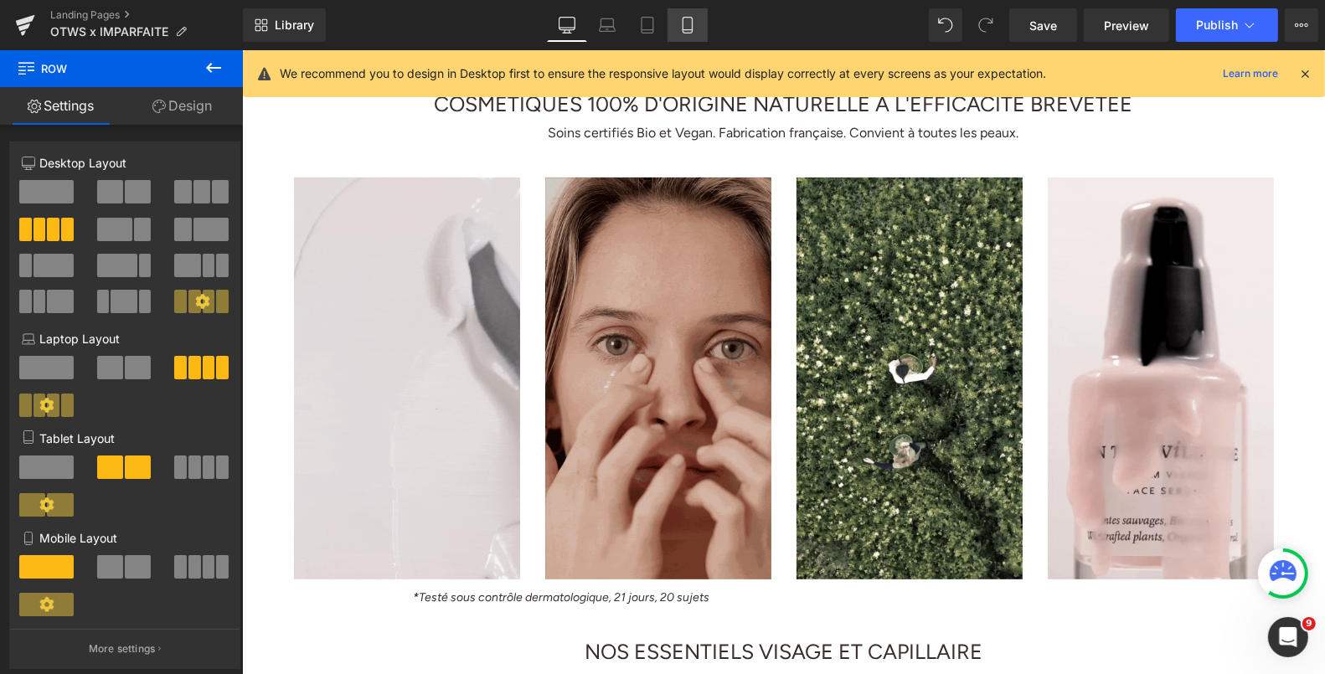
click at [689, 27] on icon at bounding box center [687, 25] width 17 height 17
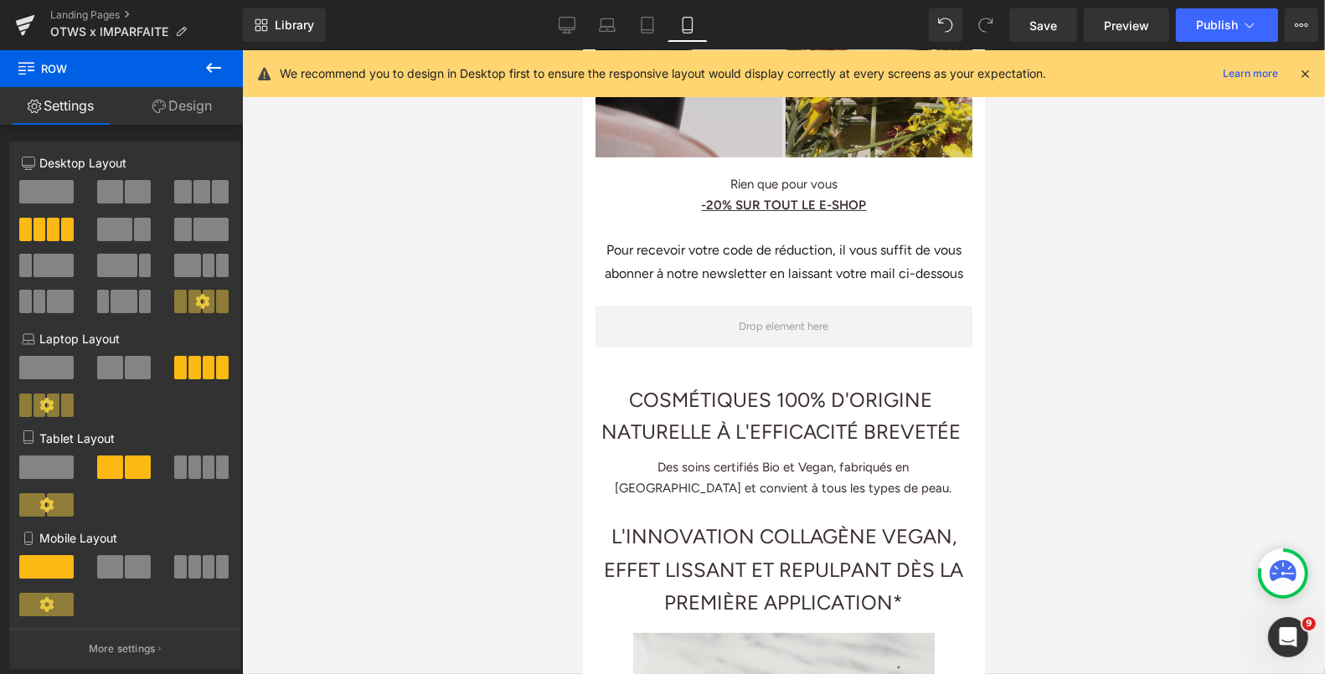
scroll to position [324, 0]
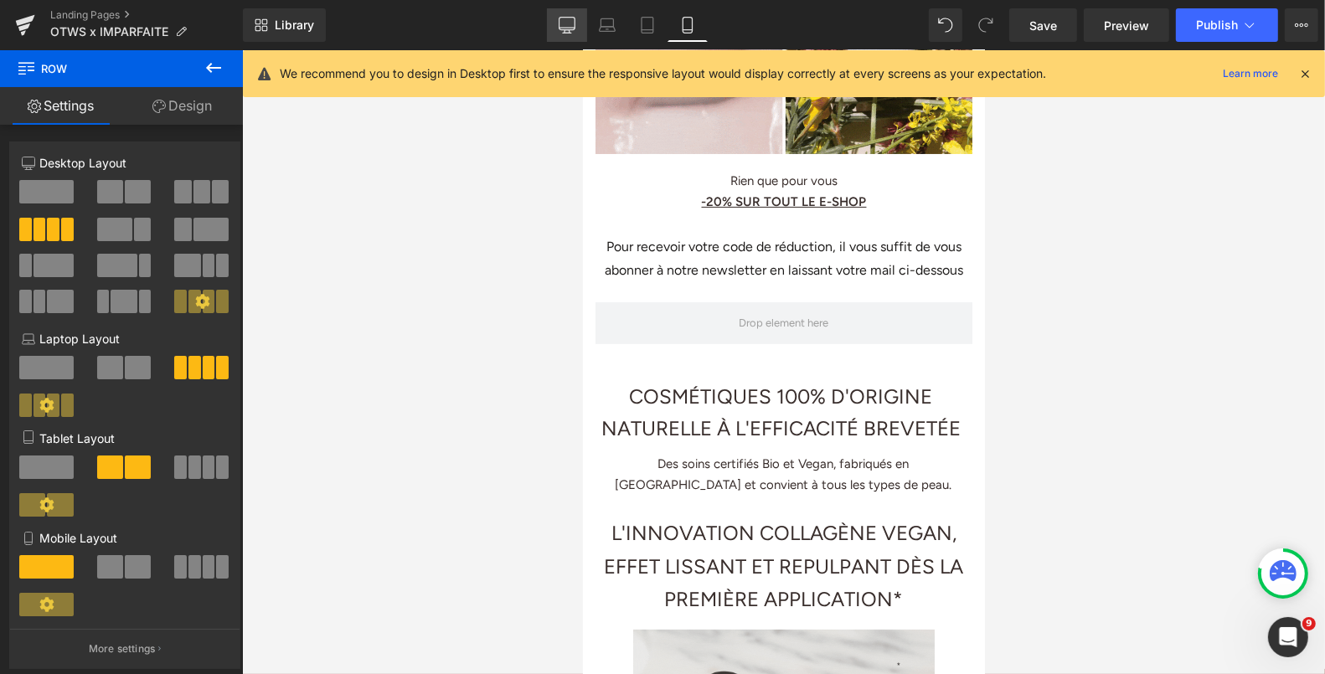
click at [570, 33] on icon at bounding box center [567, 33] width 8 height 0
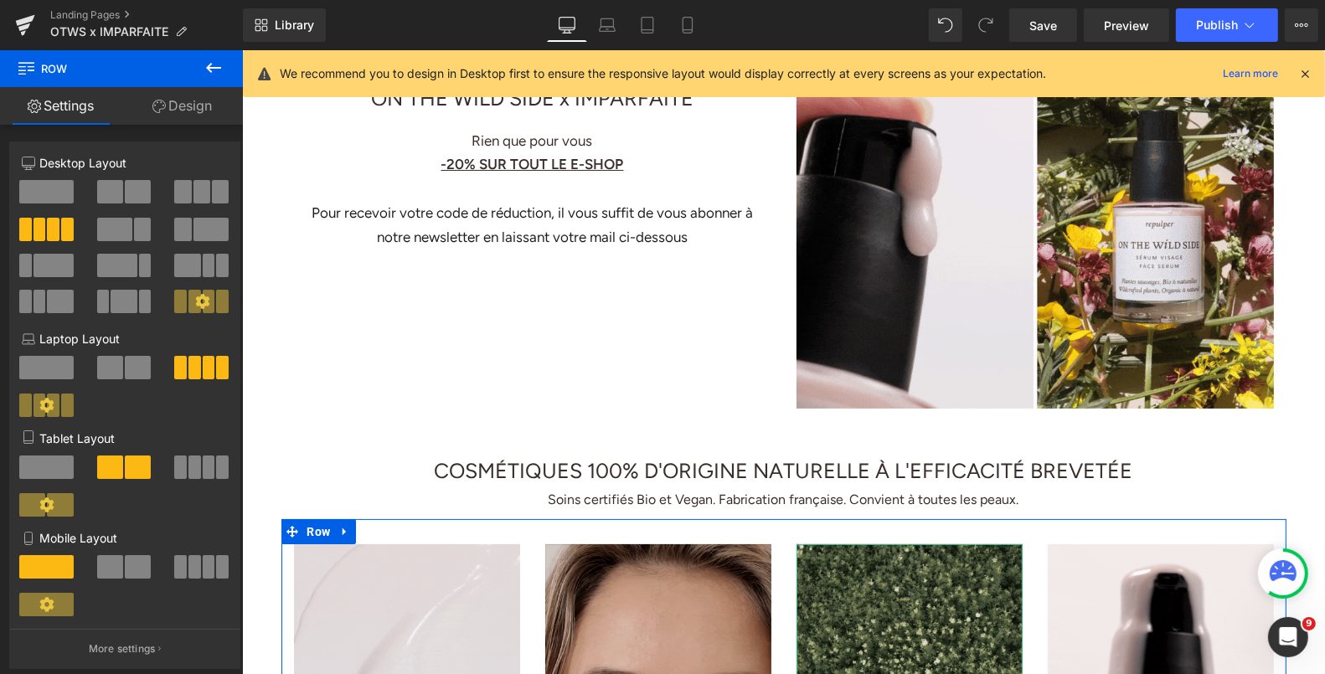
scroll to position [0, 0]
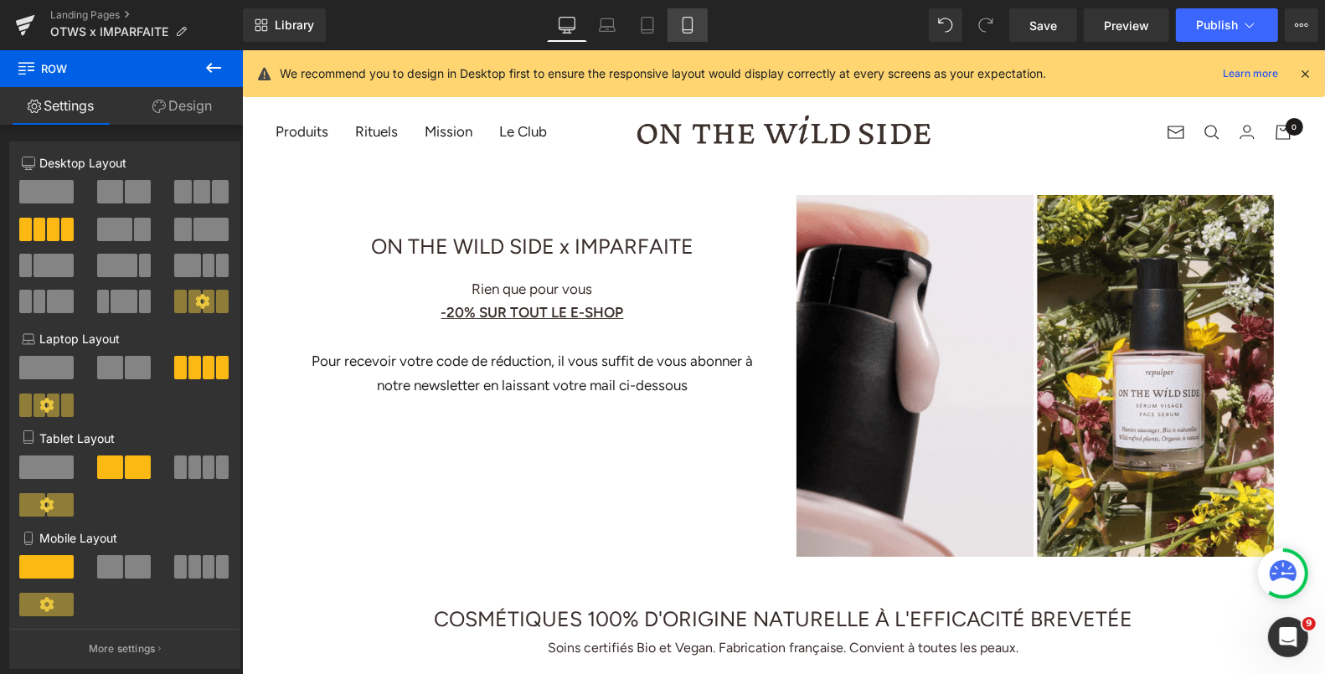
click at [692, 30] on icon at bounding box center [687, 30] width 9 height 0
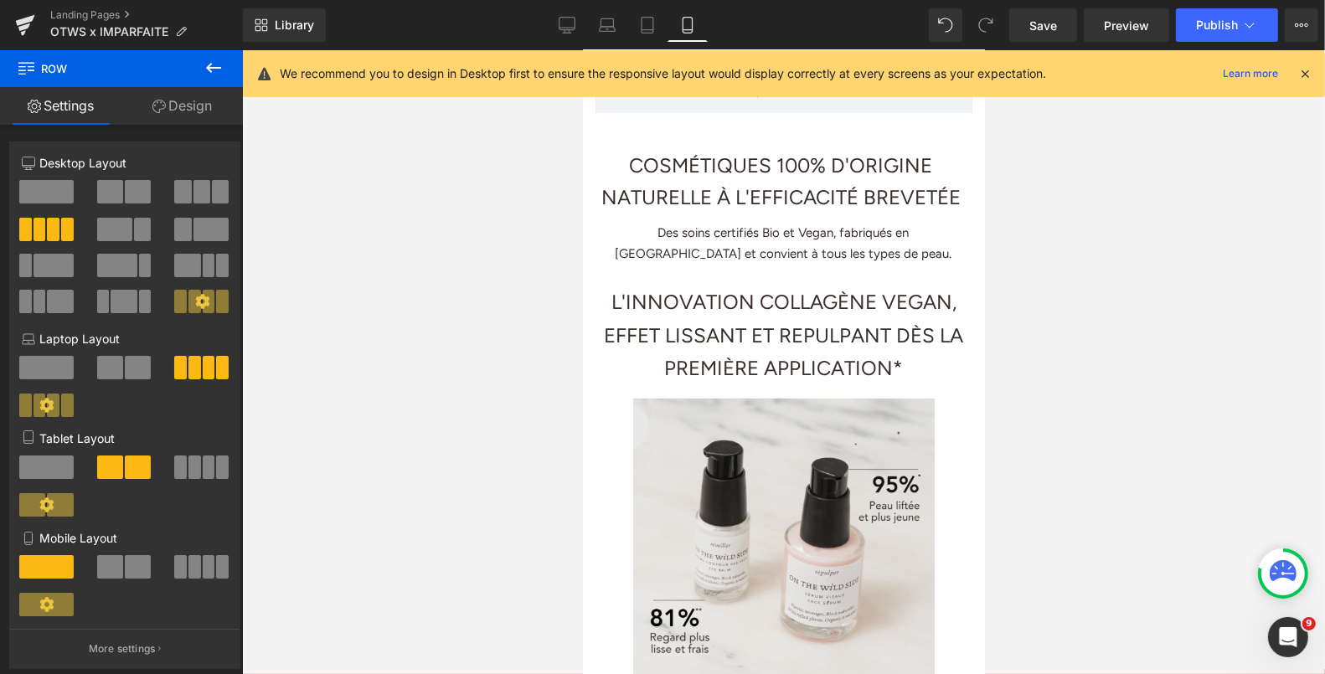
scroll to position [558, 0]
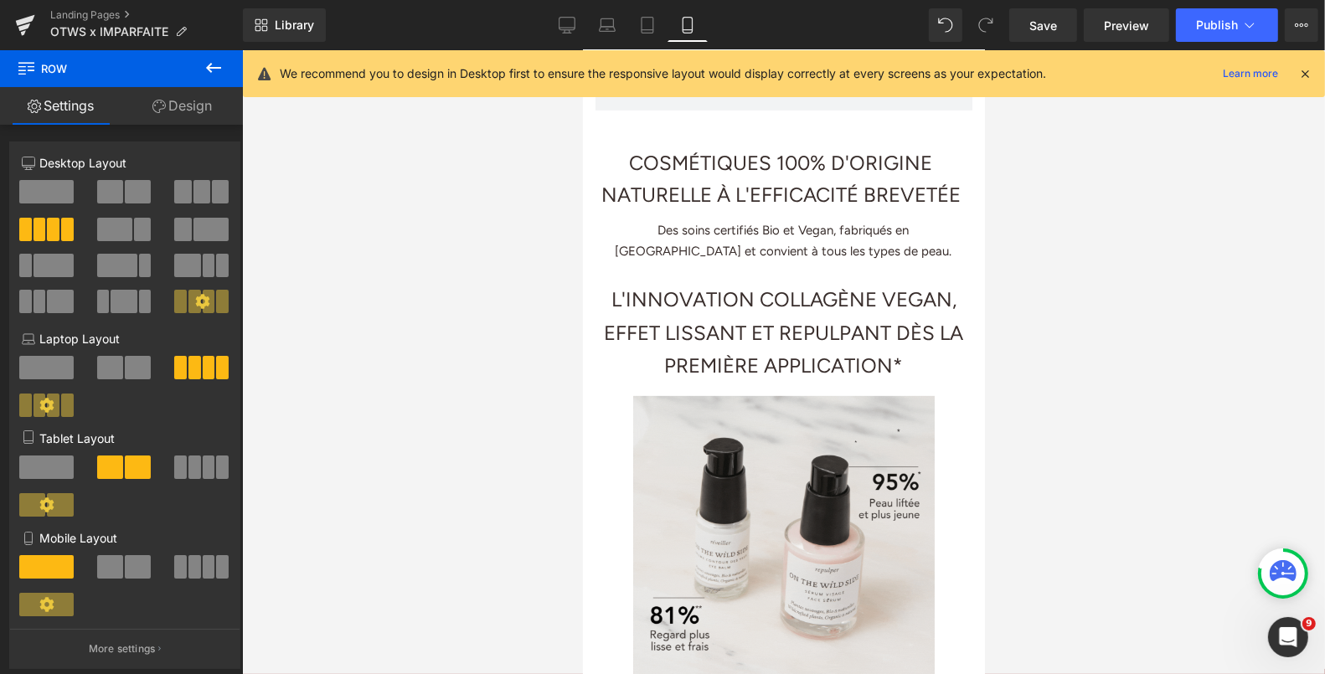
click at [730, 317] on h1 "L'INNOVATION COLLAGÈNE VEGAN, EFFET LISSANT ET REPULPANT DÈS LA PREMIÈRE APPLIC…" at bounding box center [783, 332] width 377 height 100
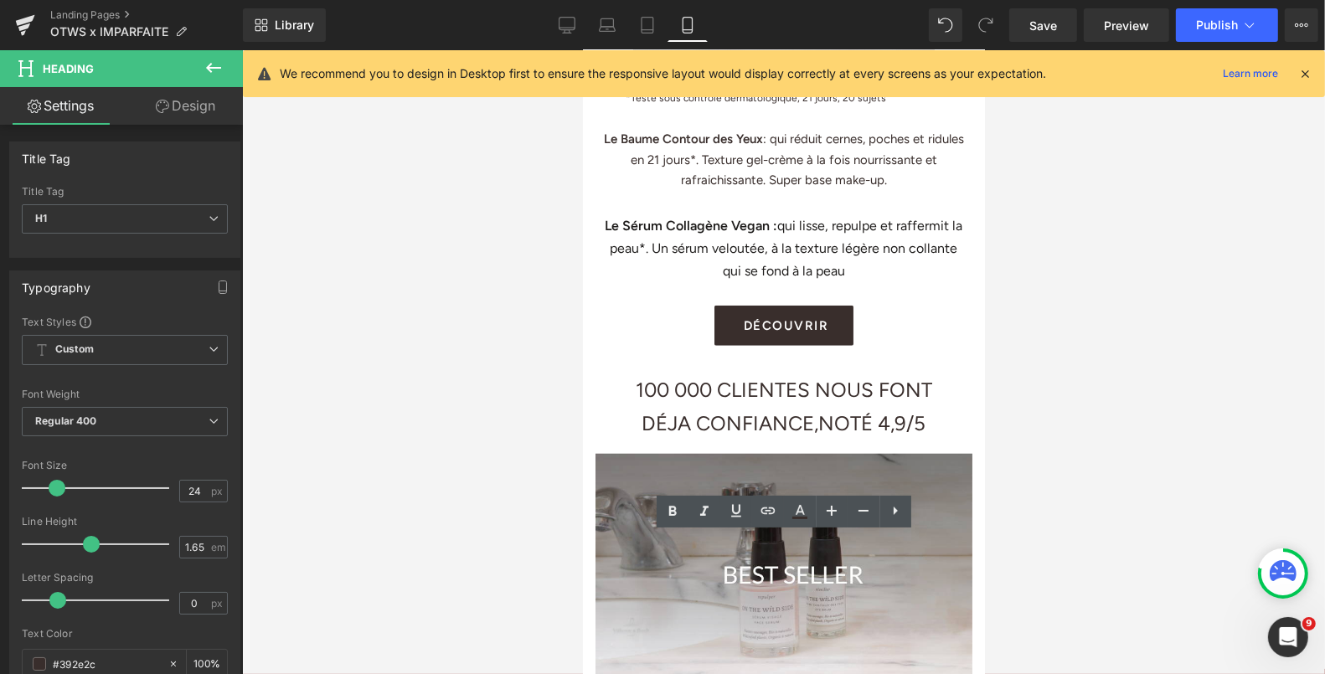
scroll to position [0, 0]
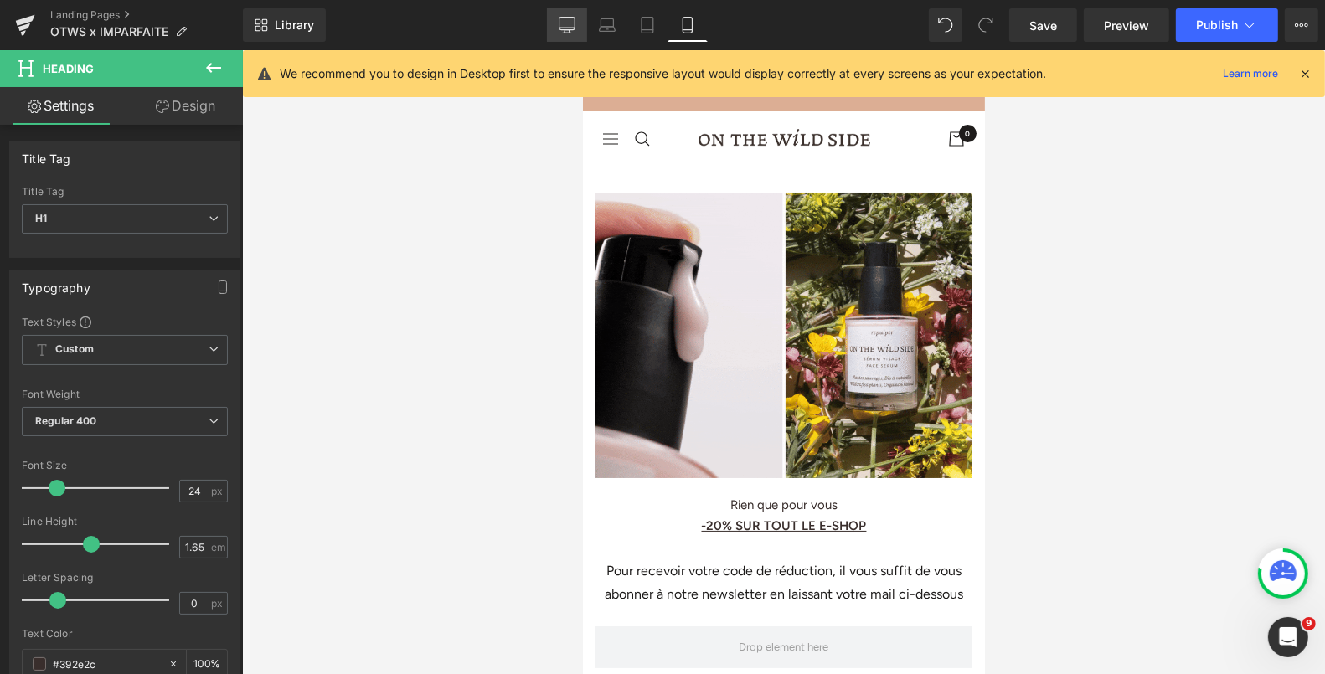
click at [578, 34] on link "Desktop" at bounding box center [567, 25] width 40 height 34
type input "100"
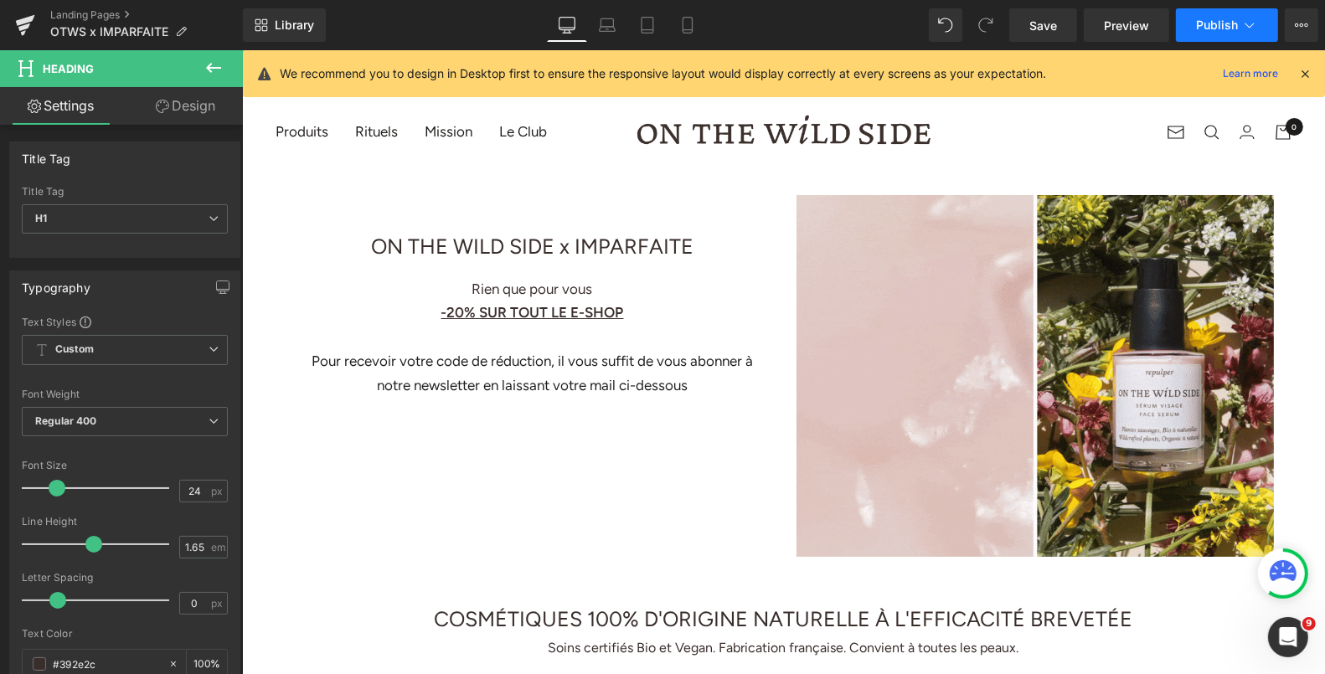
click at [1244, 19] on icon at bounding box center [1249, 25] width 17 height 17
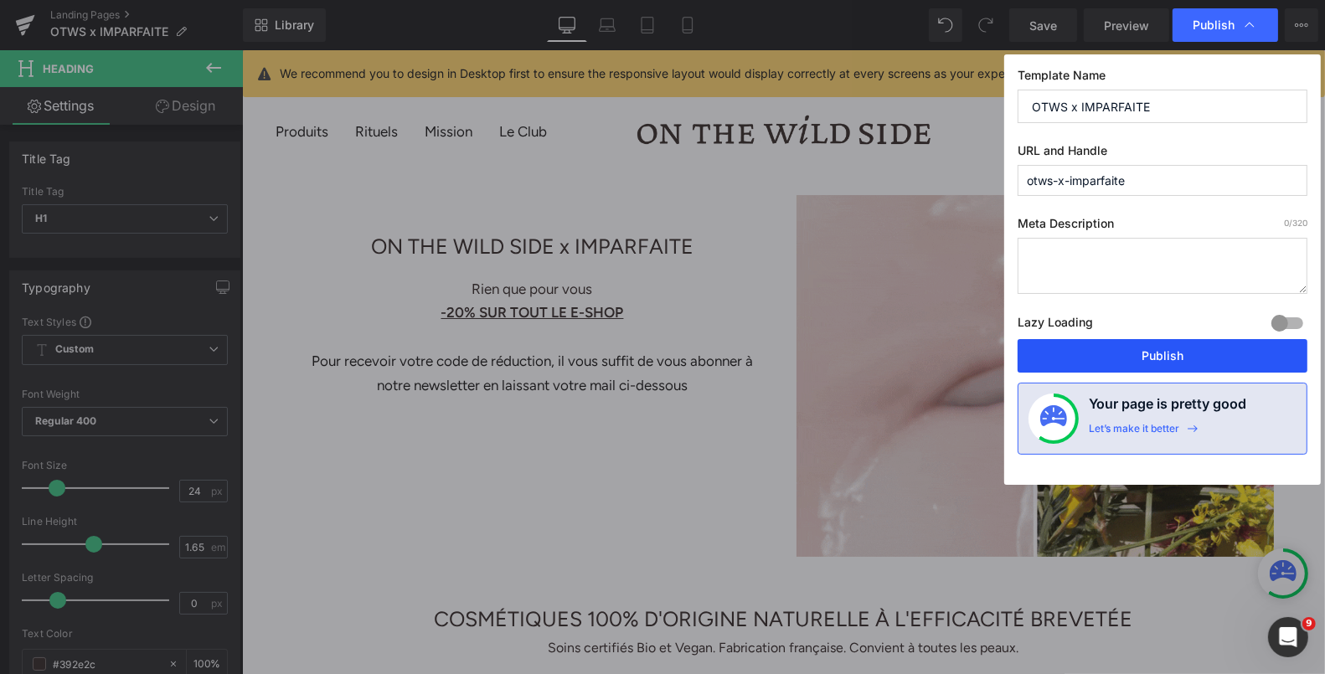
click at [1173, 354] on button "Publish" at bounding box center [1163, 356] width 290 height 34
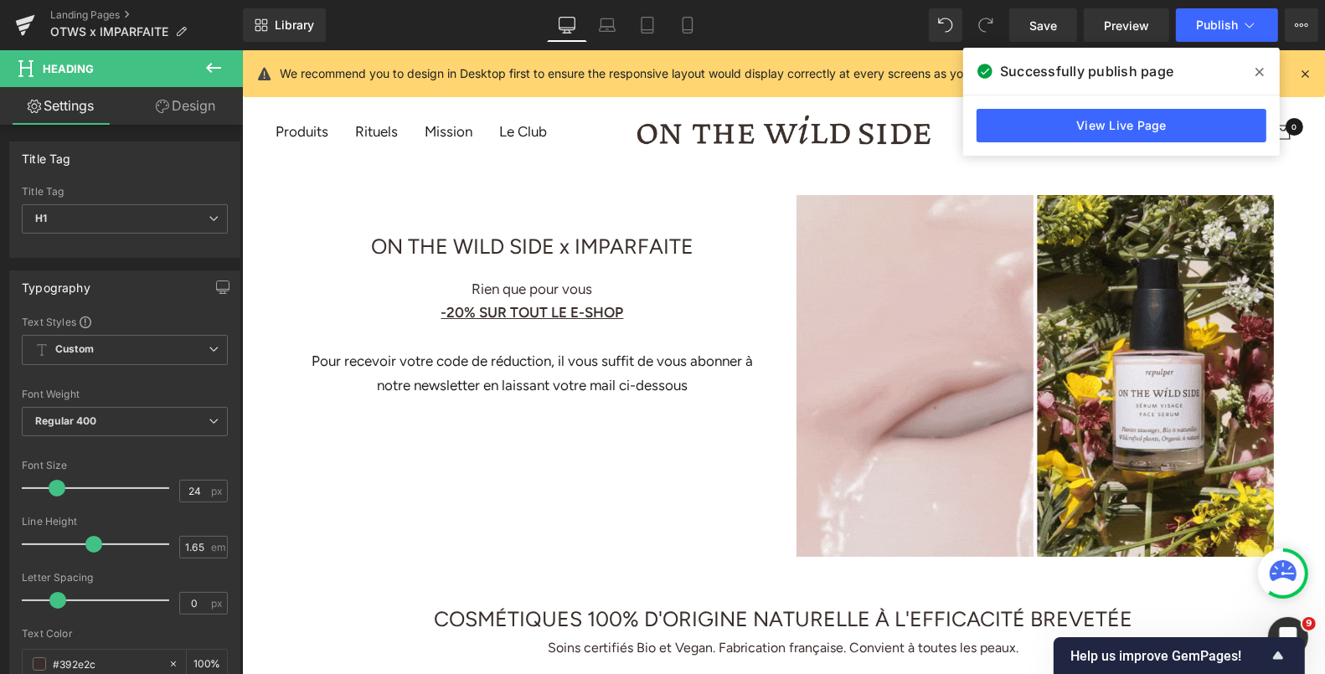
click at [215, 74] on icon at bounding box center [214, 68] width 20 height 20
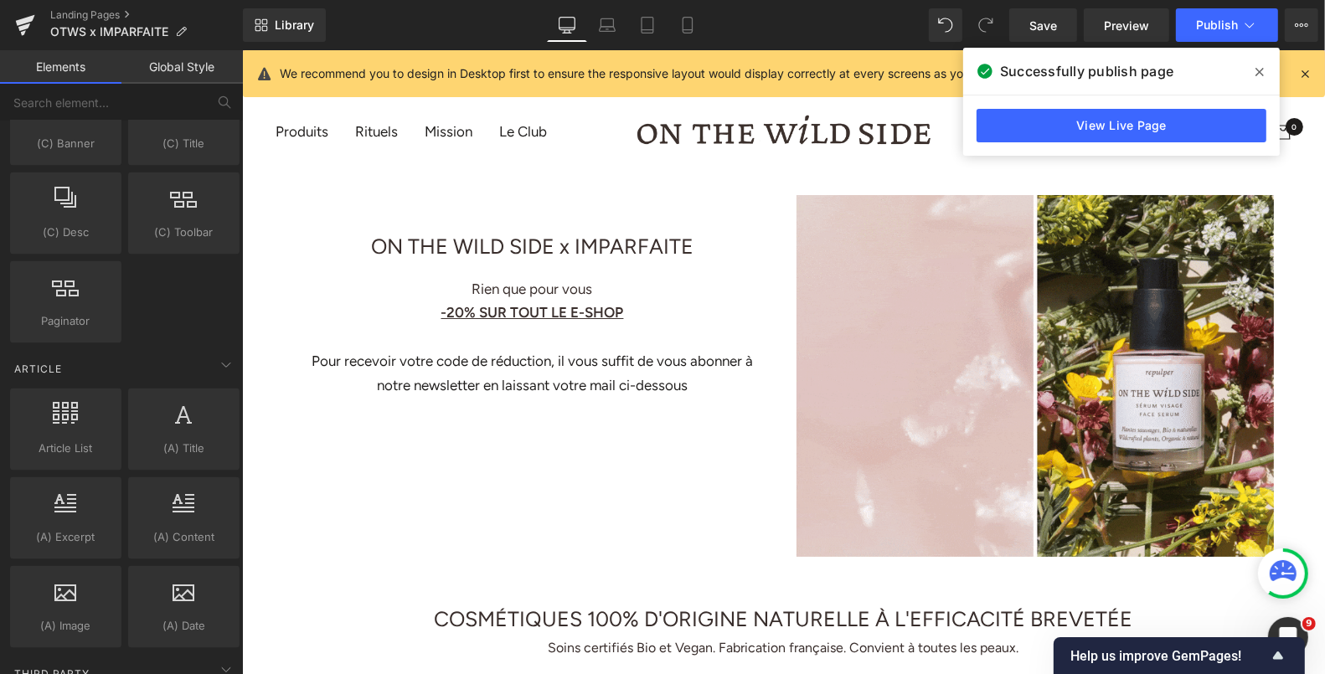
scroll to position [2670, 0]
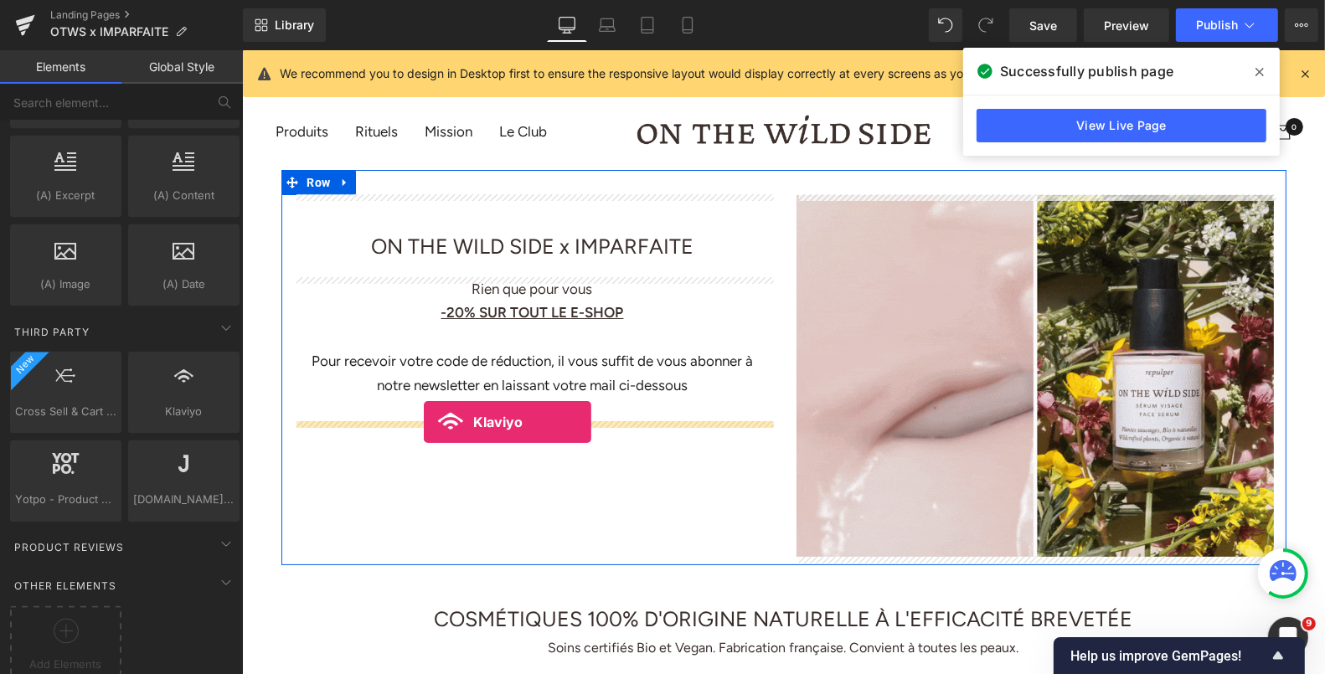
drag, startPoint x: 396, startPoint y: 437, endPoint x: 423, endPoint y: 421, distance: 31.2
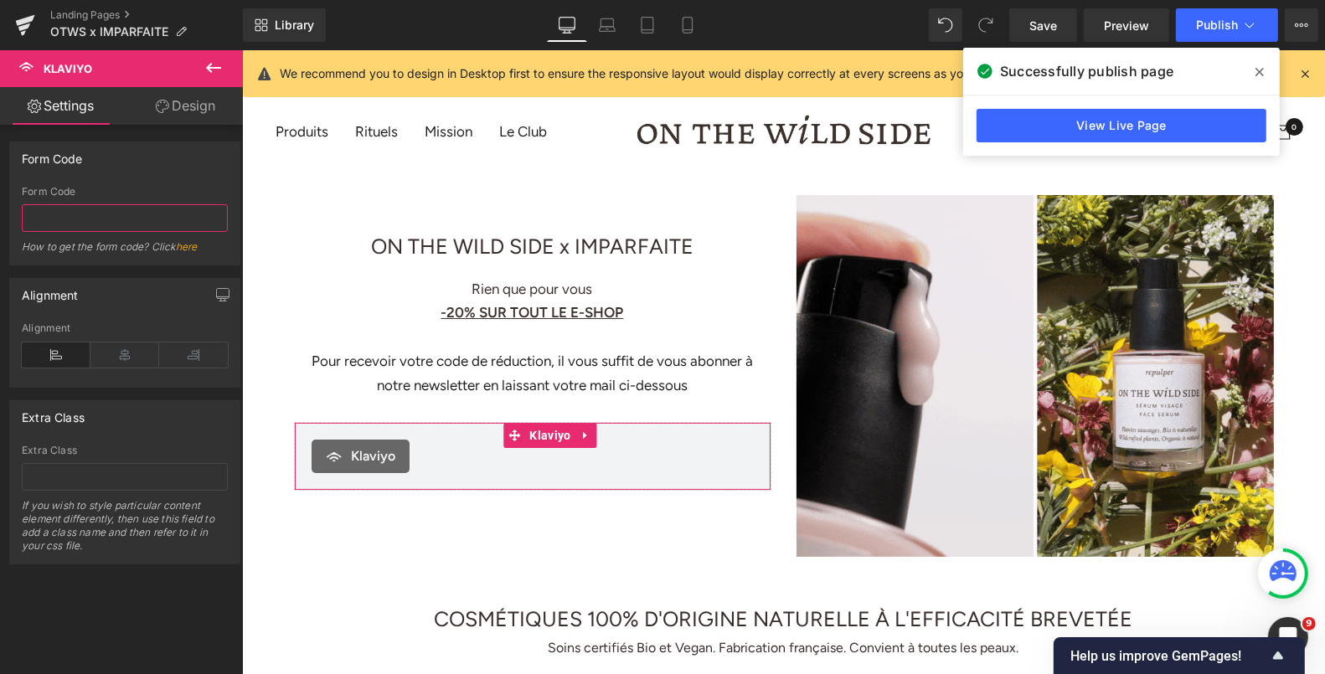
click at [101, 212] on input "text" at bounding box center [125, 218] width 206 height 28
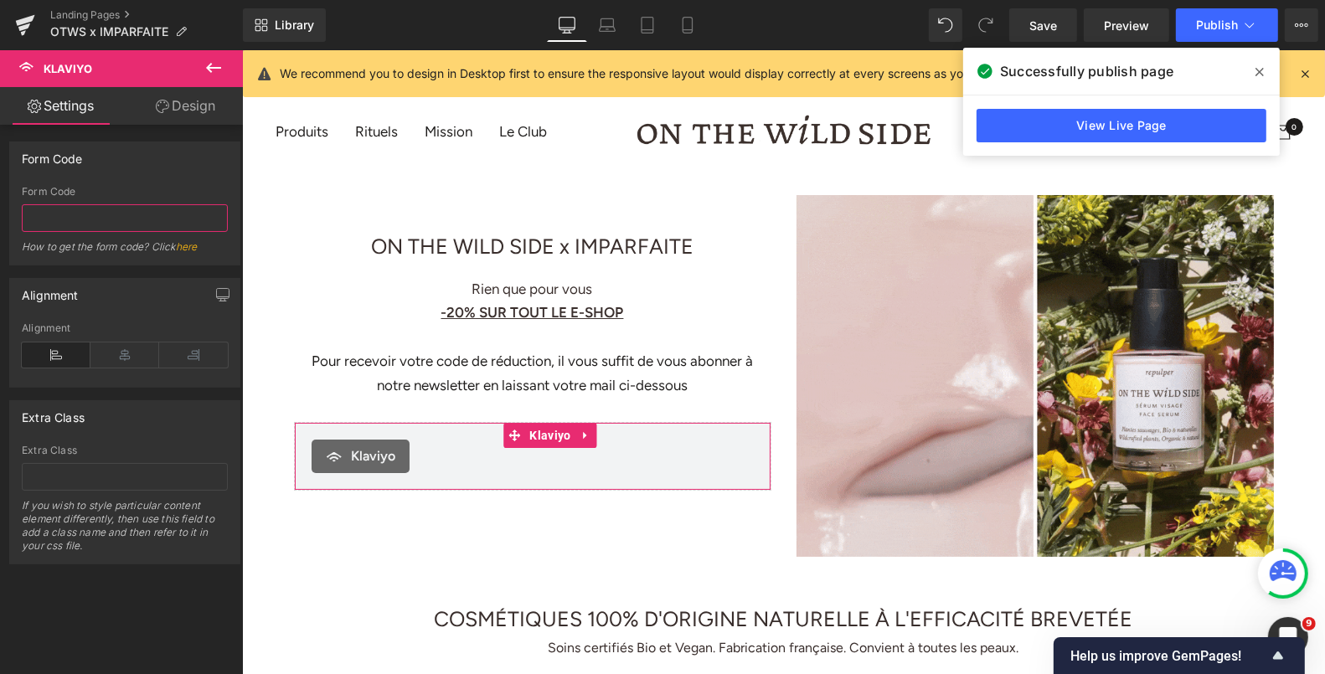
paste input "<div class="klaviyo-form-XR26PH"></div>"
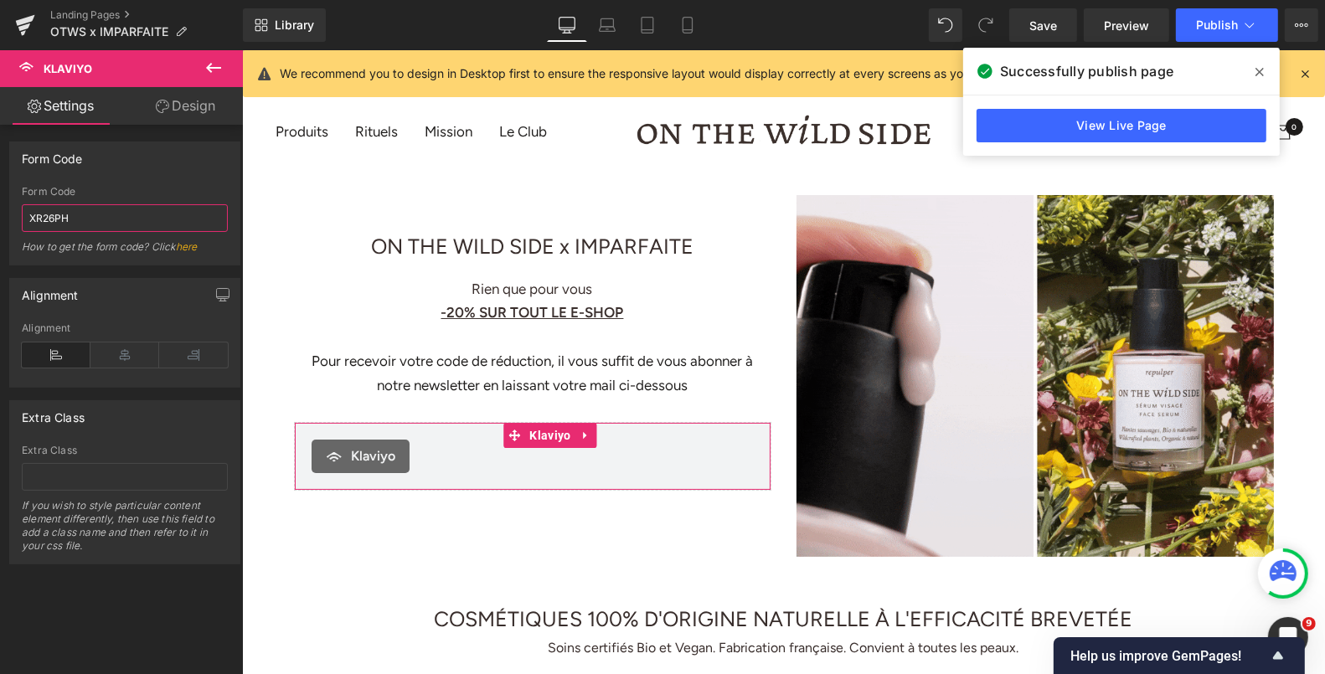
scroll to position [0, 0]
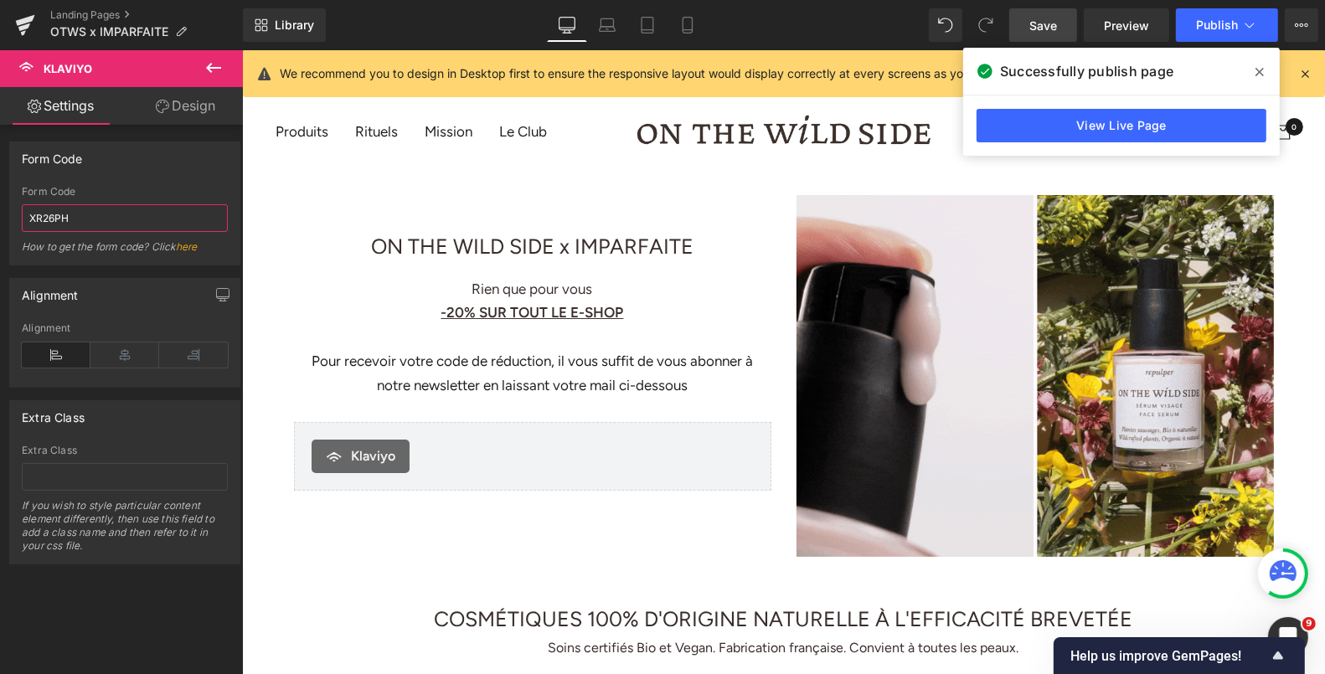
type input "XR26PH"
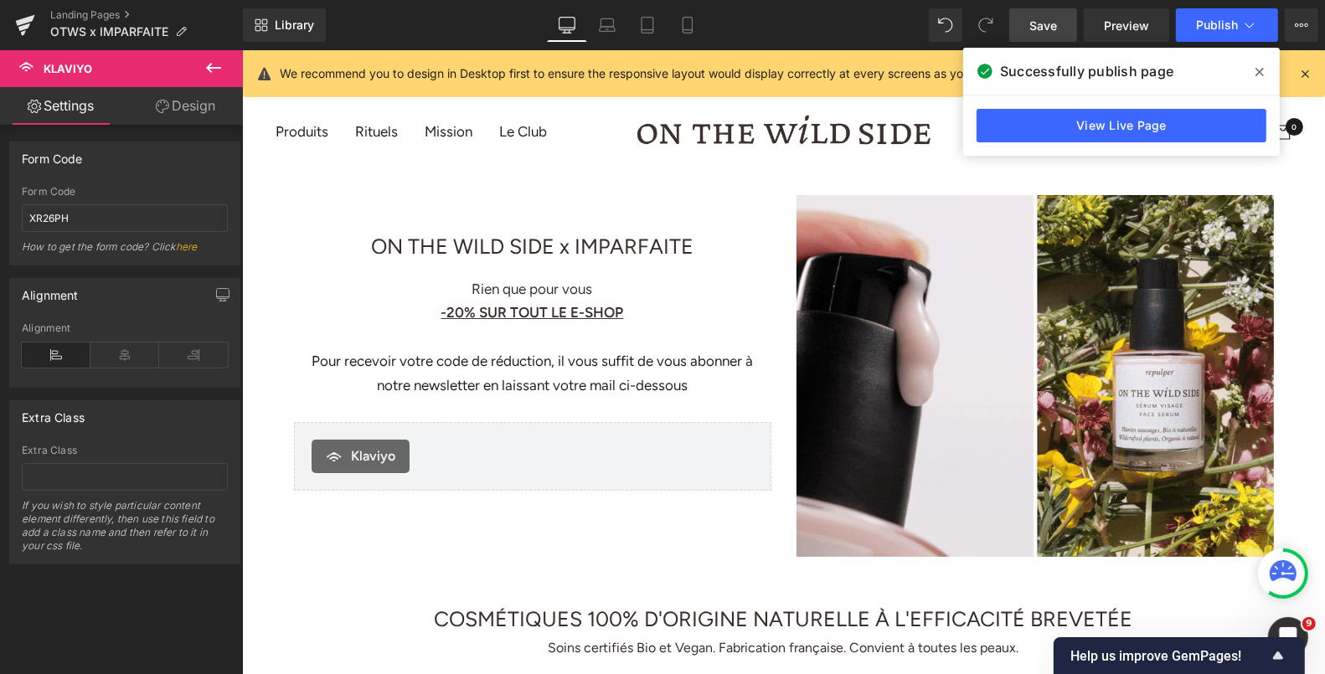
click at [1035, 27] on span "Save" at bounding box center [1043, 26] width 28 height 18
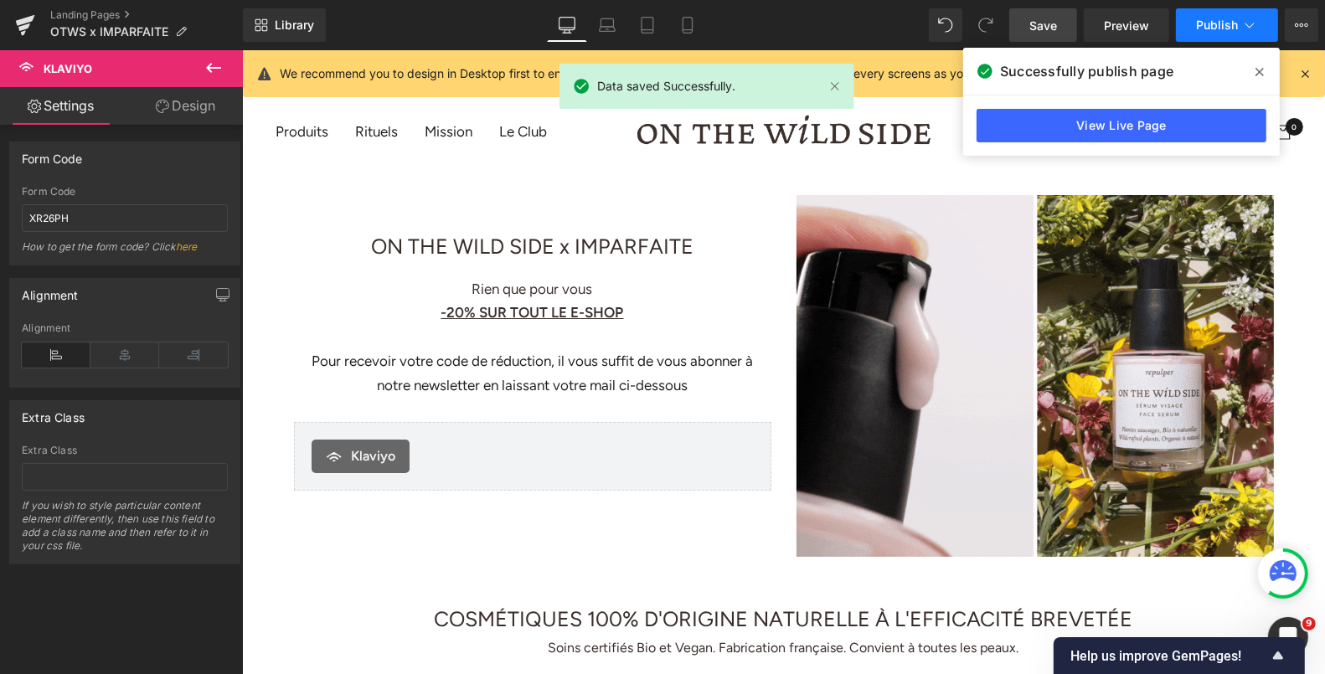
click at [1235, 34] on button "Publish" at bounding box center [1227, 25] width 102 height 34
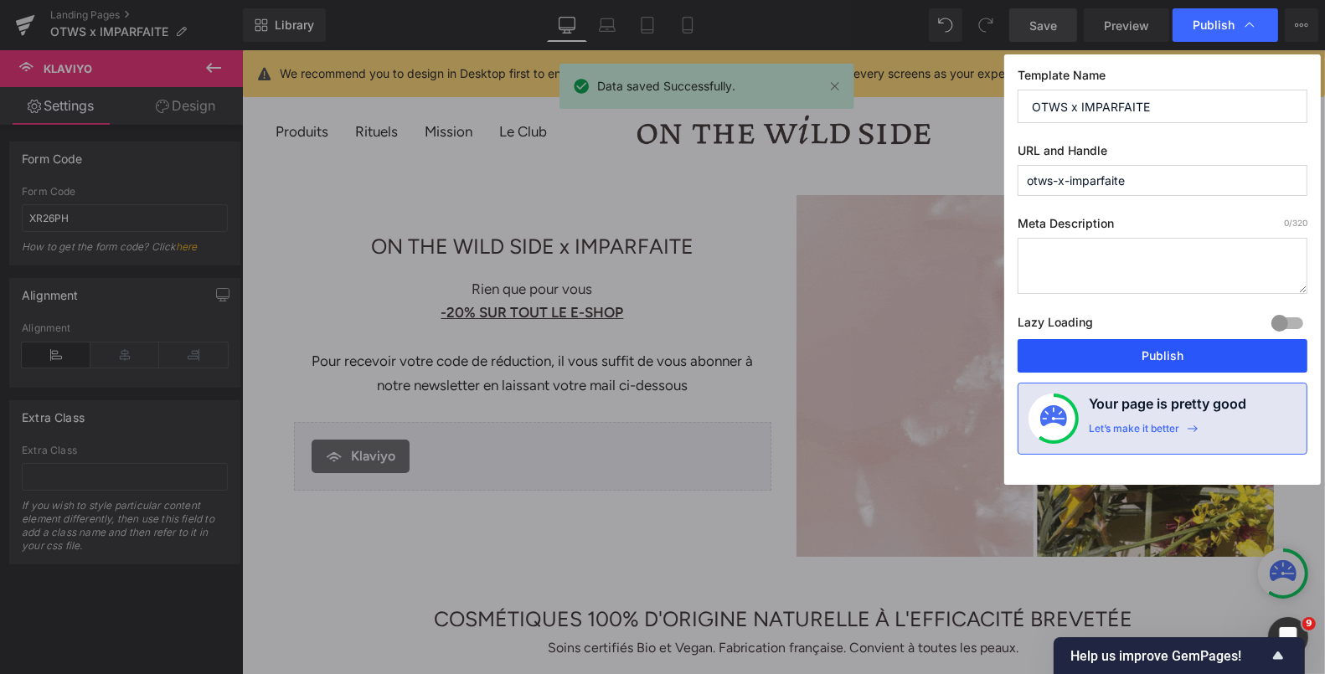
click at [1126, 354] on button "Publish" at bounding box center [1163, 356] width 290 height 34
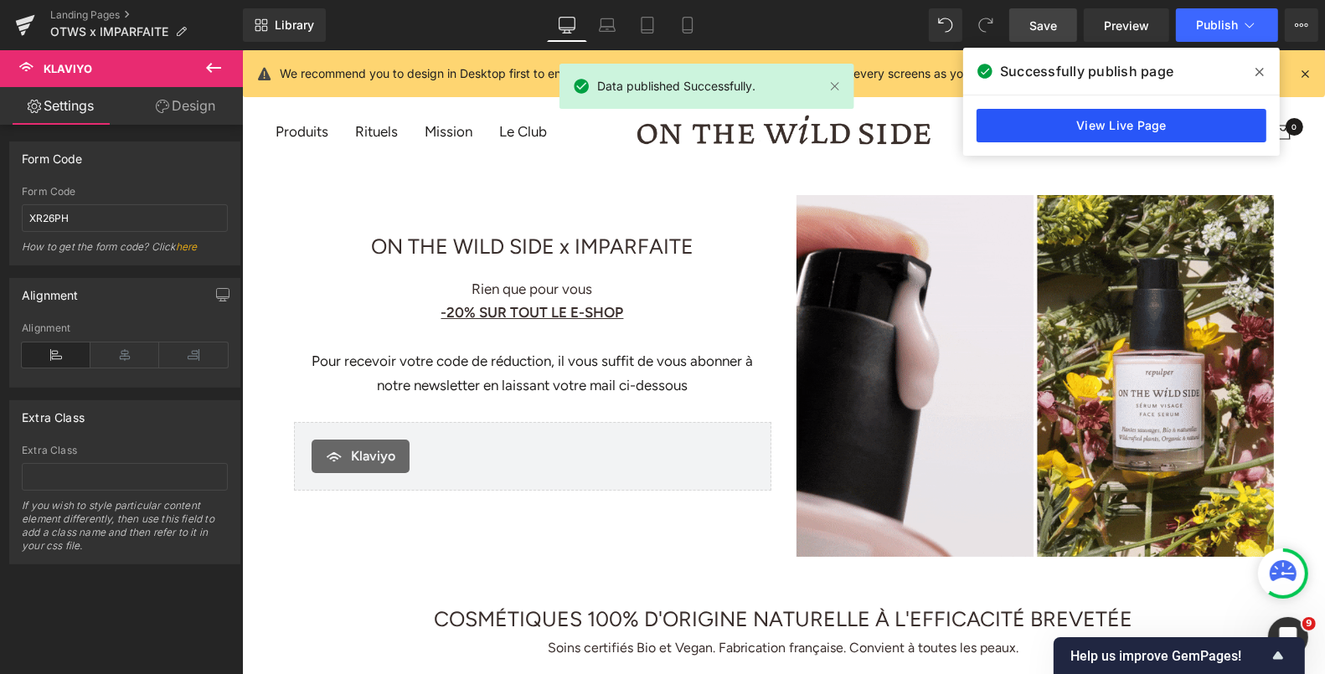
click at [1029, 132] on link "View Live Page" at bounding box center [1122, 126] width 290 height 34
